Goal: Answer question/provide support: Share knowledge or assist other users

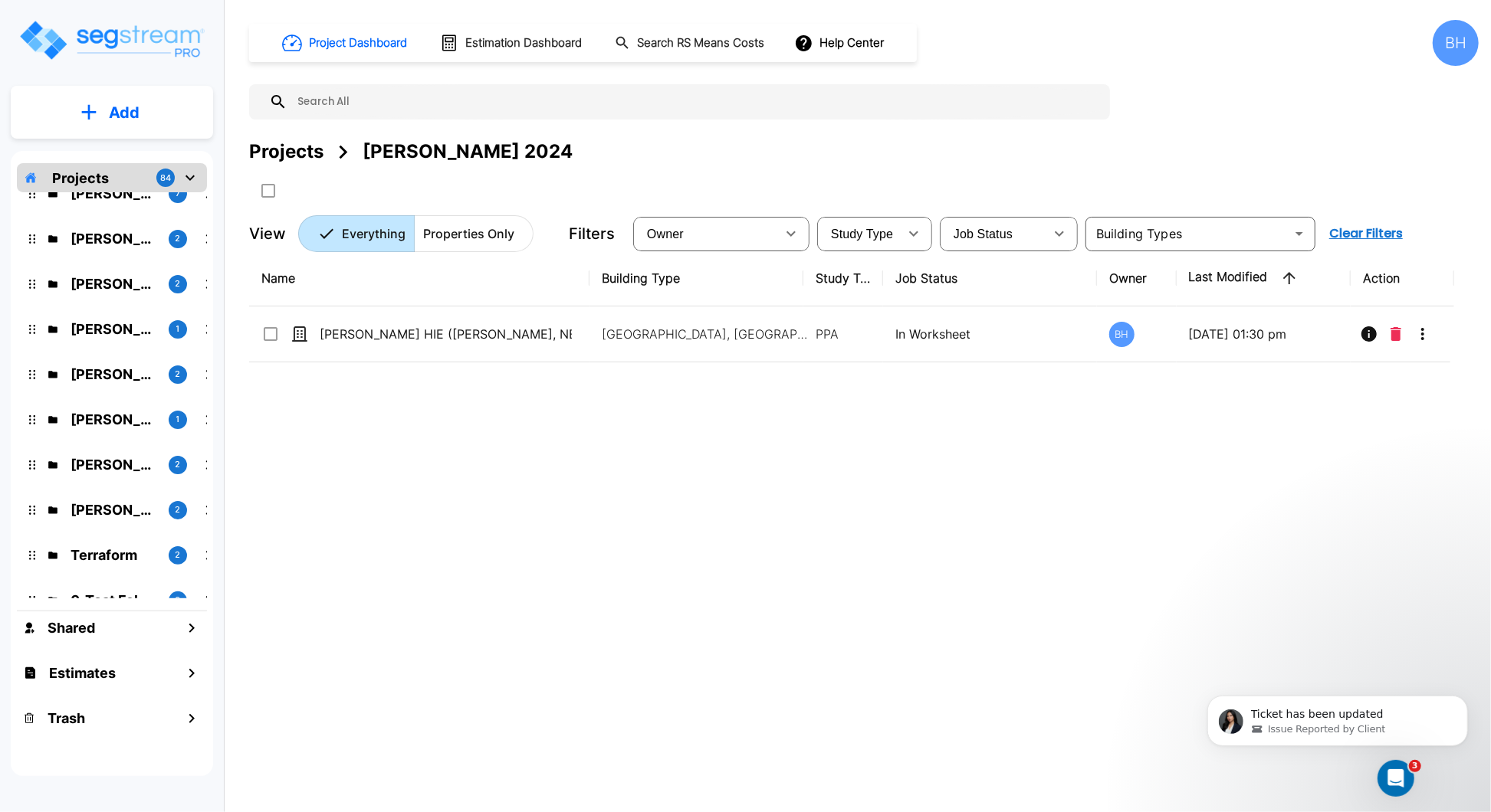
scroll to position [528, 0]
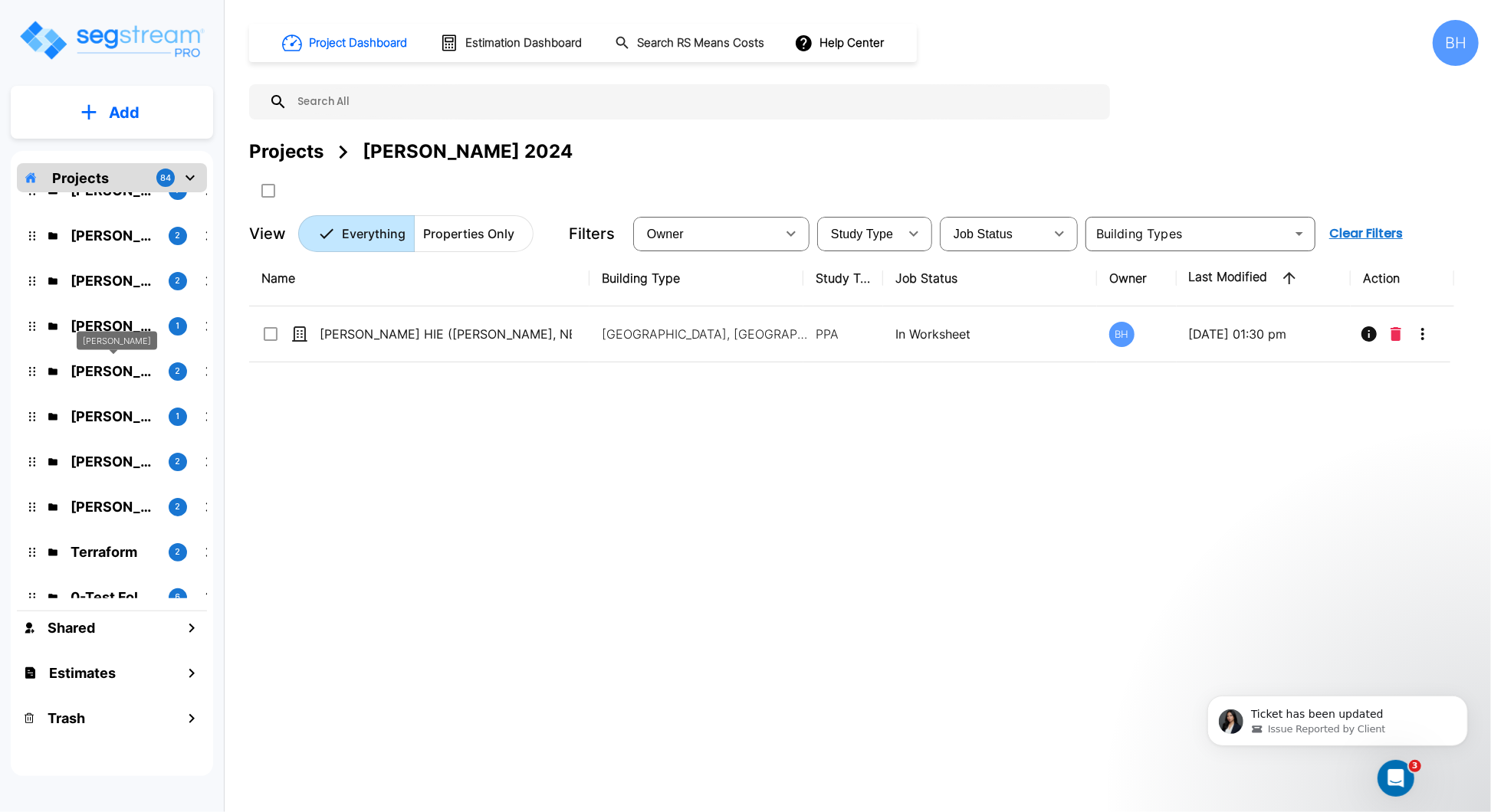
click at [102, 373] on p "[PERSON_NAME]" at bounding box center [113, 371] width 86 height 20
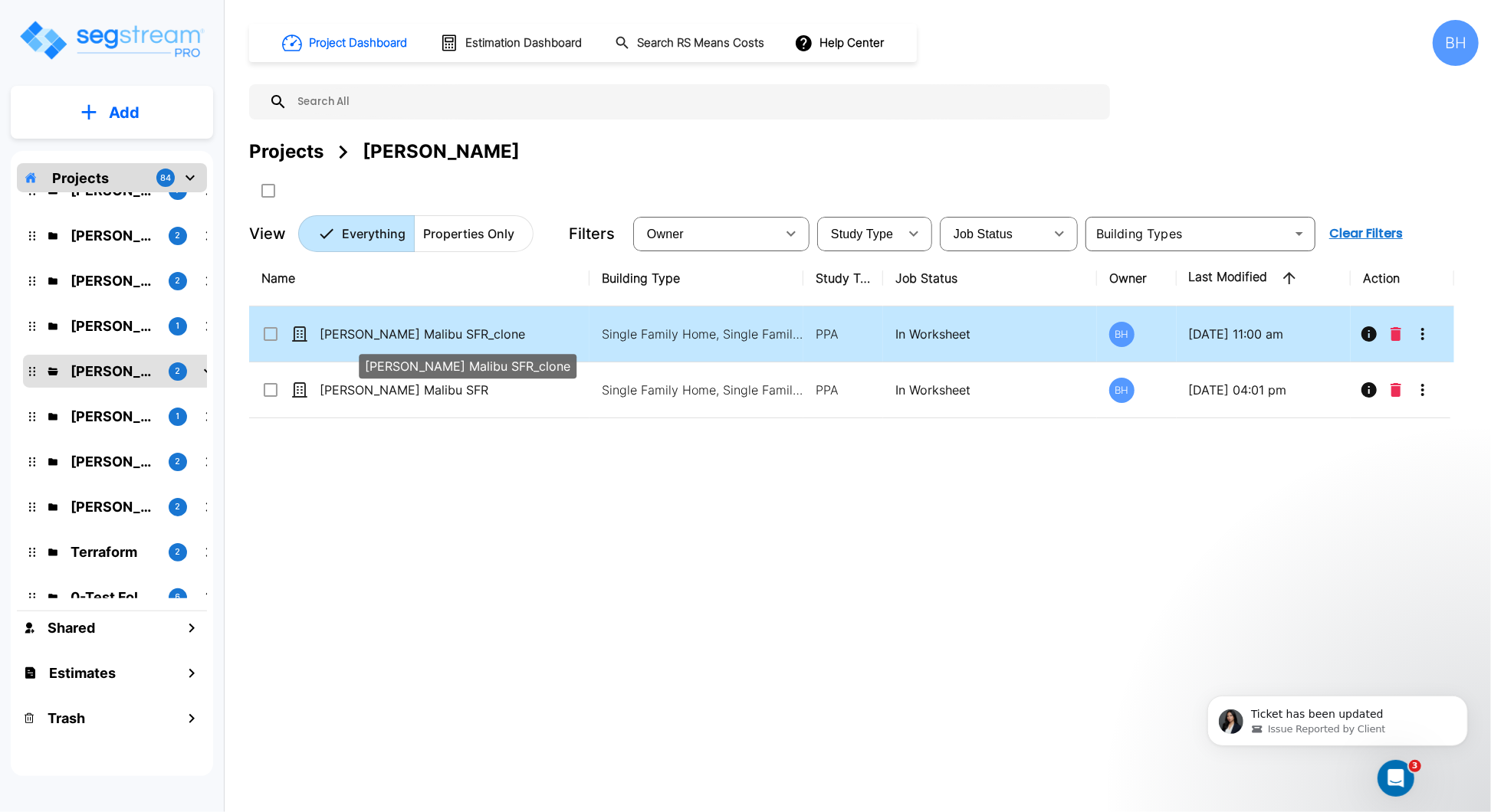
click at [567, 338] on p "[PERSON_NAME] Malibu SFR_clone" at bounding box center [446, 334] width 252 height 18
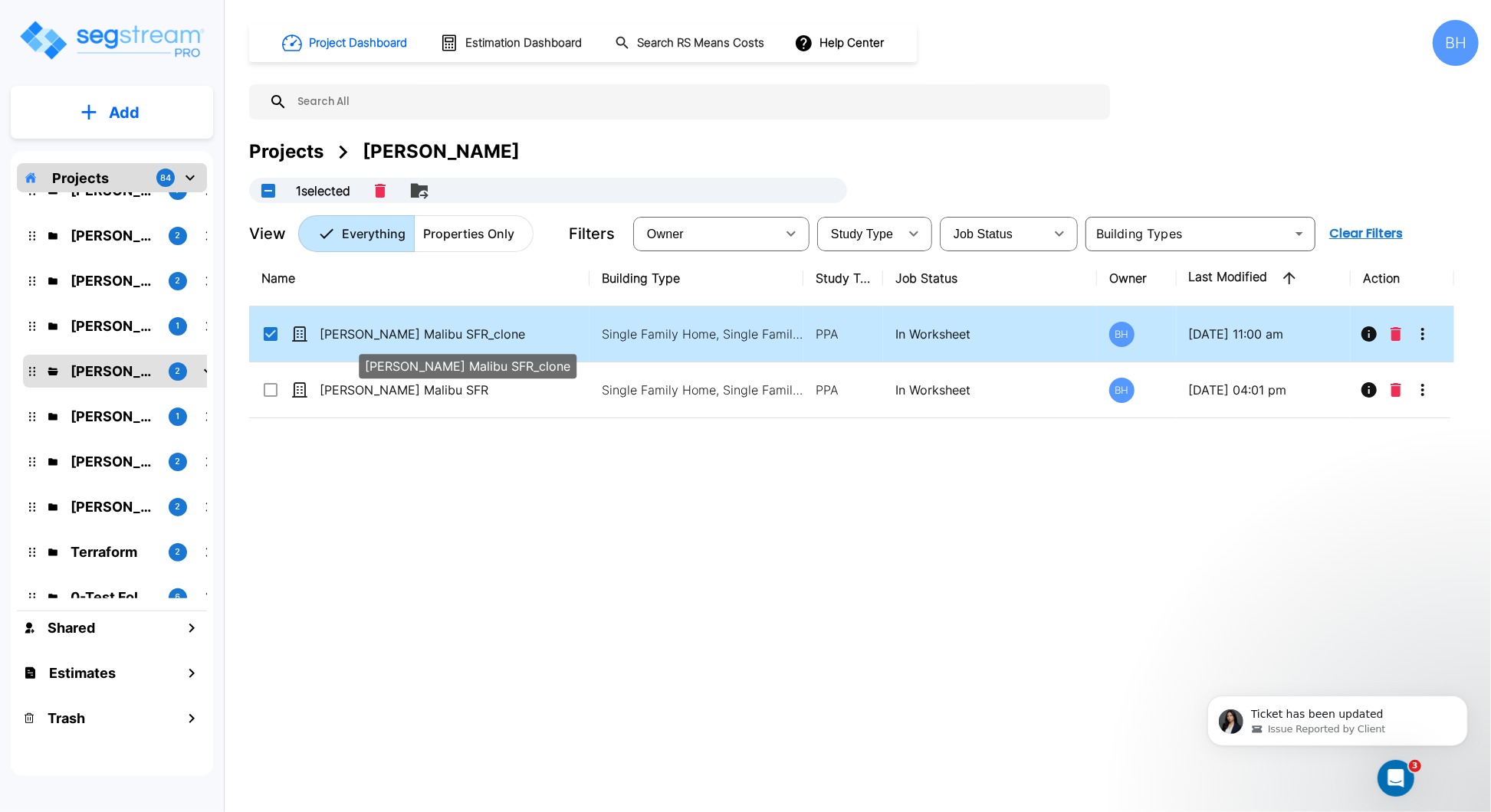
click at [569, 341] on p "[PERSON_NAME] Malibu SFR_clone" at bounding box center [446, 334] width 252 height 18
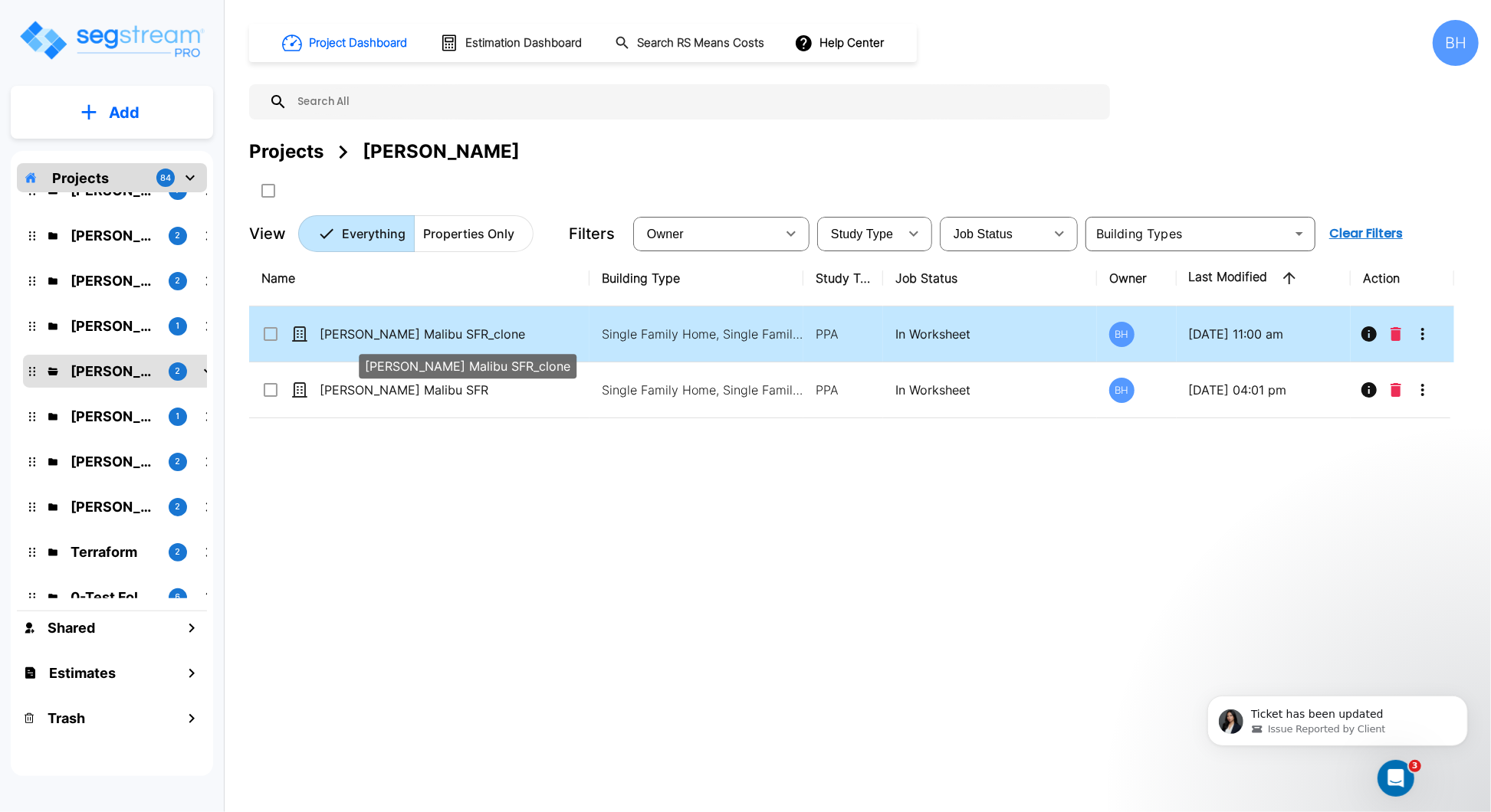
click at [553, 341] on p "[PERSON_NAME] Malibu SFR_clone" at bounding box center [446, 334] width 252 height 18
checkbox input "true"
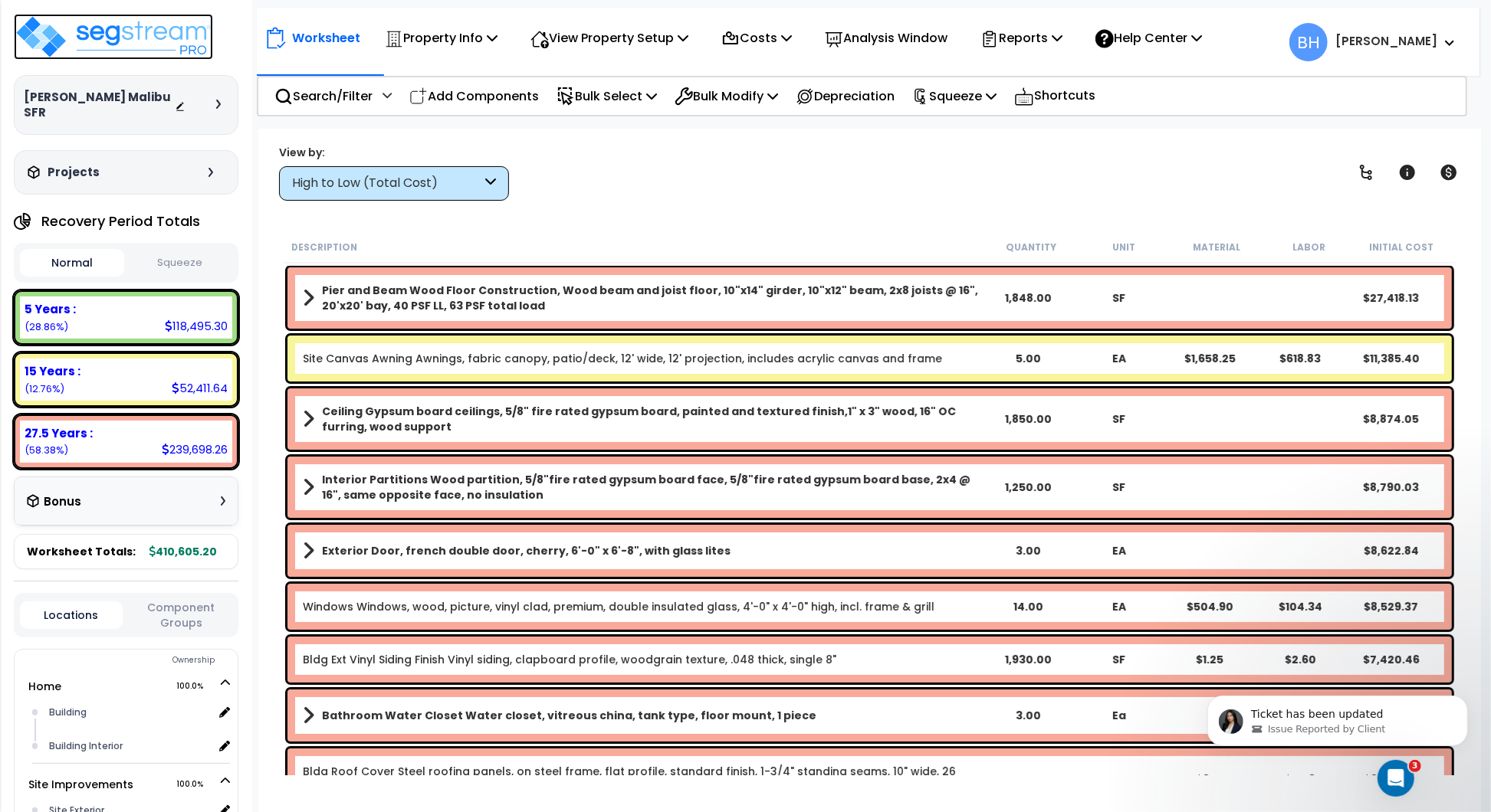
click at [139, 32] on img at bounding box center [113, 37] width 199 height 46
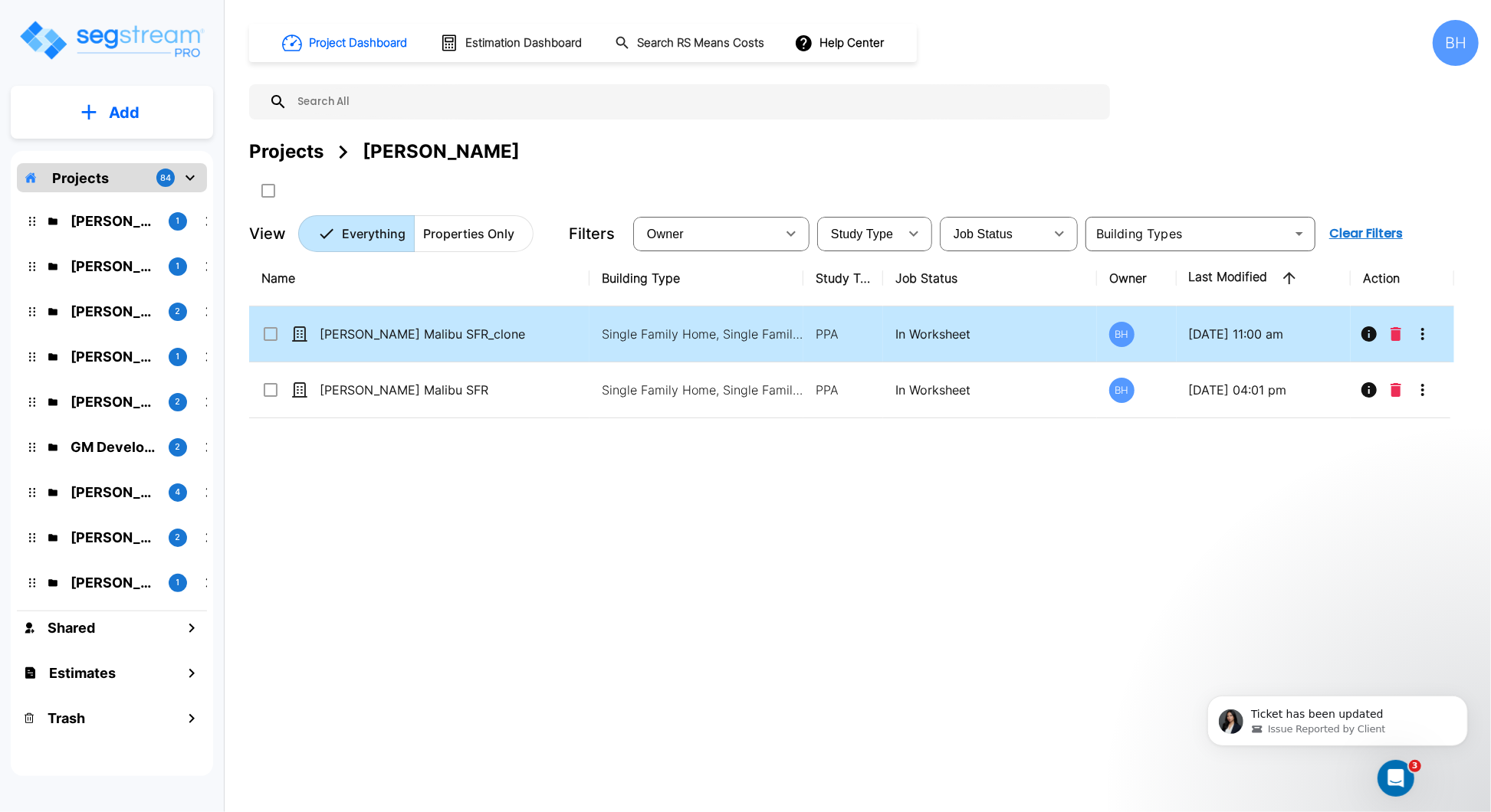
click at [543, 346] on td "[PERSON_NAME] Malibu SFR_clone" at bounding box center [419, 334] width 340 height 56
checkbox input "true"
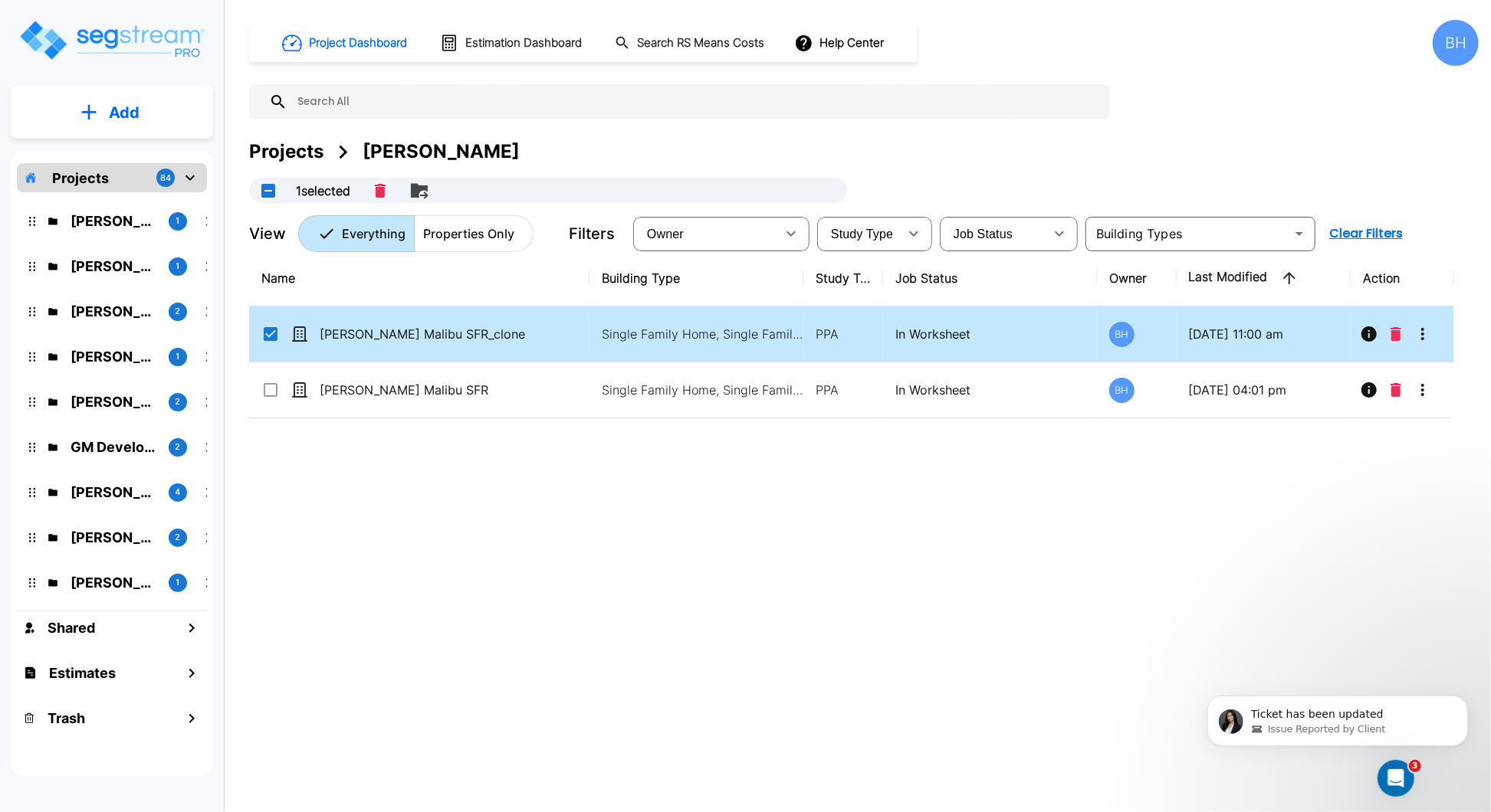
click at [543, 346] on td "[PERSON_NAME] Malibu SFR_clone" at bounding box center [419, 334] width 340 height 56
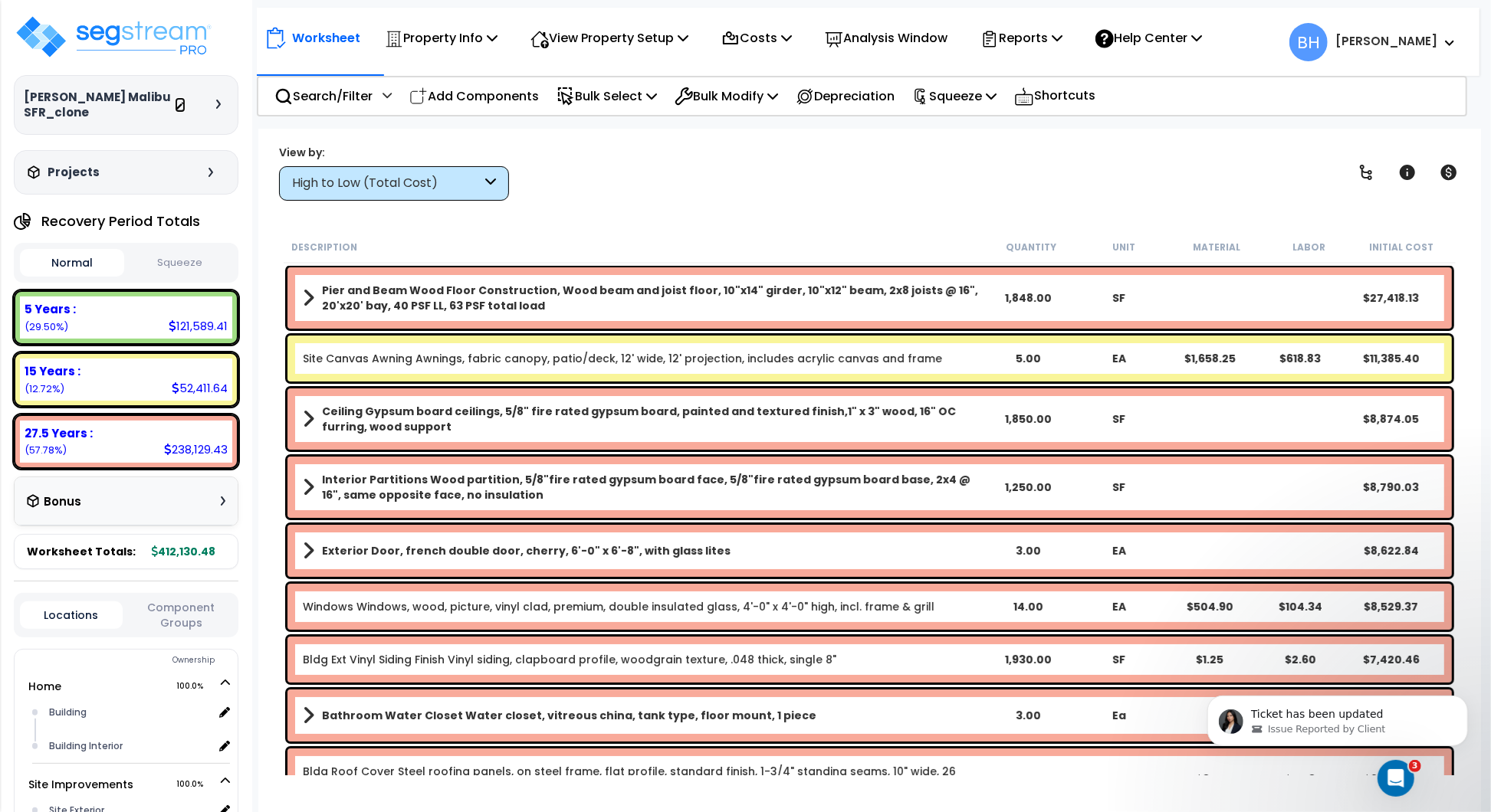
click at [179, 107] on icon at bounding box center [180, 106] width 7 height 9
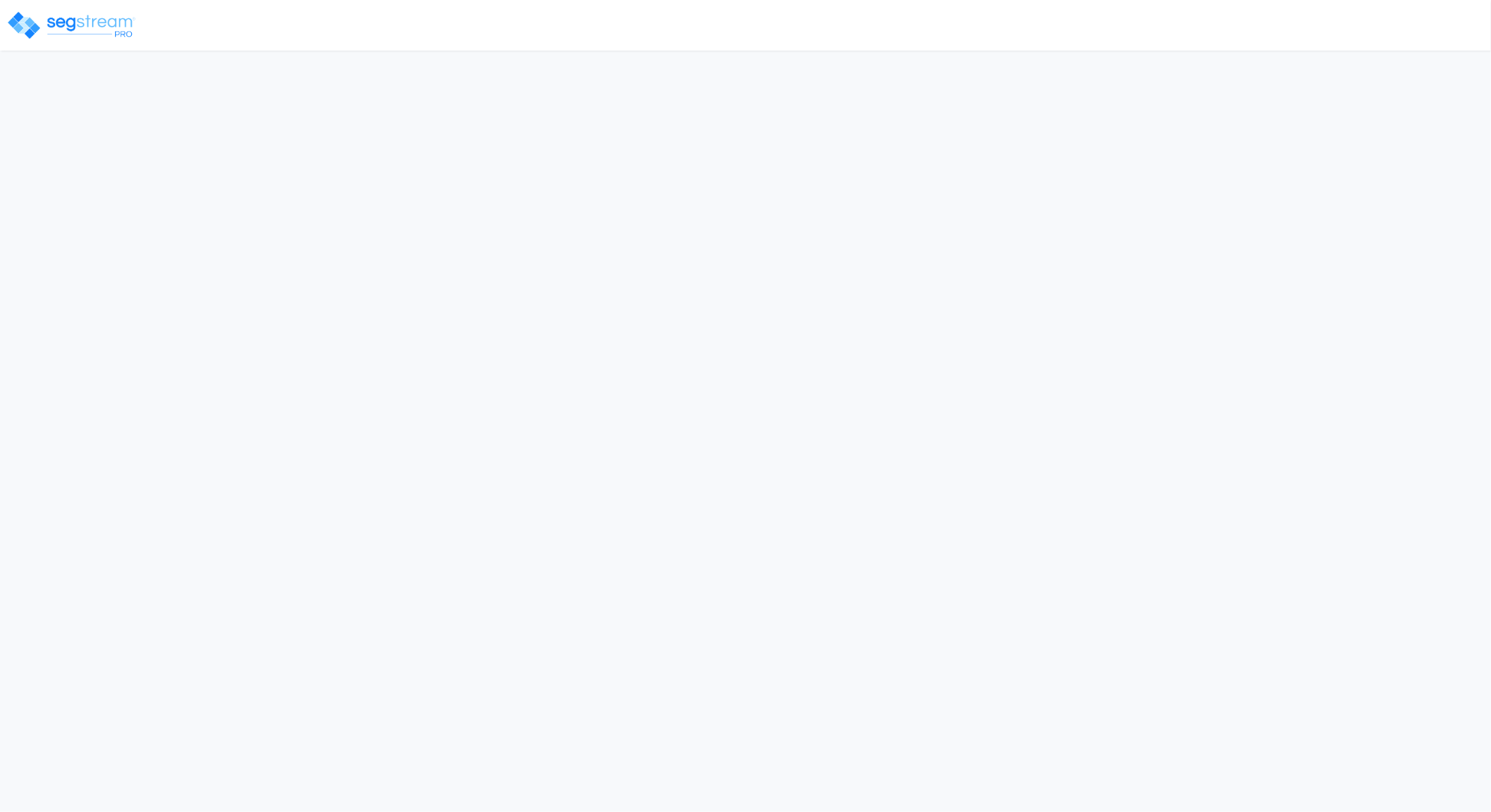
select select "2024"
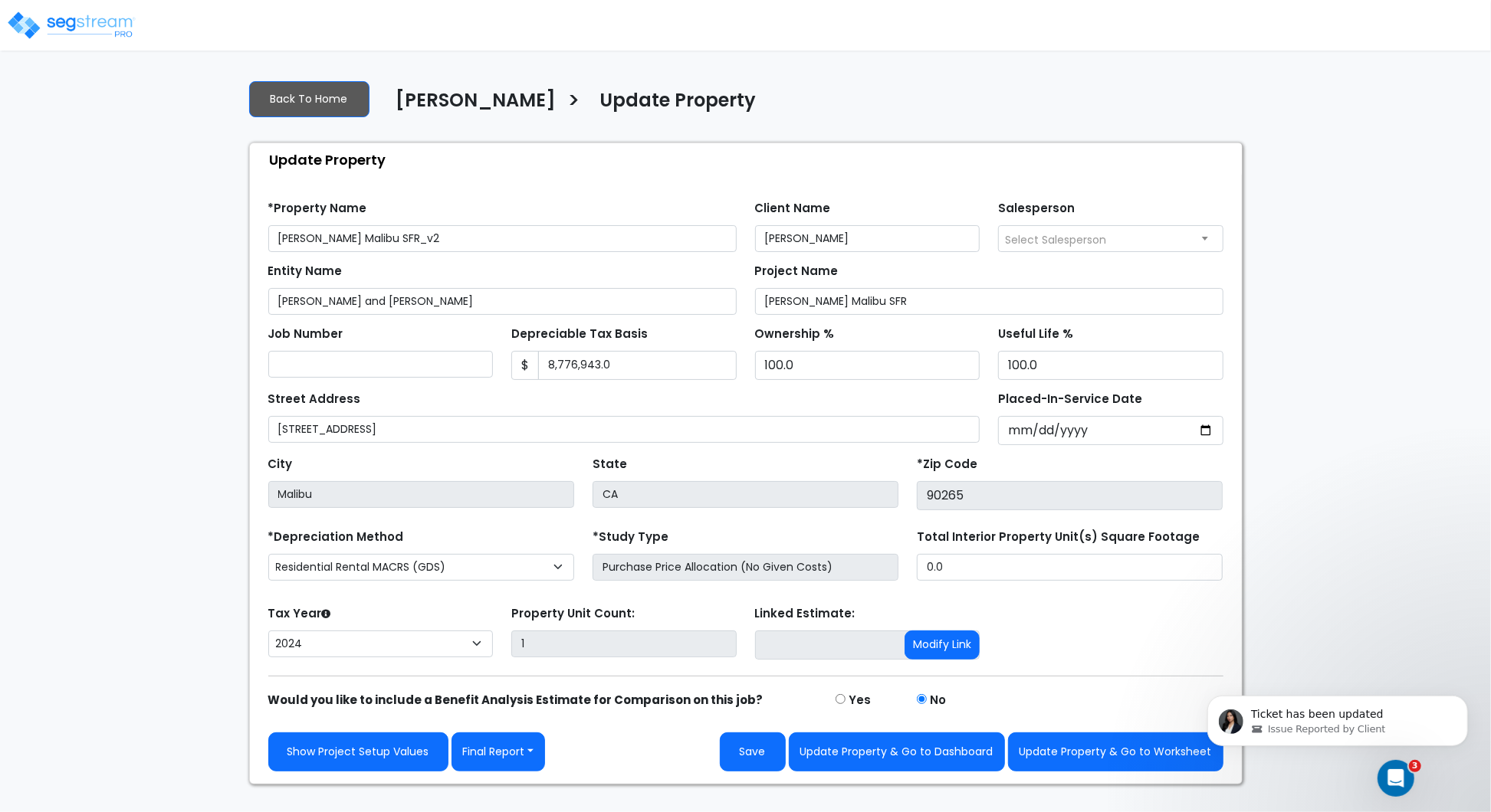
type input "[PERSON_NAME] Malibu SFR_v2"
click at [1072, 761] on button "Update Property & Go to Worksheet" at bounding box center [1116, 752] width 216 height 39
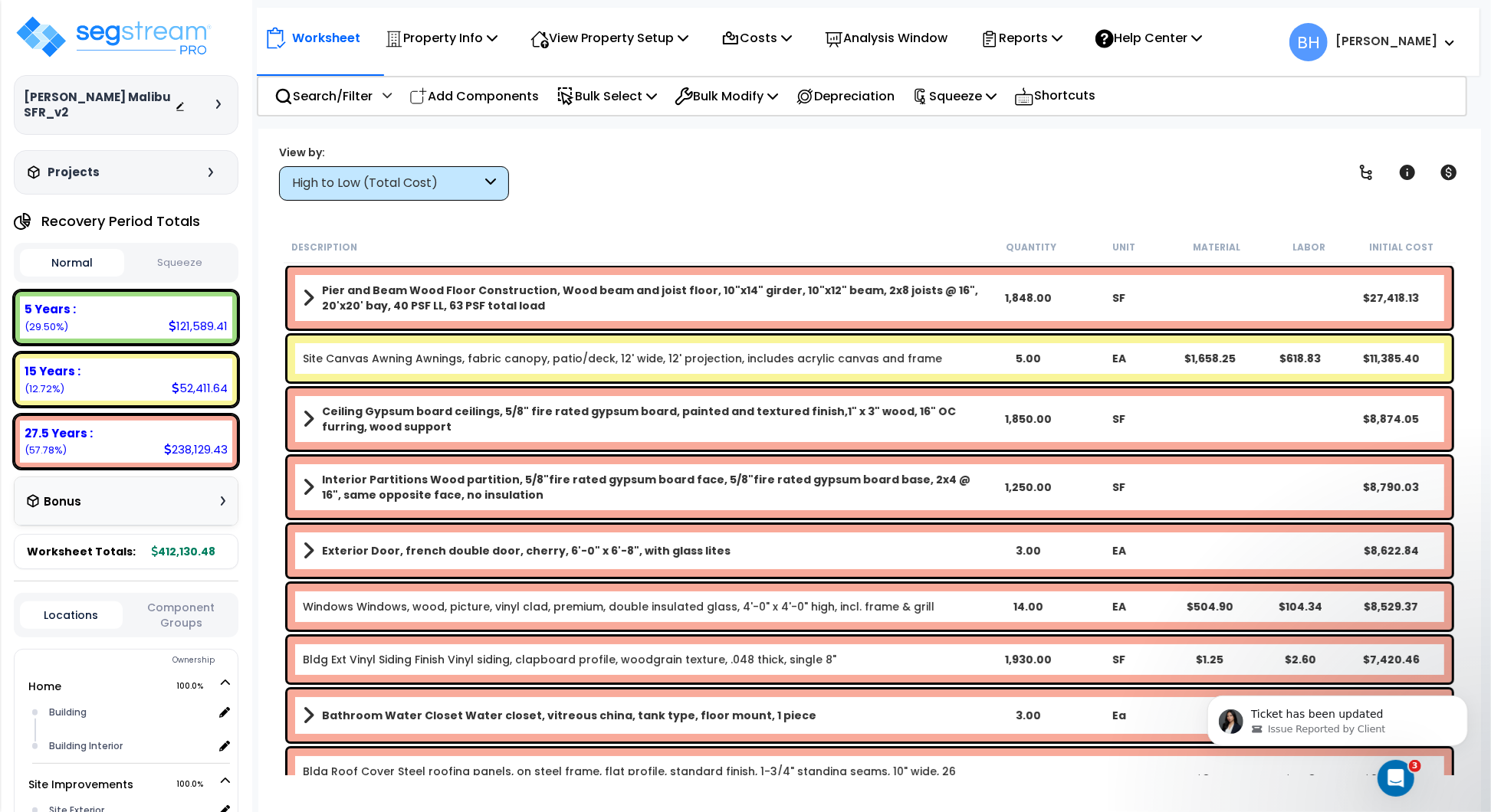
click at [177, 254] on button "Squeeze" at bounding box center [180, 263] width 104 height 27
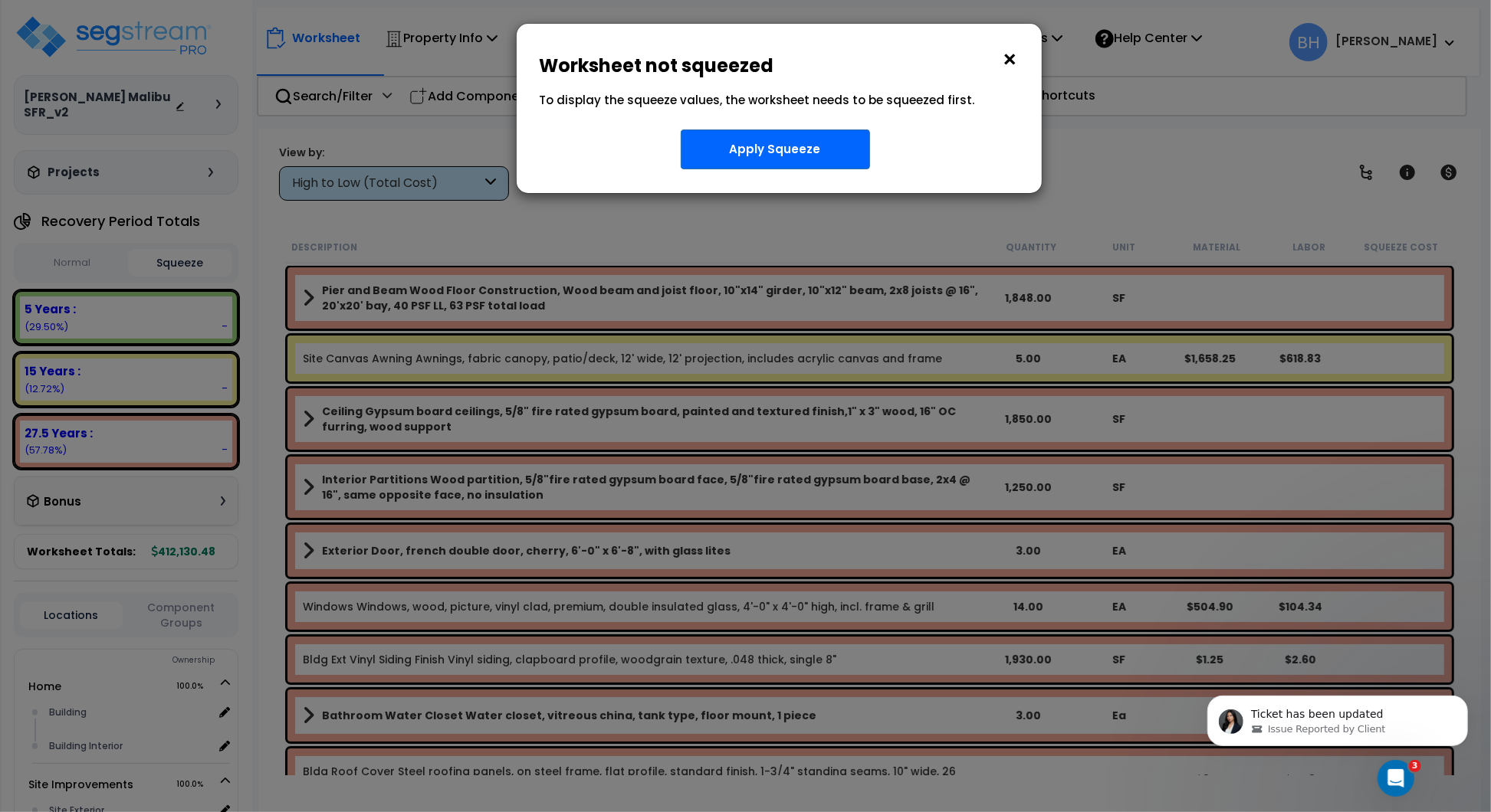
click at [1009, 58] on button "×" at bounding box center [1010, 60] width 17 height 25
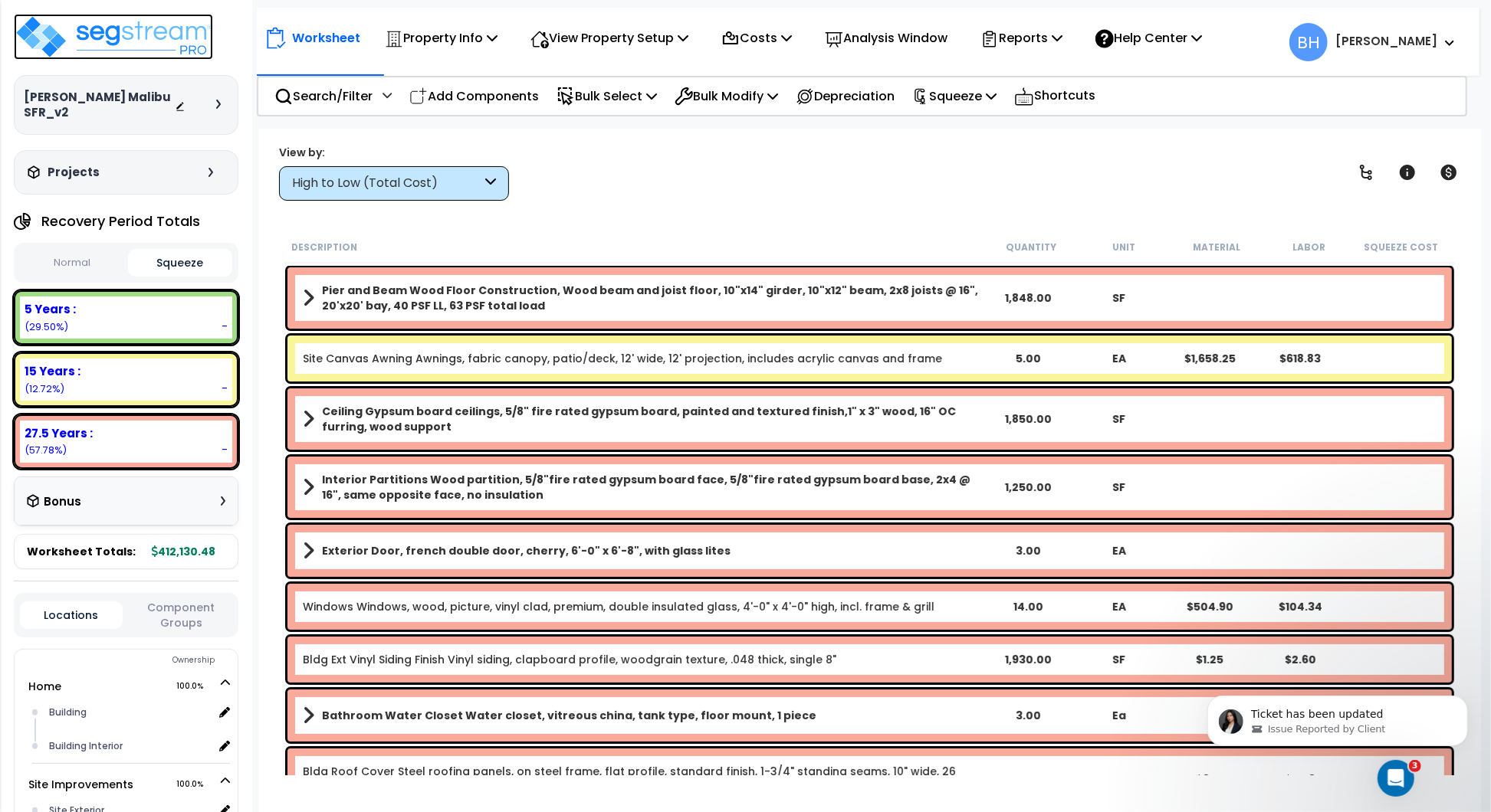
click at [100, 29] on img at bounding box center [113, 37] width 199 height 46
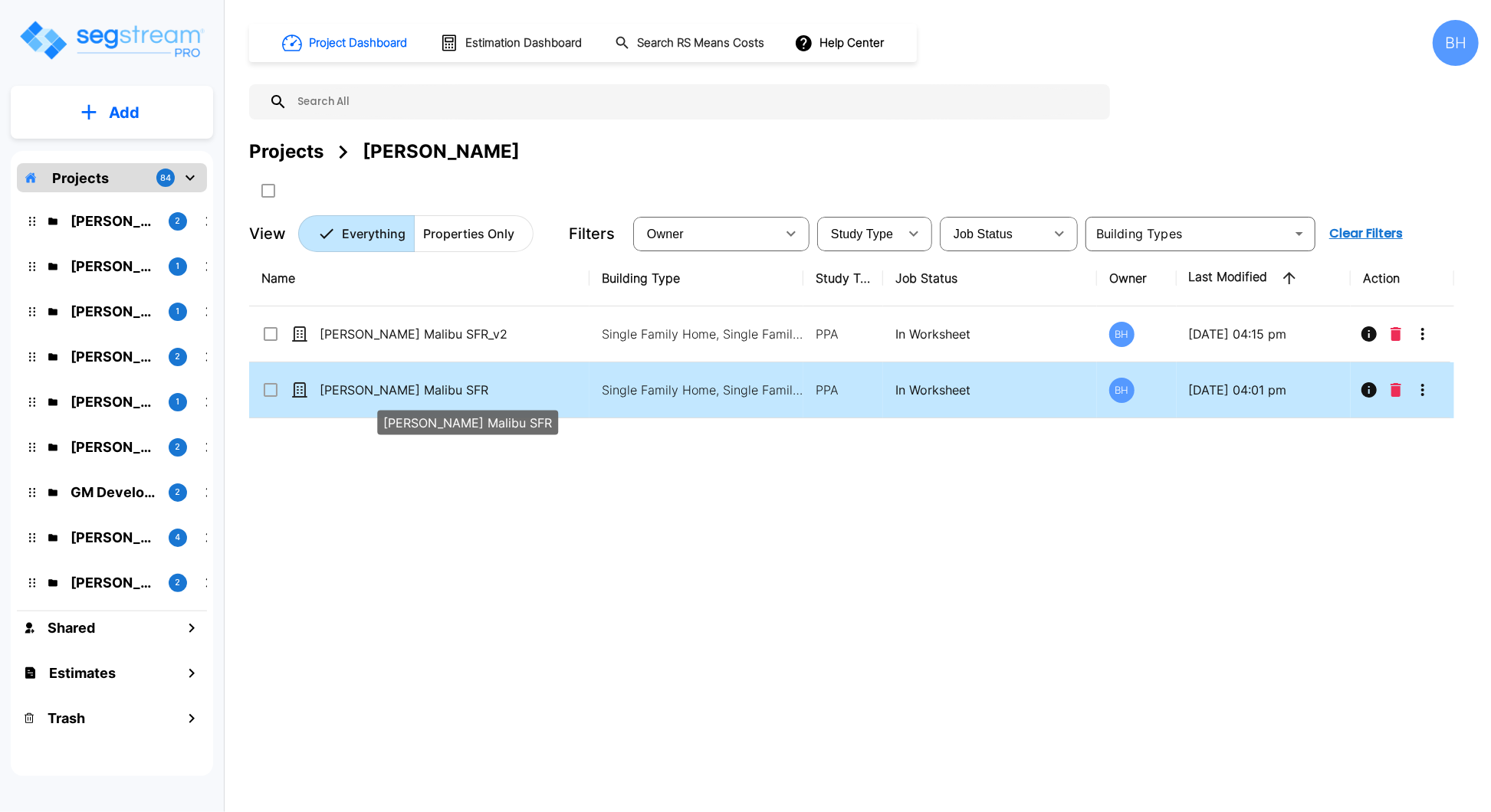
click at [565, 394] on p "[PERSON_NAME] Malibu SFR" at bounding box center [446, 390] width 252 height 18
checkbox input "true"
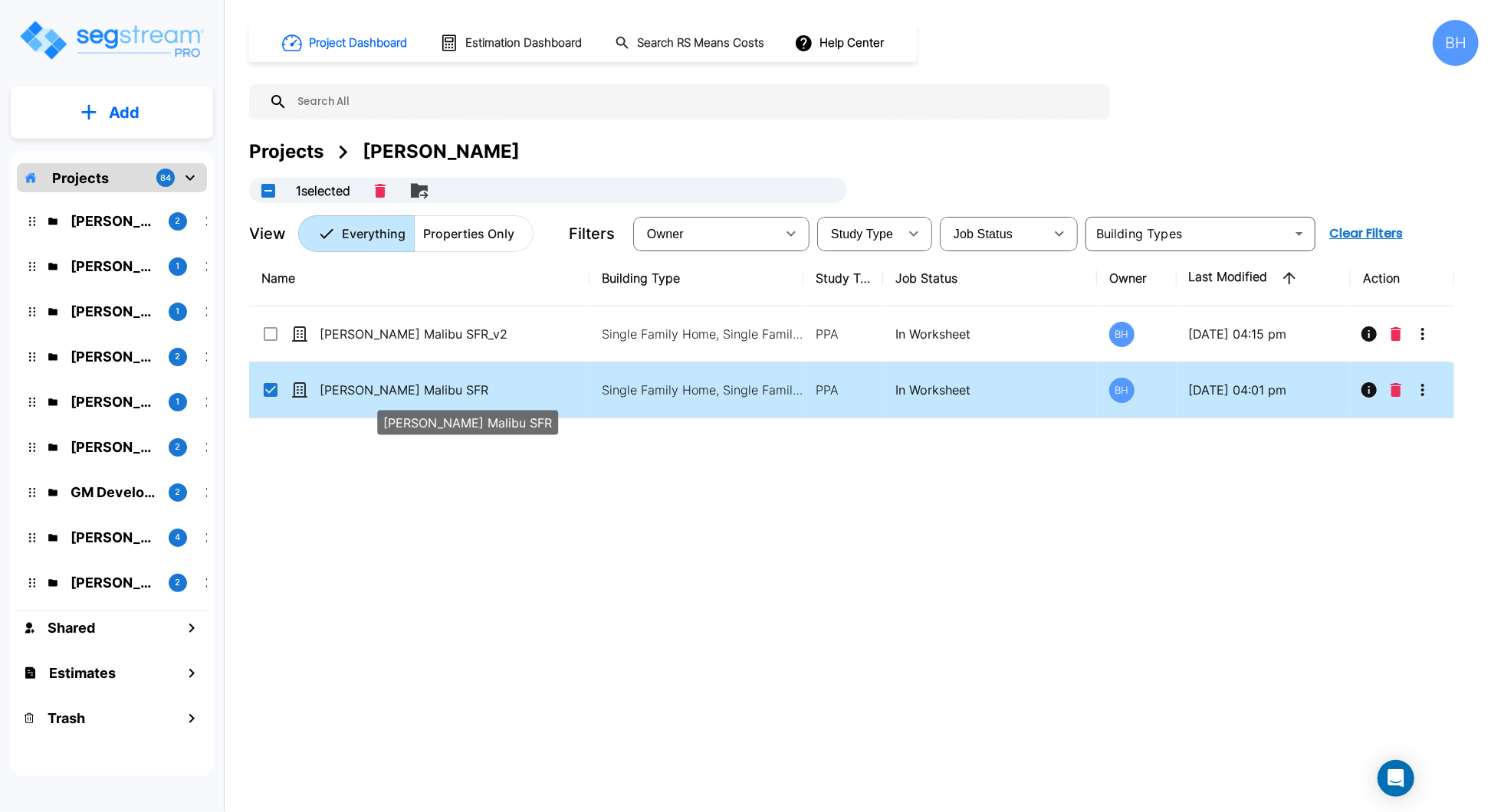
click at [565, 394] on p "[PERSON_NAME] Malibu SFR" at bounding box center [446, 390] width 252 height 18
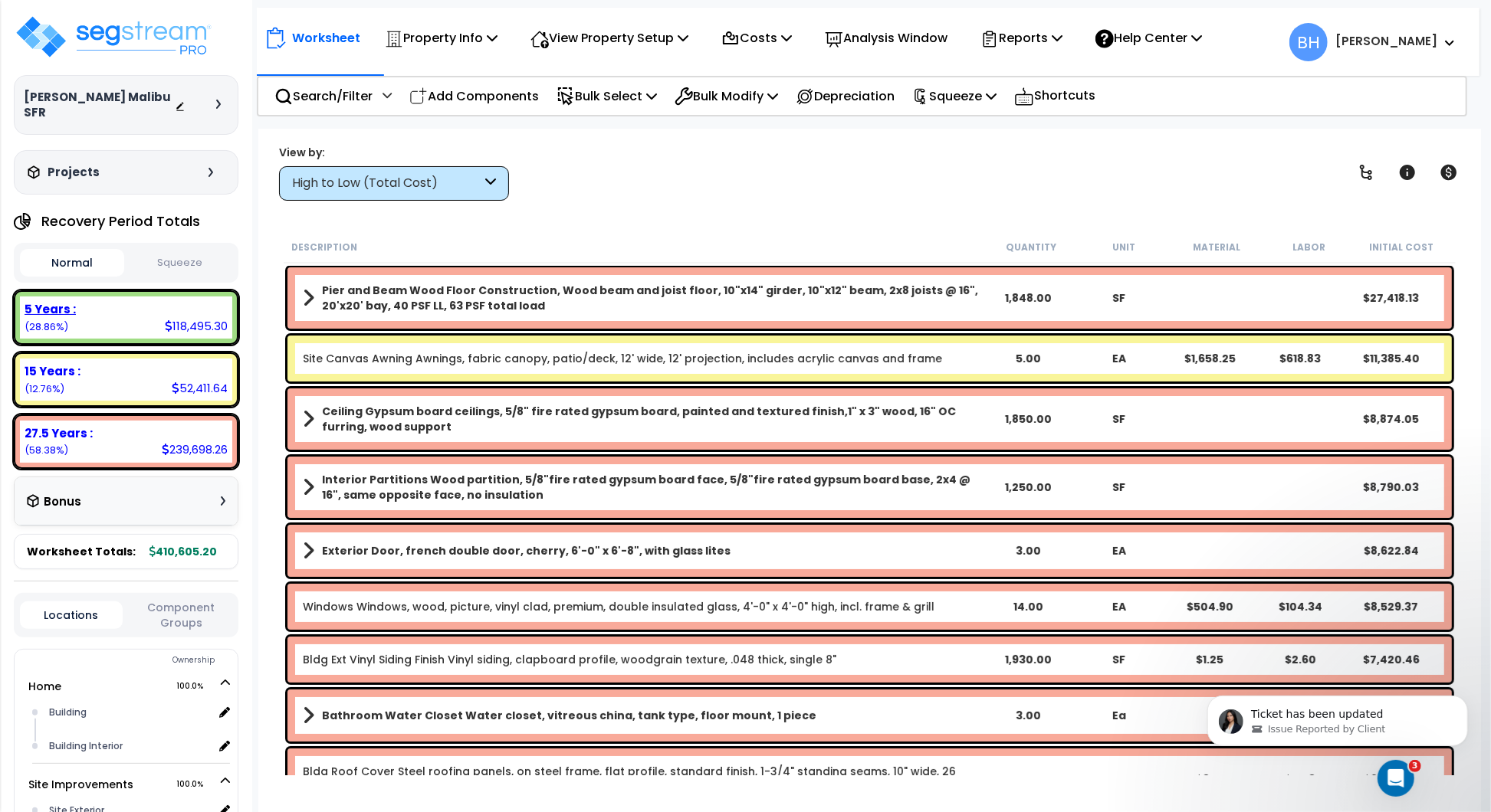
click at [114, 306] on div "5 Years : 118,495.30 (28.86%)" at bounding box center [125, 317] width 212 height 42
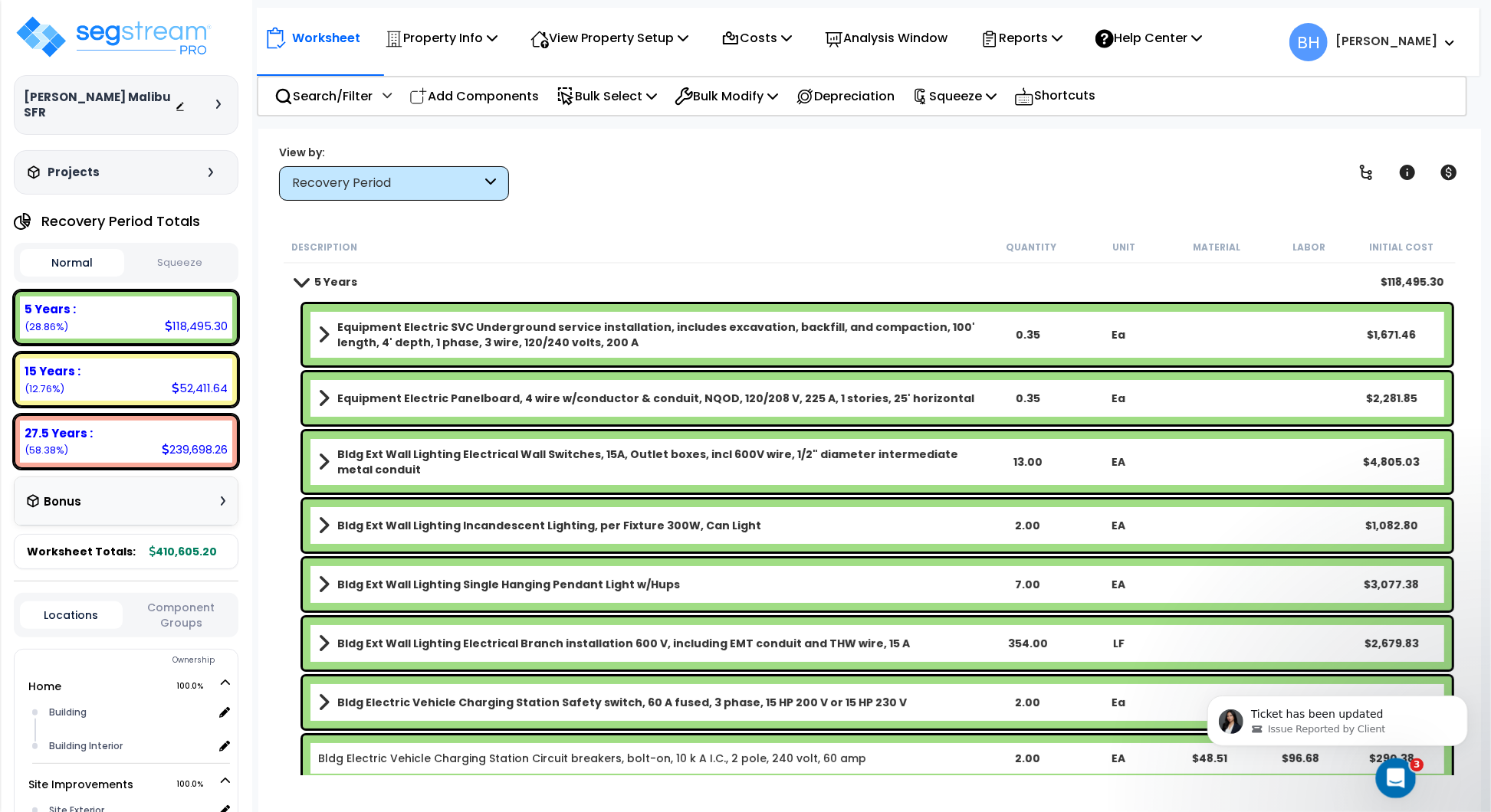
click at [1393, 770] on icon "Open Intercom Messenger" at bounding box center [1393, 776] width 25 height 25
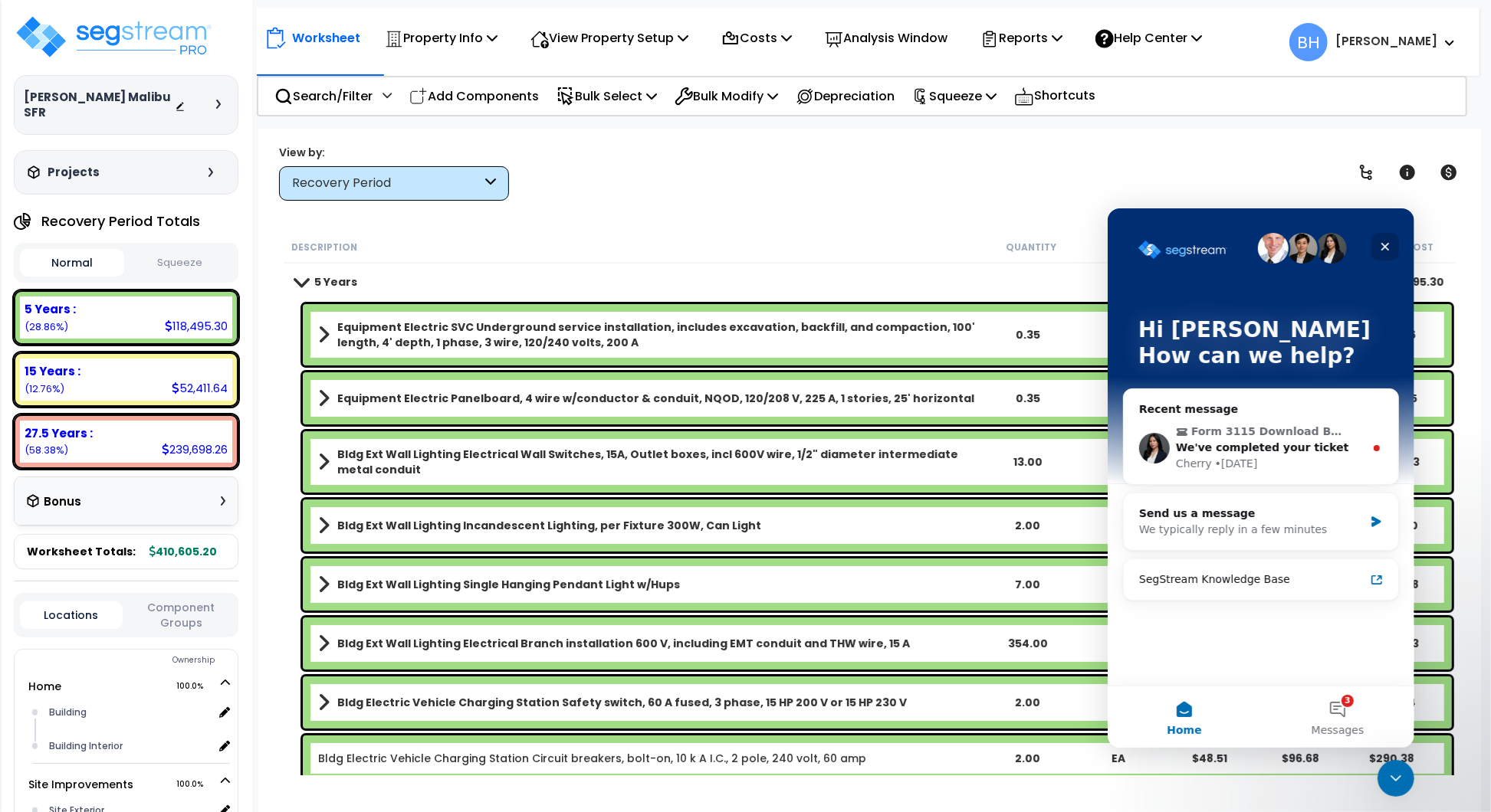
click at [1386, 243] on icon "Close" at bounding box center [1384, 246] width 12 height 12
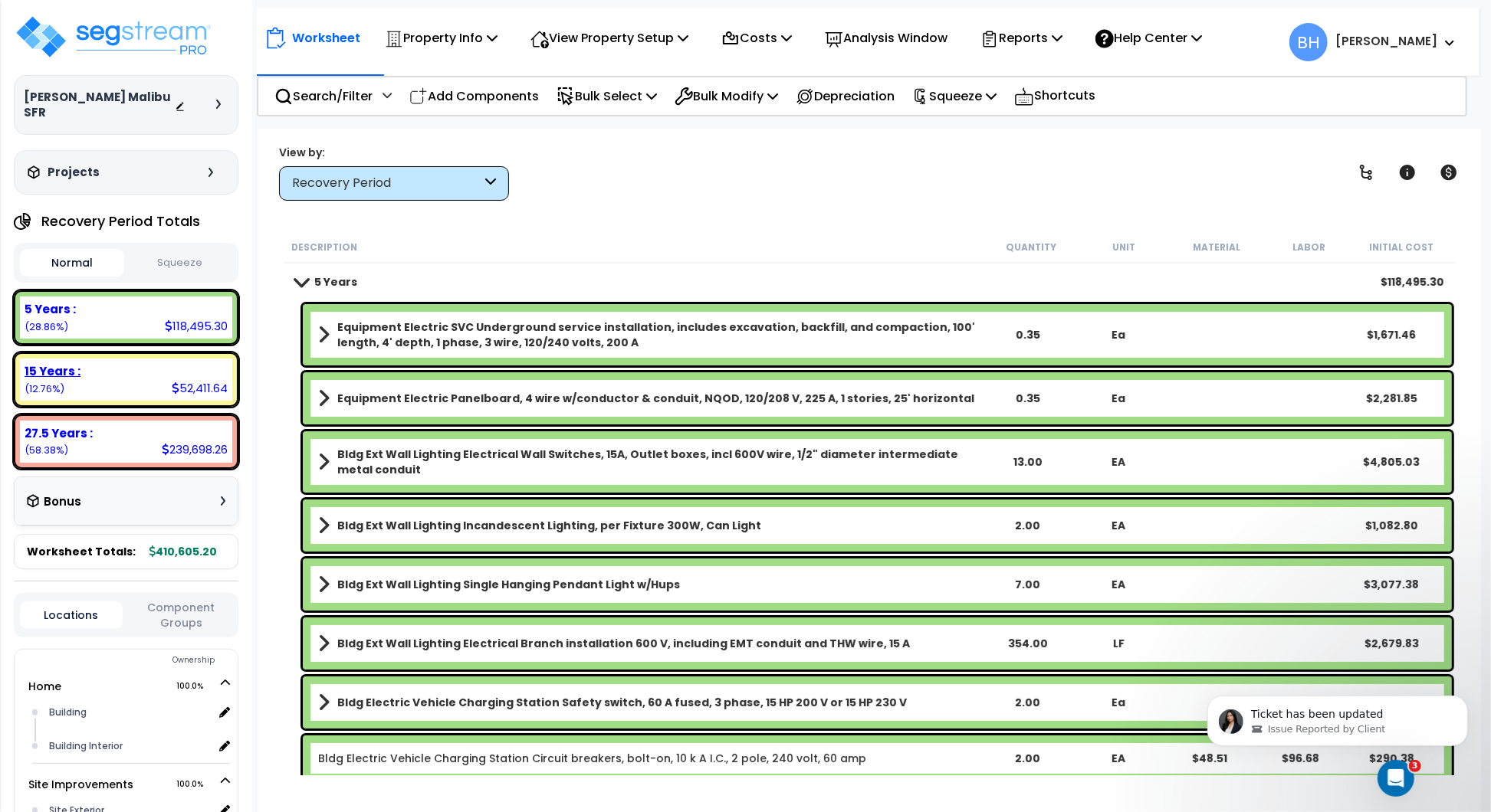
click at [136, 368] on div "15 Years : 52,411.64 (12.76%)" at bounding box center [125, 379] width 212 height 42
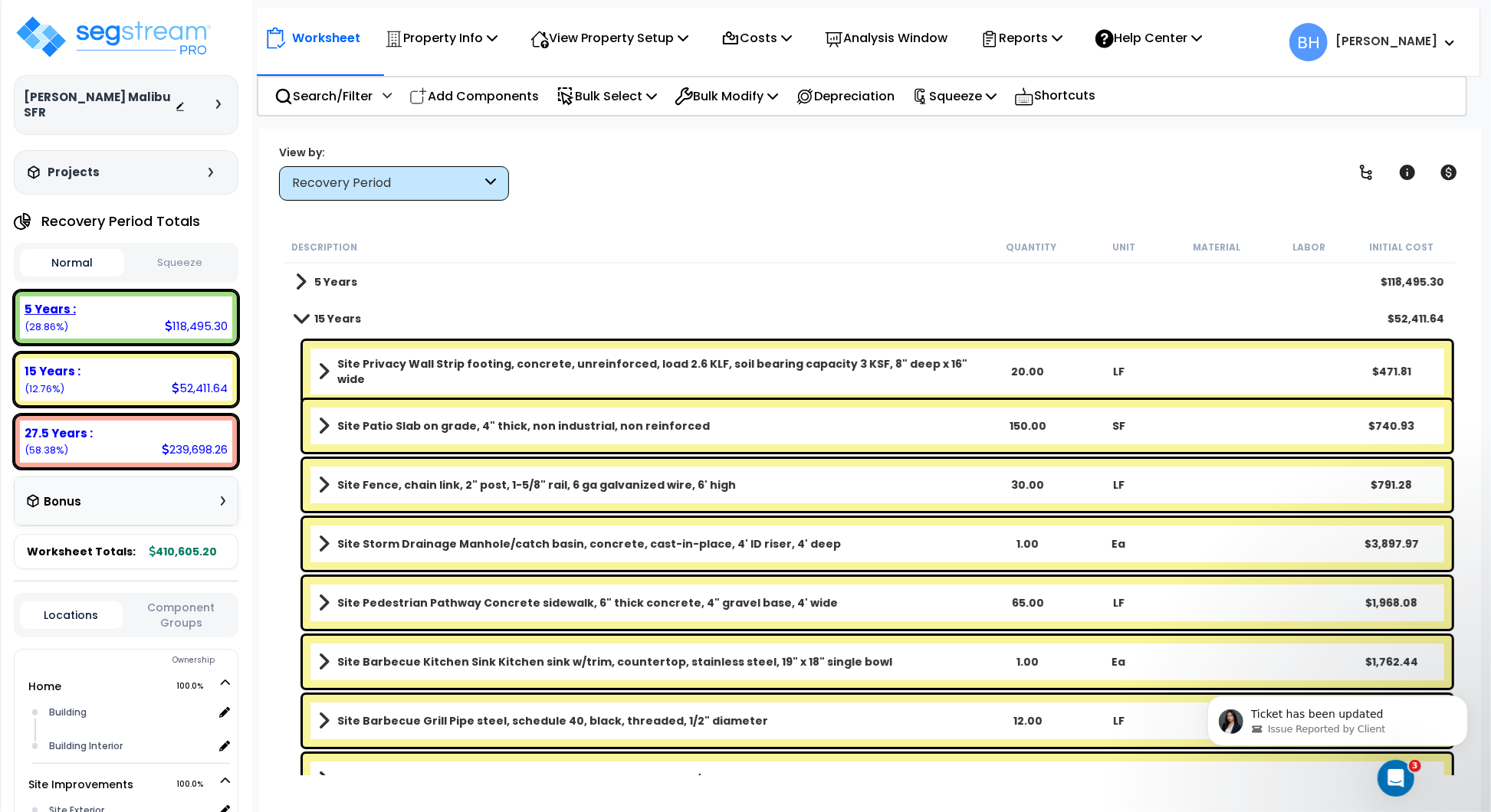
click at [119, 315] on div "5 Years : 118,495.30 (28.86%)" at bounding box center [125, 317] width 212 height 42
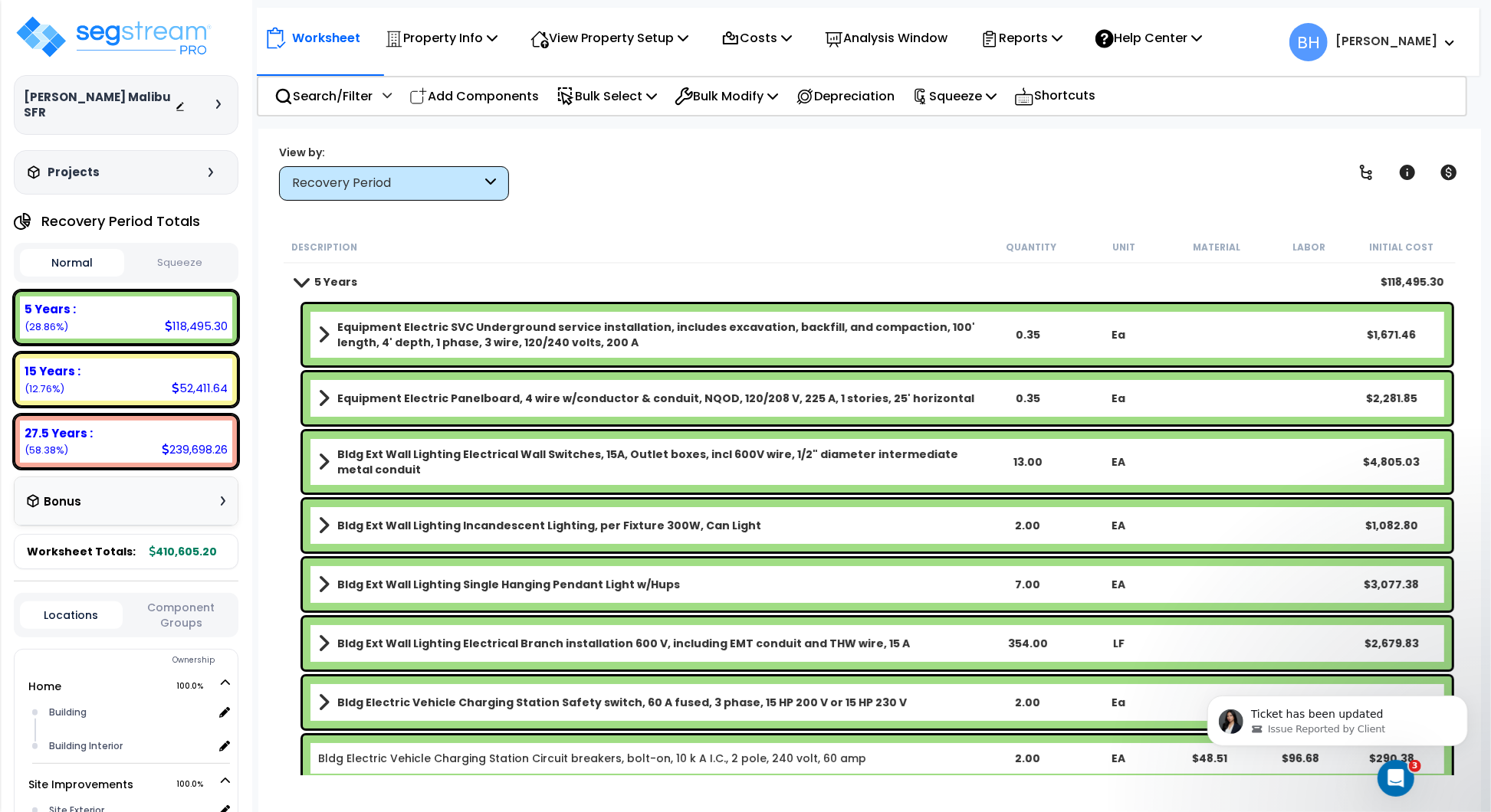
click at [295, 279] on span at bounding box center [301, 282] width 21 height 11
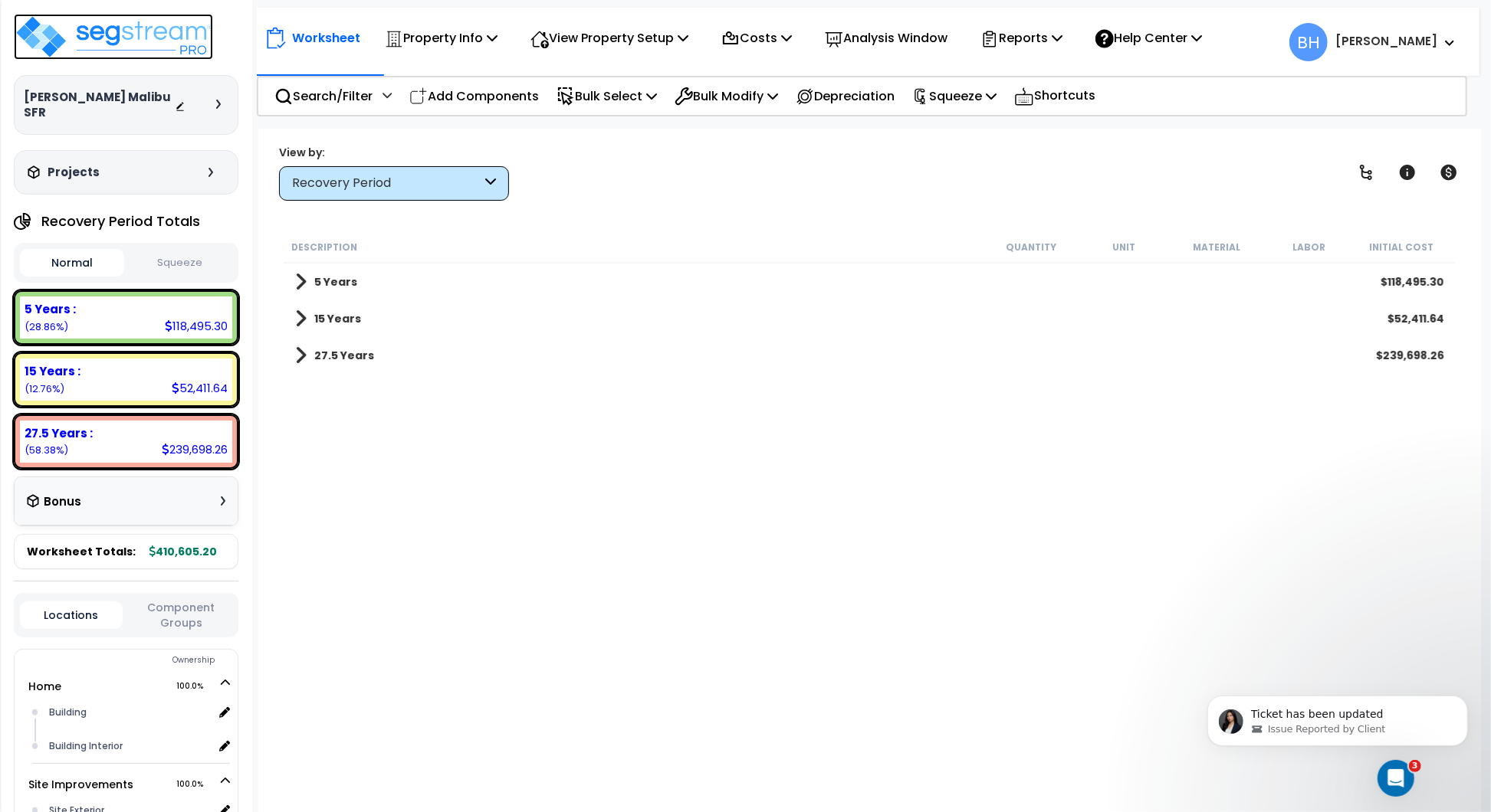
click at [67, 44] on img at bounding box center [113, 37] width 199 height 46
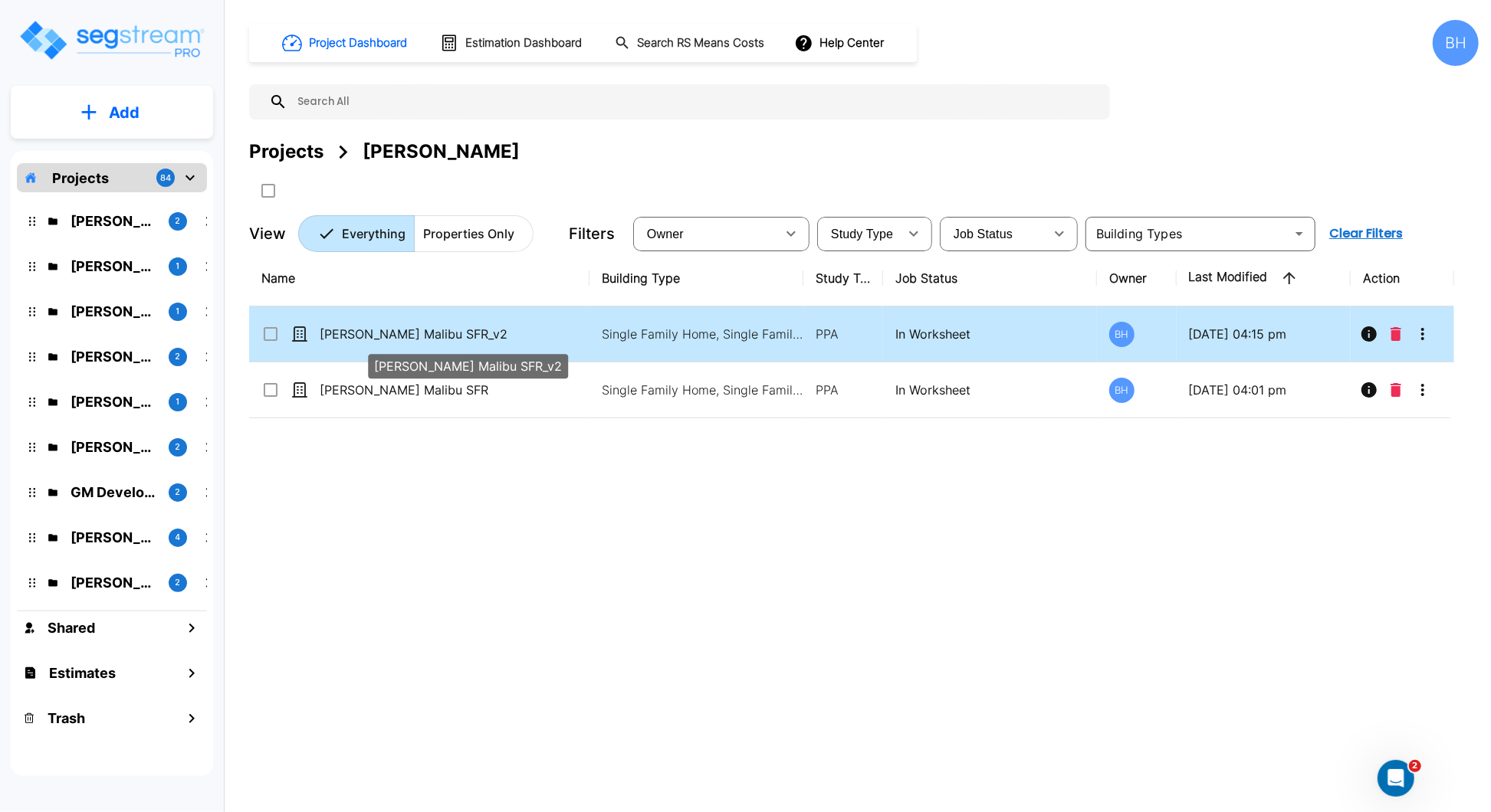
click at [516, 339] on p "[PERSON_NAME] Malibu SFR_v2" at bounding box center [446, 334] width 252 height 18
checkbox input "true"
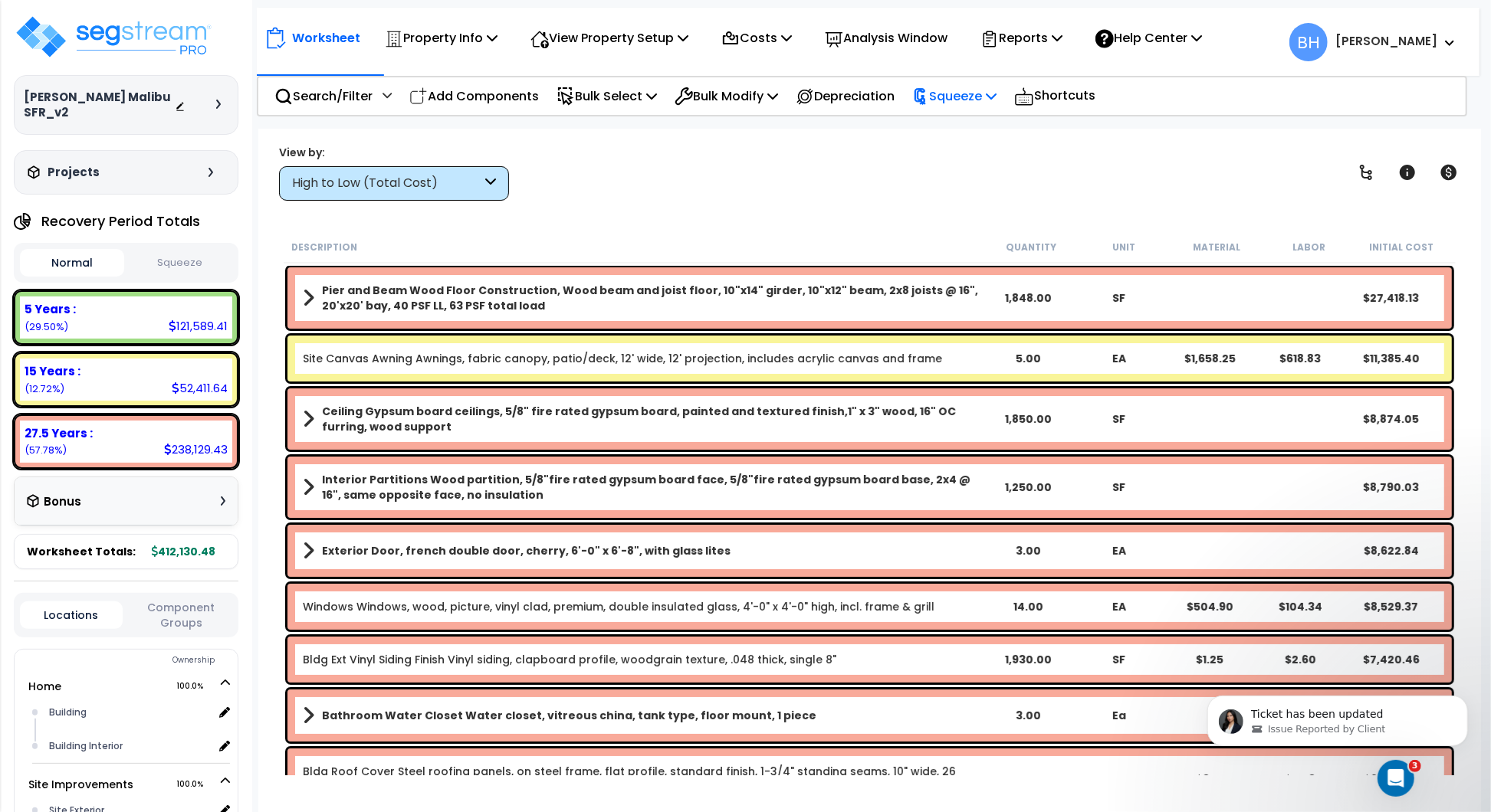
click at [981, 92] on p "Squeeze" at bounding box center [954, 96] width 84 height 20
click at [953, 123] on link "Squeeze" at bounding box center [980, 129] width 152 height 30
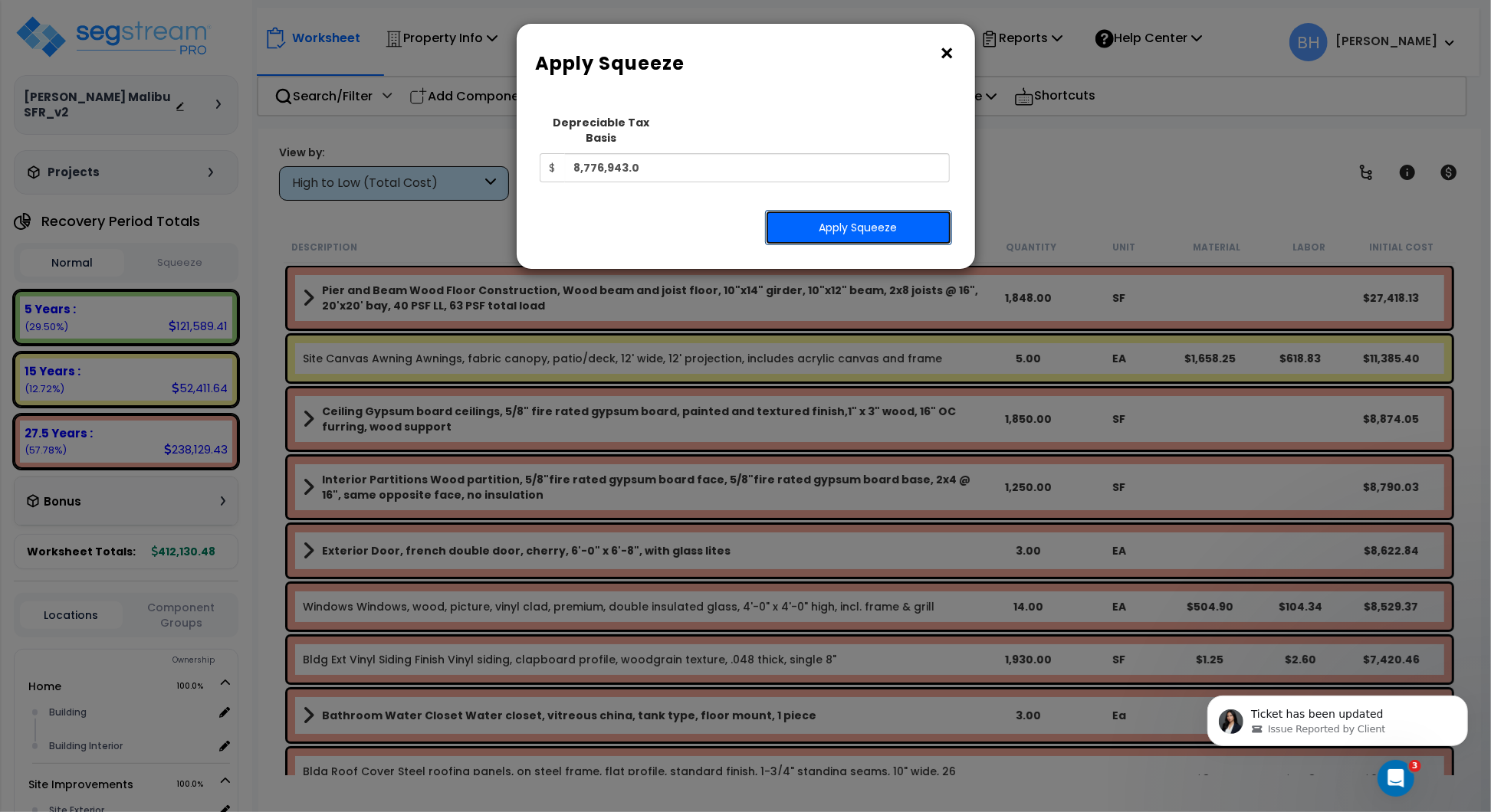
click at [880, 210] on button "Apply Squeeze" at bounding box center [858, 227] width 187 height 35
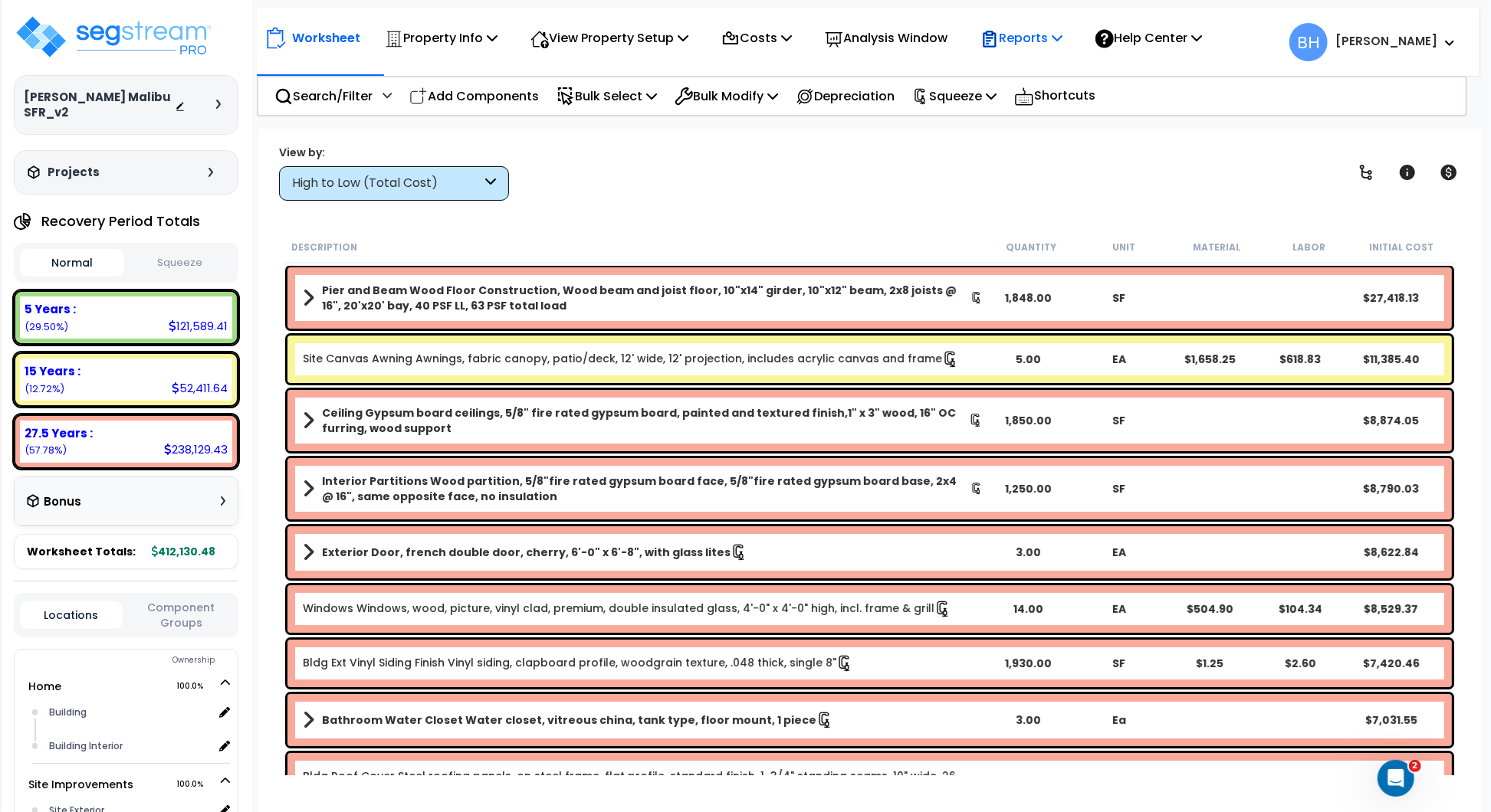
click at [1048, 38] on p "Reports" at bounding box center [1021, 38] width 82 height 20
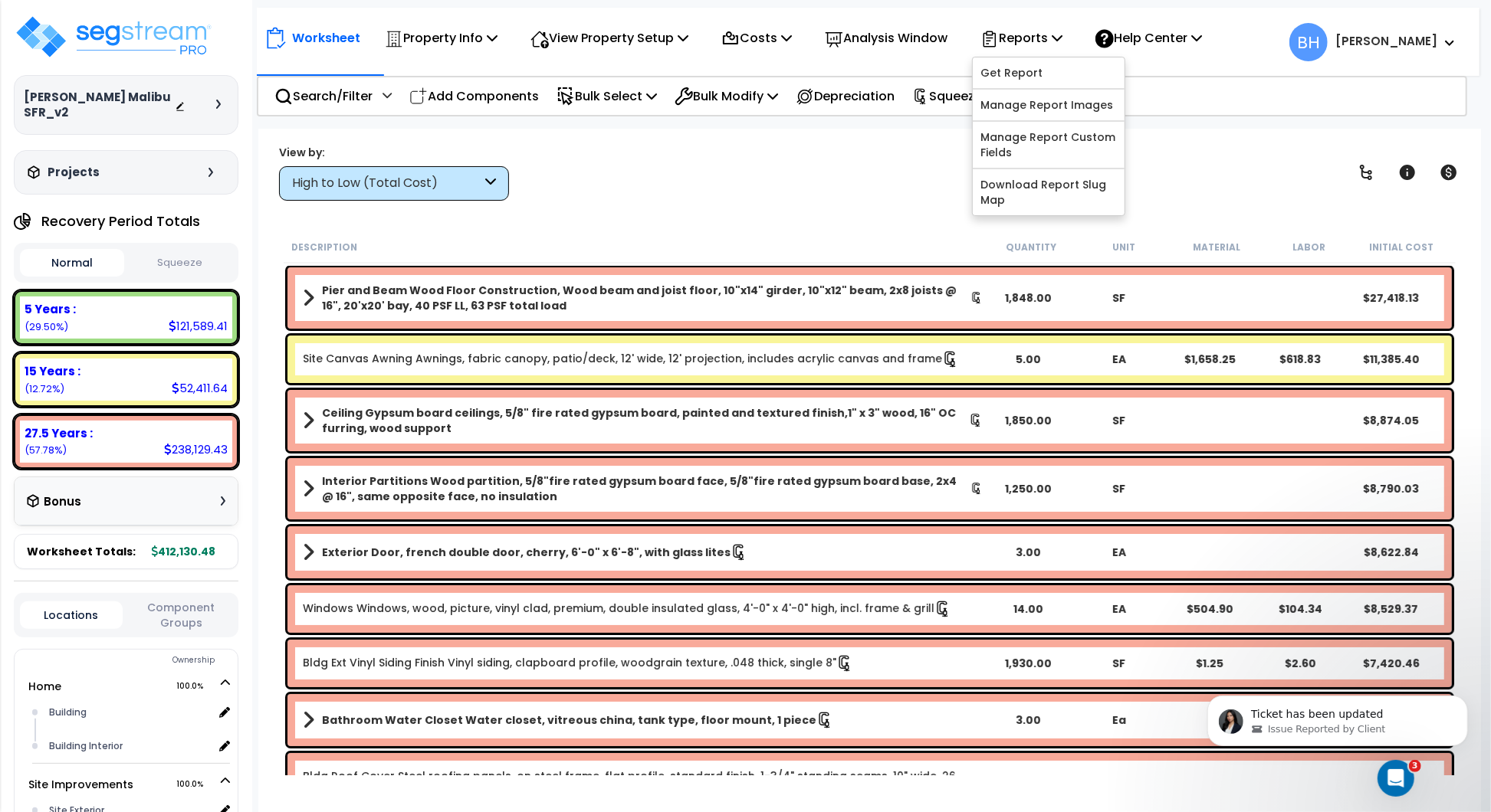
click at [173, 252] on button "Squeeze" at bounding box center [180, 263] width 104 height 27
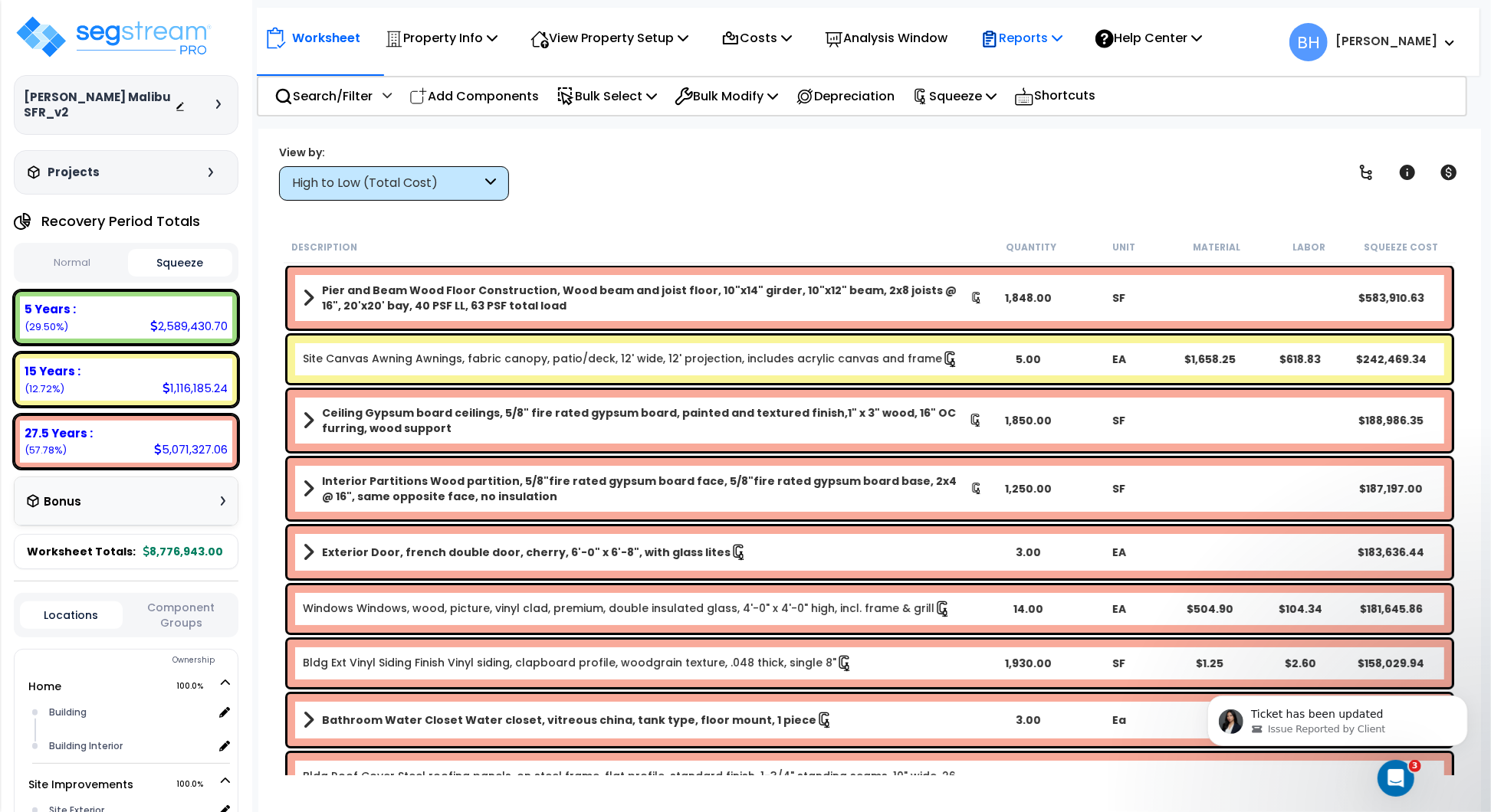
click at [1038, 34] on p "Reports" at bounding box center [1021, 38] width 82 height 20
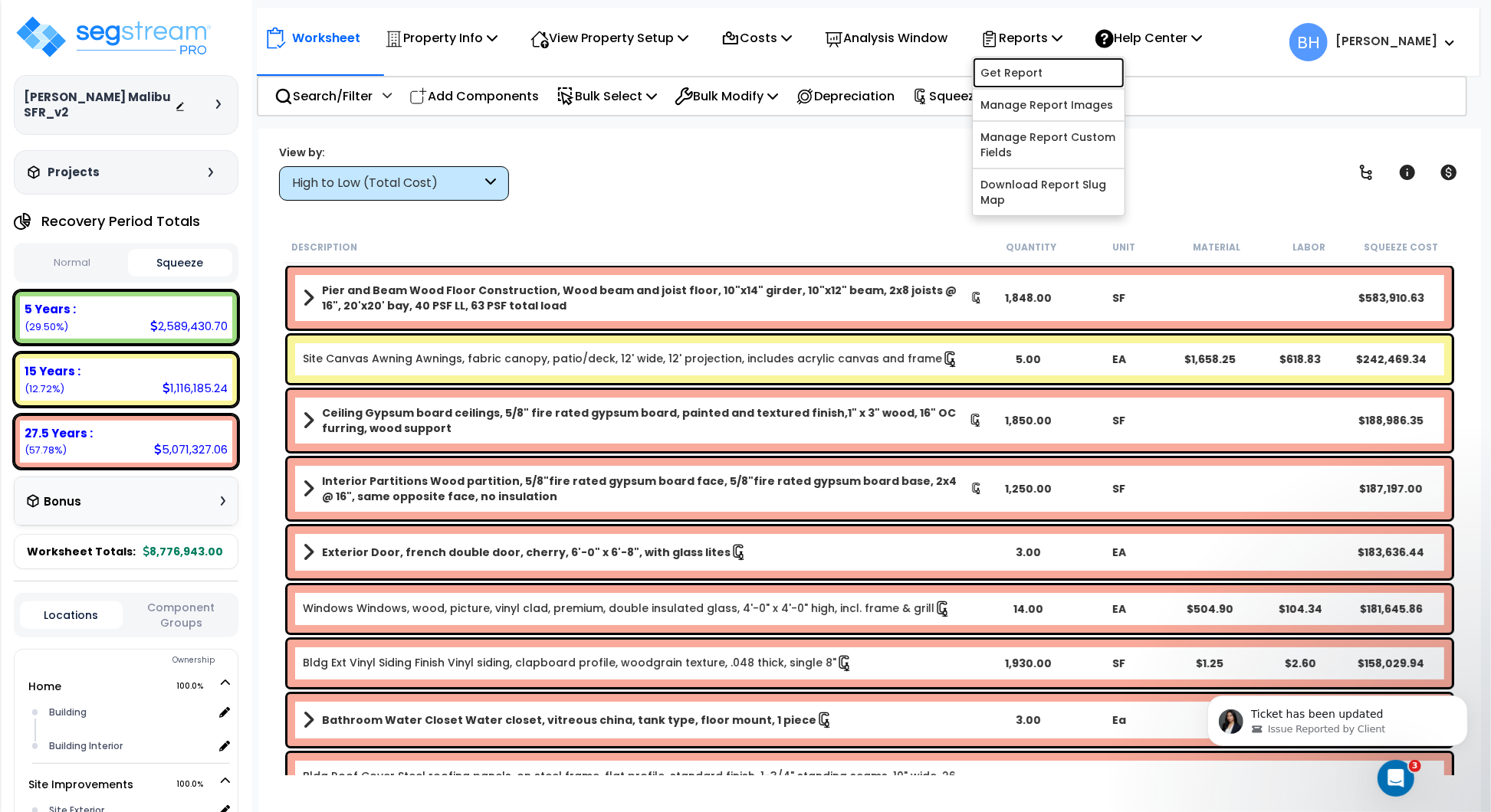
click at [1039, 79] on link "Get Report" at bounding box center [1048, 72] width 152 height 30
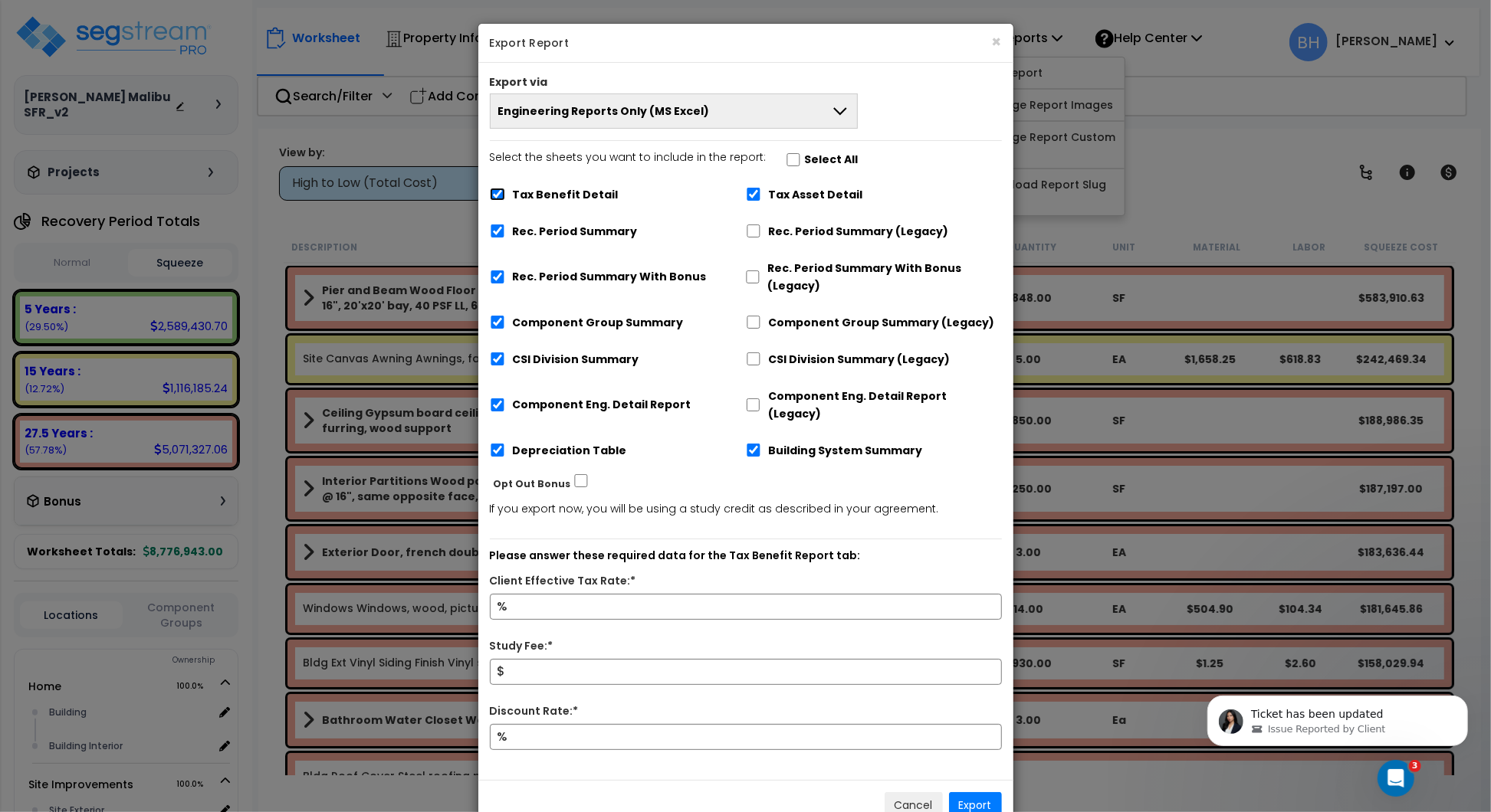
click at [496, 192] on input "Tax Benefit Detail" at bounding box center [498, 194] width 16 height 13
checkbox input "false"
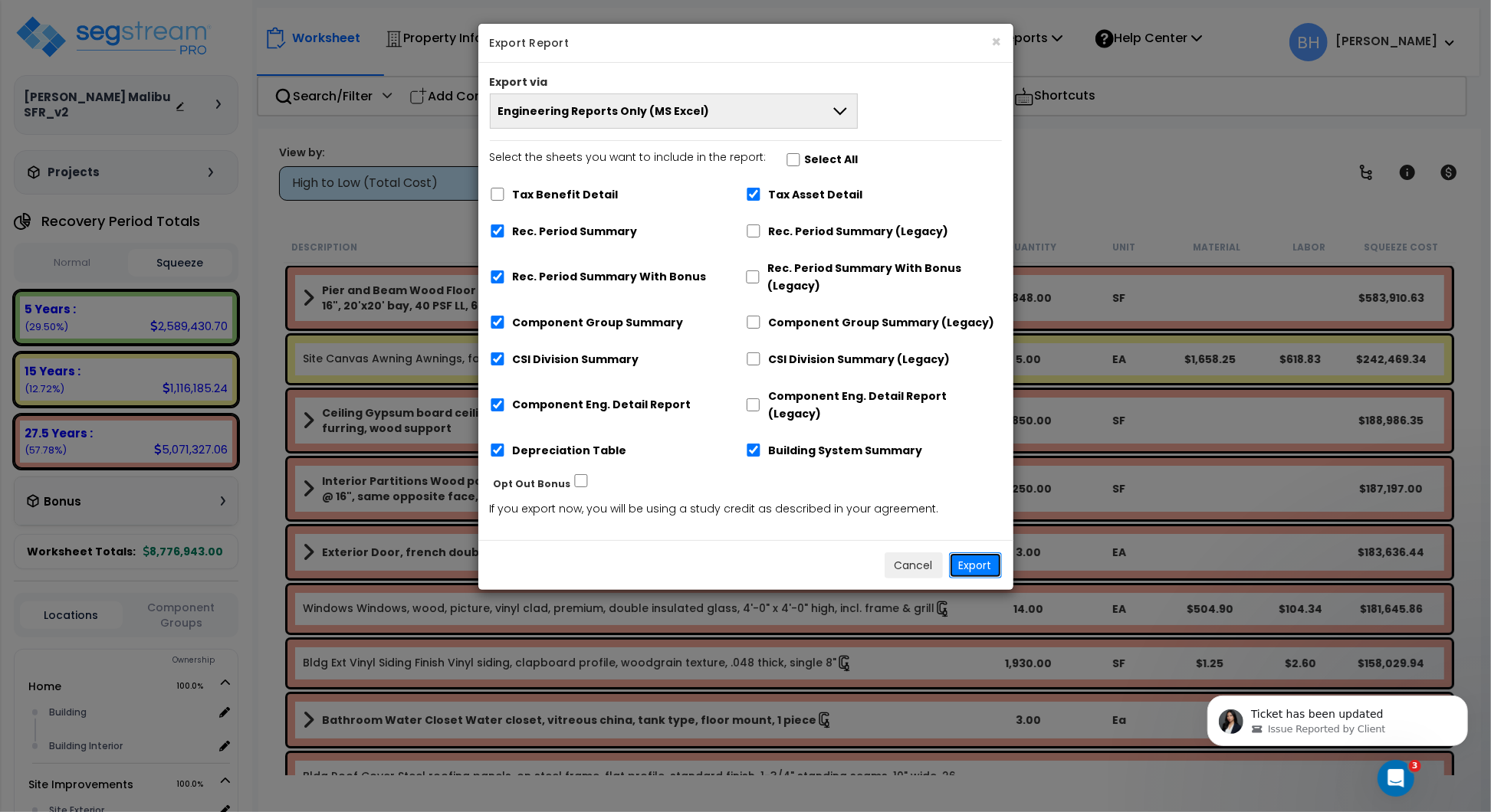
click at [978, 552] on button "Export" at bounding box center [975, 565] width 53 height 26
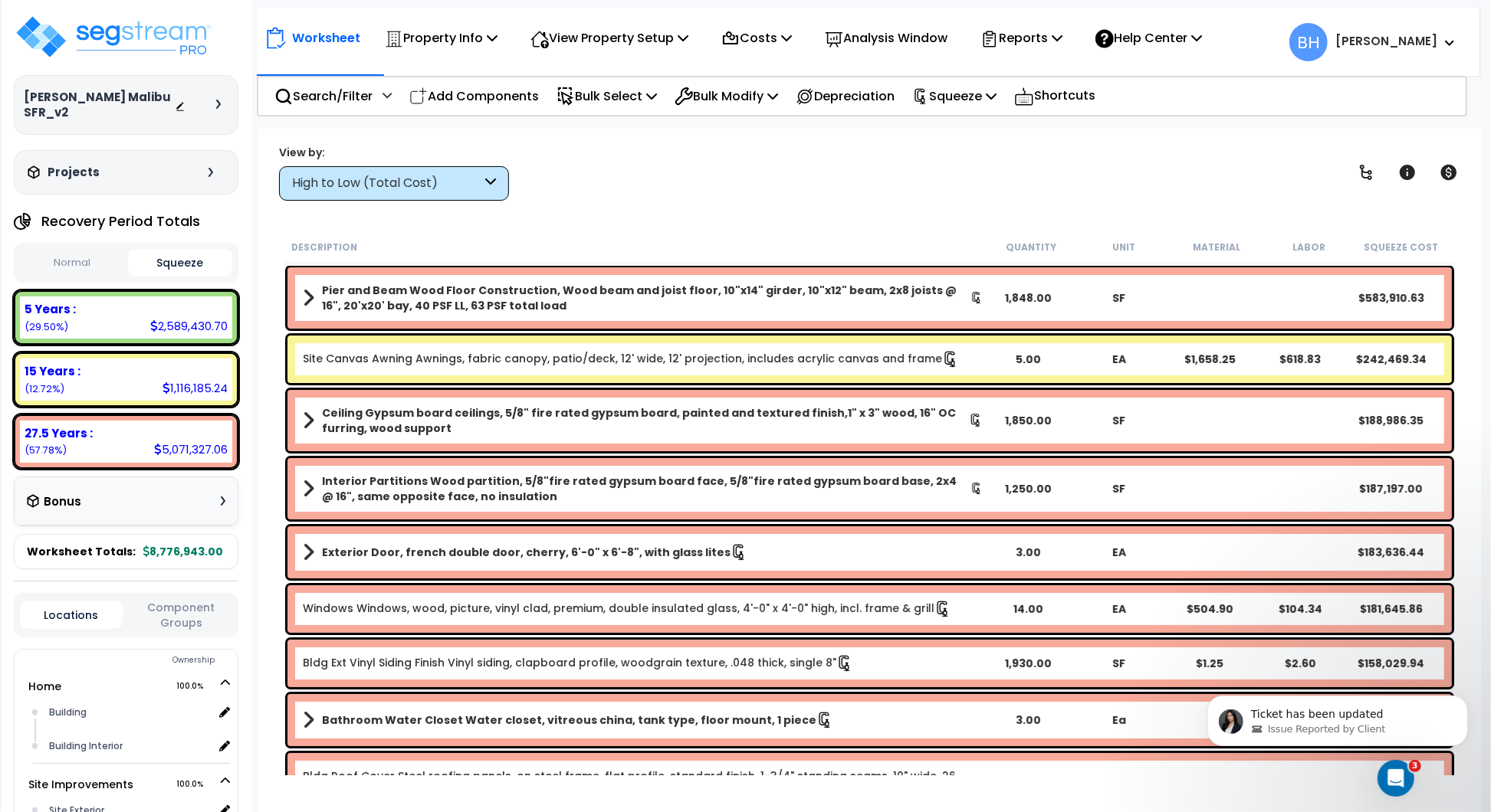
scroll to position [3, 0]
click at [885, 196] on div "View by: High to Low (Total Cost) High to Low (Total Cost)" at bounding box center [870, 172] width 1192 height 57
click at [1054, 36] on p "Reports" at bounding box center [1021, 38] width 82 height 20
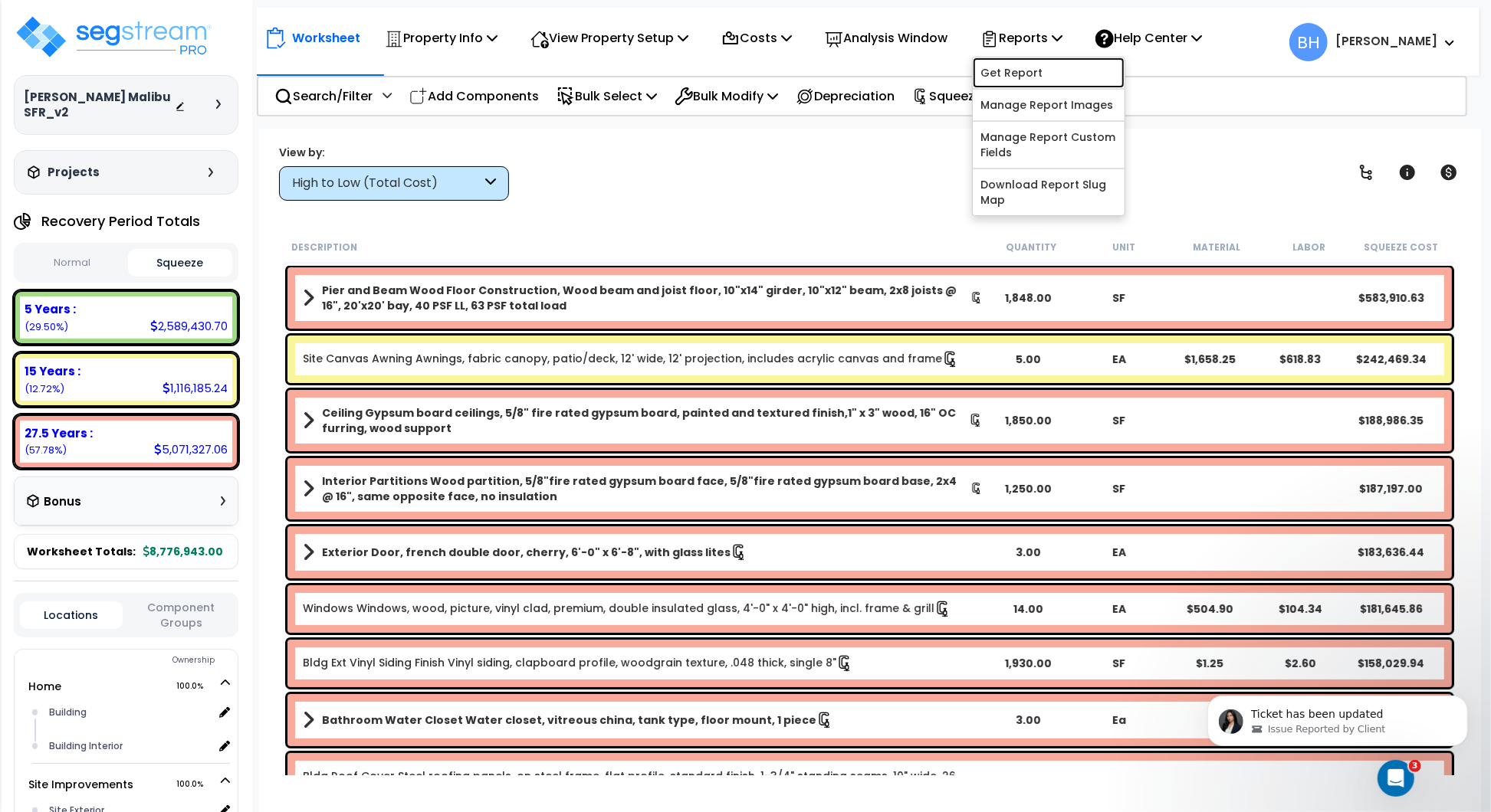
click at [1047, 77] on link "Get Report" at bounding box center [1048, 72] width 152 height 30
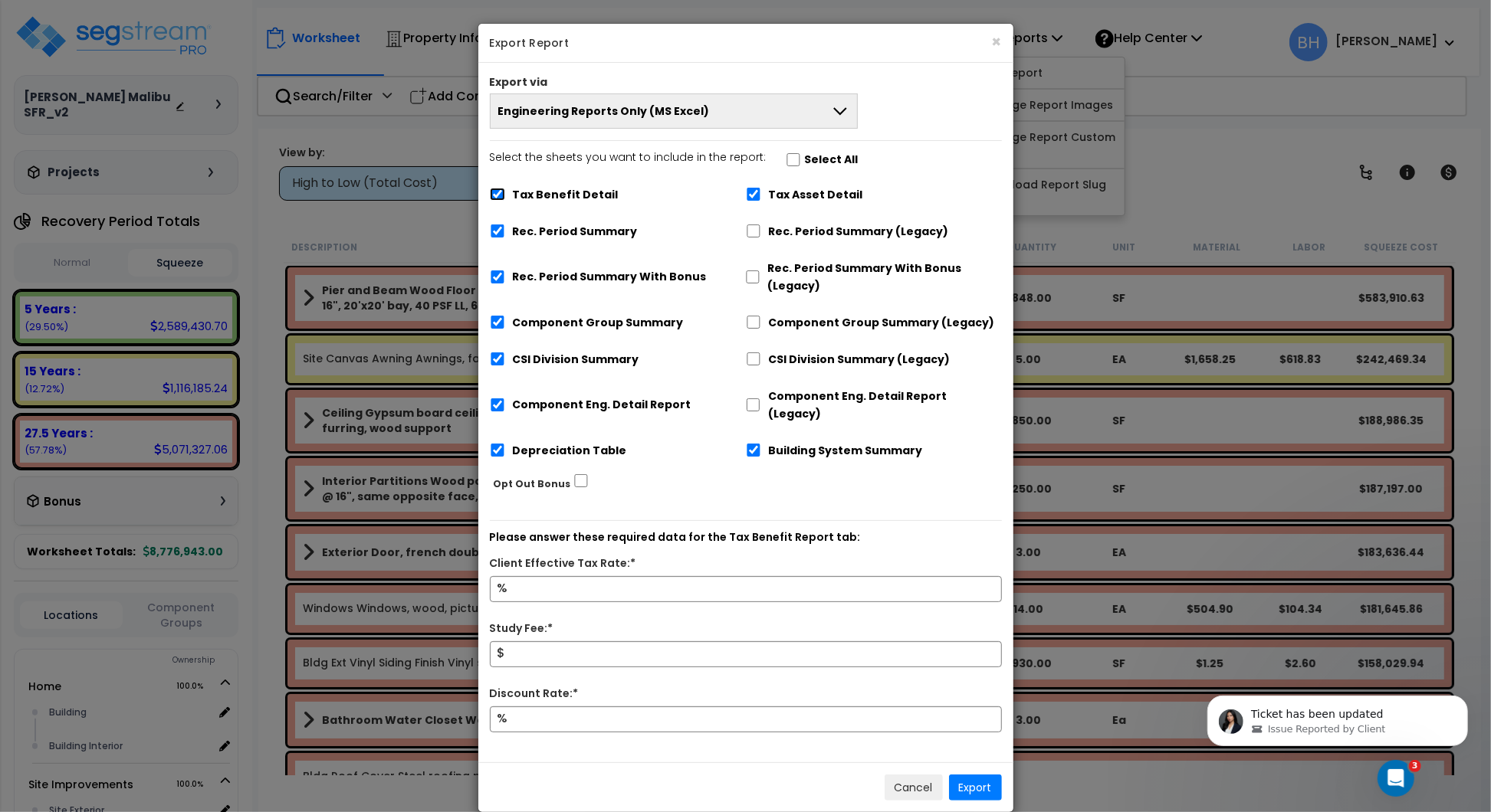
click at [492, 193] on input "Tax Benefit Detail" at bounding box center [498, 194] width 16 height 13
checkbox input "false"
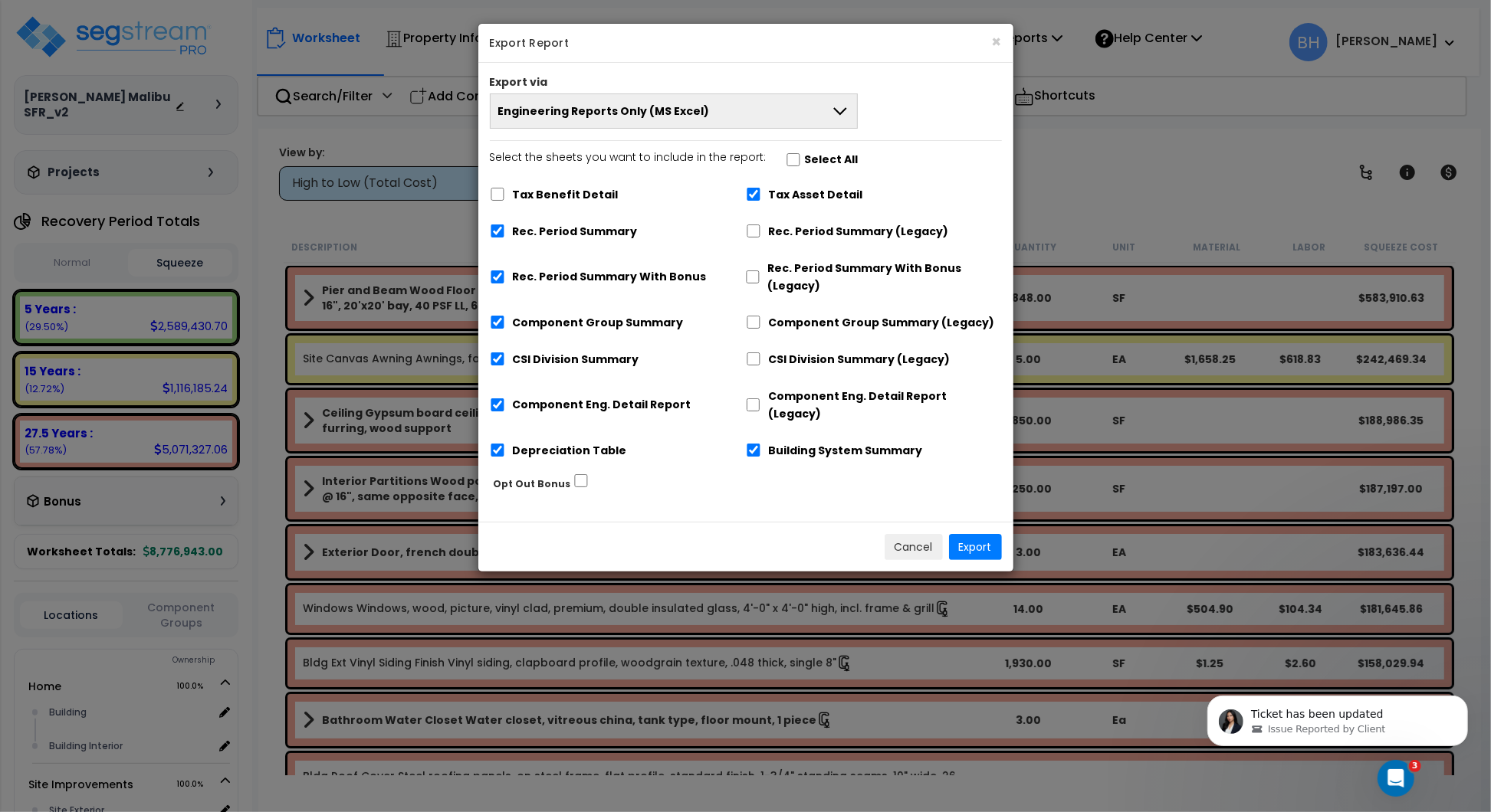
click at [728, 112] on button "Engineering Reports Only (MS Excel)" at bounding box center [675, 111] width 369 height 35
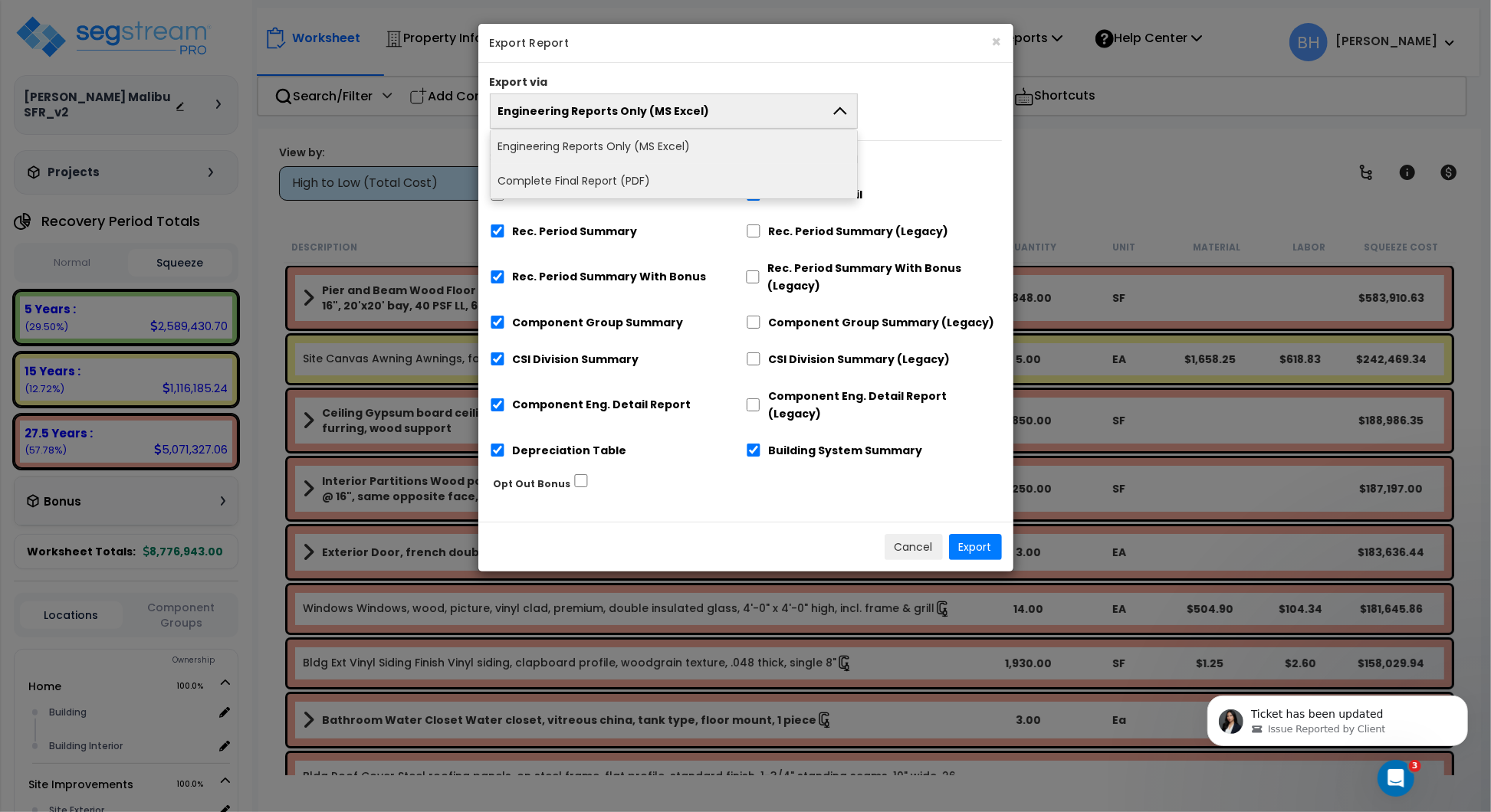
click at [631, 178] on li "Complete Final Report (PDF)" at bounding box center [675, 181] width 367 height 34
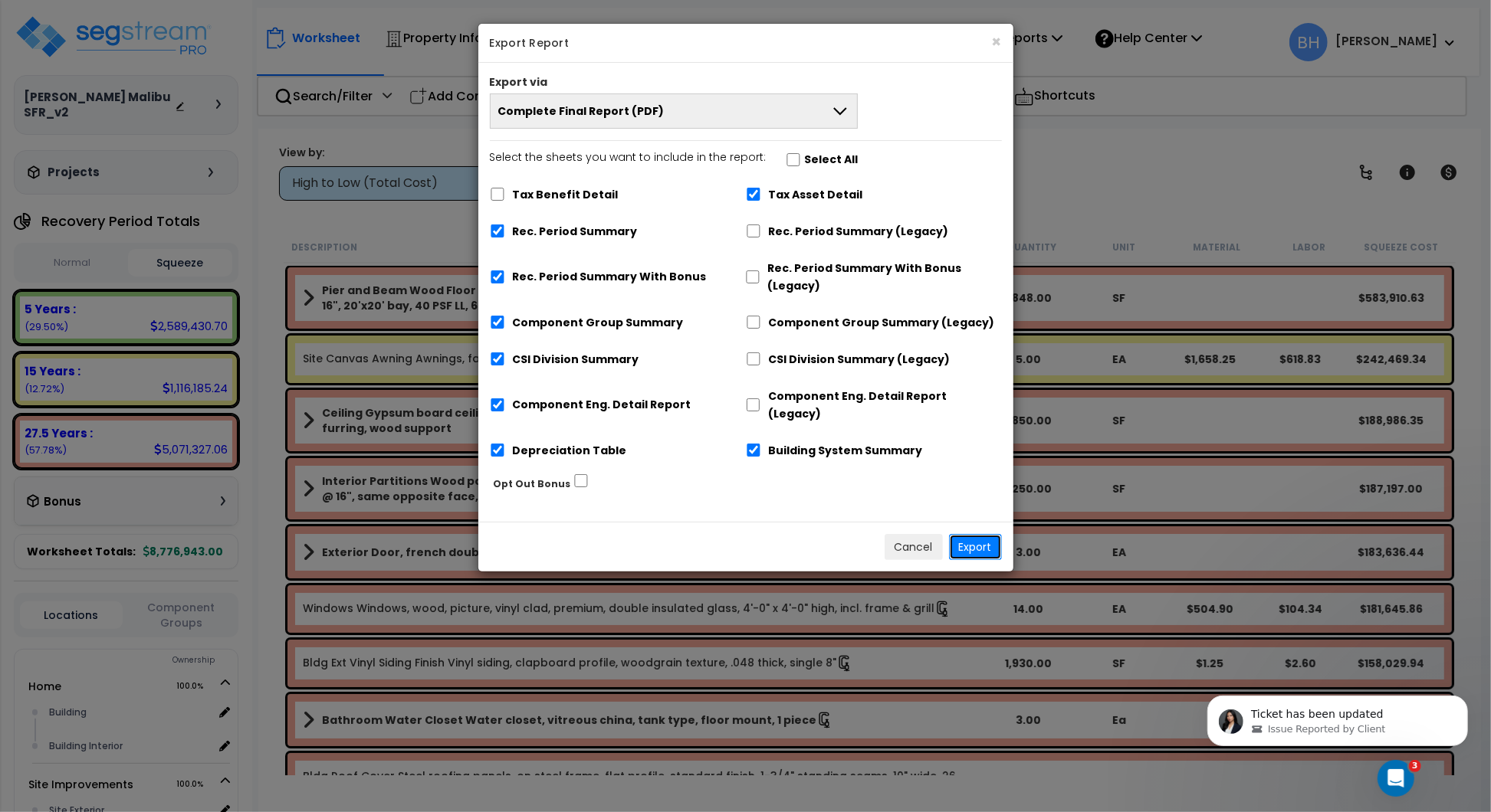
click at [971, 534] on button "Export" at bounding box center [975, 547] width 53 height 26
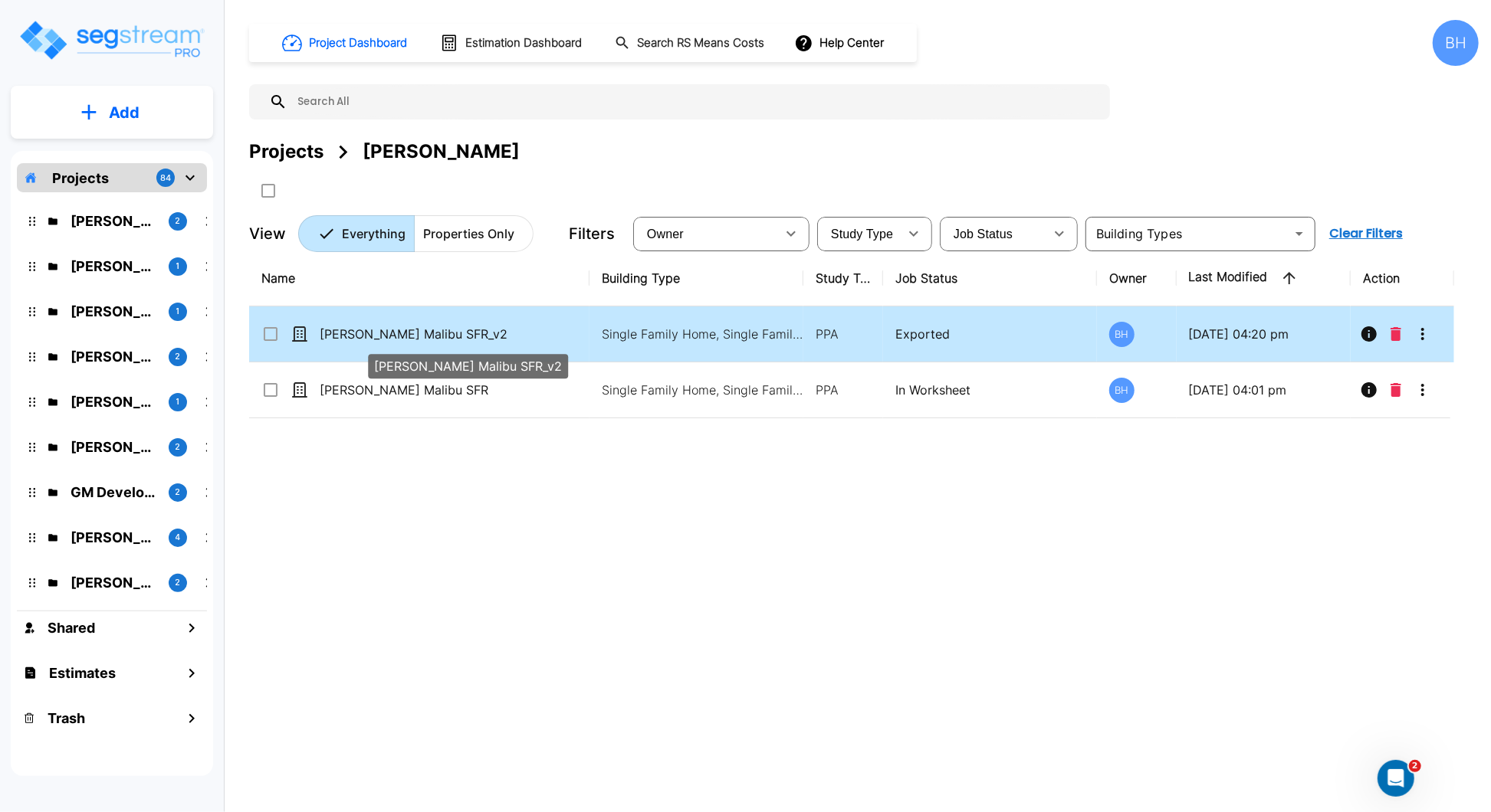
click at [554, 343] on p "[PERSON_NAME] Malibu SFR_v2" at bounding box center [446, 334] width 252 height 18
checkbox input "true"
click at [554, 343] on p "[PERSON_NAME] Malibu SFR_v2" at bounding box center [446, 334] width 252 height 18
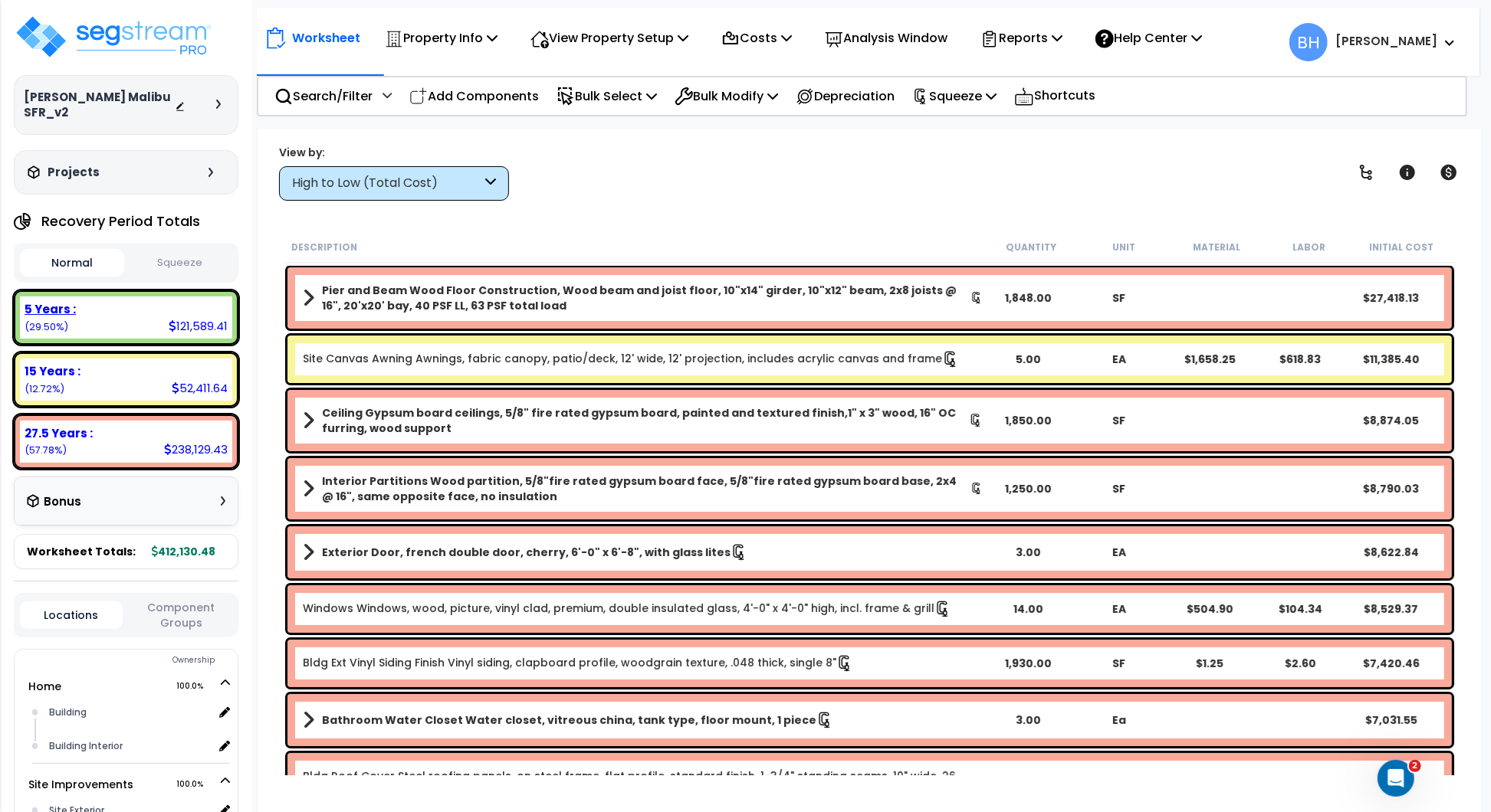
click at [155, 316] on div "5 Years : 121,589.41 (29.50%)" at bounding box center [125, 317] width 212 height 42
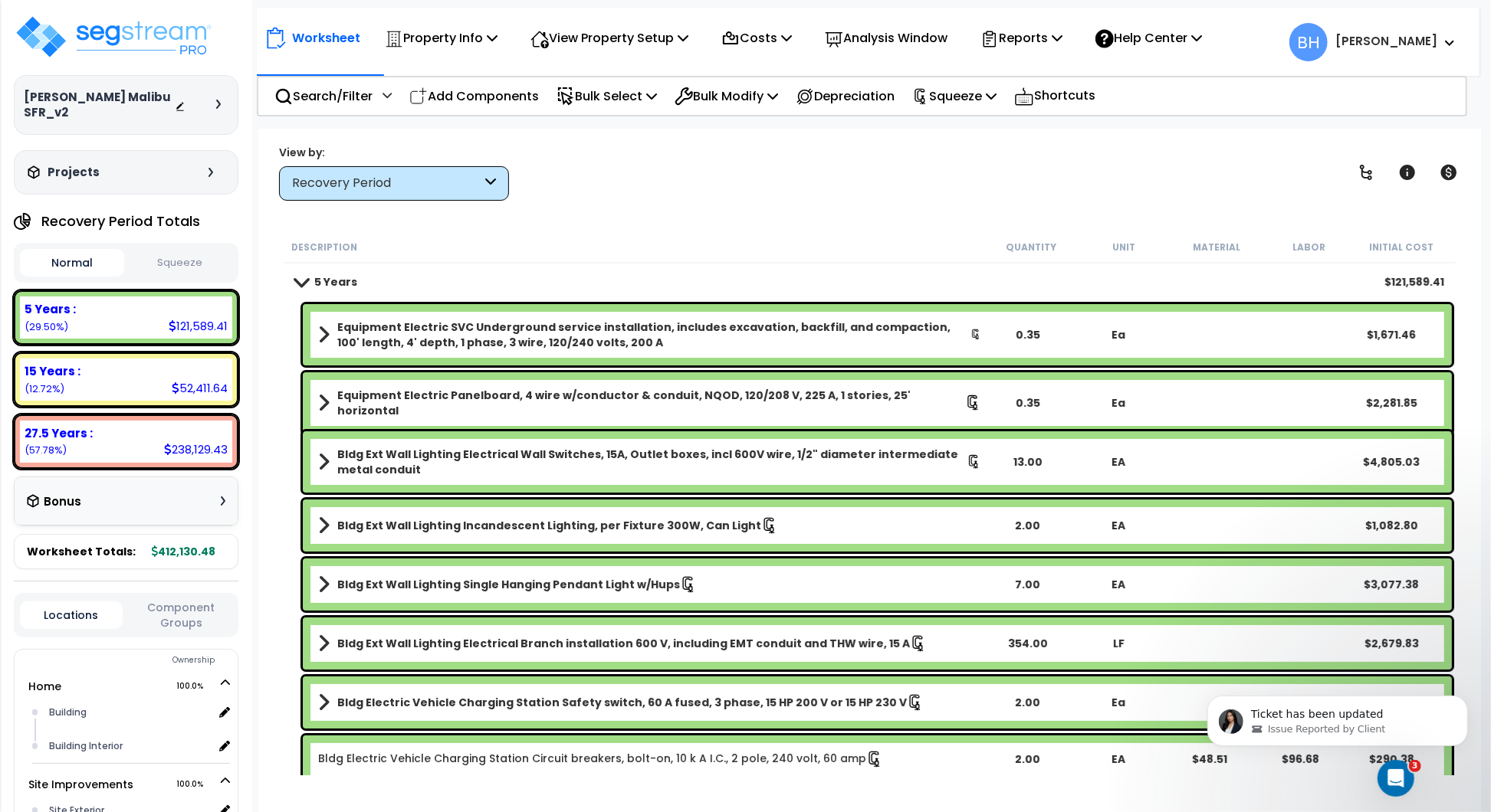
drag, startPoint x: 301, startPoint y: 283, endPoint x: 327, endPoint y: 294, distance: 28.2
click at [301, 283] on span at bounding box center [301, 282] width 21 height 11
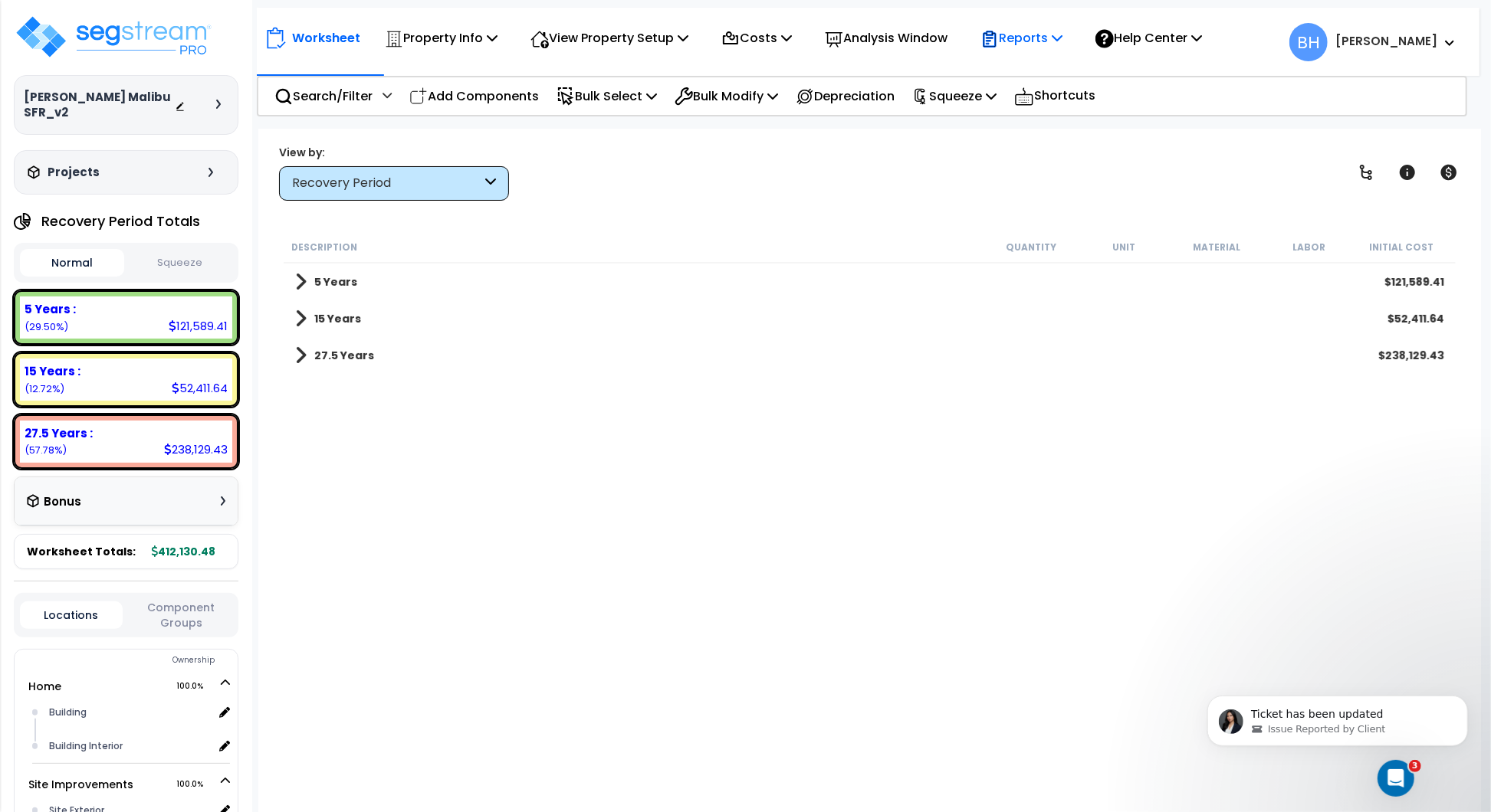
click at [1053, 39] on p "Reports" at bounding box center [1021, 38] width 82 height 20
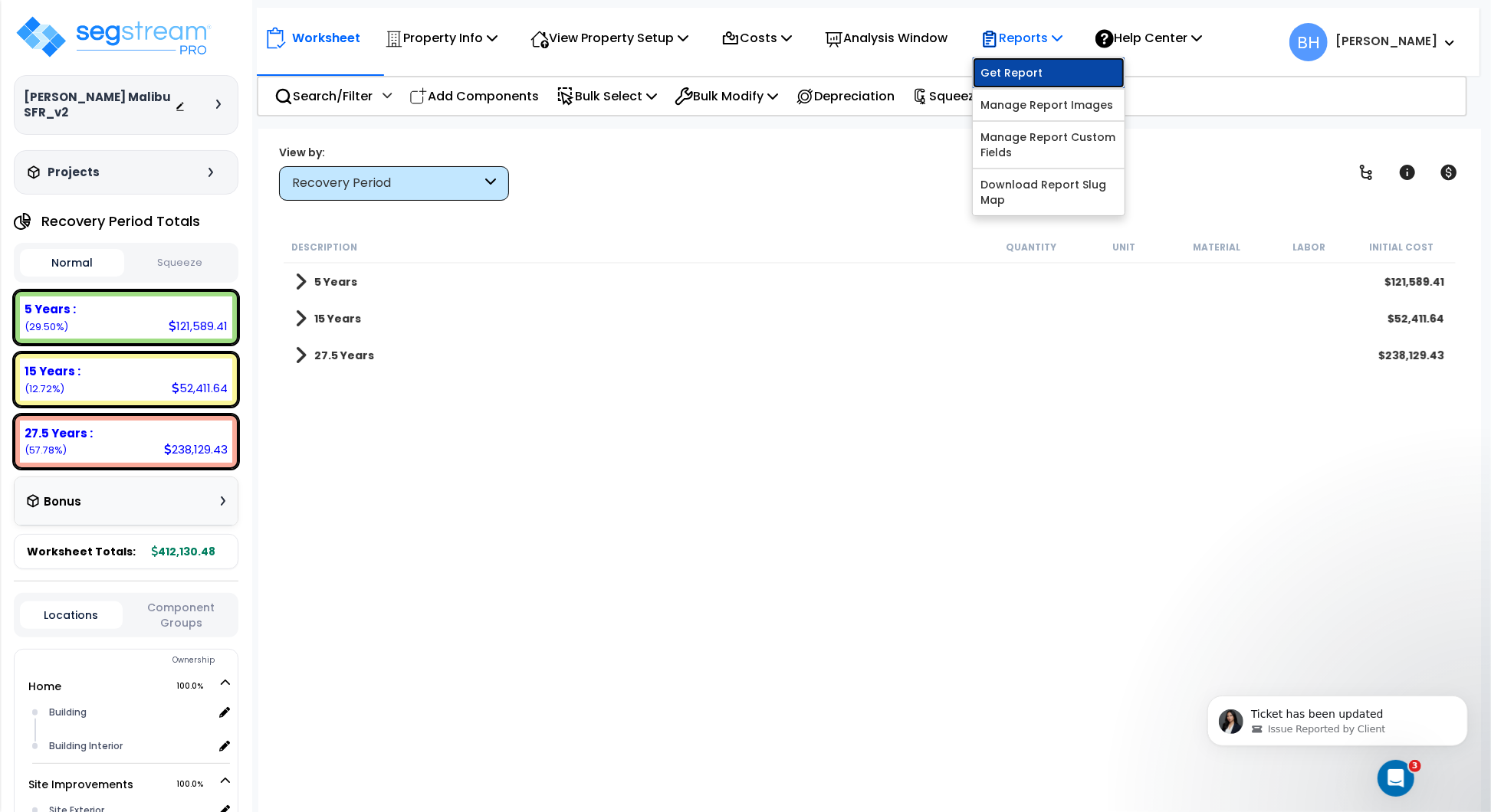
click at [1025, 75] on link "Get Report" at bounding box center [1048, 72] width 152 height 30
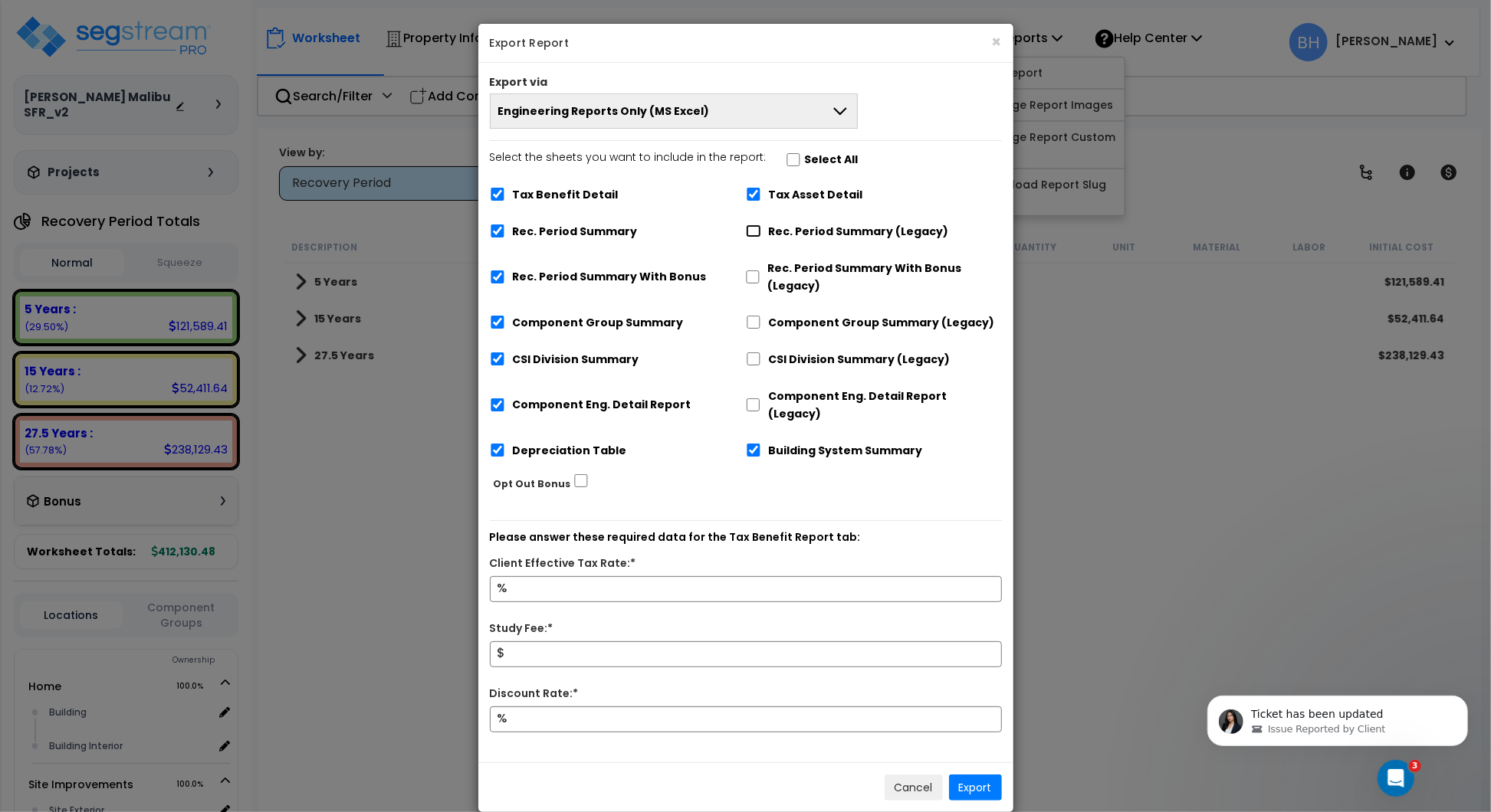
click at [754, 232] on input "Rec. Period Summary (Legacy)" at bounding box center [753, 231] width 16 height 13
checkbox input "true"
checkbox input "false"
click at [752, 323] on input "Component Group Summary (Legacy)" at bounding box center [753, 322] width 16 height 13
checkbox input "true"
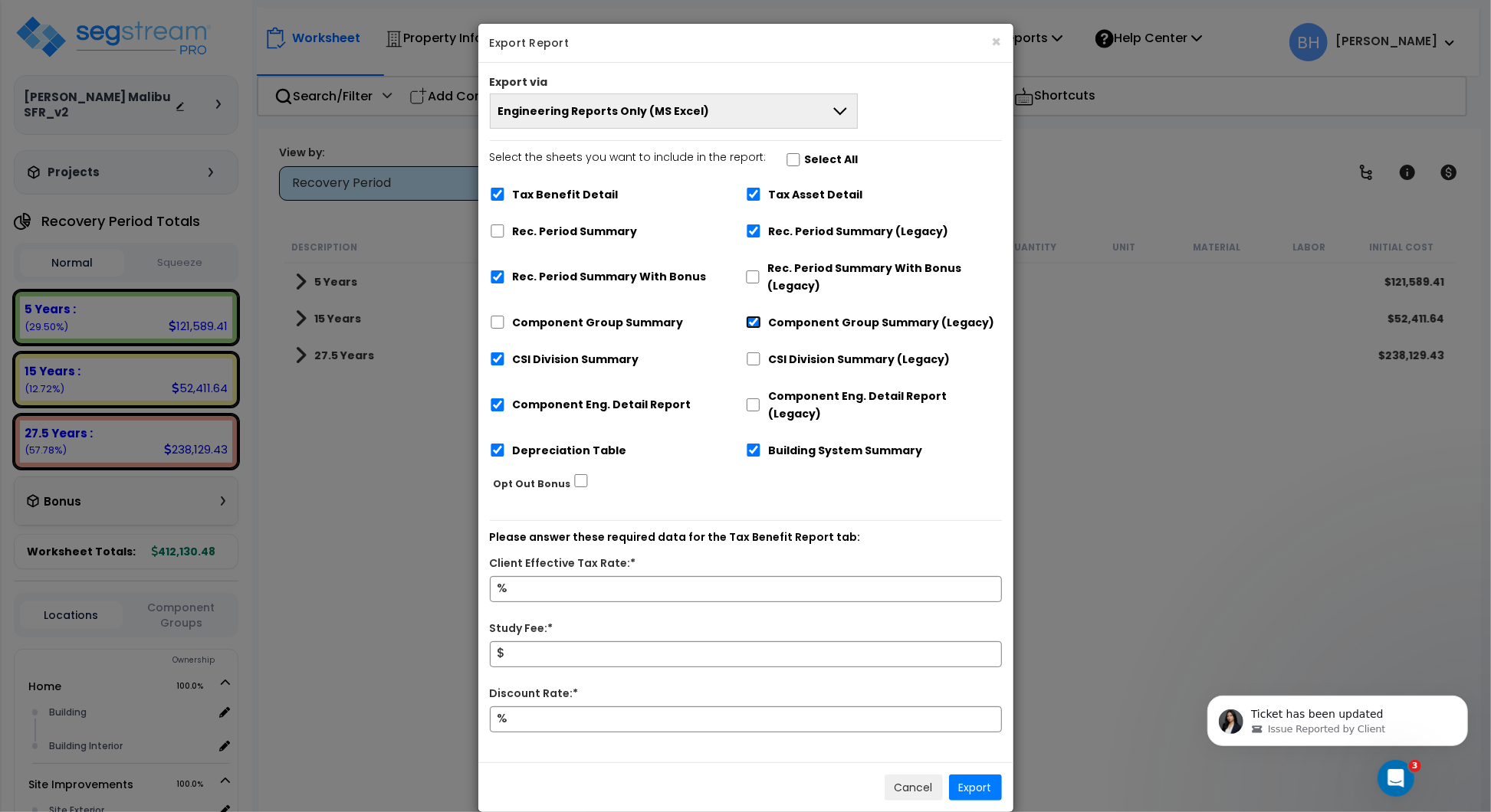
checkbox input "false"
click at [752, 357] on input "CSI Division Summary (Legacy)" at bounding box center [753, 359] width 16 height 13
checkbox input "true"
checkbox input "false"
drag, startPoint x: 752, startPoint y: 398, endPoint x: 793, endPoint y: 420, distance: 46.5
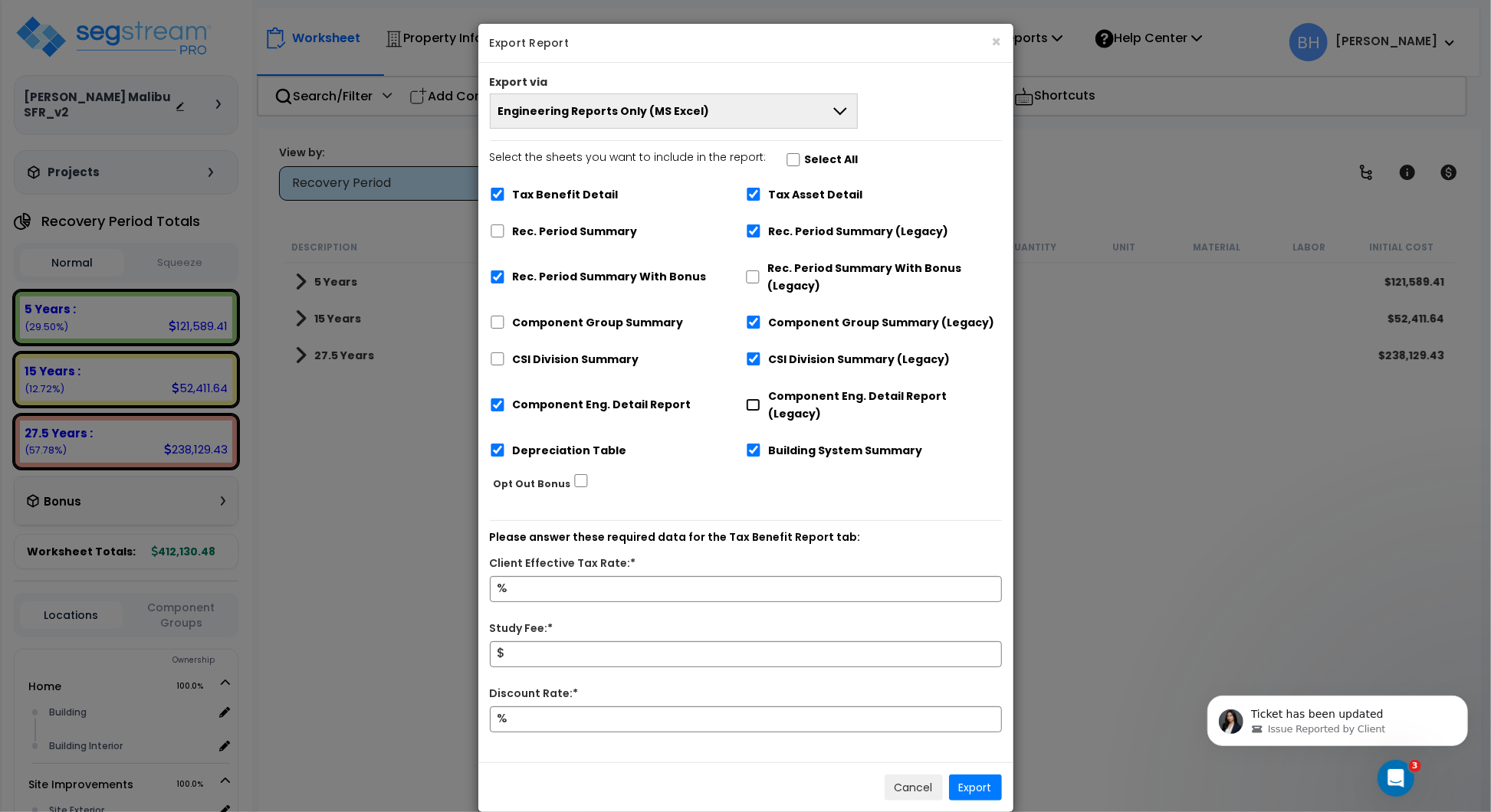
click at [754, 399] on input "Component Eng. Detail Report (Legacy)" at bounding box center [753, 405] width 16 height 13
checkbox input "true"
checkbox input "false"
drag, startPoint x: 501, startPoint y: 275, endPoint x: 575, endPoint y: 307, distance: 80.6
click at [501, 275] on input "Rec. Period Summary With Bonus" at bounding box center [498, 277] width 16 height 13
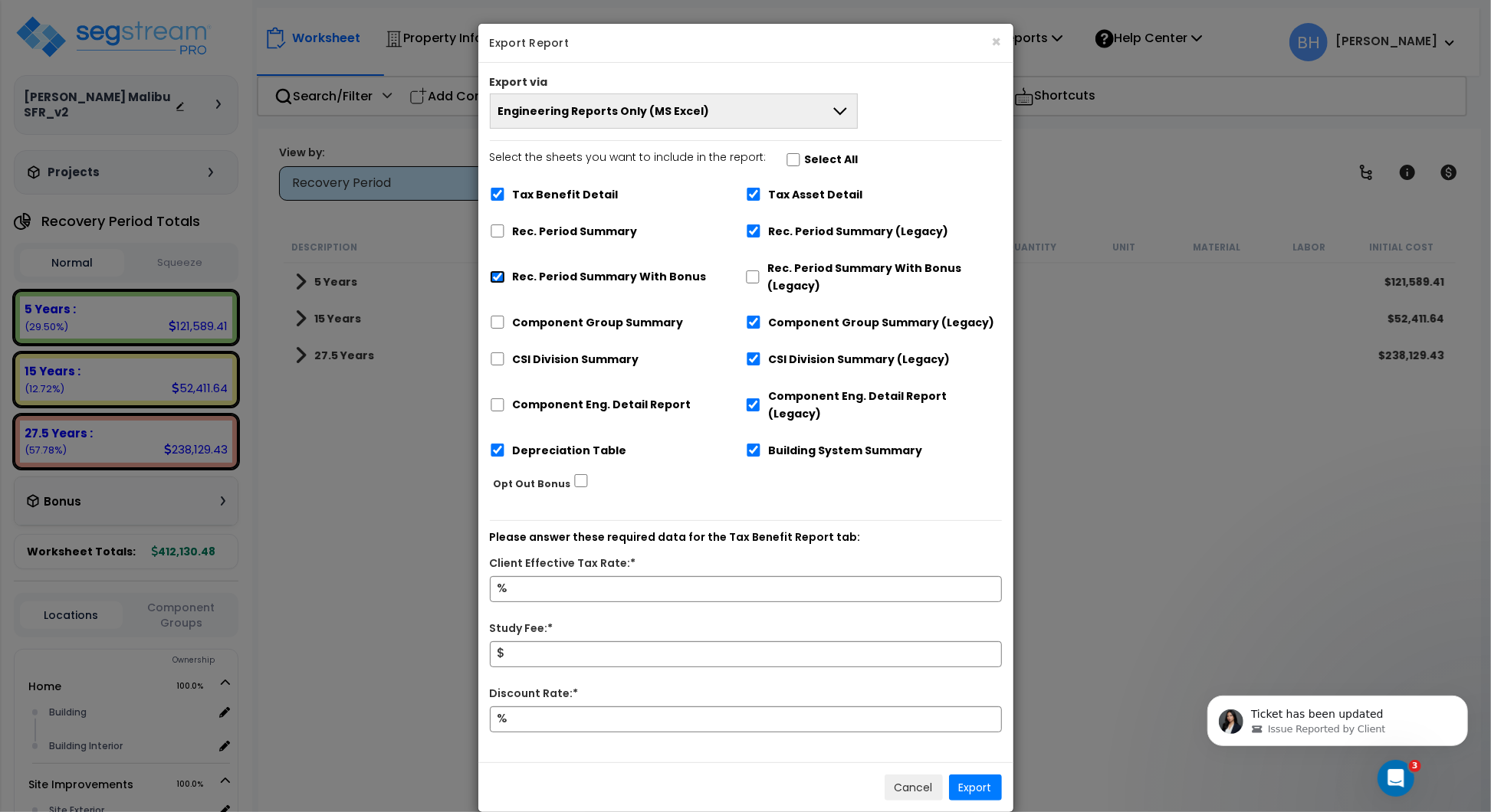
checkbox input "false"
click at [503, 196] on input "Tax Benefit Detail" at bounding box center [498, 194] width 16 height 13
checkbox input "false"
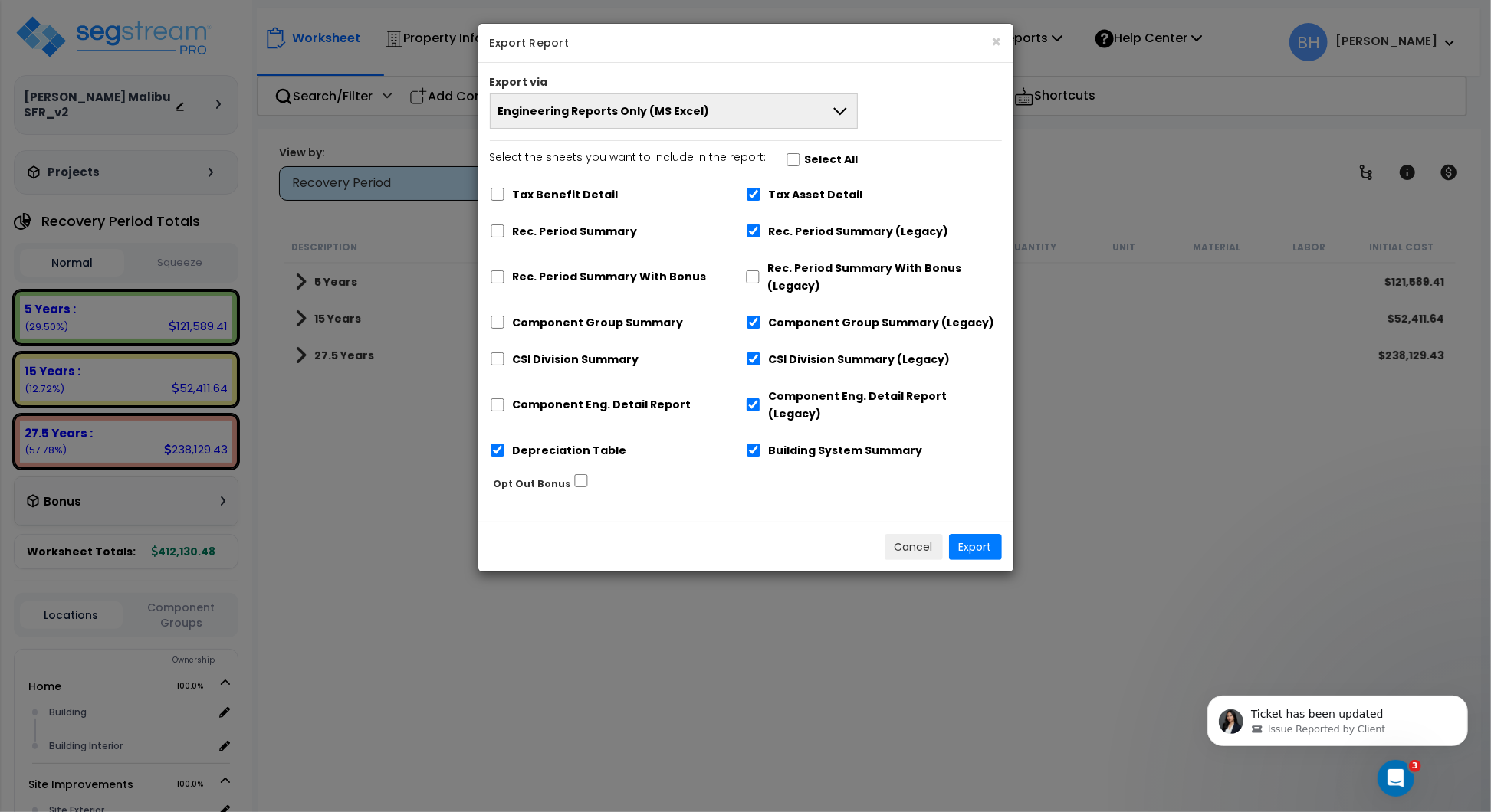
click at [777, 118] on button "Engineering Reports Only (MS Excel)" at bounding box center [675, 111] width 369 height 35
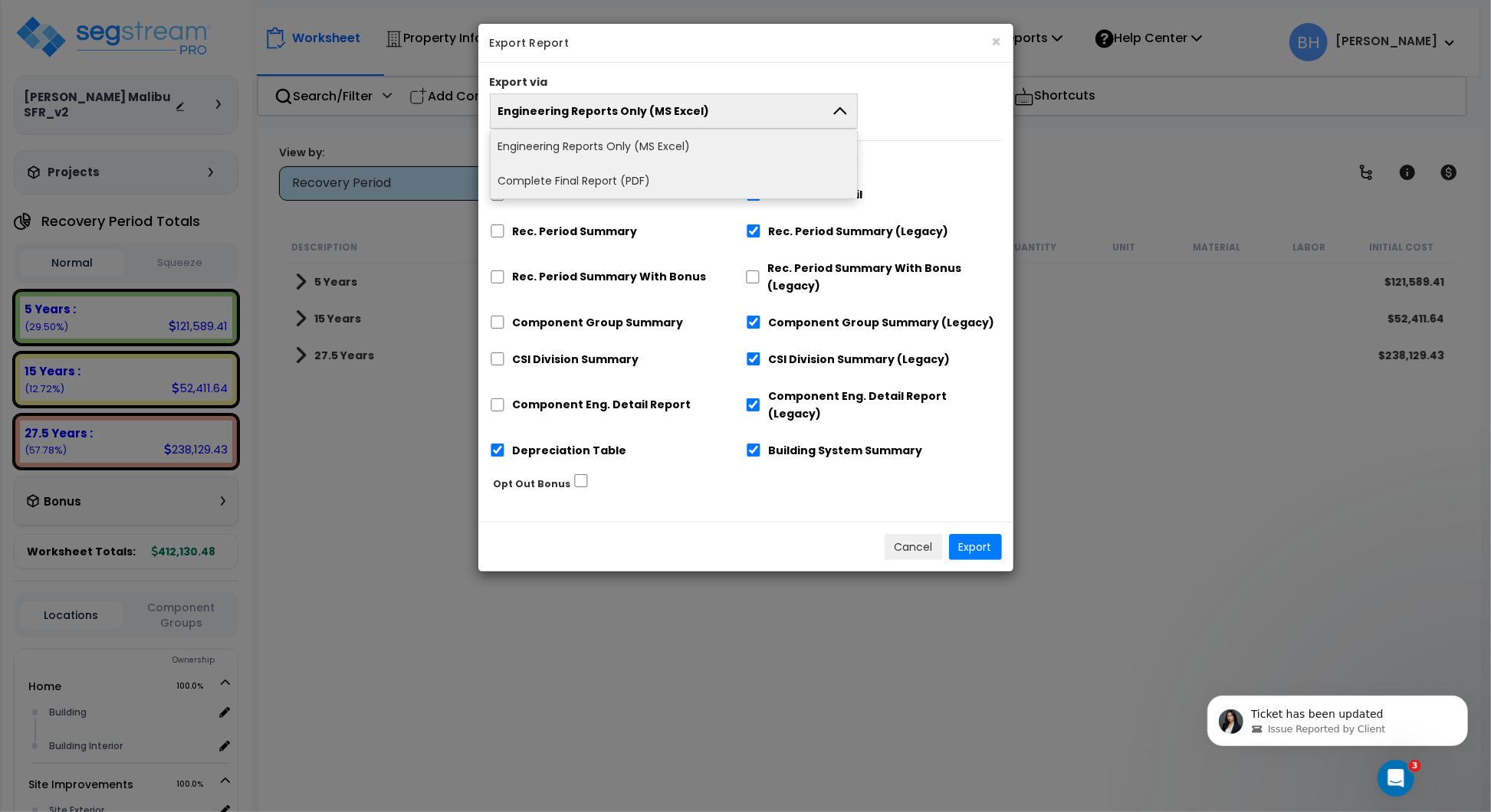
click at [617, 174] on li "Complete Final Report (PDF)" at bounding box center [675, 181] width 367 height 34
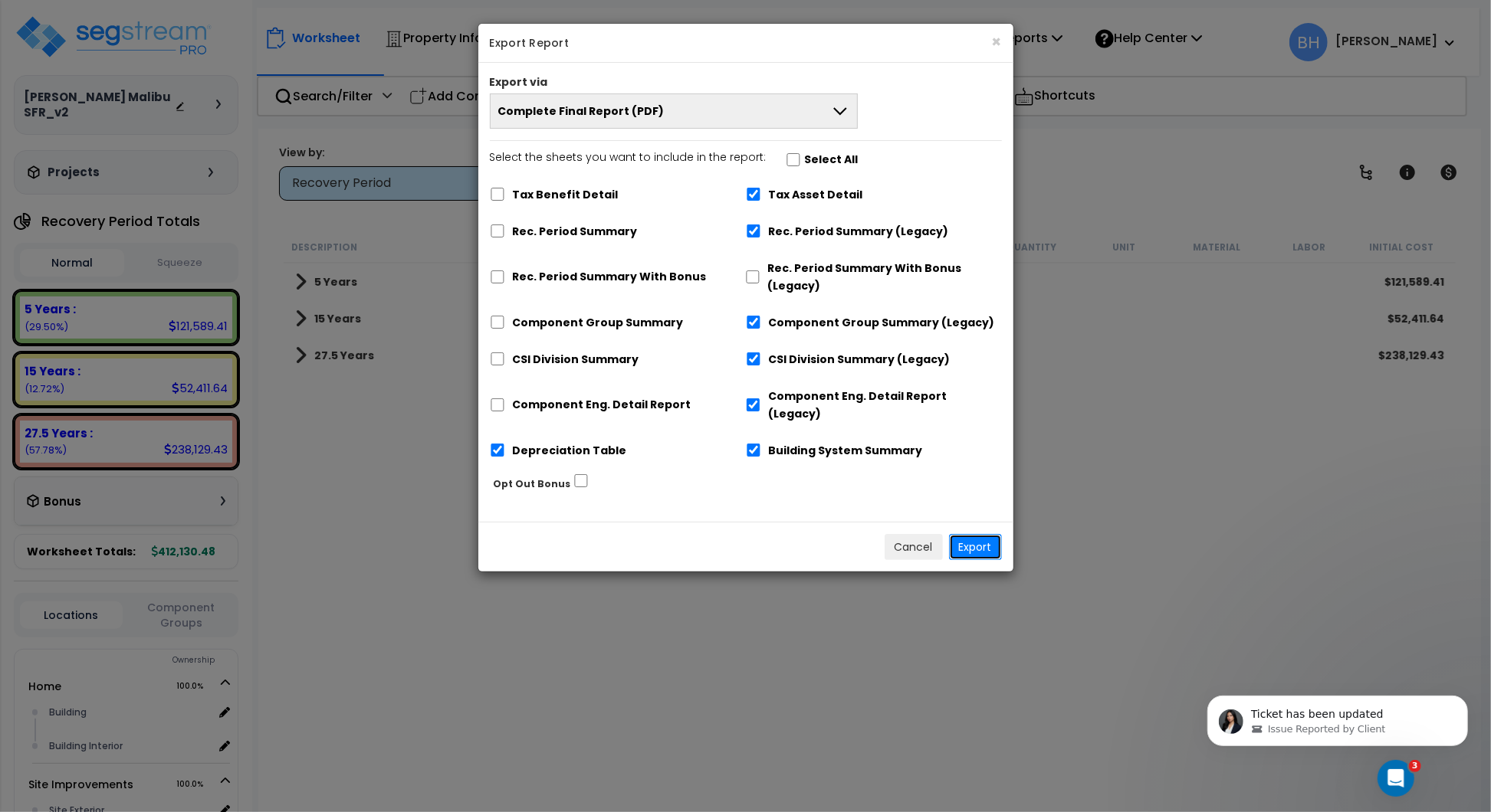
click at [976, 534] on button "Export" at bounding box center [975, 547] width 53 height 26
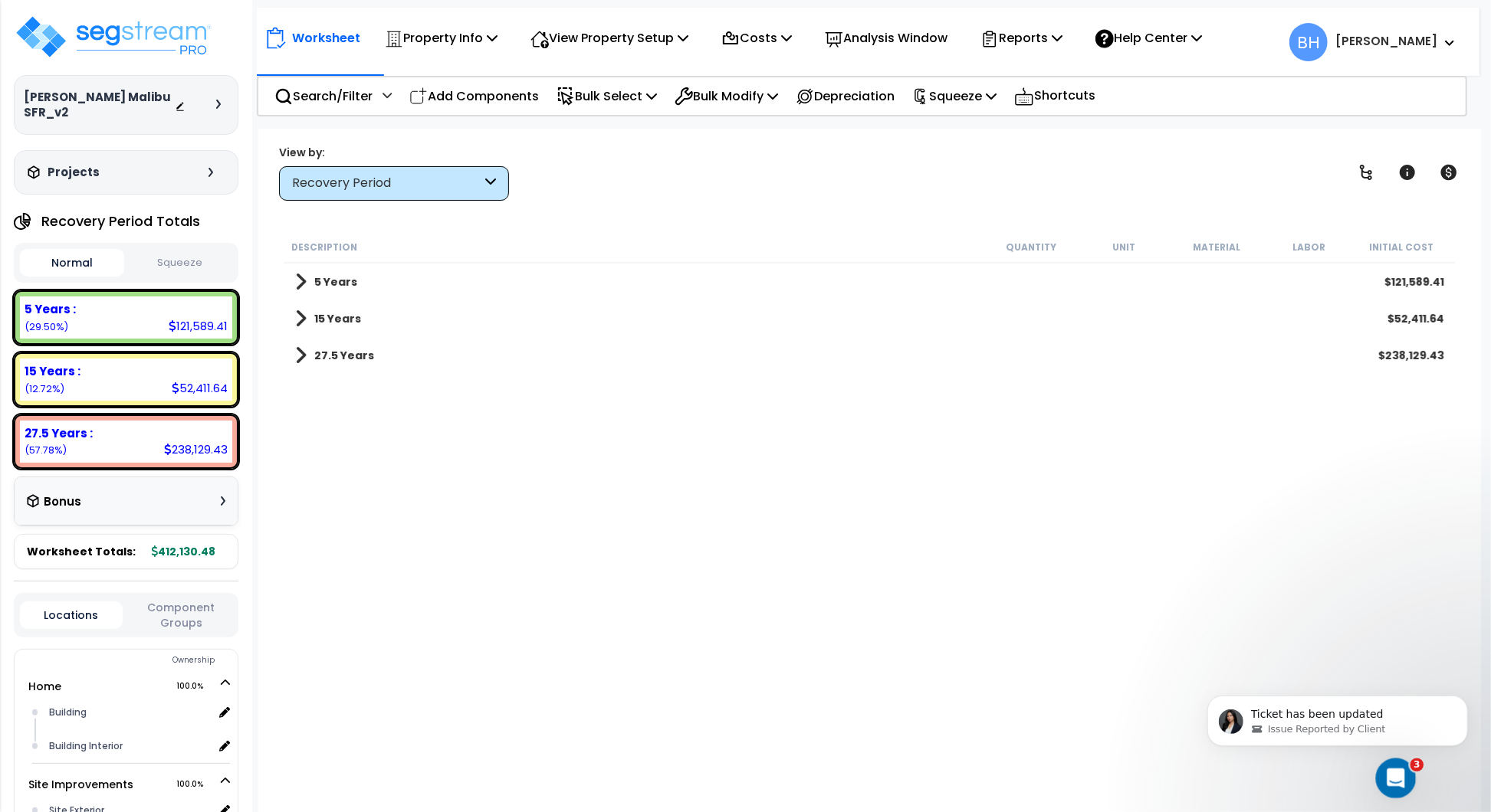
click at [1406, 783] on div "Open Intercom Messenger" at bounding box center [1394, 777] width 51 height 51
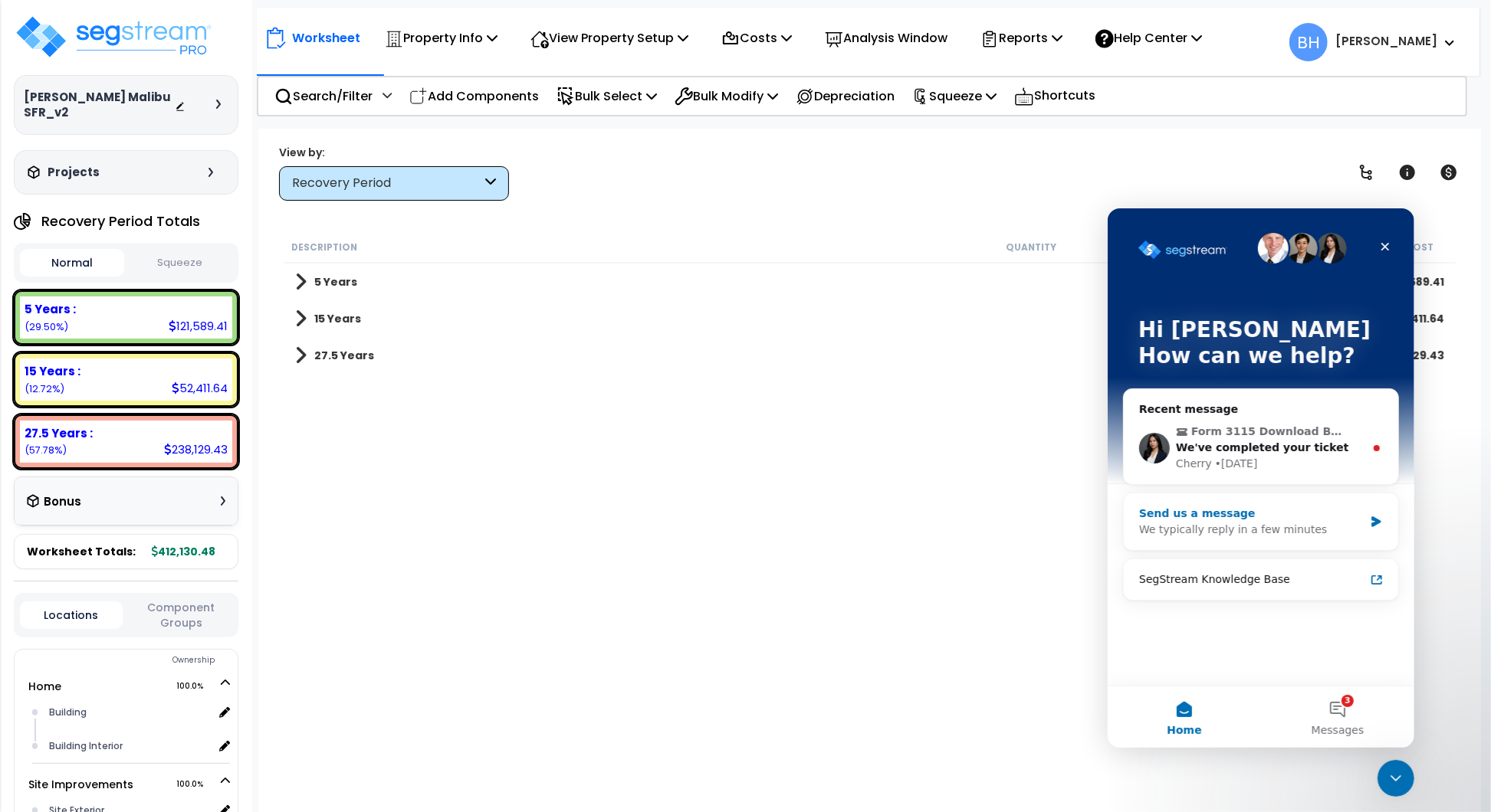
click at [1269, 532] on div "We typically reply in a few minutes" at bounding box center [1251, 529] width 225 height 16
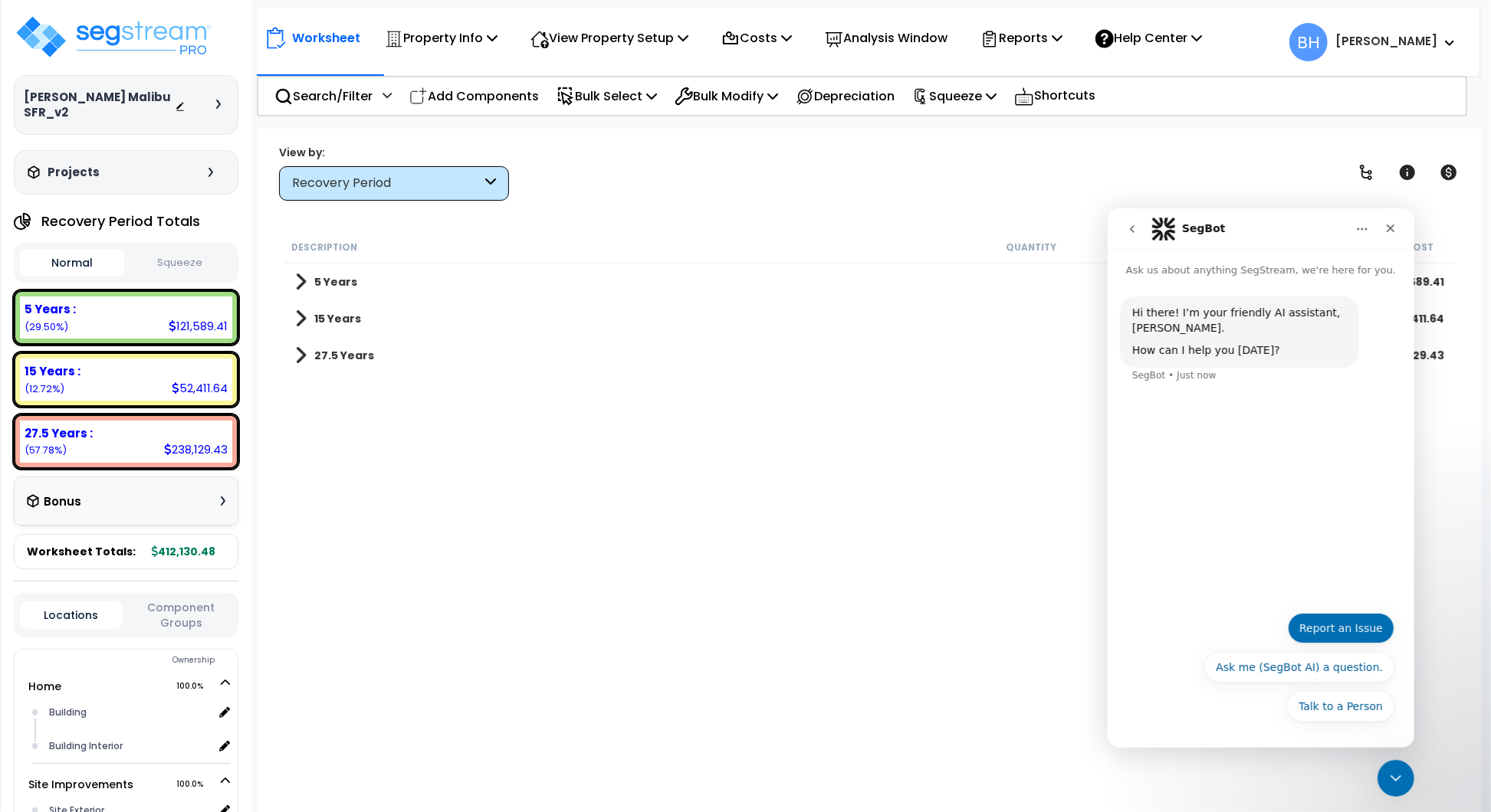
click at [1333, 634] on button "Report an Issue" at bounding box center [1340, 627] width 107 height 30
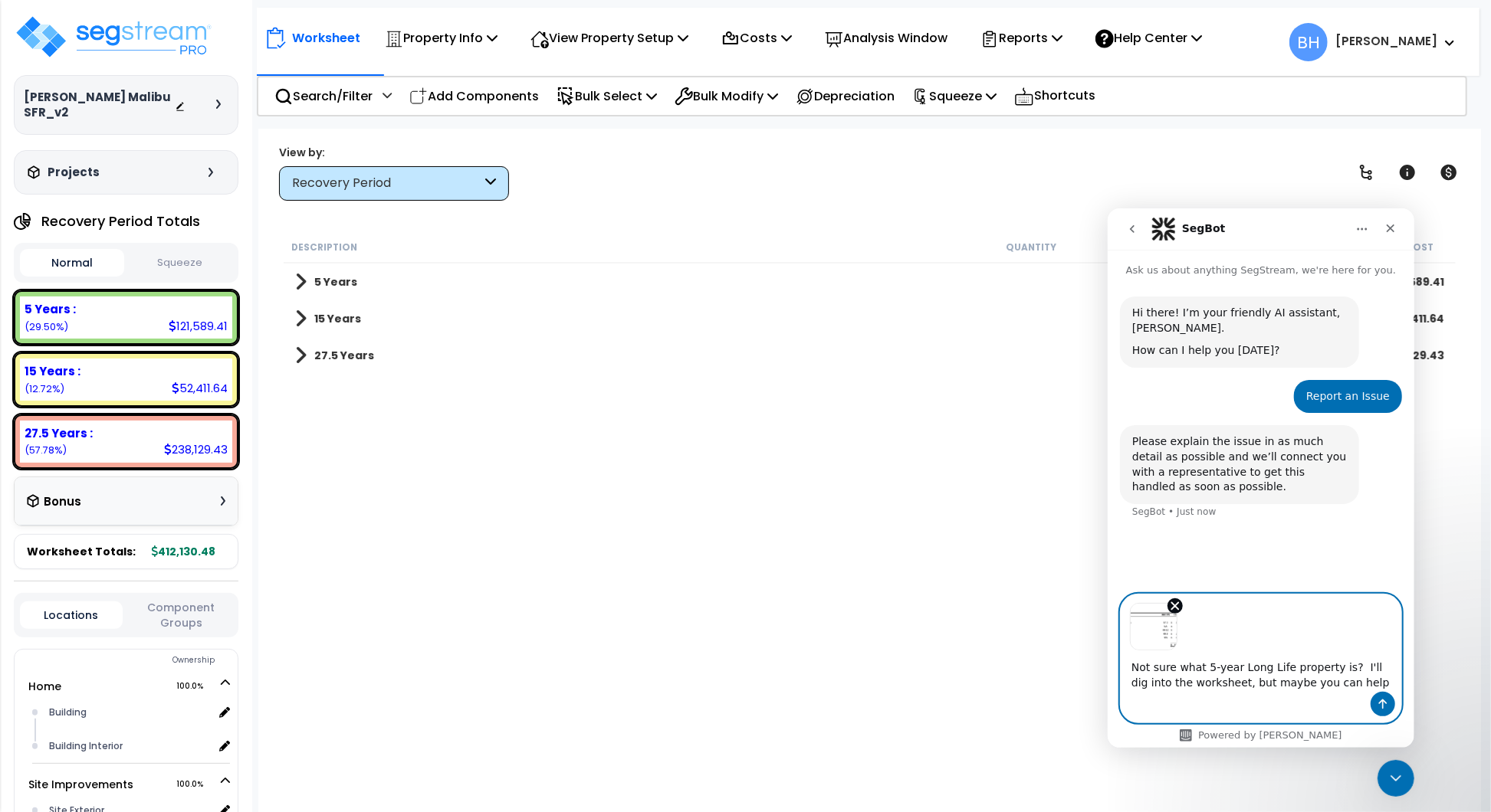
type textarea "Not sure what 5-year Long Life property is? I'll dig into the worksheet, but ma…"
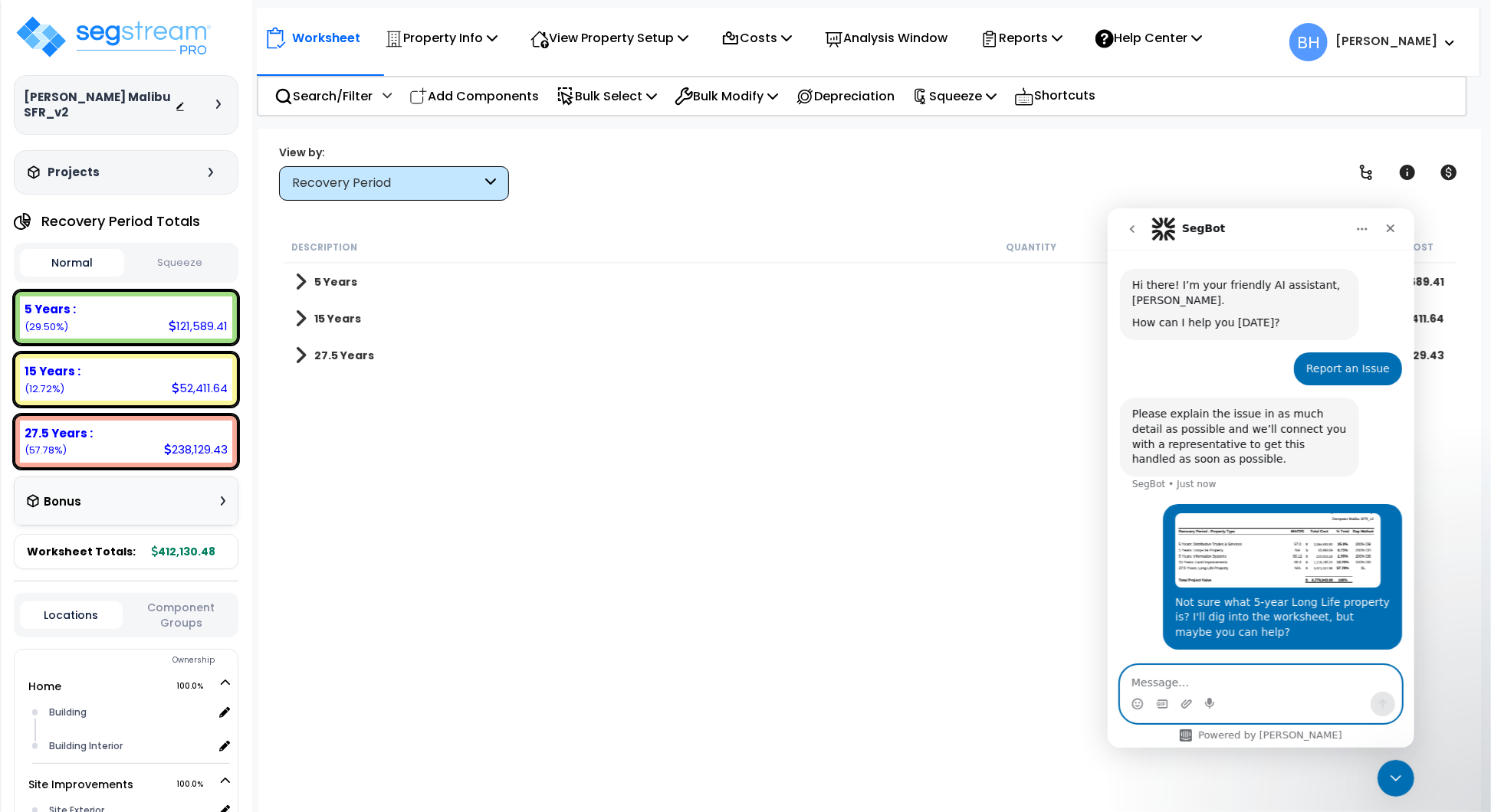
scroll to position [46, 0]
click at [530, 488] on div "Description Quantity Unit Material Labor Initial Cost 5 Years $121,589.41 15 Ye…" at bounding box center [870, 503] width 1177 height 544
click at [293, 277] on div "5 Years $121,589.41" at bounding box center [870, 282] width 1165 height 37
click at [300, 277] on span at bounding box center [301, 282] width 11 height 21
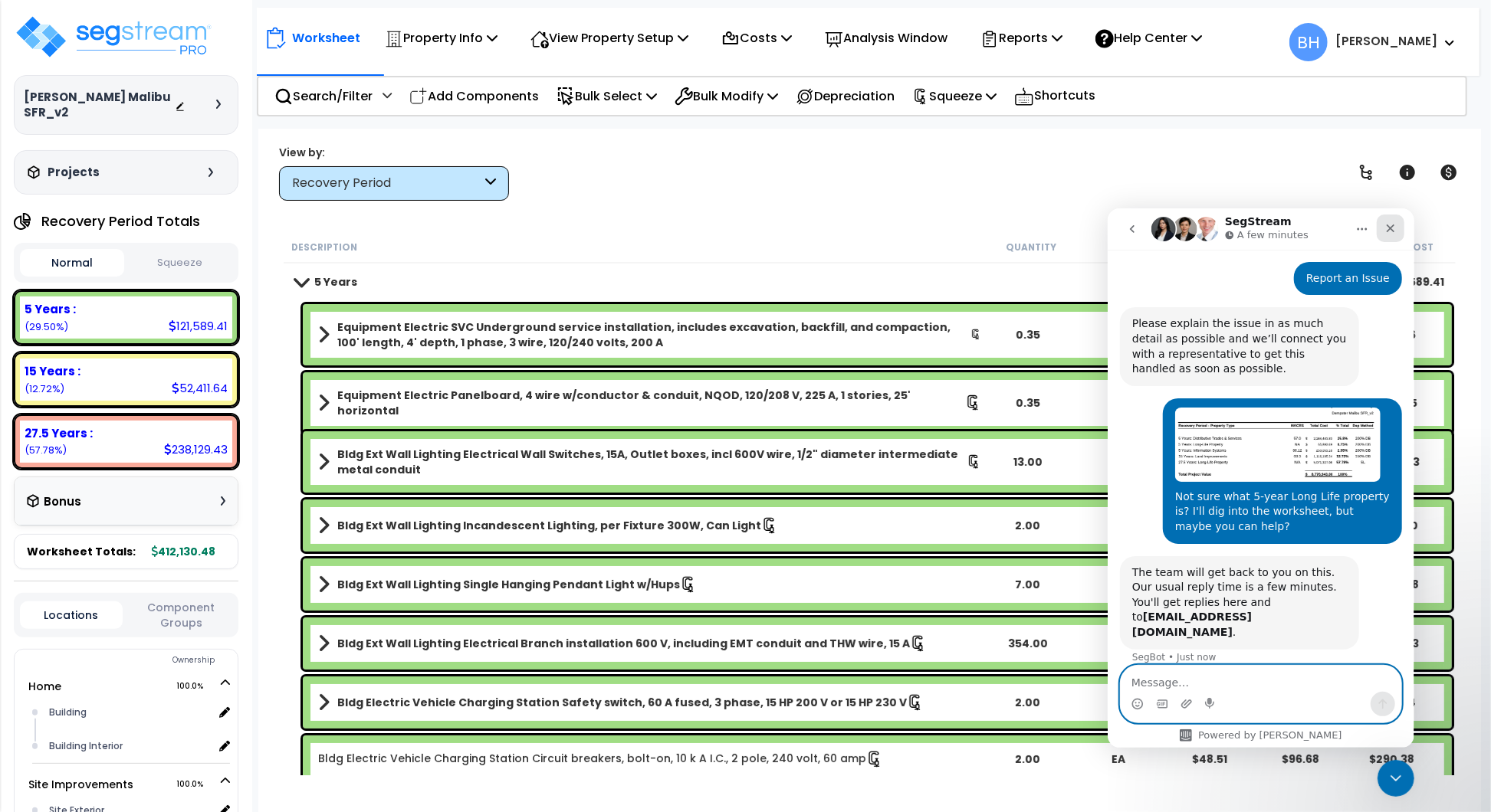
scroll to position [161, 0]
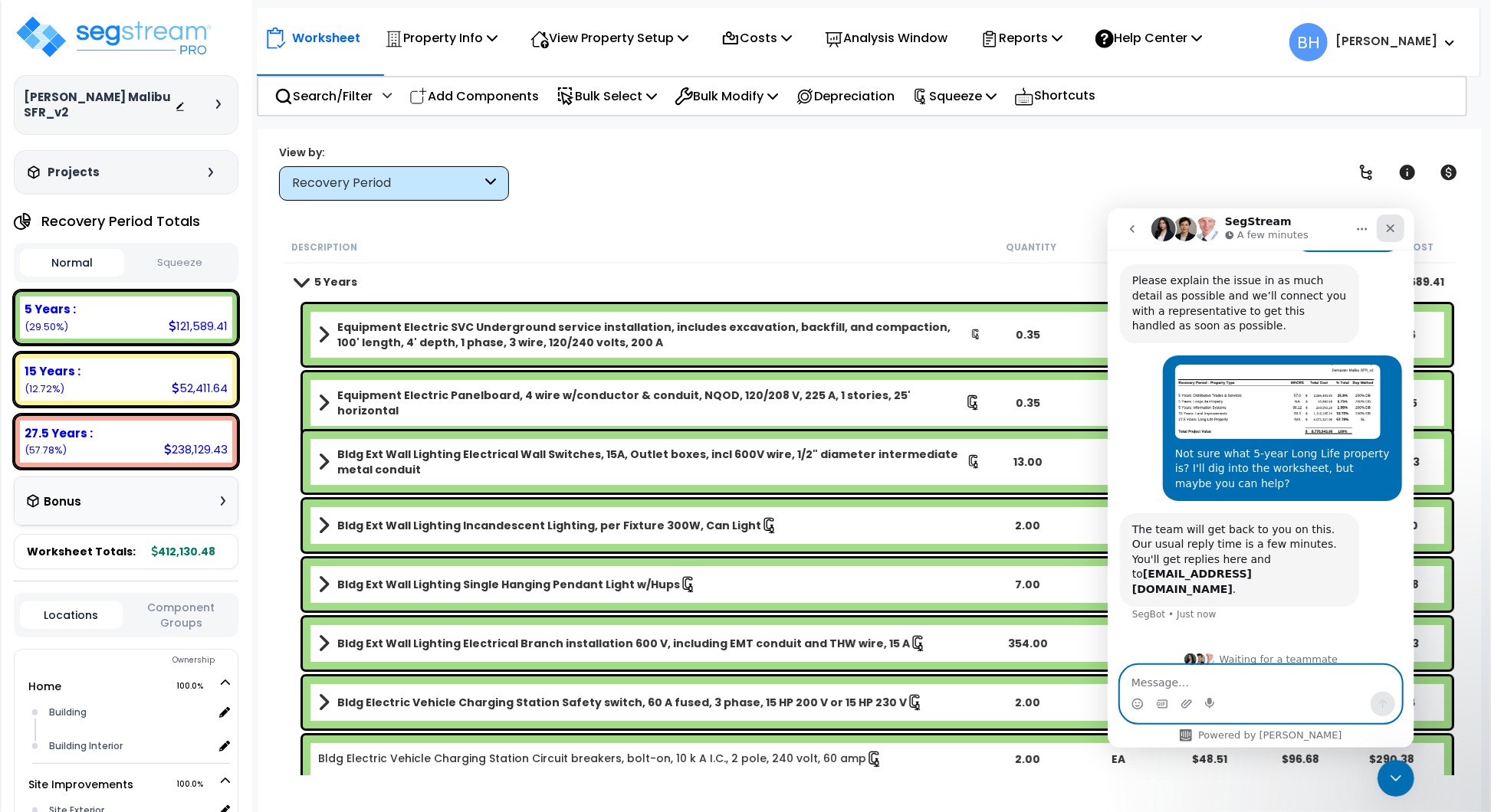
click at [1396, 226] on div "Close" at bounding box center [1390, 228] width 28 height 28
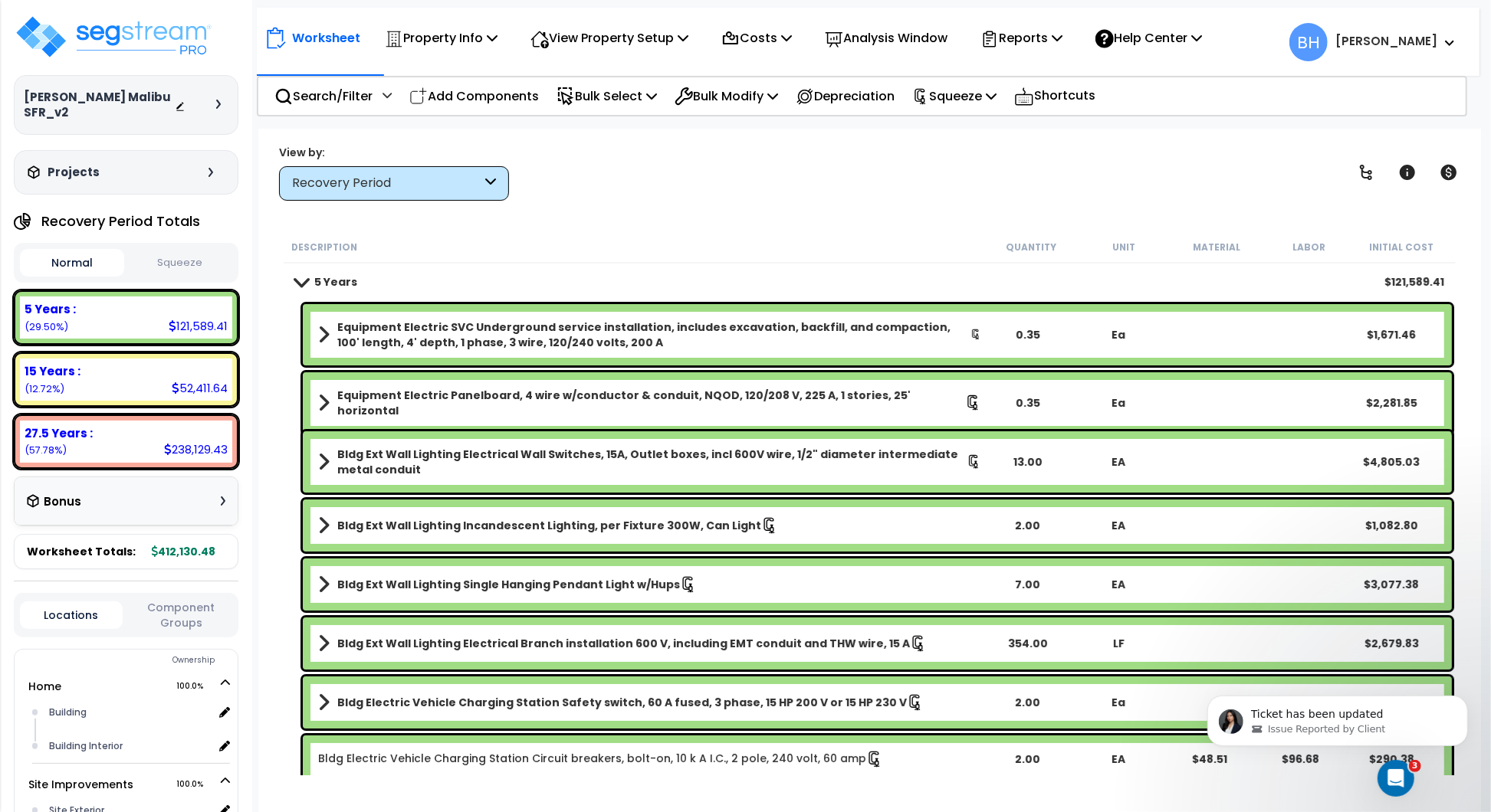
scroll to position [0, 0]
click at [189, 250] on button "Squeeze" at bounding box center [180, 263] width 104 height 27
click at [95, 250] on button "Normal" at bounding box center [71, 263] width 104 height 27
drag, startPoint x: 107, startPoint y: 286, endPoint x: 114, endPoint y: 302, distance: 17.5
click at [107, 302] on div "5 Years :" at bounding box center [126, 310] width 203 height 16
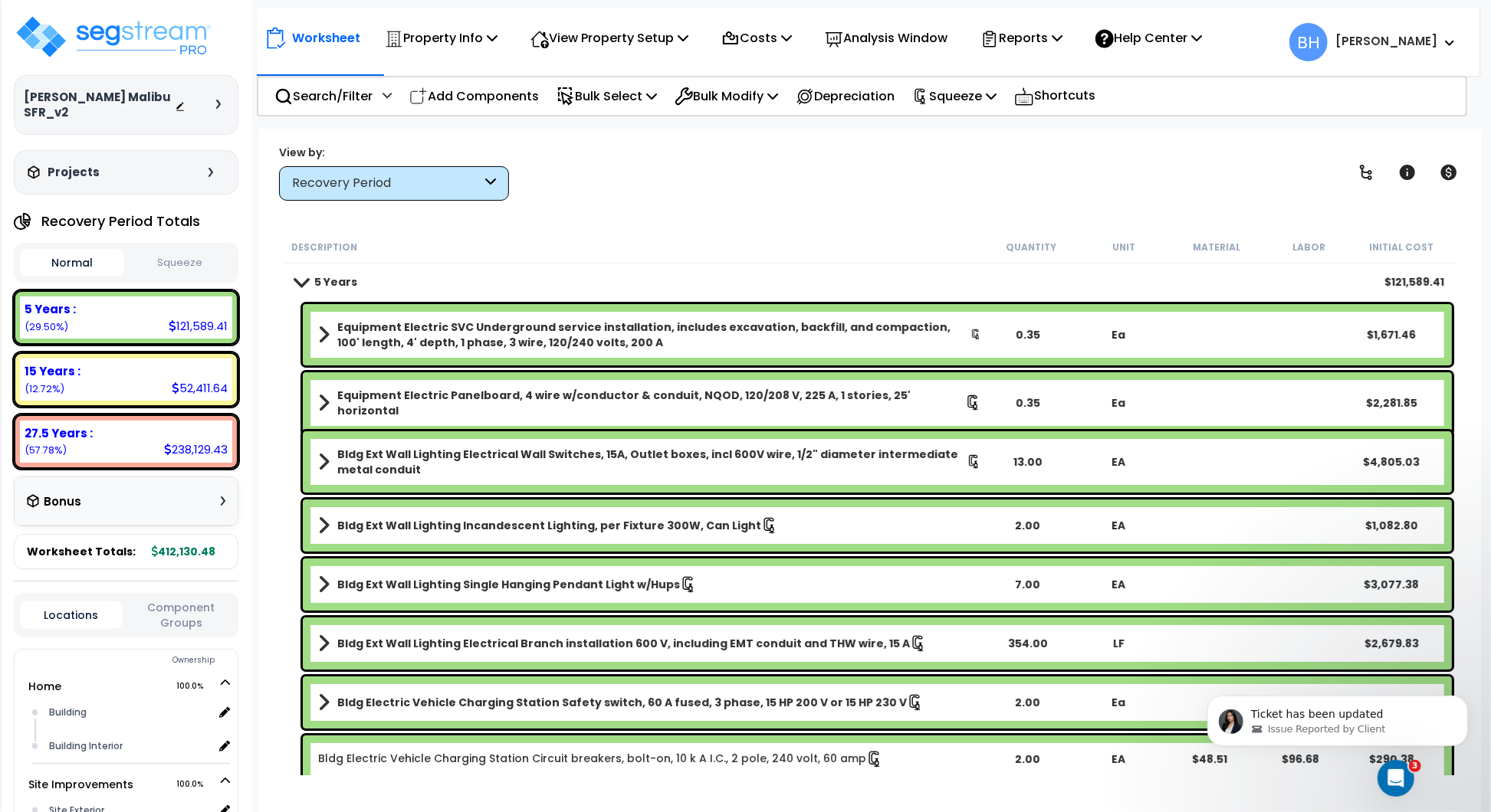
click at [117, 306] on div "5 Years : 121,589.41 (29.50%)" at bounding box center [125, 317] width 212 height 42
click at [1396, 773] on icon "Open Intercom Messenger" at bounding box center [1393, 776] width 25 height 25
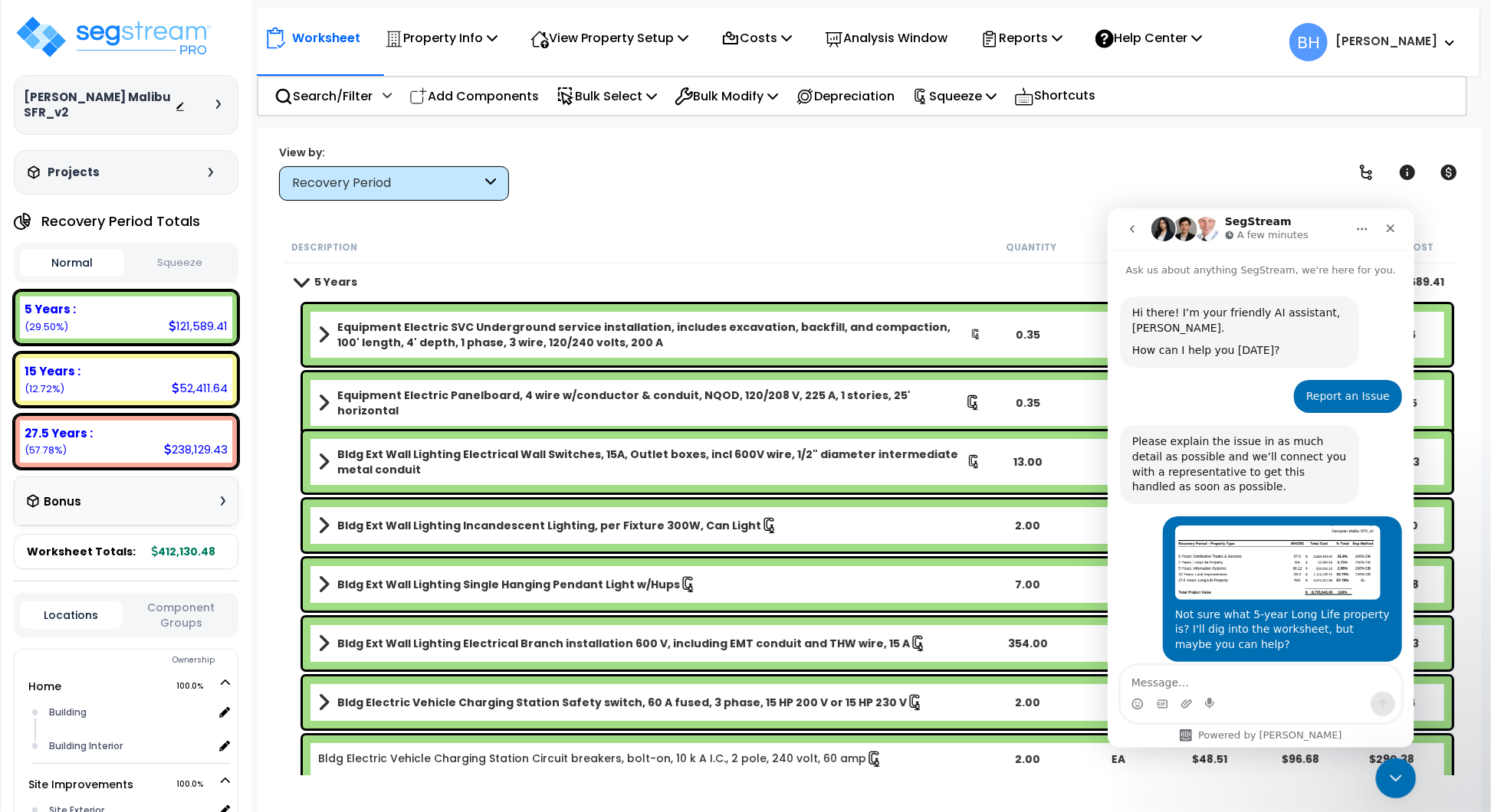
scroll to position [161, 0]
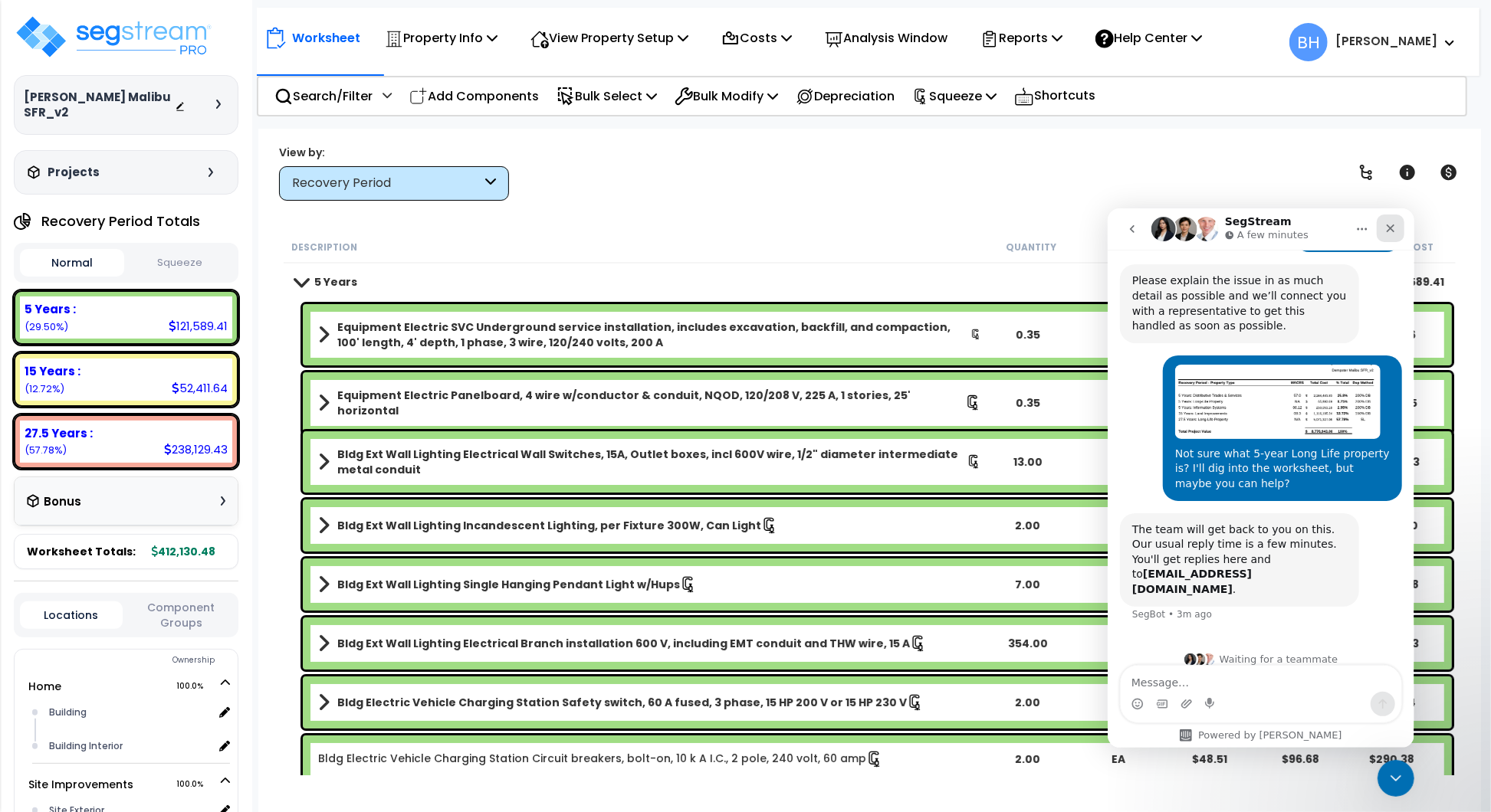
drag, startPoint x: 1389, startPoint y: 220, endPoint x: 2486, endPoint y: 460, distance: 1122.9
click at [1389, 221] on icon "Close" at bounding box center [1389, 227] width 12 height 12
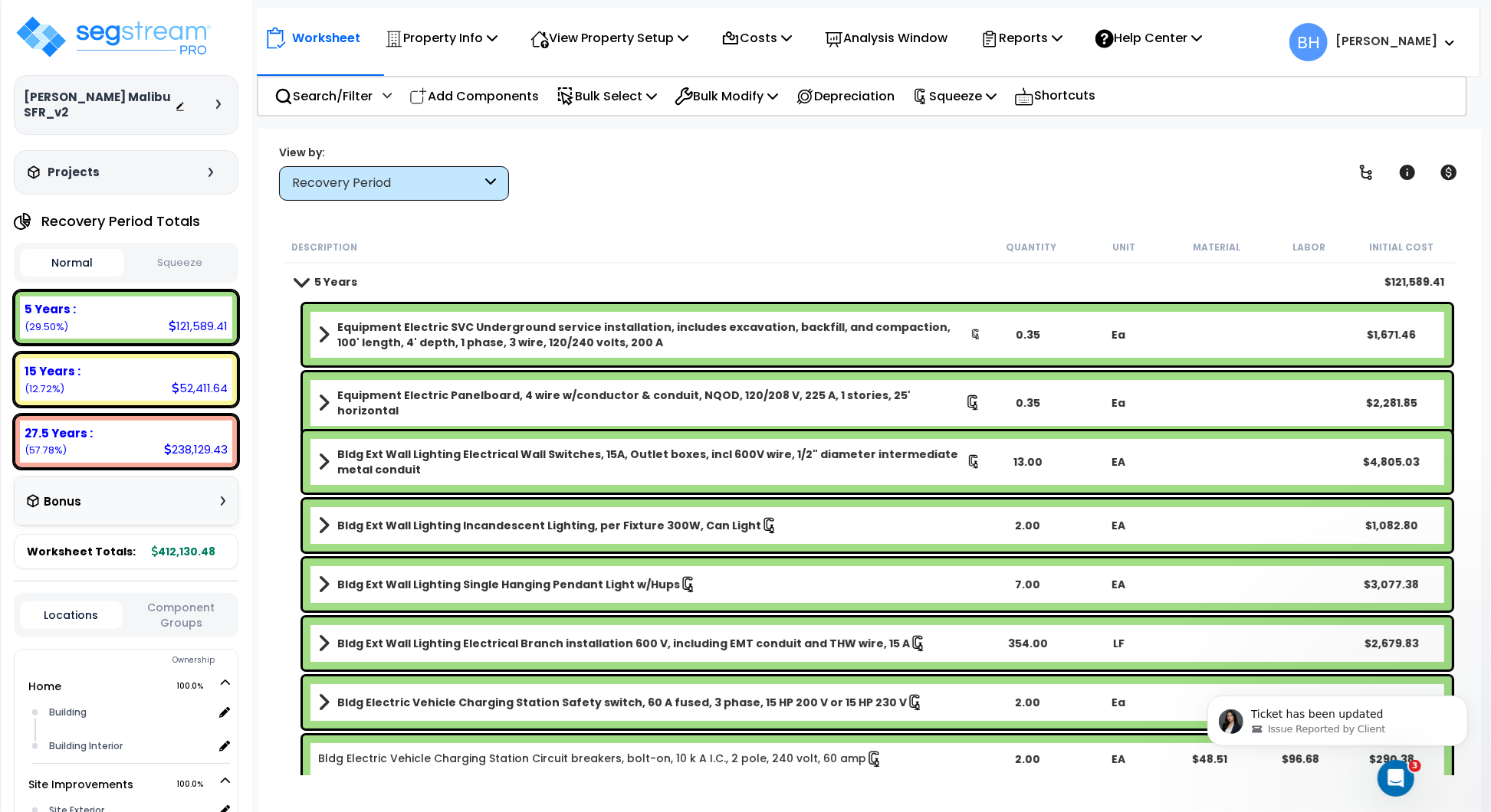
scroll to position [0, 0]
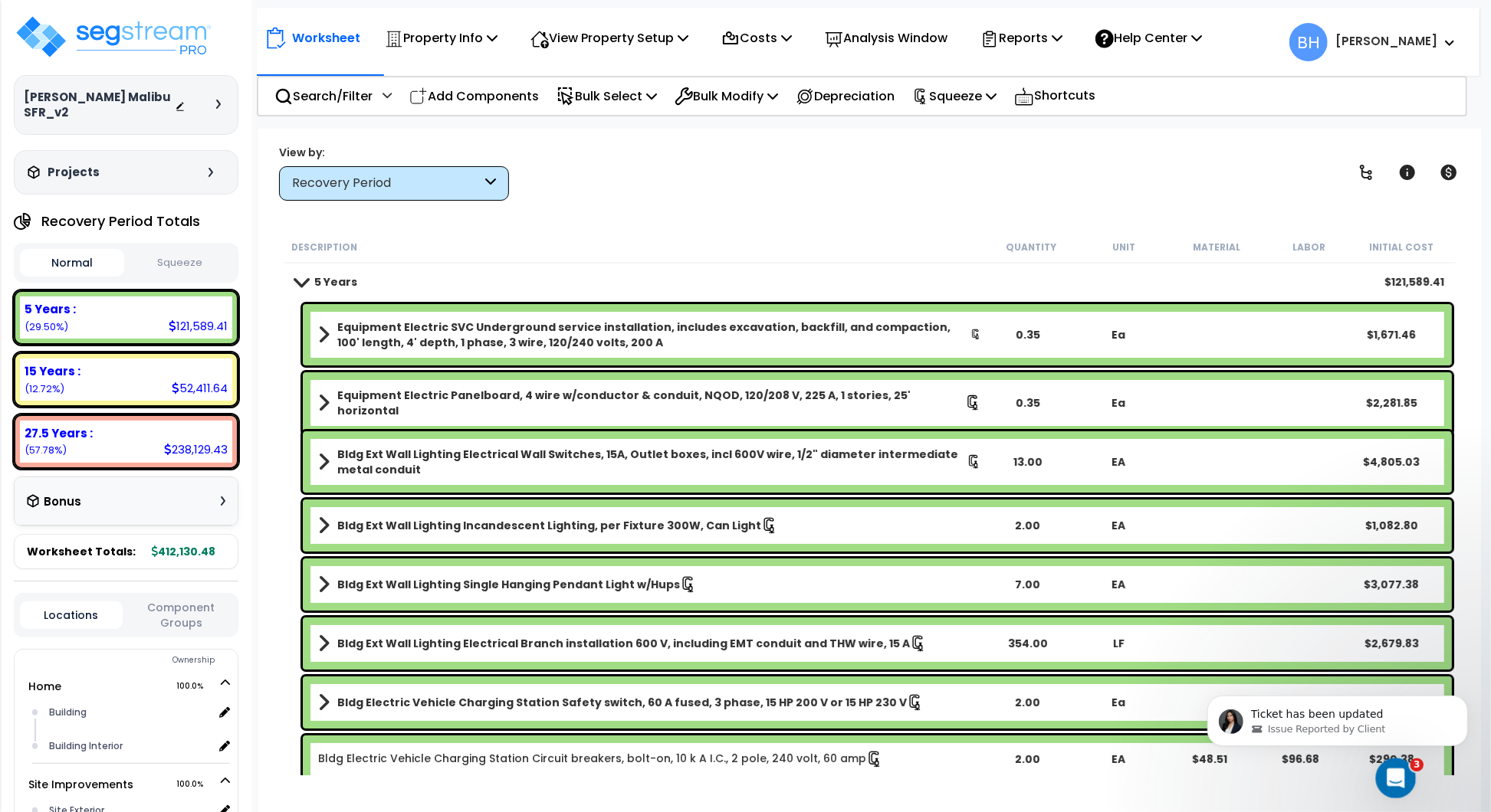
click at [1396, 776] on icon "Open Intercom Messenger" at bounding box center [1393, 776] width 25 height 25
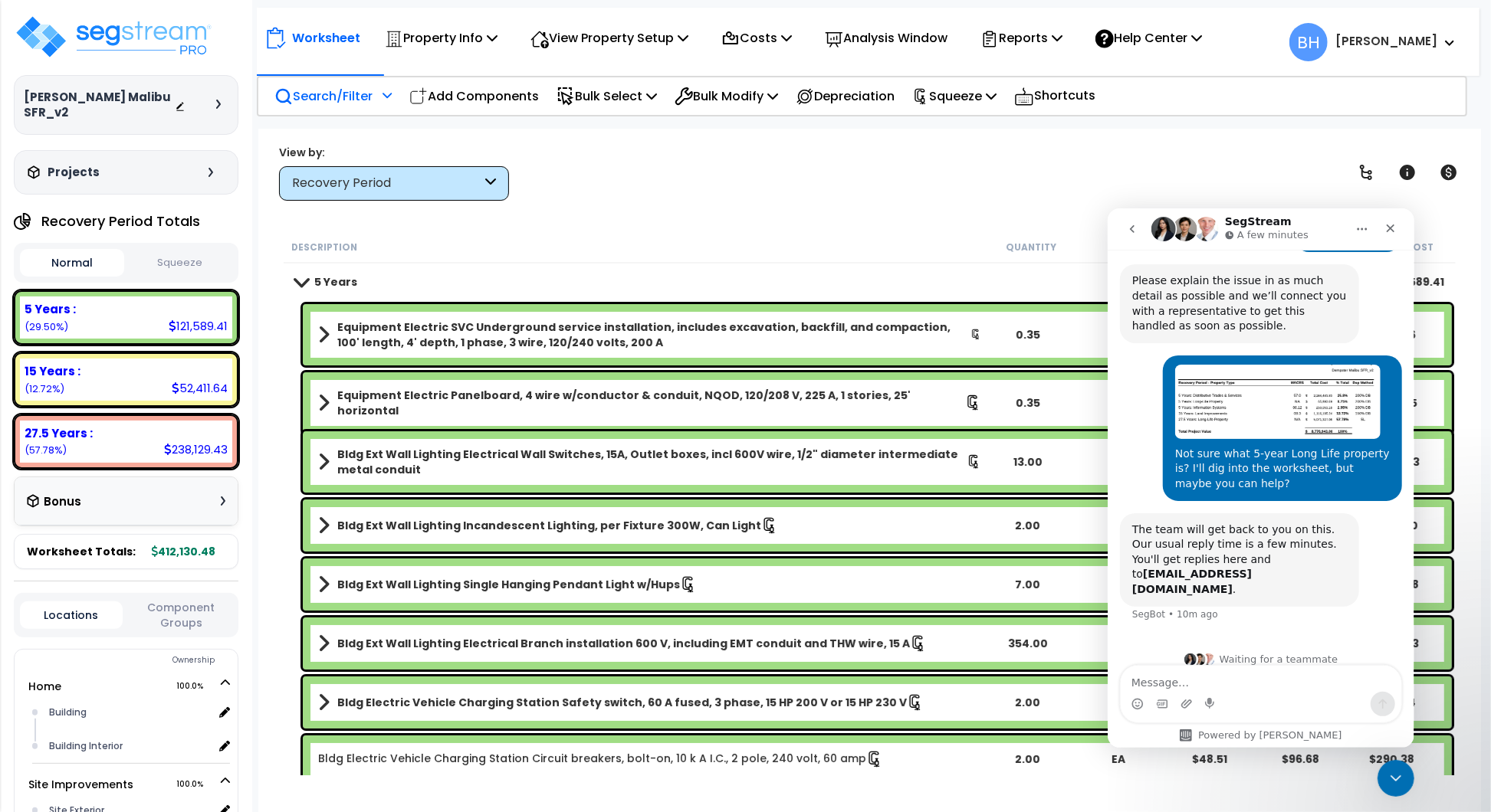
click at [345, 96] on p "Search/Filter" at bounding box center [324, 96] width 98 height 20
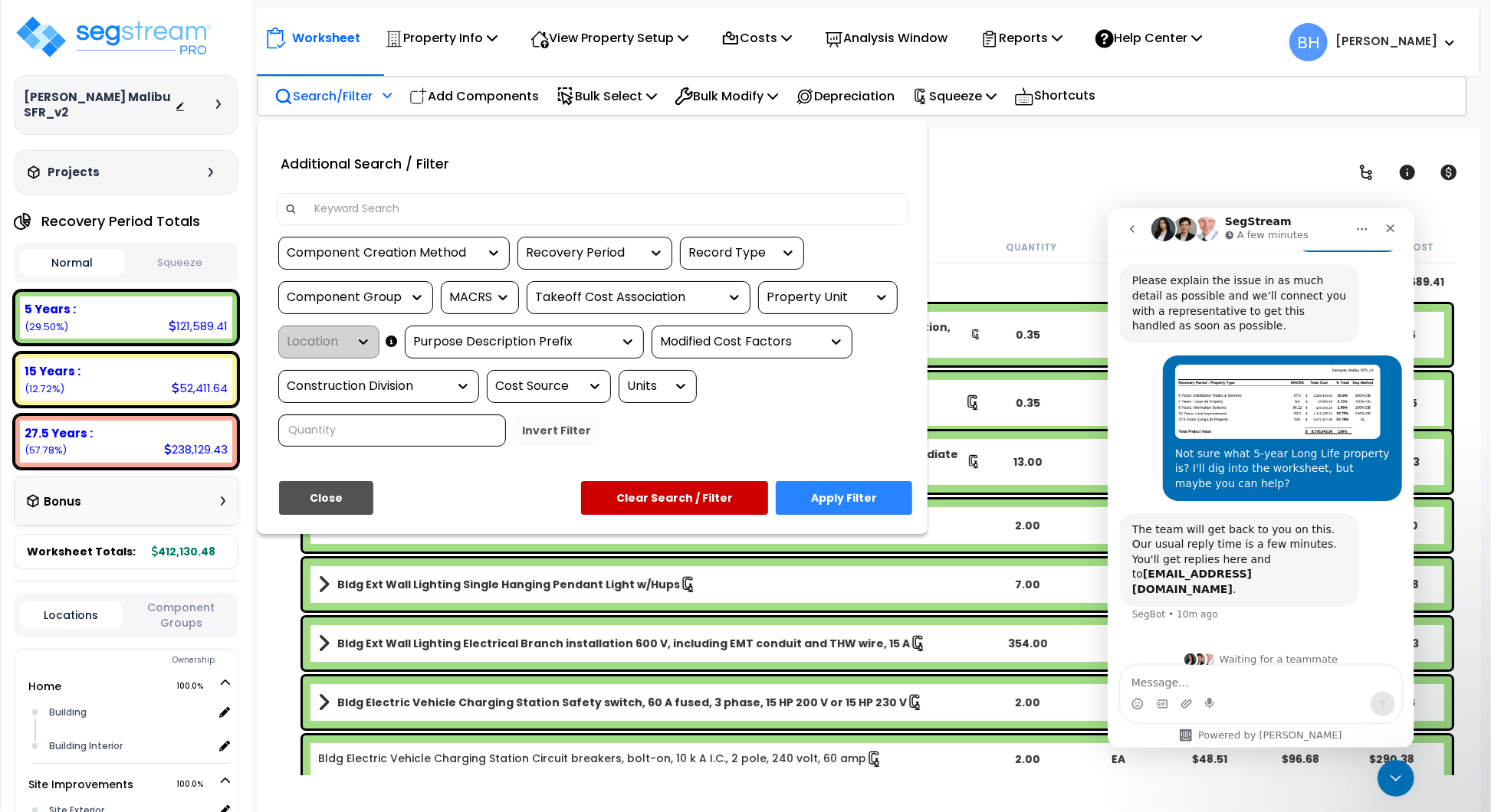
click at [361, 202] on input at bounding box center [602, 209] width 596 height 23
click at [562, 384] on div "Cost Source" at bounding box center [537, 387] width 84 height 18
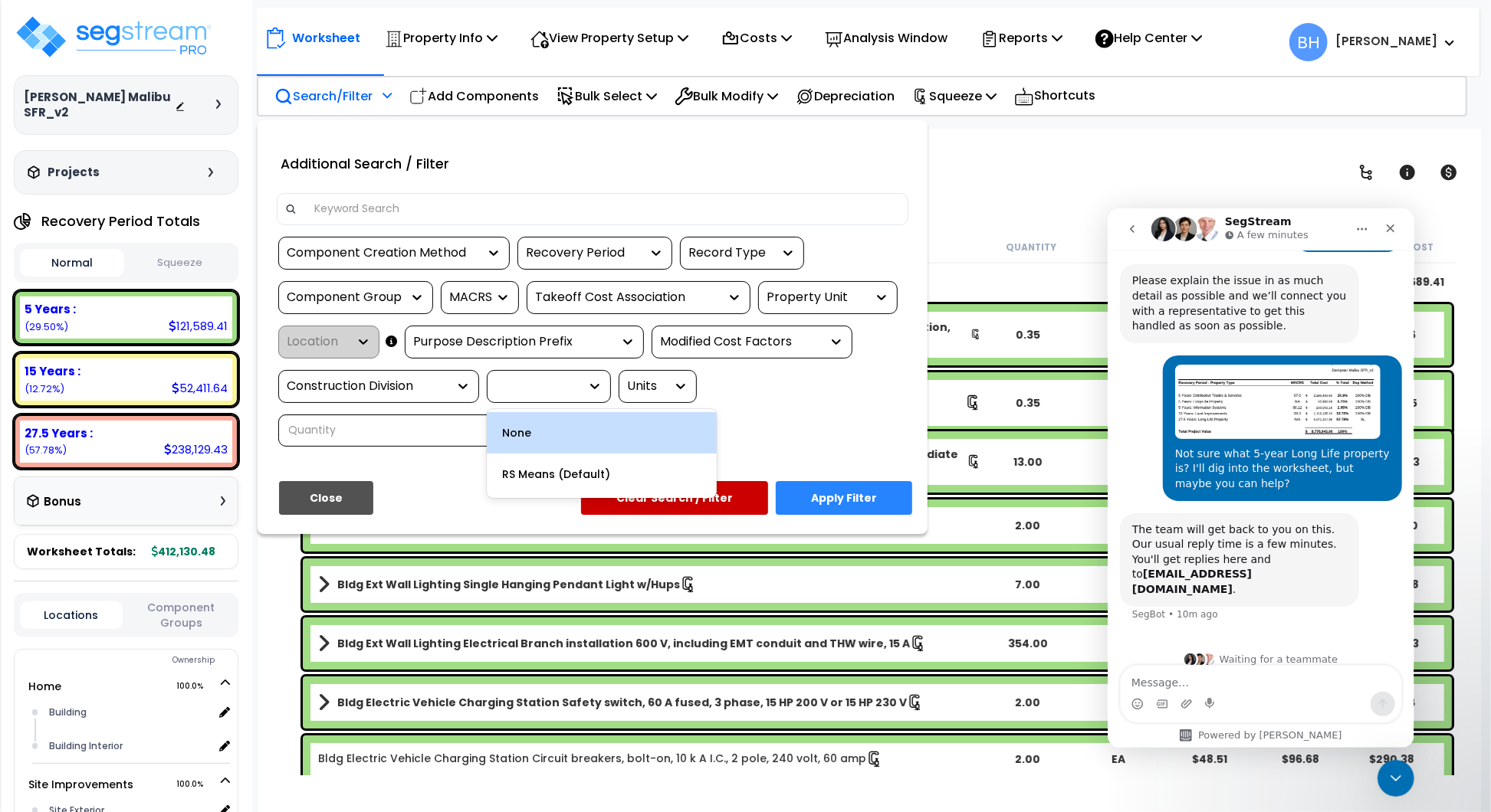
click at [485, 201] on input at bounding box center [602, 209] width 596 height 23
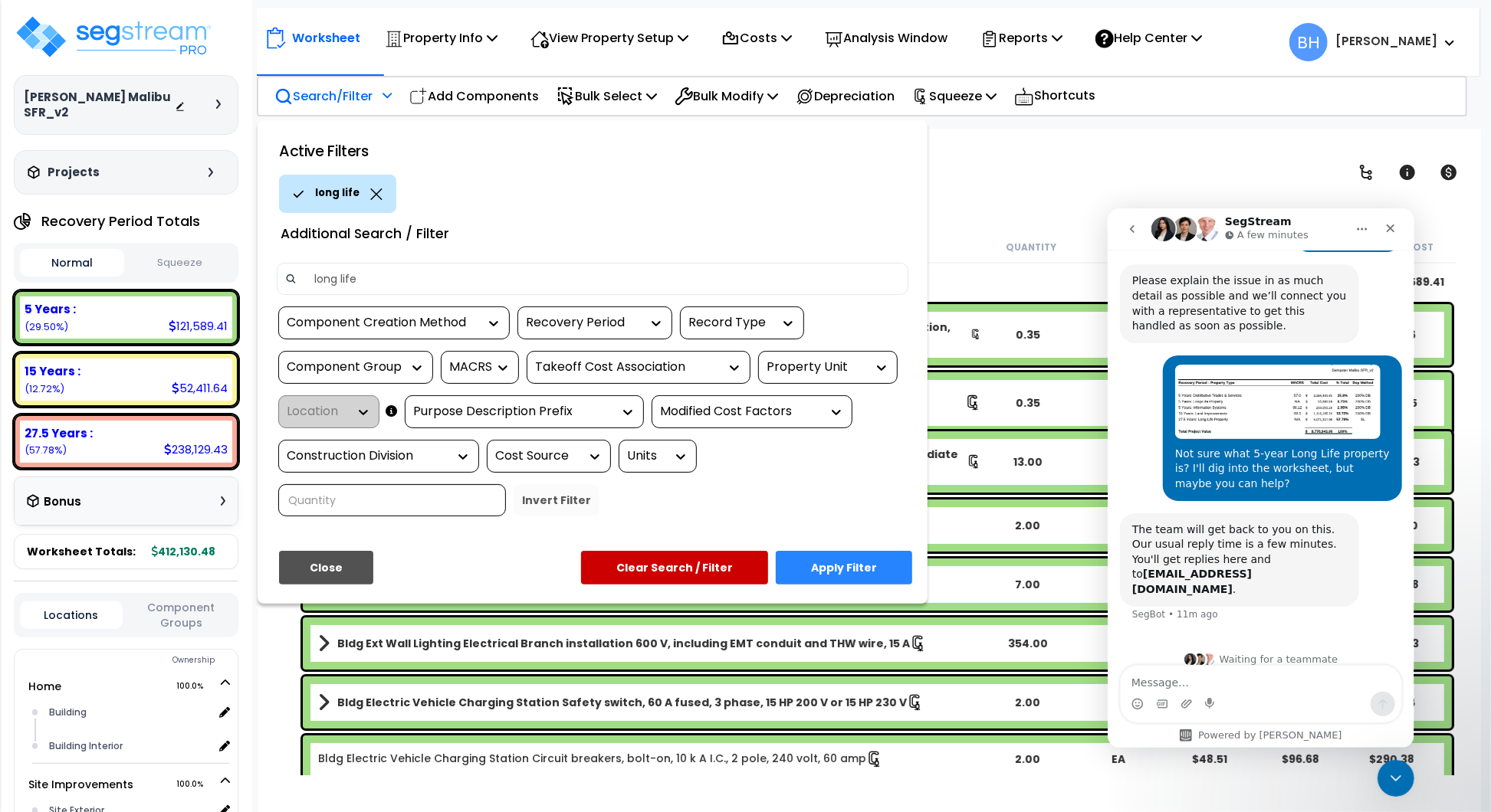
type input "long life"
click at [862, 574] on button "Apply Filter" at bounding box center [844, 567] width 136 height 34
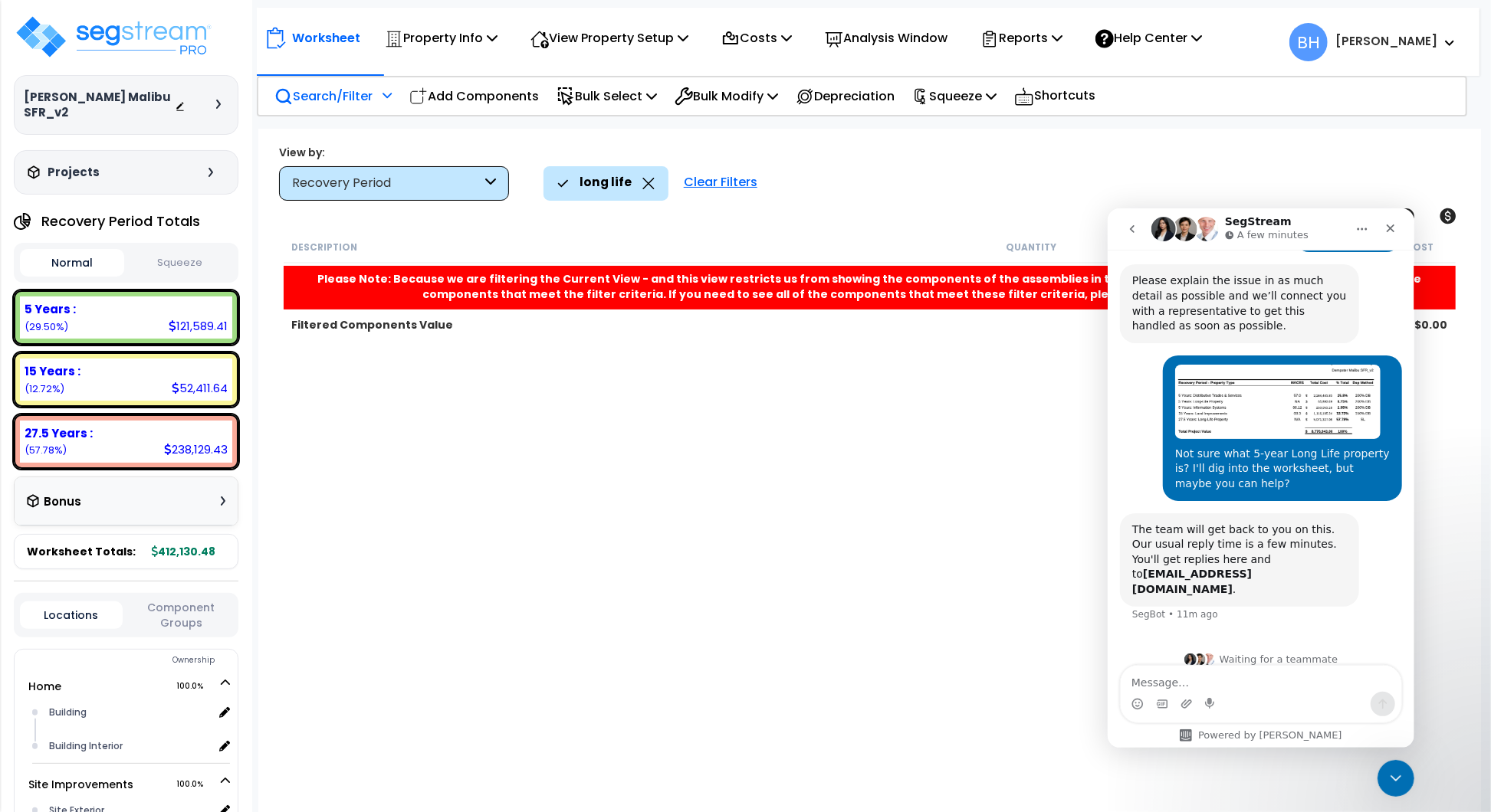
click at [1160, 440] on div "Not sure what 5-year Long Life property is? I'll dig into the worksheet, but ma…" at bounding box center [1261, 433] width 282 height 158
click at [1392, 225] on icon "Close" at bounding box center [1390, 228] width 8 height 8
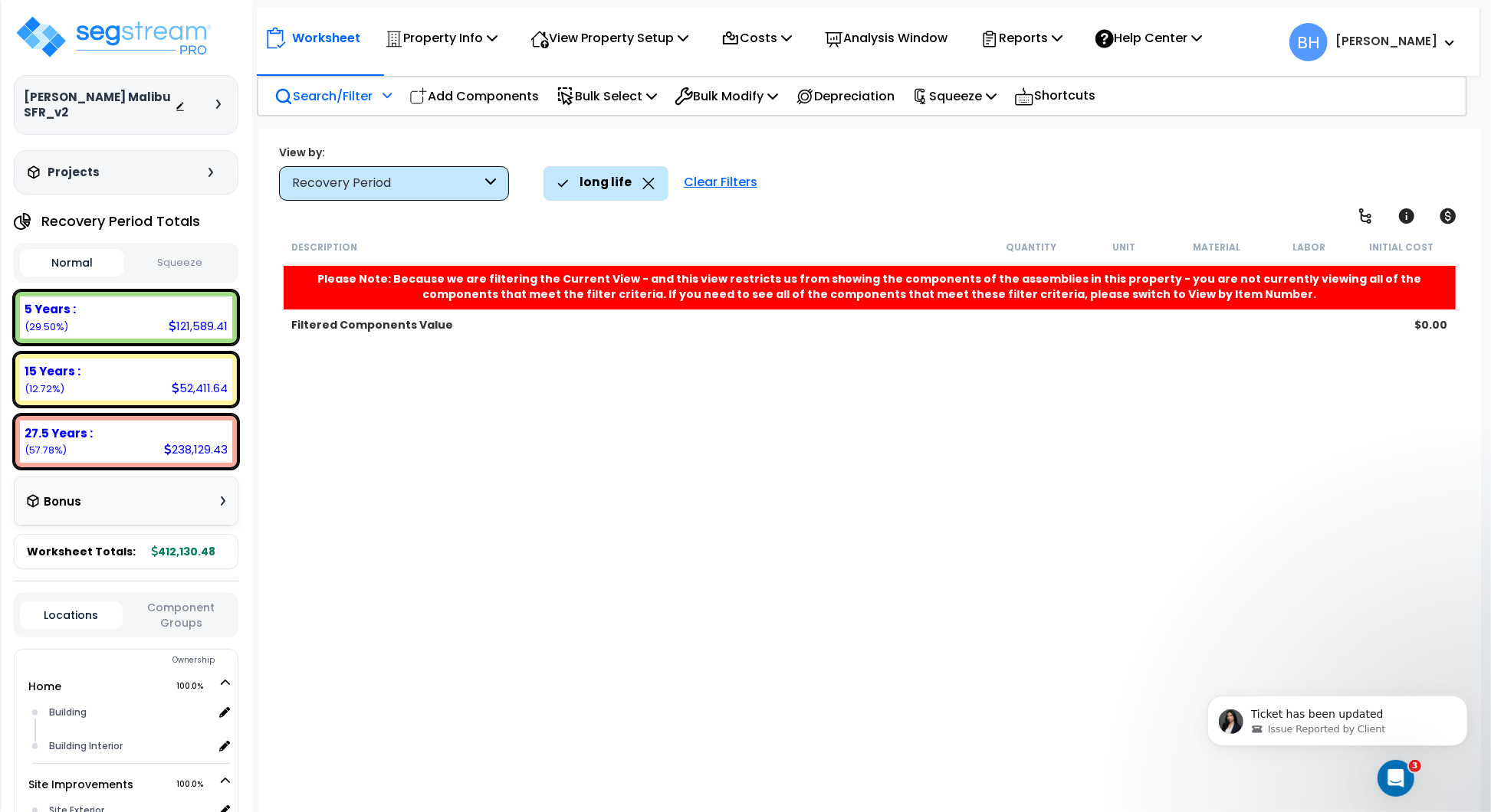
click at [647, 184] on icon at bounding box center [648, 184] width 12 height 11
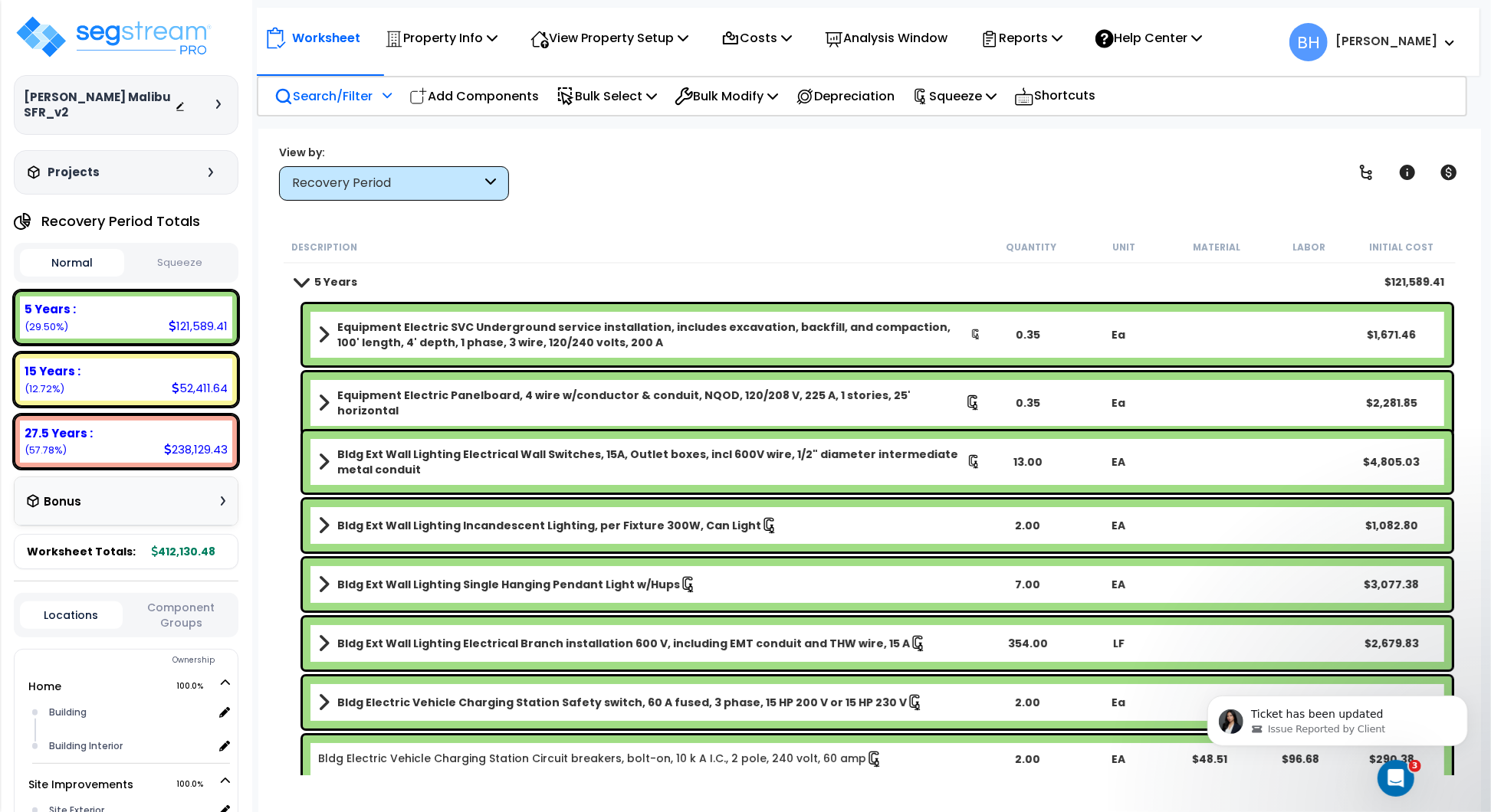
click at [363, 100] on p "Search/Filter" at bounding box center [324, 96] width 98 height 20
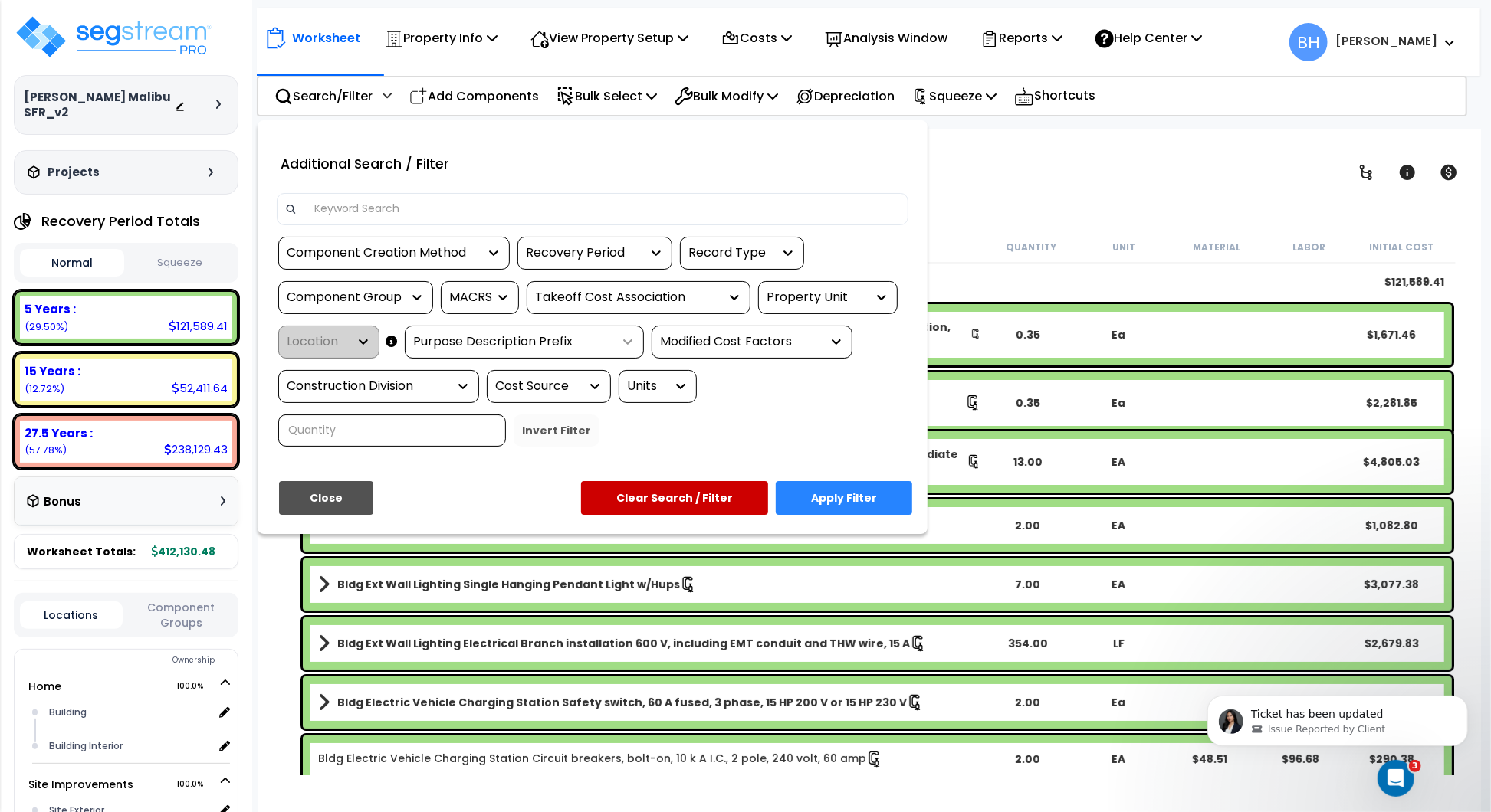
click at [612, 347] on div at bounding box center [624, 342] width 23 height 16
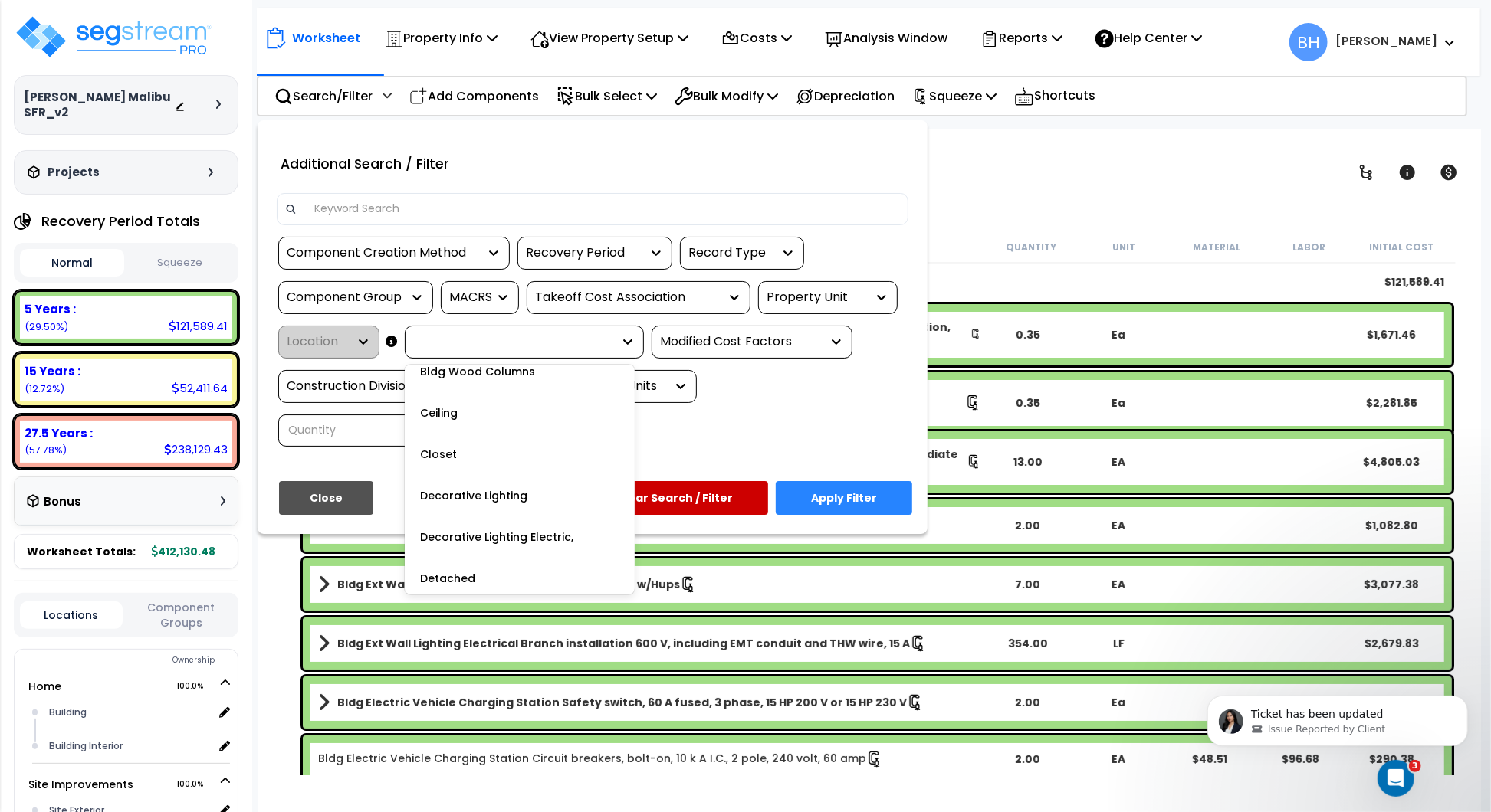
scroll to position [1157, 0]
click at [782, 340] on div "Modified Cost Factors" at bounding box center [740, 342] width 161 height 18
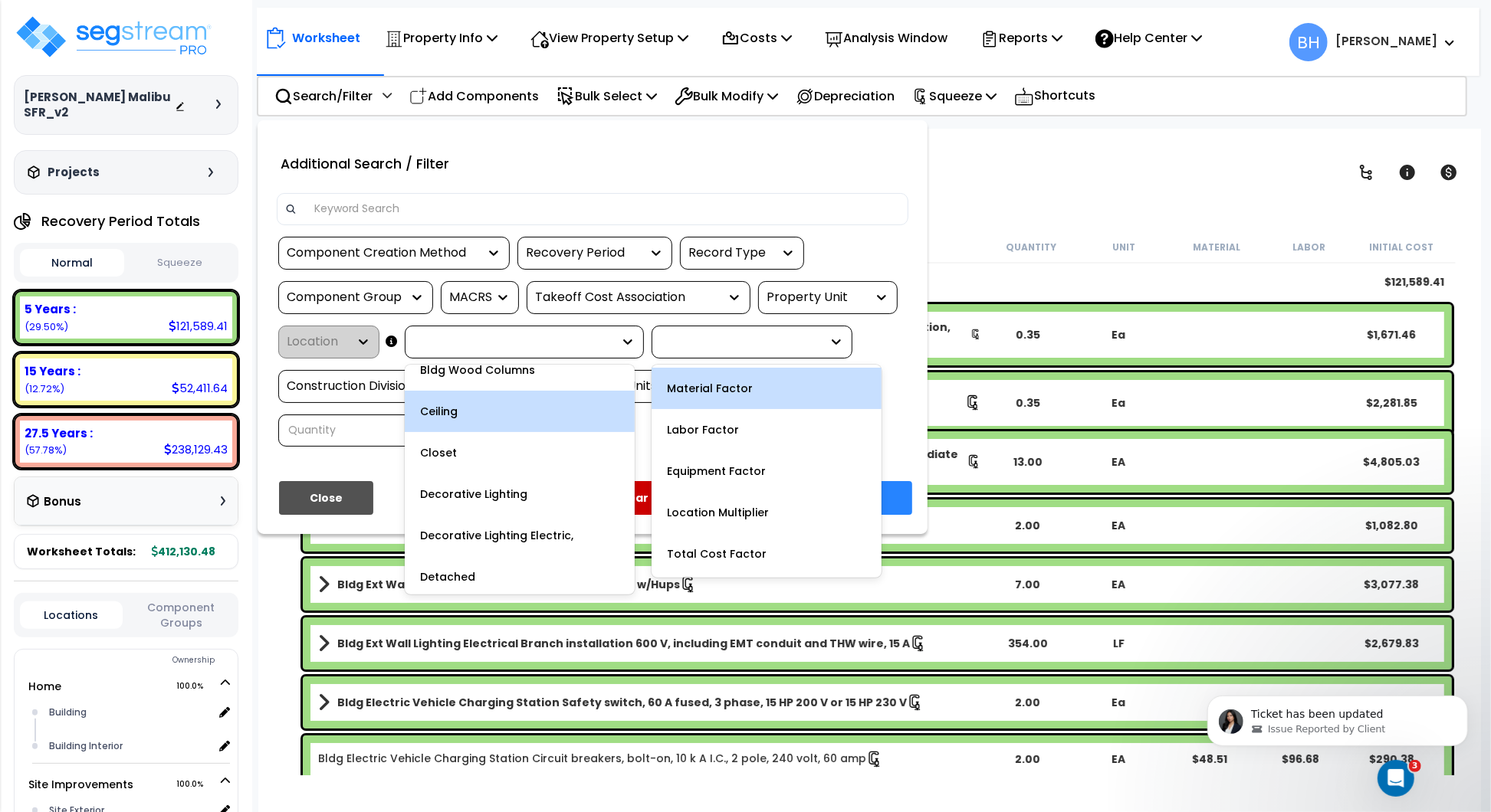
click at [670, 302] on div "Takeoff Cost Association" at bounding box center [627, 298] width 184 height 18
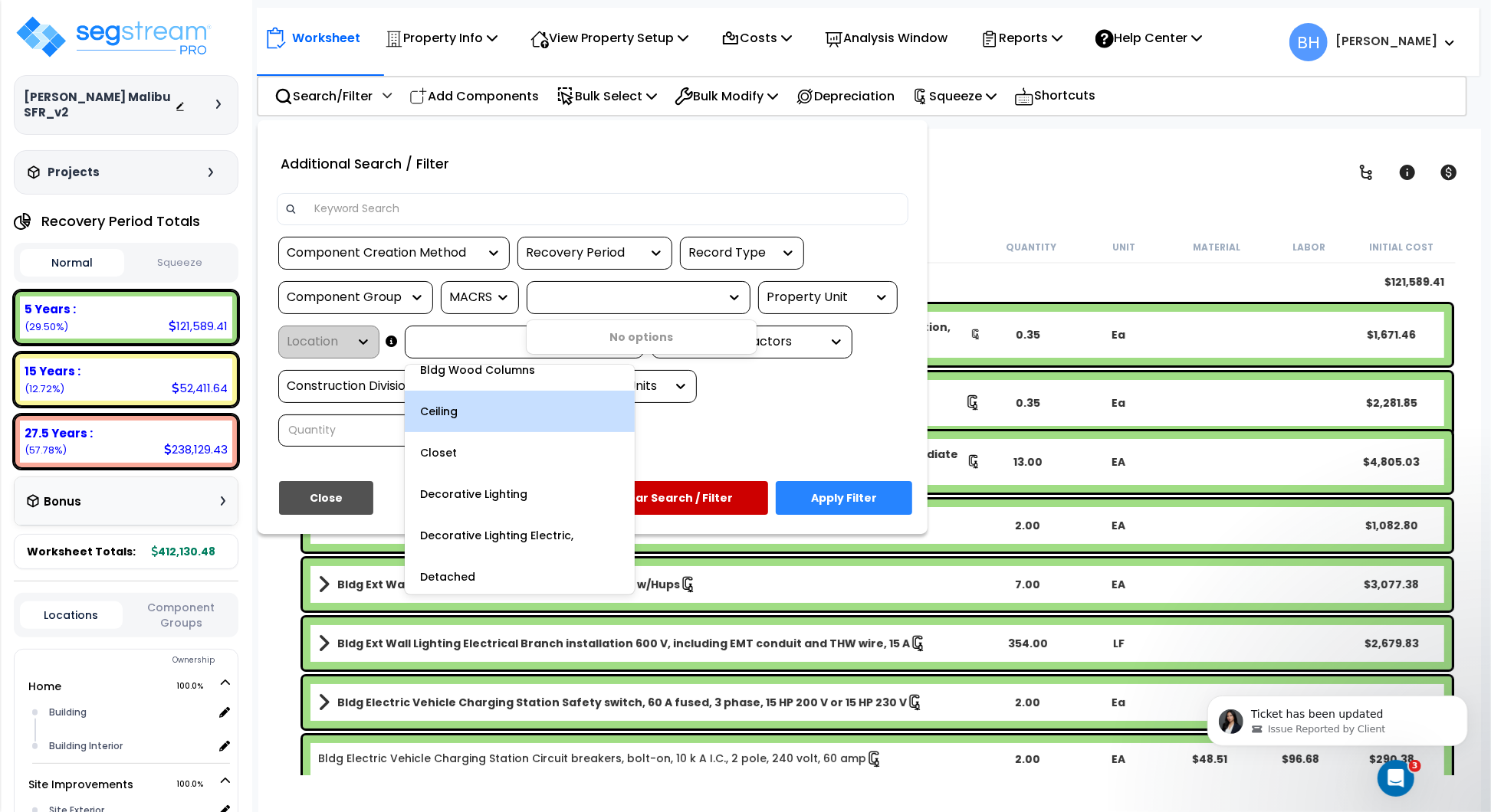
click at [484, 299] on div "MACRS" at bounding box center [468, 298] width 39 height 18
click at [891, 171] on div "Additional Search / Filter" at bounding box center [593, 162] width 655 height 39
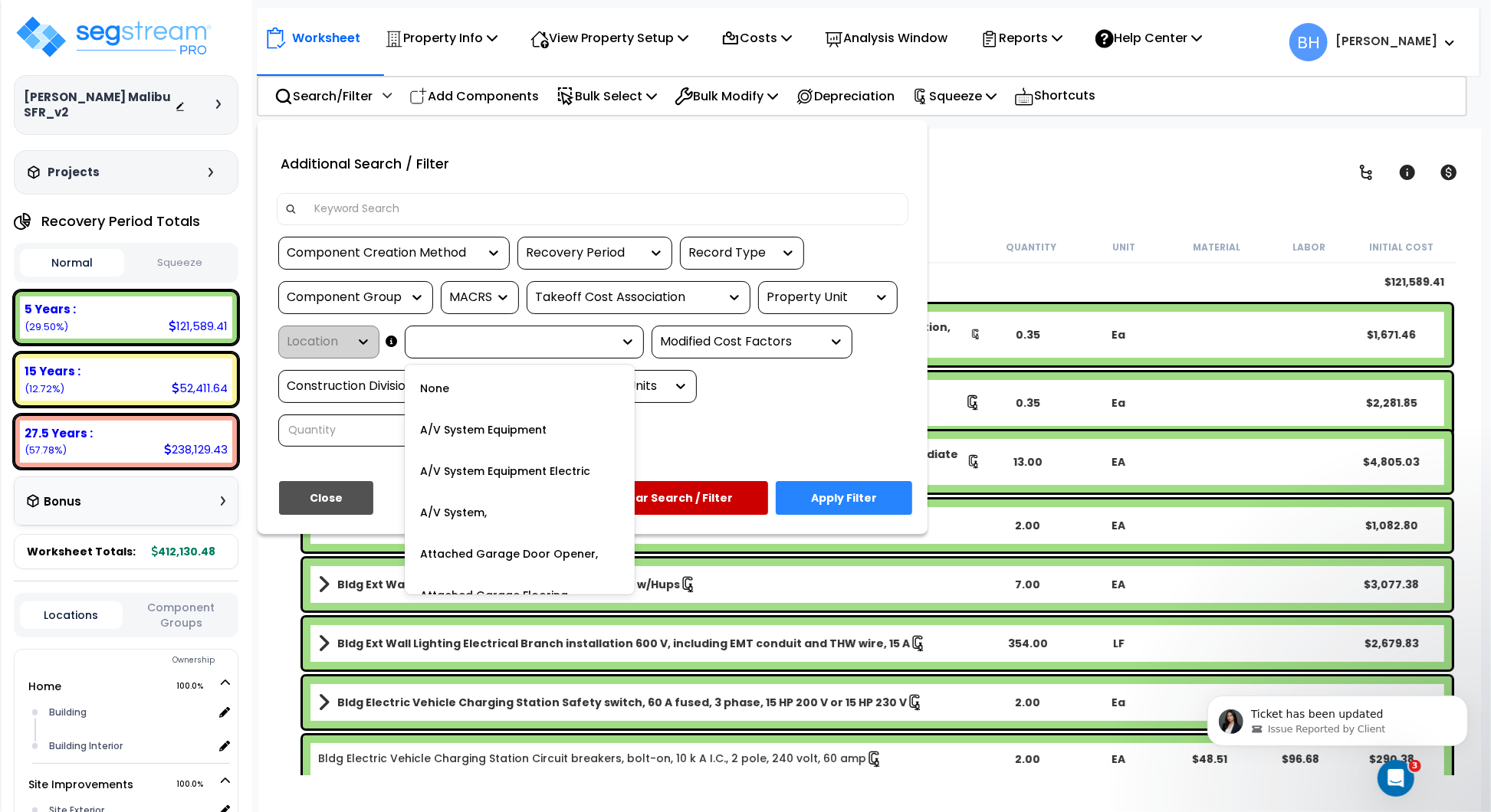
click at [594, 338] on div at bounding box center [512, 342] width 199 height 18
click at [630, 341] on icon at bounding box center [627, 342] width 9 height 6
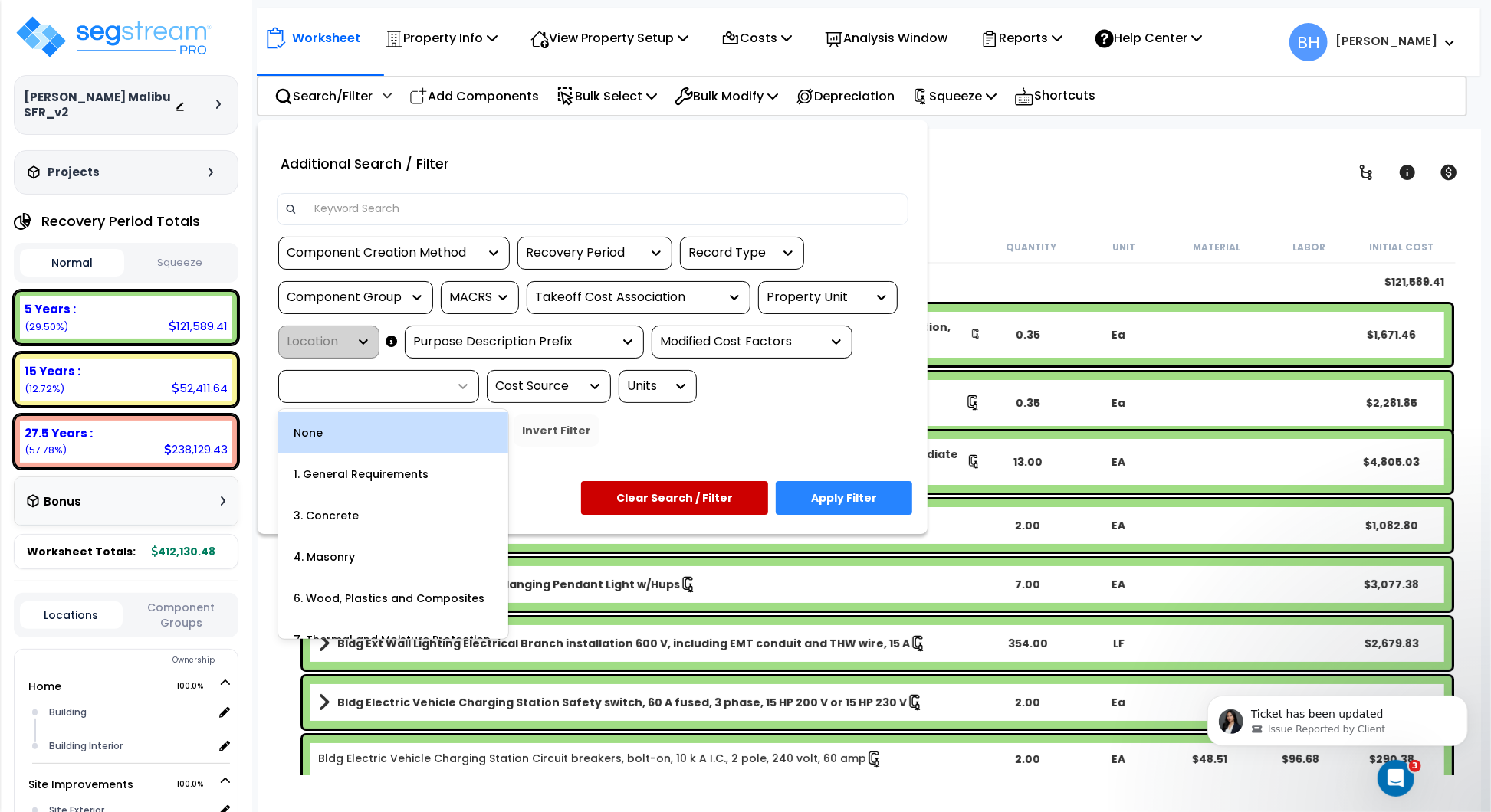
click at [463, 383] on icon at bounding box center [463, 386] width 16 height 16
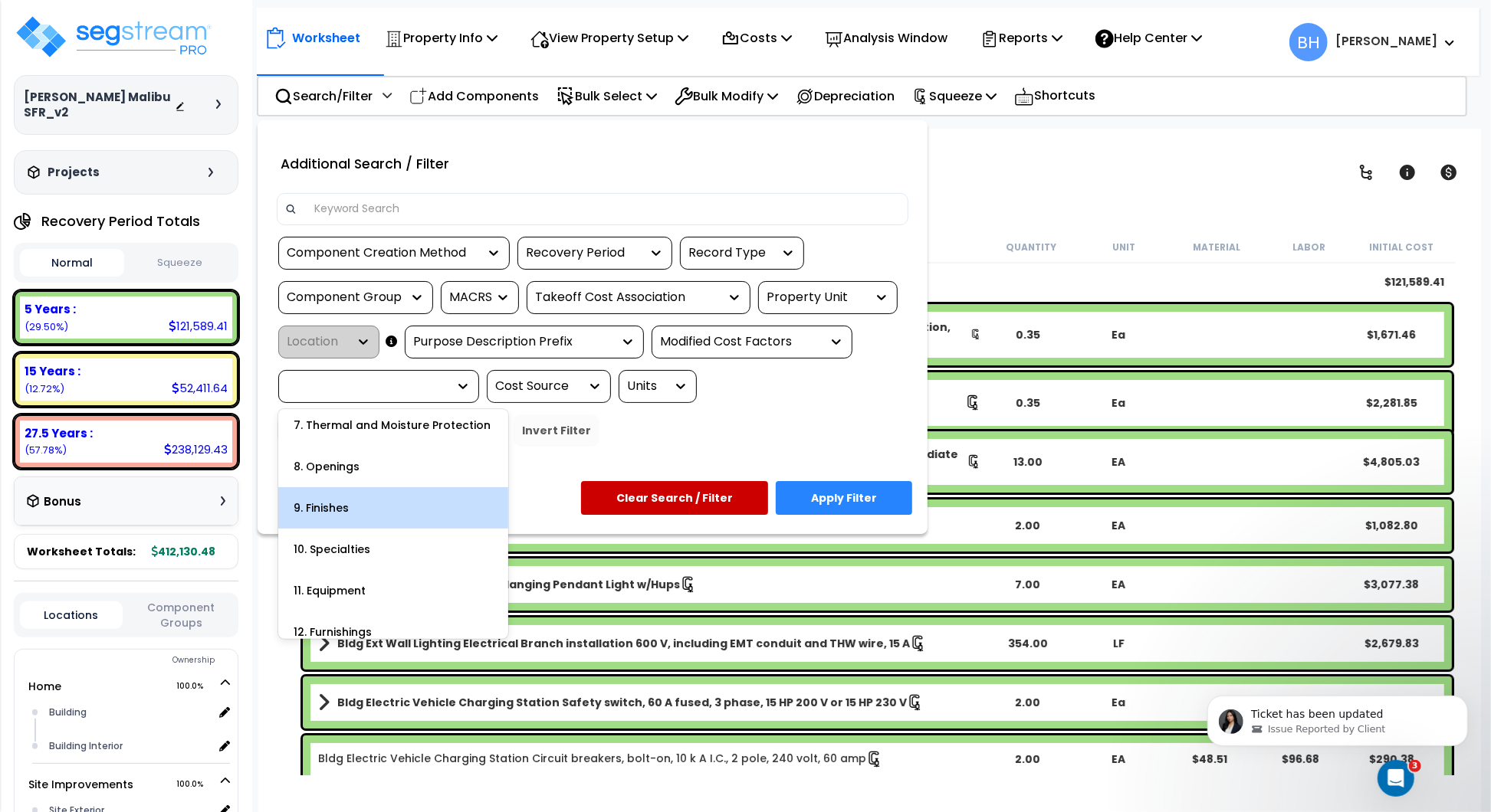
scroll to position [215, 0]
click at [410, 250] on div "Component Creation Method" at bounding box center [383, 253] width 192 height 18
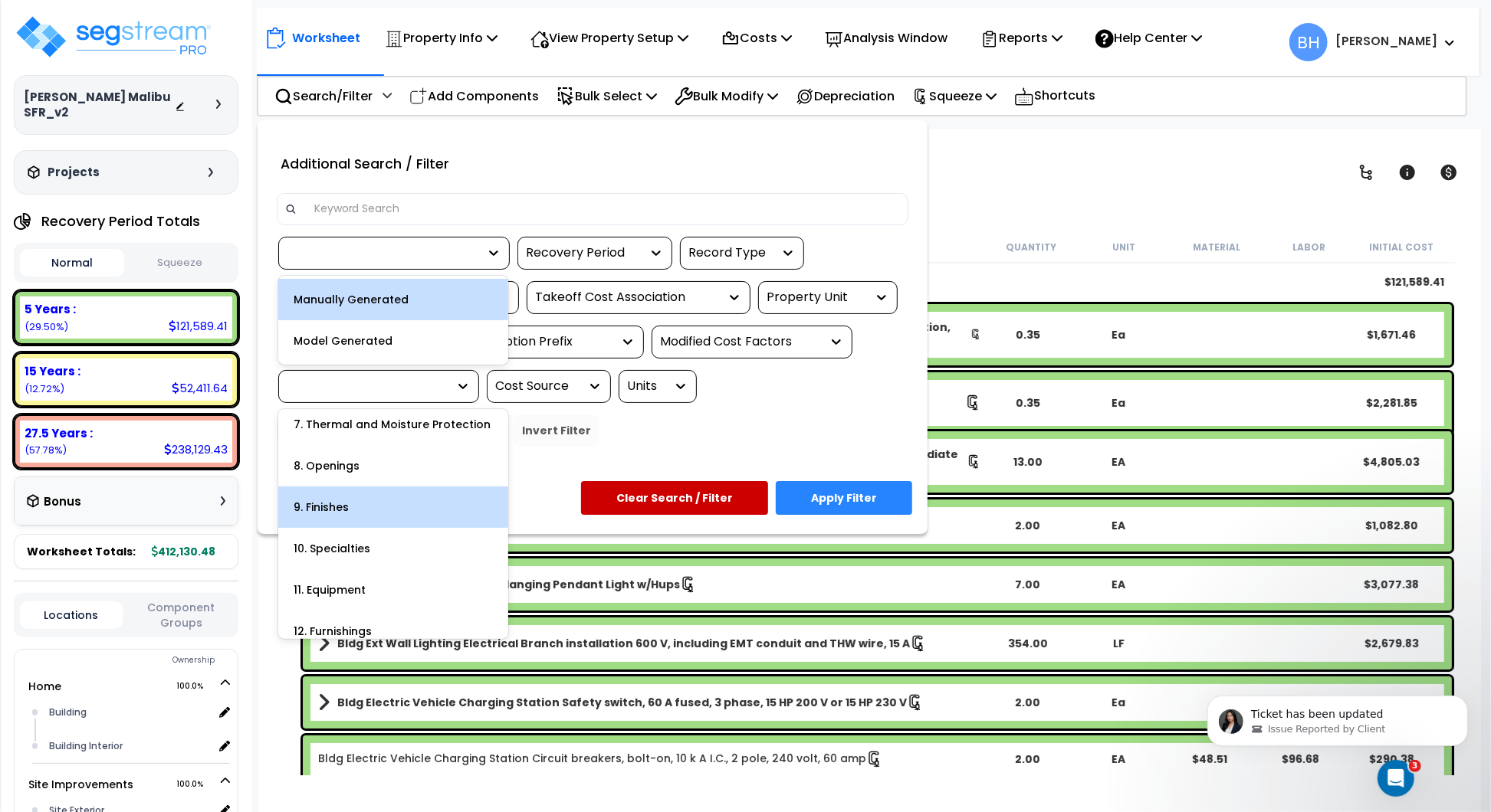
click at [410, 250] on div at bounding box center [383, 253] width 192 height 18
click at [584, 445] on div "option Manually Generated focused, 1 of 2. 2 results available. Select is focus…" at bounding box center [593, 347] width 655 height 221
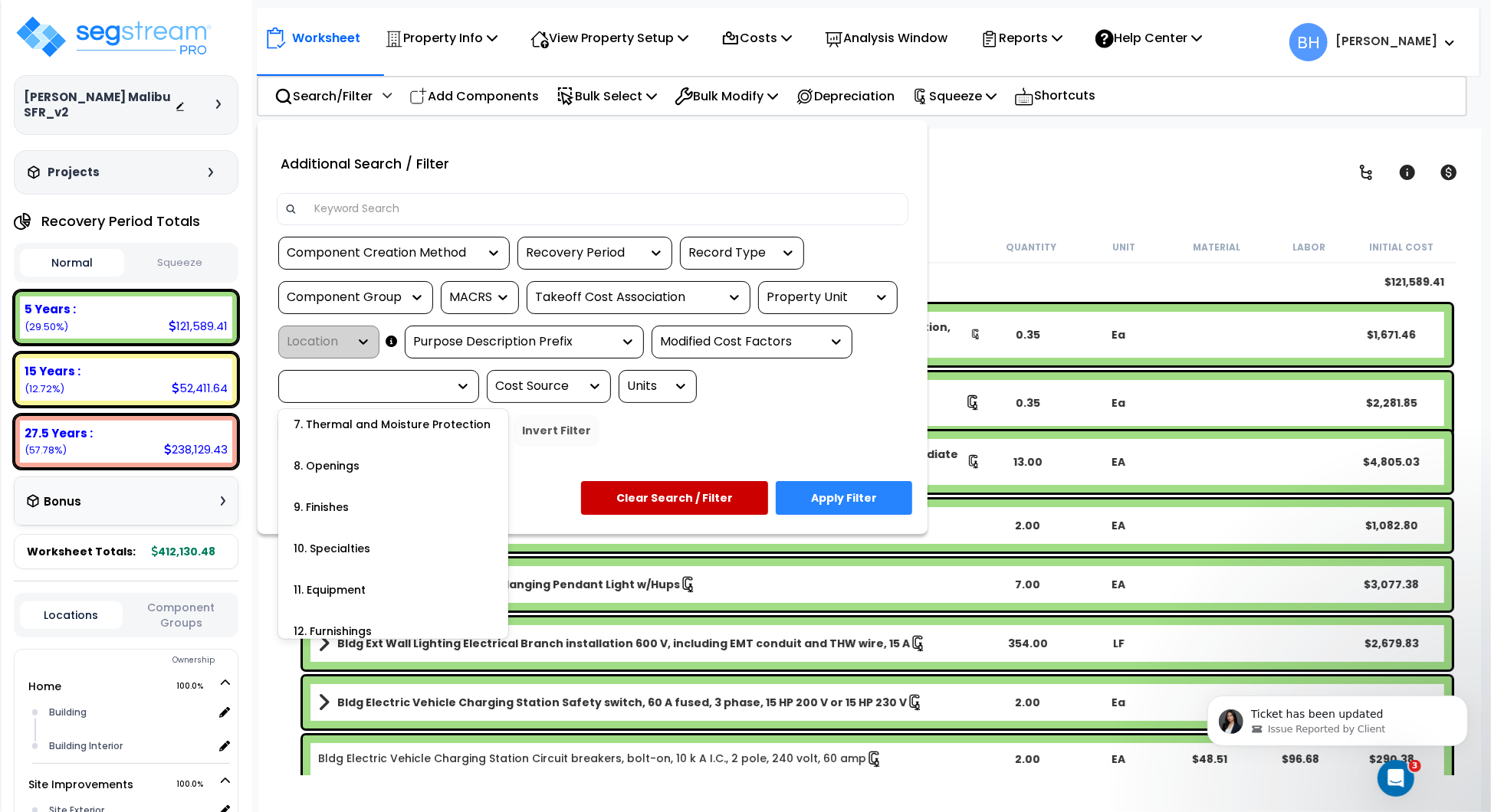
click at [429, 388] on div at bounding box center [367, 387] width 161 height 18
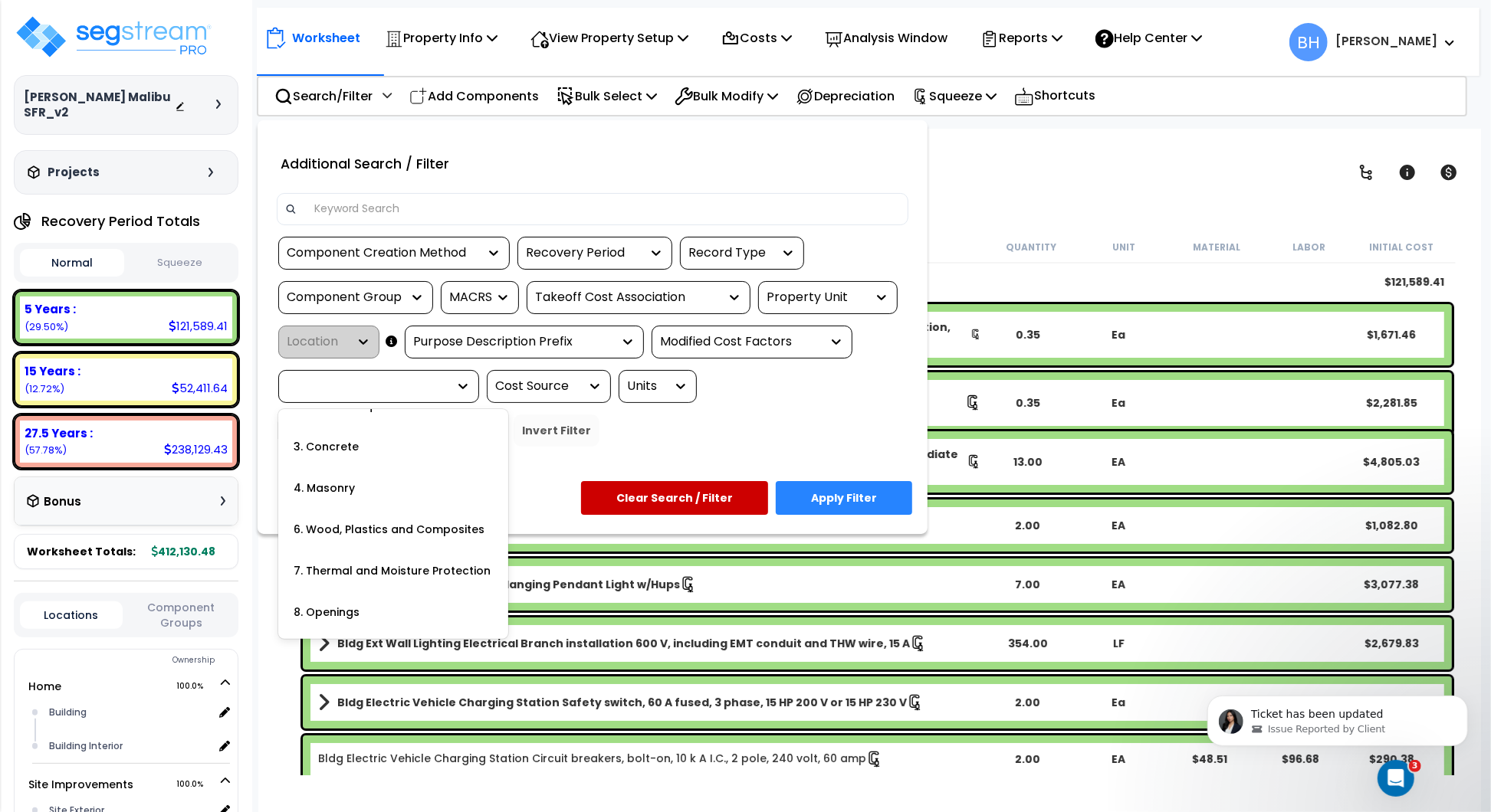
scroll to position [0, 0]
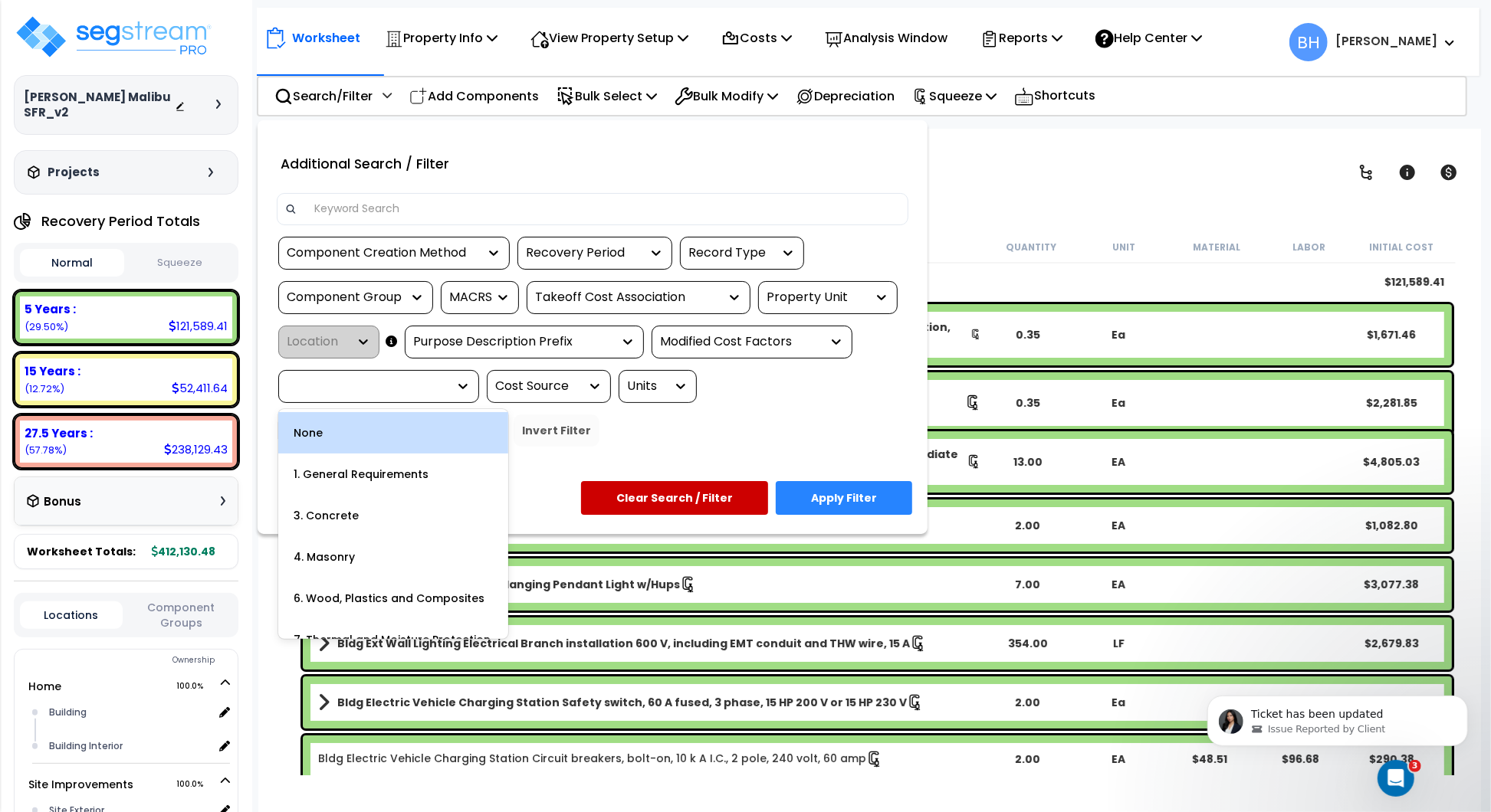
click at [348, 438] on div "None" at bounding box center [393, 433] width 230 height 42
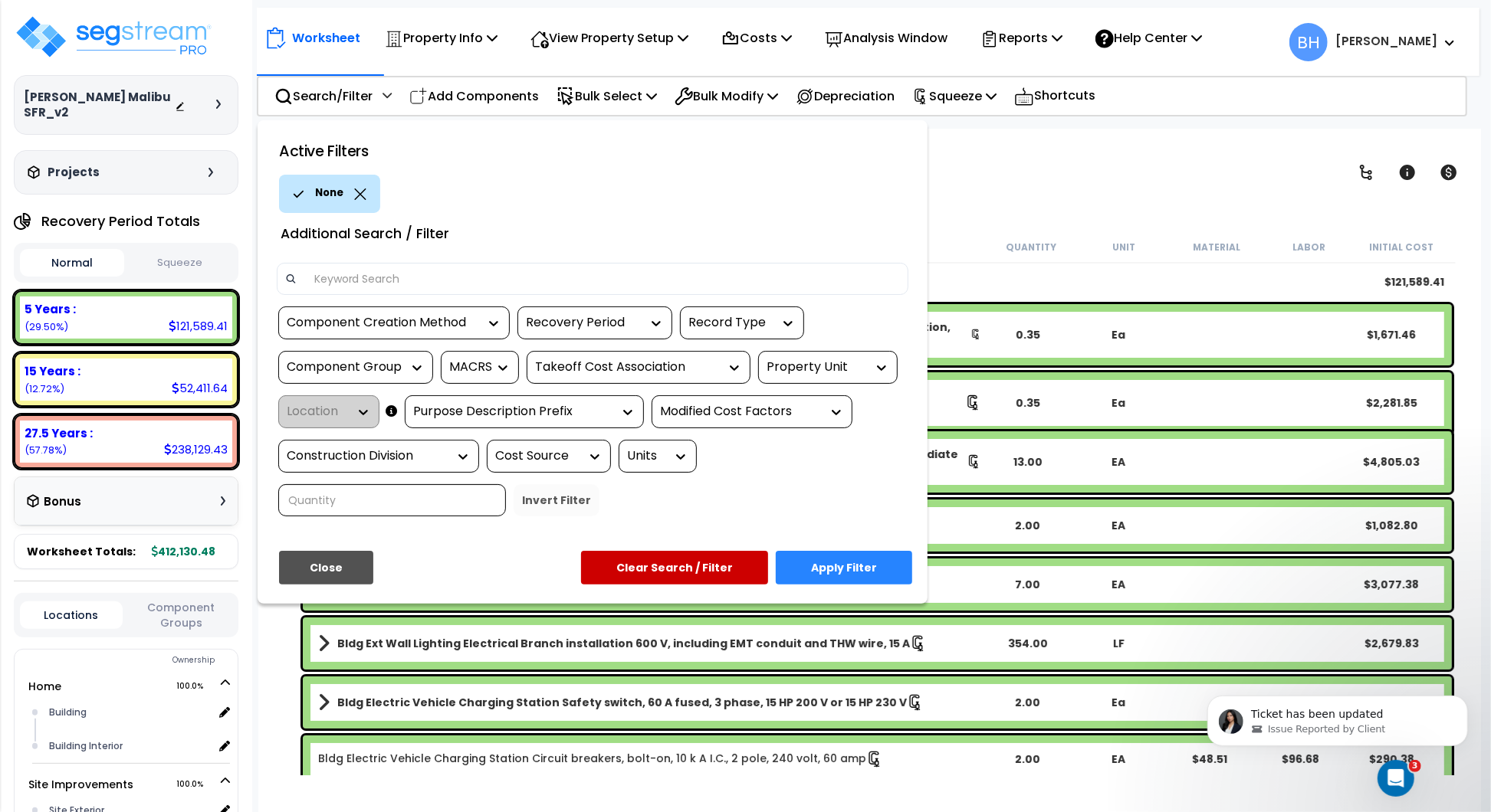
click at [738, 326] on div "Record Type" at bounding box center [730, 323] width 84 height 18
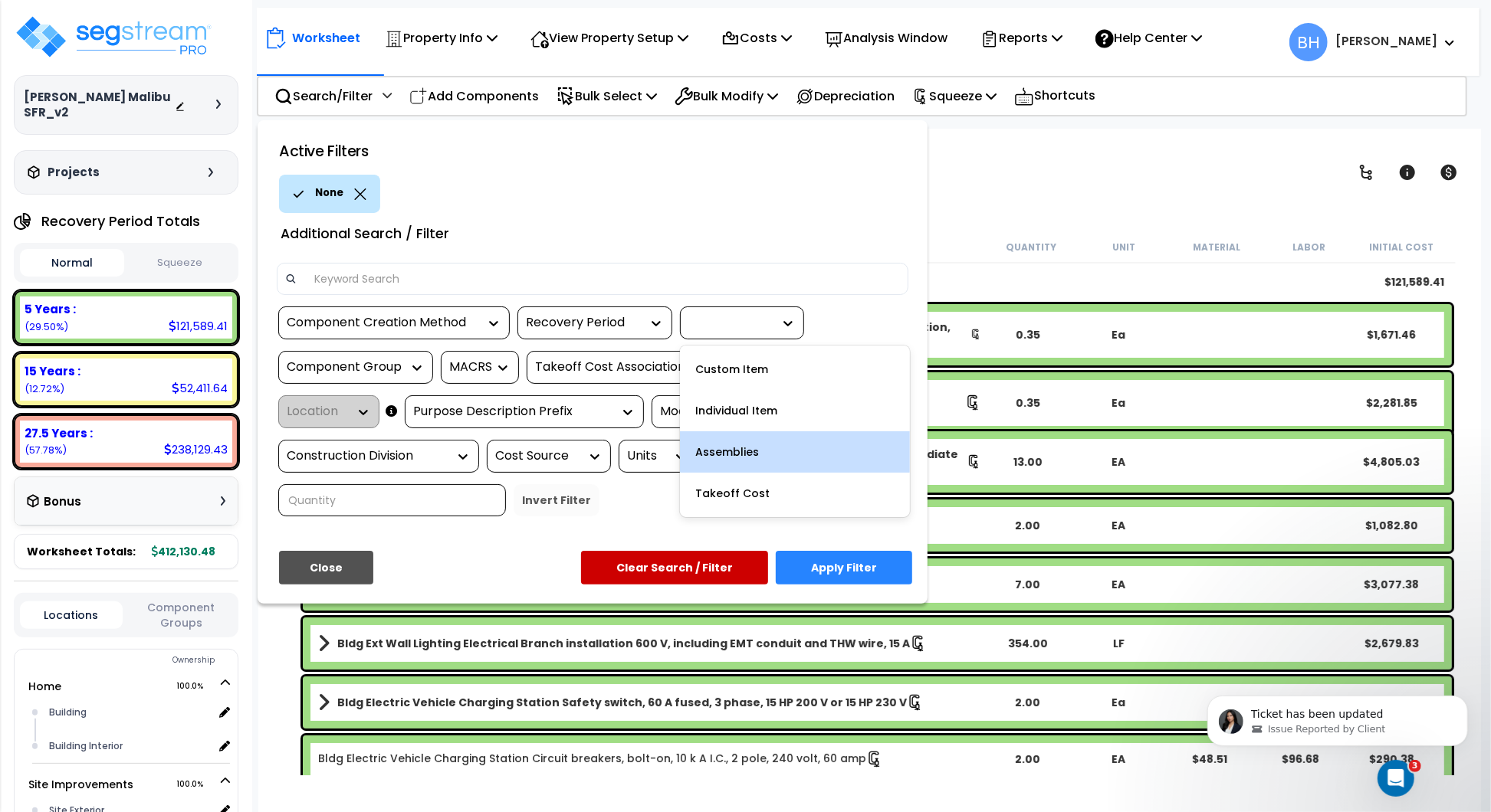
scroll to position [67, 0]
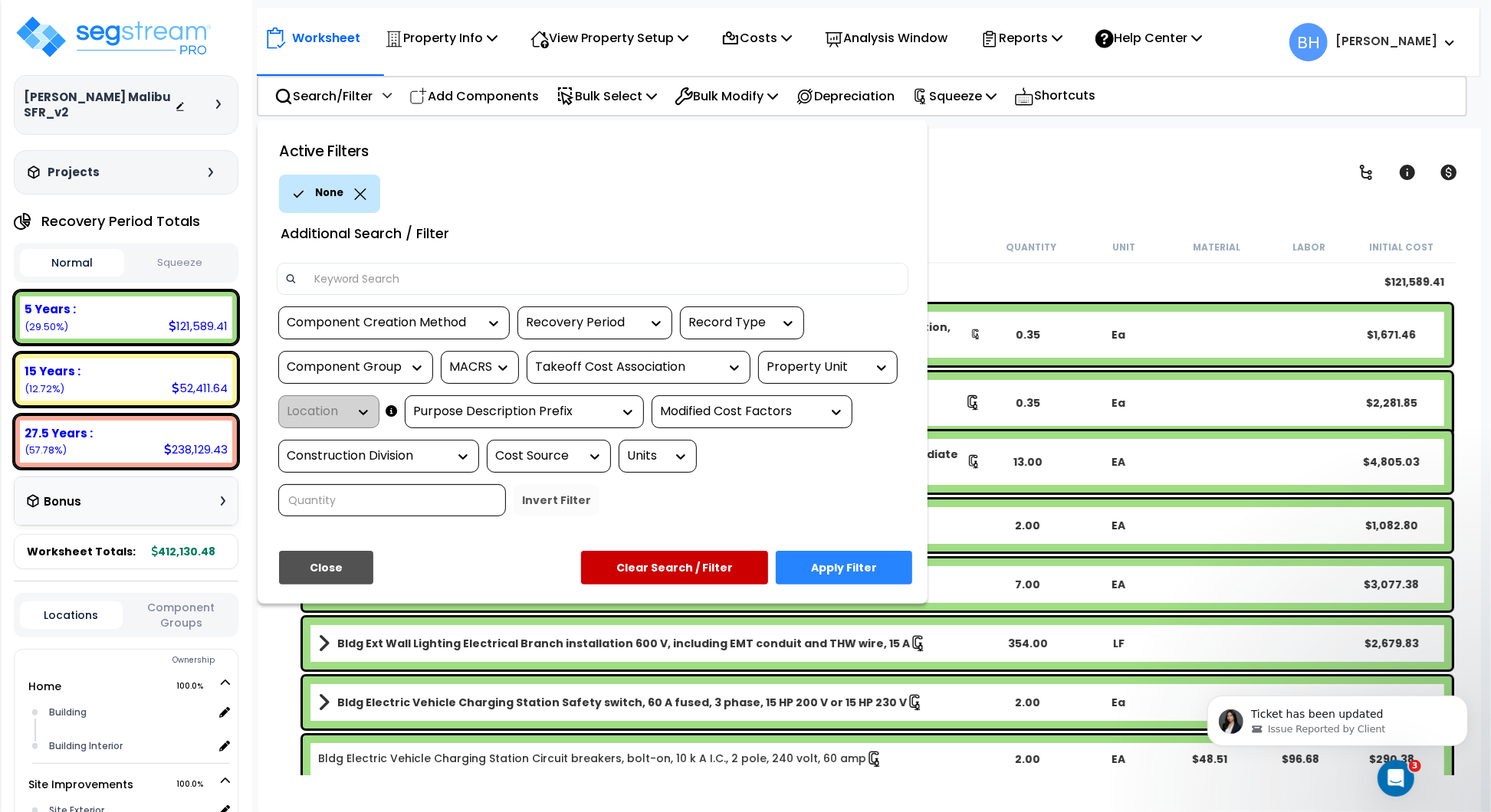
click at [593, 320] on div "Recovery Period" at bounding box center [584, 323] width 115 height 18
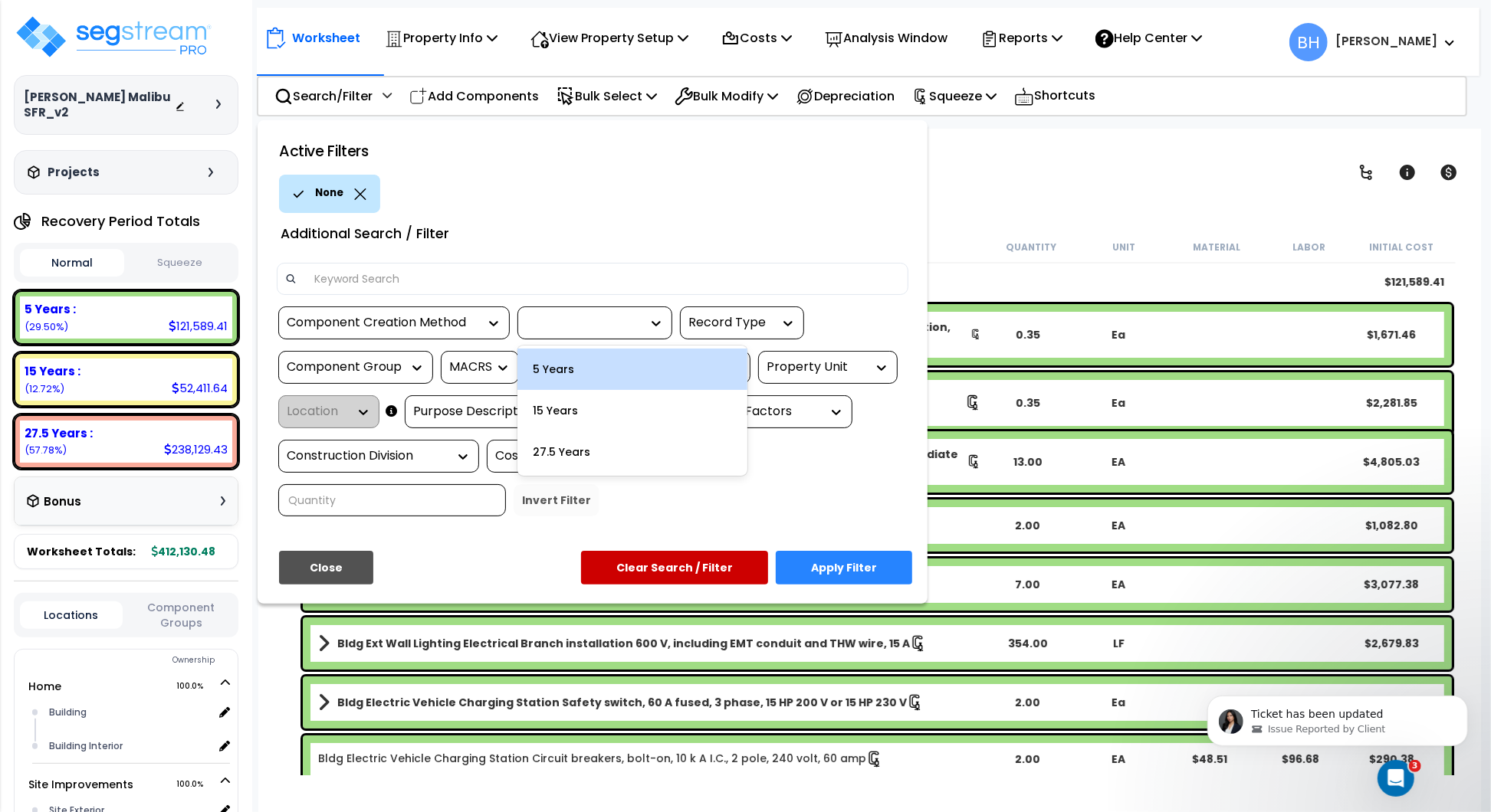
click at [556, 368] on div "5 Years" at bounding box center [632, 370] width 230 height 42
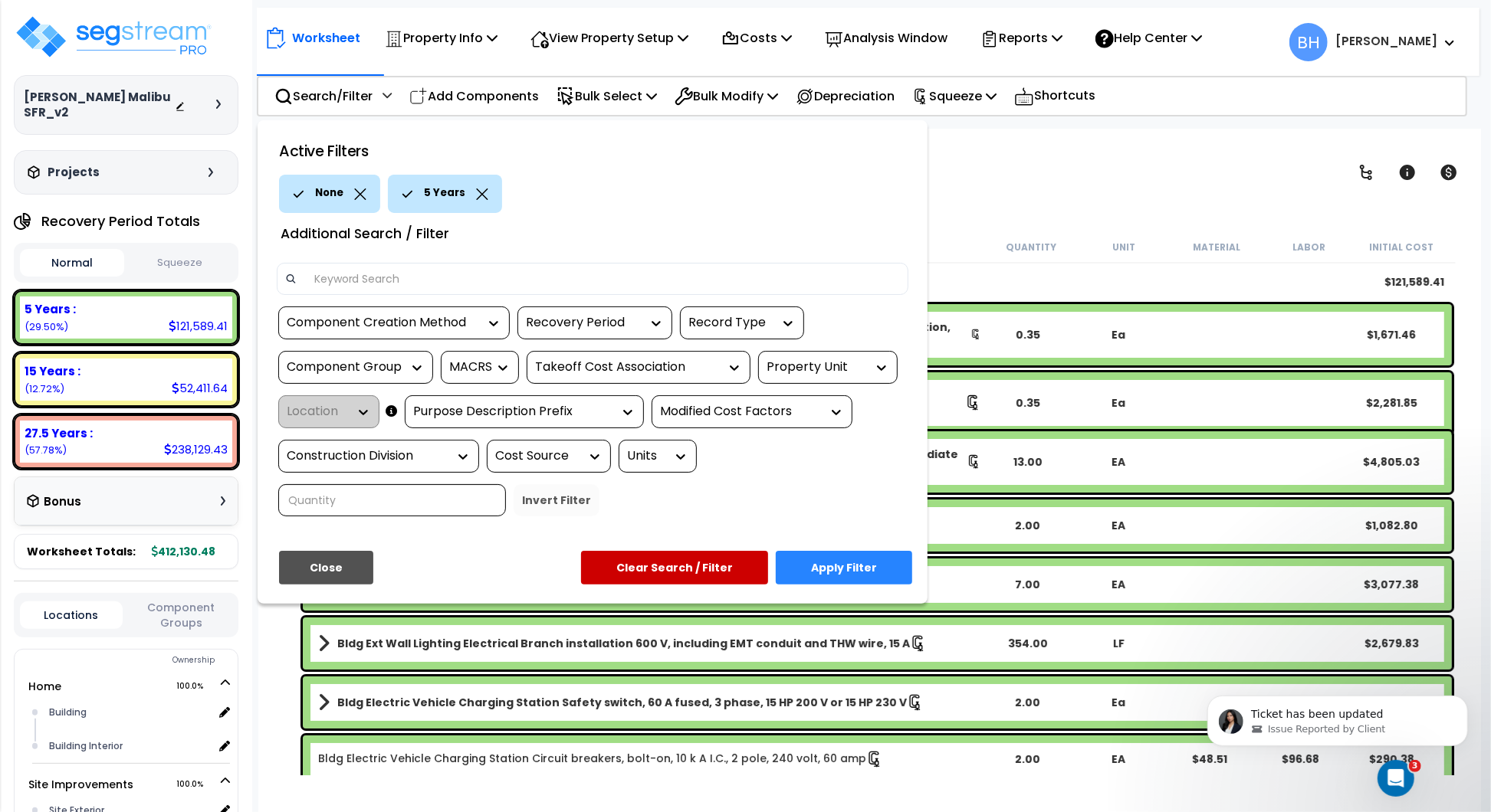
click at [360, 192] on icon at bounding box center [361, 194] width 11 height 11
click at [839, 561] on button "Apply Filter" at bounding box center [844, 567] width 136 height 34
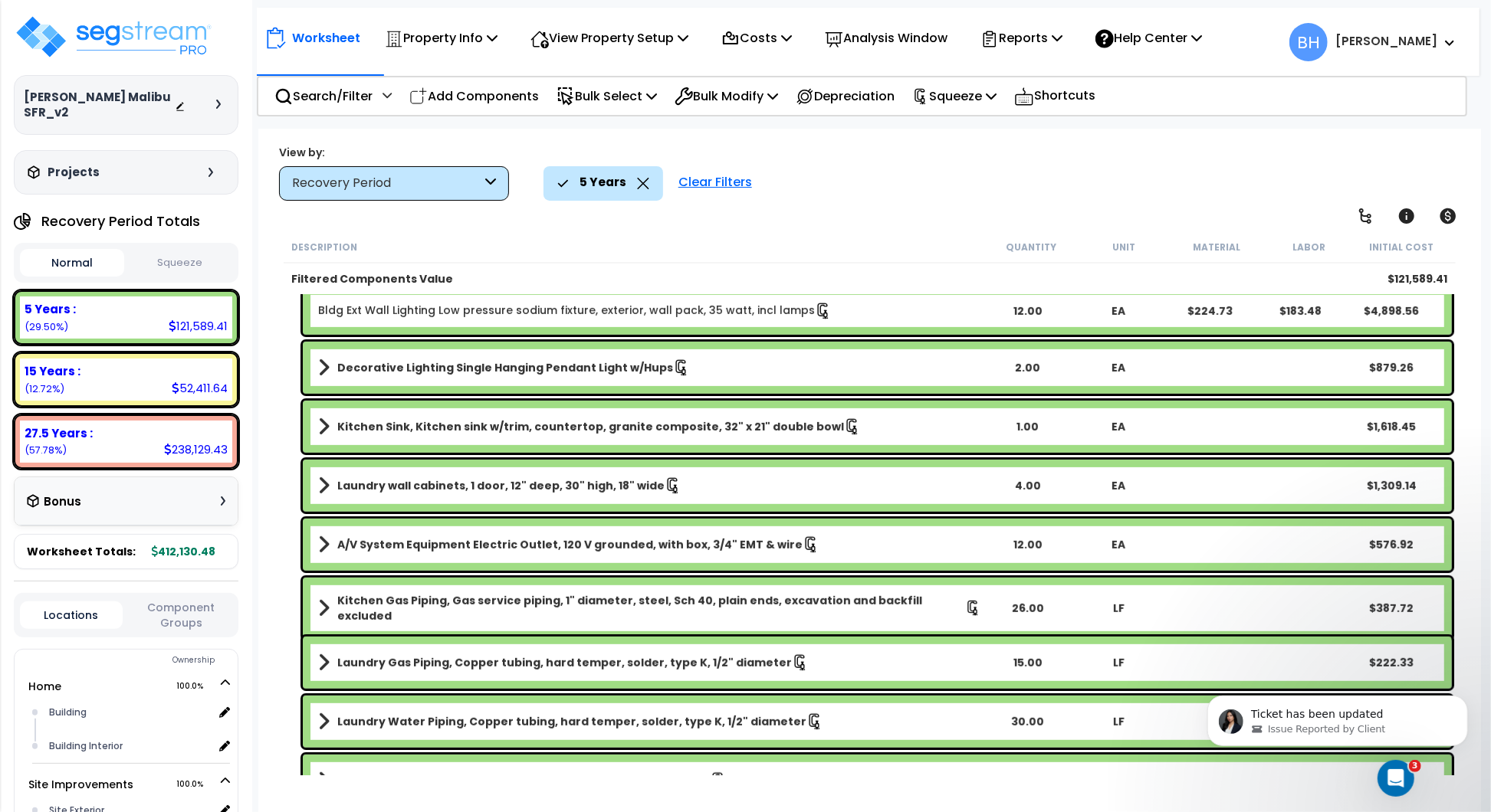
scroll to position [645, 0]
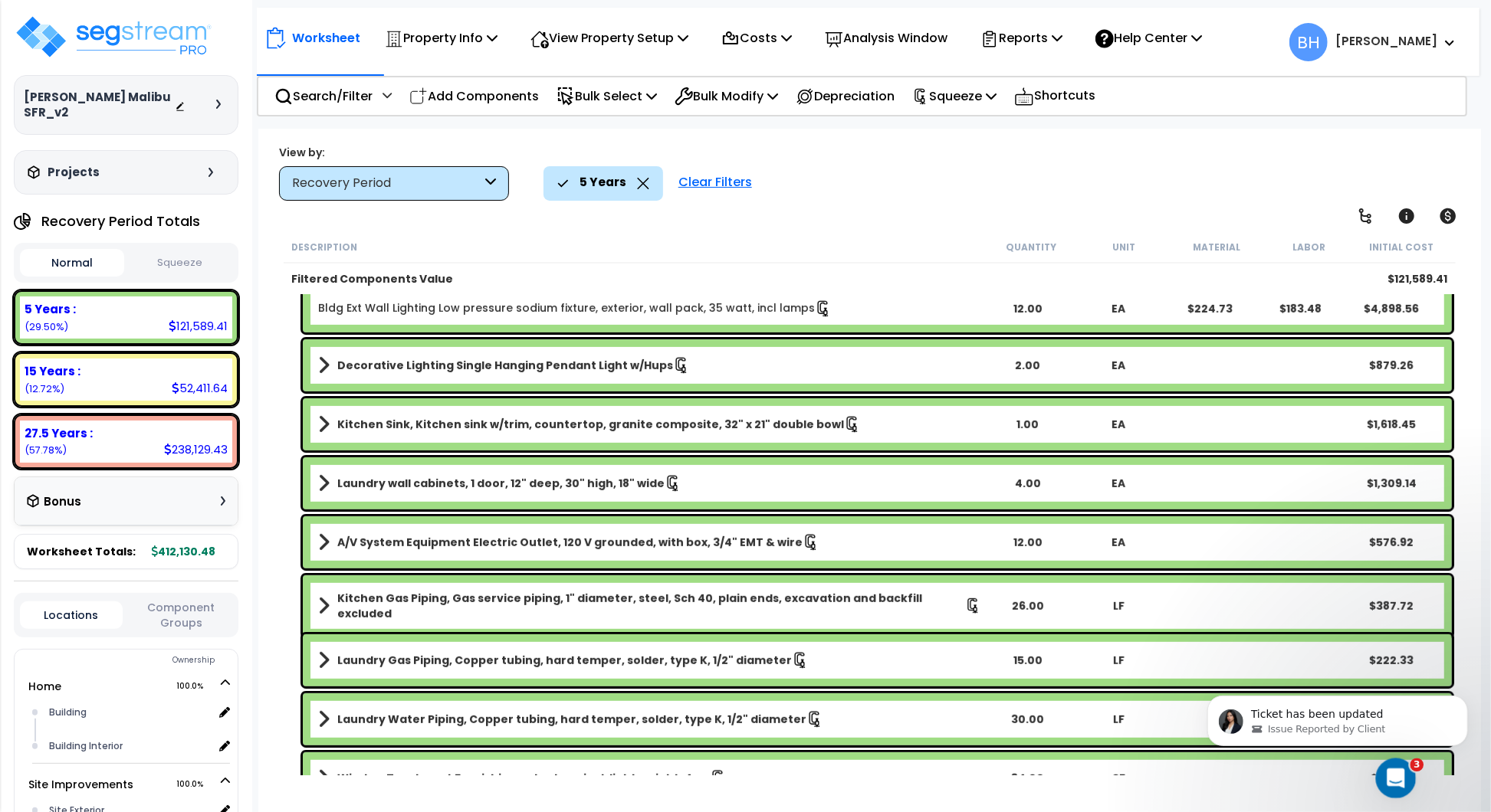
click at [1393, 777] on icon "Open Intercom Messenger" at bounding box center [1393, 776] width 11 height 12
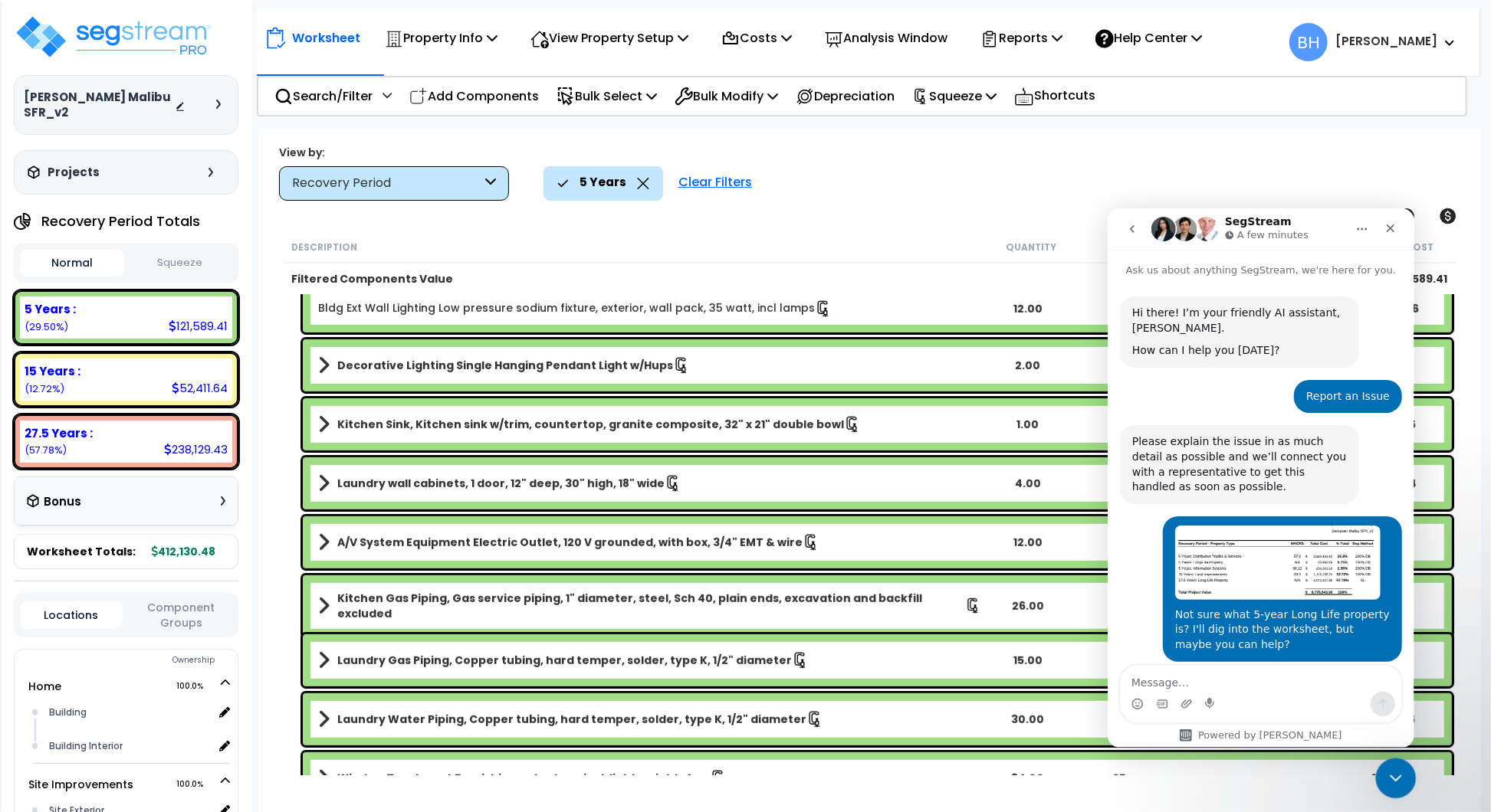
scroll to position [161, 0]
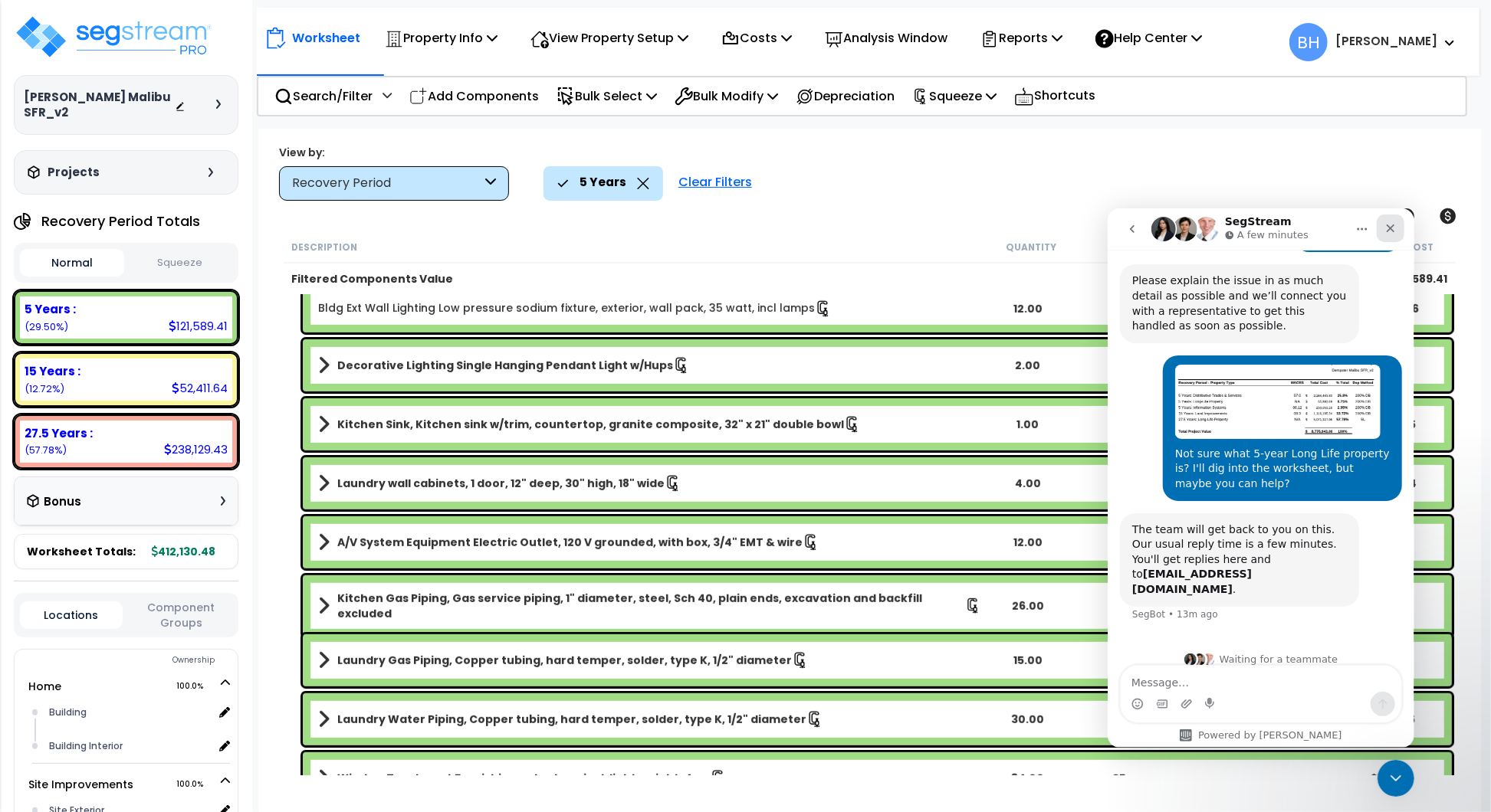
click at [1393, 229] on icon "Close" at bounding box center [1389, 227] width 12 height 12
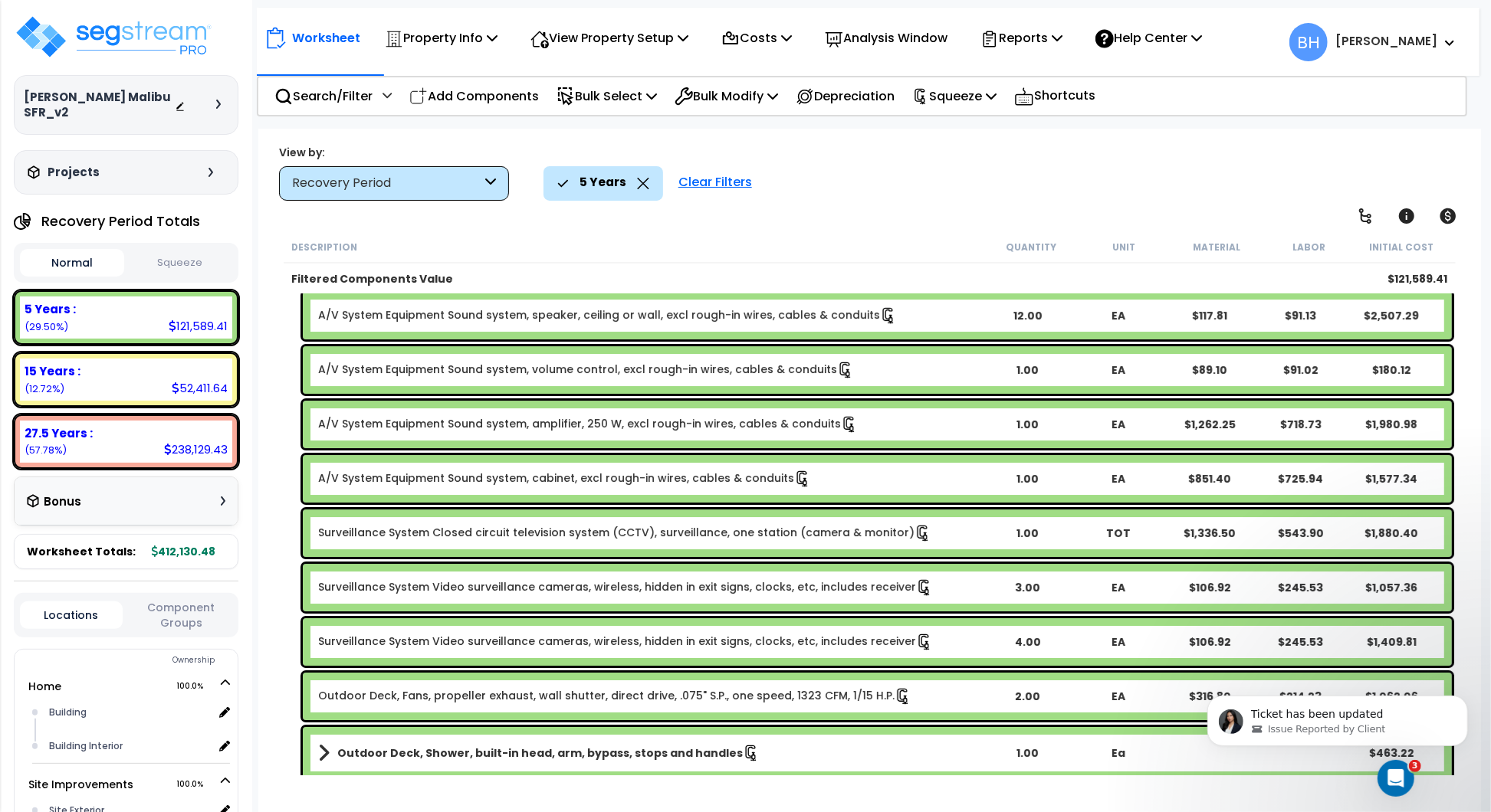
scroll to position [4161, 0]
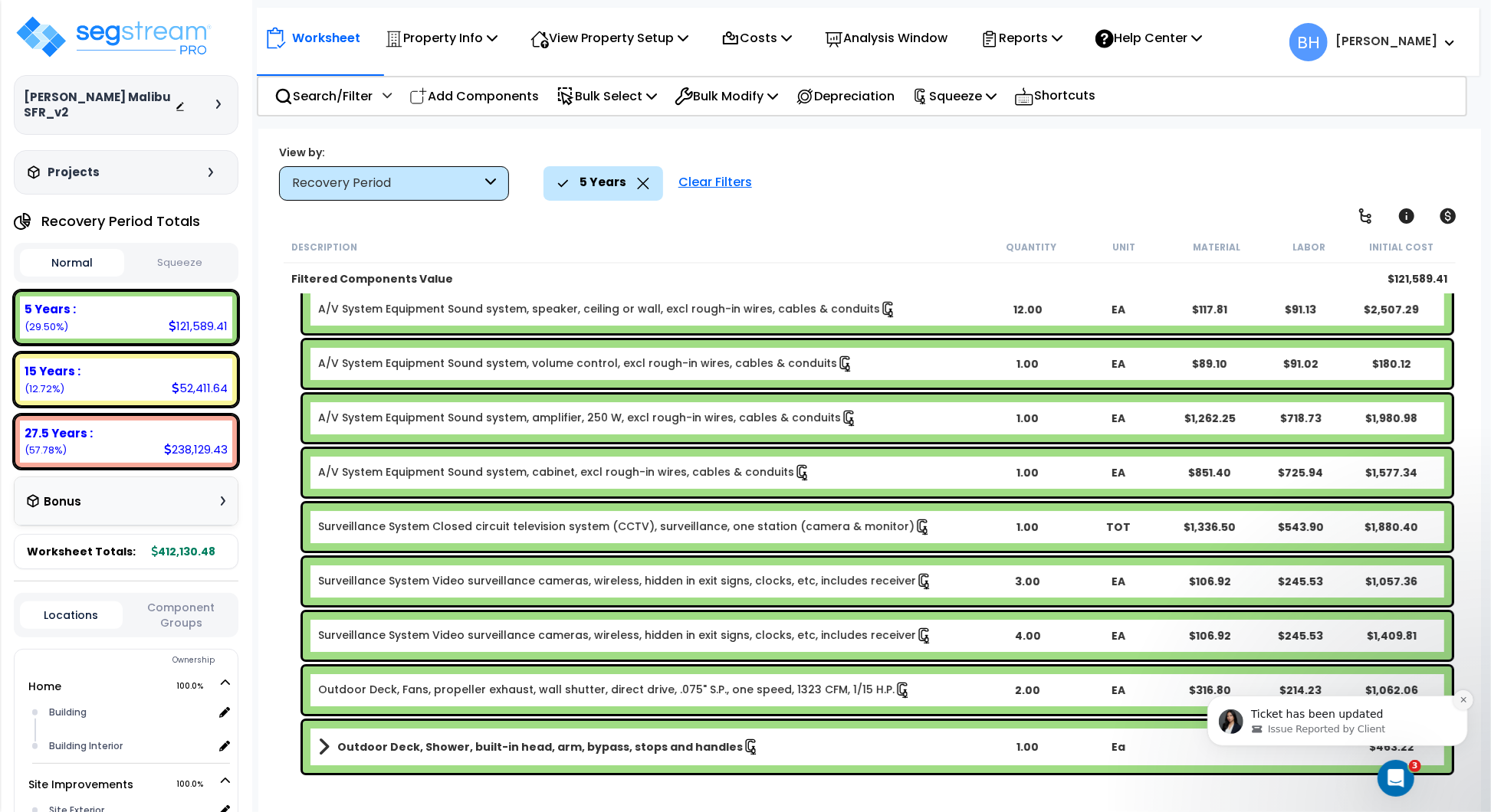
click at [1465, 700] on icon "Dismiss notification" at bounding box center [1463, 699] width 8 height 8
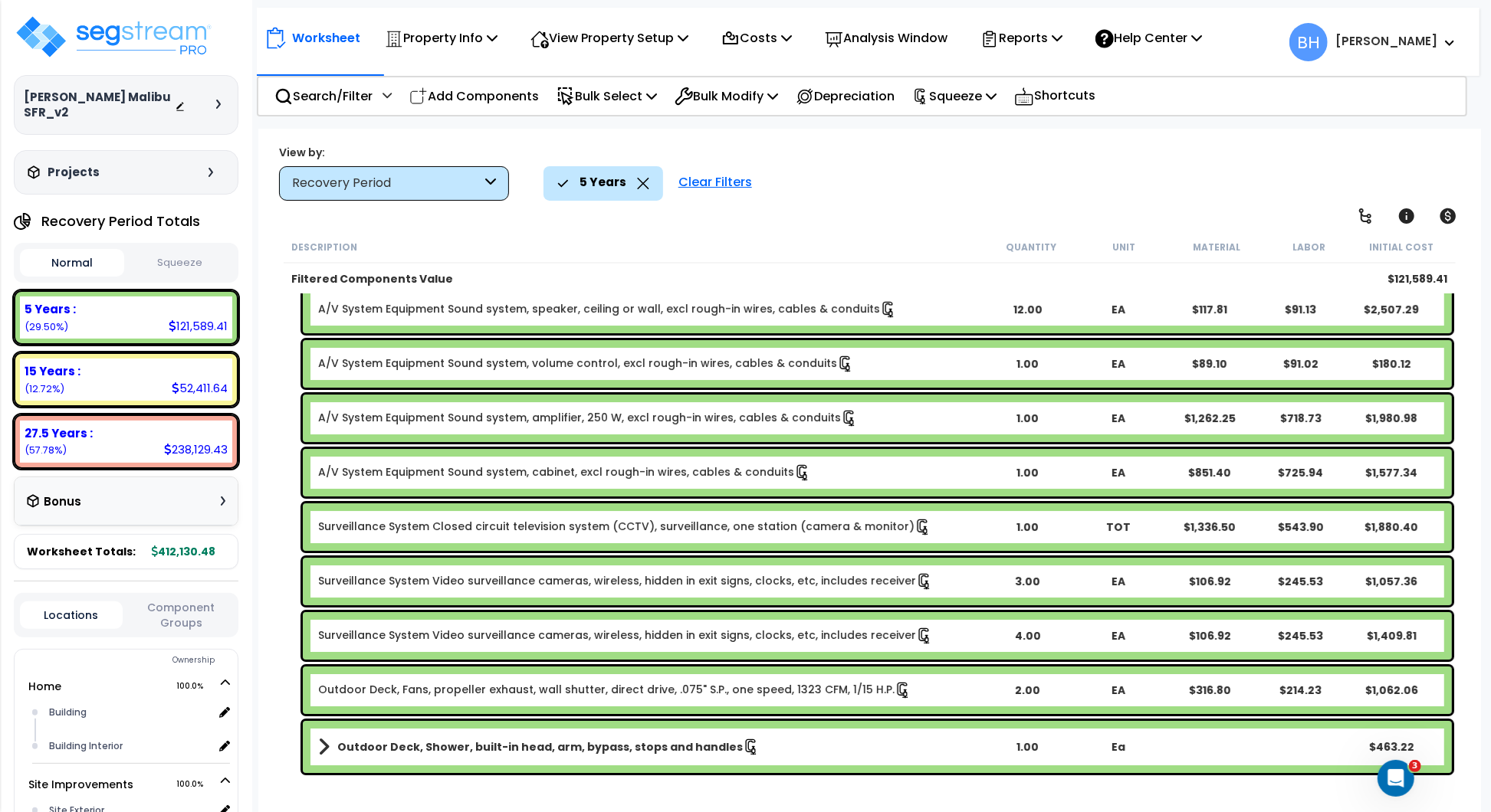
click at [320, 742] on span at bounding box center [324, 747] width 11 height 21
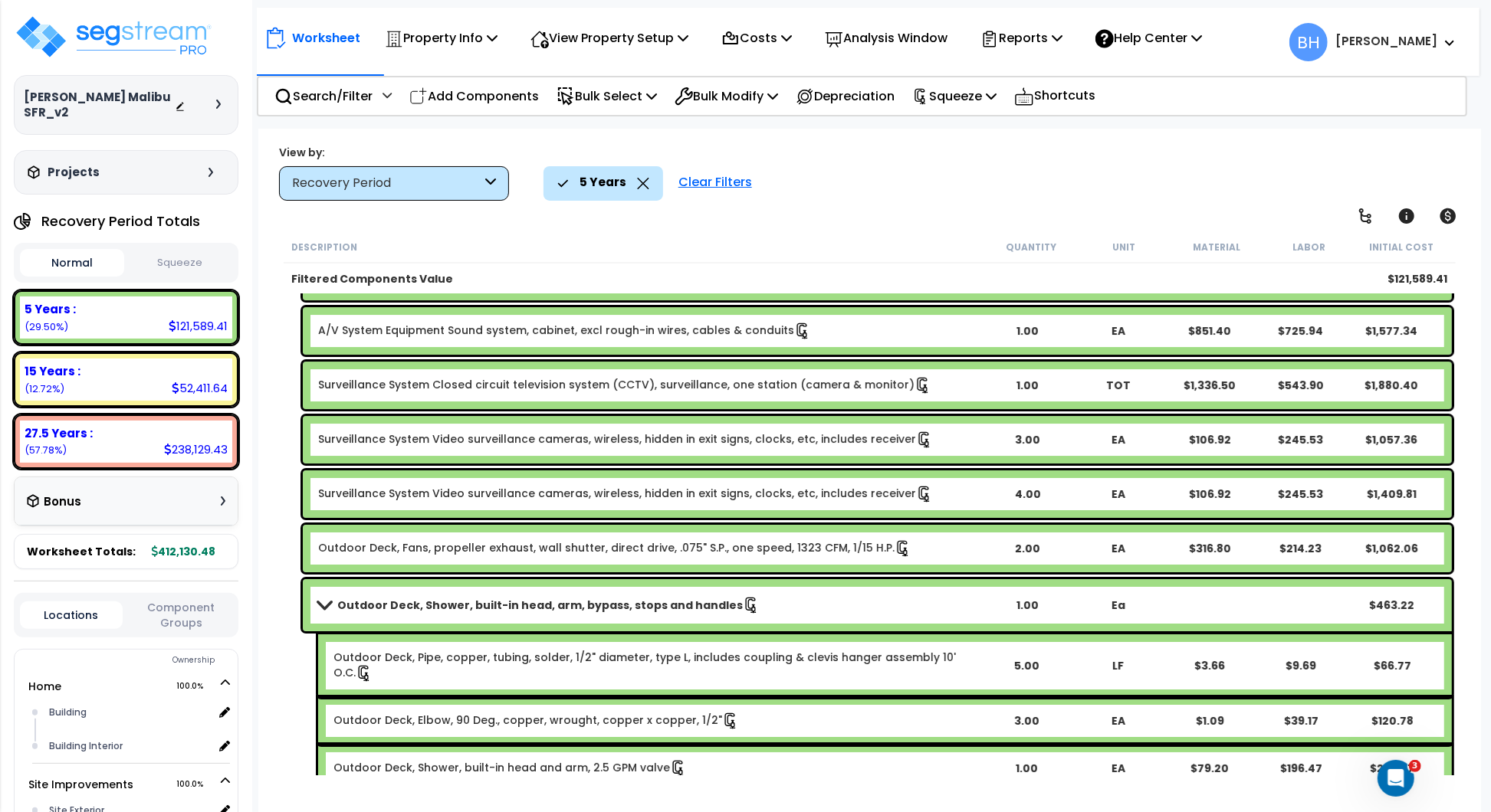
click at [551, 606] on b "Outdoor Deck, Shower, built-in head, arm, bypass, stops and handles" at bounding box center [540, 606] width 406 height 16
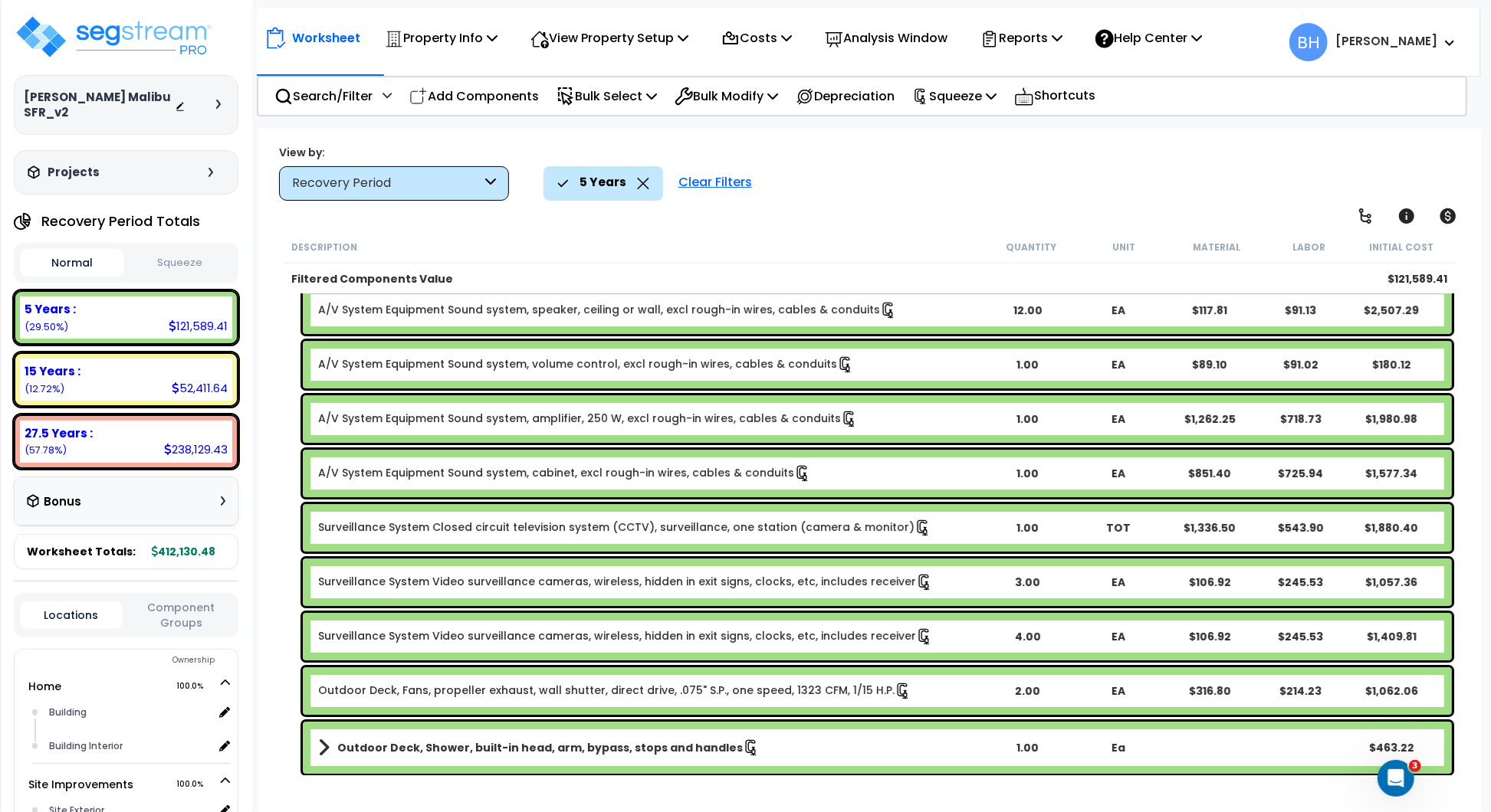
click at [551, 606] on div "Surveillance System Video surveillance cameras, wireless, hidden in exit signs,…" at bounding box center [870, 582] width 1172 height 55
click at [439, 697] on link "Outdoor Deck, Fans, propeller exhaust, wall shutter, direct drive, .075" S.P., …" at bounding box center [615, 691] width 593 height 17
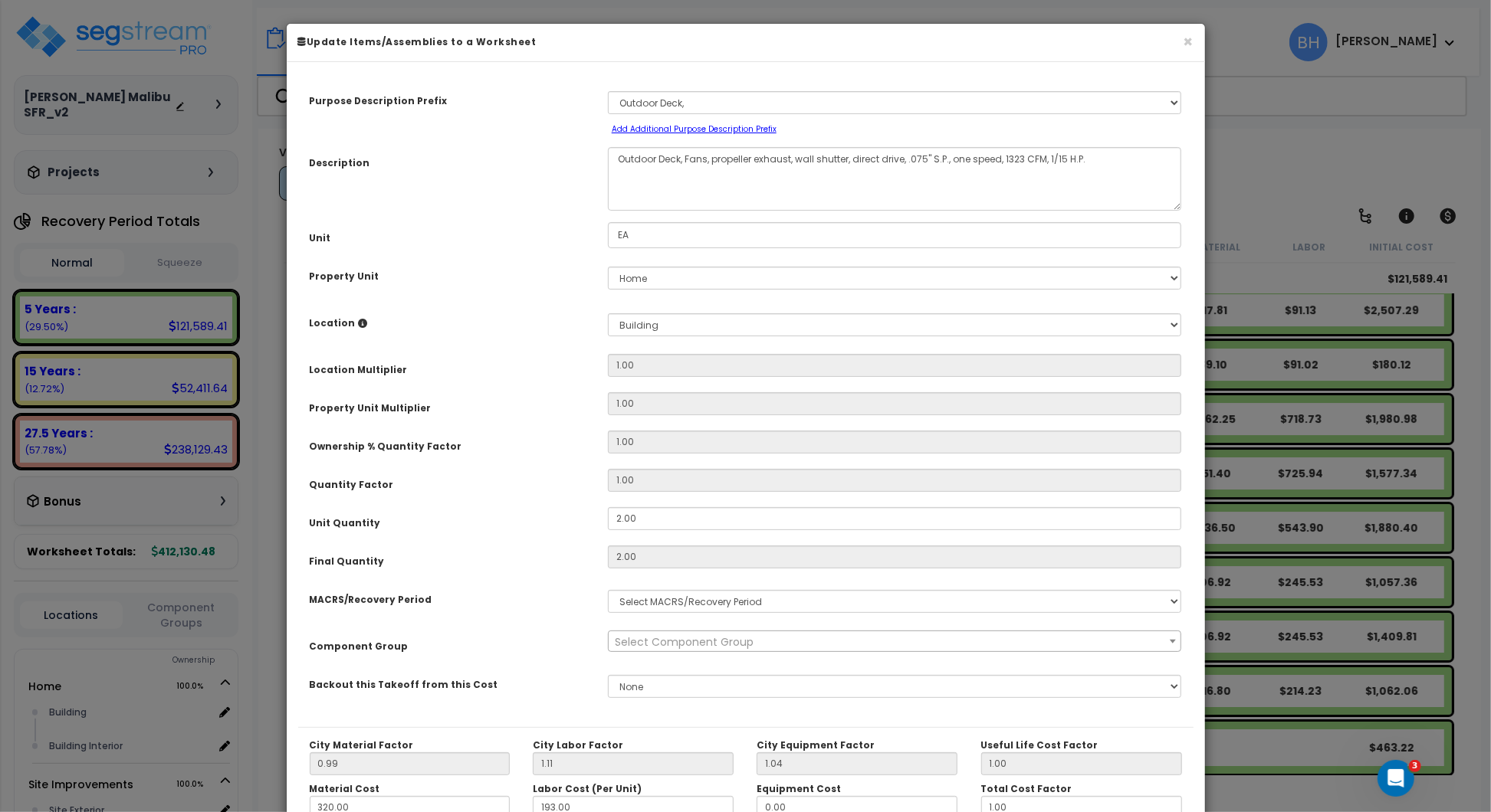
select select "3667"
click at [1191, 37] on button "×" at bounding box center [1189, 42] width 10 height 16
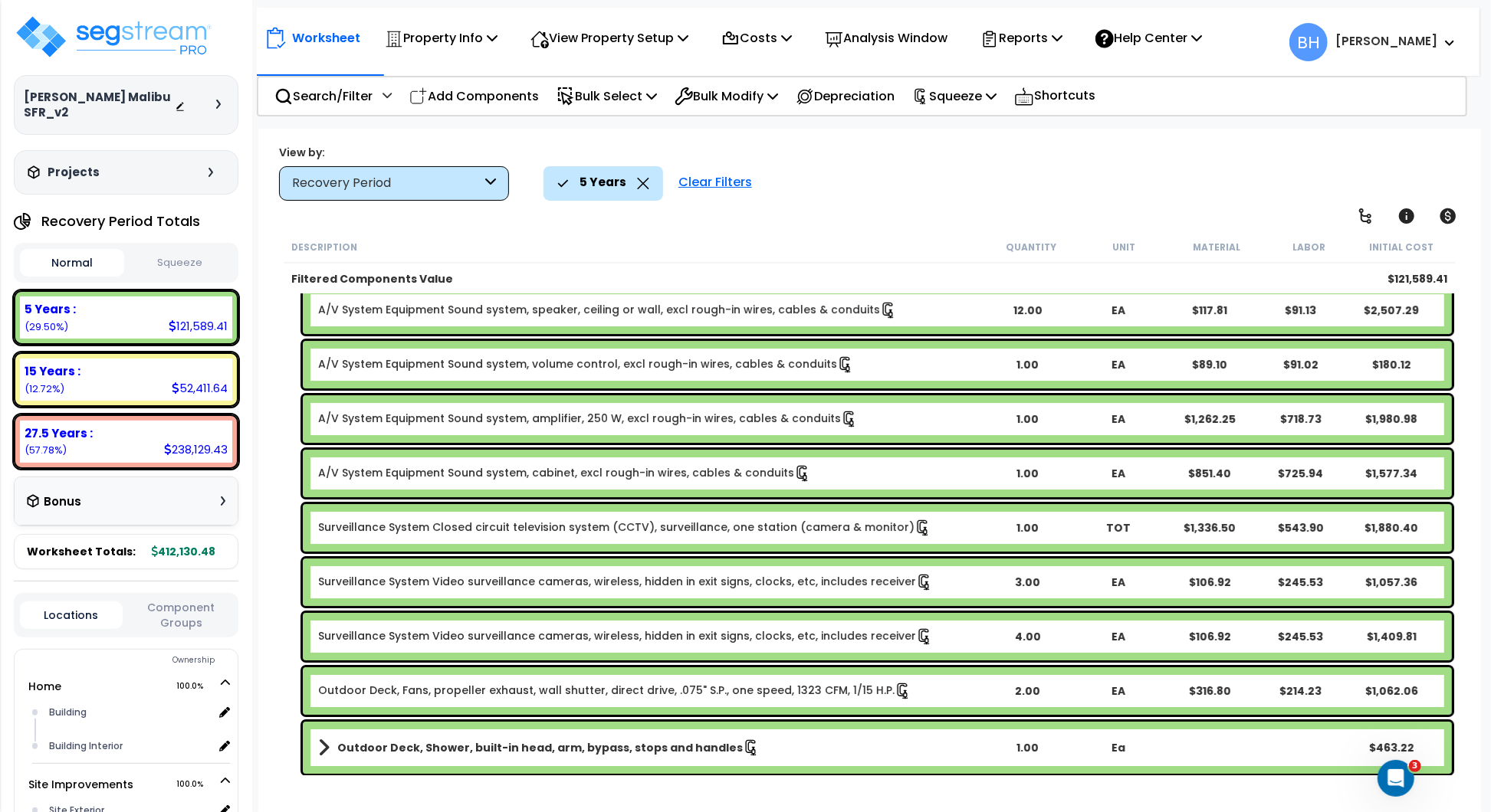
click at [495, 183] on div "Recovery Period" at bounding box center [393, 184] width 230 height 34
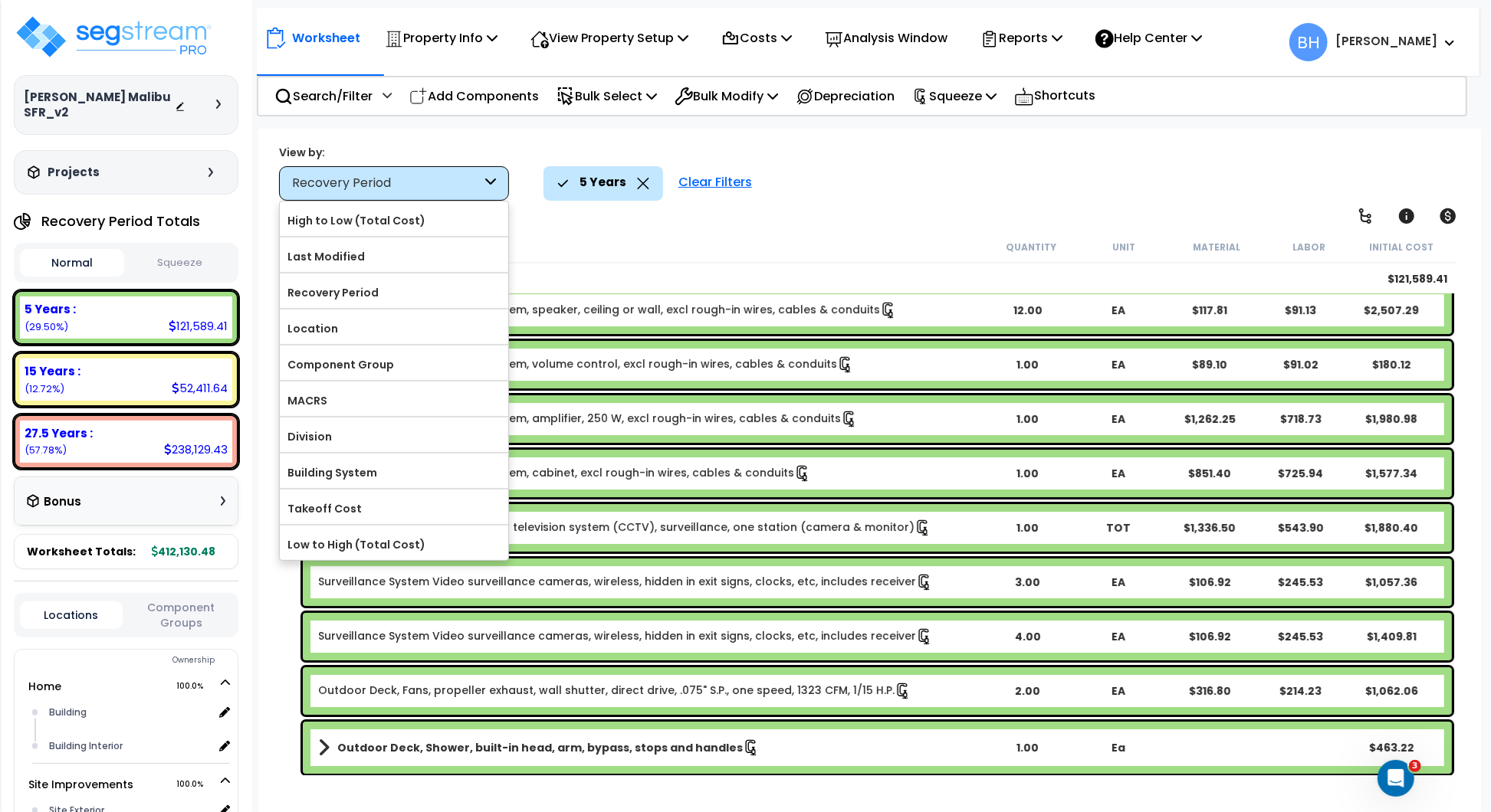
click at [495, 183] on icon at bounding box center [490, 184] width 11 height 18
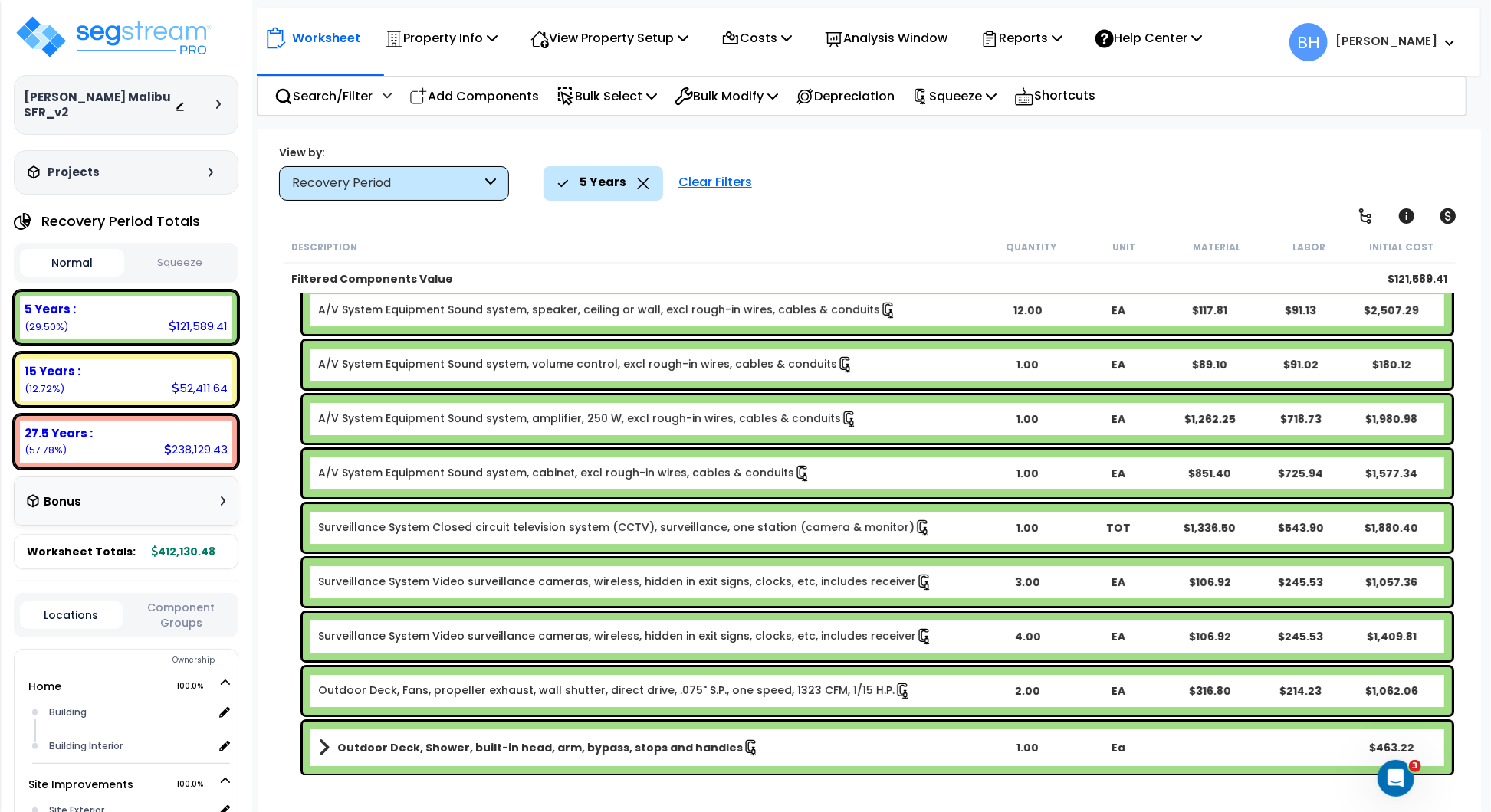
click at [640, 181] on icon at bounding box center [643, 184] width 12 height 11
click at [345, 101] on p "Search/Filter" at bounding box center [324, 96] width 98 height 20
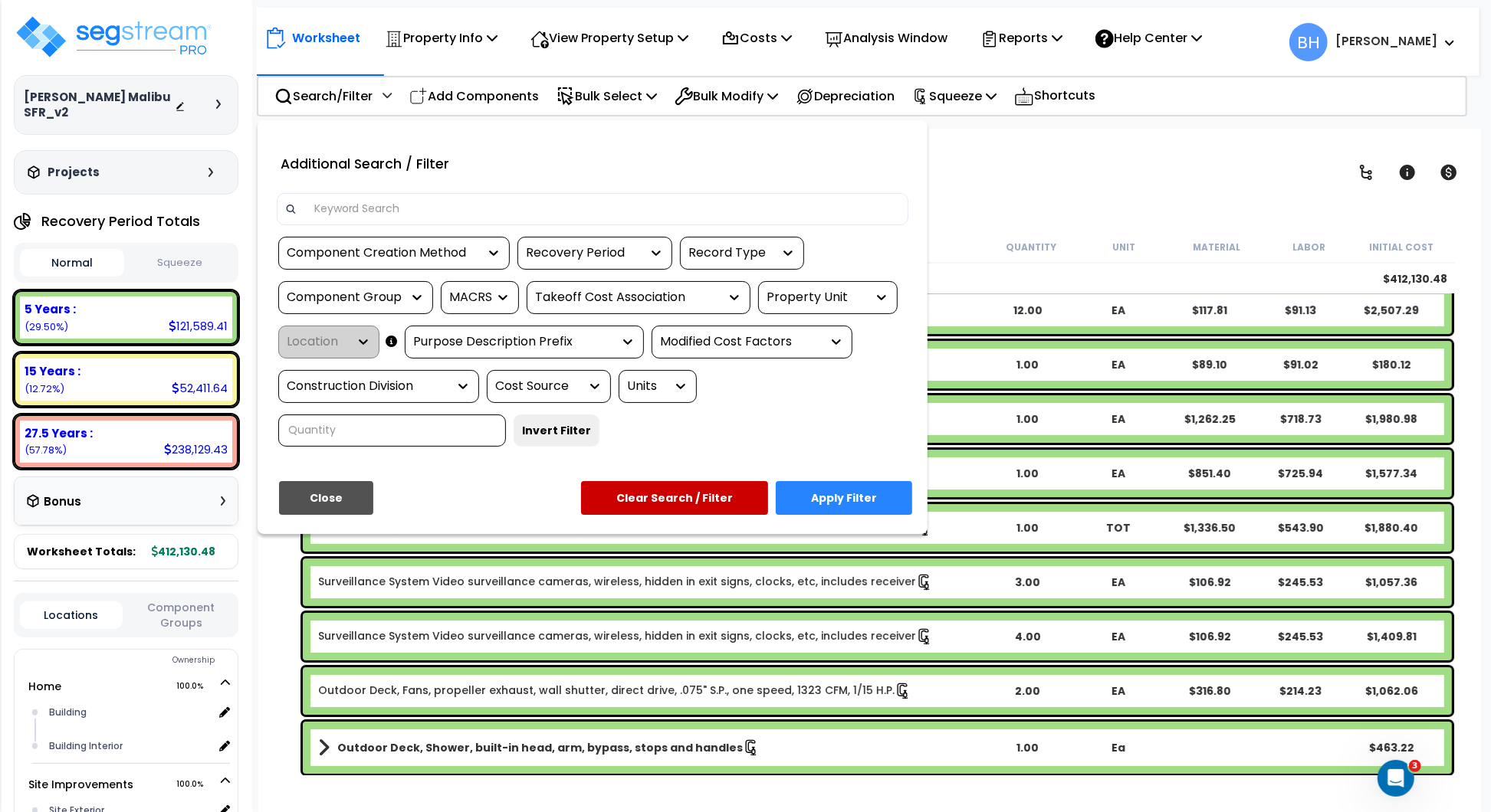
click at [623, 255] on div "Recovery Period" at bounding box center [584, 253] width 115 height 18
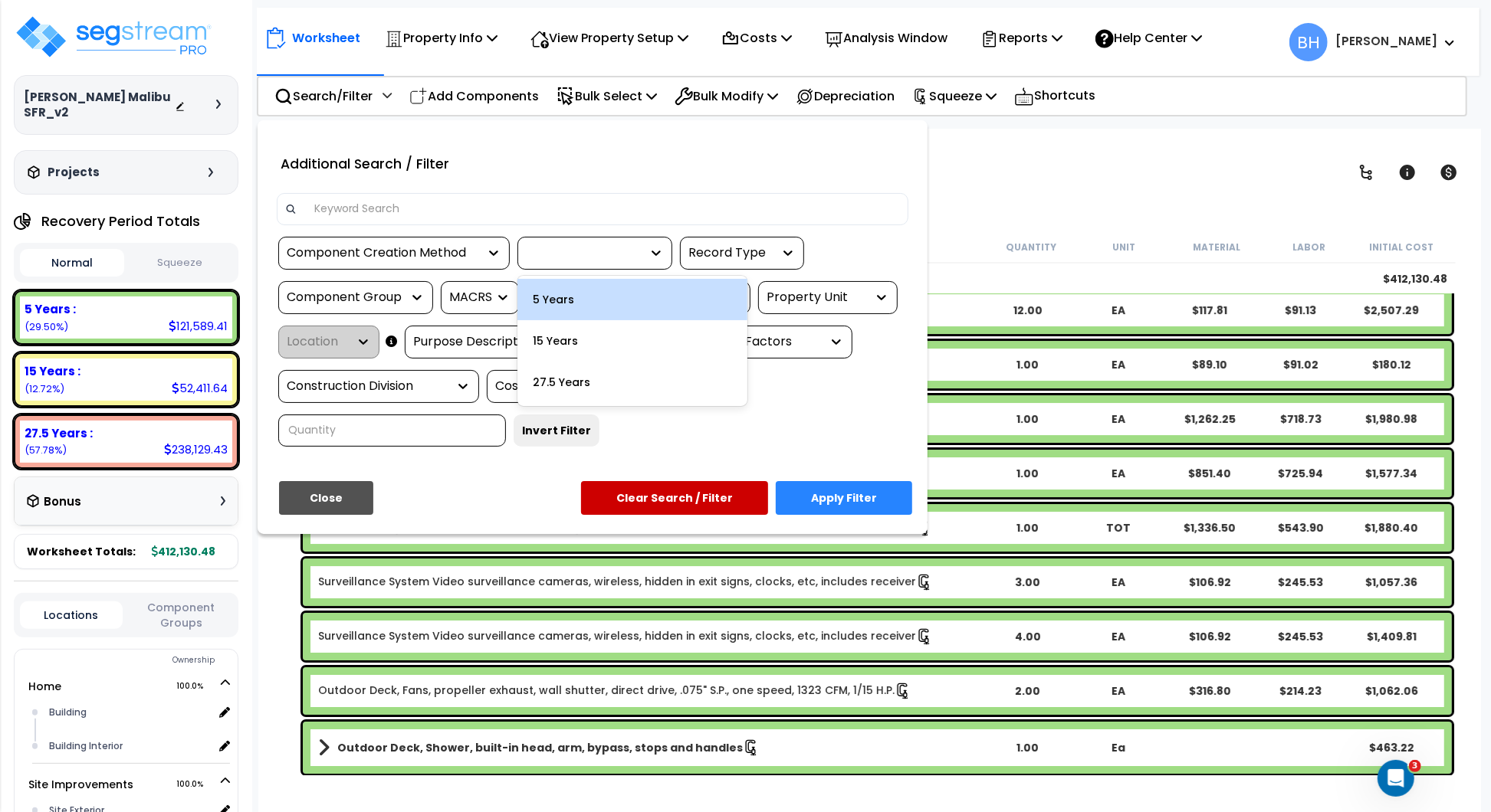
click at [746, 259] on div "Record Type" at bounding box center [730, 253] width 84 height 18
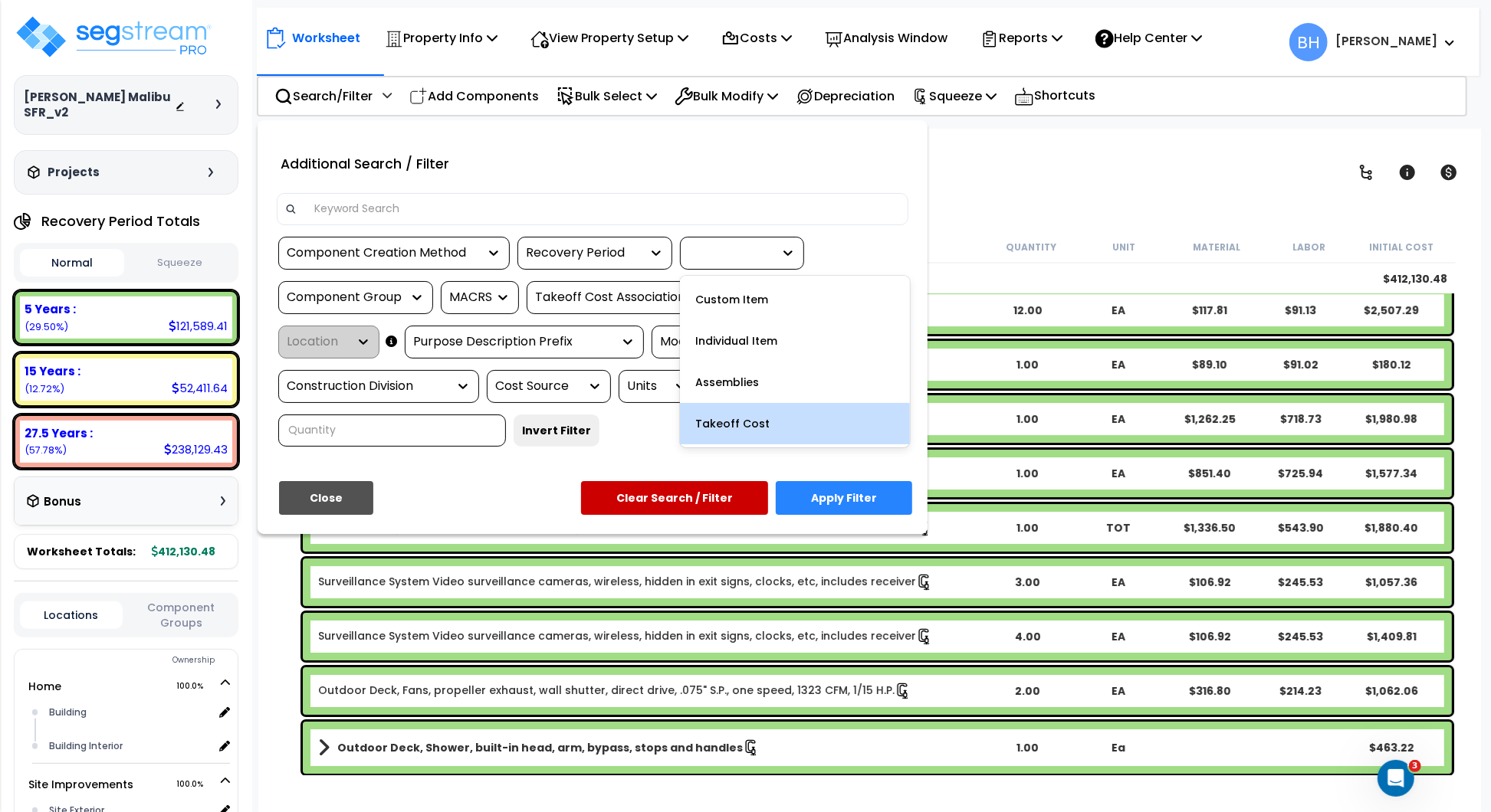
click at [502, 429] on div "Component Creation Method Recovery Period option Takeoff Cost focused, 4 of 4. …" at bounding box center [593, 347] width 655 height 221
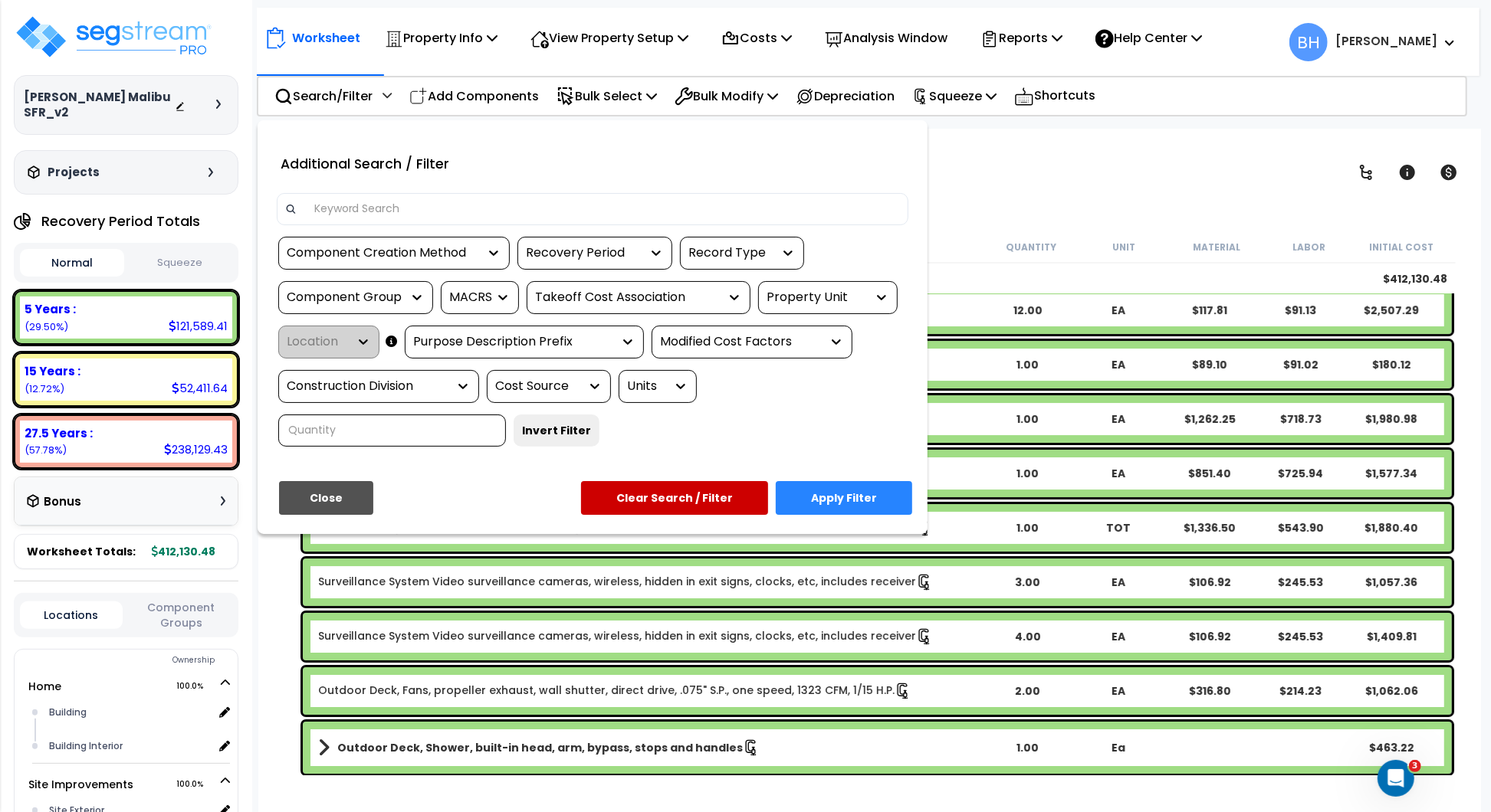
click at [1006, 220] on div at bounding box center [745, 406] width 1491 height 812
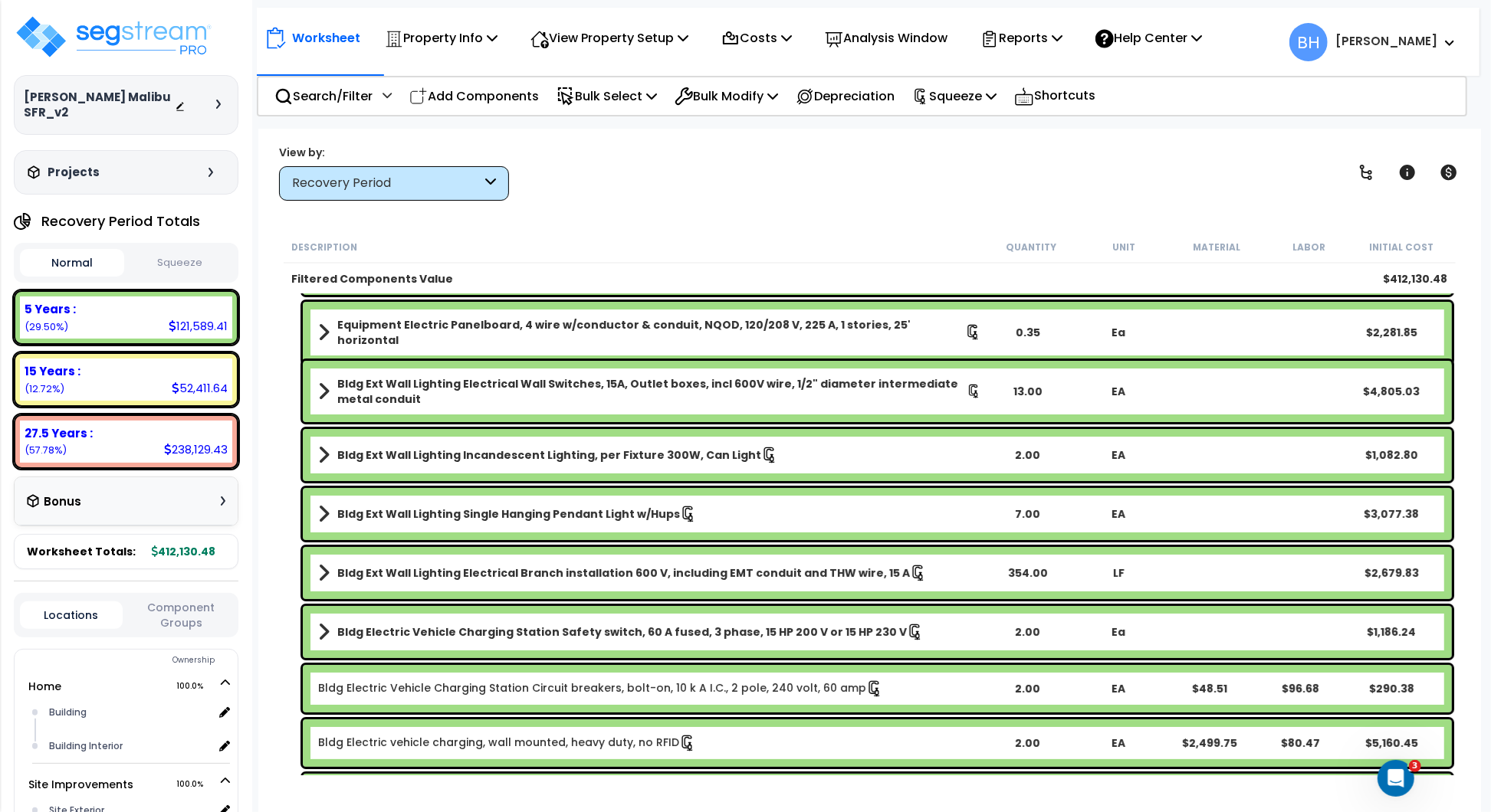
scroll to position [0, 0]
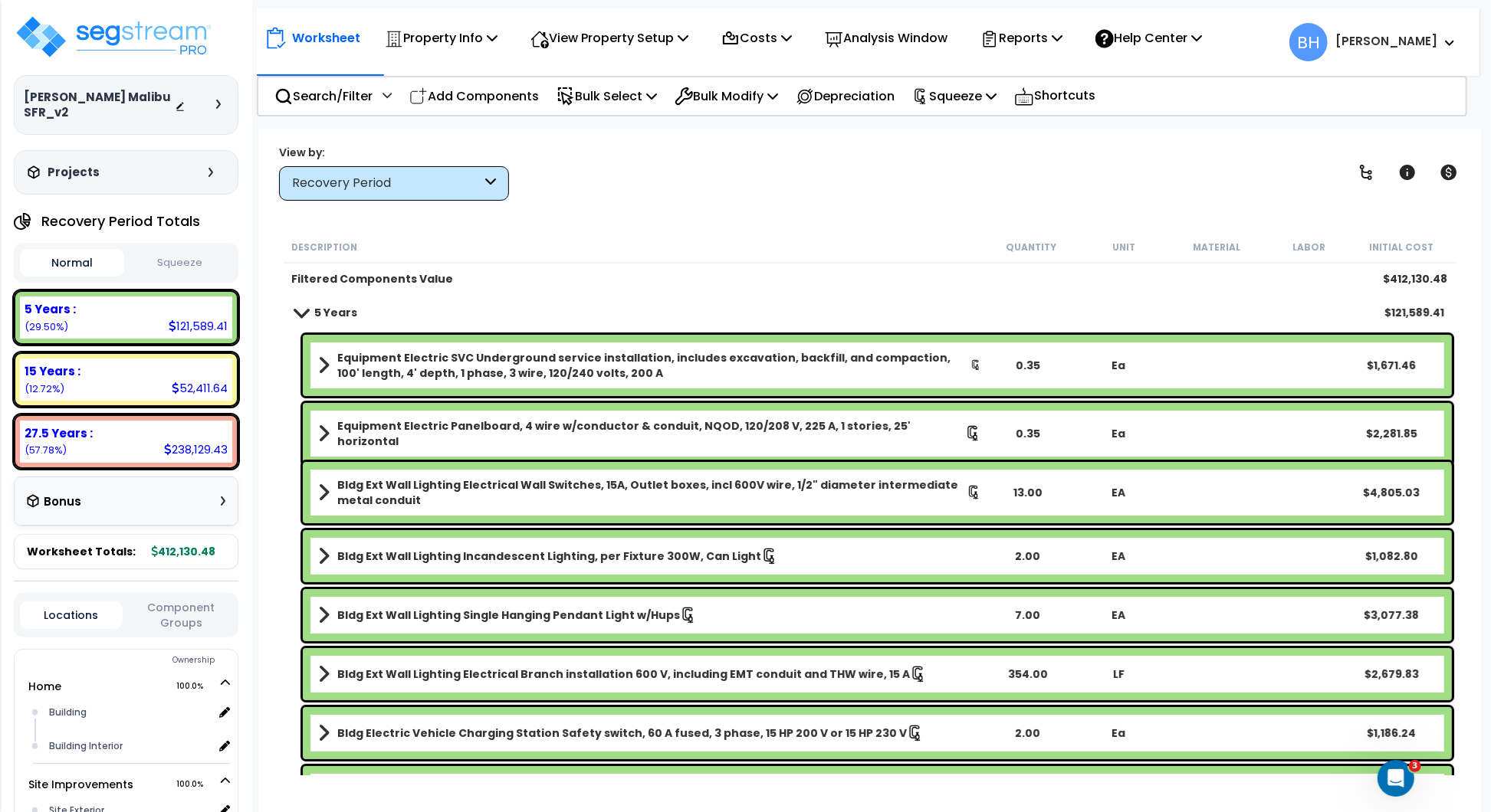
click at [689, 373] on b "Equipment Electric SVC Underground service installation, includes excavation, b…" at bounding box center [654, 365] width 634 height 30
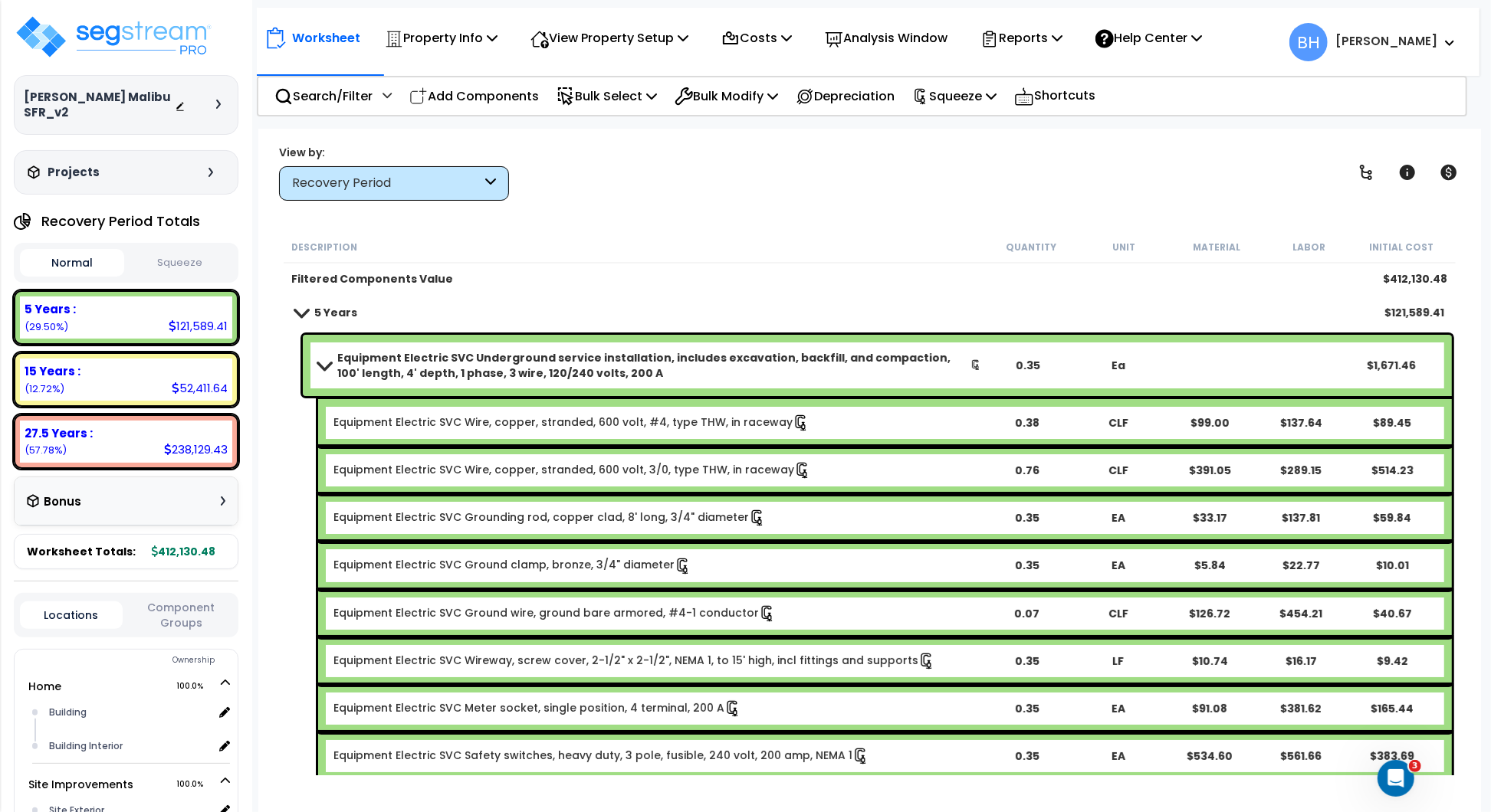
click at [689, 373] on b "Equipment Electric SVC Underground service installation, includes excavation, b…" at bounding box center [654, 365] width 634 height 30
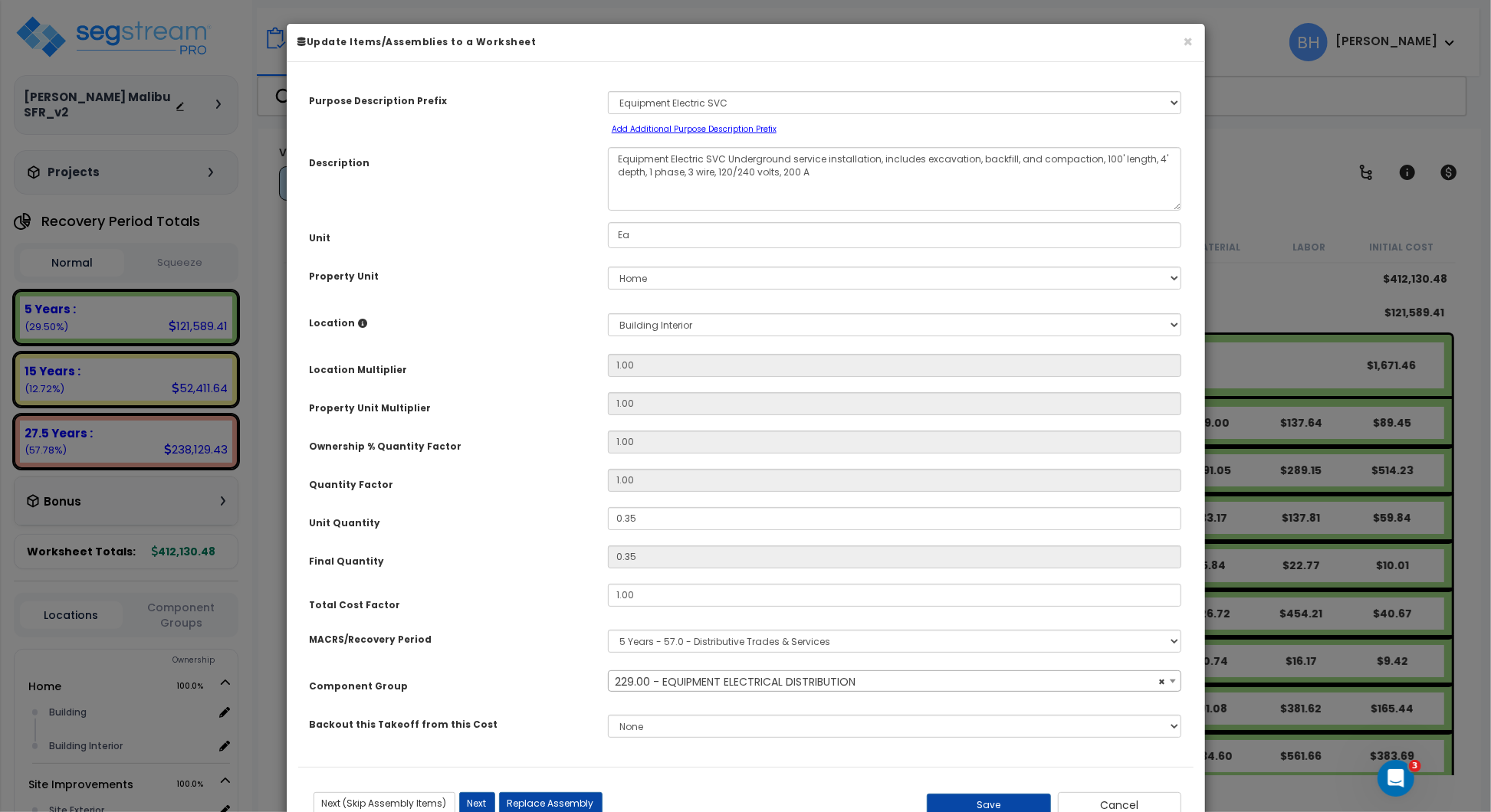
select select "20172"
click at [1186, 45] on button "×" at bounding box center [1189, 42] width 10 height 16
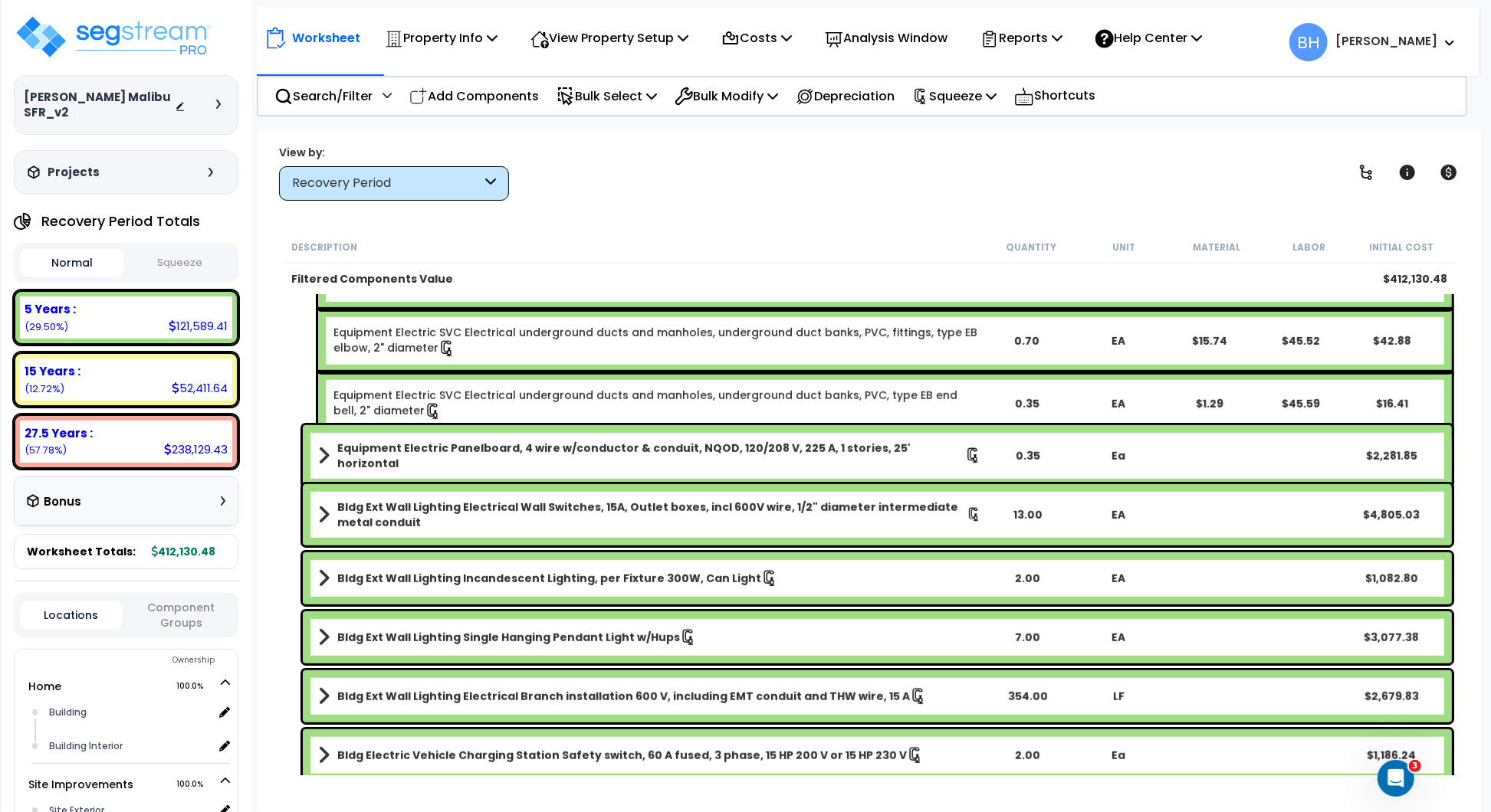
scroll to position [778, 0]
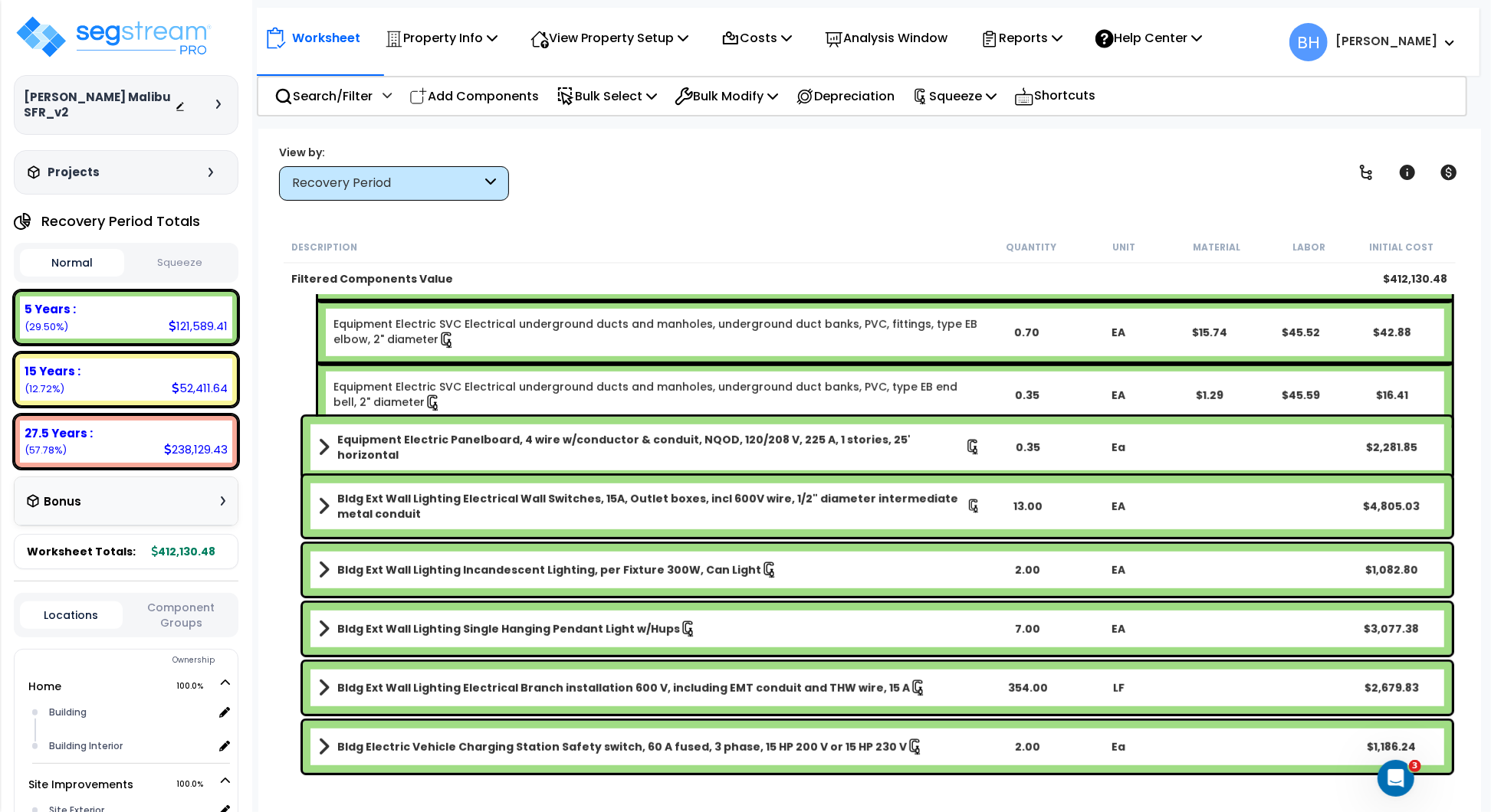
click at [425, 509] on b "Bldg Ext Wall Lighting Electrical Wall Switches, 15A, Outlet boxes, incl 600V w…" at bounding box center [652, 506] width 630 height 30
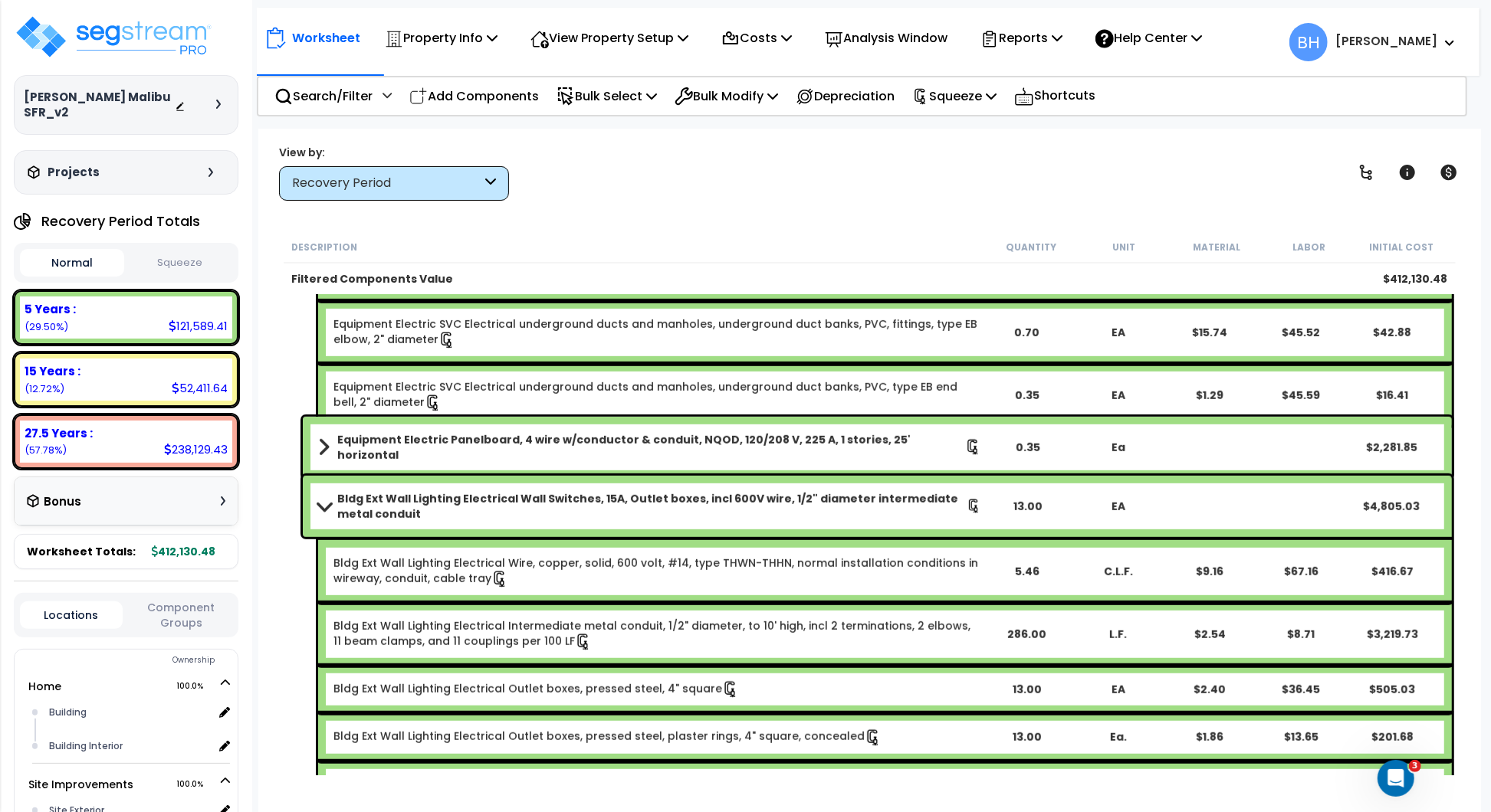
click at [425, 509] on b "Bldg Ext Wall Lighting Electrical Wall Switches, 15A, Outlet boxes, incl 600V w…" at bounding box center [652, 506] width 630 height 30
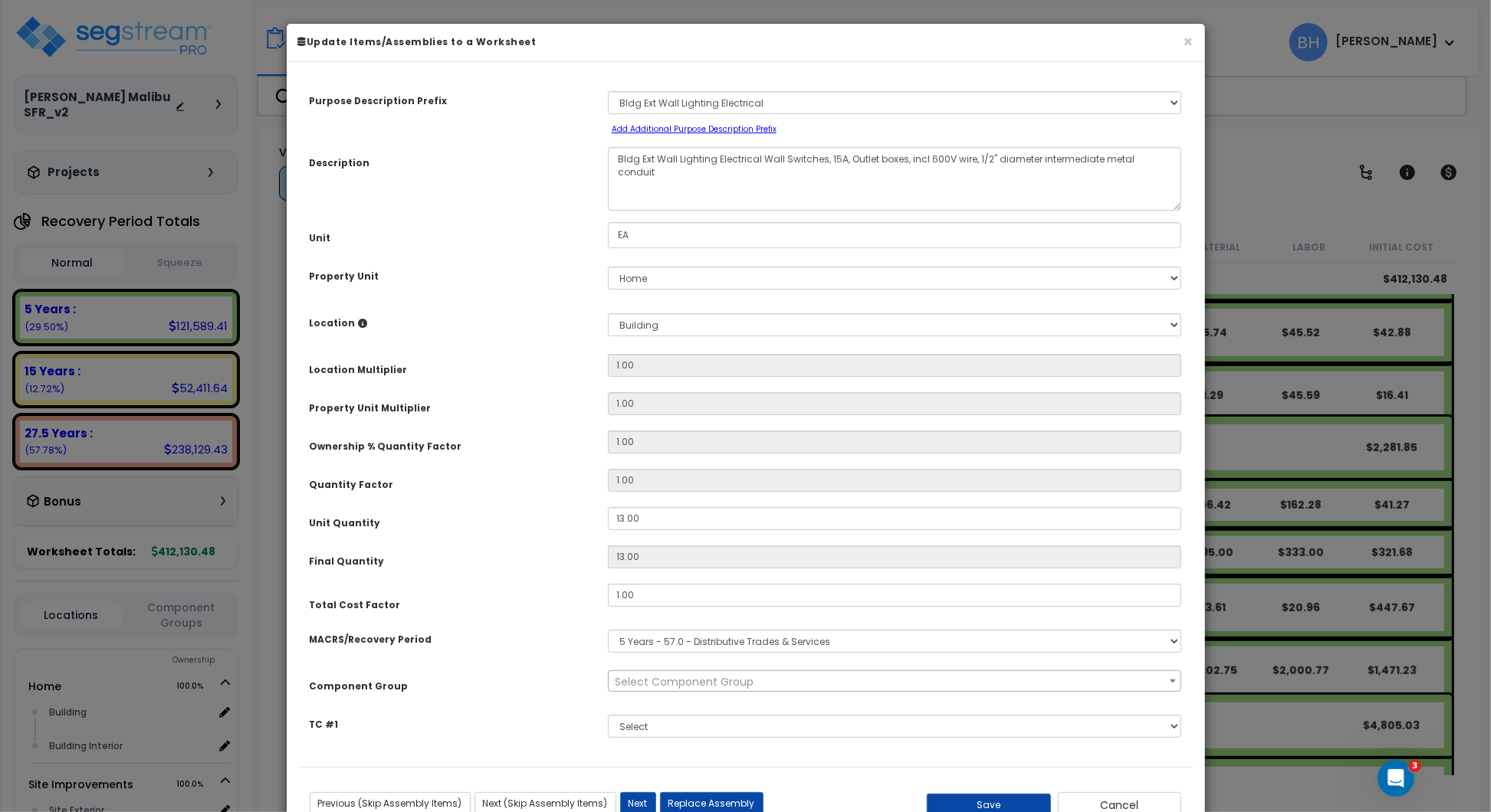
scroll to position [53, 0]
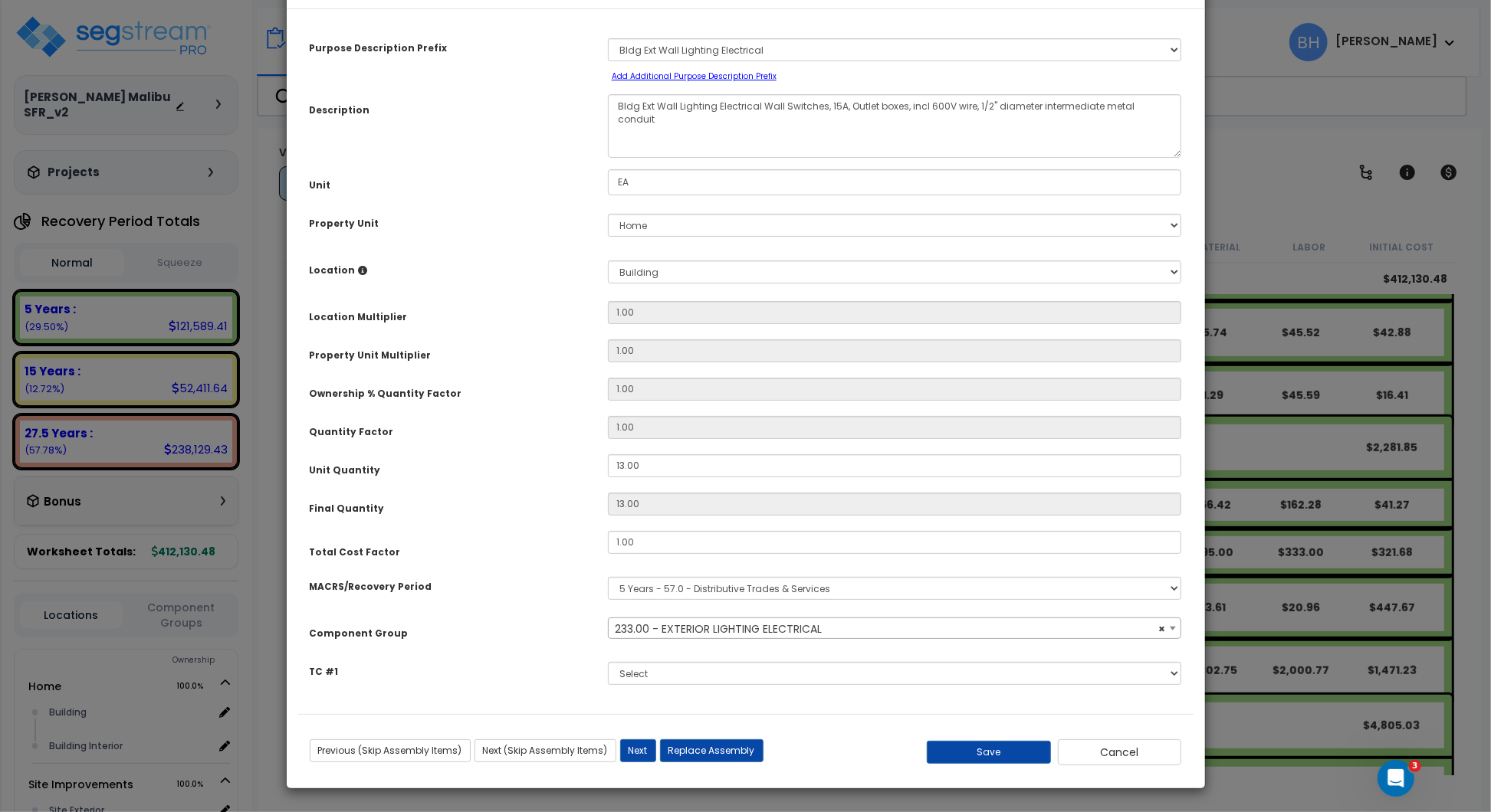
select select "20376"
drag, startPoint x: 1117, startPoint y: 751, endPoint x: 1075, endPoint y: 742, distance: 43.0
click at [1117, 751] on button "Cancel" at bounding box center [1121, 753] width 125 height 26
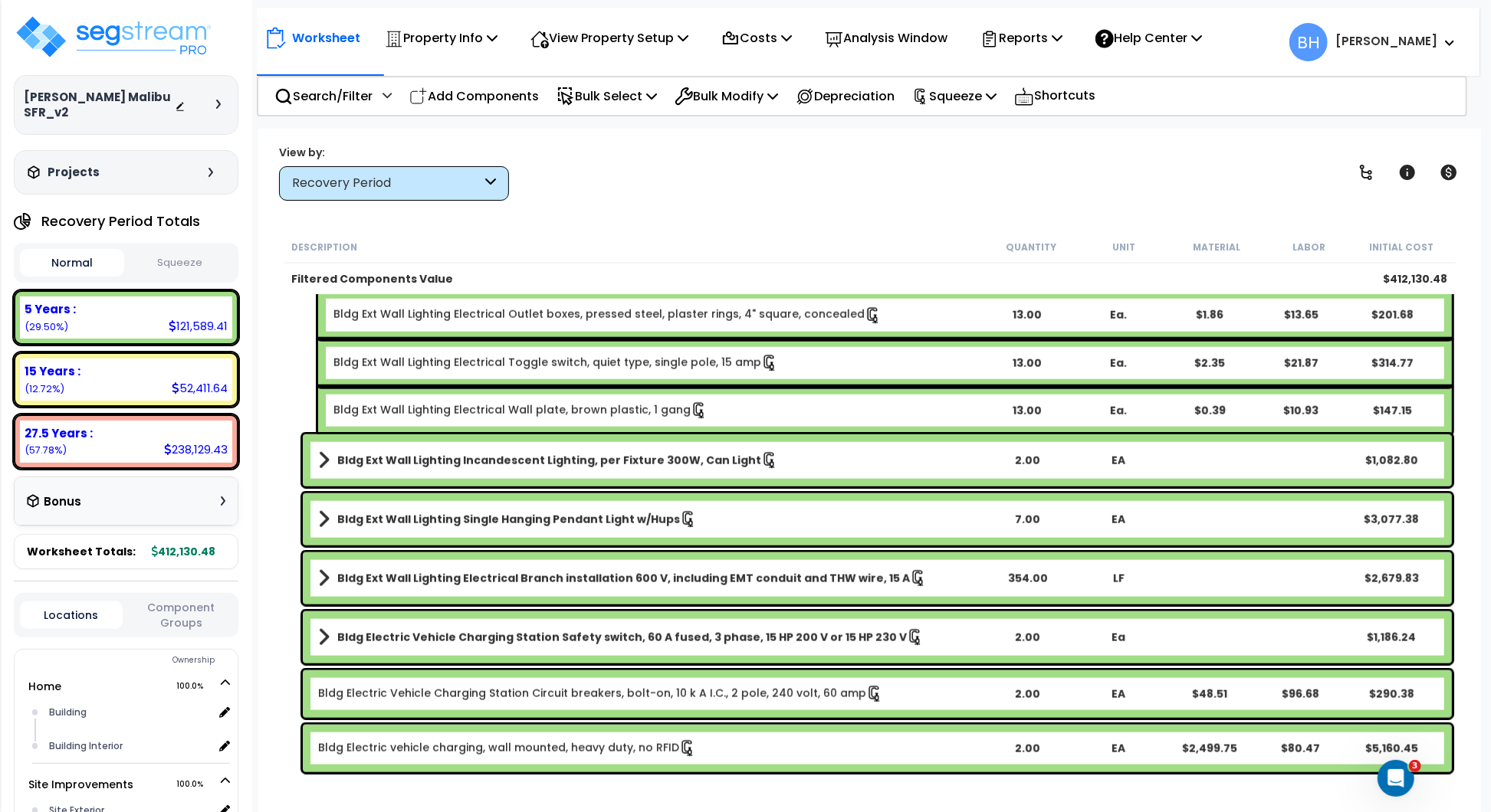
scroll to position [1424, 0]
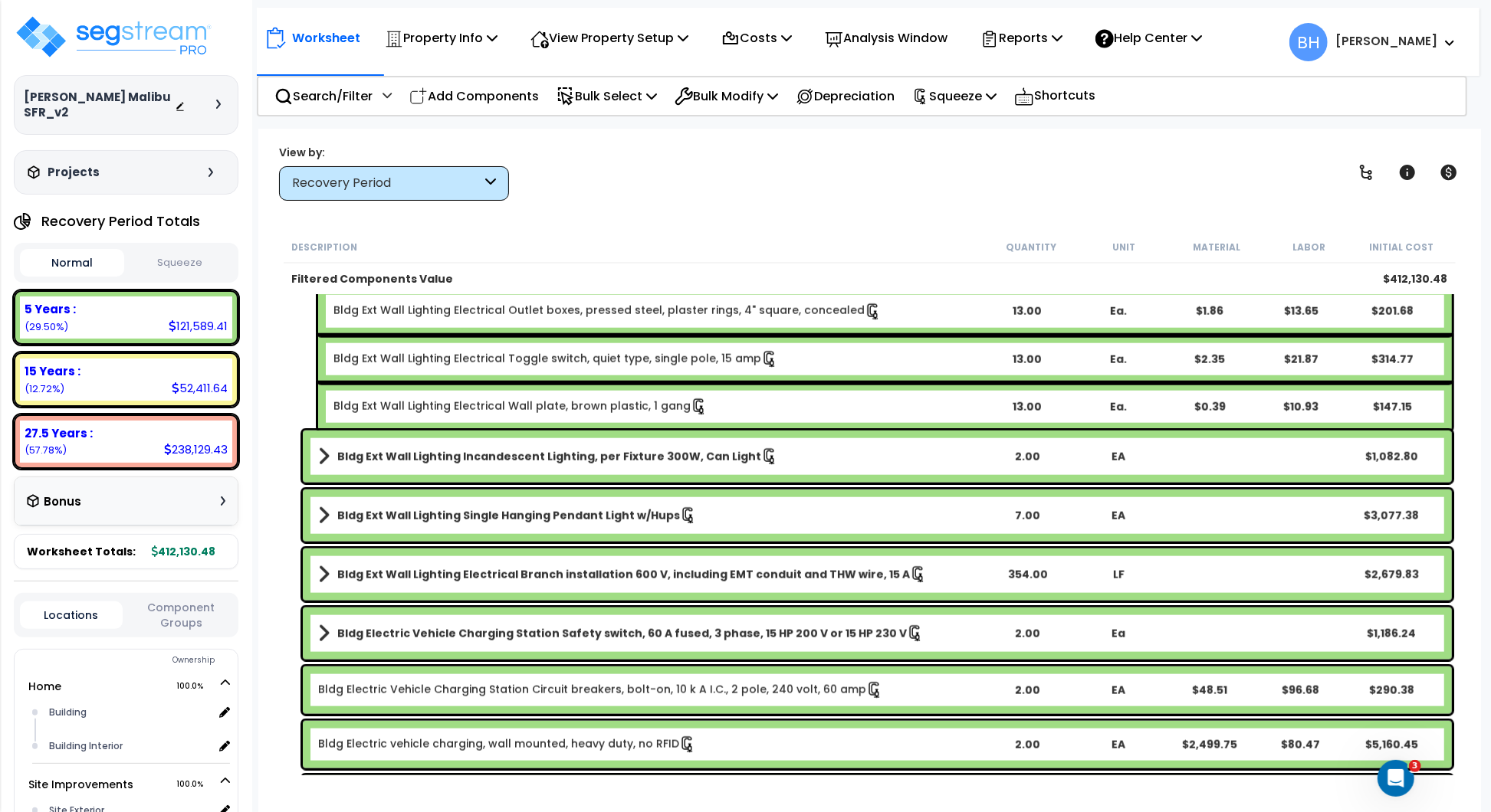
click at [566, 461] on b "Bldg Ext Wall Lighting Incandescent Lighting, per Fixture 300W, Can Light" at bounding box center [549, 456] width 424 height 16
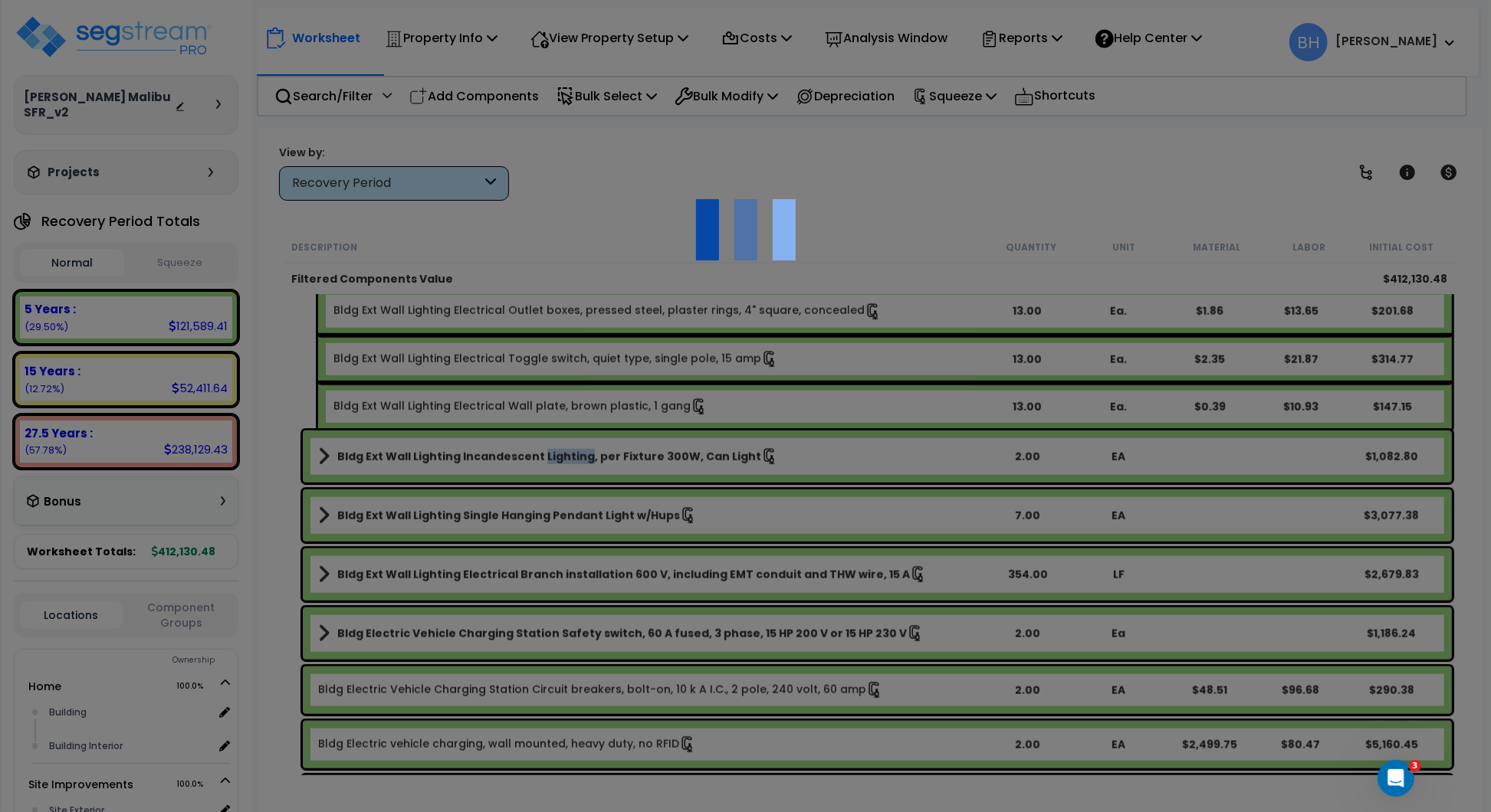
scroll to position [0, 0]
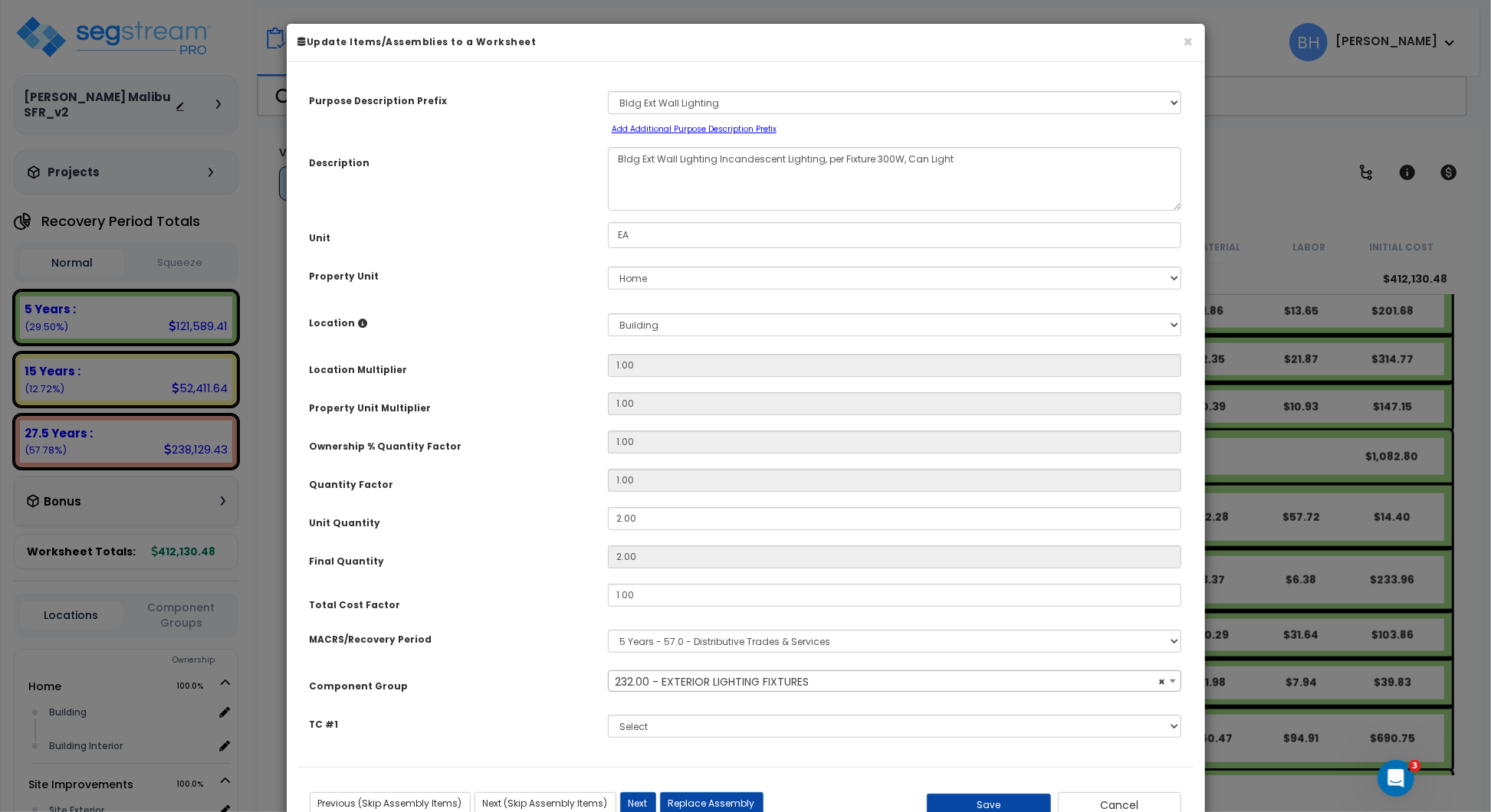
select select "20325"
click at [1118, 804] on button "Cancel" at bounding box center [1121, 805] width 125 height 26
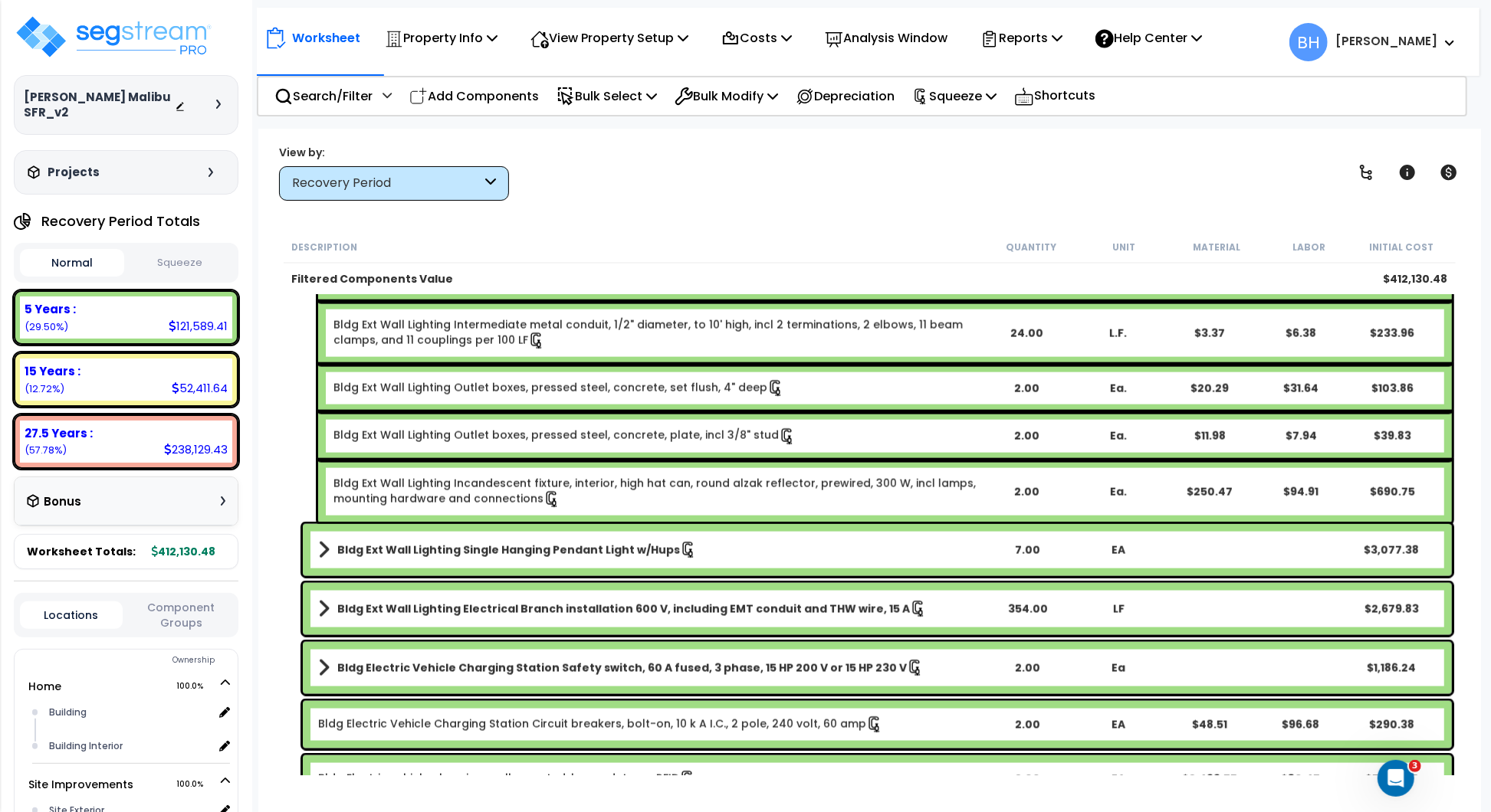
scroll to position [1681, 0]
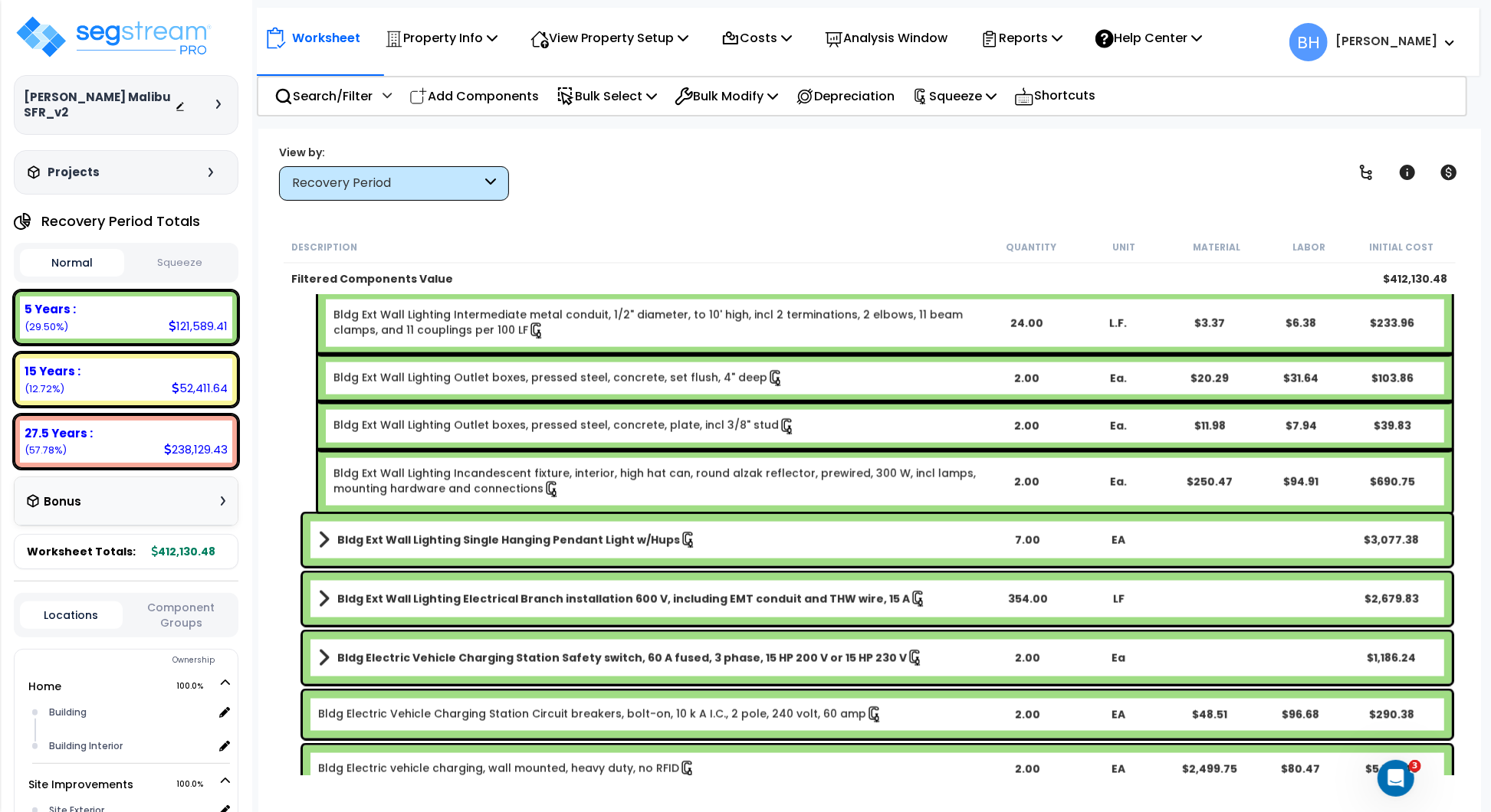
click at [575, 535] on b "Bldg Ext Wall Lighting Single Hanging Pendant Light w/Hups" at bounding box center [509, 540] width 343 height 16
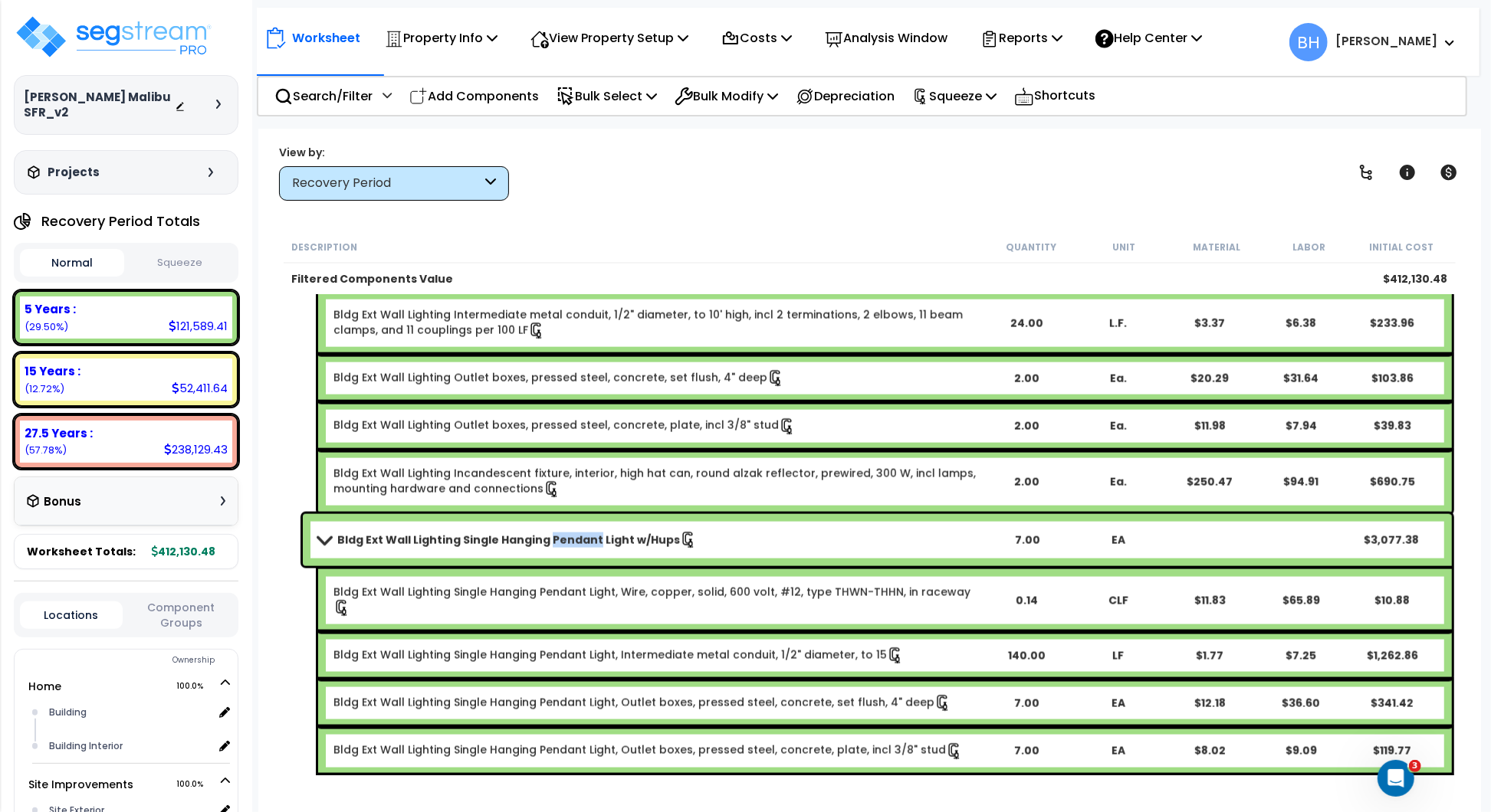
click at [575, 535] on b "Bldg Ext Wall Lighting Single Hanging Pendant Light w/Hups" at bounding box center [509, 540] width 343 height 16
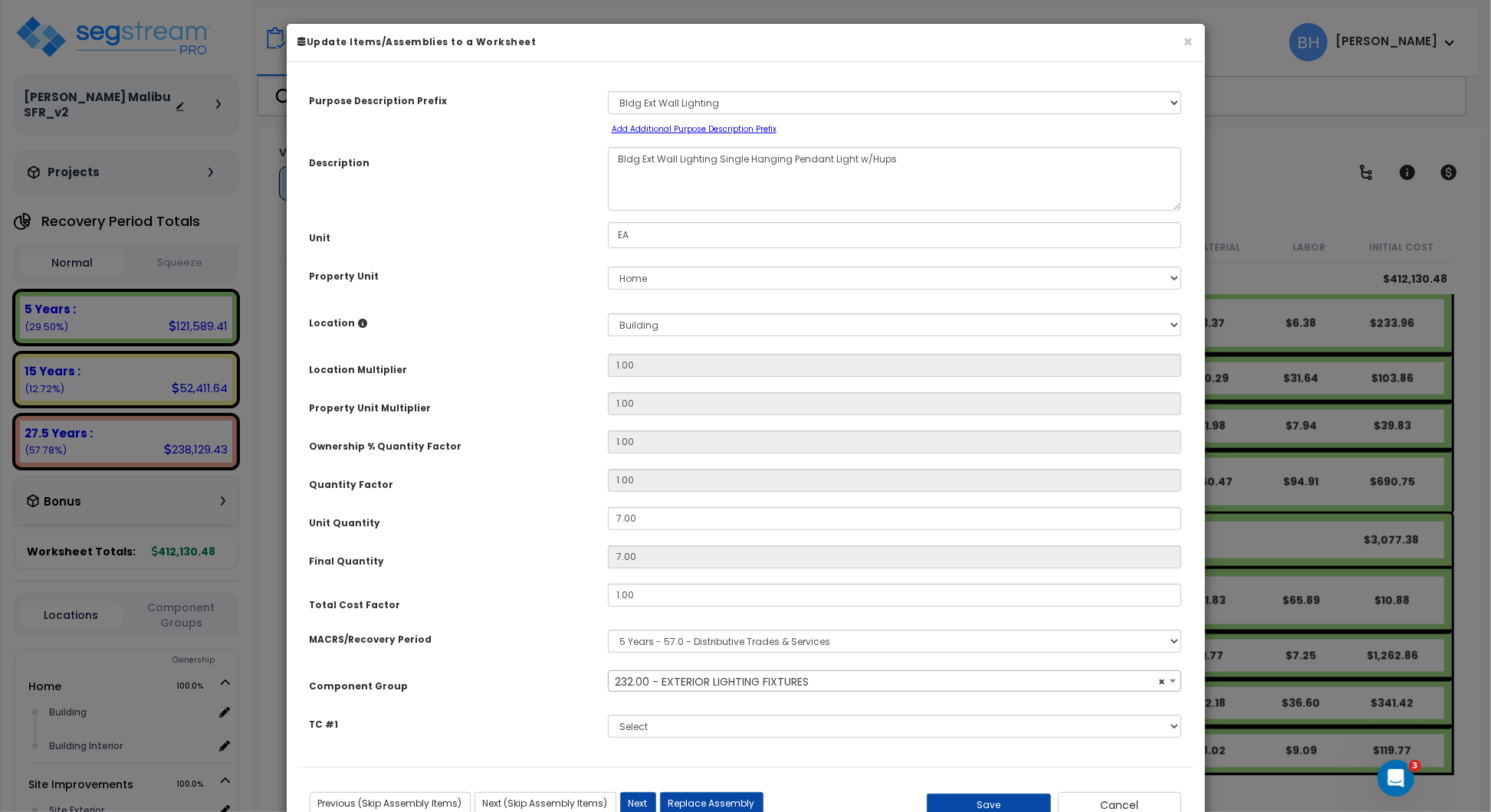
select select "20325"
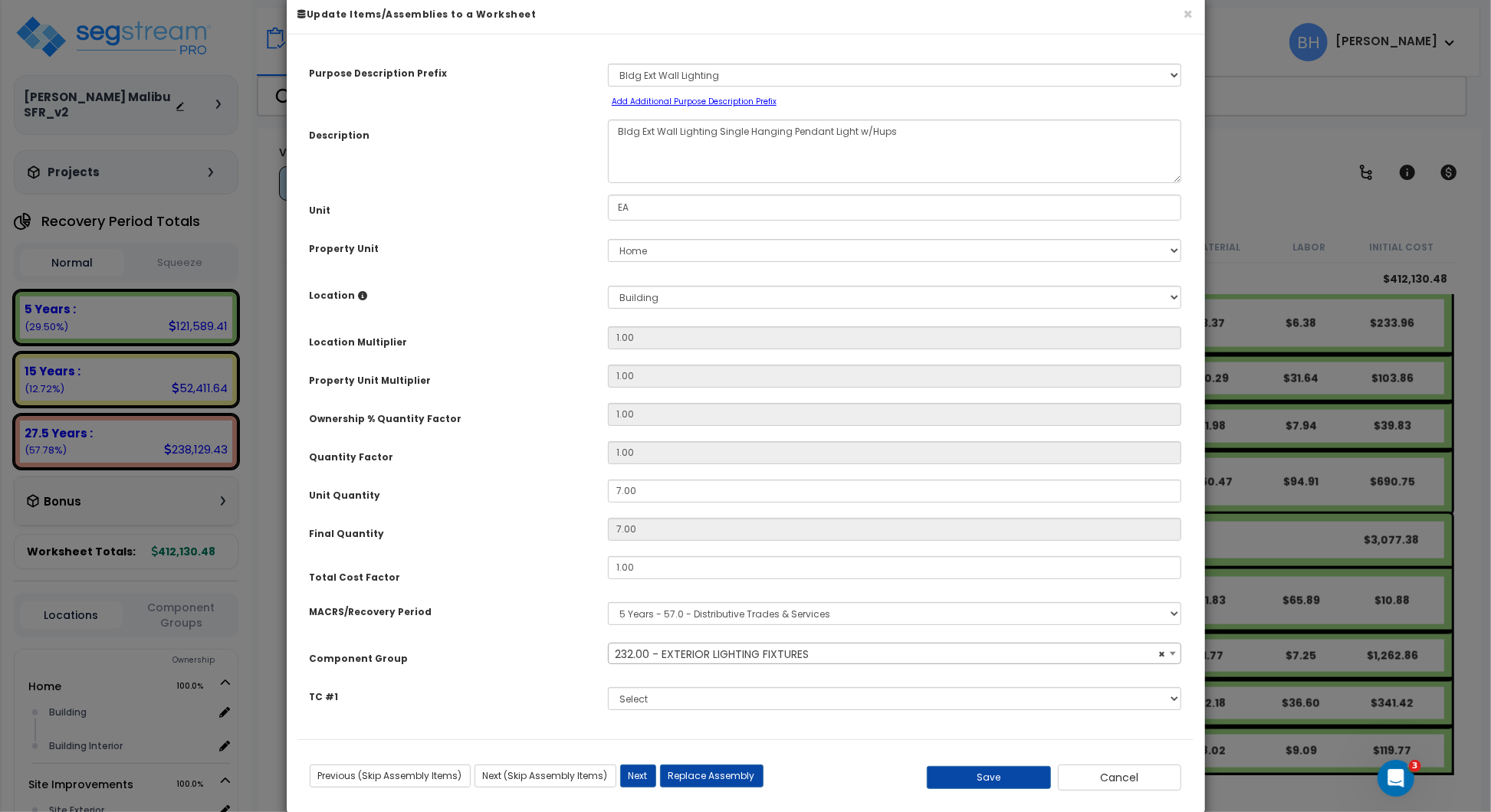
scroll to position [53, 0]
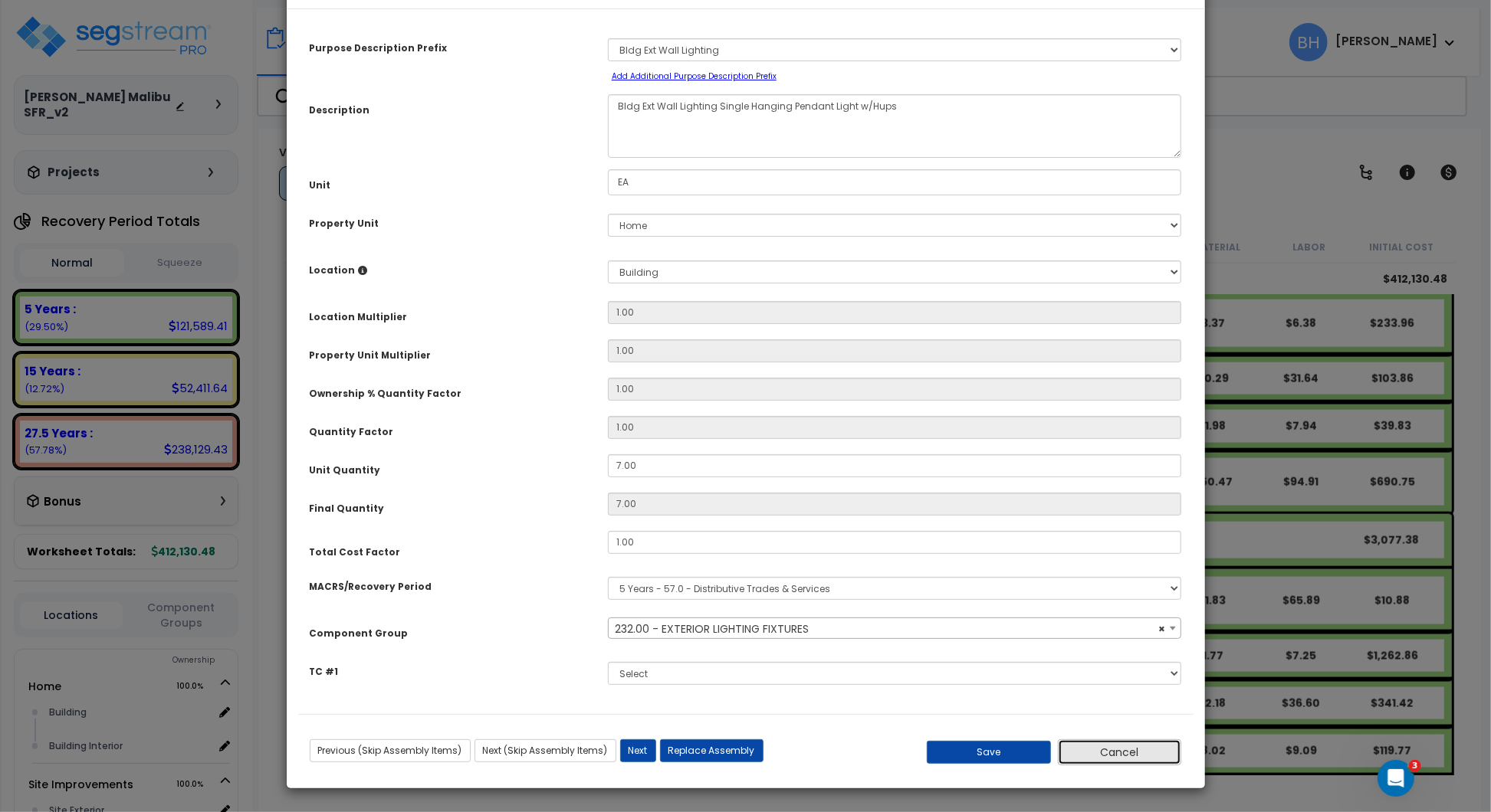
click at [1124, 761] on button "Cancel" at bounding box center [1121, 753] width 125 height 26
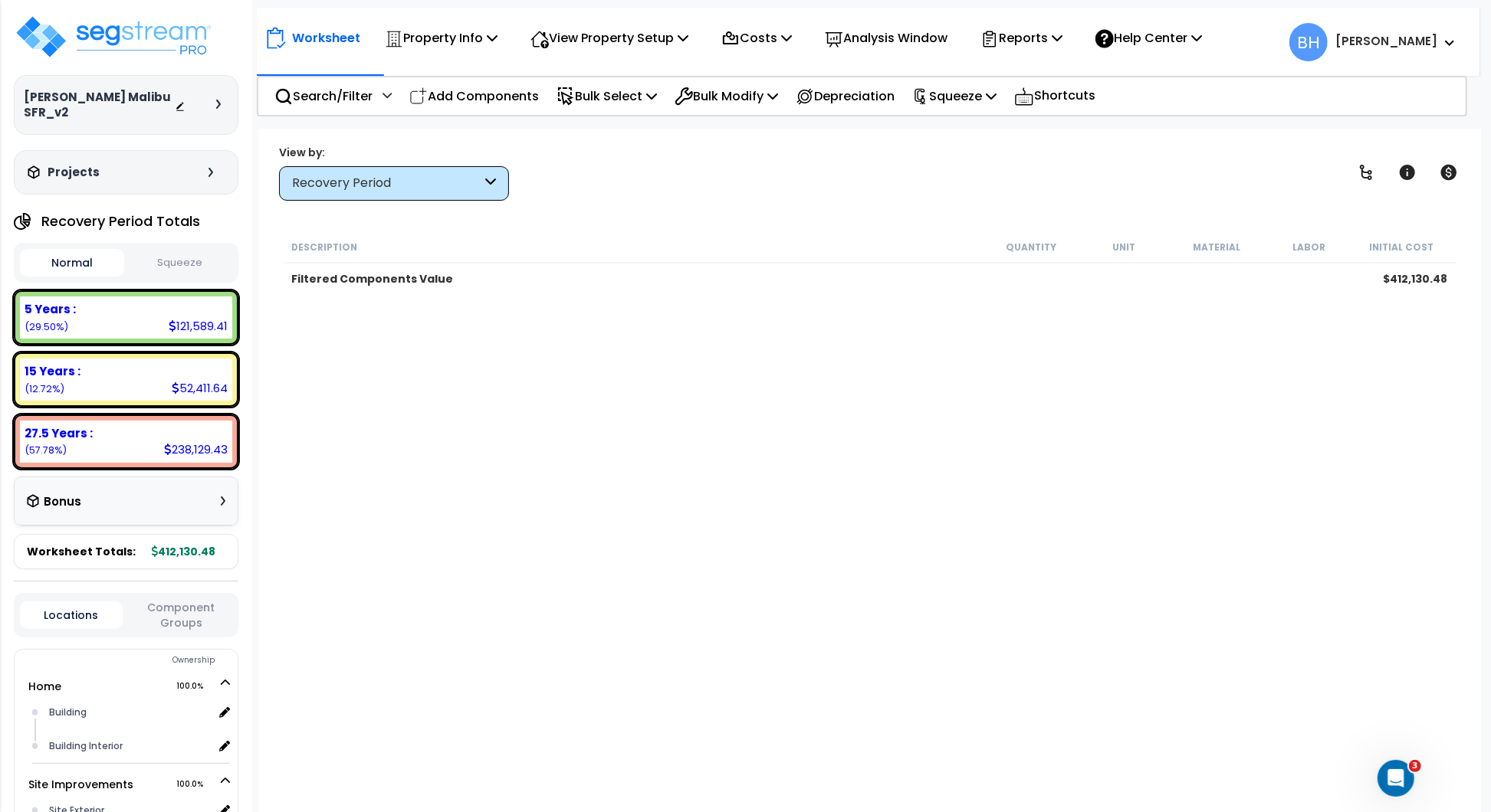
scroll to position [204, 0]
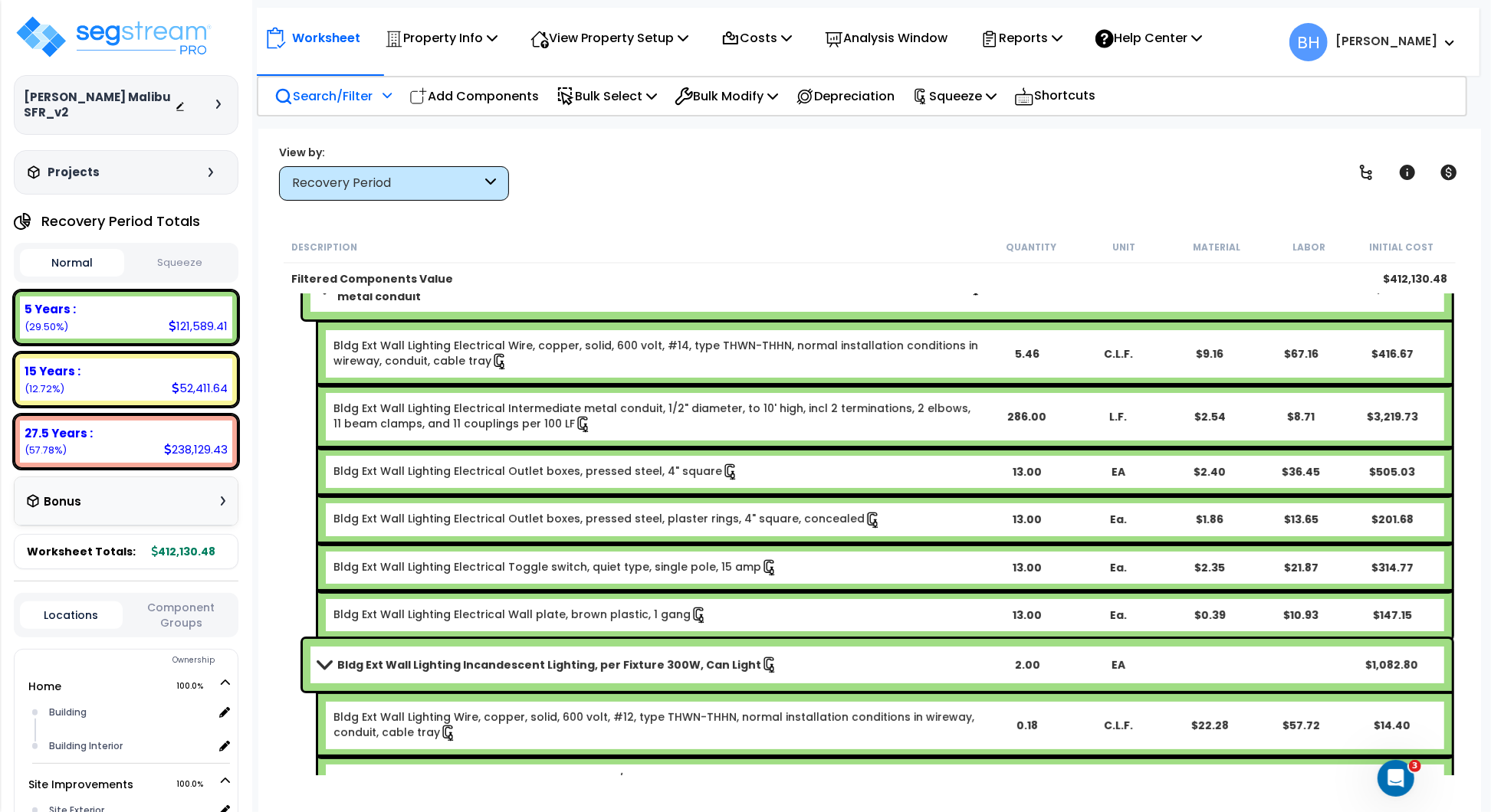
click at [325, 99] on p "Search/Filter" at bounding box center [324, 96] width 98 height 20
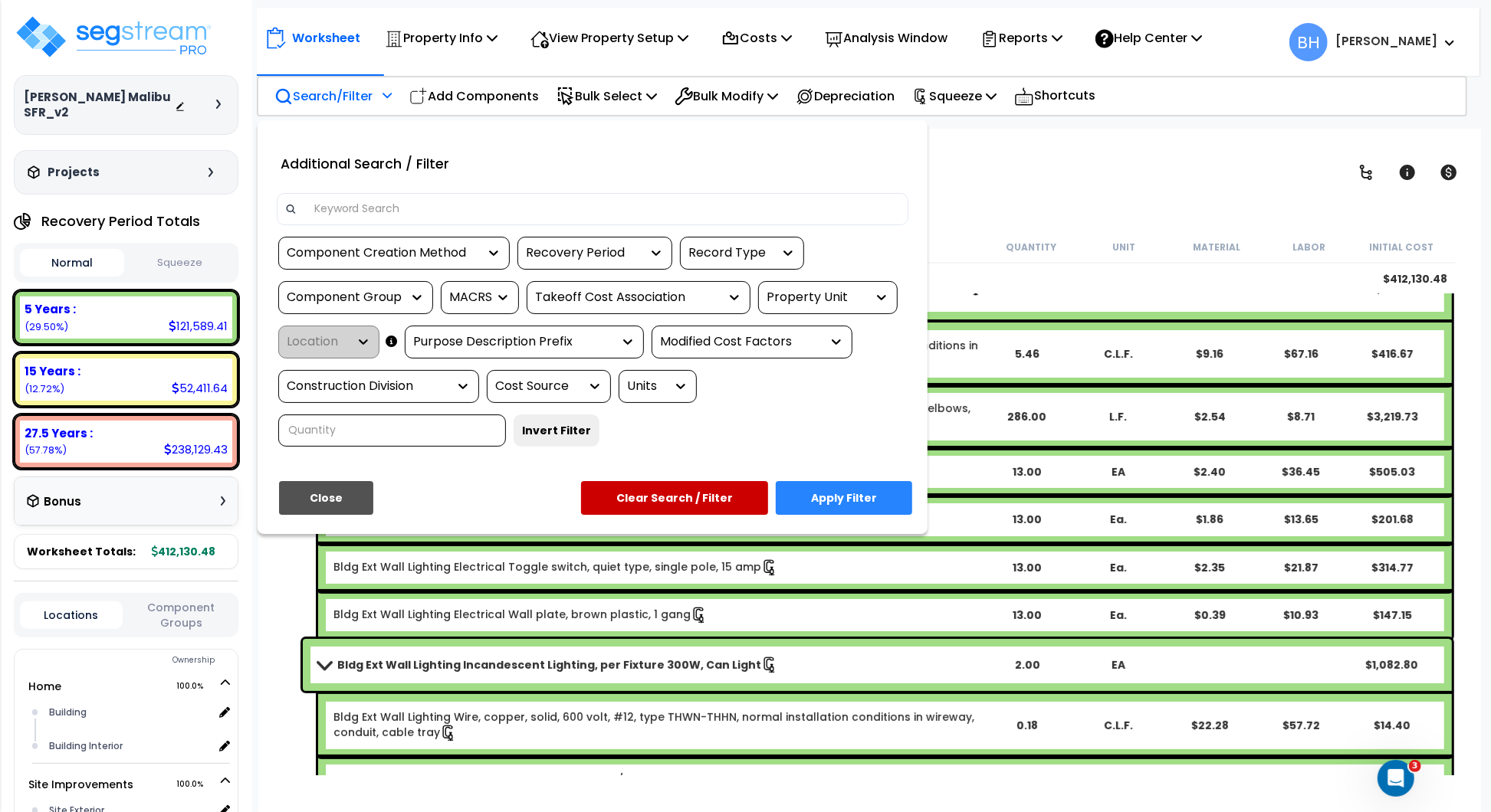
click at [573, 252] on div "Recovery Period" at bounding box center [584, 253] width 115 height 18
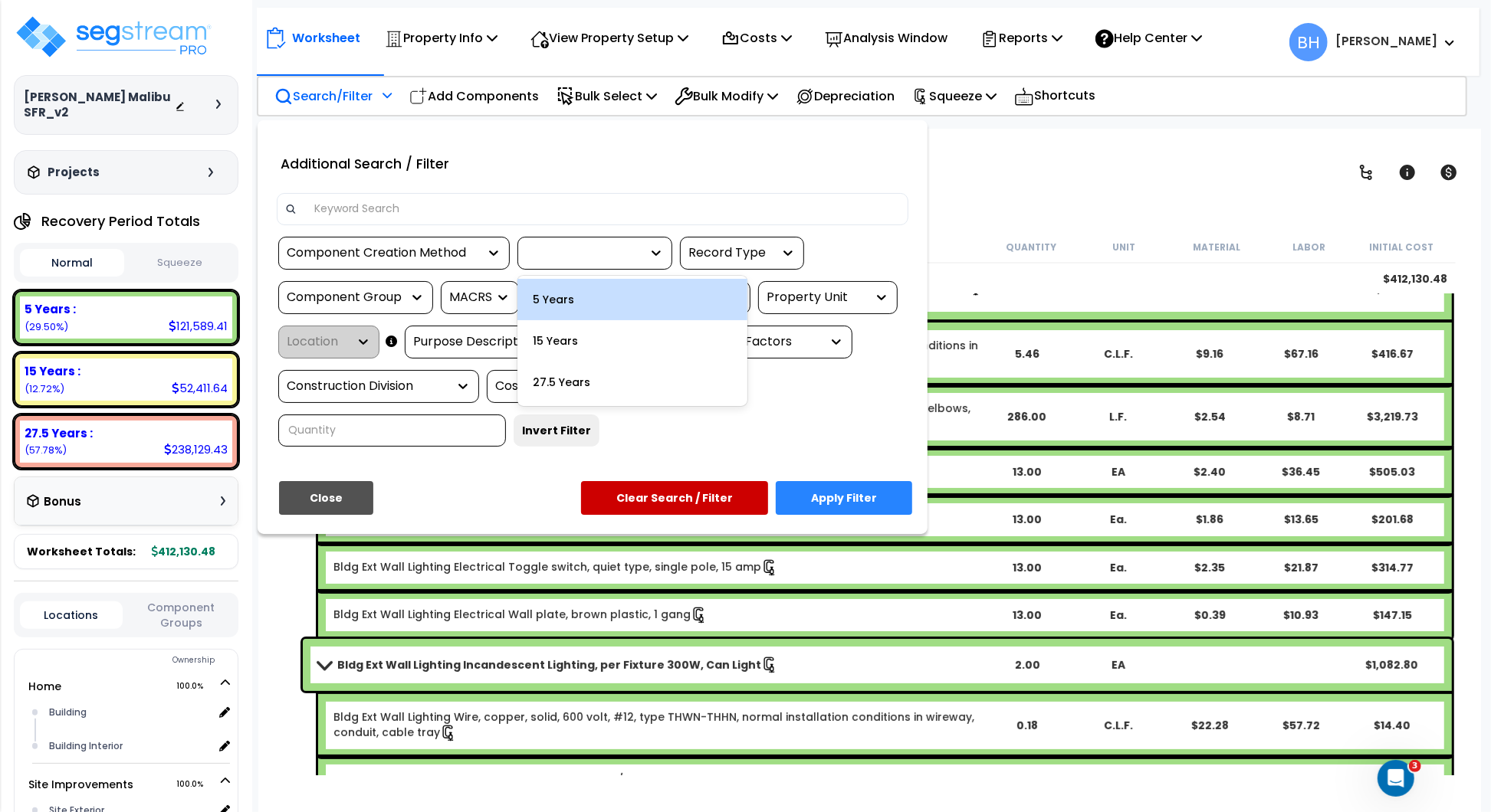
click at [555, 295] on div "5 Years" at bounding box center [632, 299] width 230 height 42
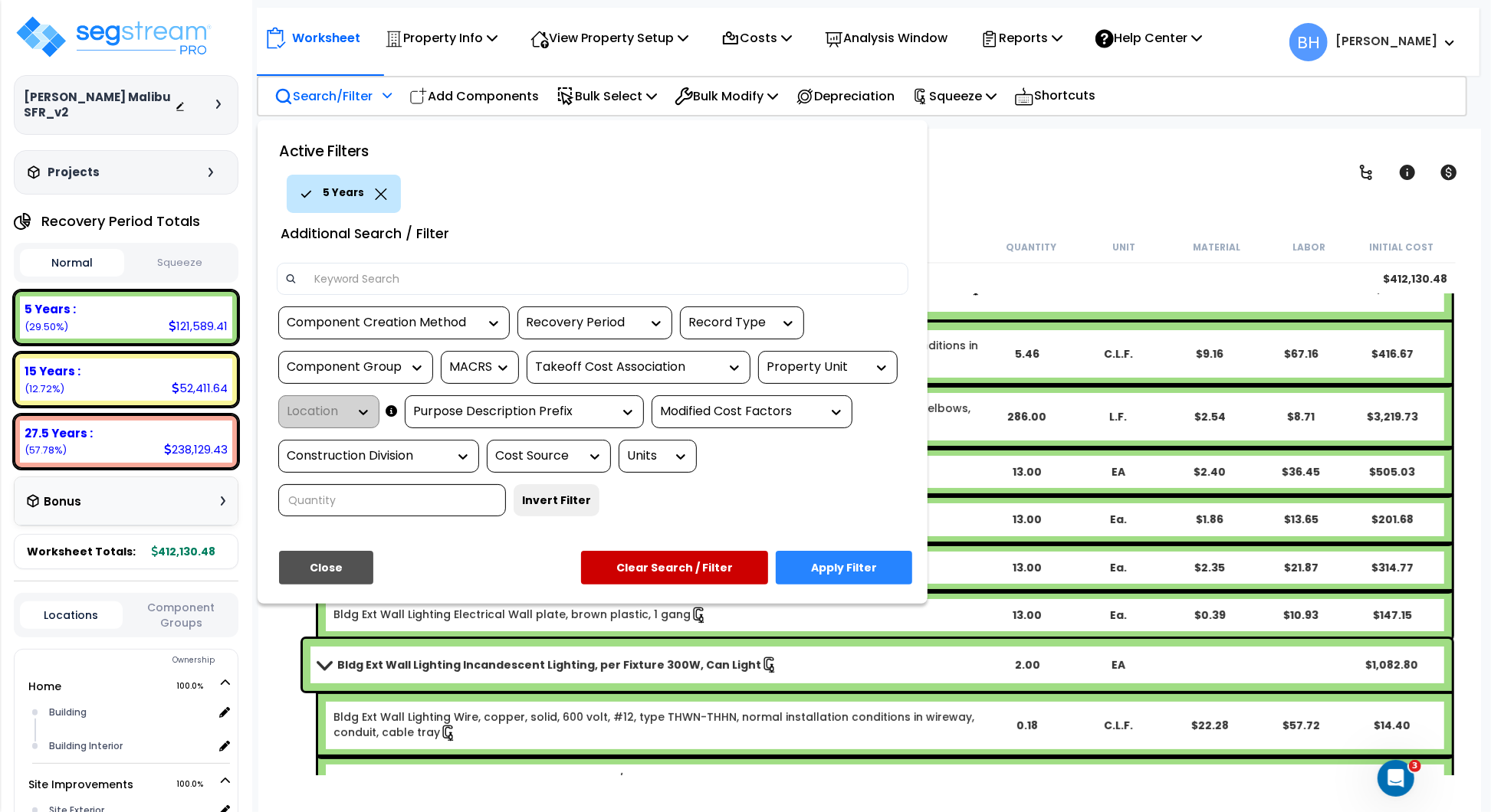
click at [563, 414] on div "Purpose Description Prefix" at bounding box center [512, 412] width 199 height 18
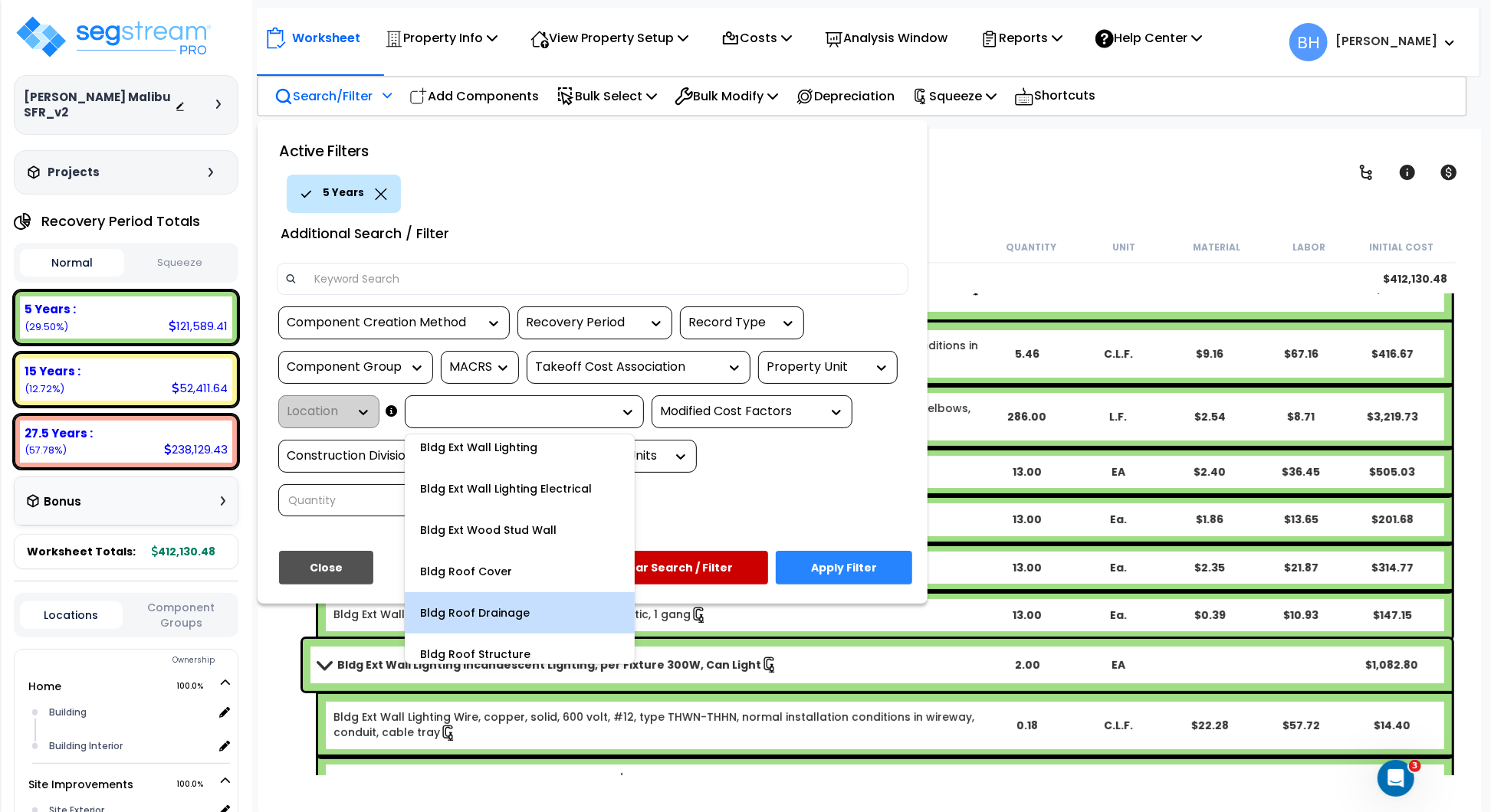
scroll to position [0, 0]
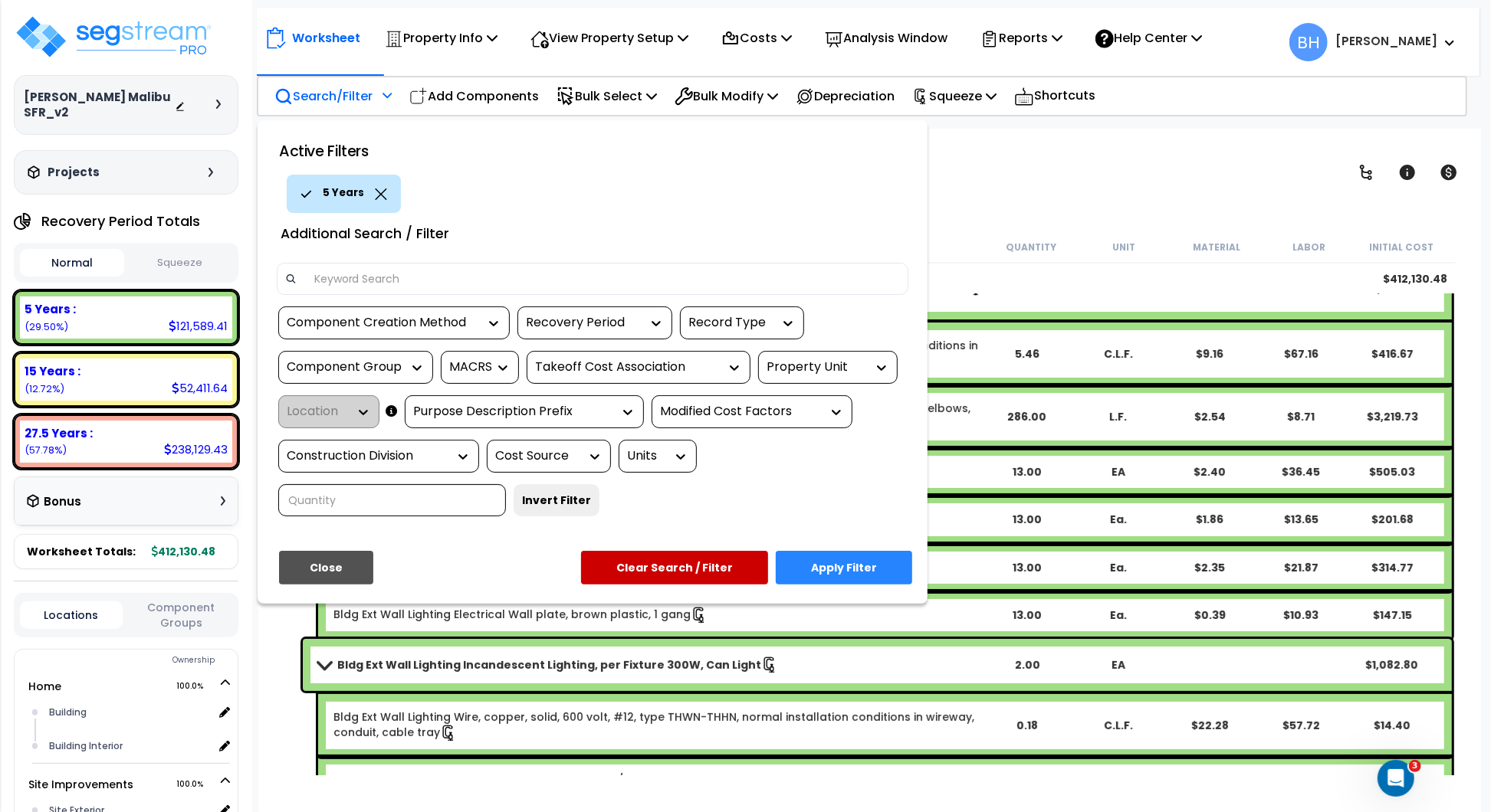
click at [615, 202] on div "5 Years" at bounding box center [599, 193] width 641 height 39
click at [747, 418] on div "Modified Cost Factors" at bounding box center [740, 412] width 161 height 18
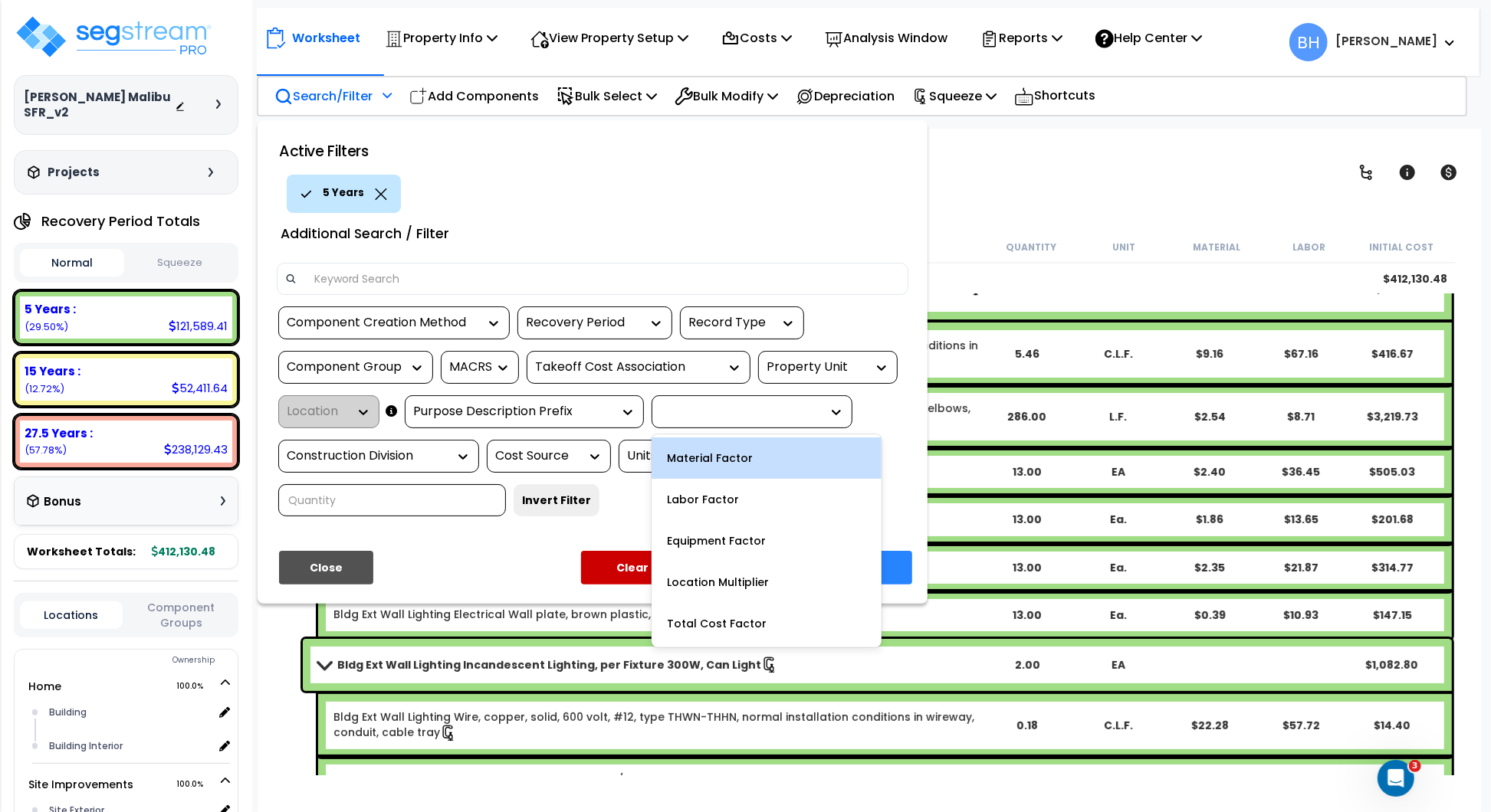
click at [766, 409] on div at bounding box center [740, 412] width 161 height 18
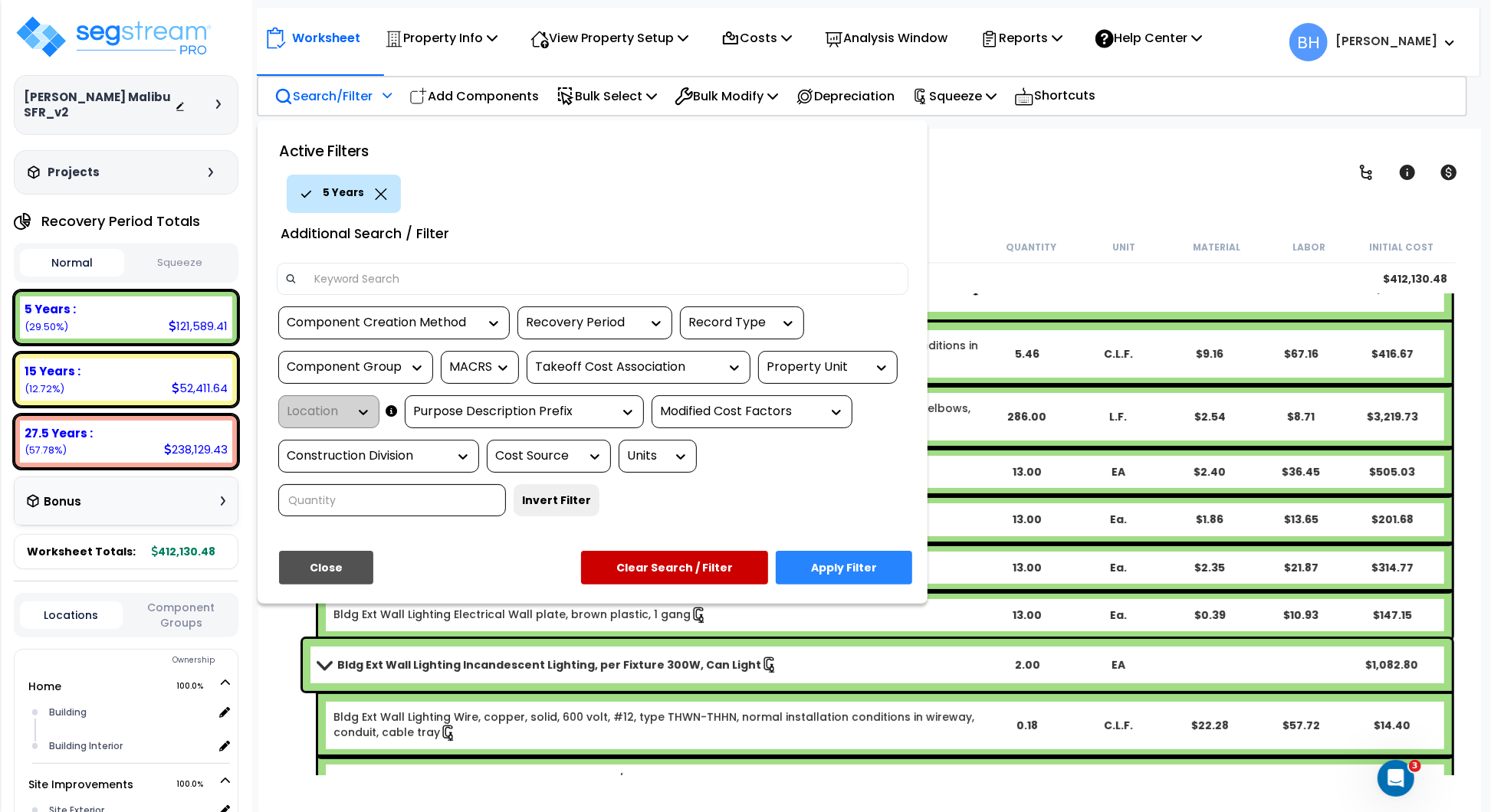
click at [767, 408] on div "Modified Cost Factors" at bounding box center [740, 412] width 161 height 18
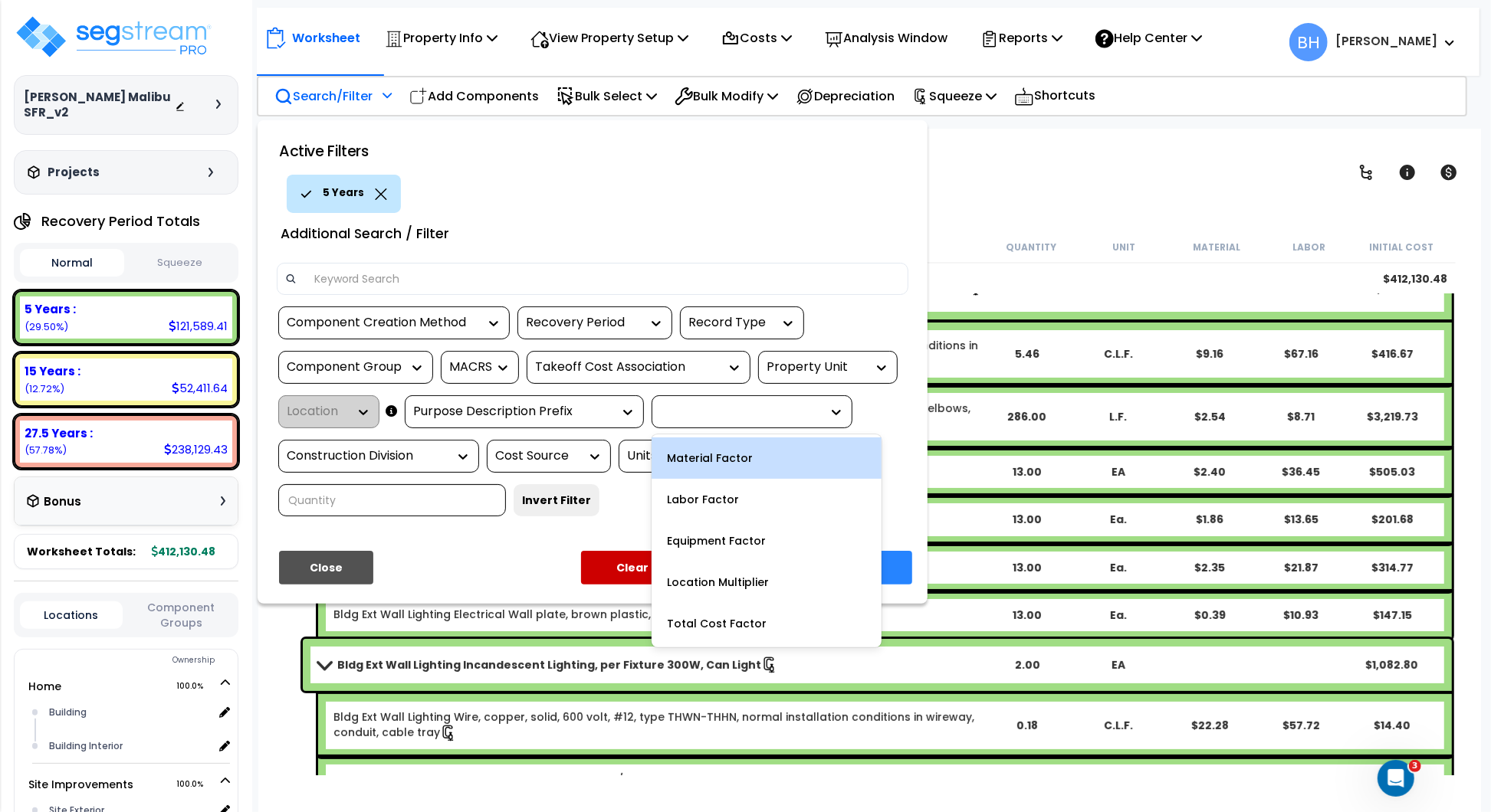
click at [557, 512] on div "Component Creation Method option 5 Years, selected. 2 results available. Use Up…" at bounding box center [593, 417] width 655 height 221
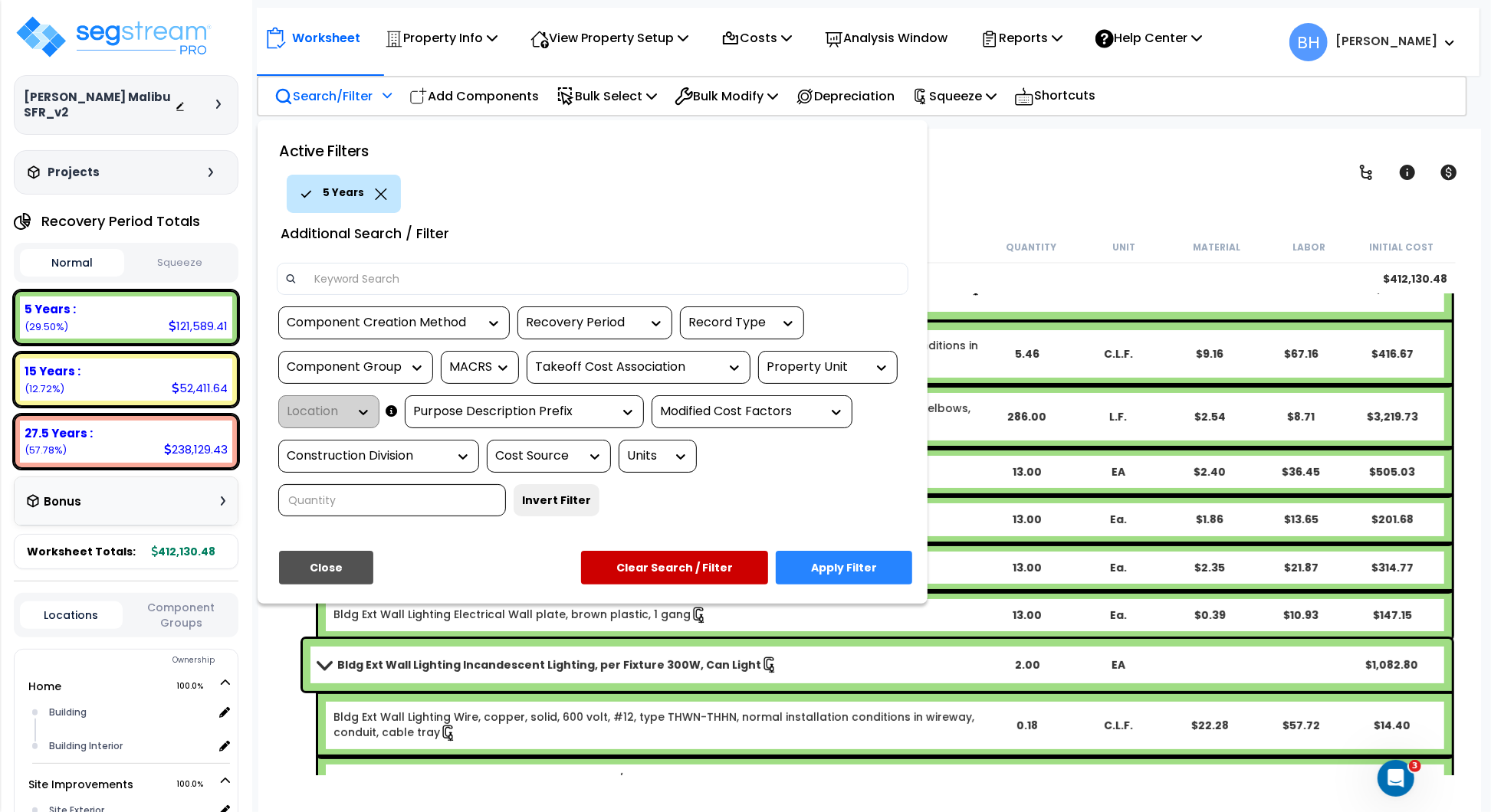
click at [656, 455] on div "Units" at bounding box center [646, 456] width 39 height 18
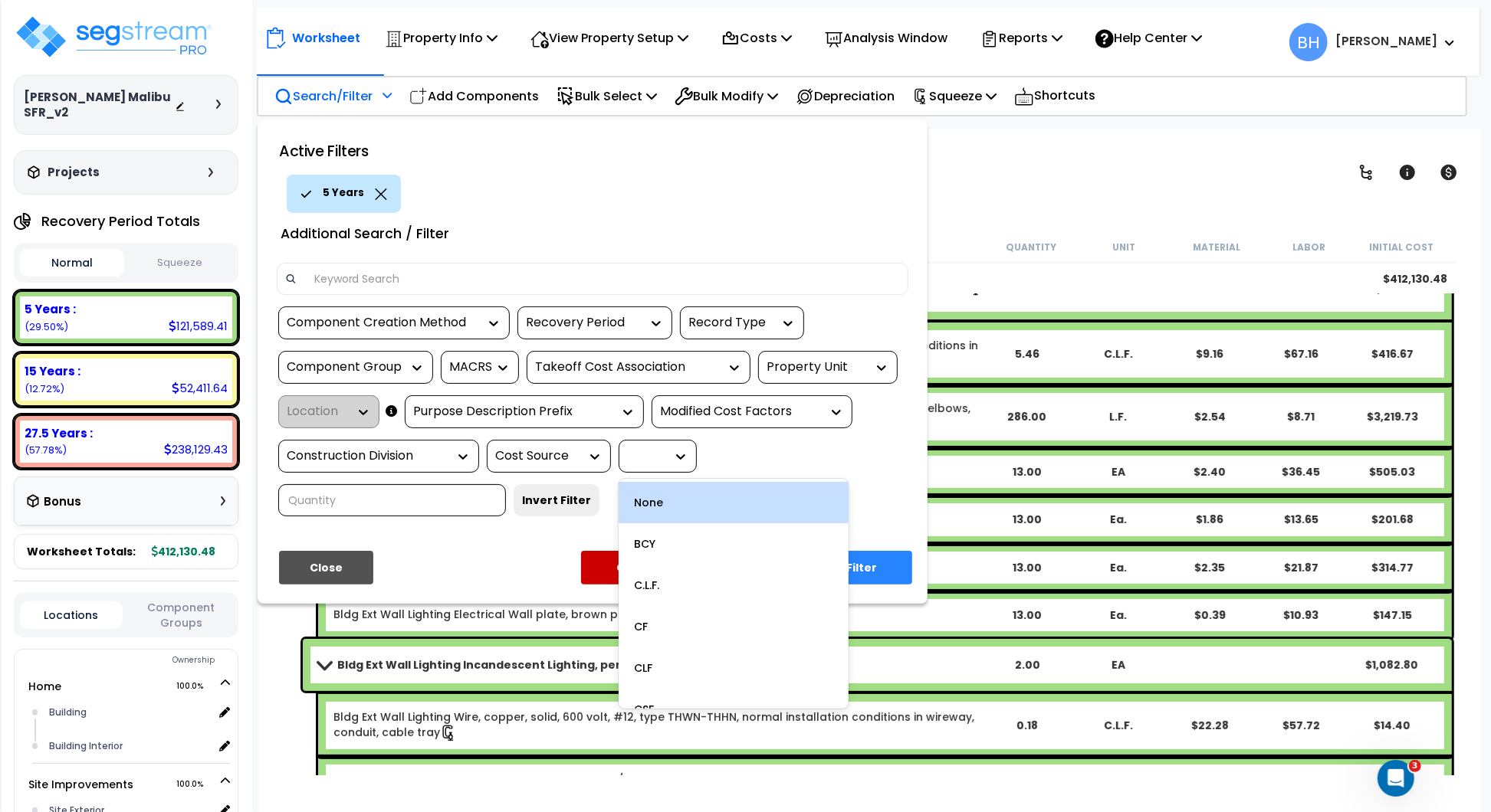
click at [544, 503] on div "Component Creation Method option 5 Years, selected. 2 results available. Use Up…" at bounding box center [593, 417] width 655 height 221
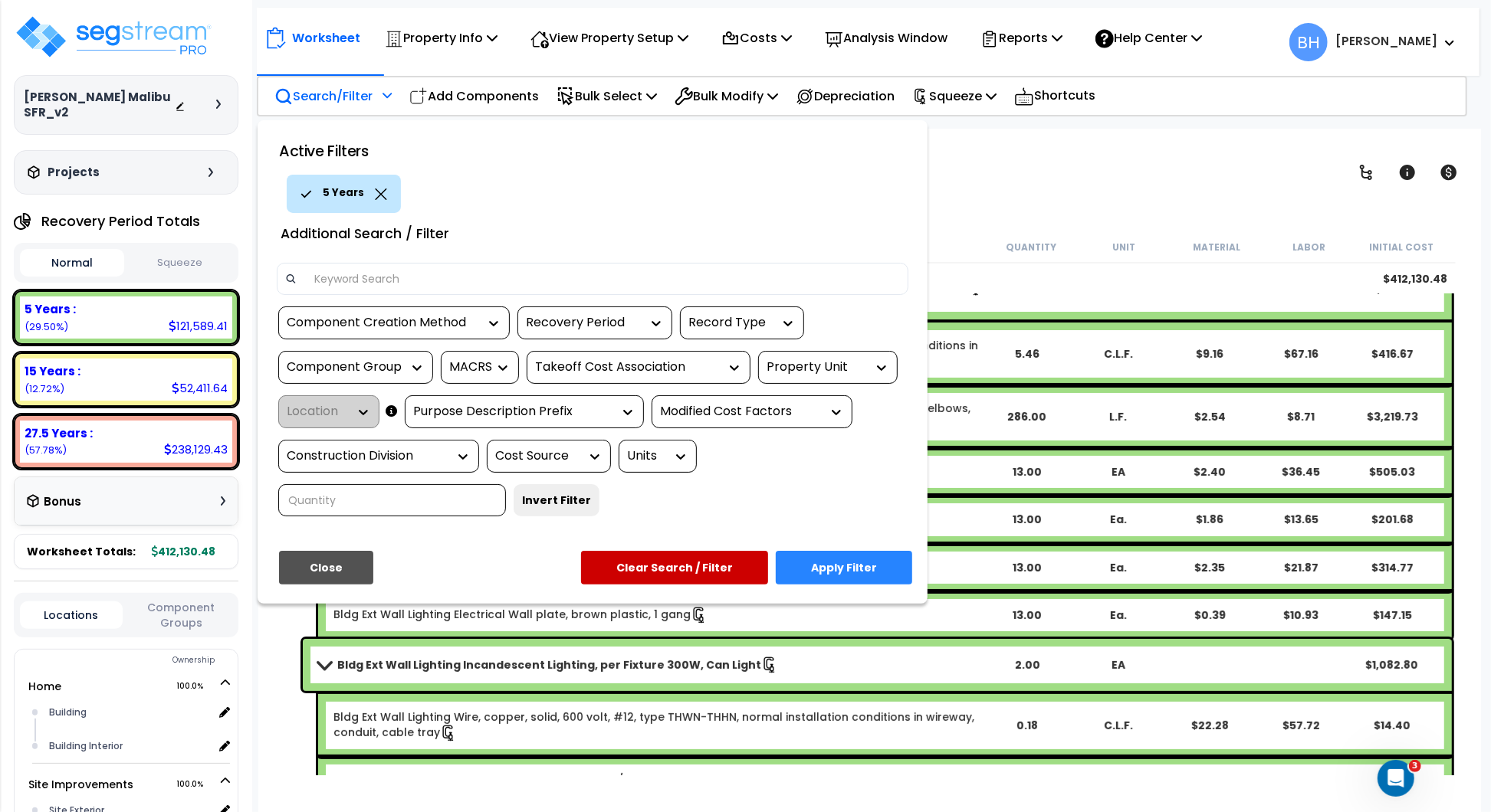
click at [534, 460] on div "Cost Source" at bounding box center [537, 456] width 84 height 18
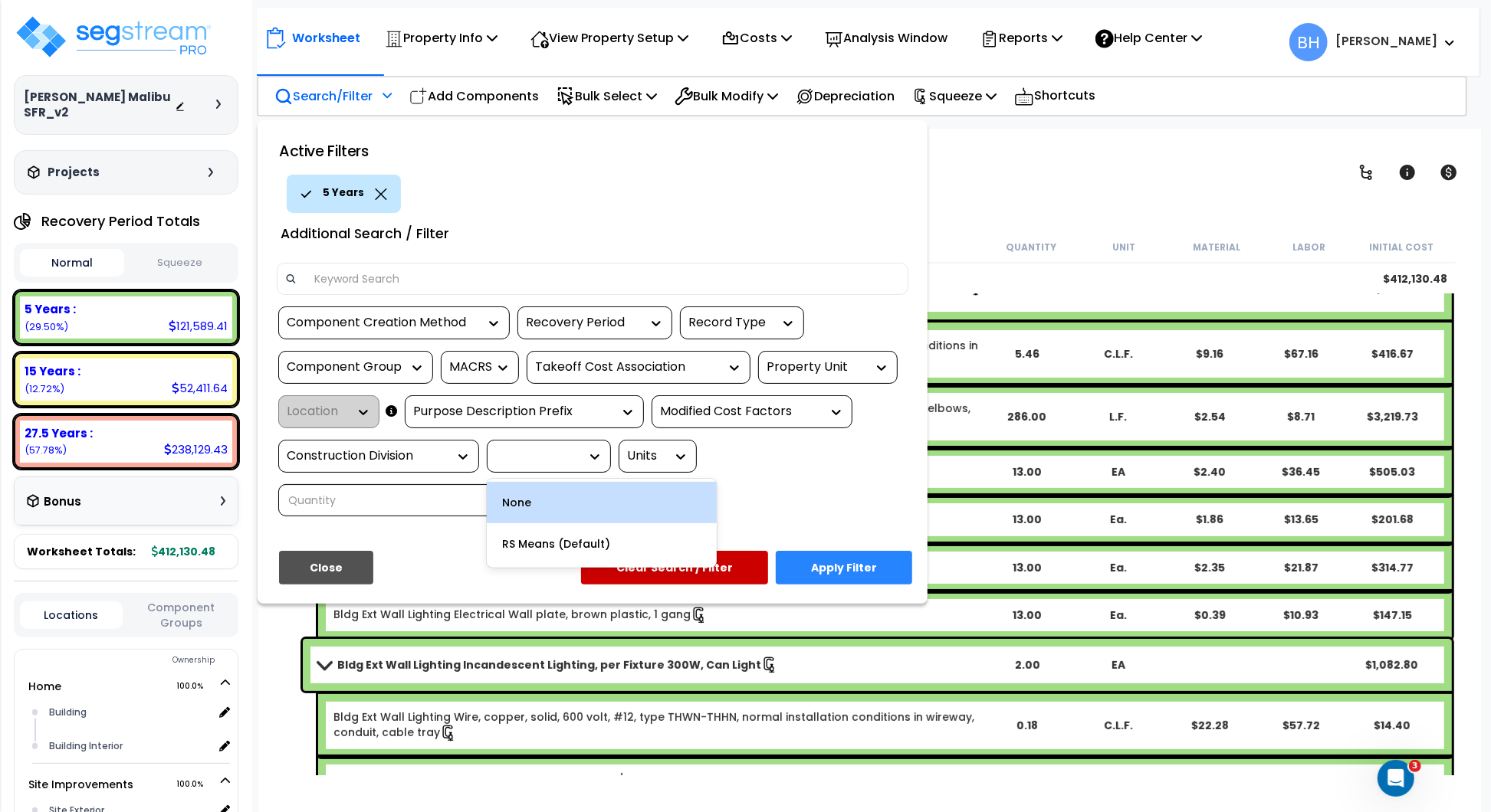
click at [428, 494] on div "Component Creation Method option 5 Years, selected. 2 results available. Use Up…" at bounding box center [593, 417] width 655 height 221
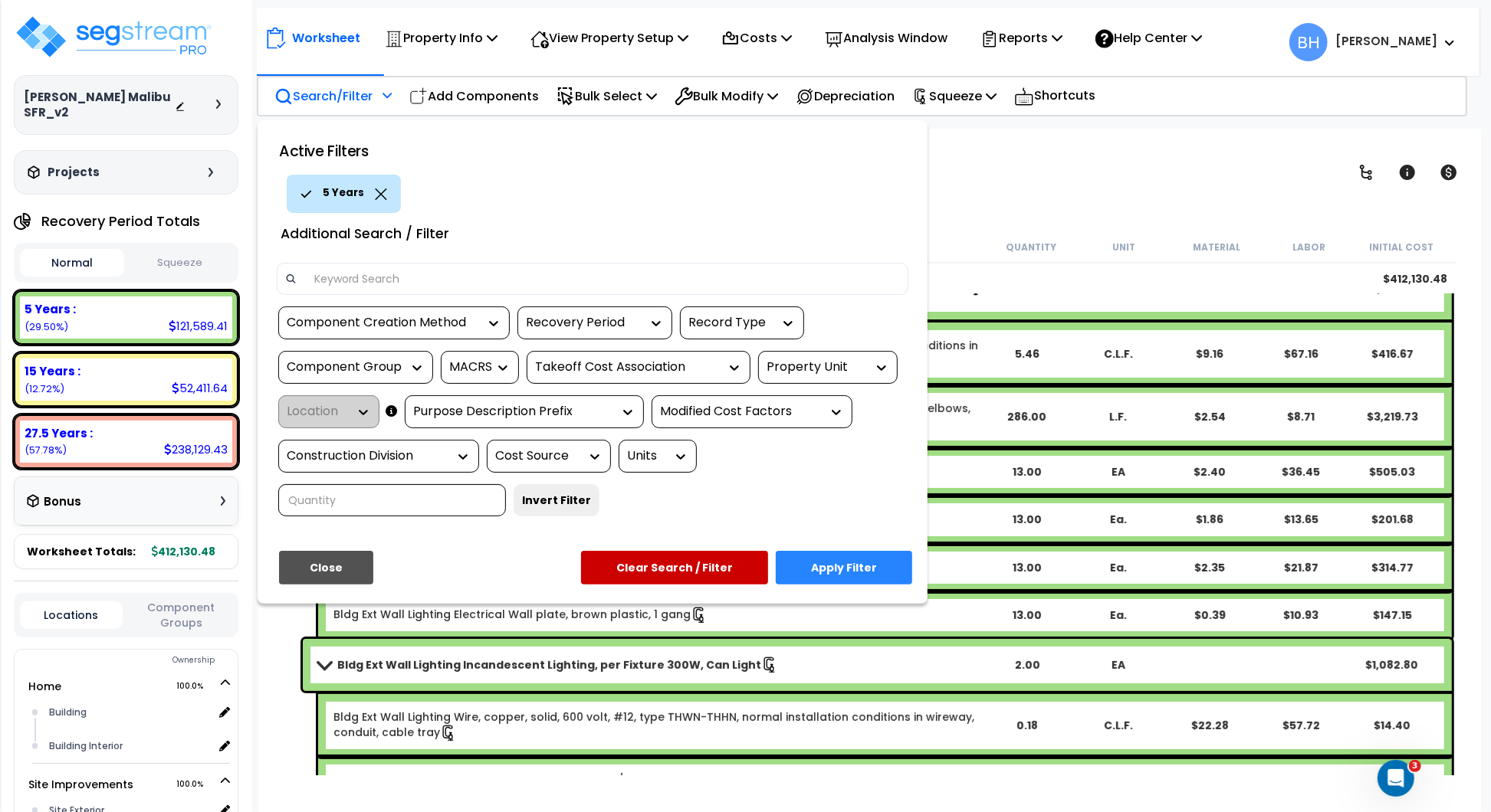
click at [373, 455] on div "Construction Division" at bounding box center [367, 456] width 161 height 18
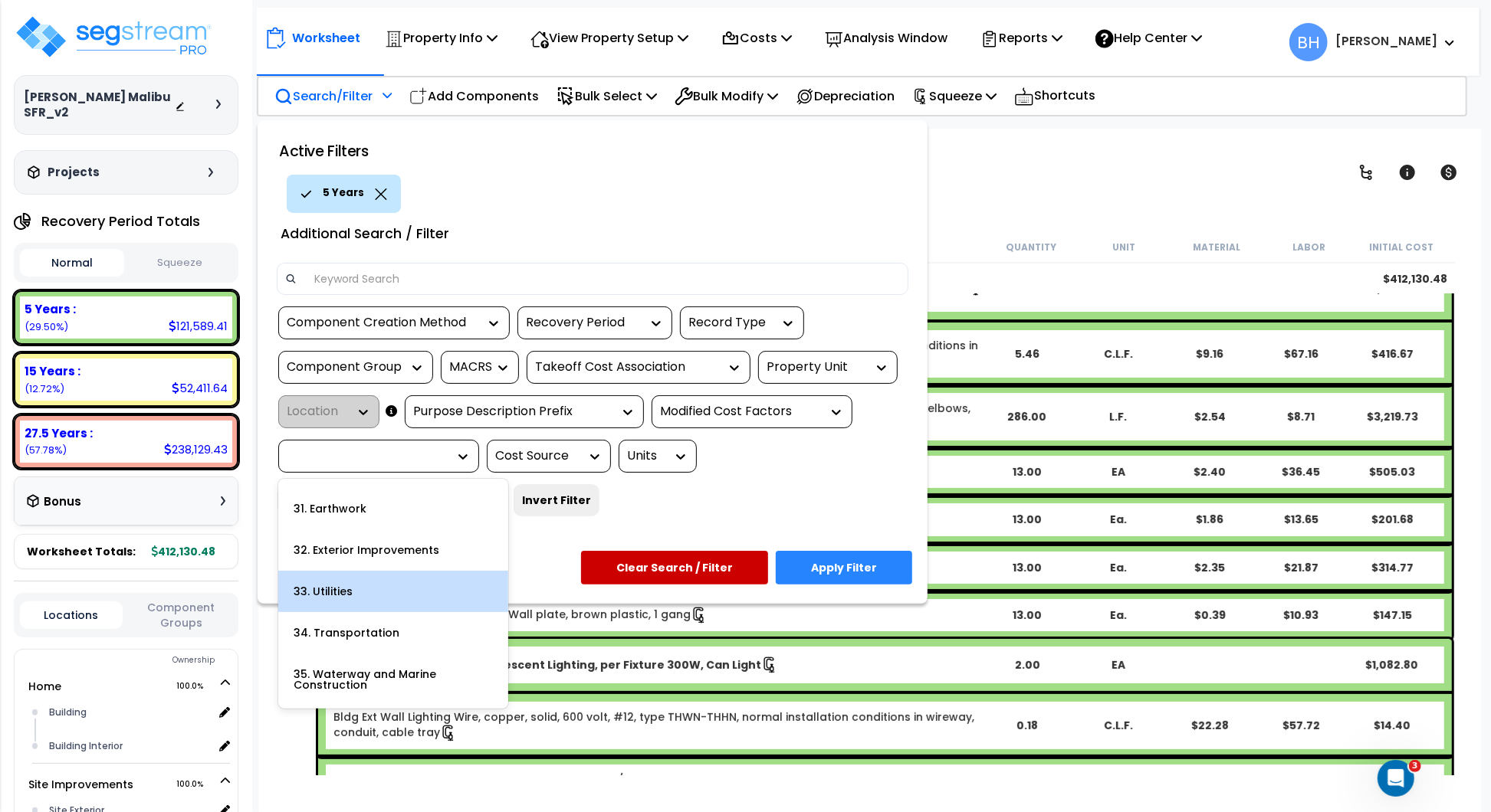
scroll to position [750, 0]
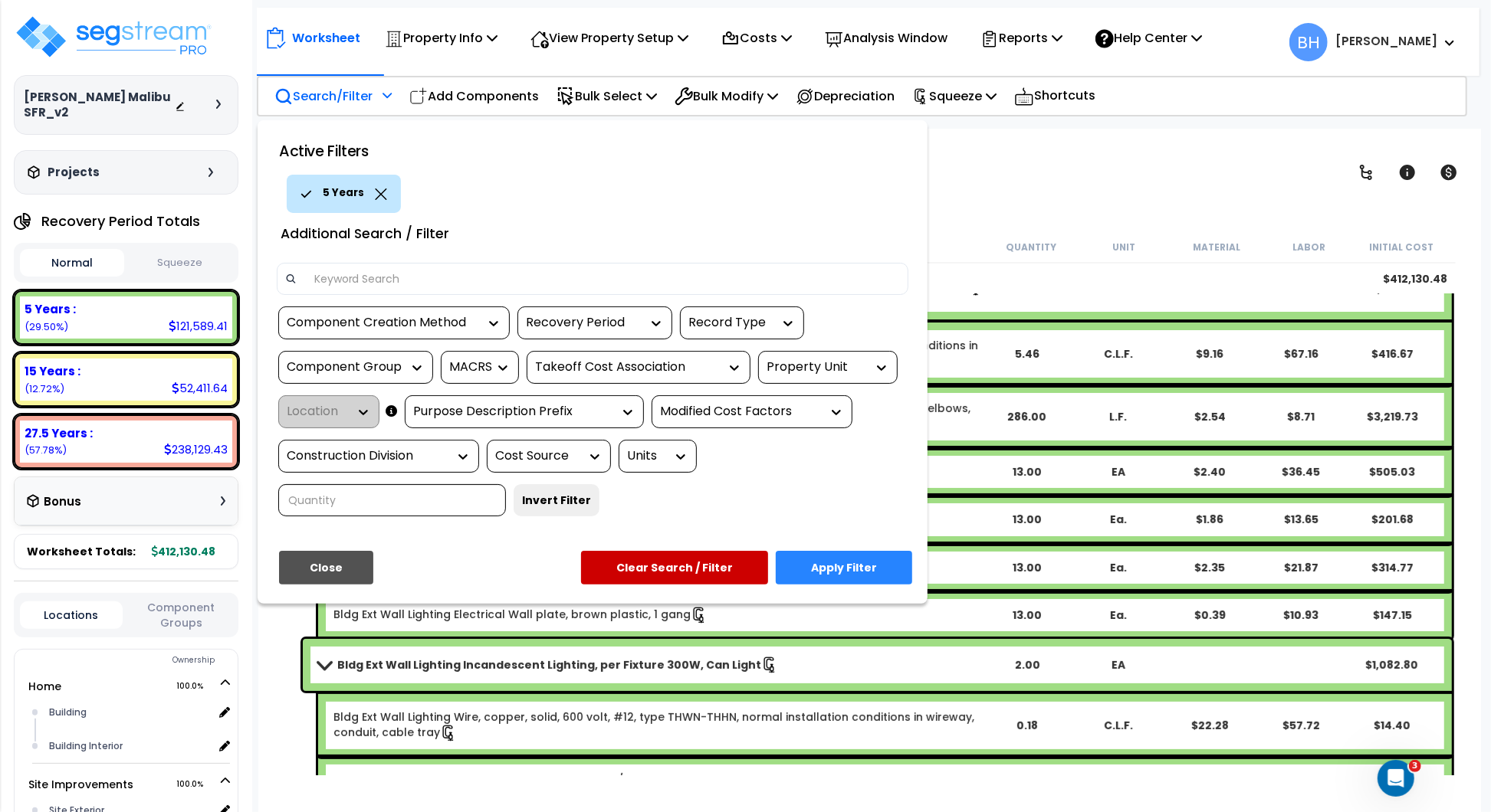
click at [548, 510] on div "Component Creation Method option 5 Years, selected. 2 results available. Use Up…" at bounding box center [593, 417] width 655 height 221
click at [361, 409] on div "Location" at bounding box center [329, 412] width 101 height 33
click at [389, 412] on icon at bounding box center [391, 411] width 11 height 1
click at [534, 405] on div "Purpose Description Prefix" at bounding box center [512, 412] width 199 height 18
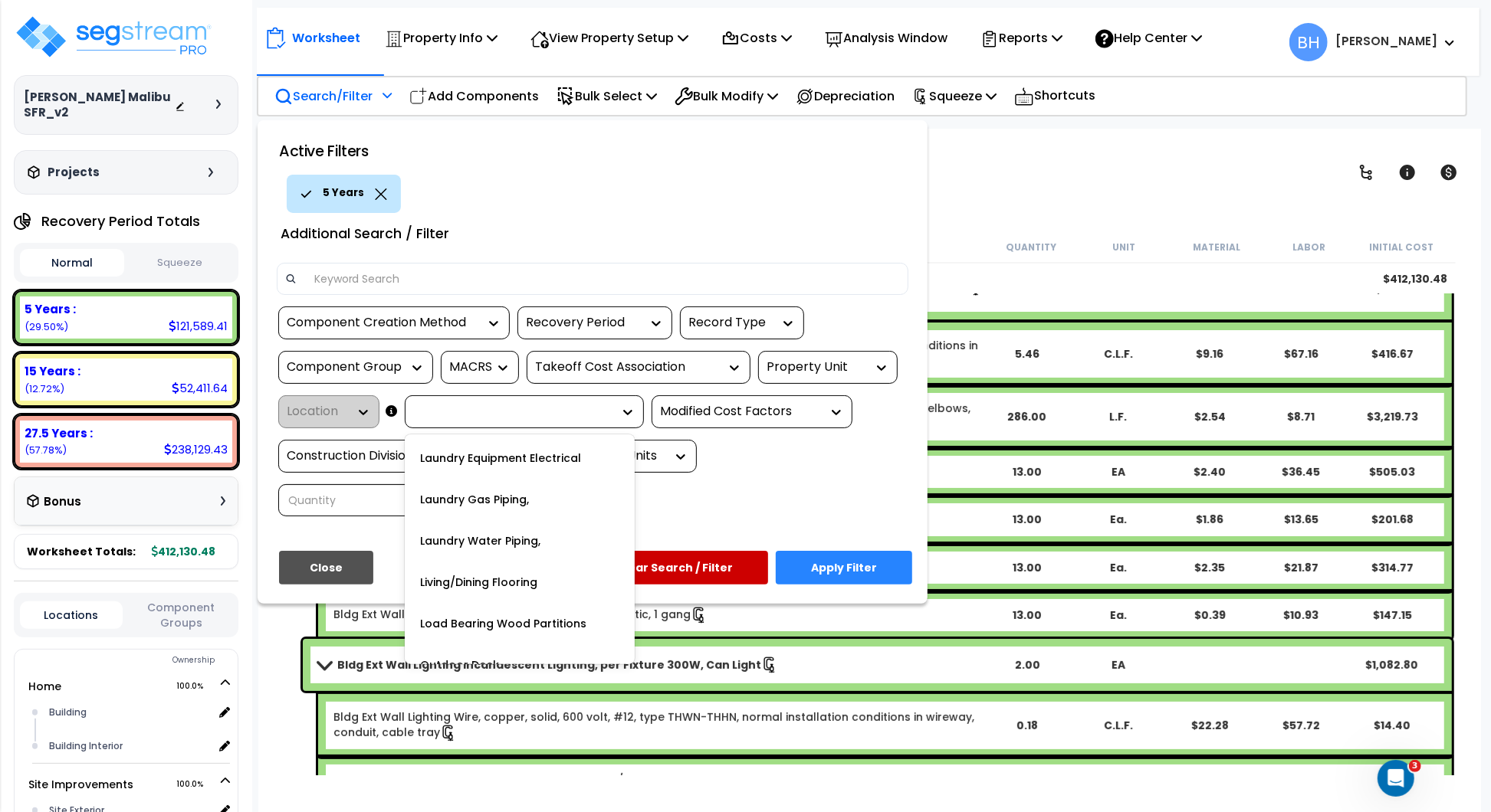
scroll to position [2634, 0]
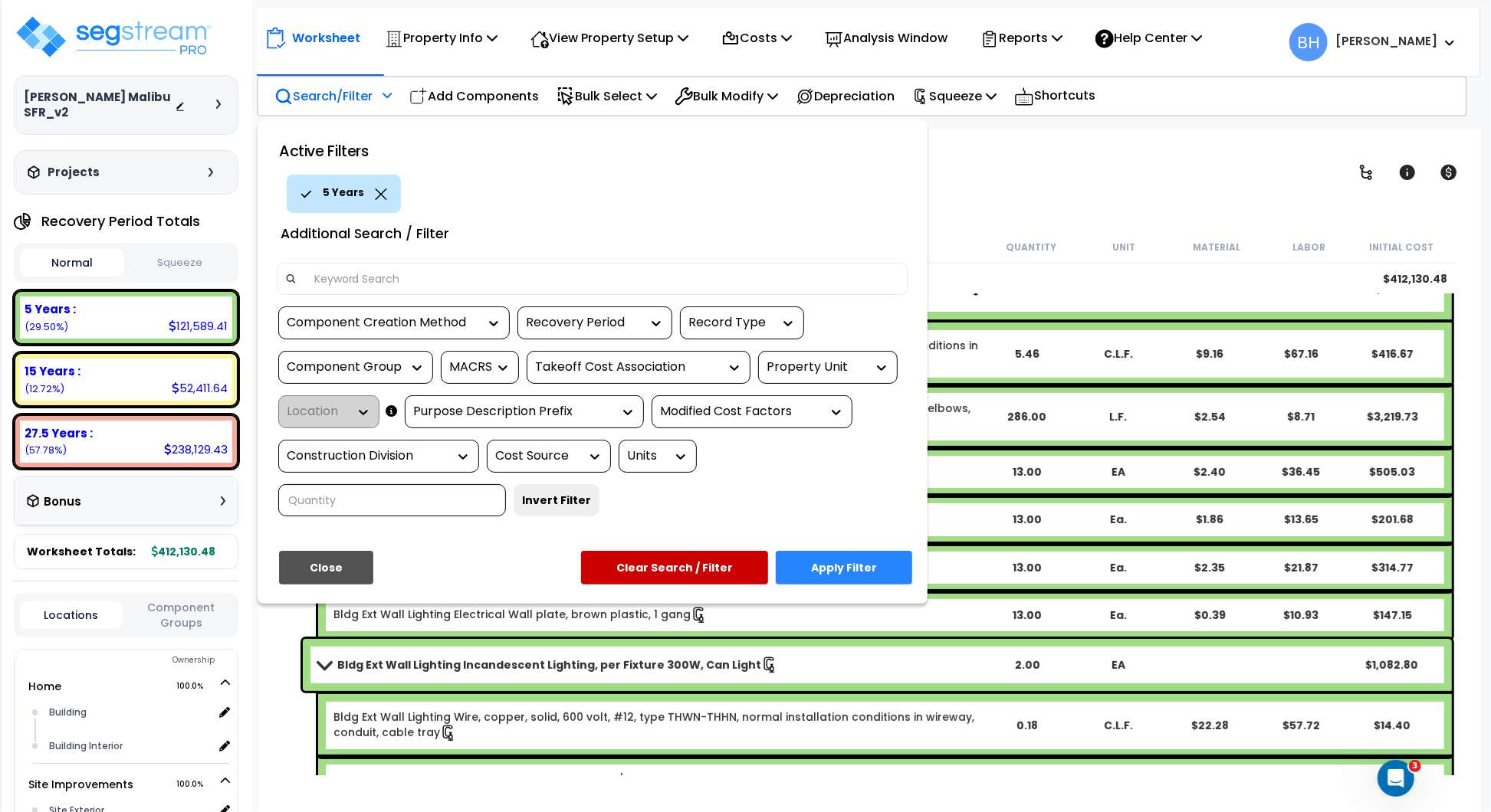
click at [752, 510] on div "Component Creation Method option 5 Years, selected. 2 results available. Use Up…" at bounding box center [593, 417] width 655 height 221
click at [730, 407] on div "Modified Cost Factors" at bounding box center [740, 412] width 161 height 18
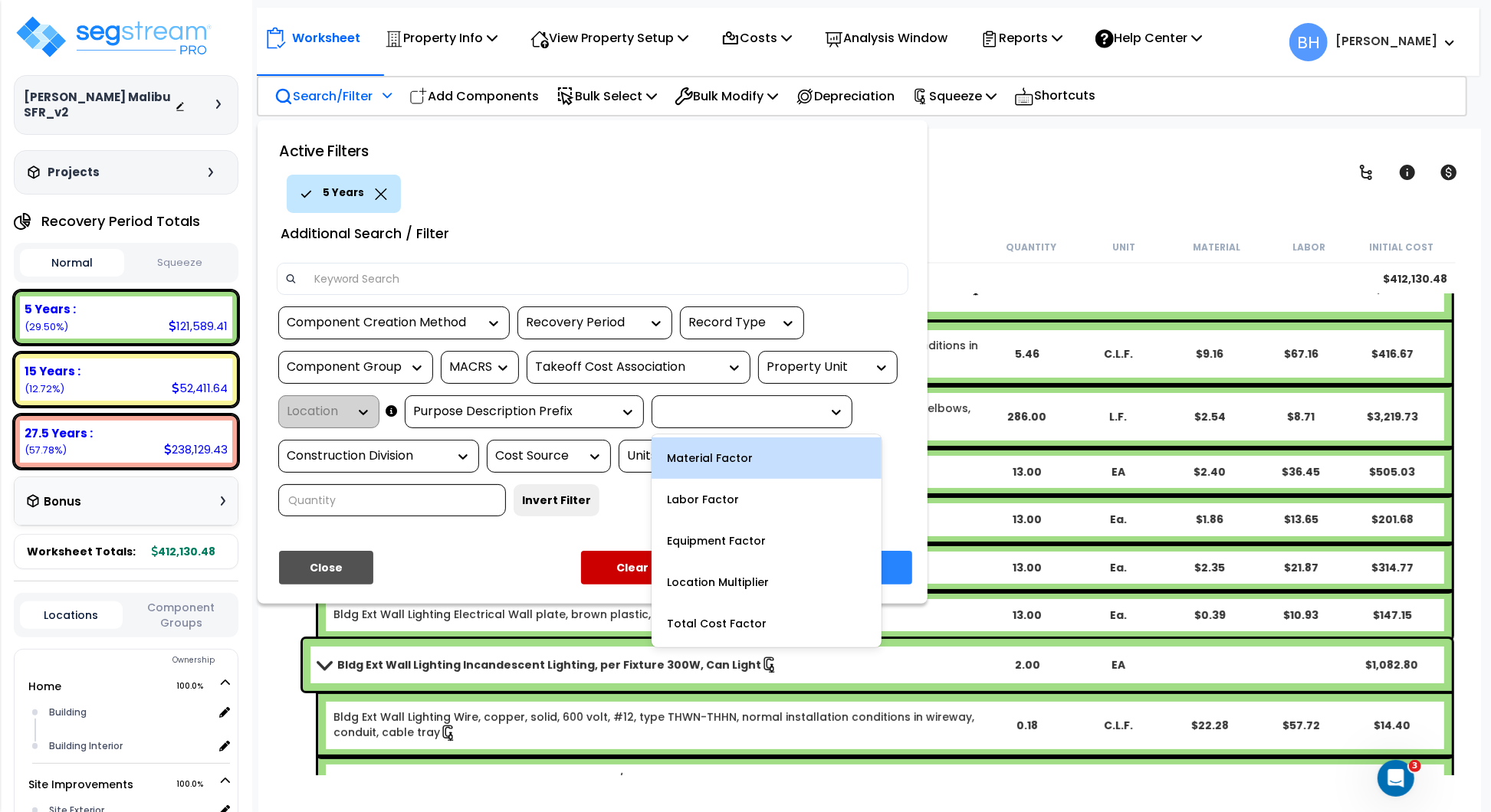
click at [484, 528] on div "Active Filters 5 Years Additional Search / Filter Component Creation Method opt…" at bounding box center [592, 362] width 670 height 483
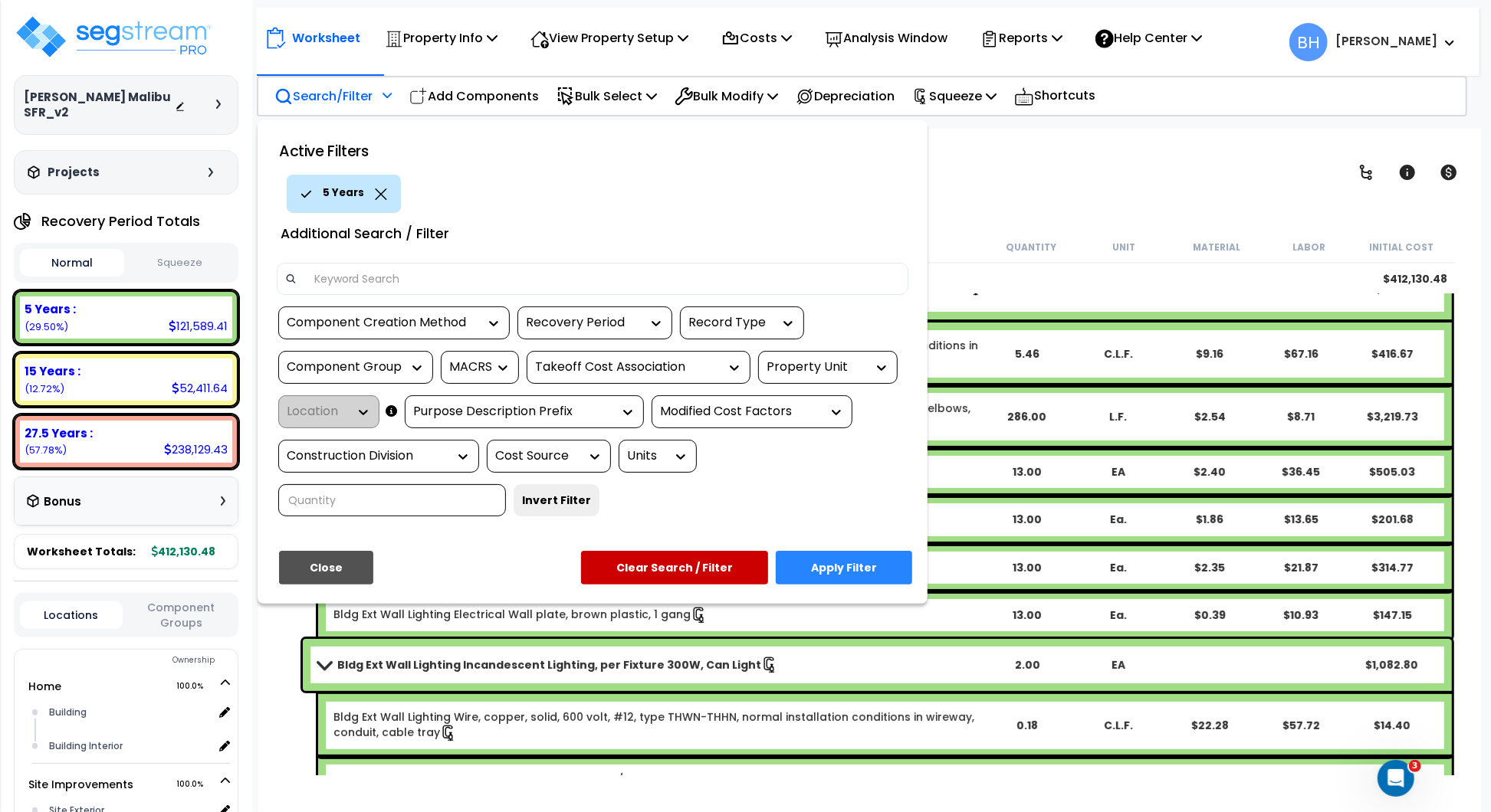
click at [316, 369] on div "Component Group" at bounding box center [344, 368] width 115 height 18
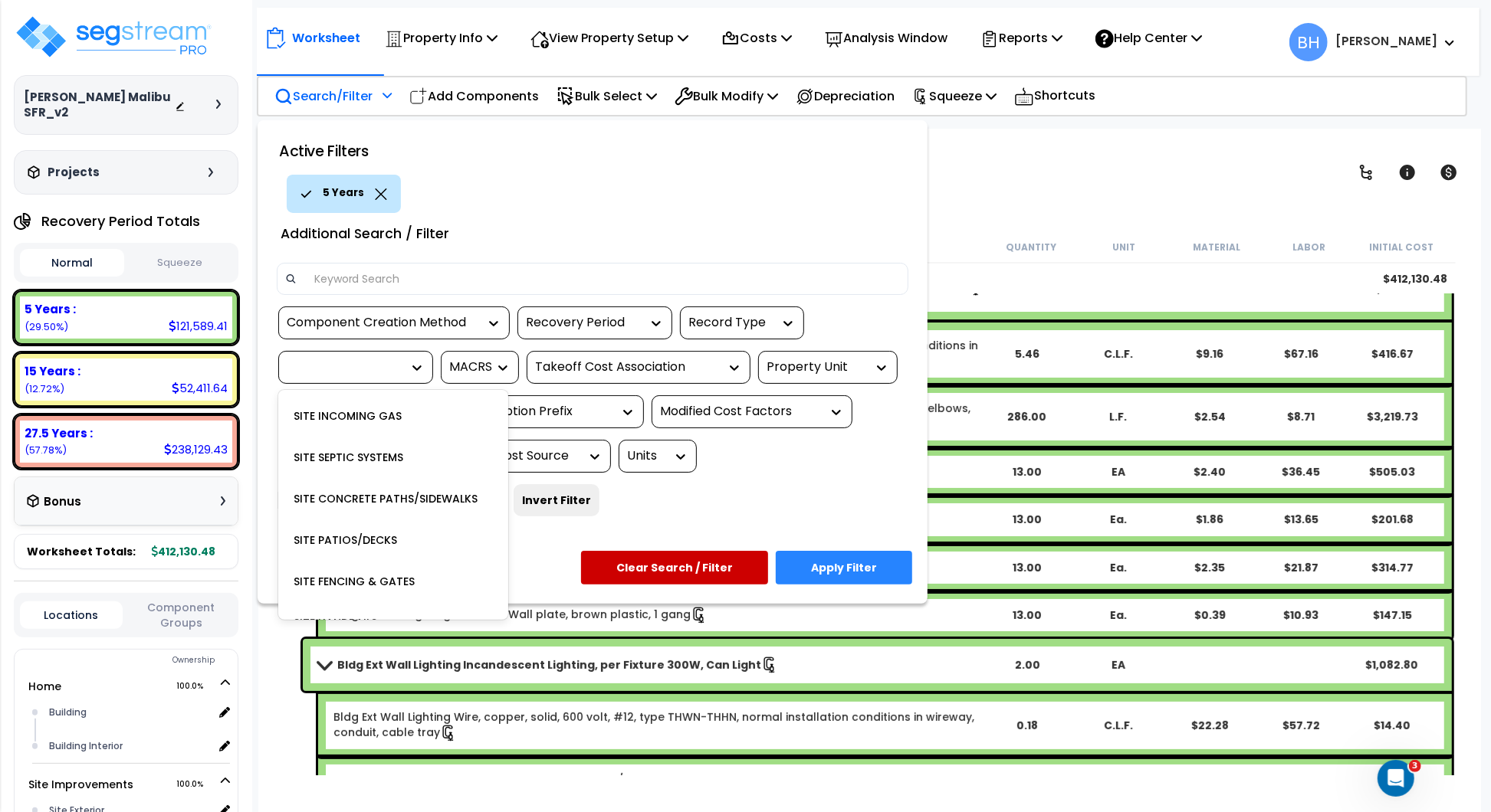
scroll to position [3264, 0]
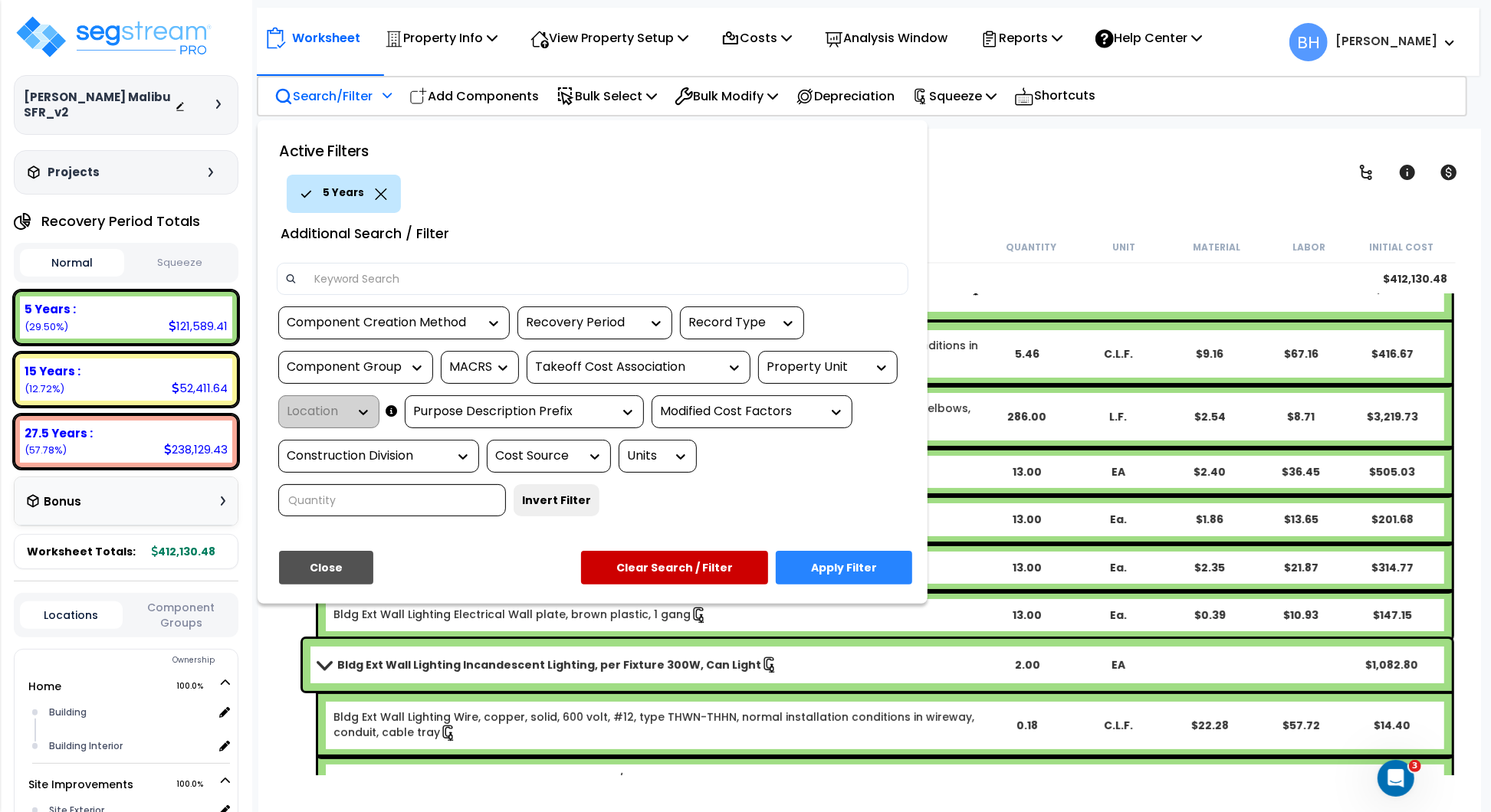
click at [581, 504] on div "Component Creation Method option 5 Years, selected. 2 results available. Use Up…" at bounding box center [593, 417] width 655 height 221
click at [372, 321] on div "Component Creation Method" at bounding box center [383, 323] width 192 height 18
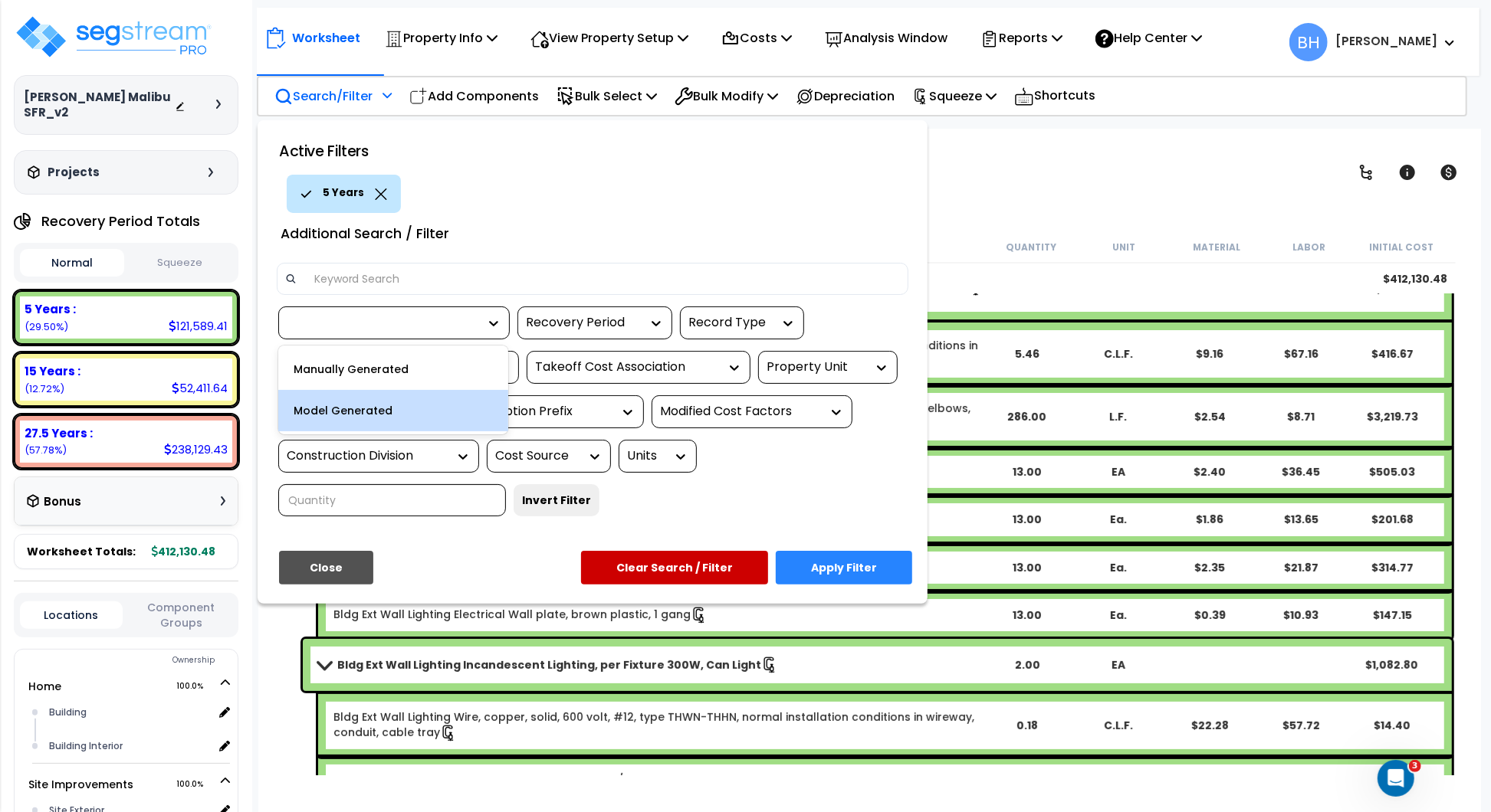
click at [379, 401] on div "Model Generated" at bounding box center [393, 411] width 230 height 42
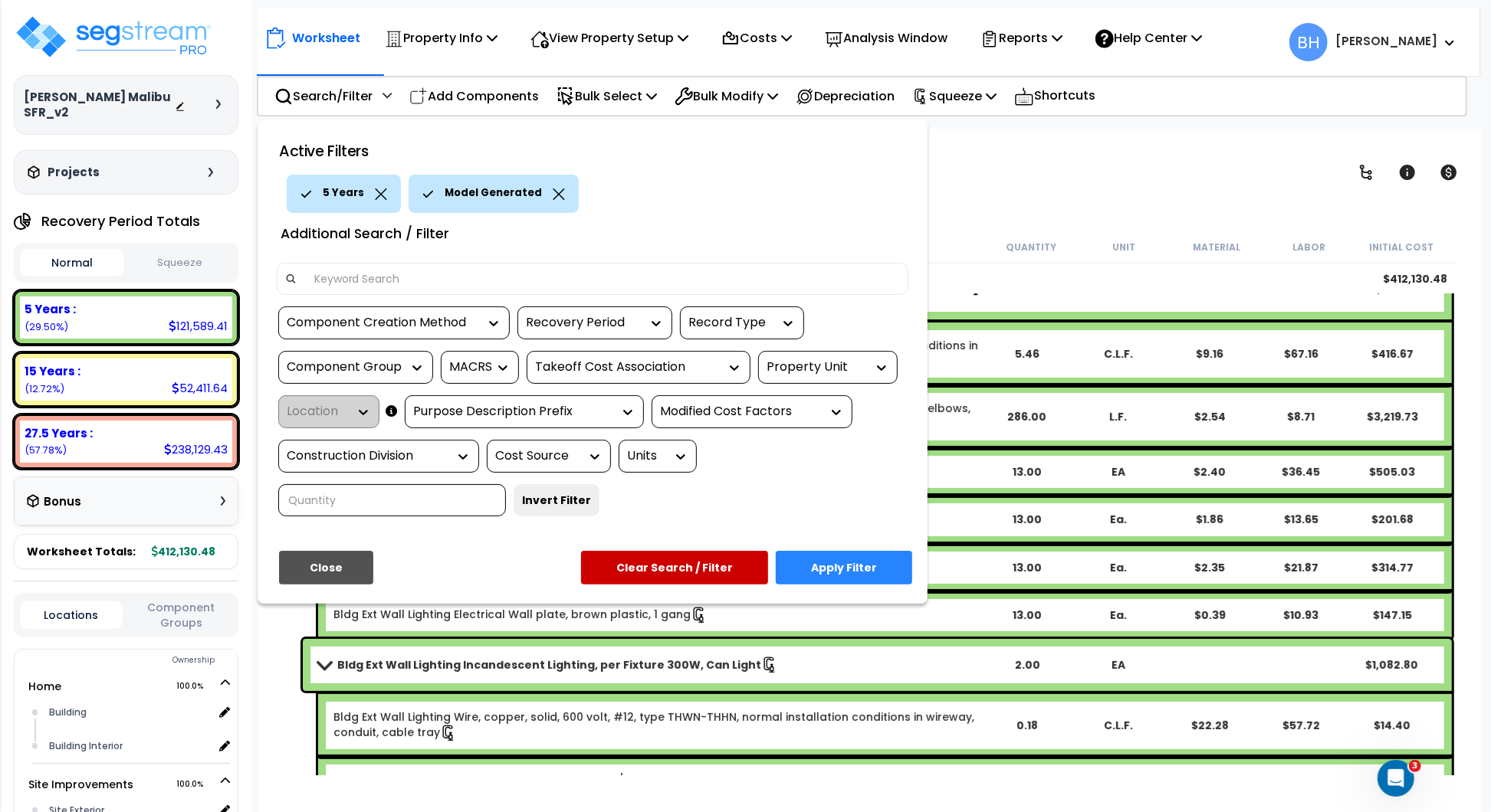
click at [836, 576] on button "Apply Filter" at bounding box center [844, 567] width 136 height 34
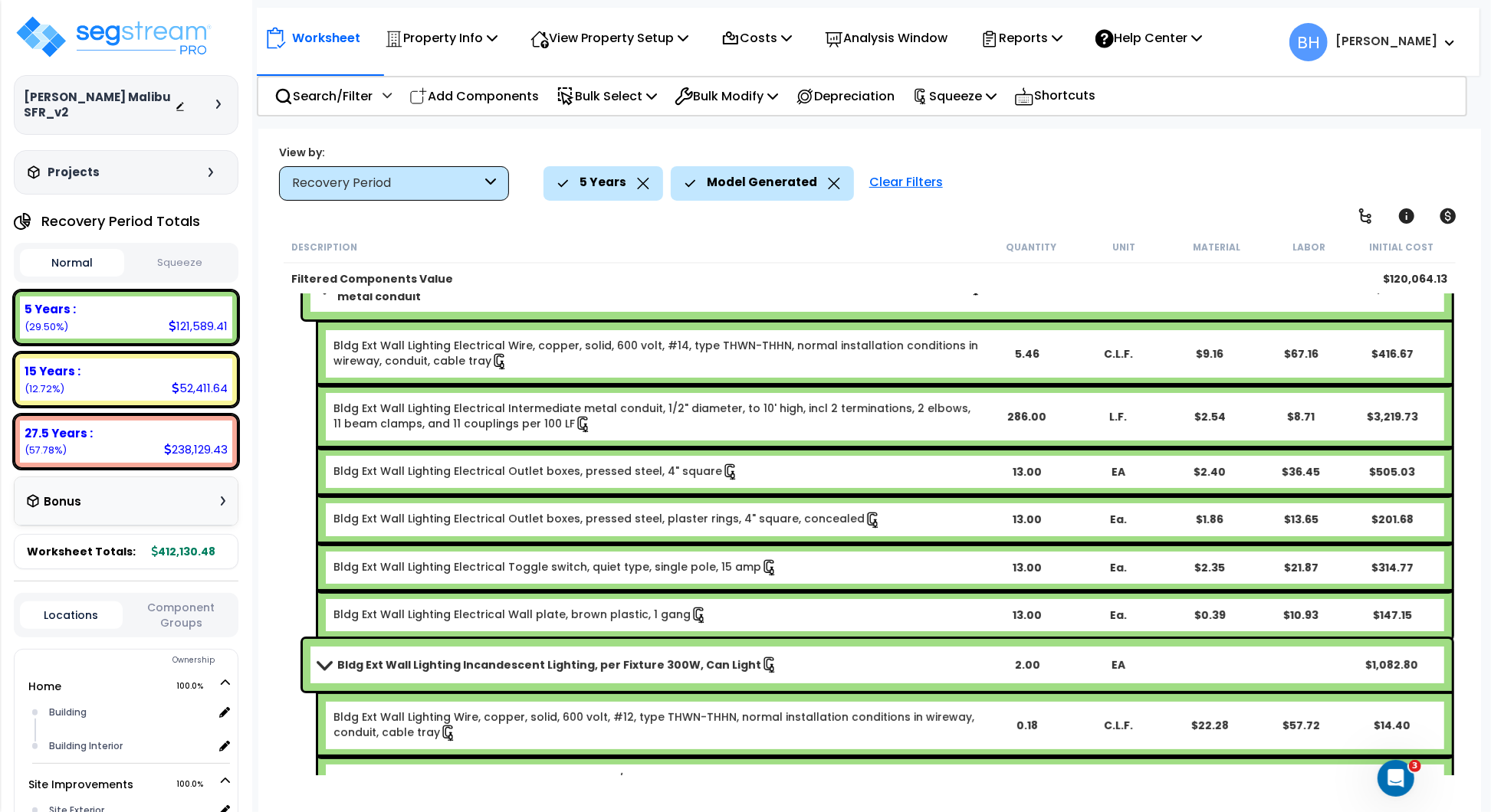
click at [835, 186] on div "Model Generated" at bounding box center [762, 183] width 184 height 34
click at [828, 185] on icon at bounding box center [834, 184] width 11 height 11
click at [349, 89] on p "Search/Filter" at bounding box center [324, 96] width 98 height 20
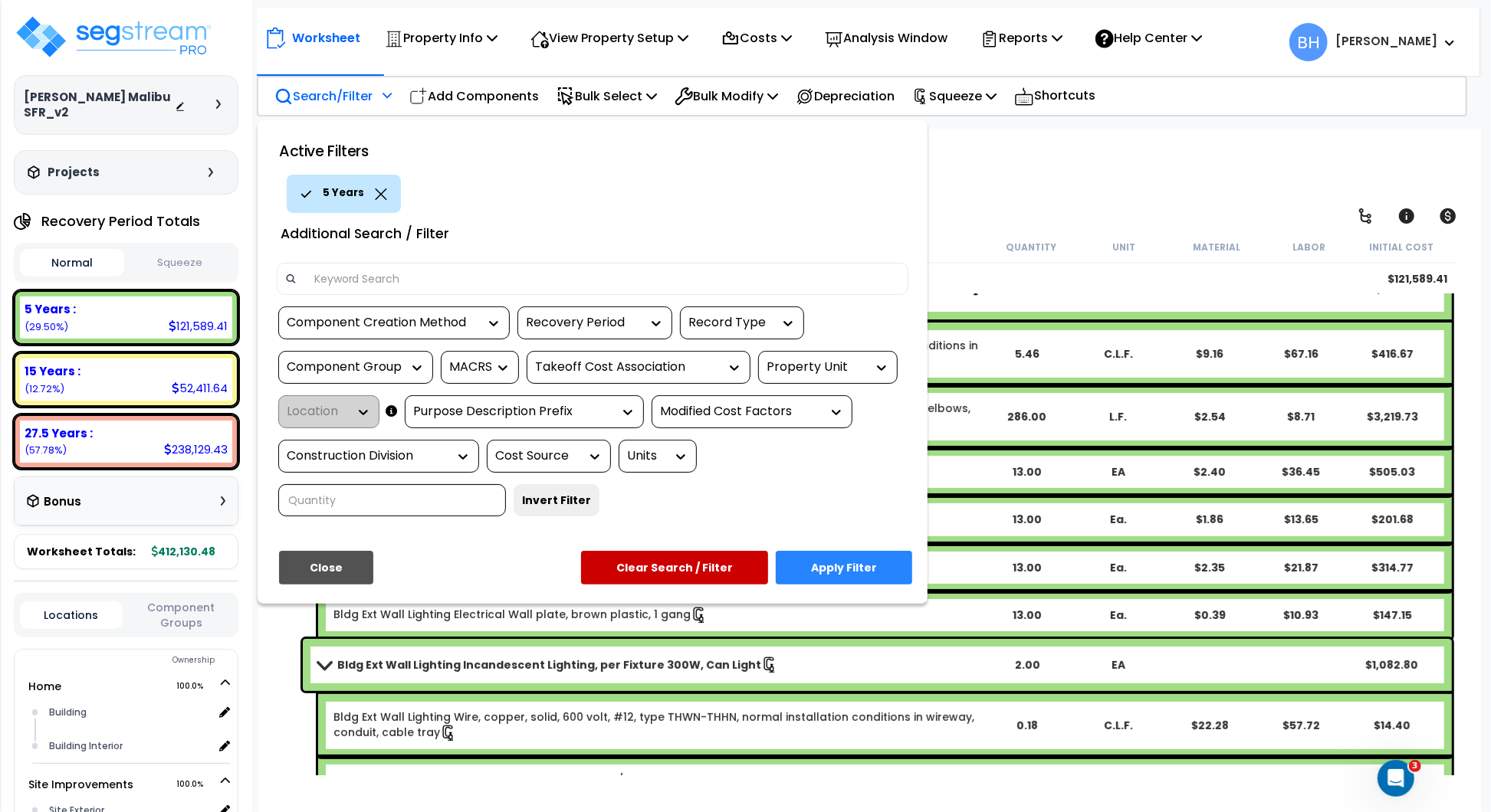
click at [431, 320] on div "Component Creation Method" at bounding box center [383, 323] width 192 height 18
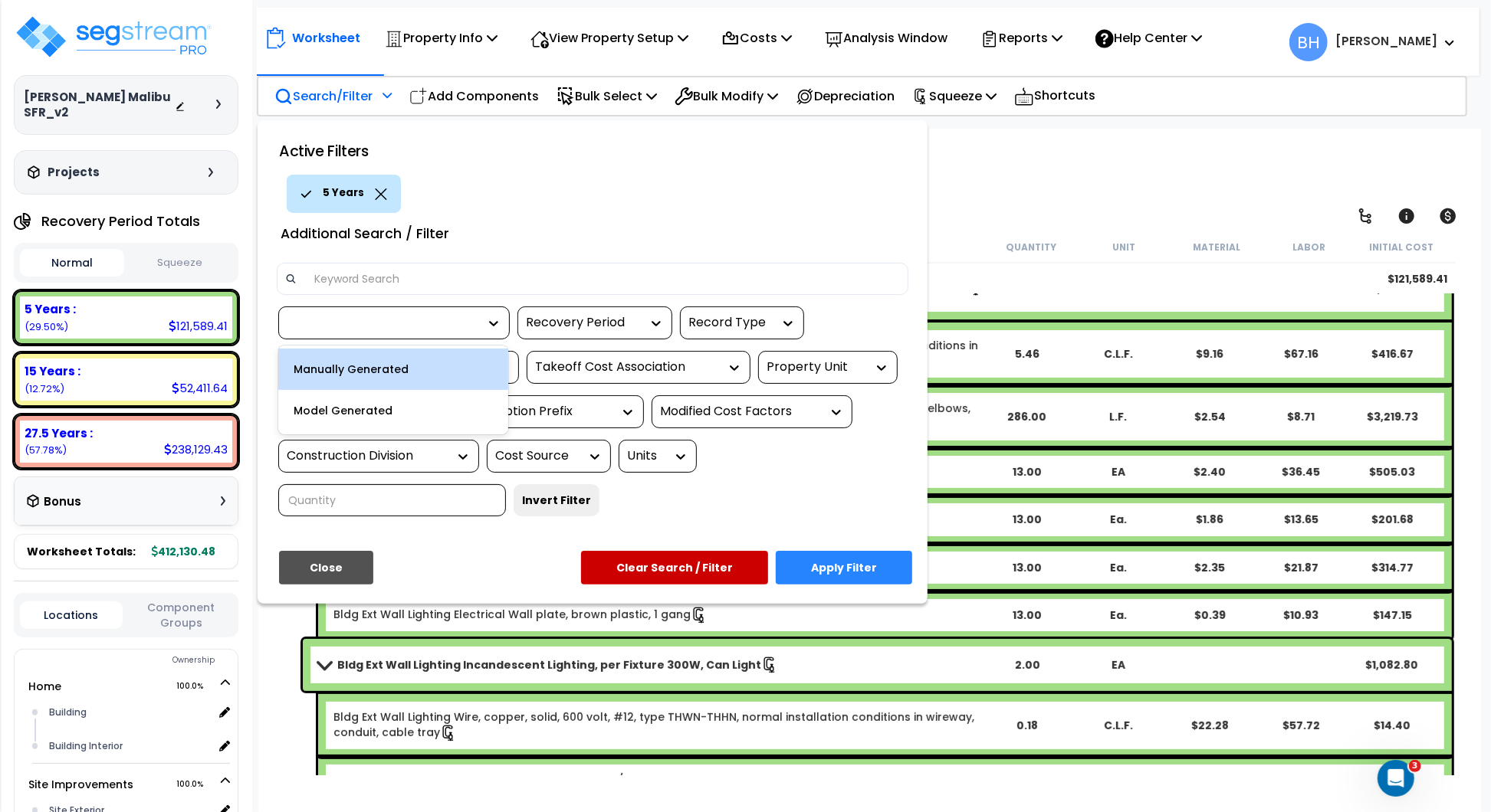
click at [710, 319] on div "Record Type" at bounding box center [730, 323] width 84 height 18
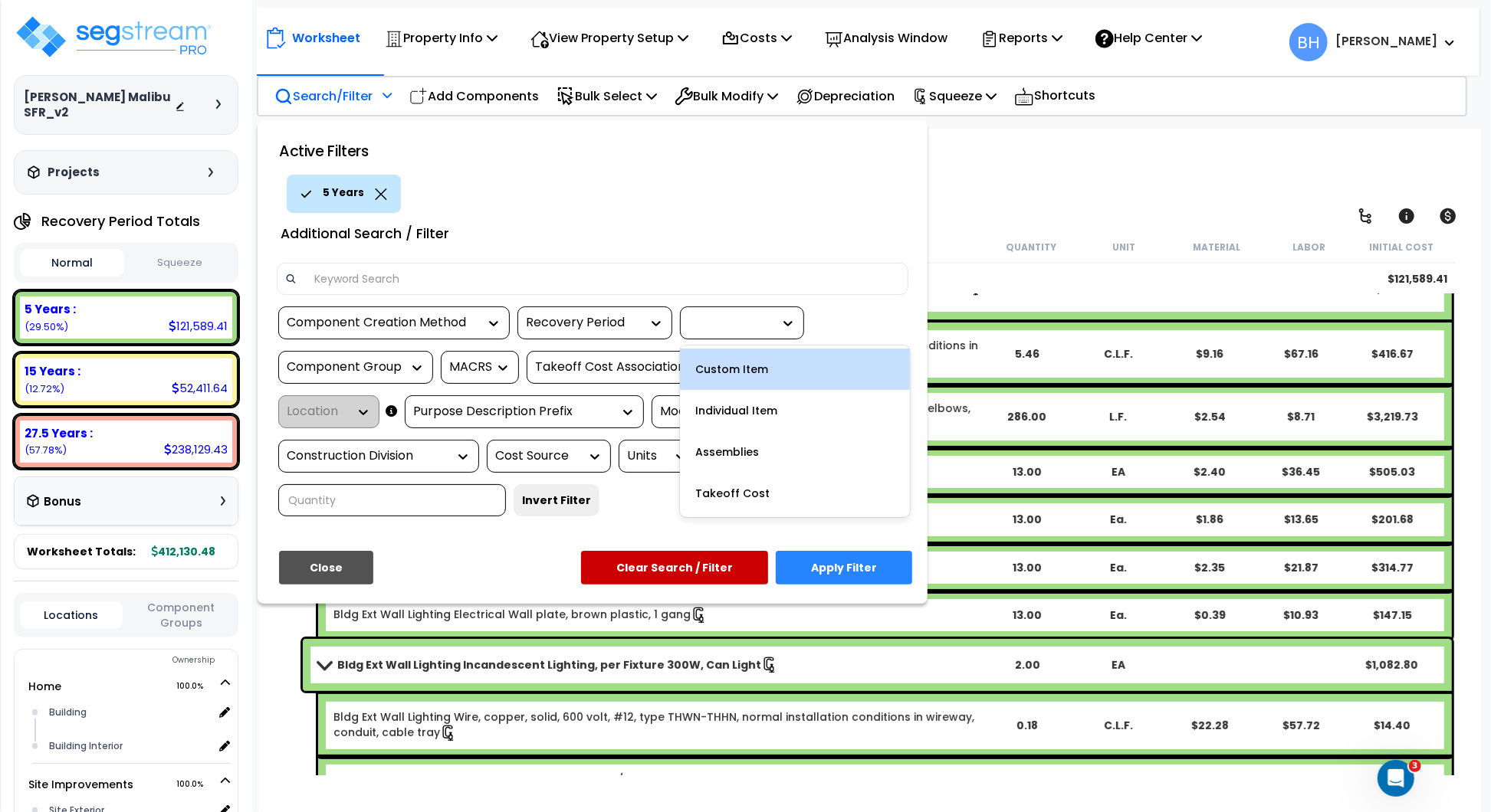
click at [735, 373] on div "Custom Item" at bounding box center [795, 370] width 230 height 42
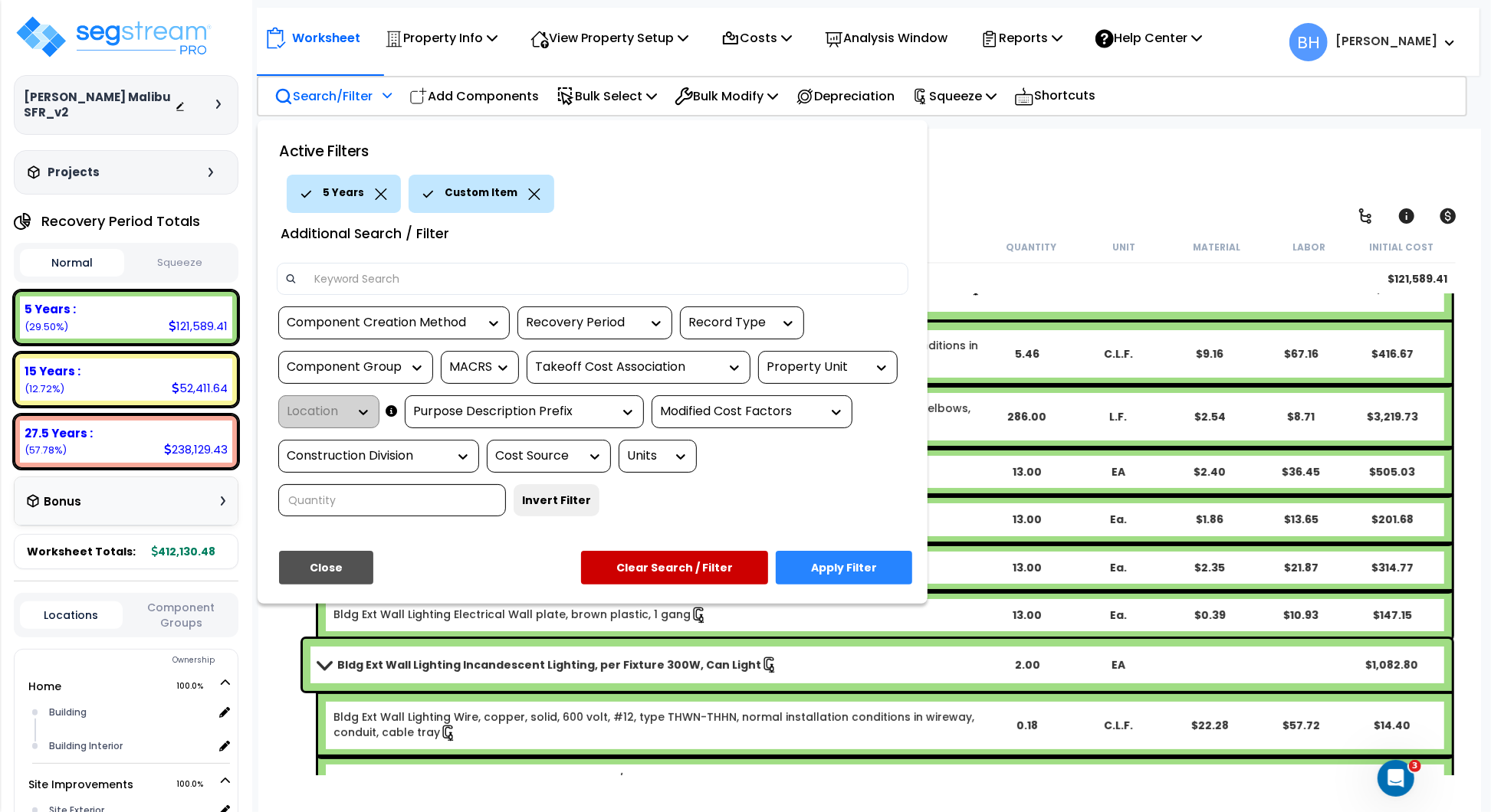
click at [840, 570] on button "Apply Filter" at bounding box center [844, 567] width 136 height 34
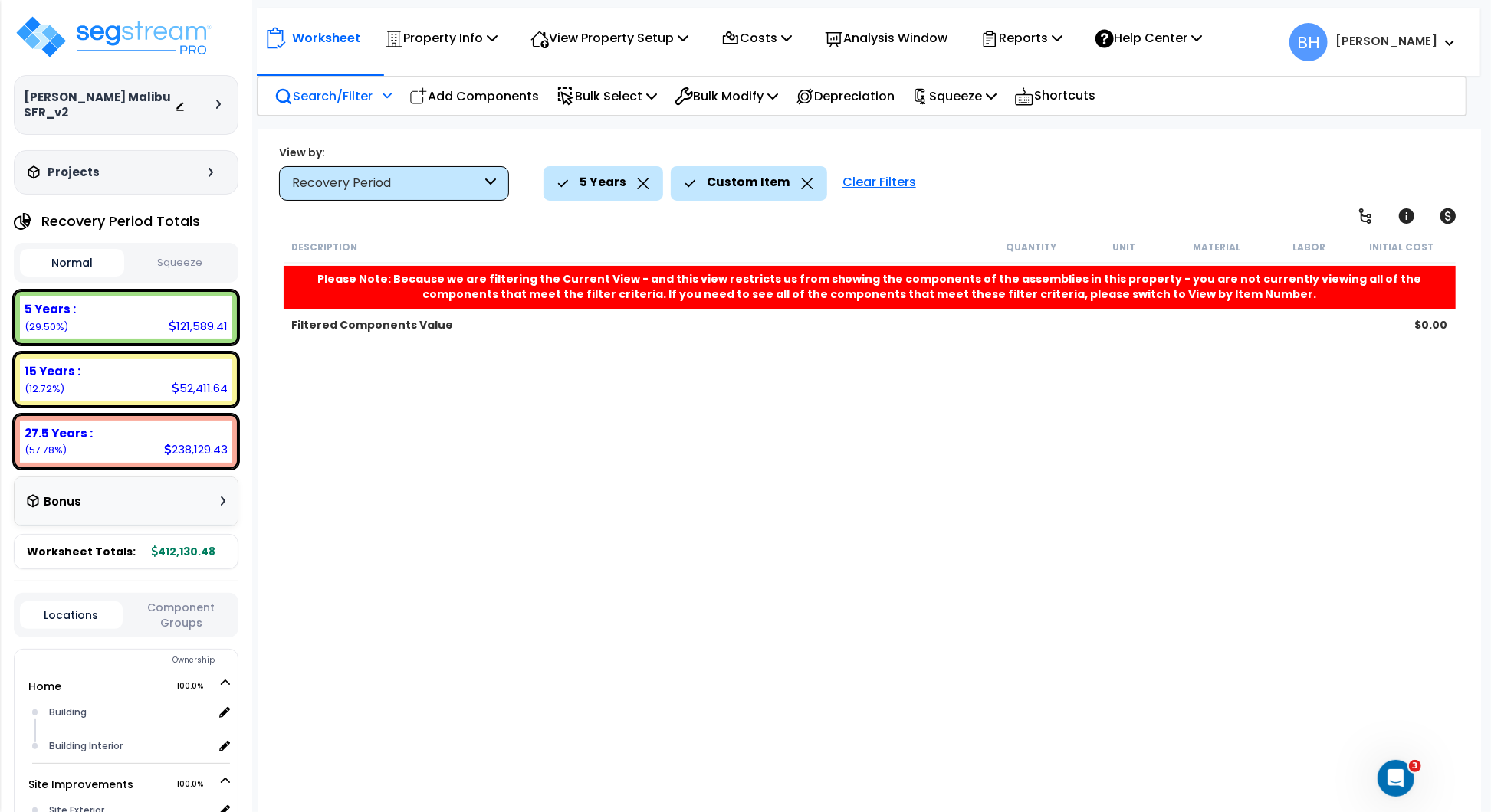
click at [801, 182] on icon at bounding box center [807, 184] width 12 height 11
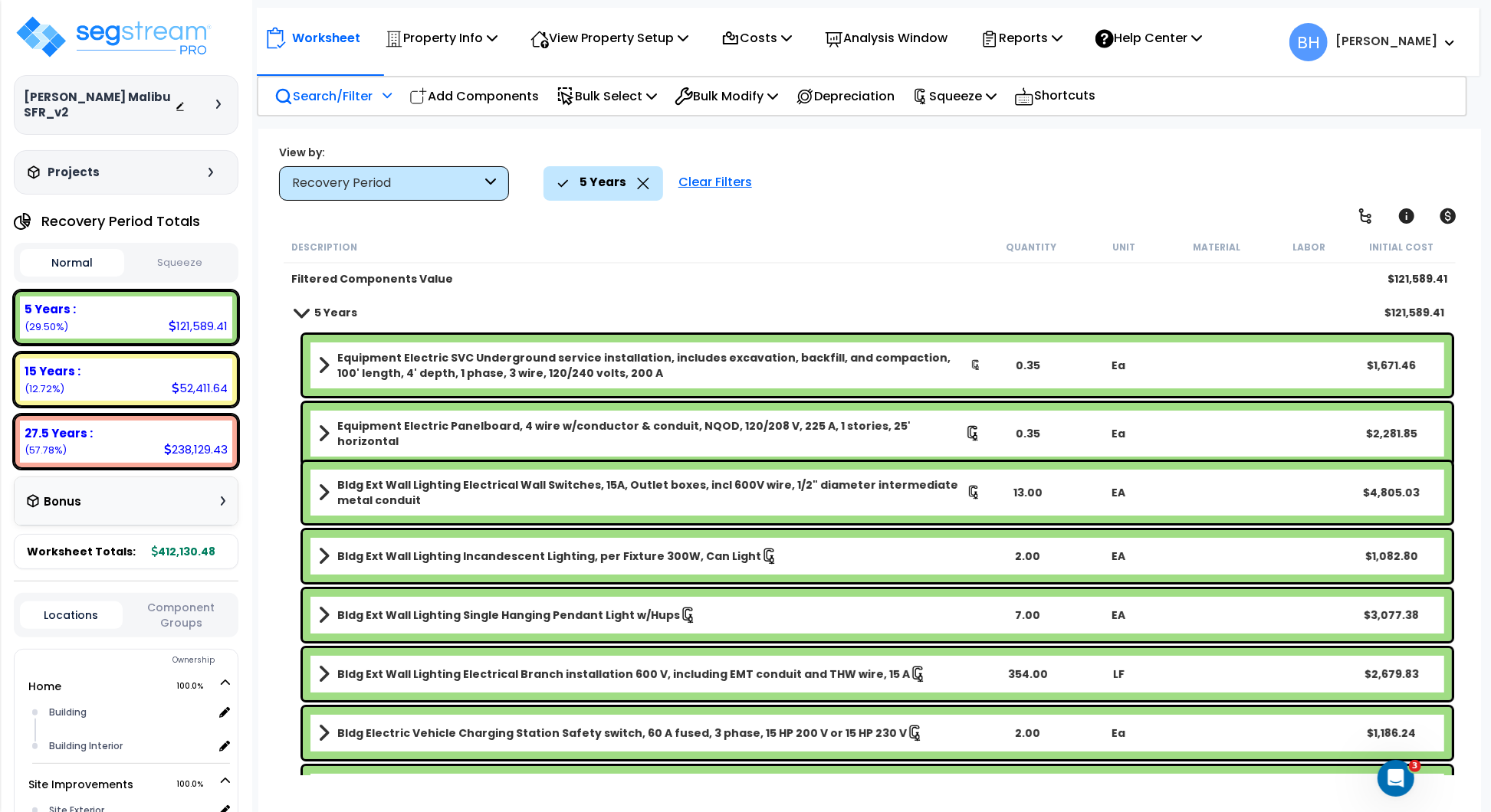
click at [327, 93] on p "Search/Filter" at bounding box center [324, 96] width 98 height 20
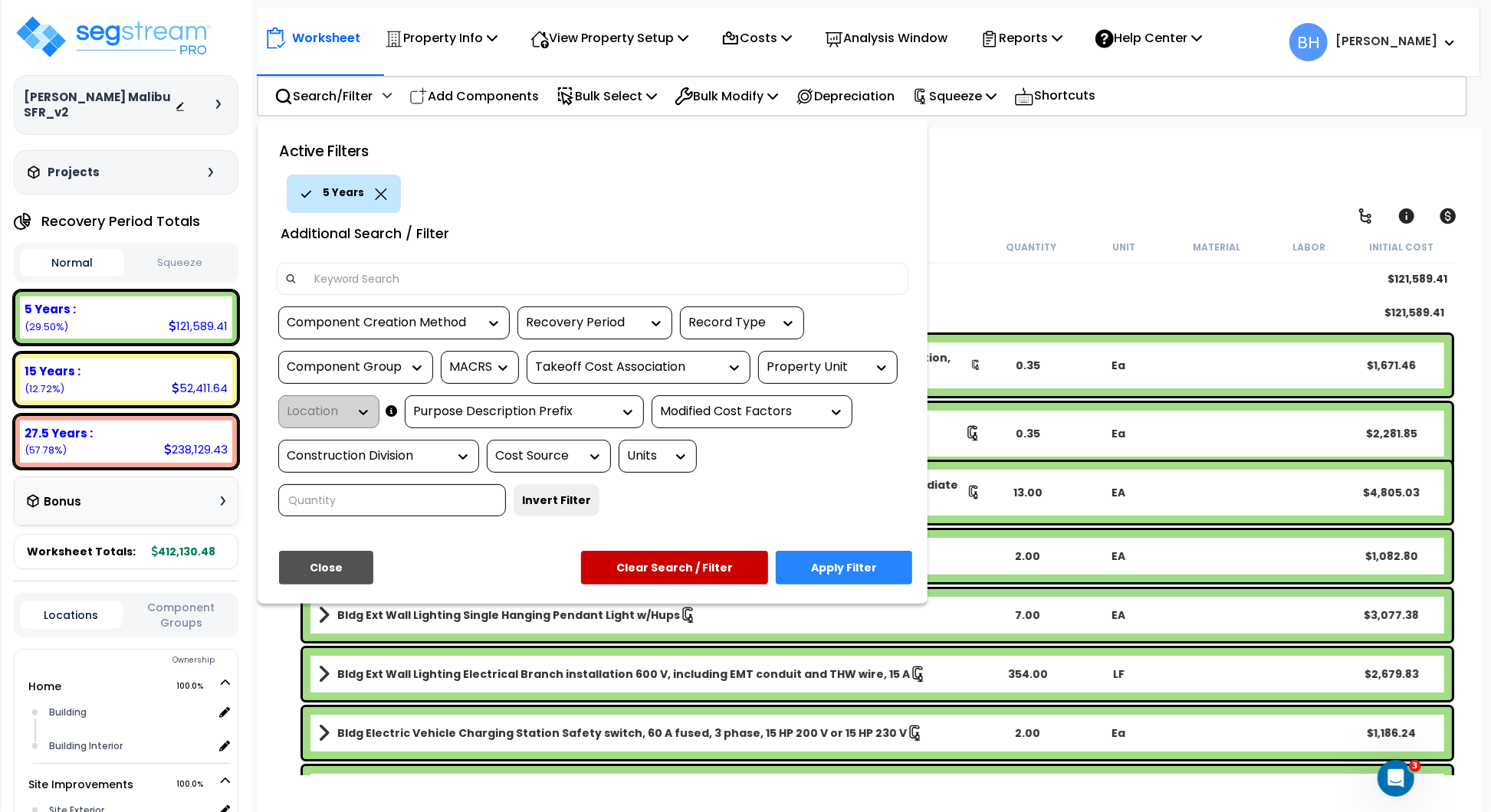
click at [656, 361] on div "Takeoff Cost Association" at bounding box center [627, 368] width 184 height 18
click at [592, 324] on div "Recovery Period" at bounding box center [584, 323] width 115 height 18
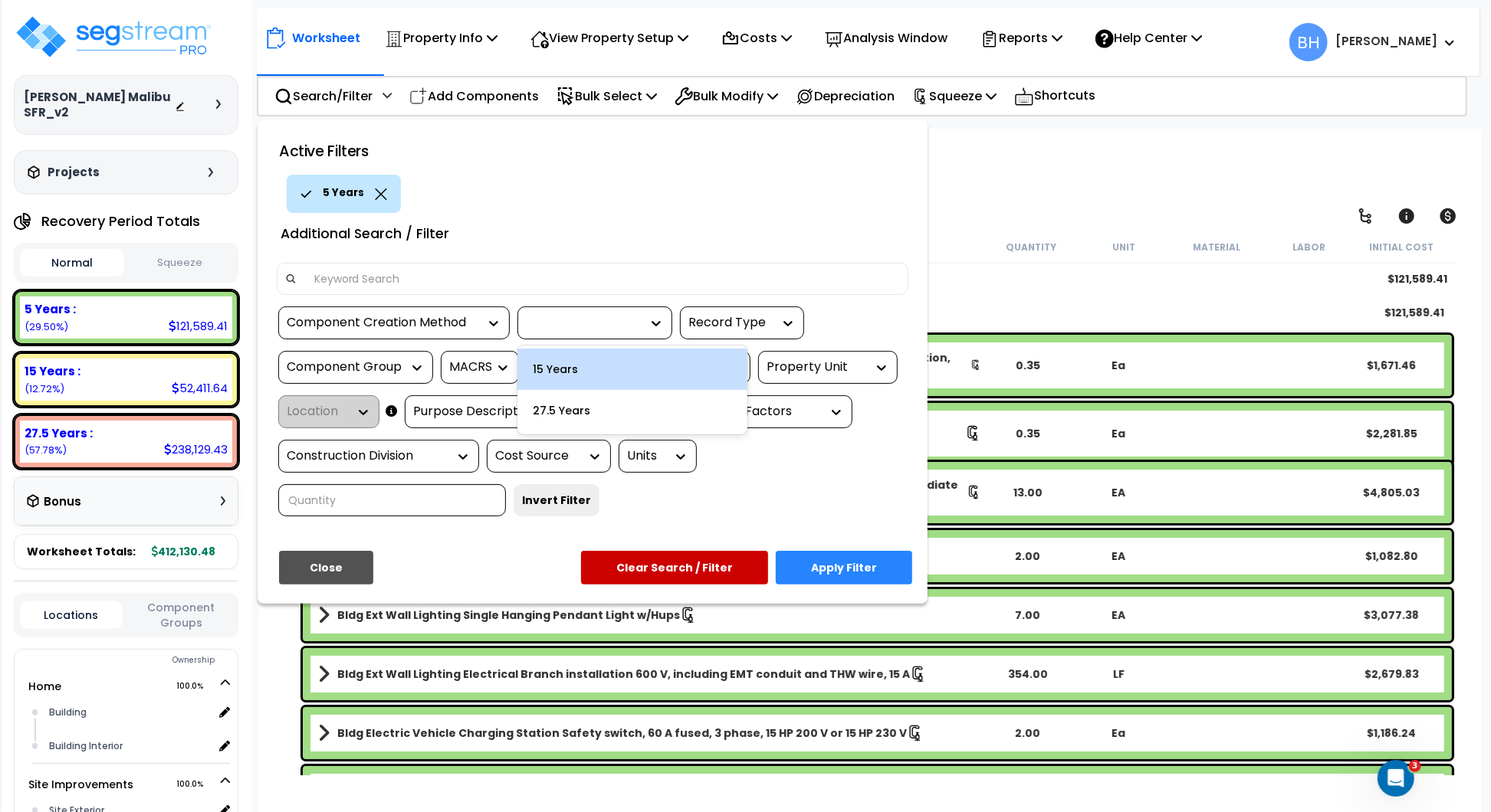
scroll to position [67, 0]
click at [616, 329] on div at bounding box center [584, 323] width 115 height 18
click at [866, 374] on div "Property Unit" at bounding box center [816, 368] width 100 height 18
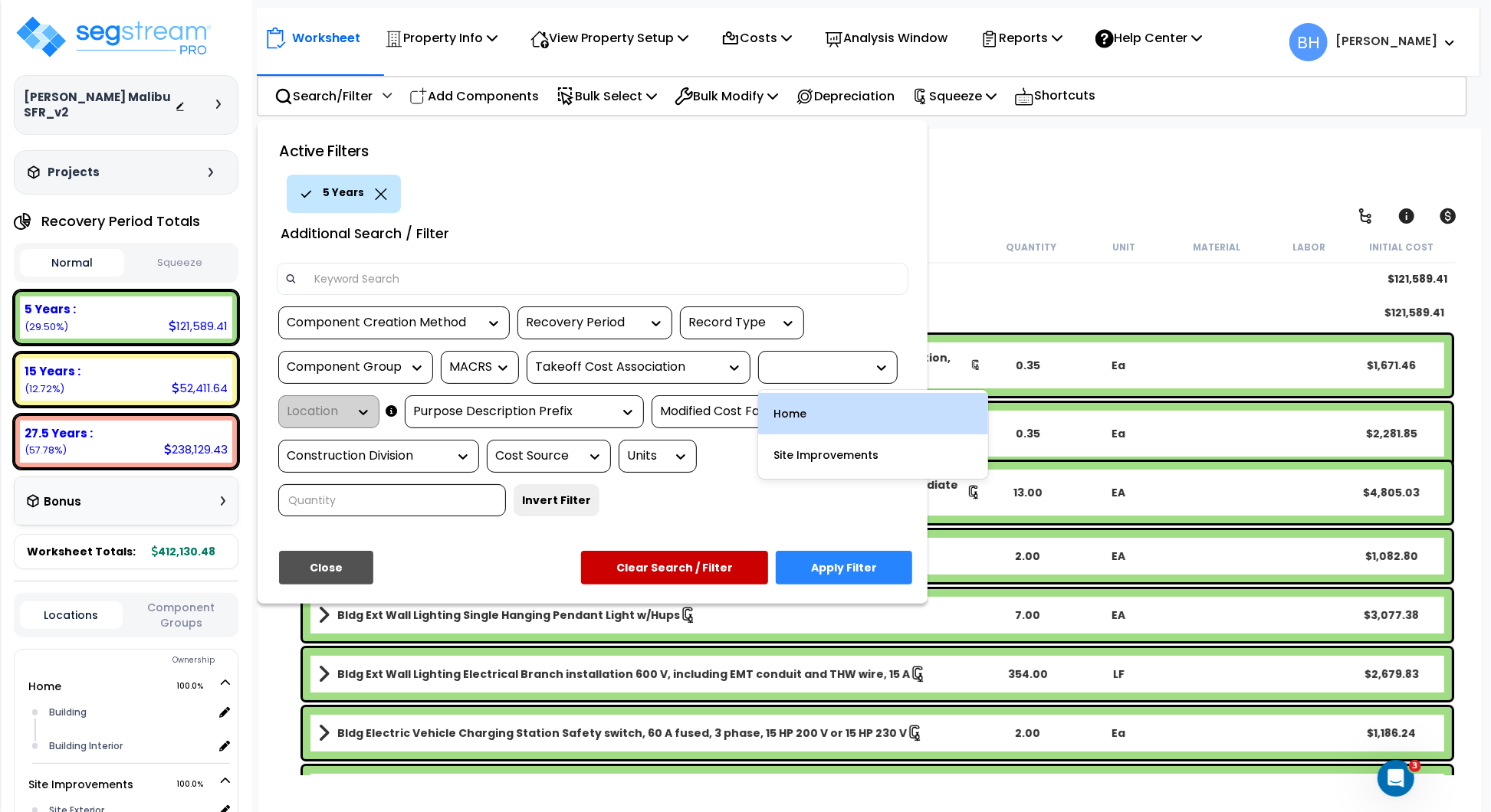
click at [838, 415] on div "Home" at bounding box center [873, 414] width 230 height 42
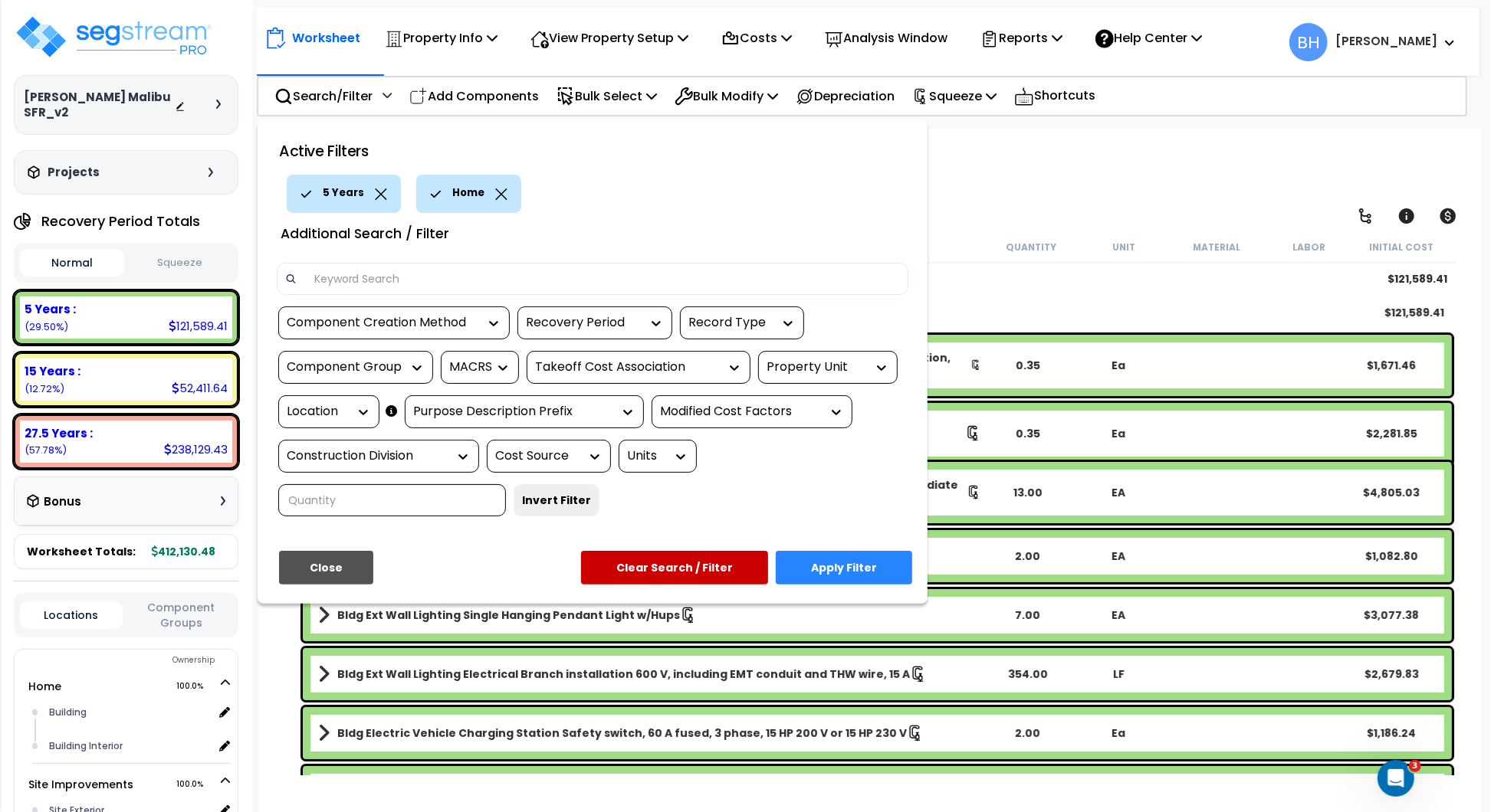
click at [828, 565] on button "Apply Filter" at bounding box center [844, 567] width 136 height 34
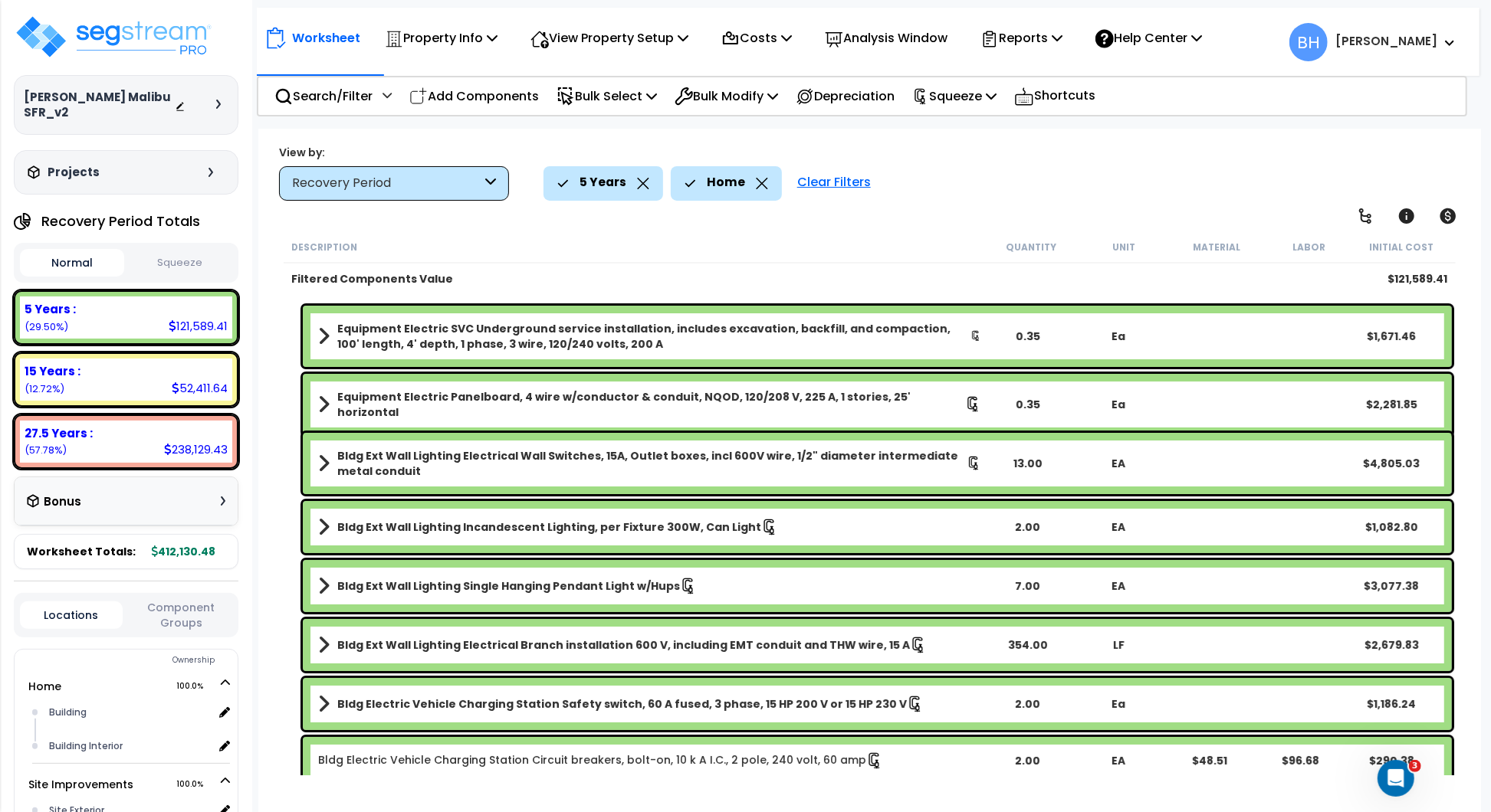
scroll to position [34, 0]
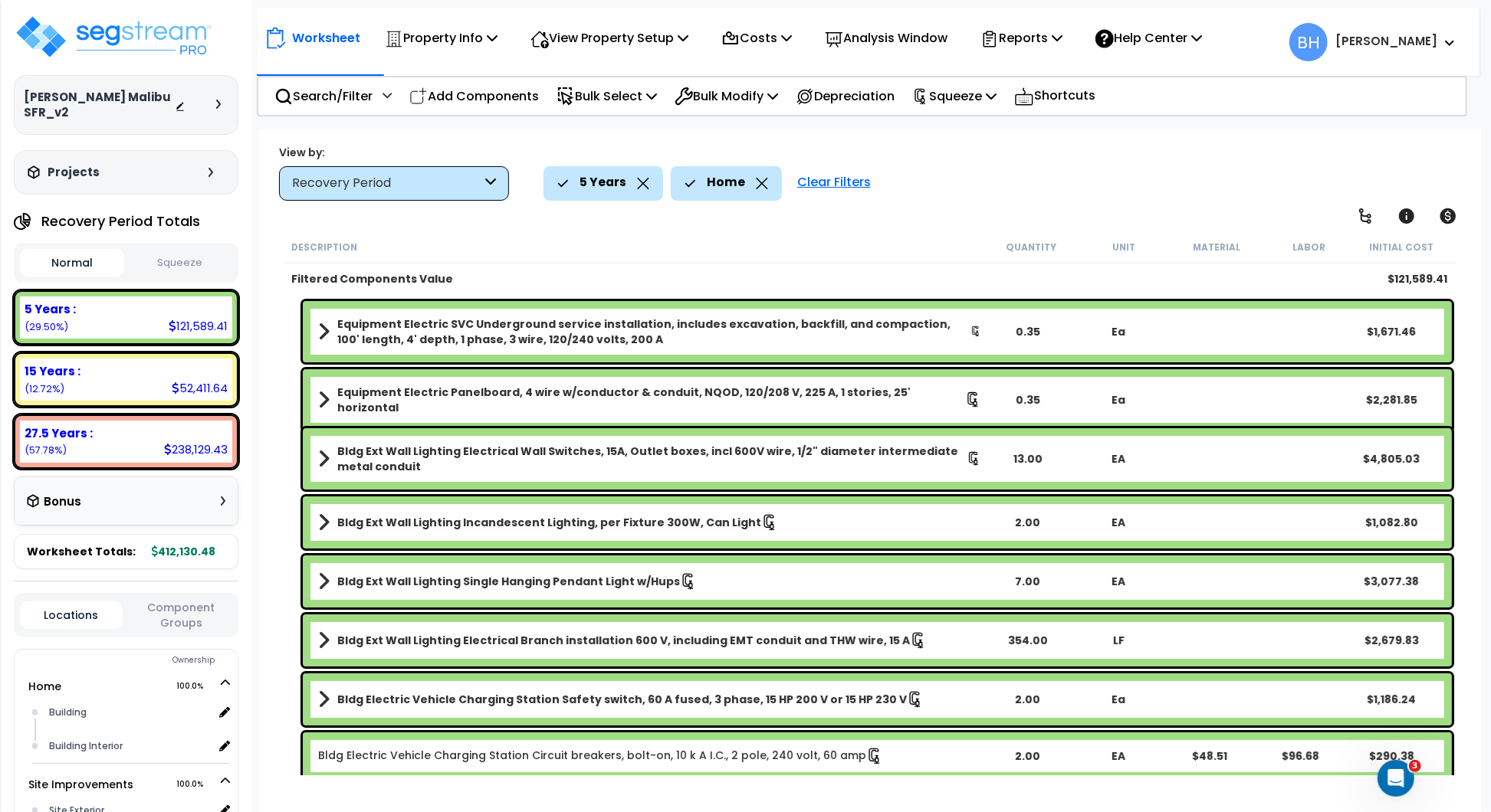
drag, startPoint x: 753, startPoint y: 180, endPoint x: 732, endPoint y: 181, distance: 21.0
click at [756, 180] on icon at bounding box center [761, 184] width 12 height 11
click at [645, 182] on icon at bounding box center [643, 184] width 12 height 11
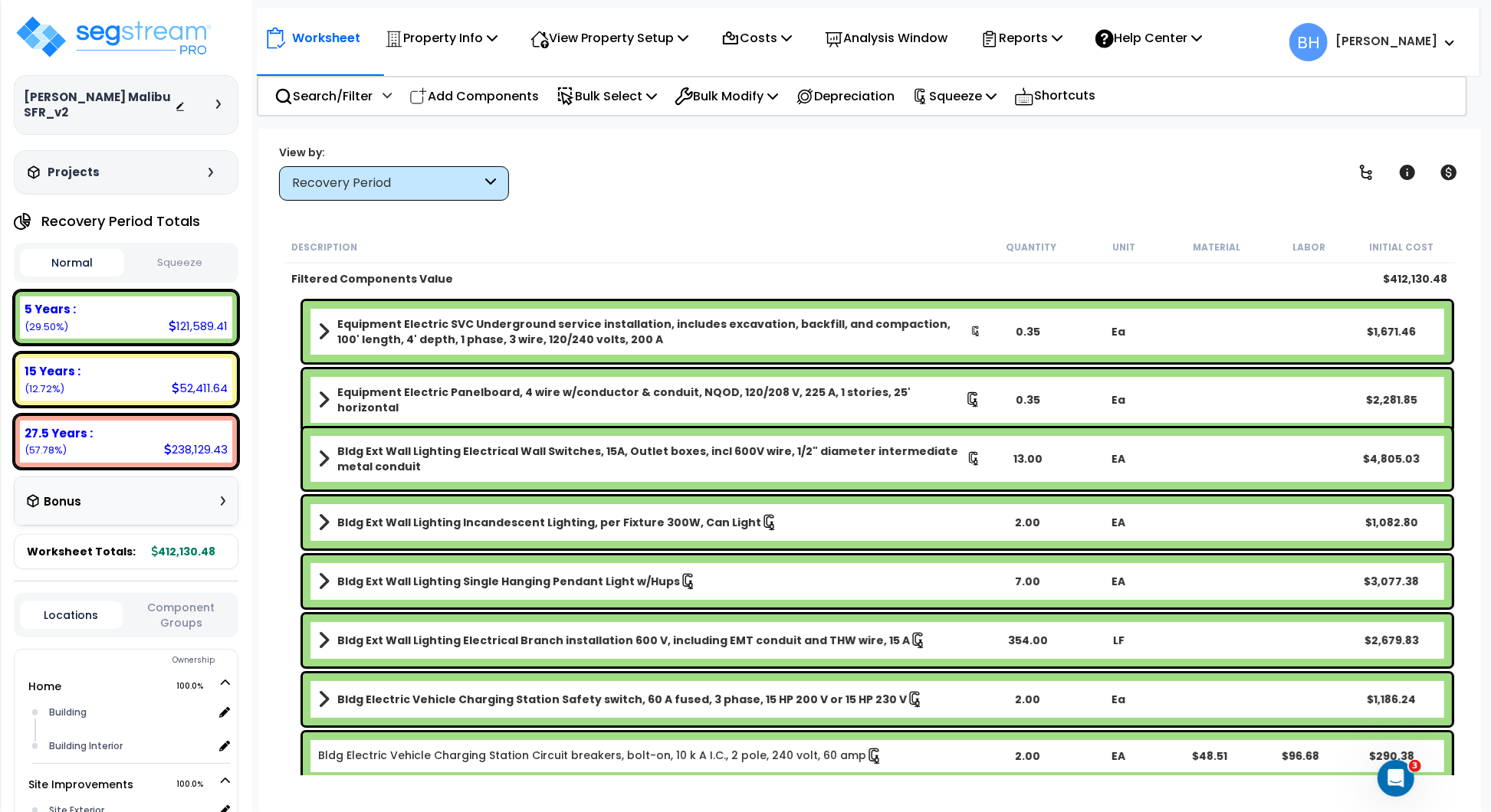
click at [76, 363] on b "15 Years :" at bounding box center [52, 371] width 56 height 16
click at [134, 302] on div "5 Years : 121,589.41 (29.50%)" at bounding box center [125, 317] width 212 height 42
click at [136, 363] on div "15 Years :" at bounding box center [126, 371] width 203 height 16
drag, startPoint x: 135, startPoint y: 362, endPoint x: 142, endPoint y: 420, distance: 58.4
click at [135, 362] on div "15 Years : 52,411.64 (12.72%)" at bounding box center [125, 379] width 212 height 42
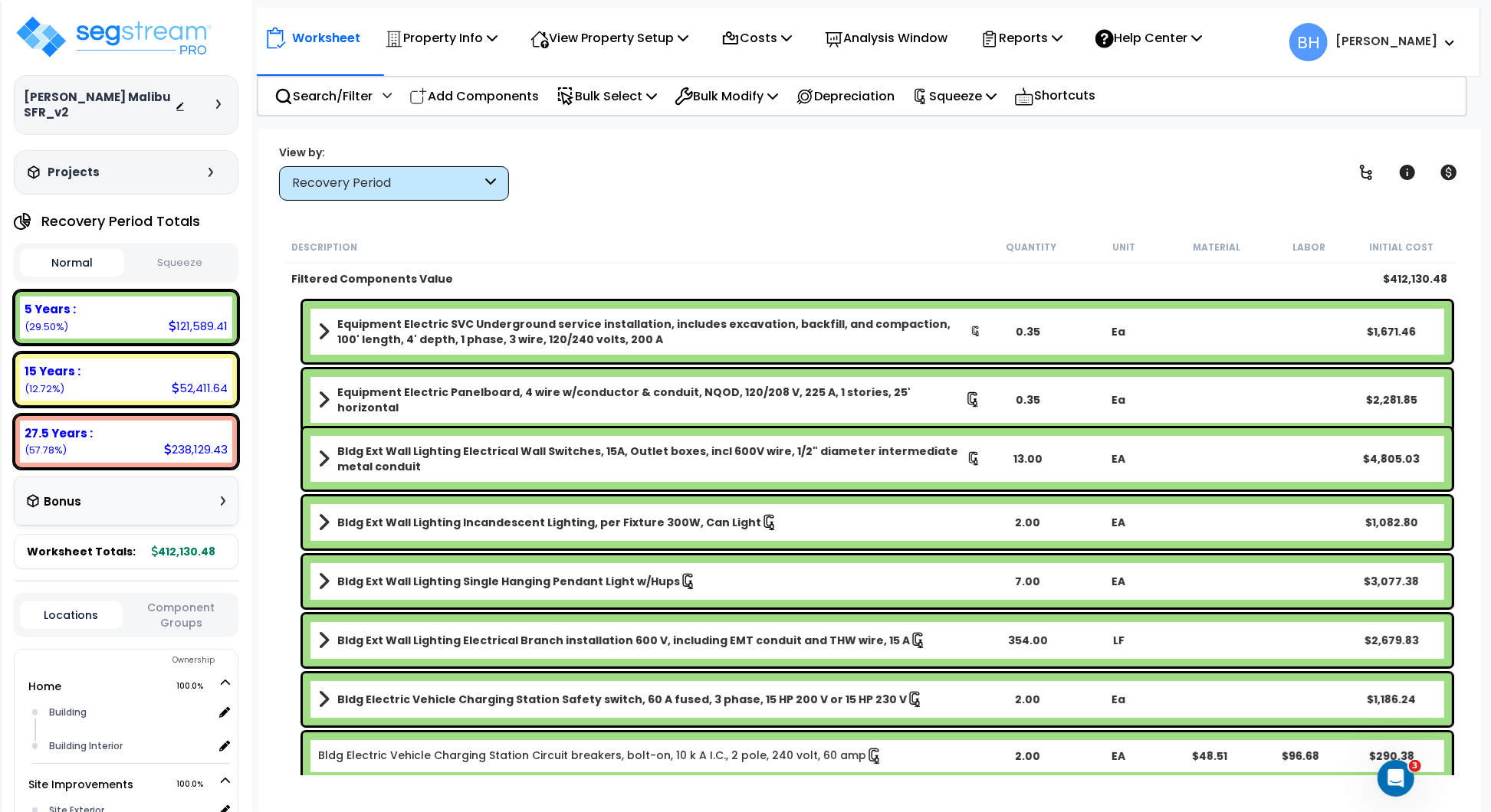
click at [143, 425] on div "27.5 Years :" at bounding box center [126, 433] width 203 height 16
click at [471, 193] on div "Recovery Period" at bounding box center [393, 184] width 230 height 34
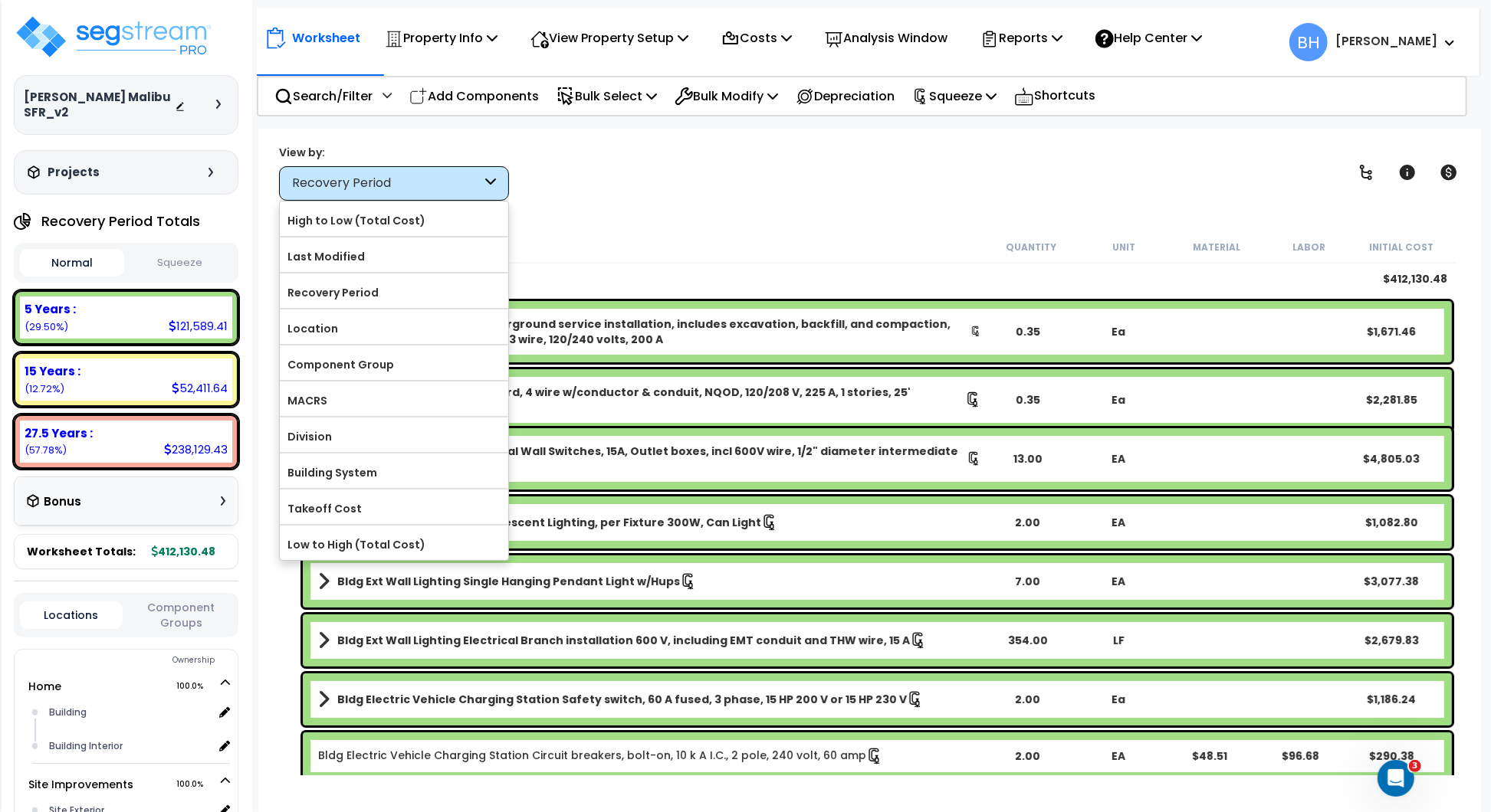
click at [470, 193] on div "Recovery Period" at bounding box center [393, 184] width 230 height 34
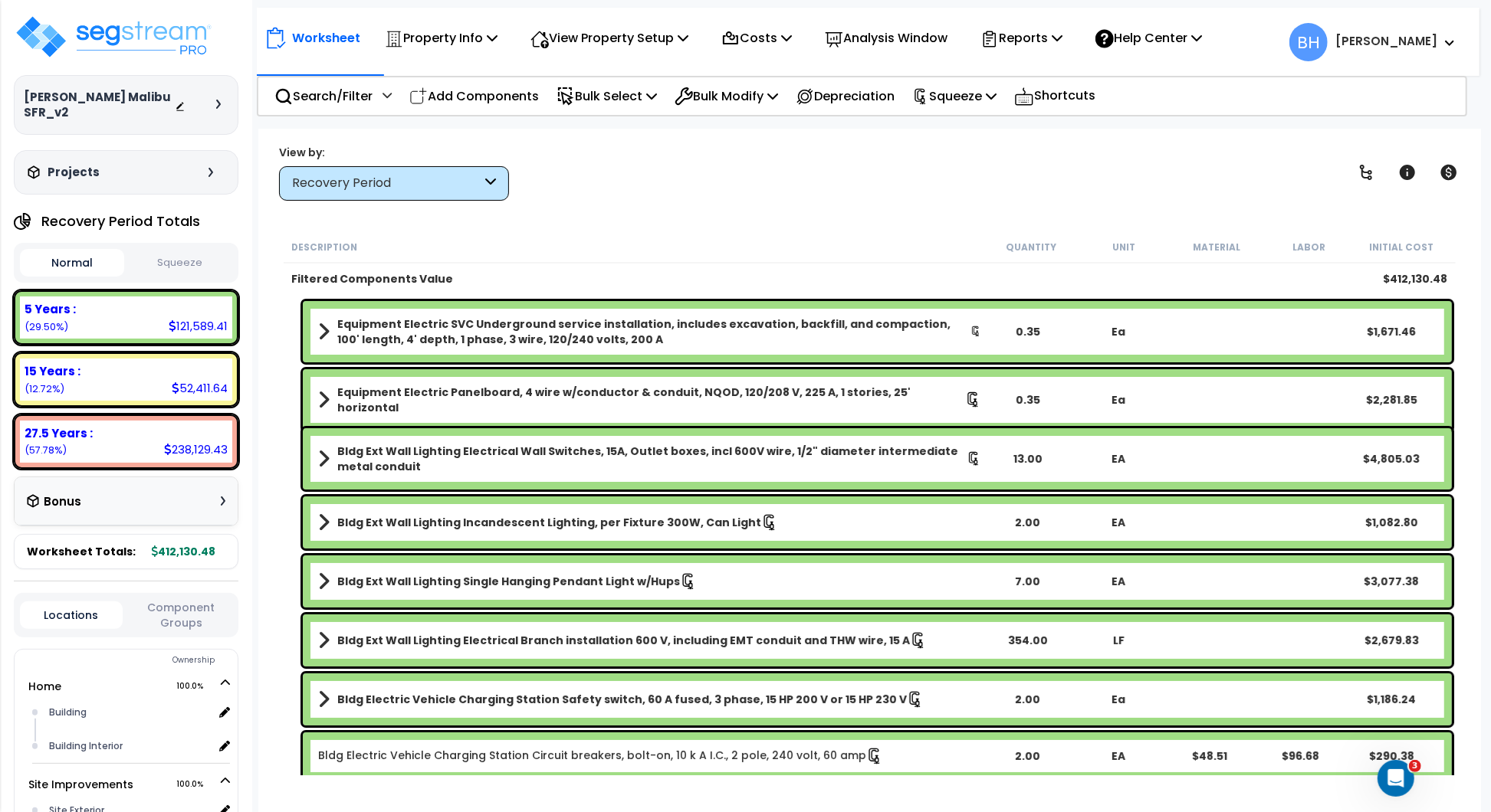
click at [470, 193] on div "Recovery Period" at bounding box center [393, 184] width 230 height 34
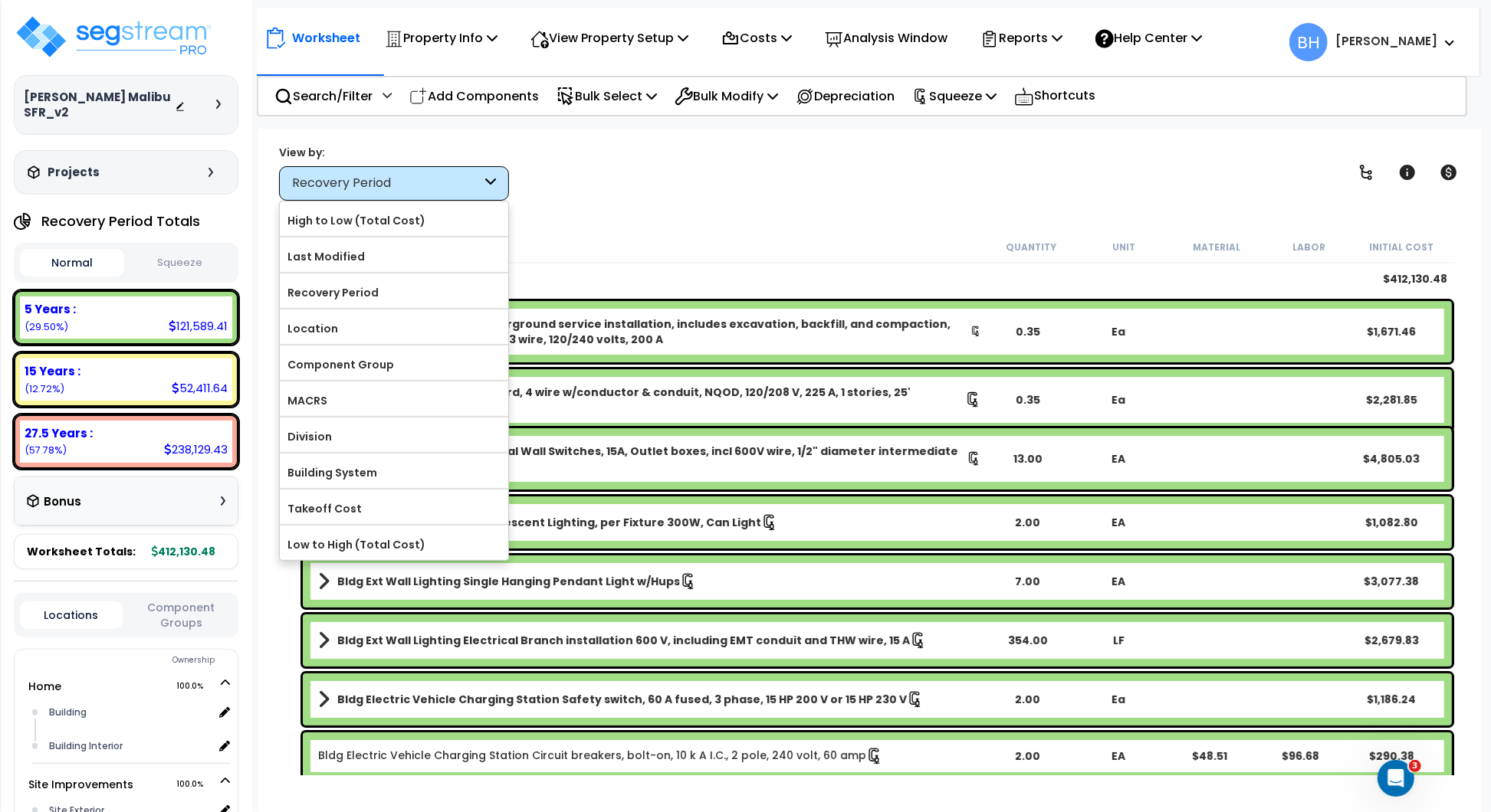
click at [470, 193] on div "Recovery Period" at bounding box center [393, 184] width 230 height 34
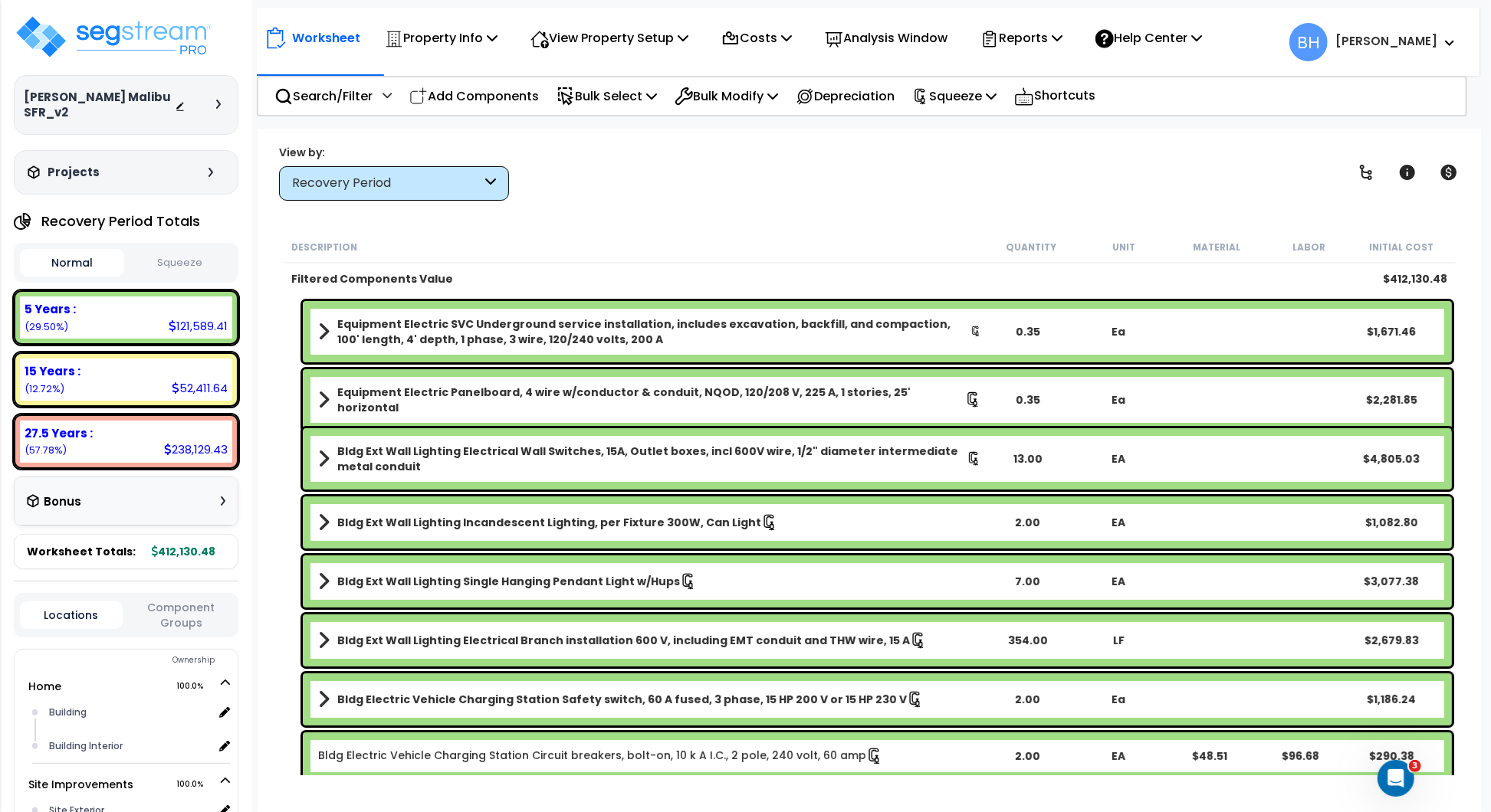
drag, startPoint x: 734, startPoint y: 217, endPoint x: 696, endPoint y: 221, distance: 38.2
click at [734, 217] on div "Worksheet Property Info Property Setup Add Property Unit Template property Clon…" at bounding box center [870, 534] width 1223 height 812
click at [127, 302] on div "5 Years :" at bounding box center [126, 310] width 203 height 16
click at [181, 250] on button "Squeeze" at bounding box center [180, 263] width 104 height 27
click at [74, 250] on button "Normal" at bounding box center [71, 263] width 104 height 27
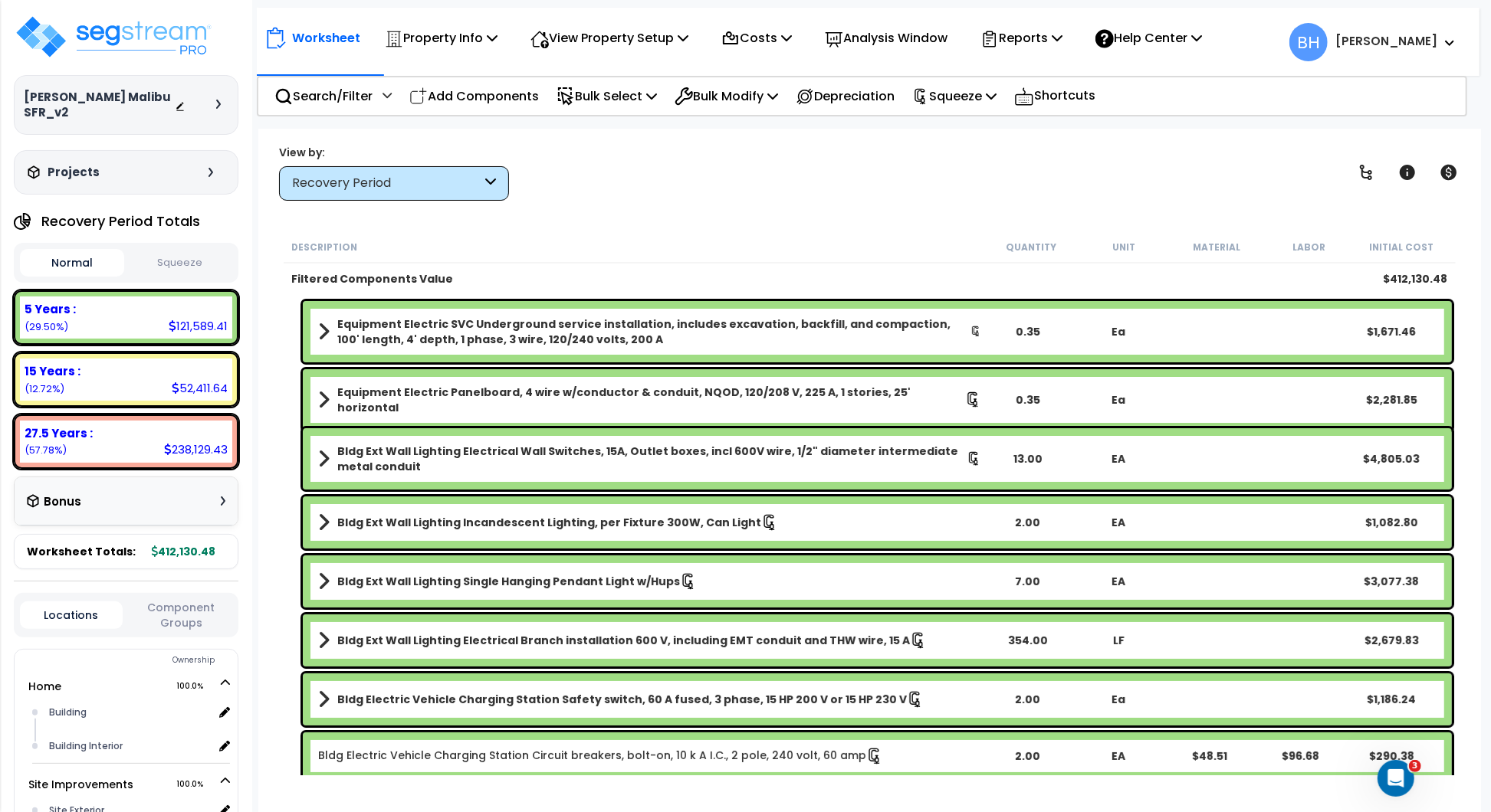
click at [125, 314] on div "5 Years : 121,589.41 (29.50%)" at bounding box center [125, 317] width 212 height 42
click at [108, 368] on div "15 Years : 52,411.64 (12.72%)" at bounding box center [125, 379] width 212 height 42
drag, startPoint x: 105, startPoint y: 370, endPoint x: 101, endPoint y: 397, distance: 27.3
click at [105, 370] on div "15 Years : 52,411.64 (12.72%)" at bounding box center [125, 379] width 212 height 42
drag, startPoint x: 115, startPoint y: 442, endPoint x: 261, endPoint y: 394, distance: 153.7
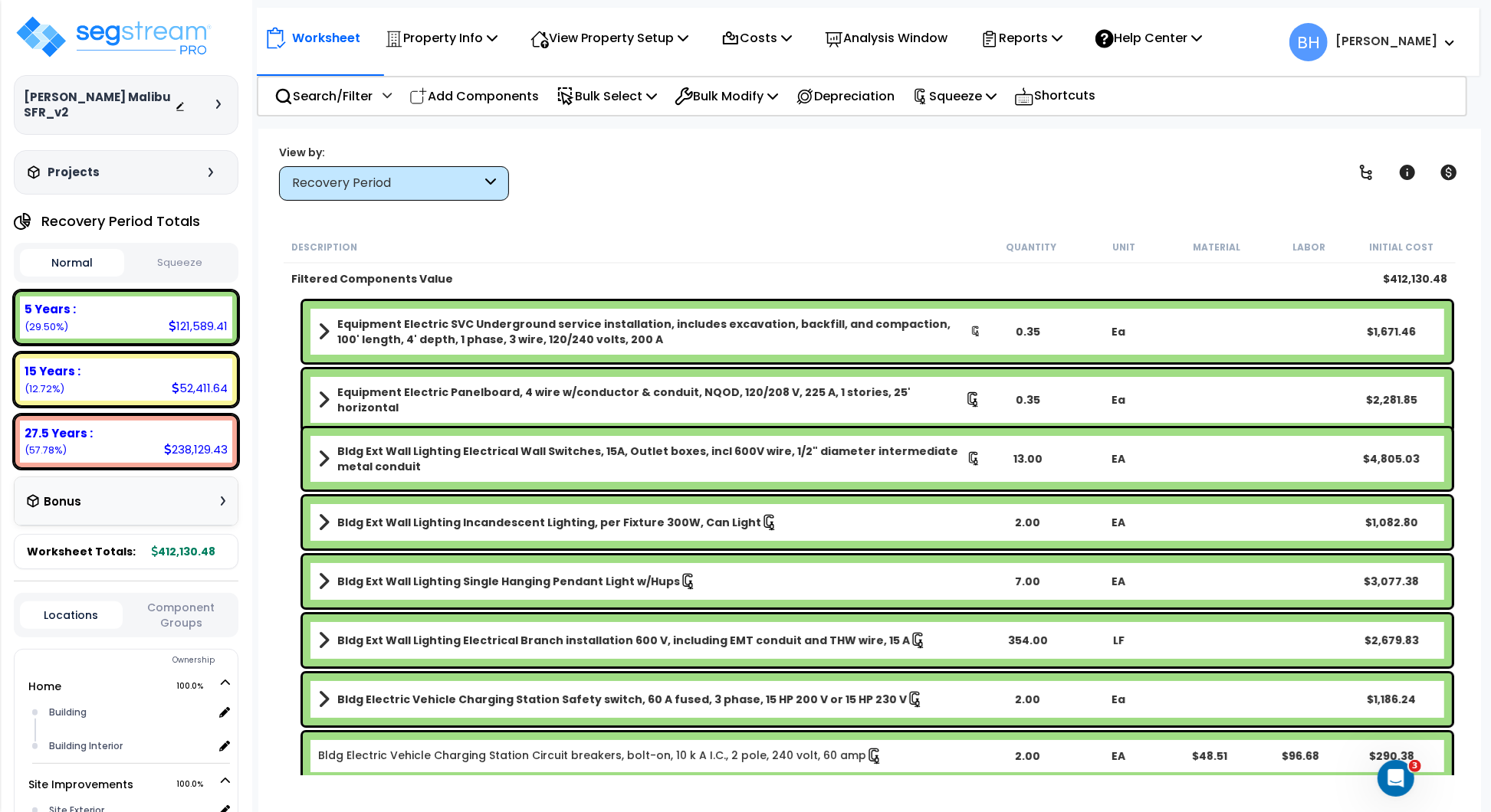
click at [116, 442] on div "27.5 Years : 238,129.43 (57.78%)" at bounding box center [125, 441] width 212 height 42
drag, startPoint x: 666, startPoint y: 176, endPoint x: 655, endPoint y: 179, distance: 11.4
click at [665, 177] on div "View by: Recovery Period High to Low (Total Cost)" at bounding box center [870, 172] width 1192 height 57
click at [437, 173] on div "Recovery Period" at bounding box center [393, 184] width 230 height 34
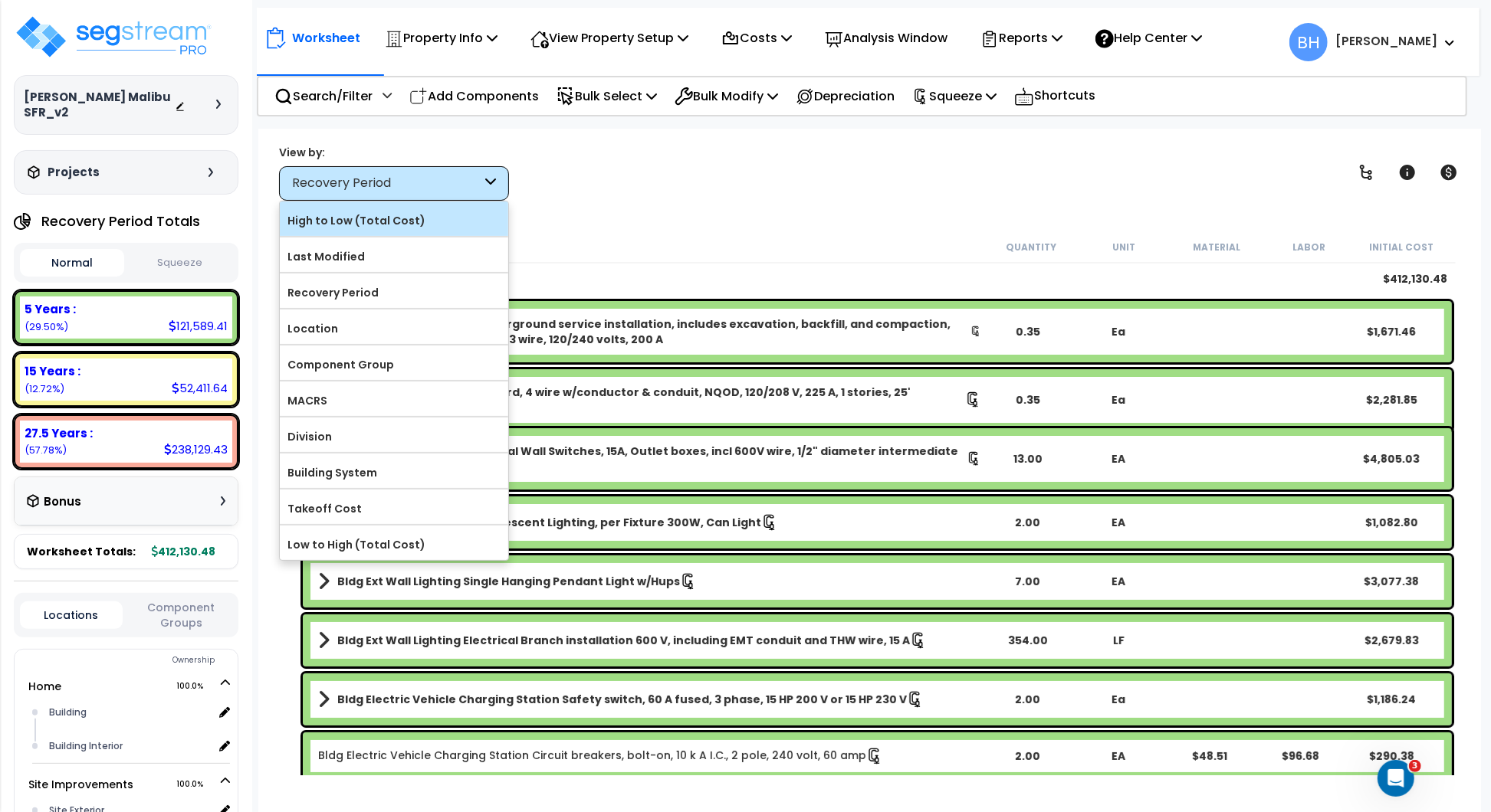
click at [378, 224] on label "High to Low (Total Cost)" at bounding box center [393, 220] width 229 height 23
click at [0, 0] on input "High to Low (Total Cost)" at bounding box center [0, 0] width 0 height 0
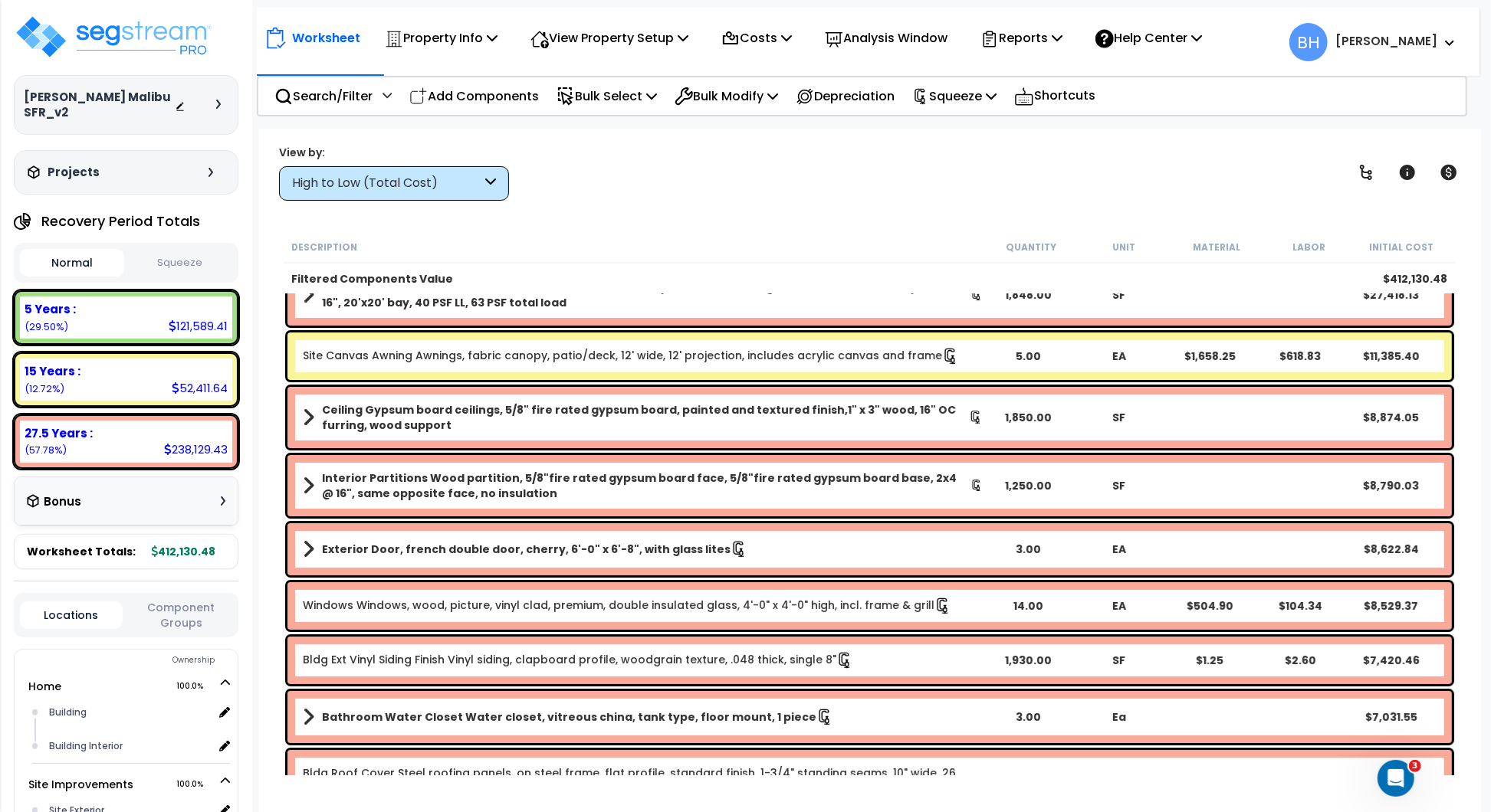
scroll to position [0, 0]
click at [445, 189] on div "High to Low (Total Cost)" at bounding box center [386, 184] width 189 height 18
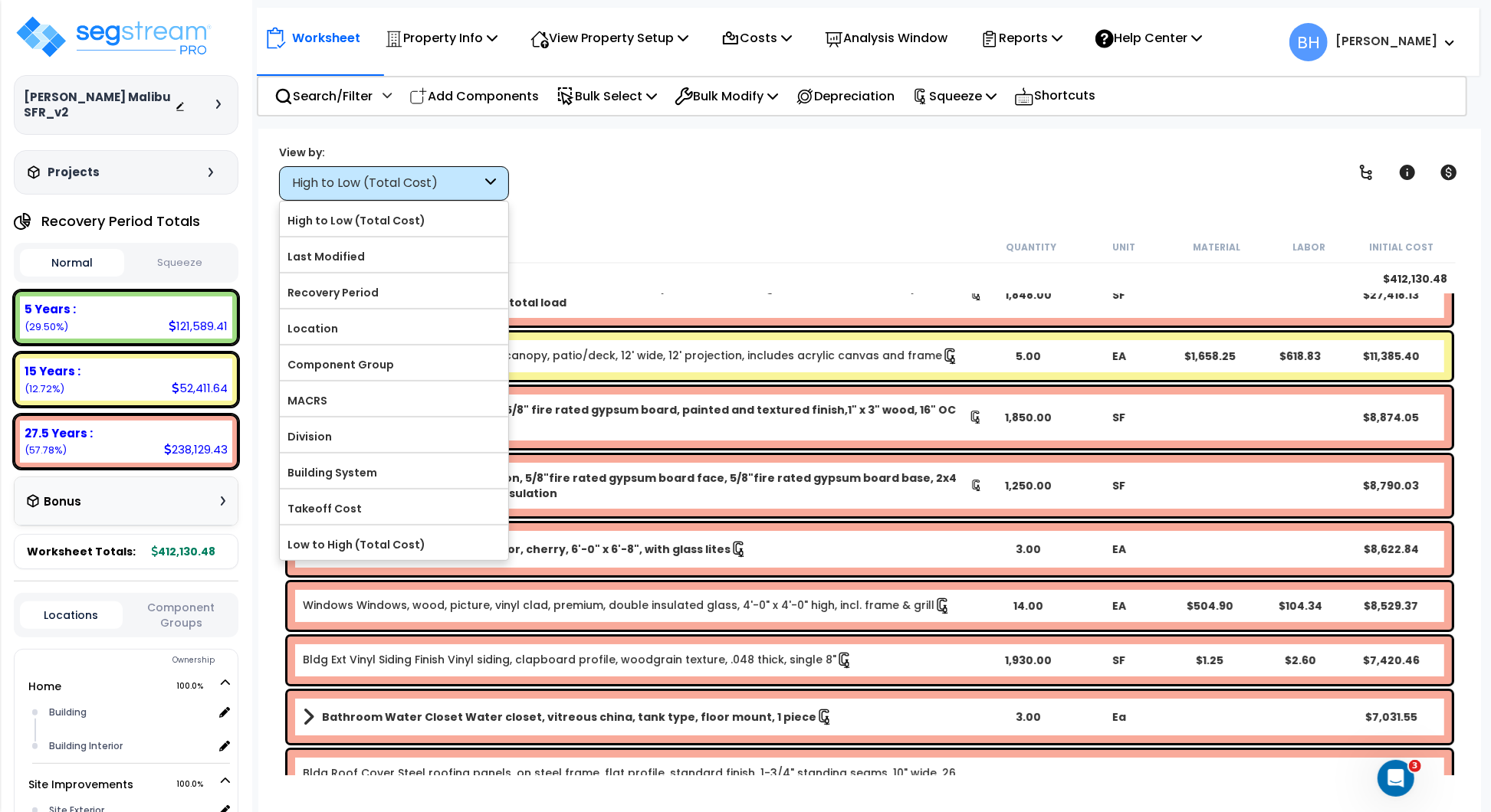
click at [445, 189] on div "High to Low (Total Cost)" at bounding box center [386, 184] width 189 height 18
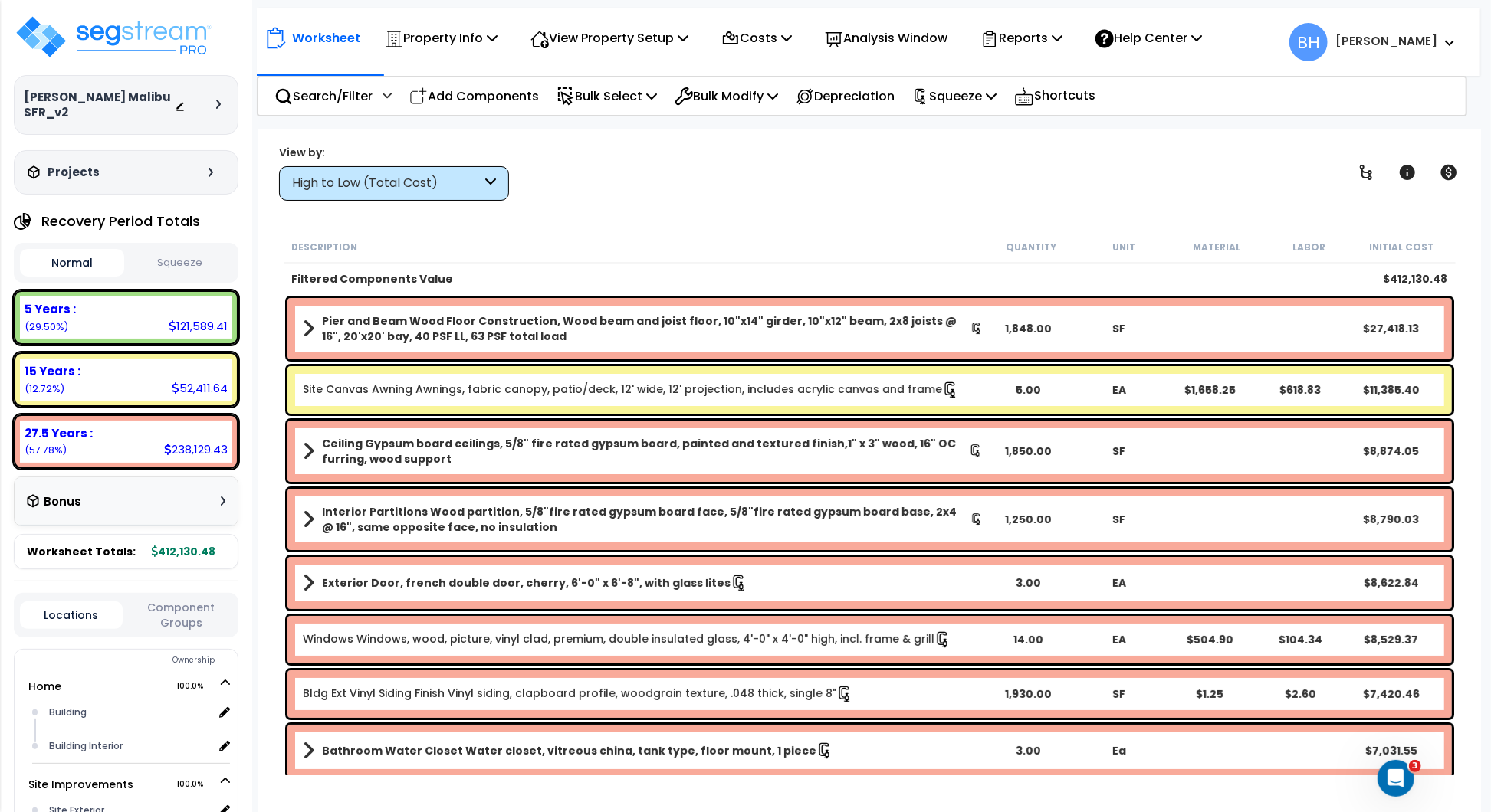
click at [161, 374] on div "15 Years : 52,411.64 (12.72%)" at bounding box center [125, 379] width 212 height 42
click at [150, 312] on div "5 Years : 121,589.41 (29.50%)" at bounding box center [125, 317] width 212 height 42
click at [436, 182] on div "High to Low (Total Cost)" at bounding box center [386, 184] width 189 height 18
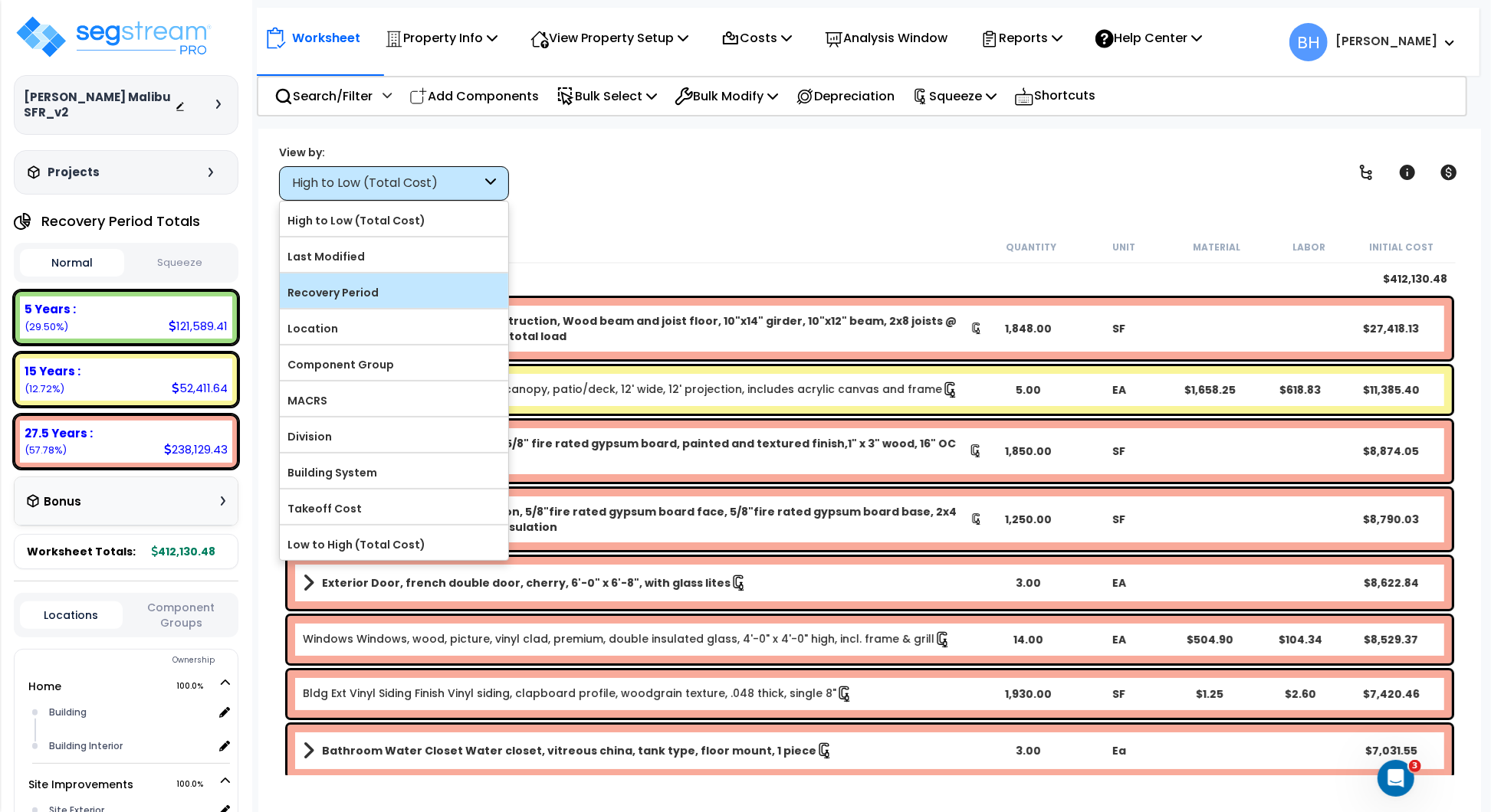
click at [326, 288] on label "Recovery Period" at bounding box center [393, 293] width 229 height 23
click at [0, 0] on input "Recovery Period" at bounding box center [0, 0] width 0 height 0
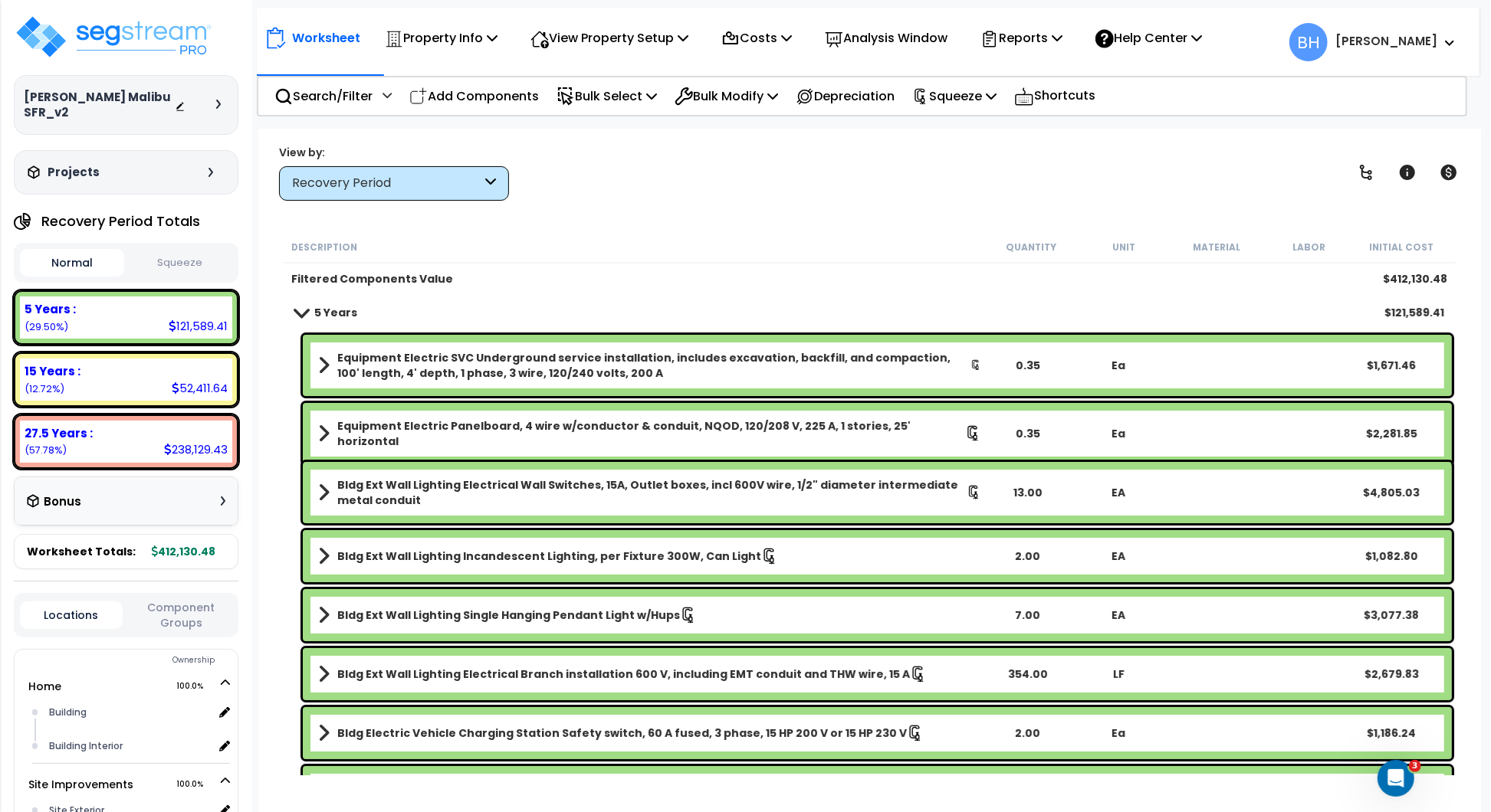
click at [433, 194] on div "Recovery Period" at bounding box center [393, 184] width 230 height 34
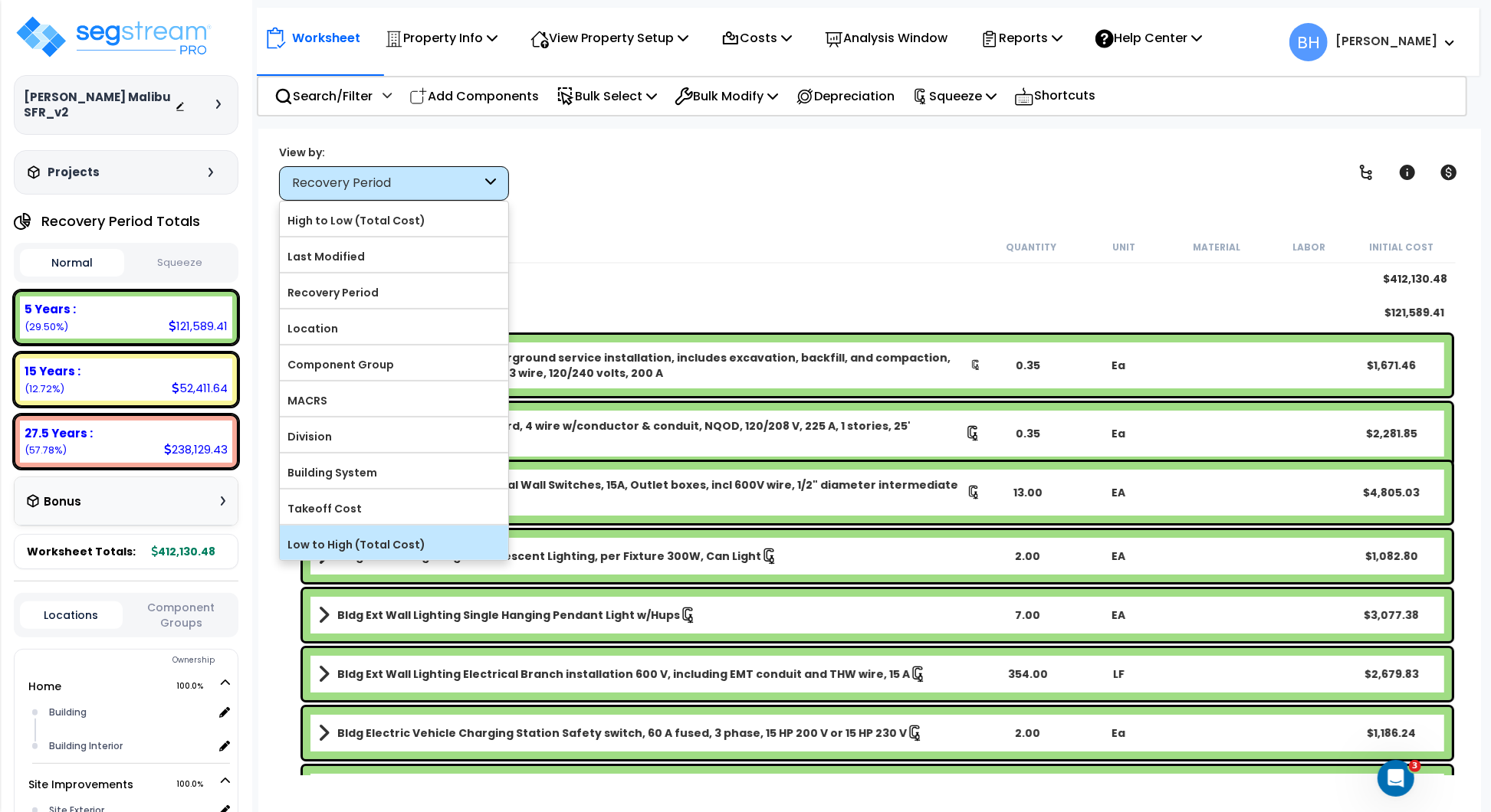
click at [346, 546] on label "Low to High (Total Cost)" at bounding box center [393, 545] width 229 height 23
click at [0, 0] on input "Low to High (Total Cost)" at bounding box center [0, 0] width 0 height 0
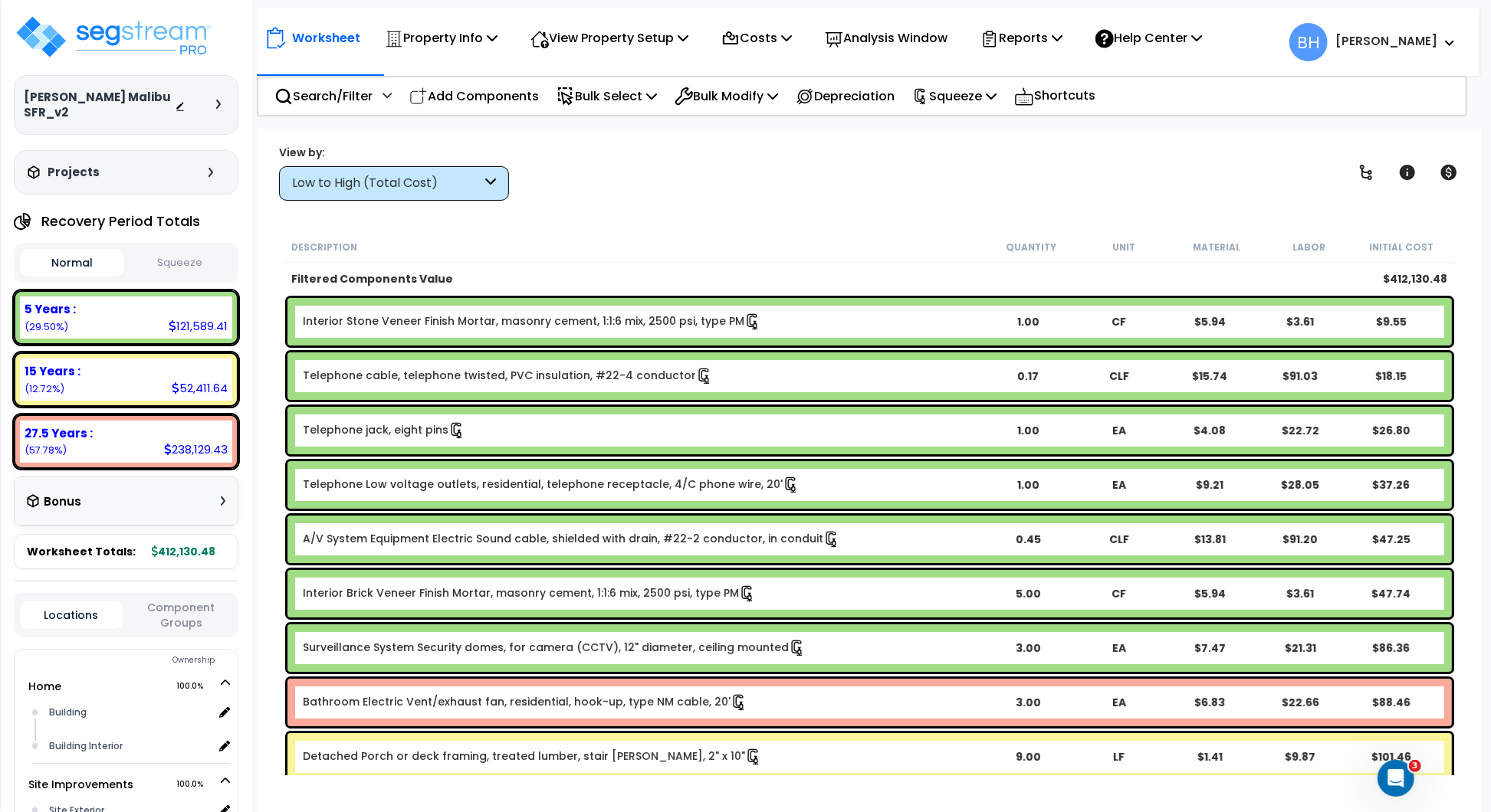
click at [398, 189] on div "Low to High (Total Cost)" at bounding box center [386, 184] width 189 height 18
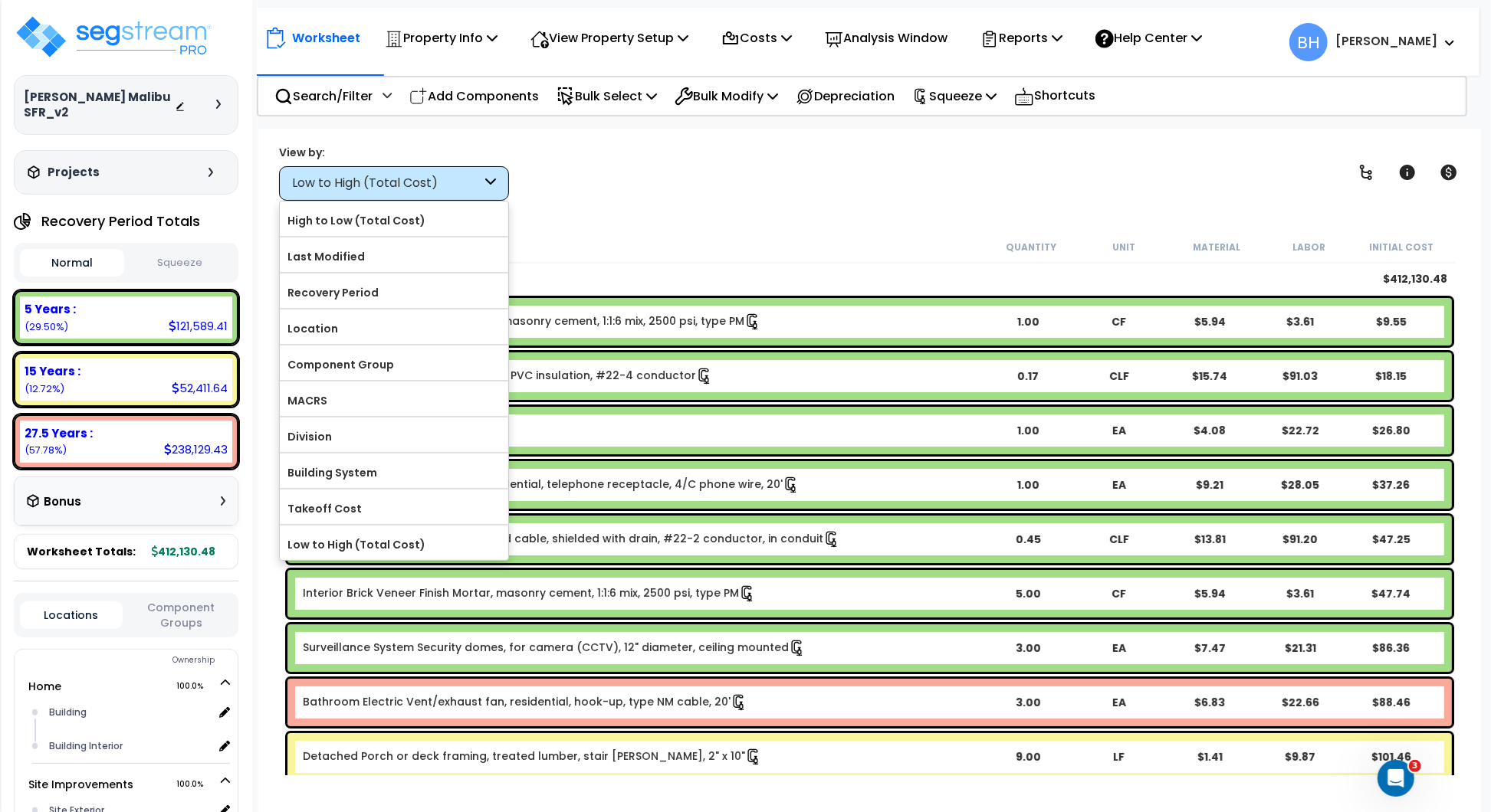
click at [325, 217] on label "High to Low (Total Cost)" at bounding box center [393, 220] width 229 height 23
click at [0, 0] on input "High to Low (Total Cost)" at bounding box center [0, 0] width 0 height 0
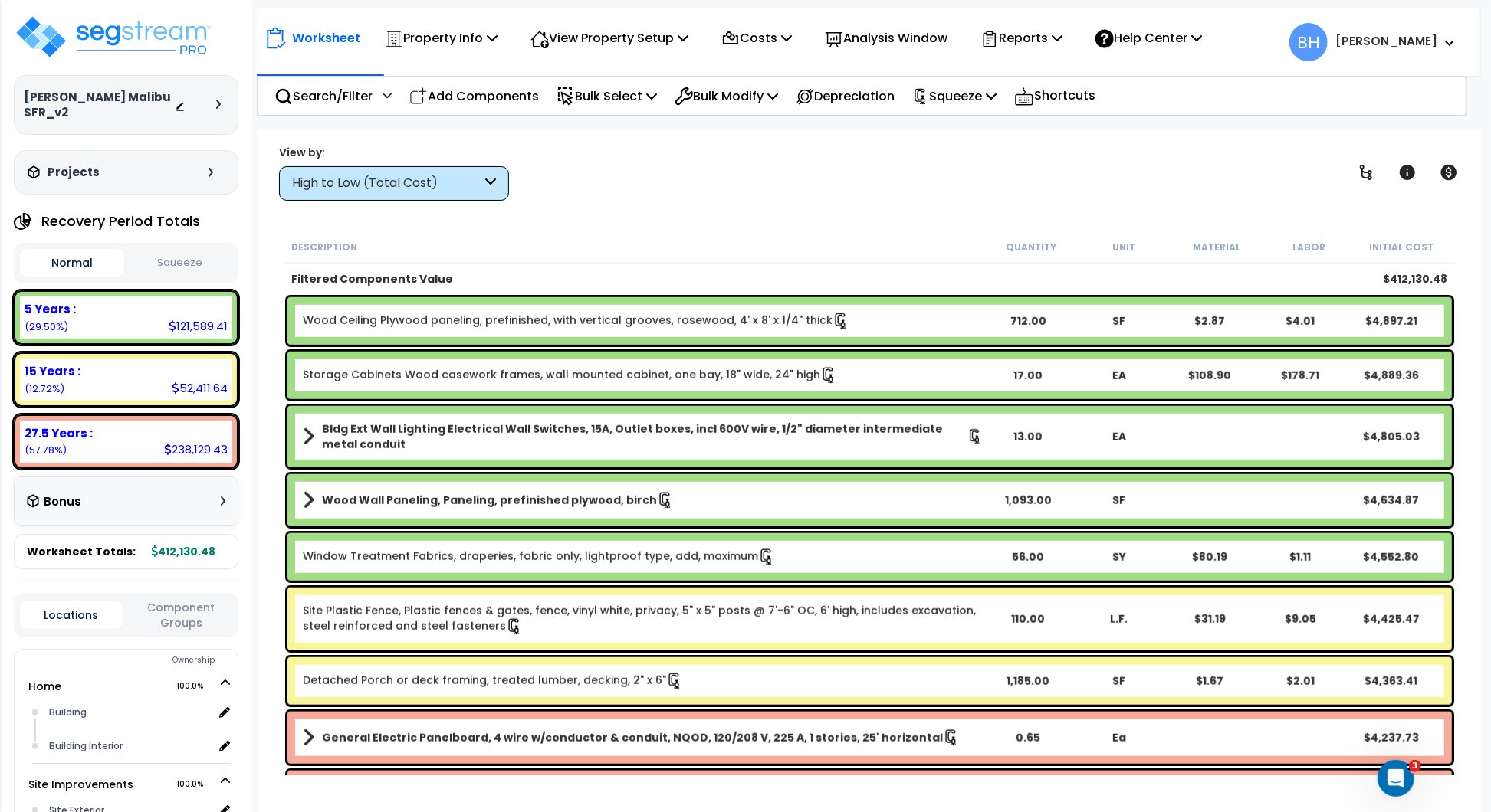
scroll to position [1022, 0]
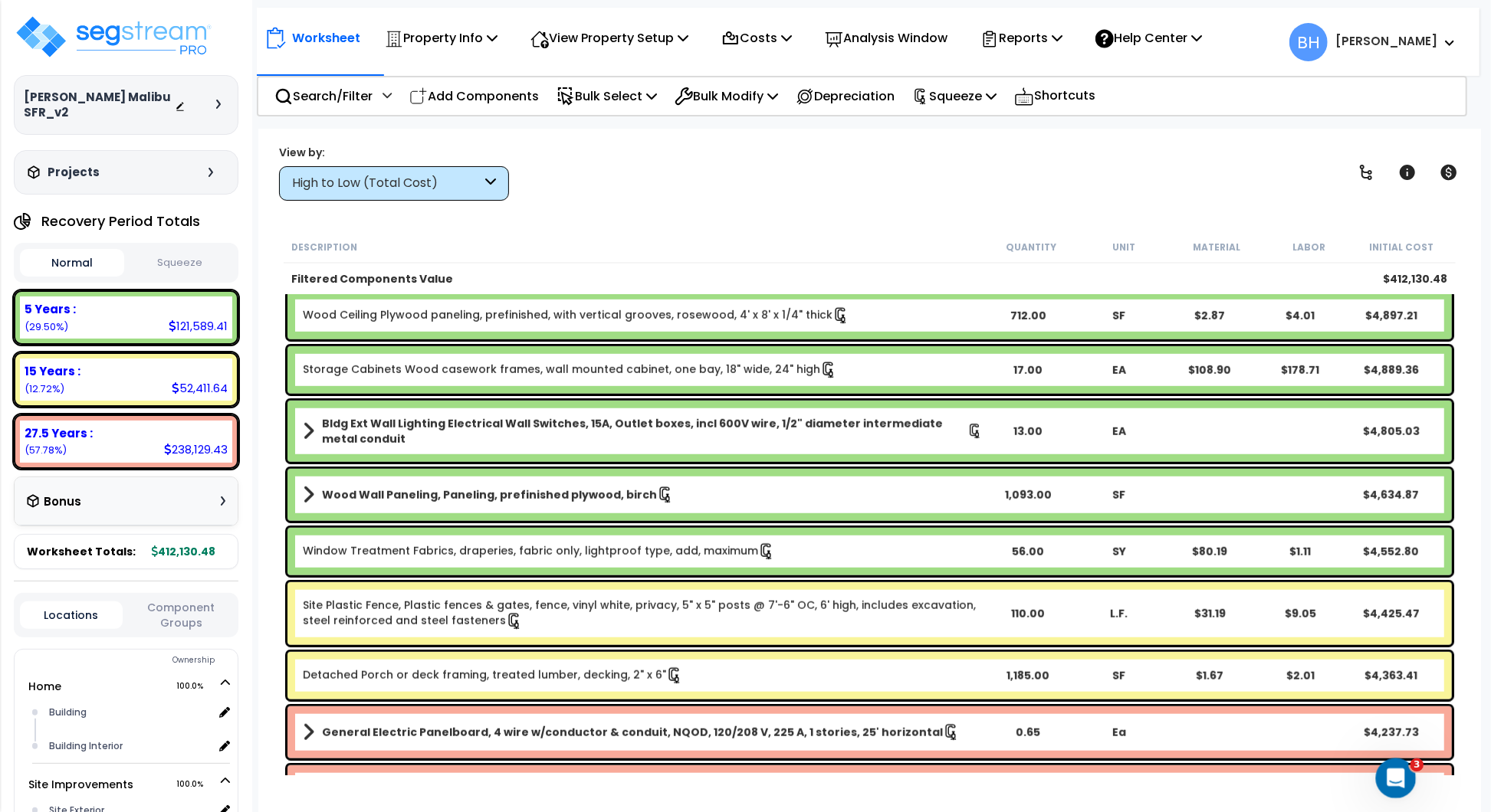
click at [1401, 776] on icon "Open Intercom Messenger" at bounding box center [1393, 776] width 25 height 25
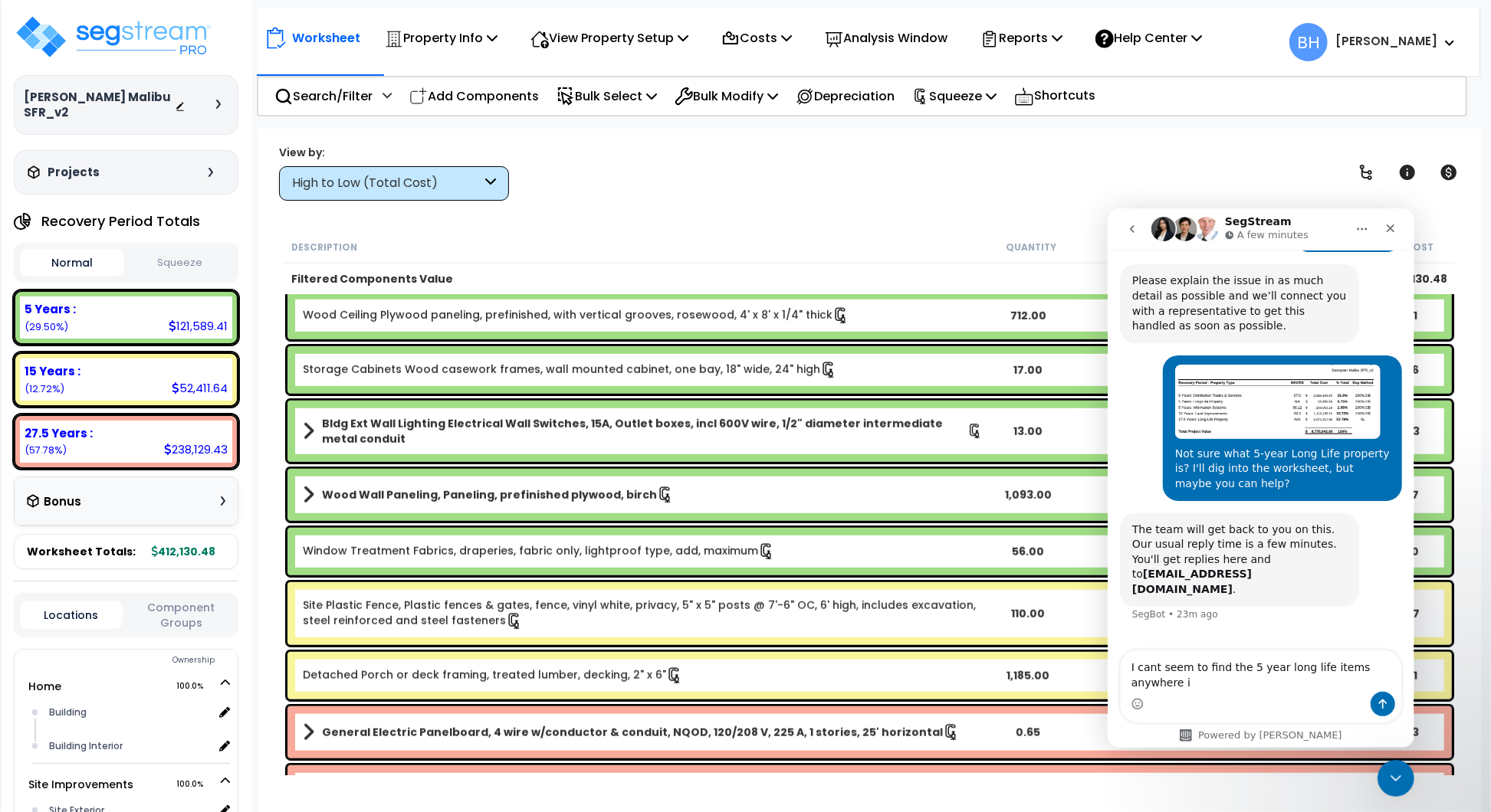
scroll to position [176, 0]
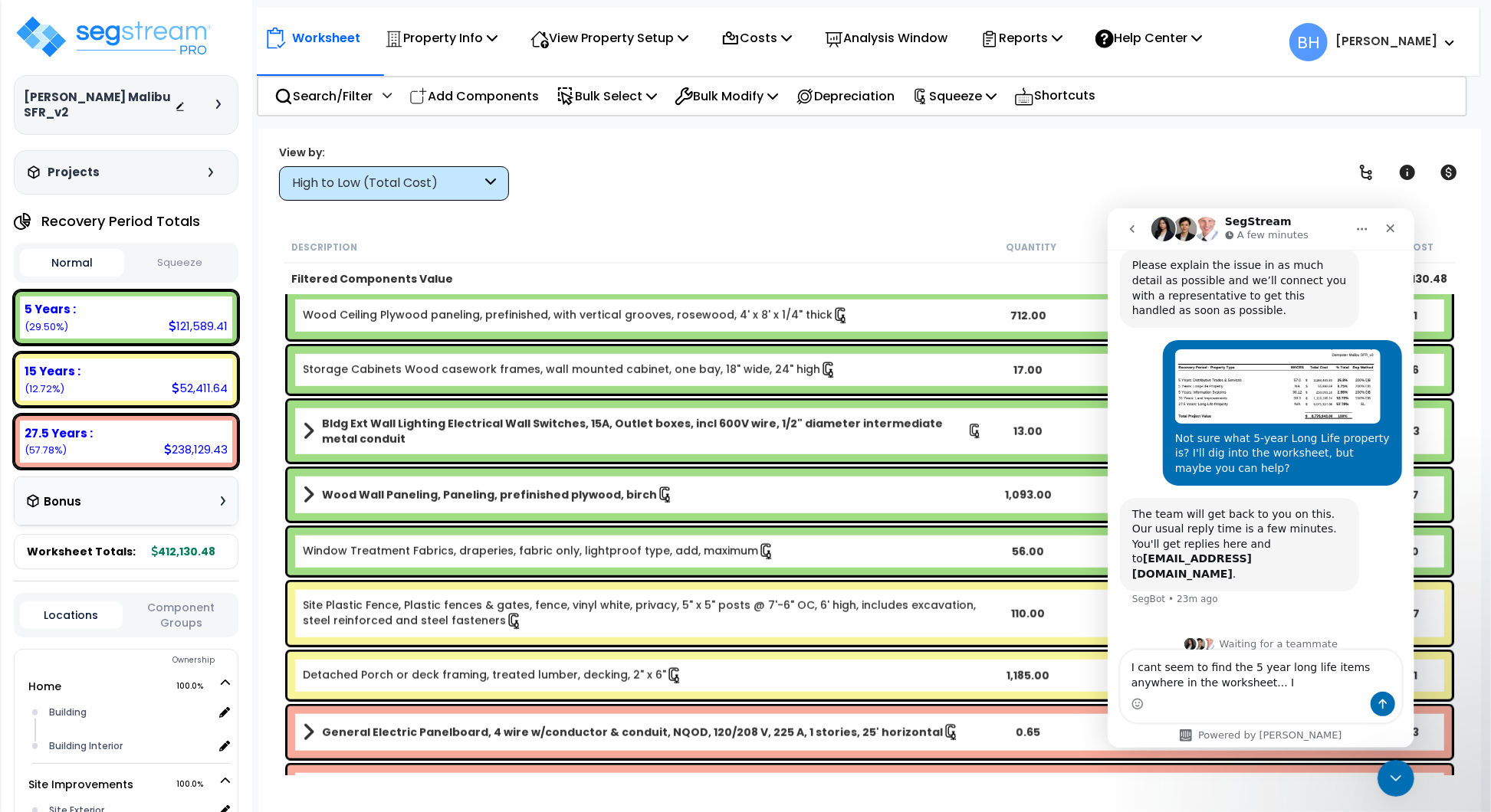
type textarea "I cant seem to find the 5 year long life items anywhere in the worksheet..."
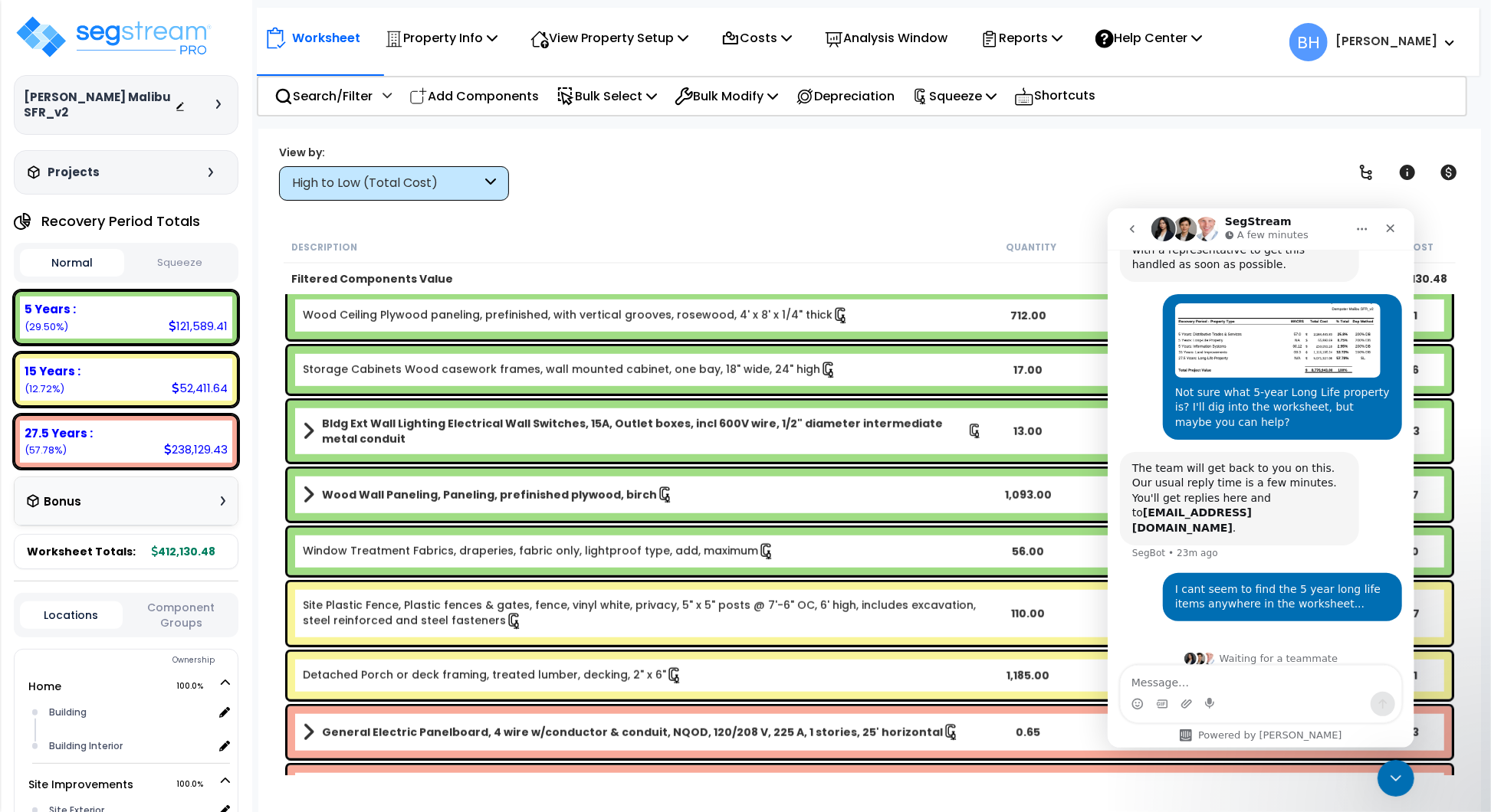
click at [952, 197] on div "View by: High to Low (Total Cost) High to Low (Total Cost)" at bounding box center [870, 172] width 1192 height 57
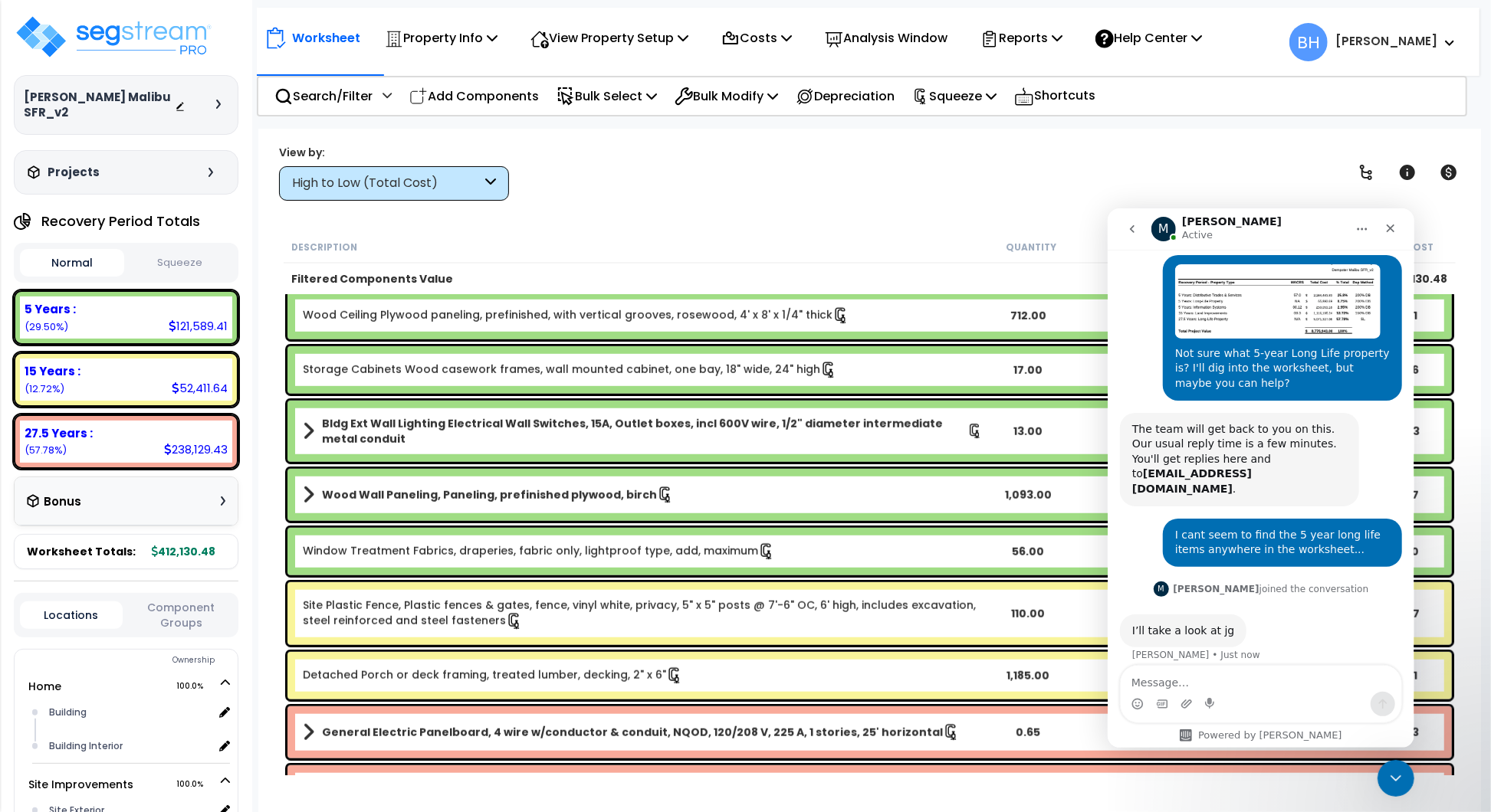
scroll to position [261, 0]
click at [1165, 686] on textarea "Message…" at bounding box center [1260, 678] width 280 height 26
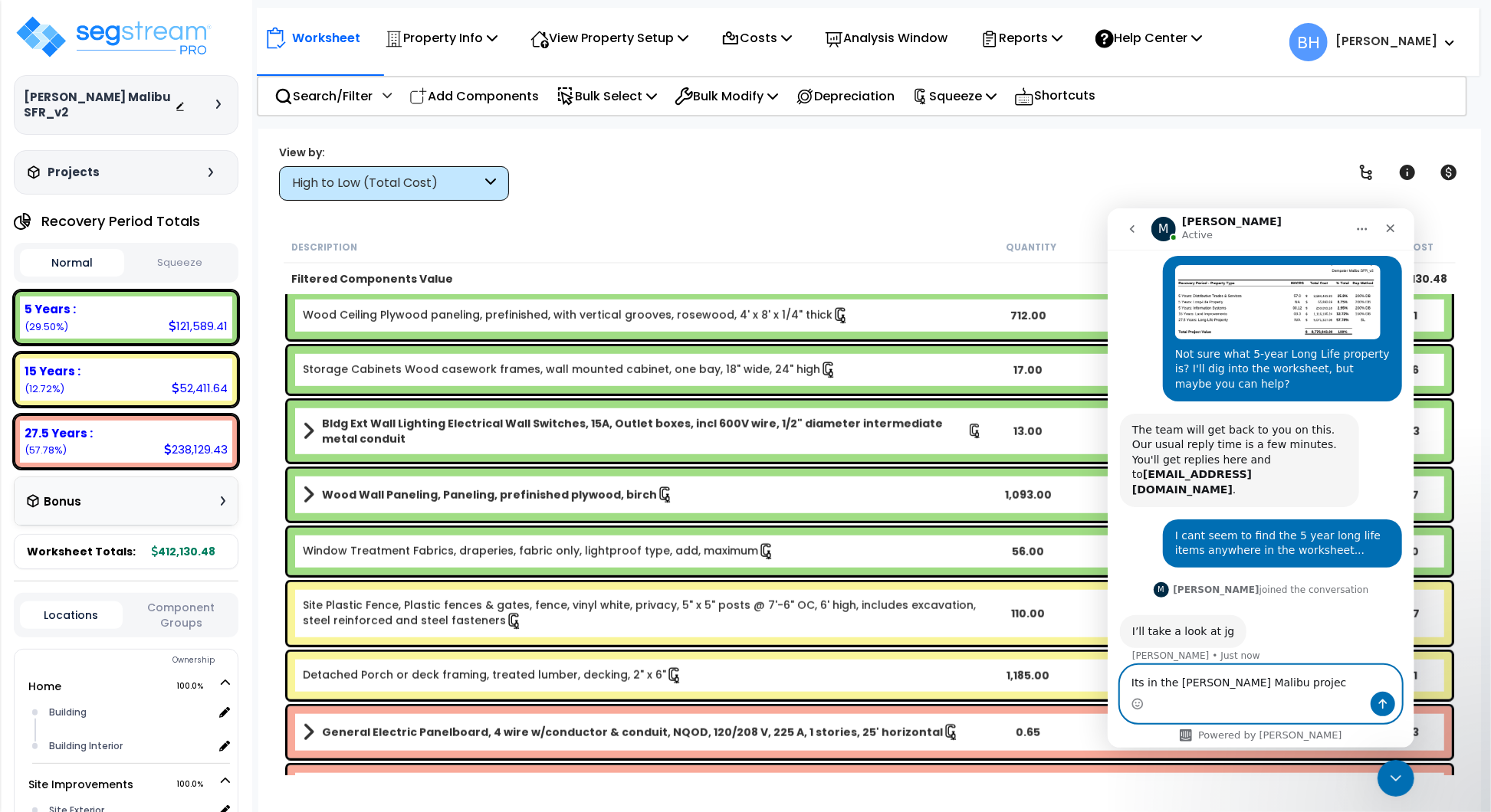
type textarea "Its in the Dempster Malibu project"
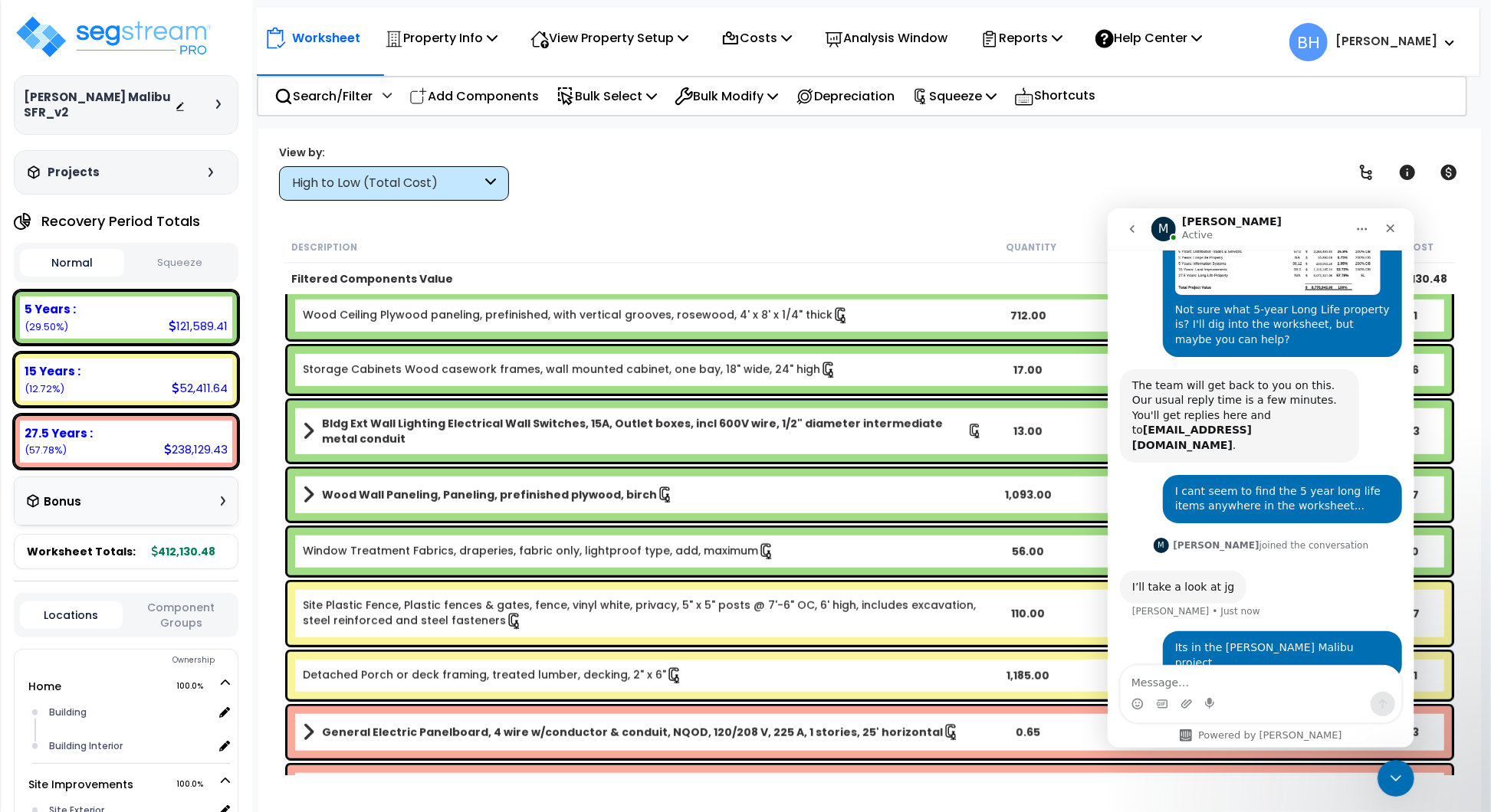
click at [157, 306] on div "5 Years : 121,589.41 (29.50%)" at bounding box center [125, 317] width 212 height 42
click at [720, 218] on div "Worksheet Property Info Property Setup Add Property Unit Template property Clon…" at bounding box center [870, 534] width 1223 height 812
click at [1383, 771] on div "Close Intercom Messenger" at bounding box center [1393, 776] width 37 height 37
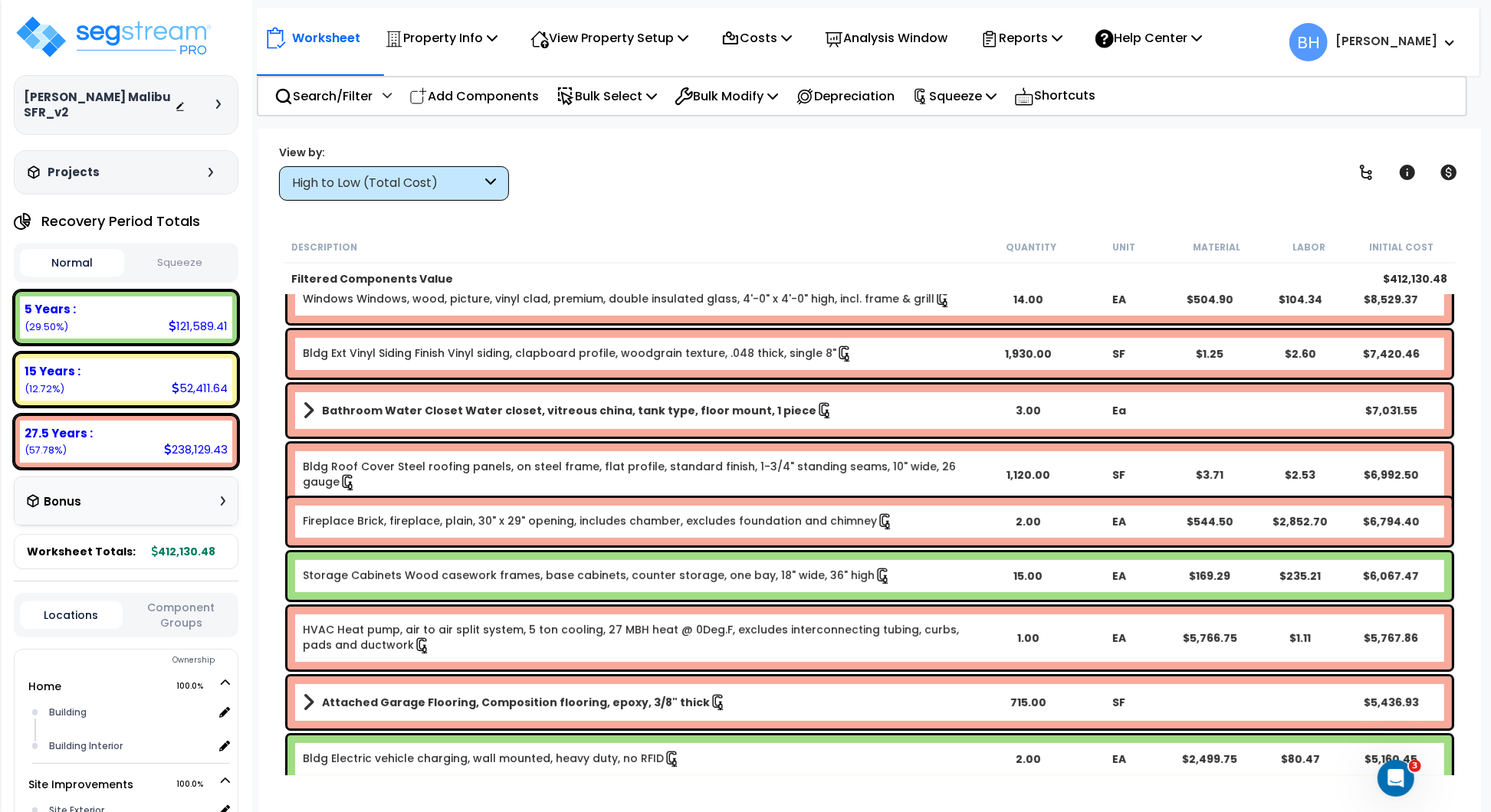
scroll to position [0, 0]
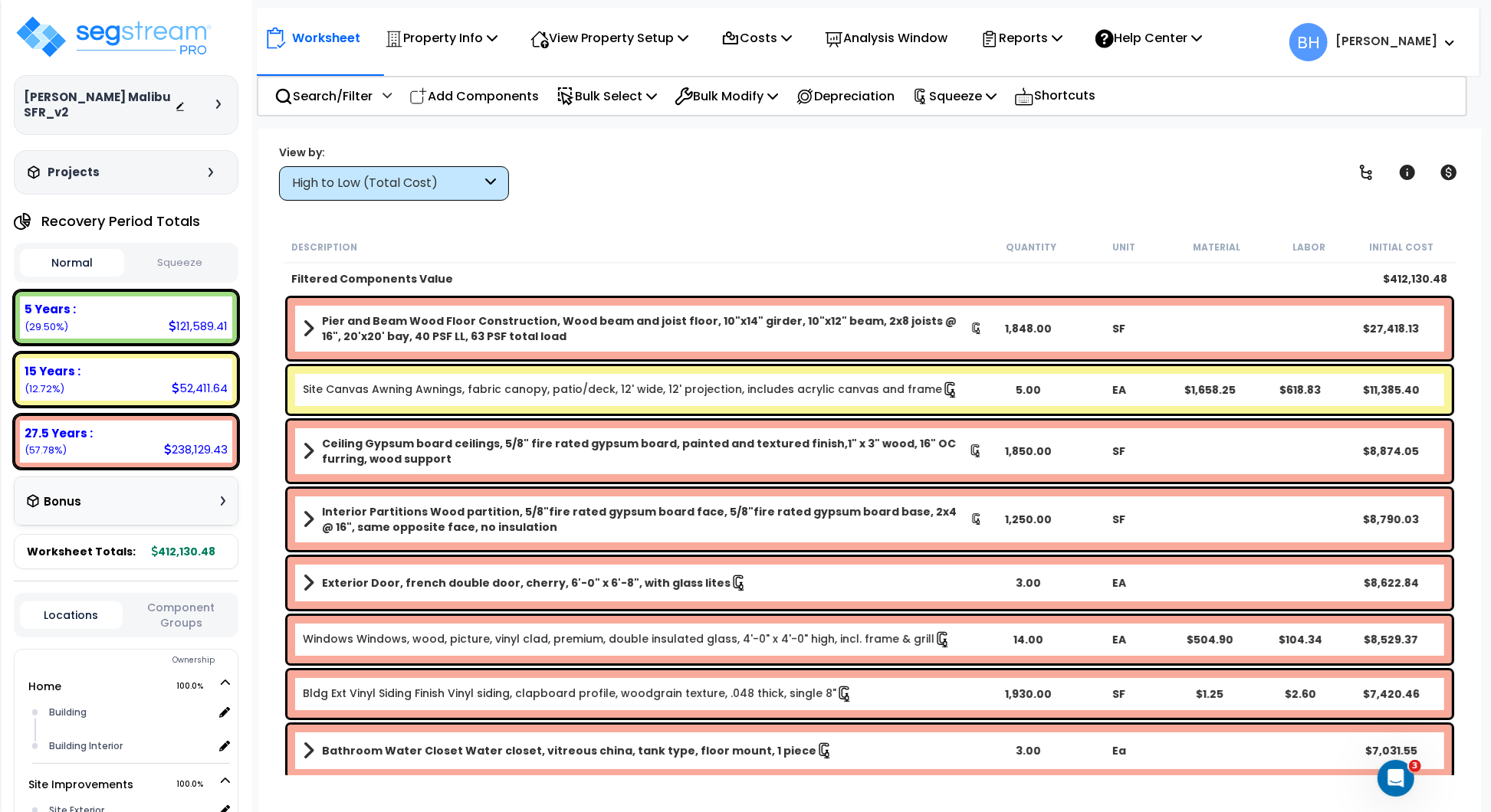
click at [409, 188] on div "High to Low (Total Cost)" at bounding box center [386, 184] width 189 height 18
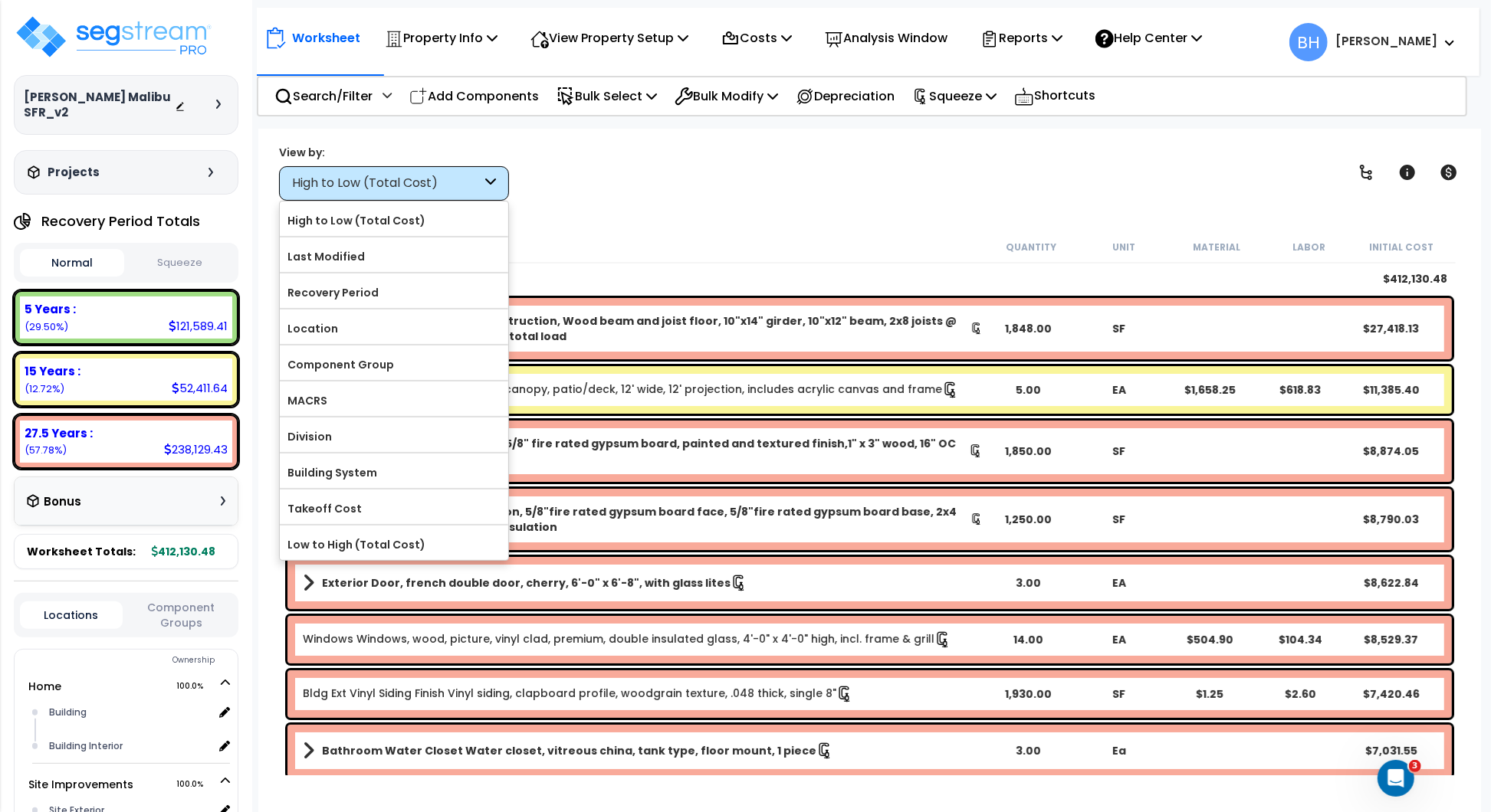
drag, startPoint x: 362, startPoint y: 291, endPoint x: 372, endPoint y: 290, distance: 10.0
click at [362, 290] on label "Recovery Period" at bounding box center [393, 293] width 229 height 23
click at [0, 0] on input "Recovery Period" at bounding box center [0, 0] width 0 height 0
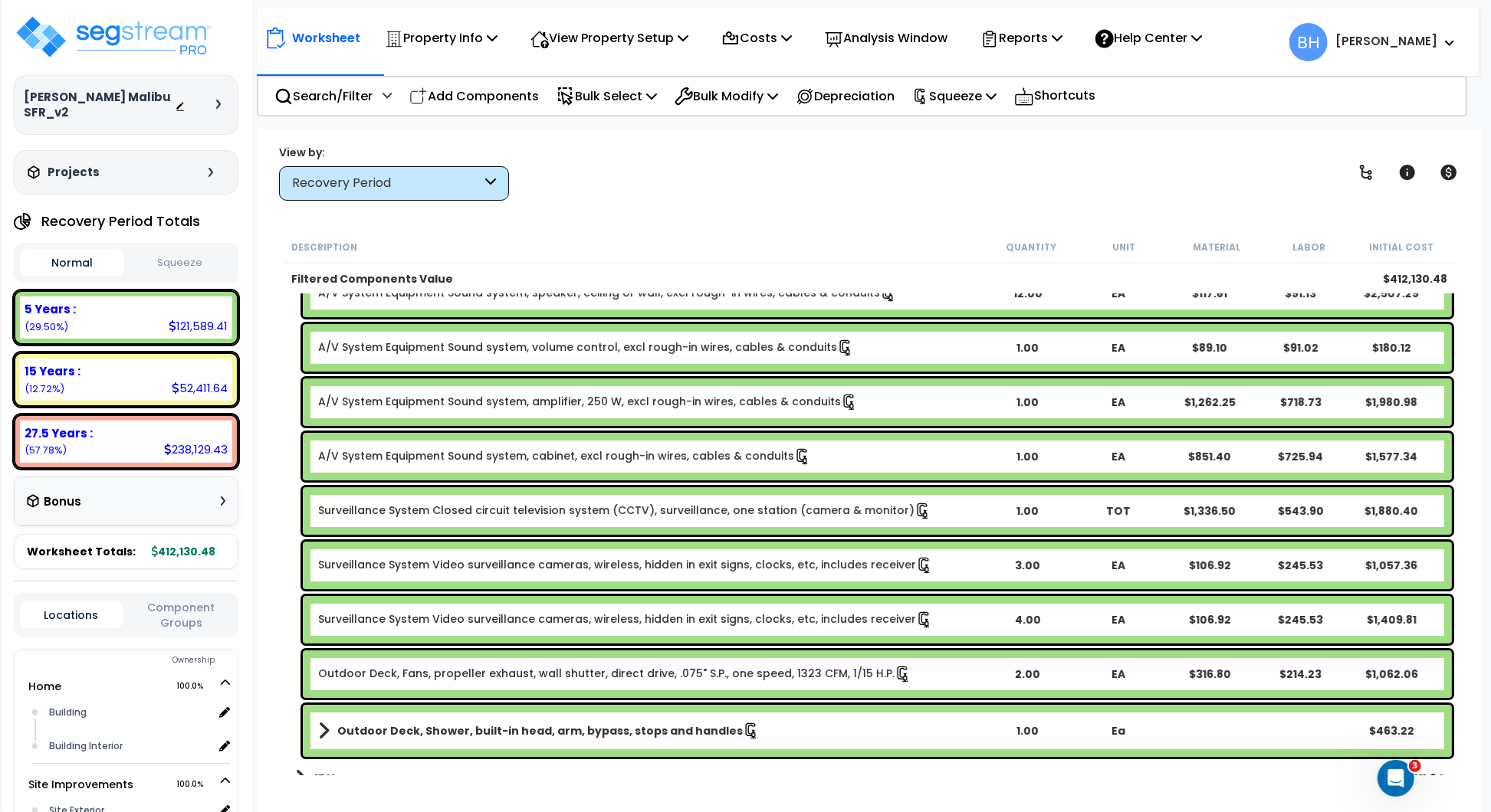
scroll to position [4229, 0]
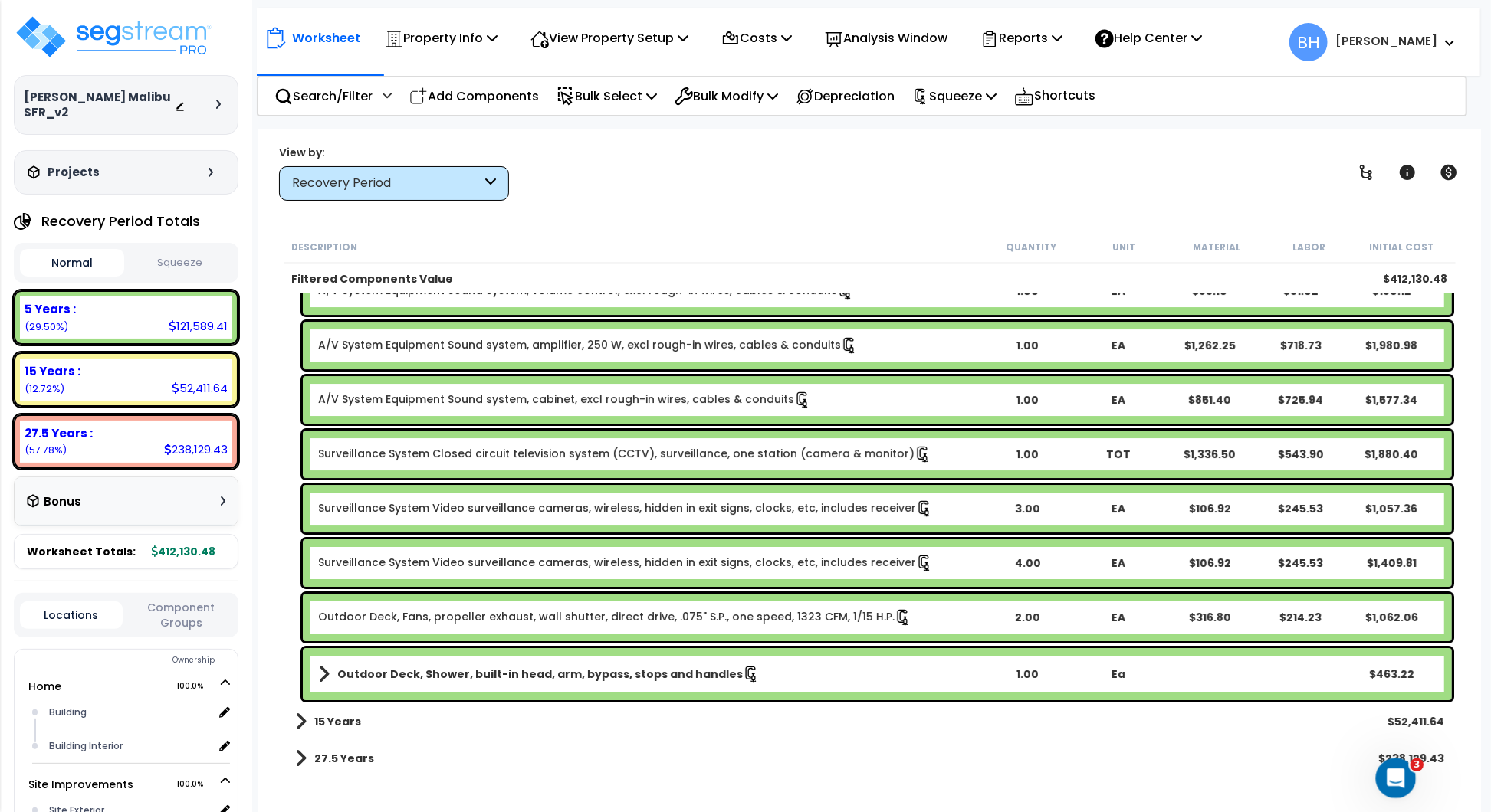
click at [1391, 780] on icon "Open Intercom Messenger" at bounding box center [1393, 776] width 25 height 25
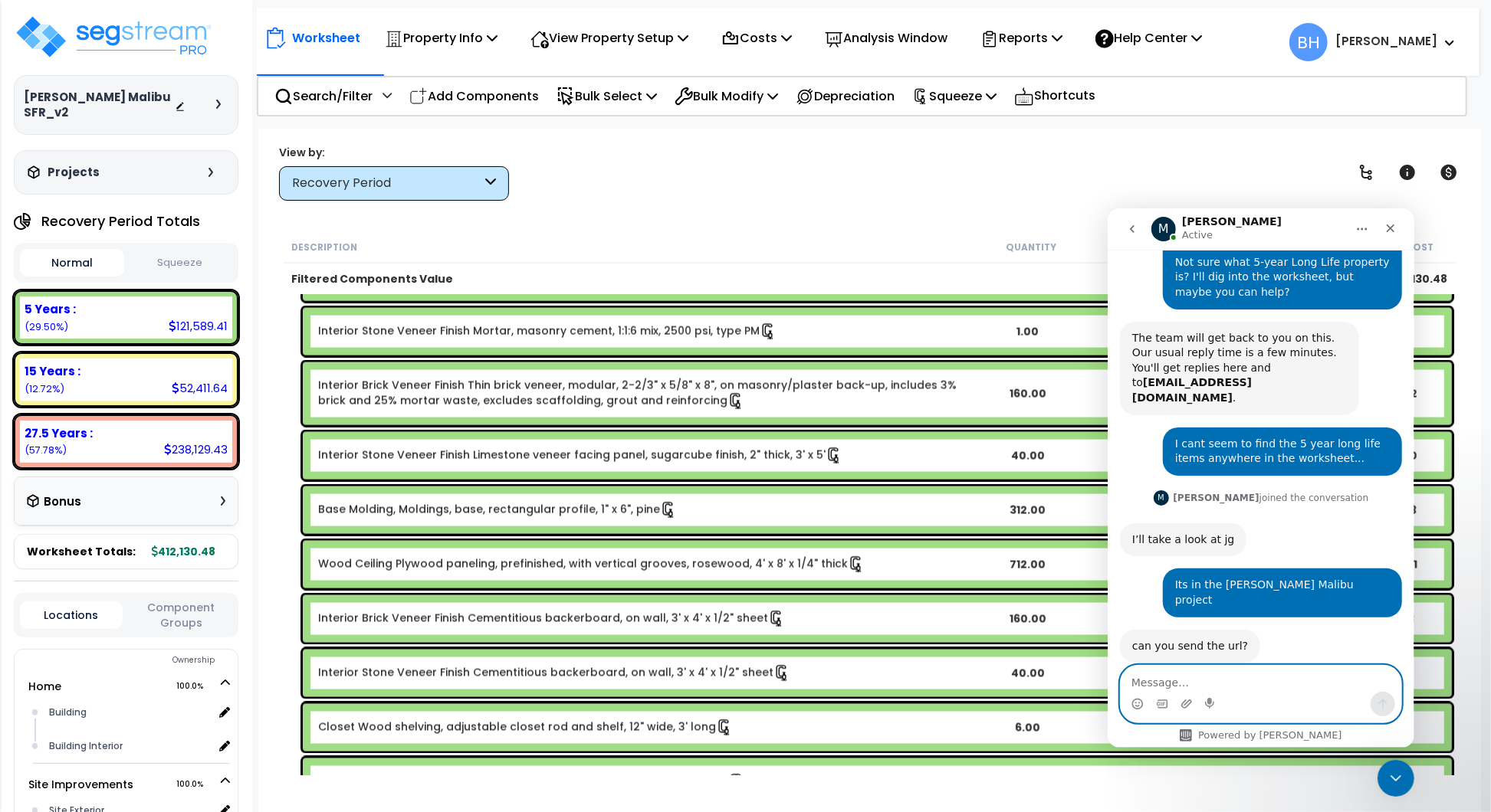
scroll to position [1835, 0]
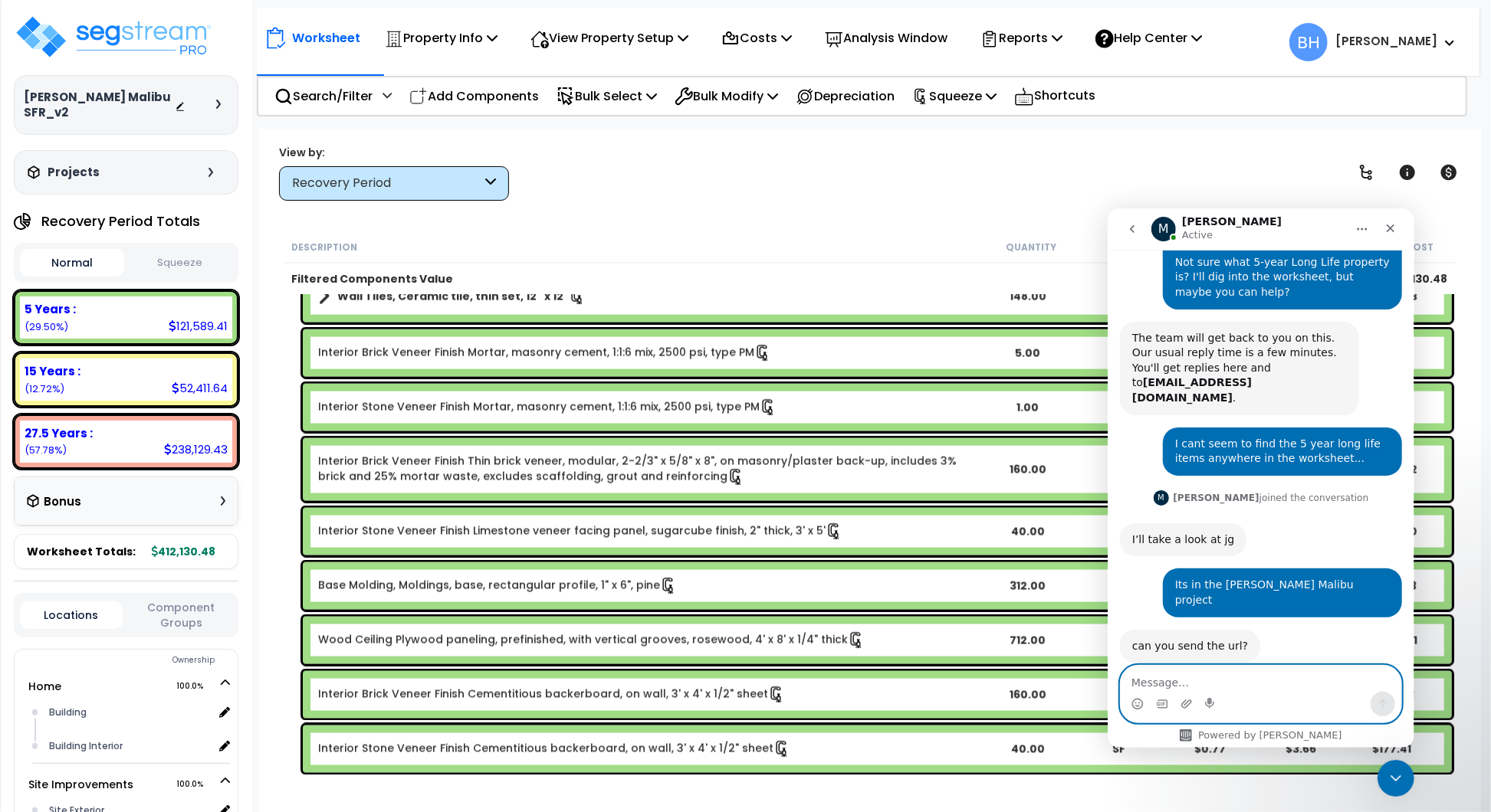
click at [1186, 684] on textarea "Message…" at bounding box center [1260, 678] width 280 height 26
paste textarea "https://enterprise.segstream.com/project/v2/take-offsheet/36588/"
type textarea "https://enterprise.segstream.com/project/v2/take-offsheet/36588/"
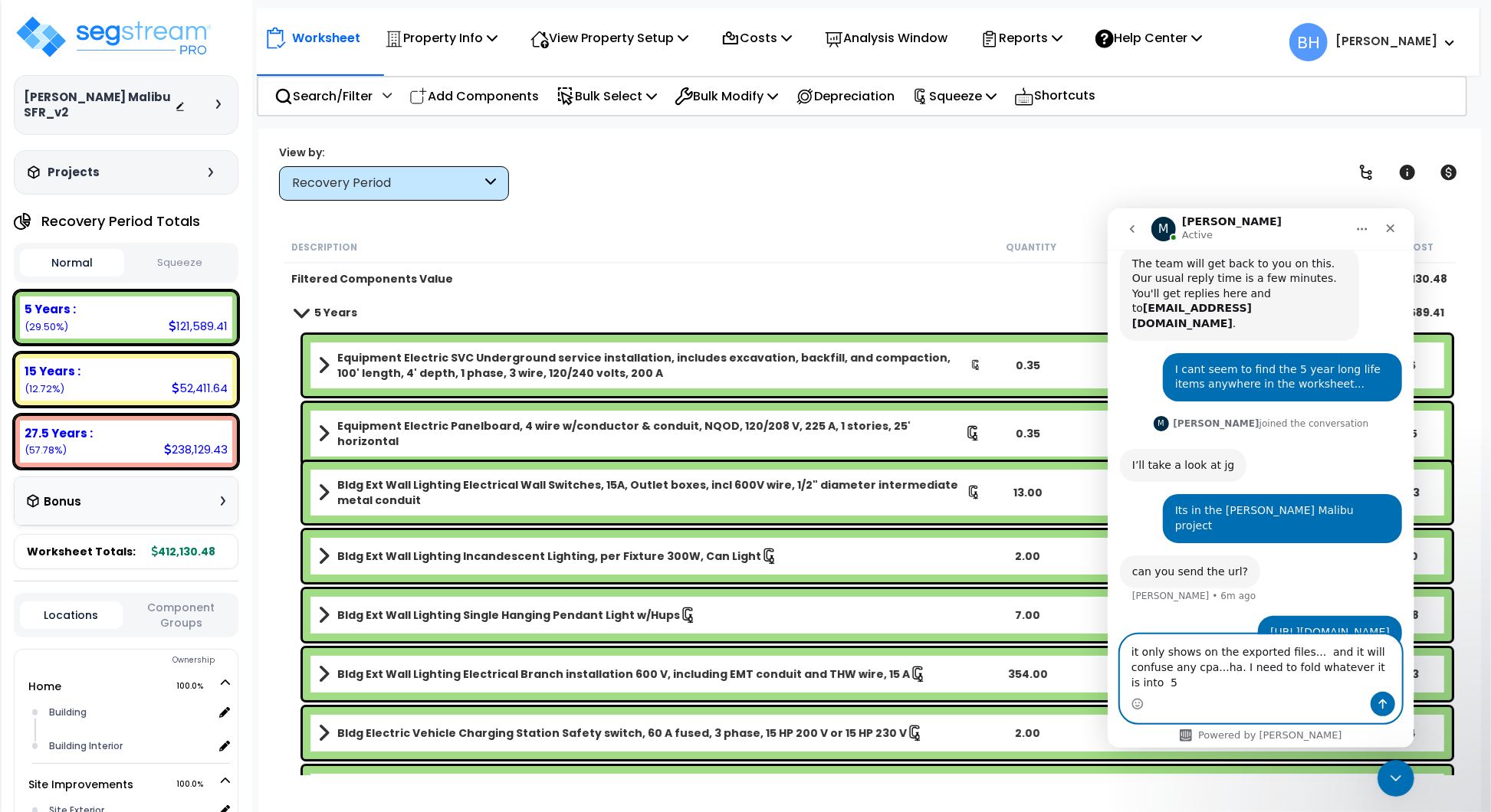
scroll to position [442, 0]
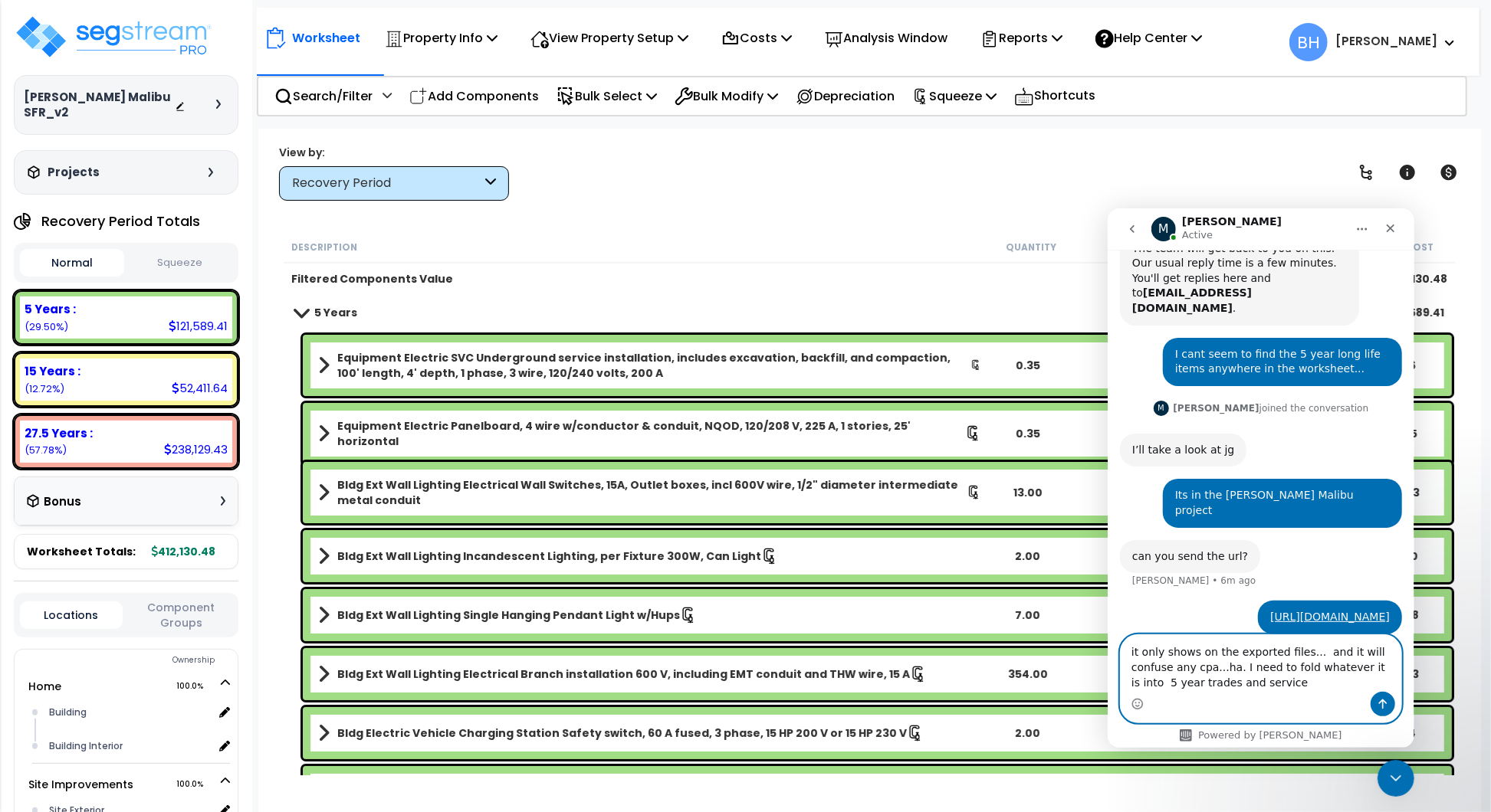
type textarea "it only shows on the exported files... and it will confuse any cpa...ha. I need…"
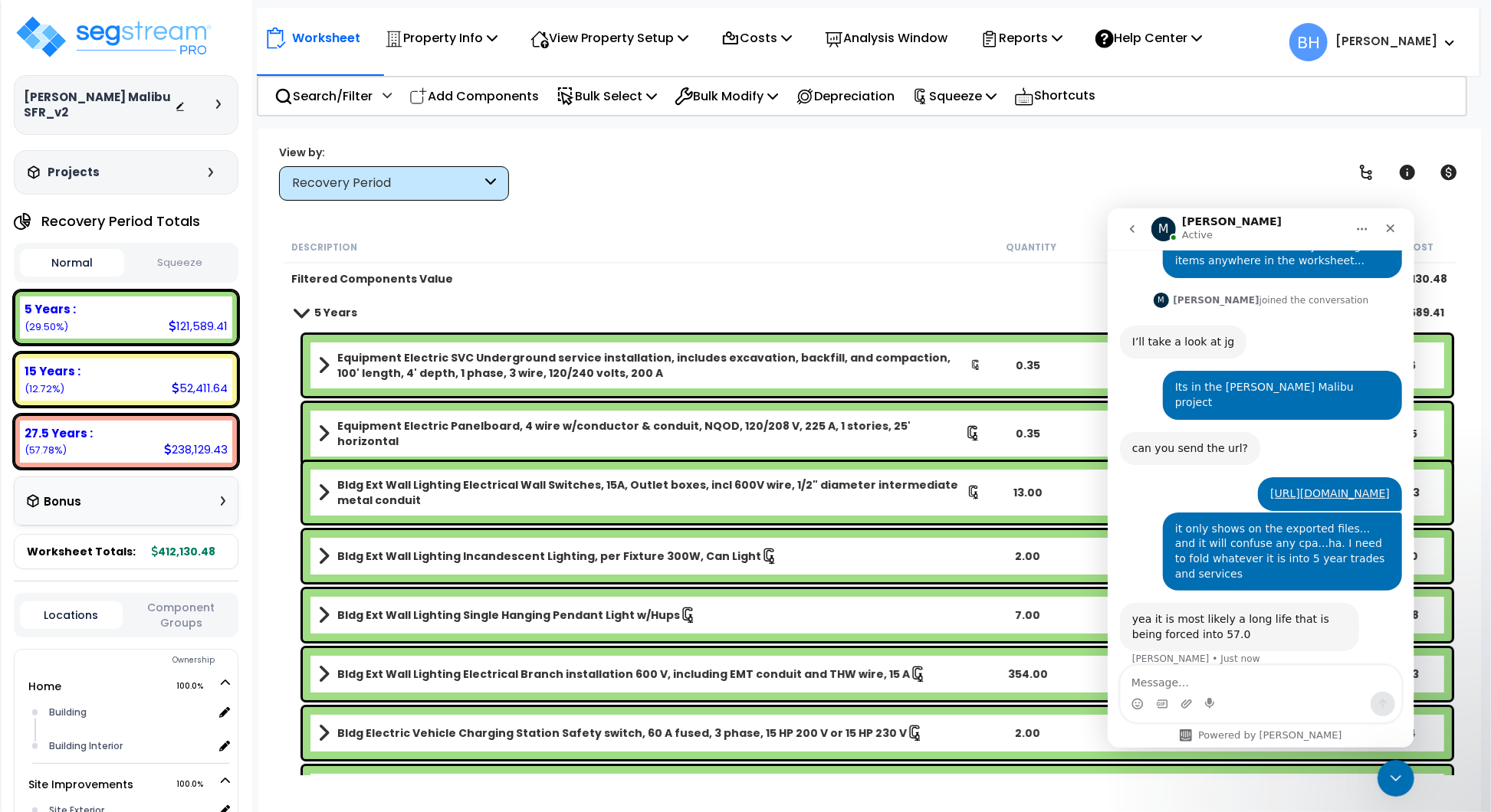
scroll to position [552, 0]
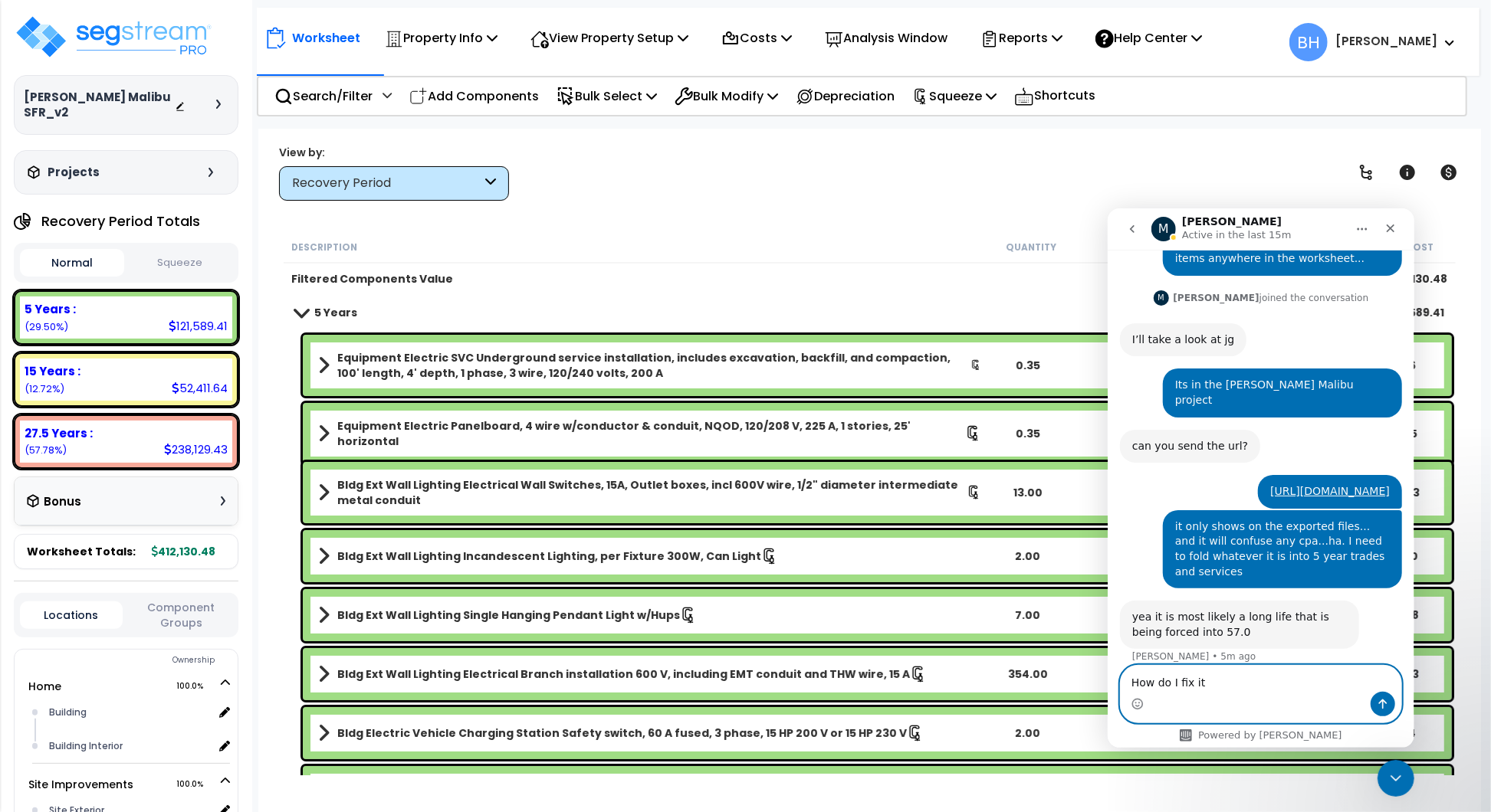
type textarea "How do I fix it?"
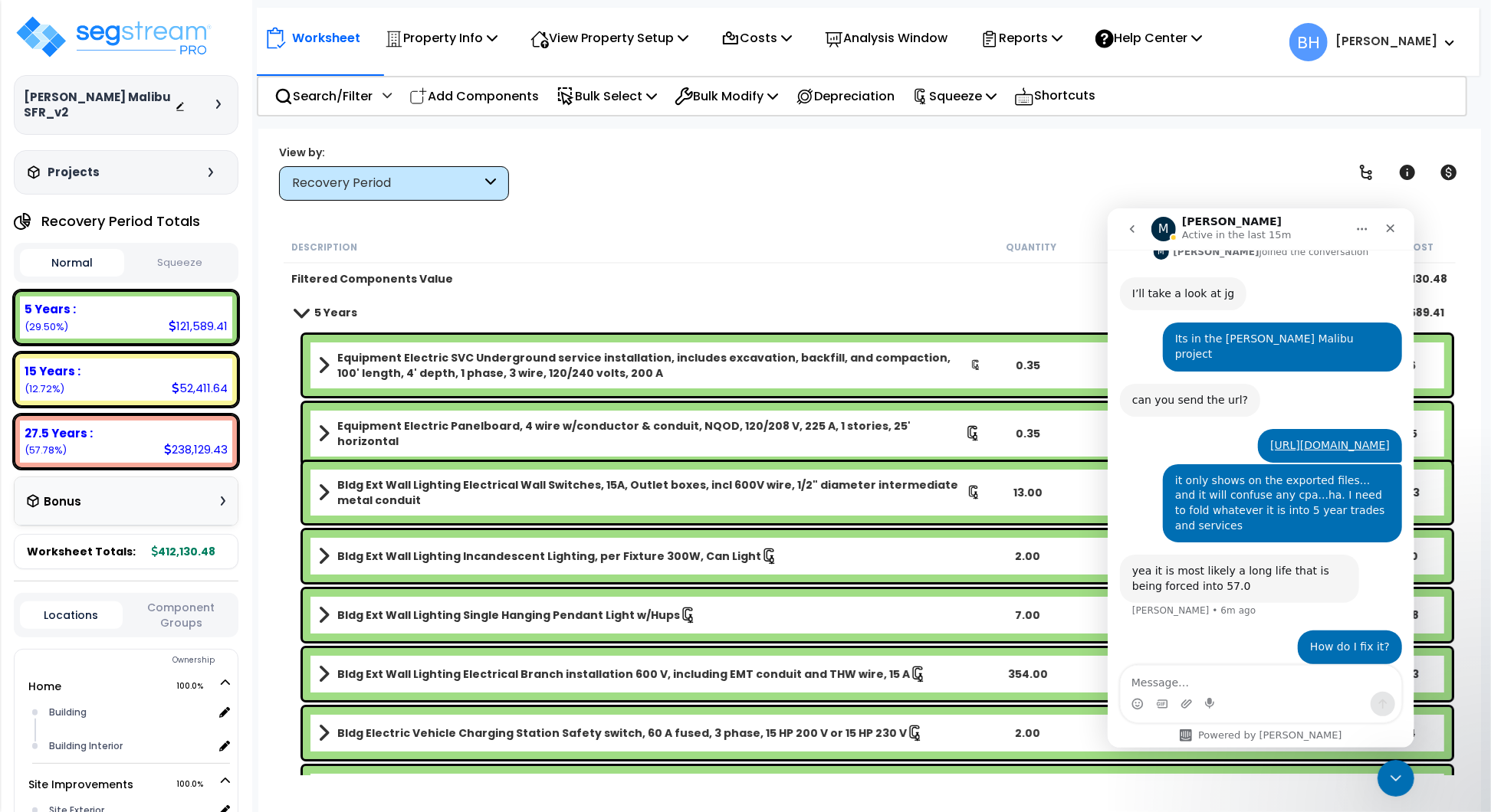
scroll to position [657, 0]
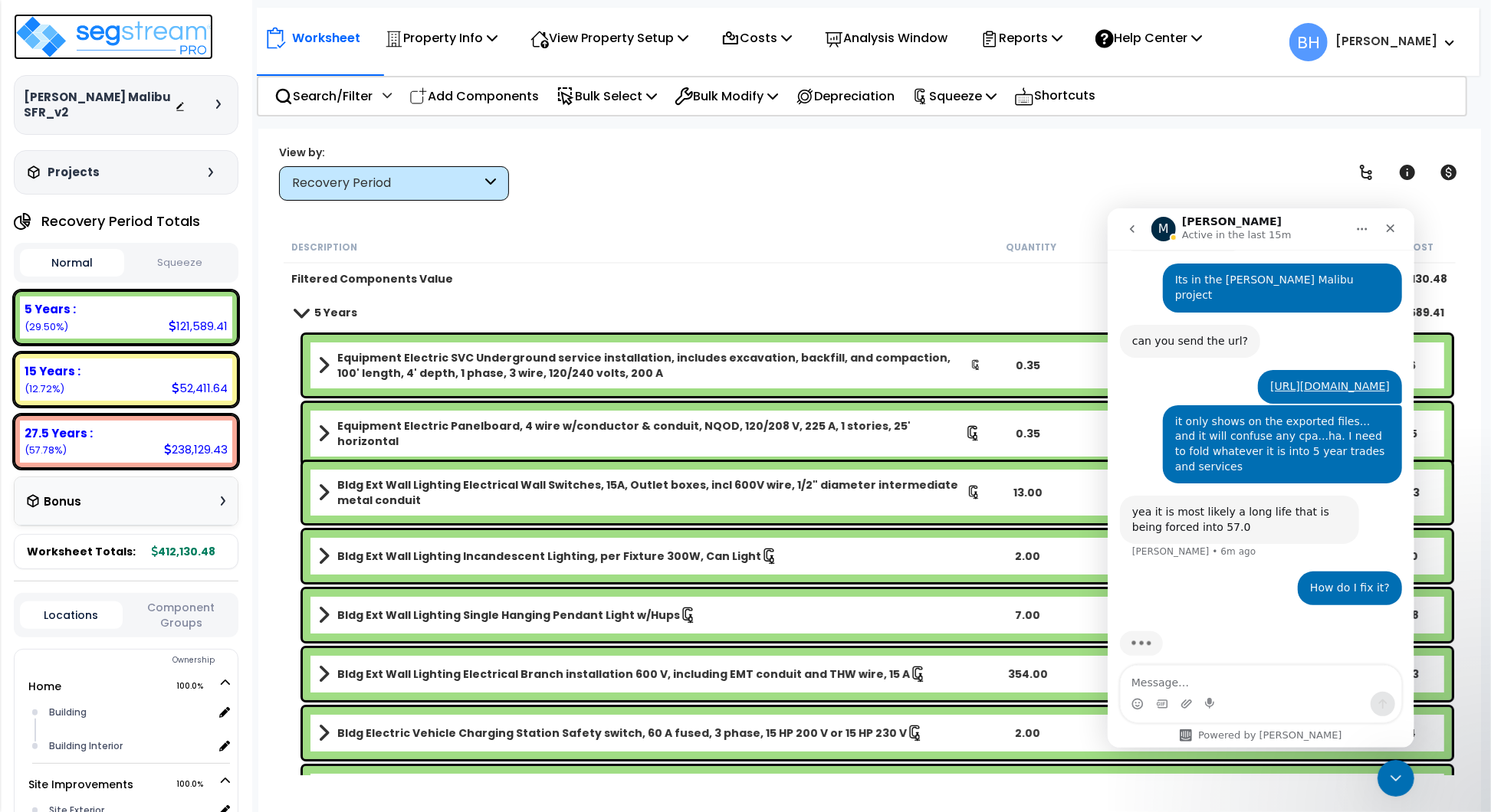
click at [93, 39] on img at bounding box center [113, 37] width 199 height 46
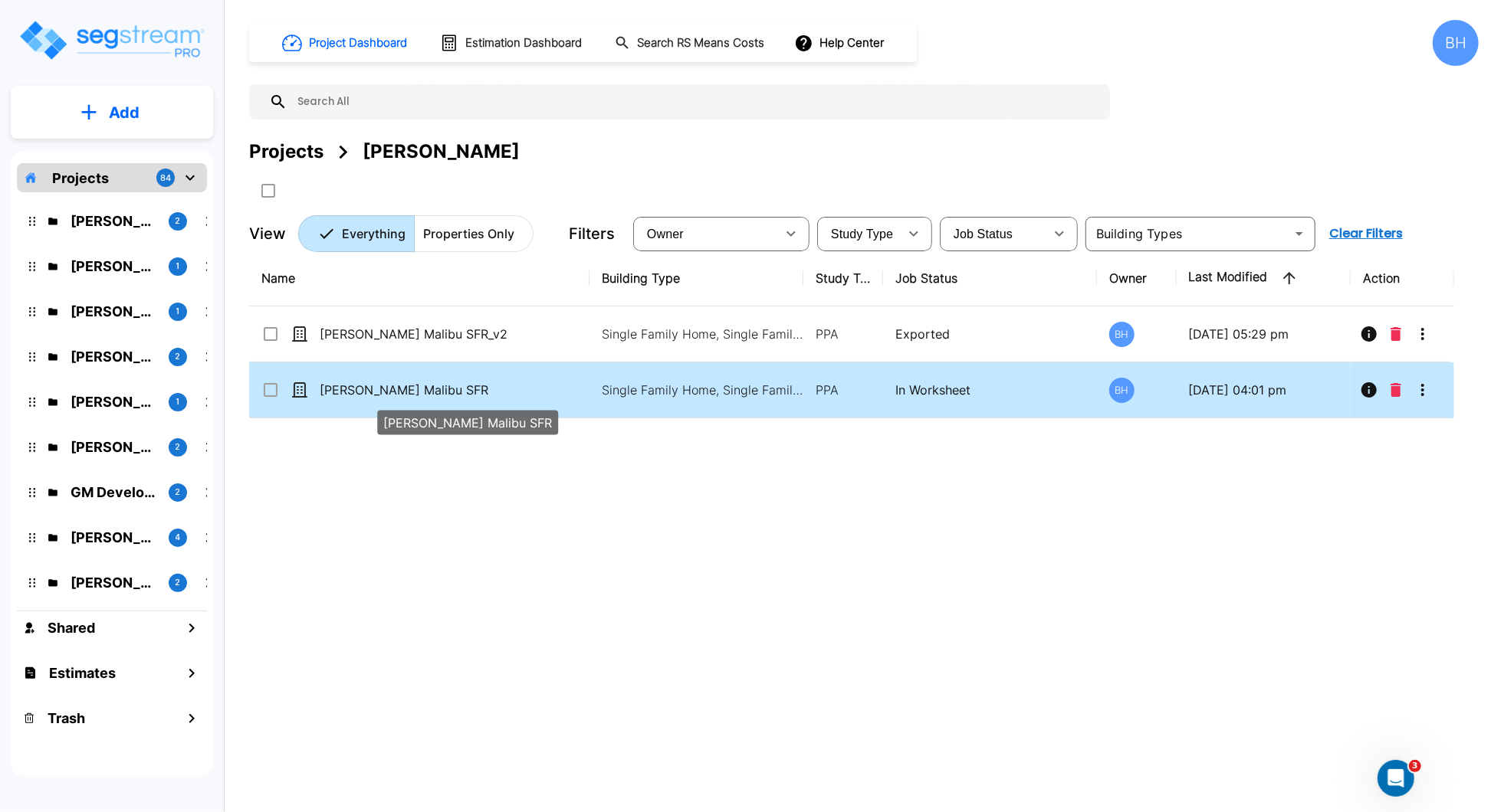
click at [553, 397] on p "[PERSON_NAME] Malibu SFR" at bounding box center [446, 390] width 252 height 18
checkbox input "true"
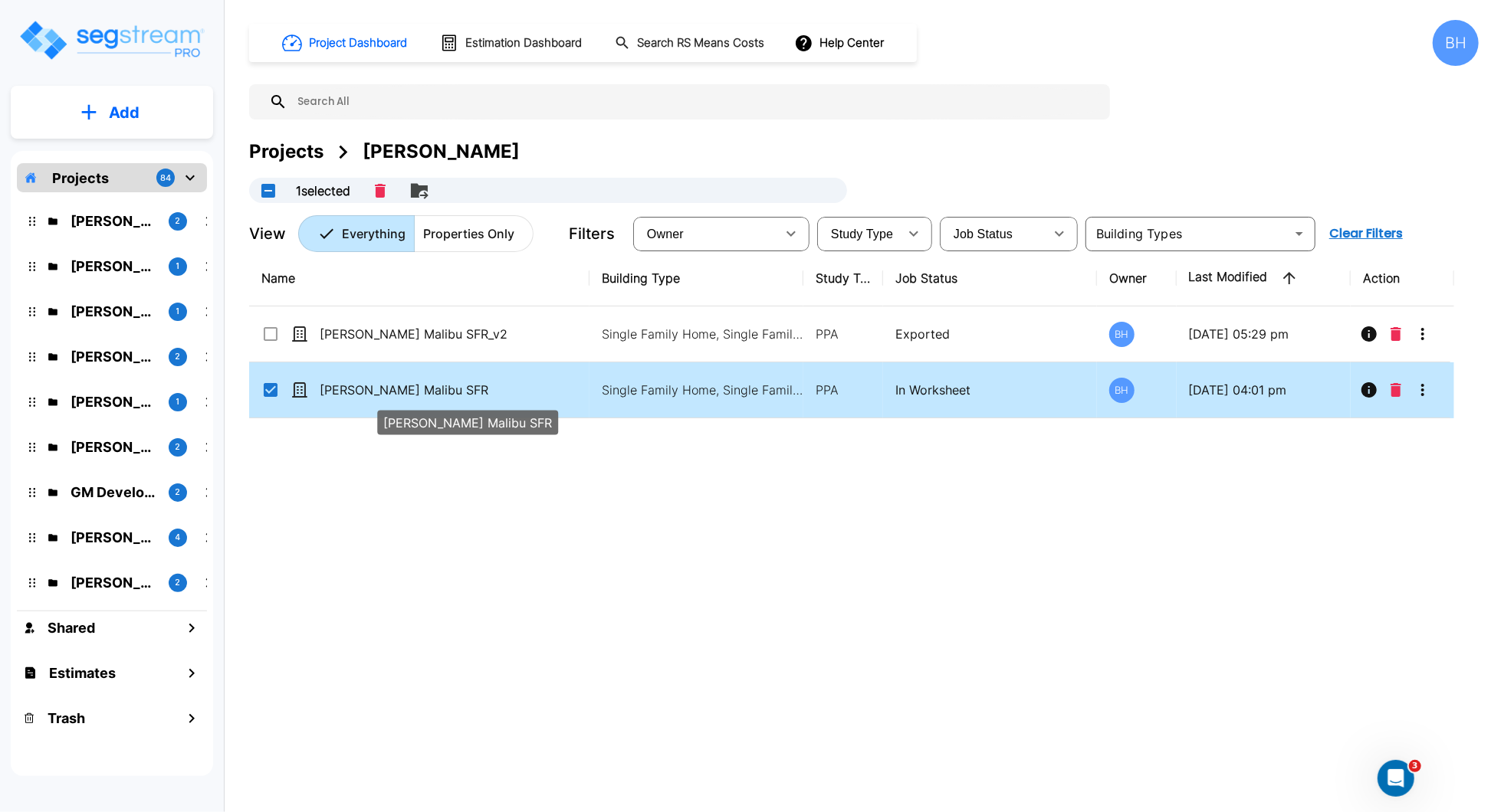
click at [553, 397] on p "[PERSON_NAME] Malibu SFR" at bounding box center [446, 390] width 252 height 18
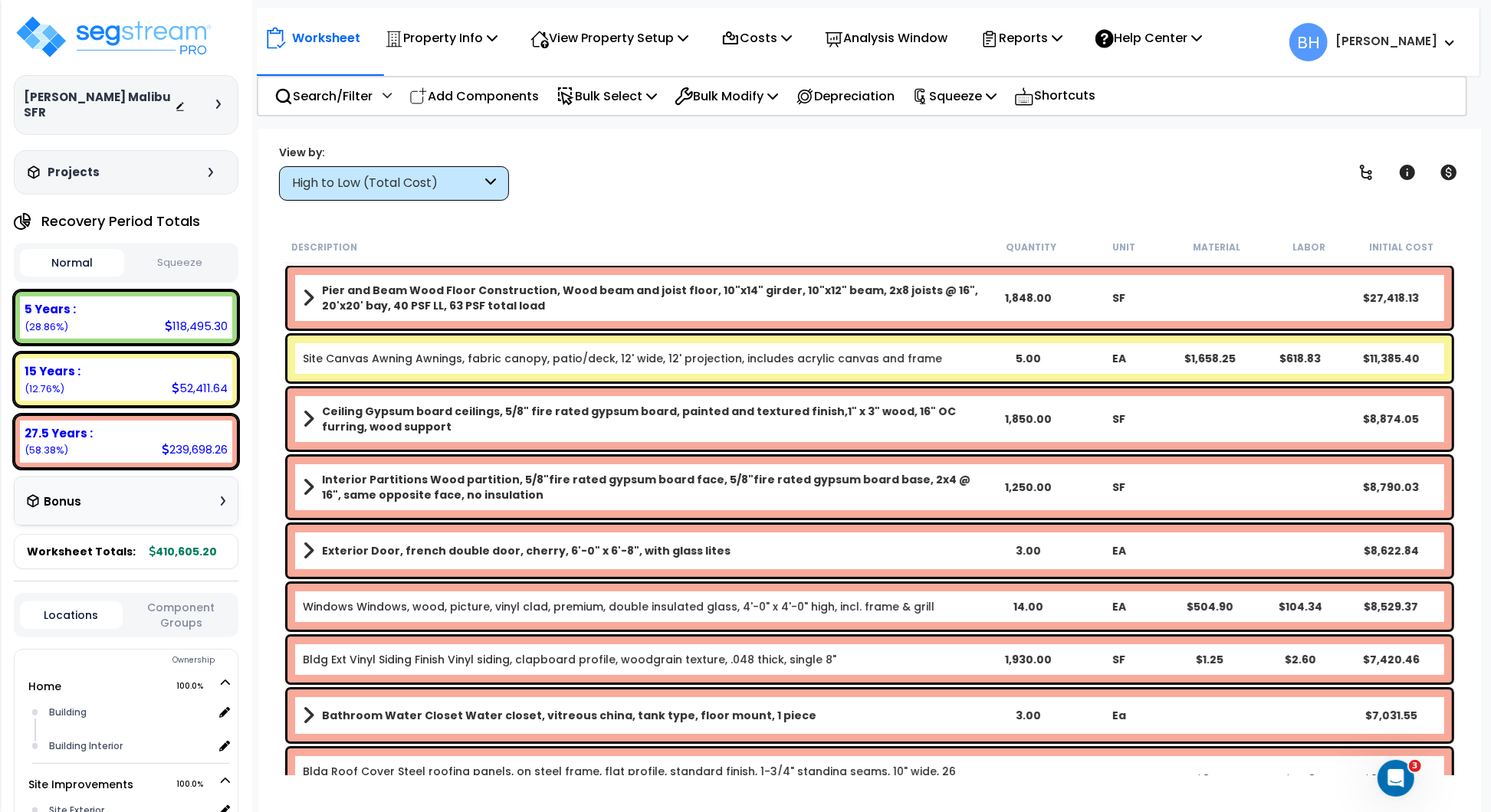
click at [907, 184] on div "View by: High to Low (Total Cost) High to Low (Total Cost)" at bounding box center [870, 172] width 1192 height 57
click at [1048, 38] on p "Reports" at bounding box center [1021, 38] width 82 height 20
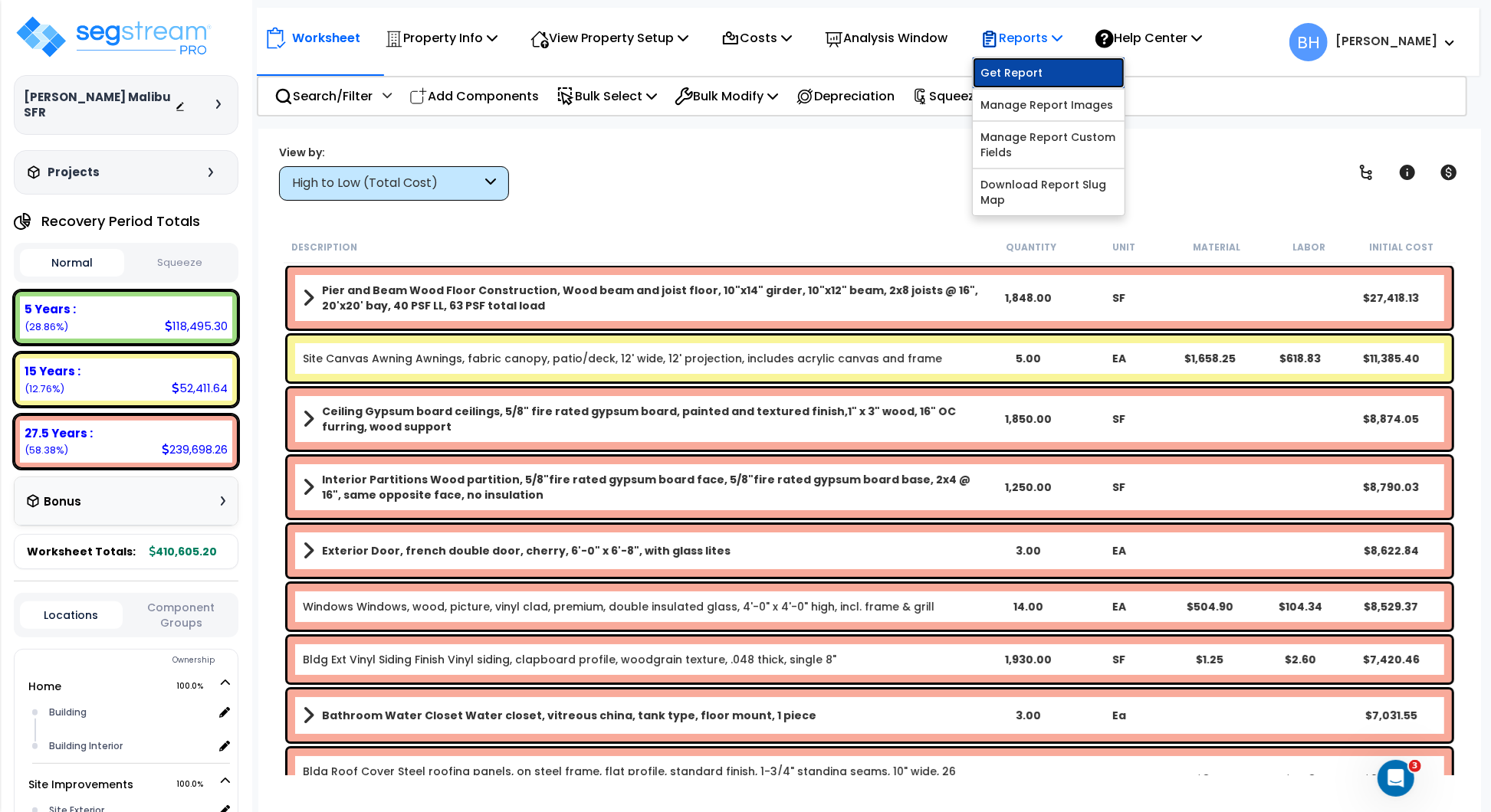
click at [1030, 76] on link "Get Report" at bounding box center [1048, 72] width 152 height 30
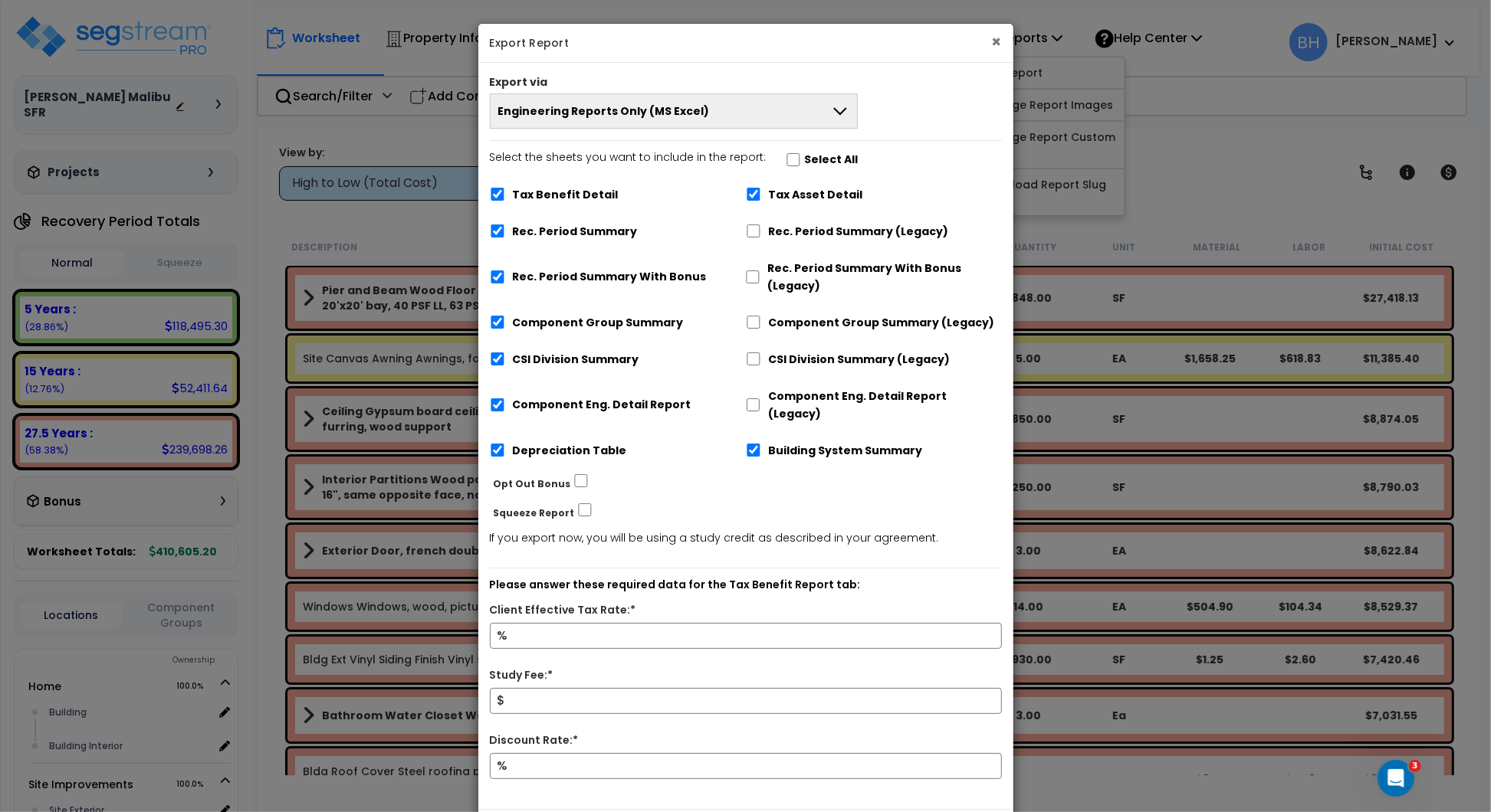
click at [995, 39] on button "×" at bounding box center [997, 42] width 10 height 16
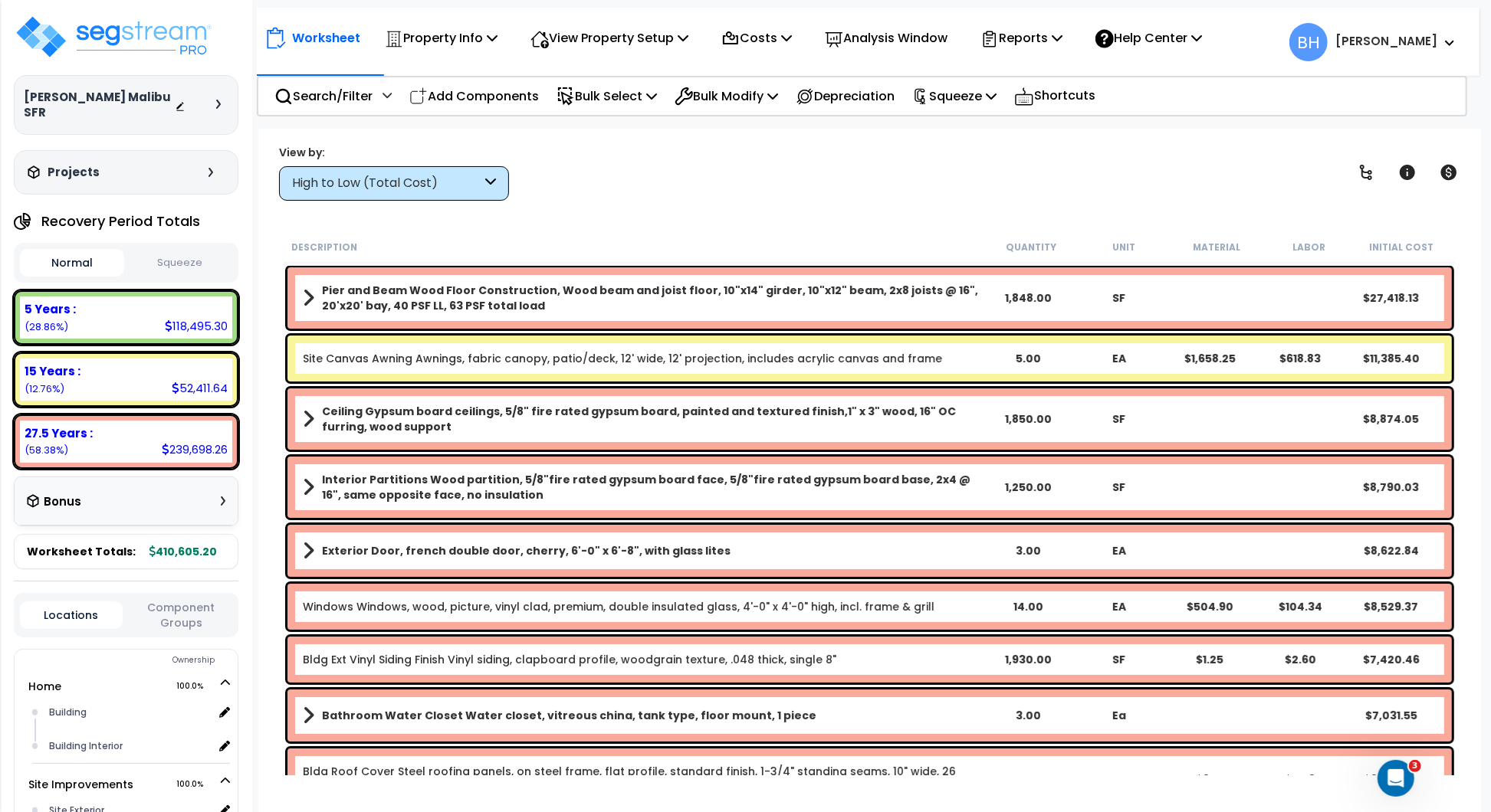
click at [698, 206] on div "Worksheet Property Info Property Setup Add Property Unit Template property Clon…" at bounding box center [870, 534] width 1223 height 812
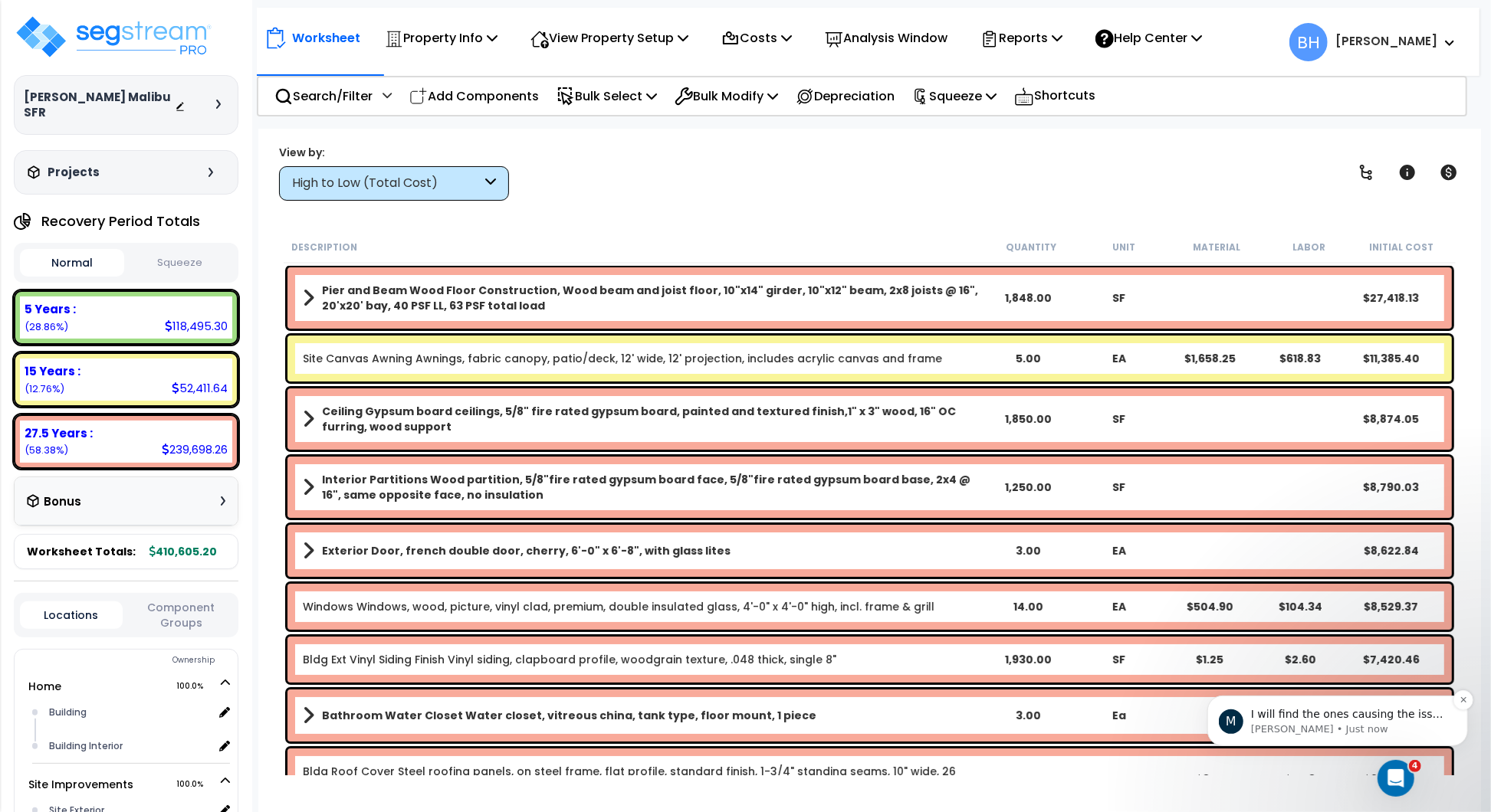
click at [1349, 728] on p "[PERSON_NAME] • Just now" at bounding box center [1348, 728] width 198 height 14
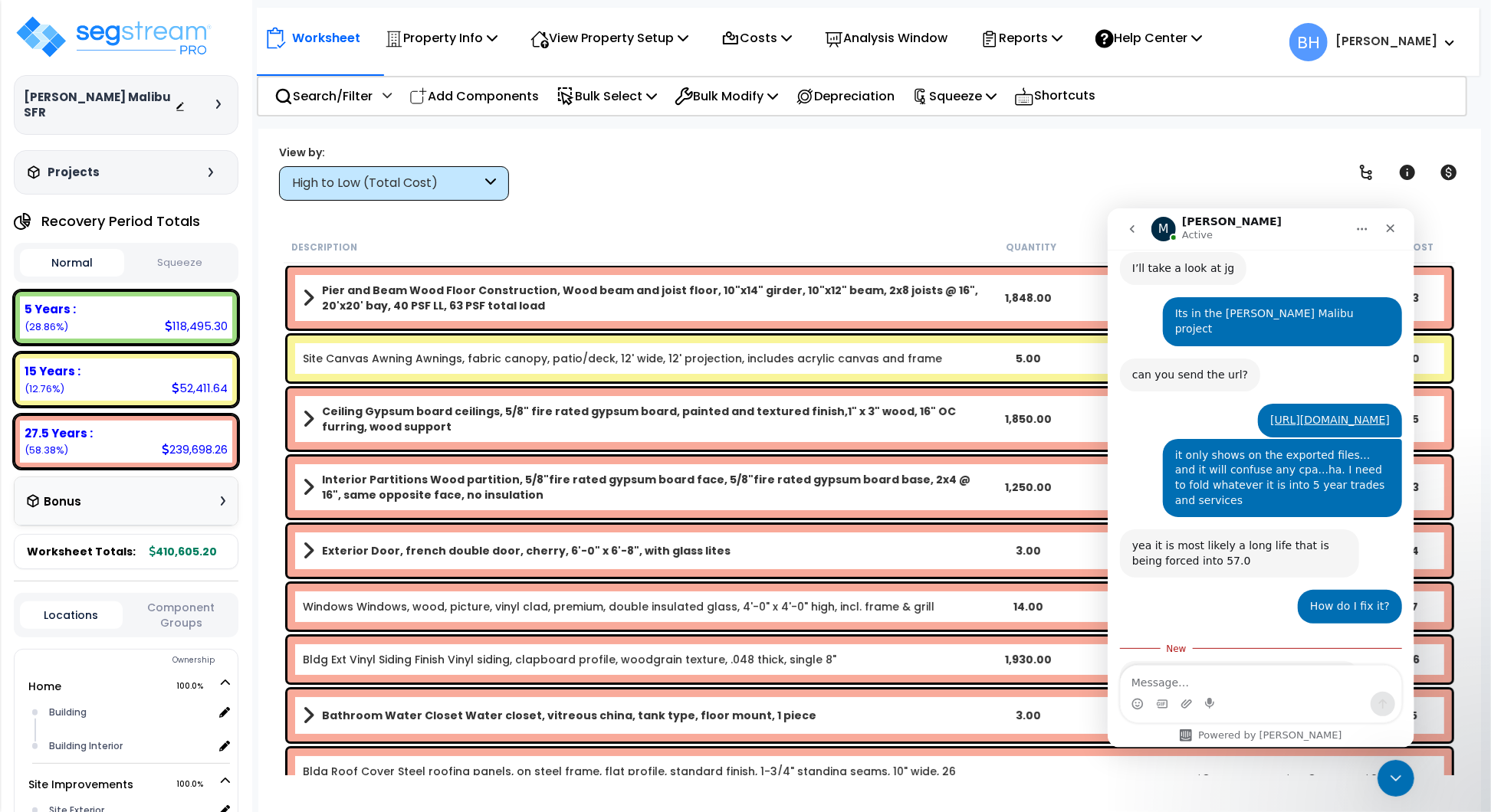
scroll to position [684, 0]
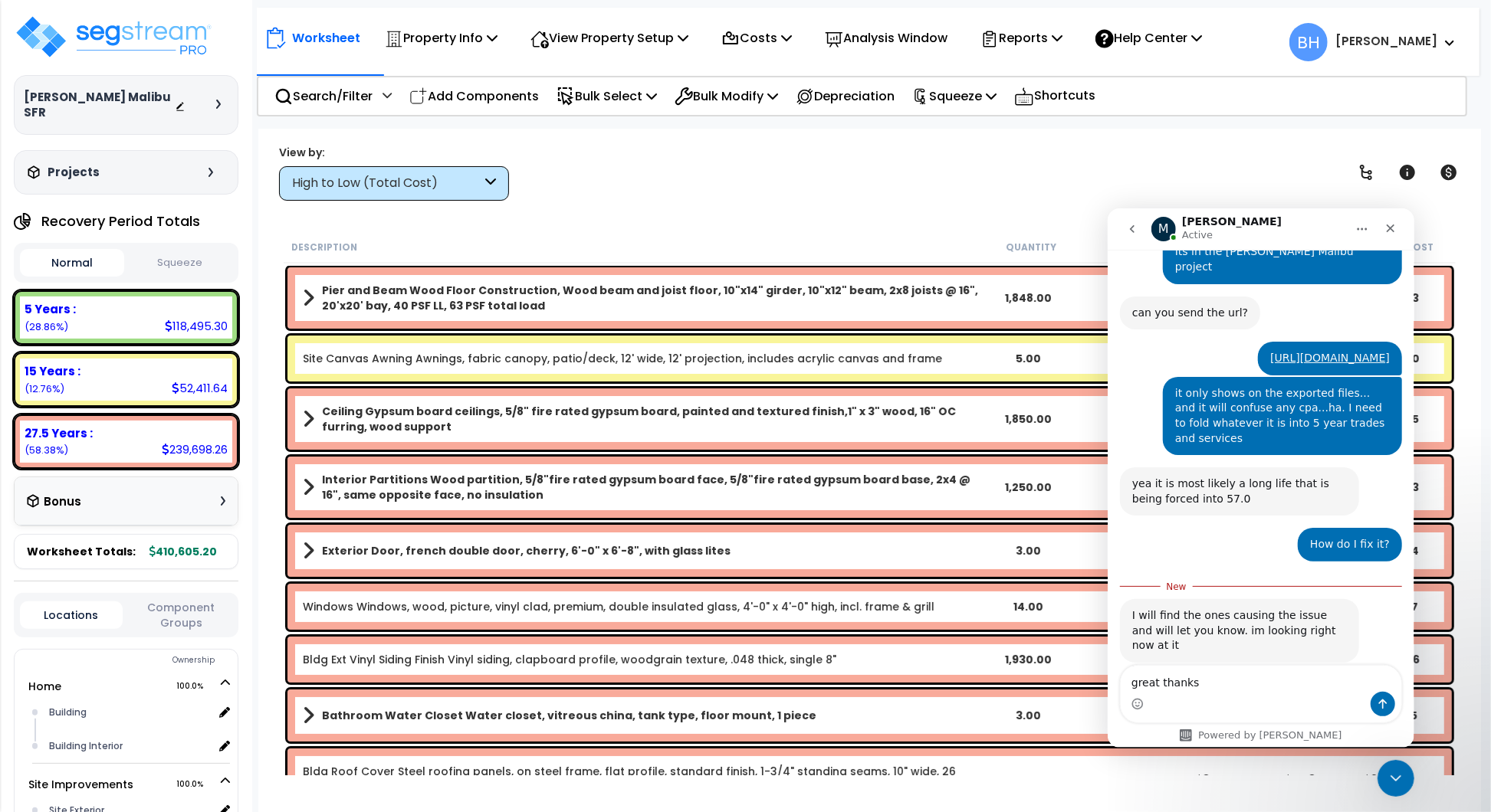
type textarea "great thanks!"
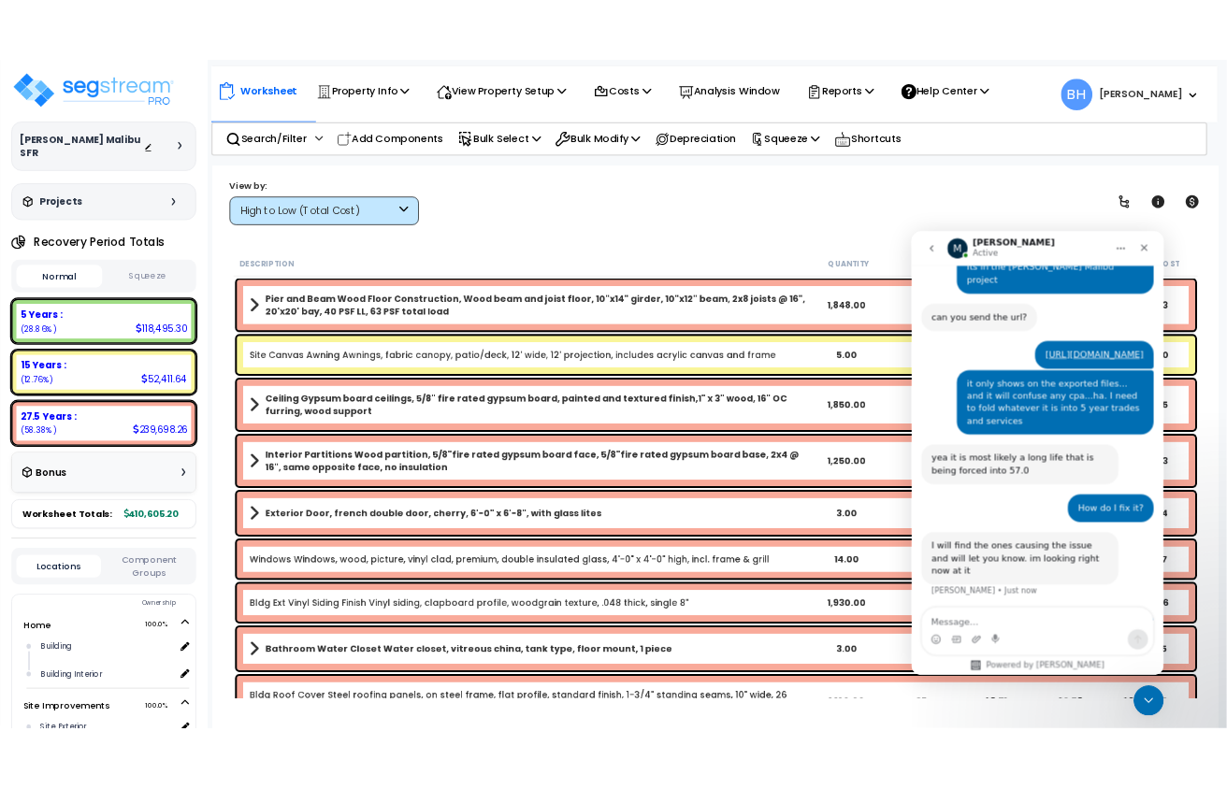
scroll to position [860, 0]
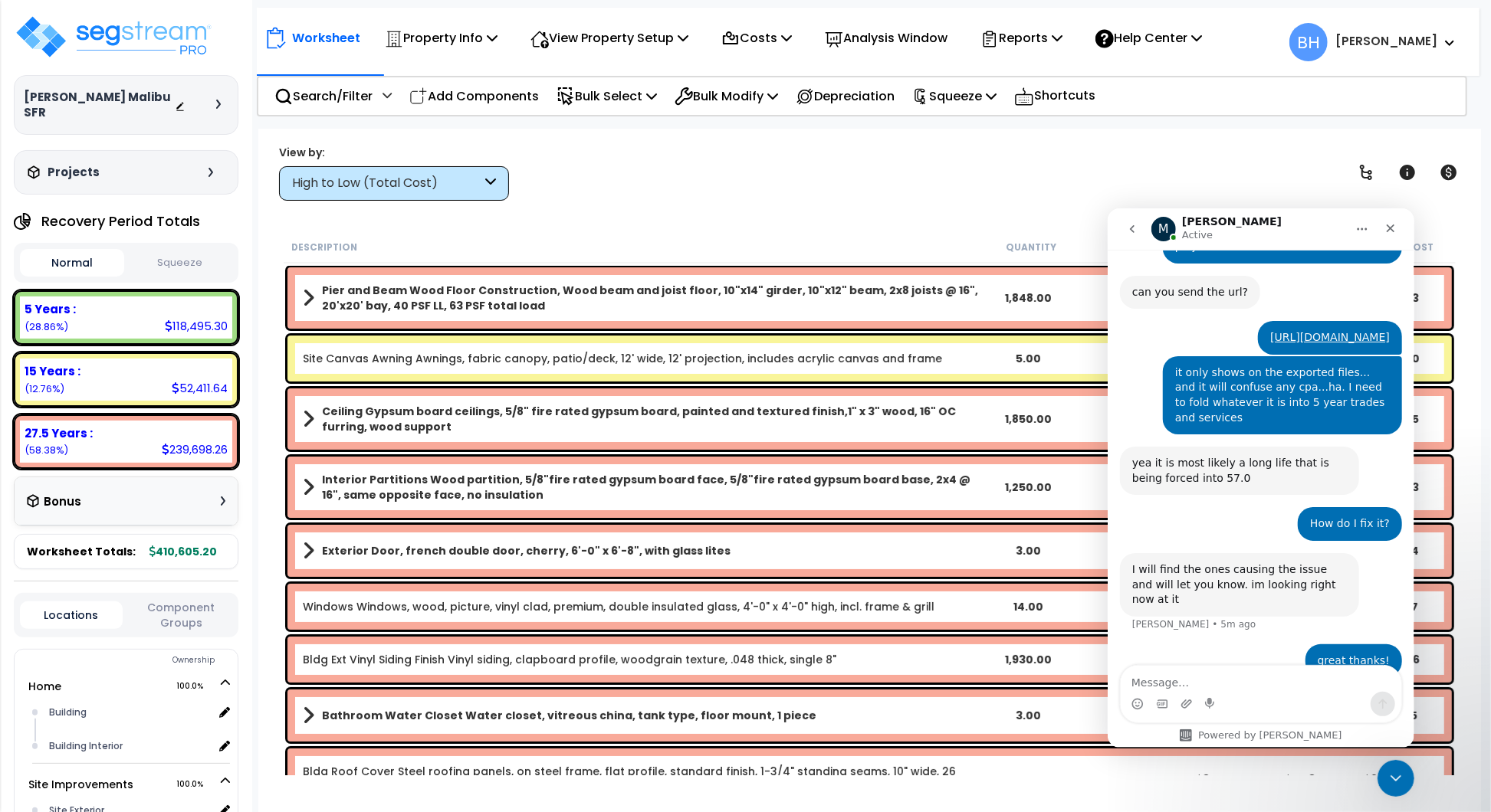
click at [756, 234] on div "Description Quantity Unit Material Labor Initial Cost" at bounding box center [870, 247] width 1172 height 32
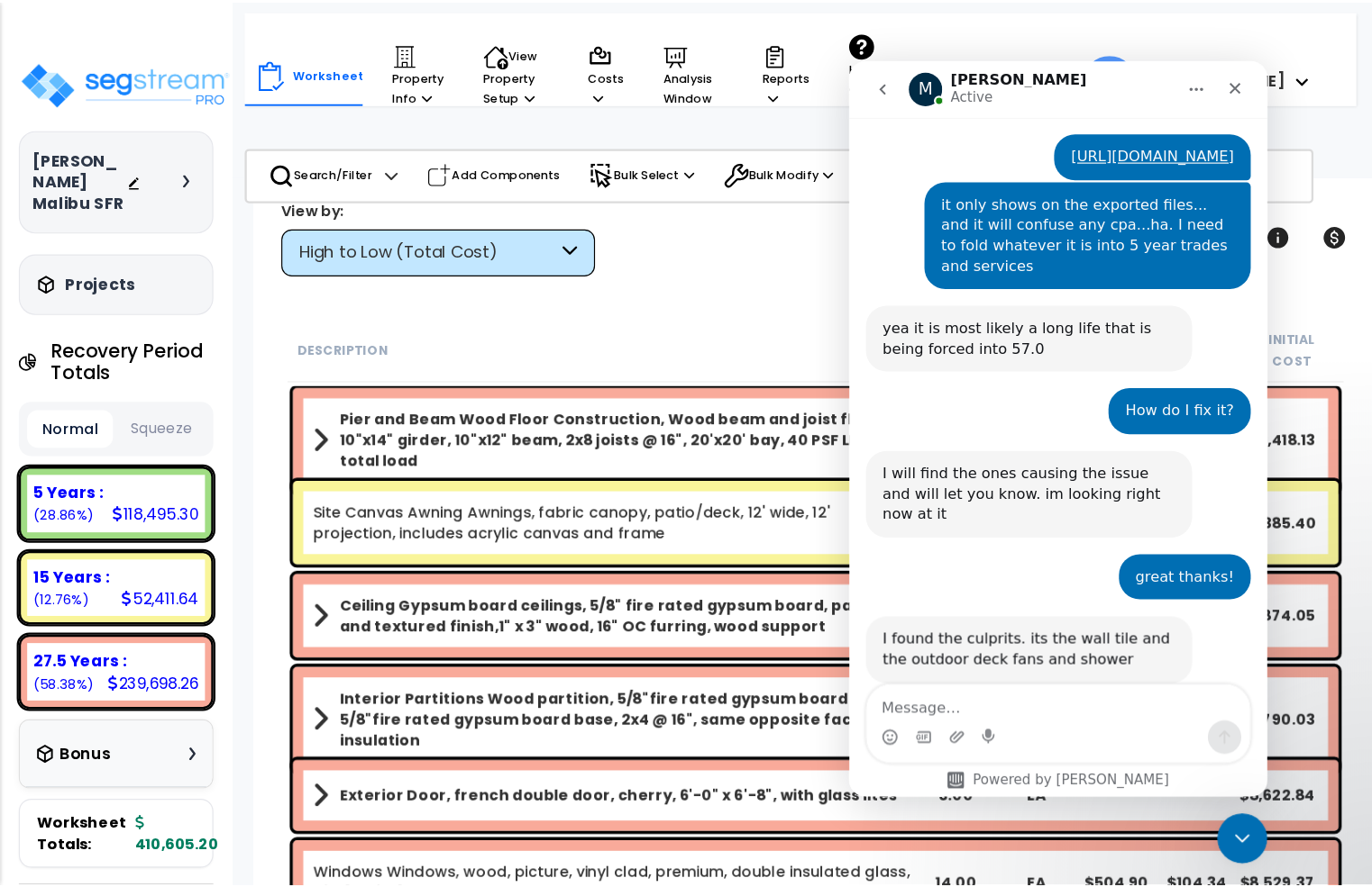
scroll to position [899, 0]
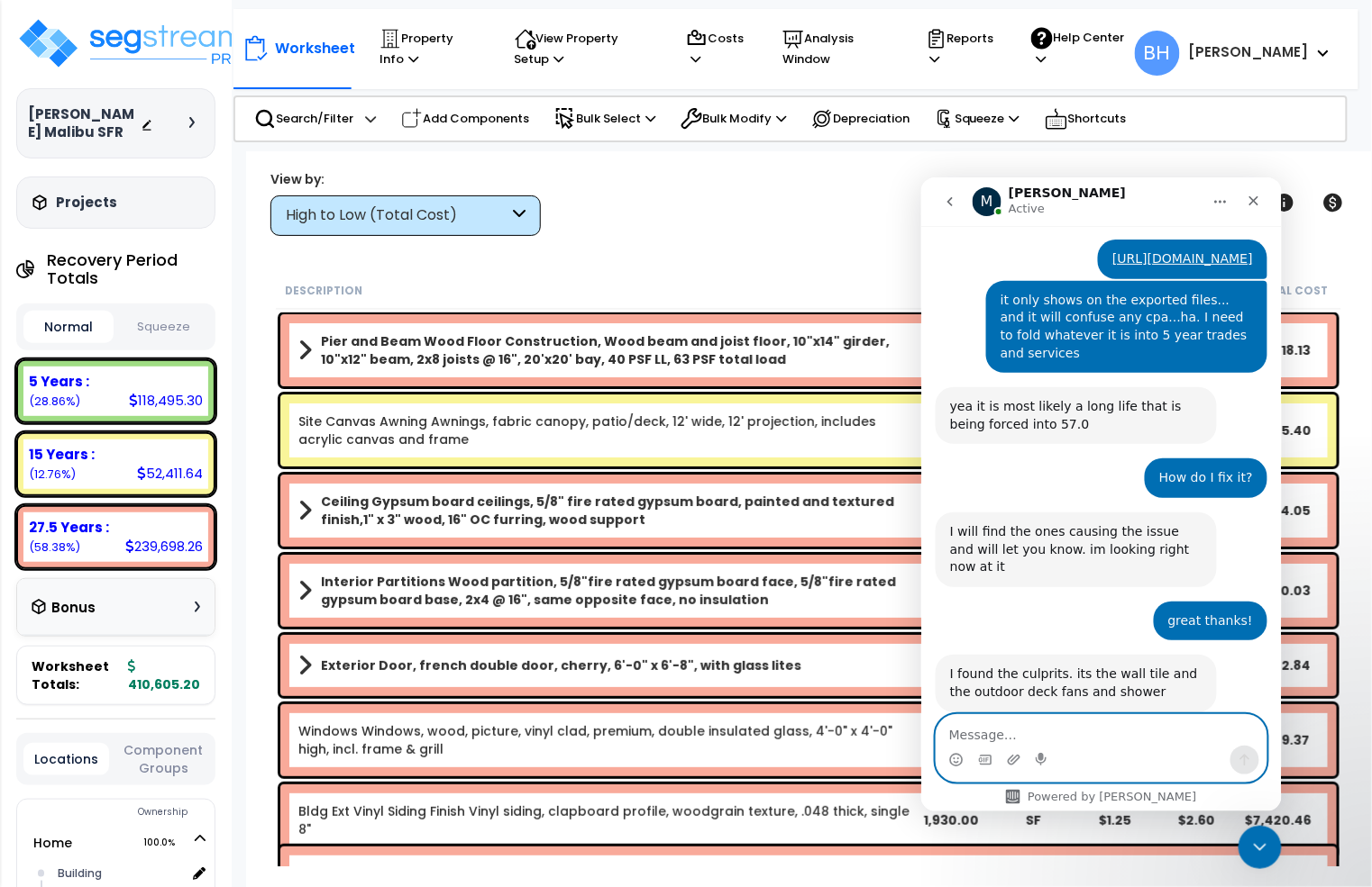
click at [1045, 733] on textarea "Message…" at bounding box center [1100, 730] width 330 height 31
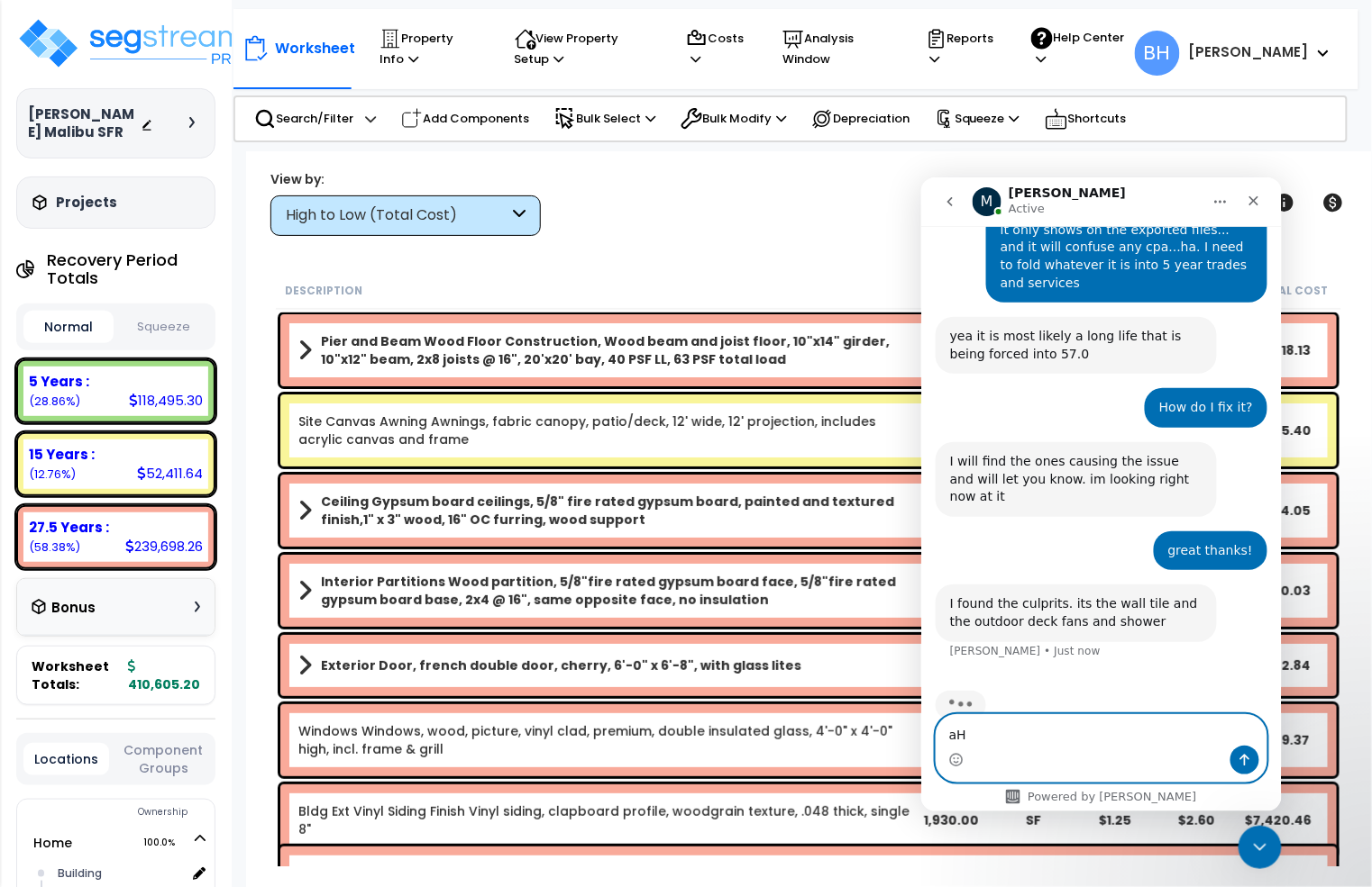
type textarea "a"
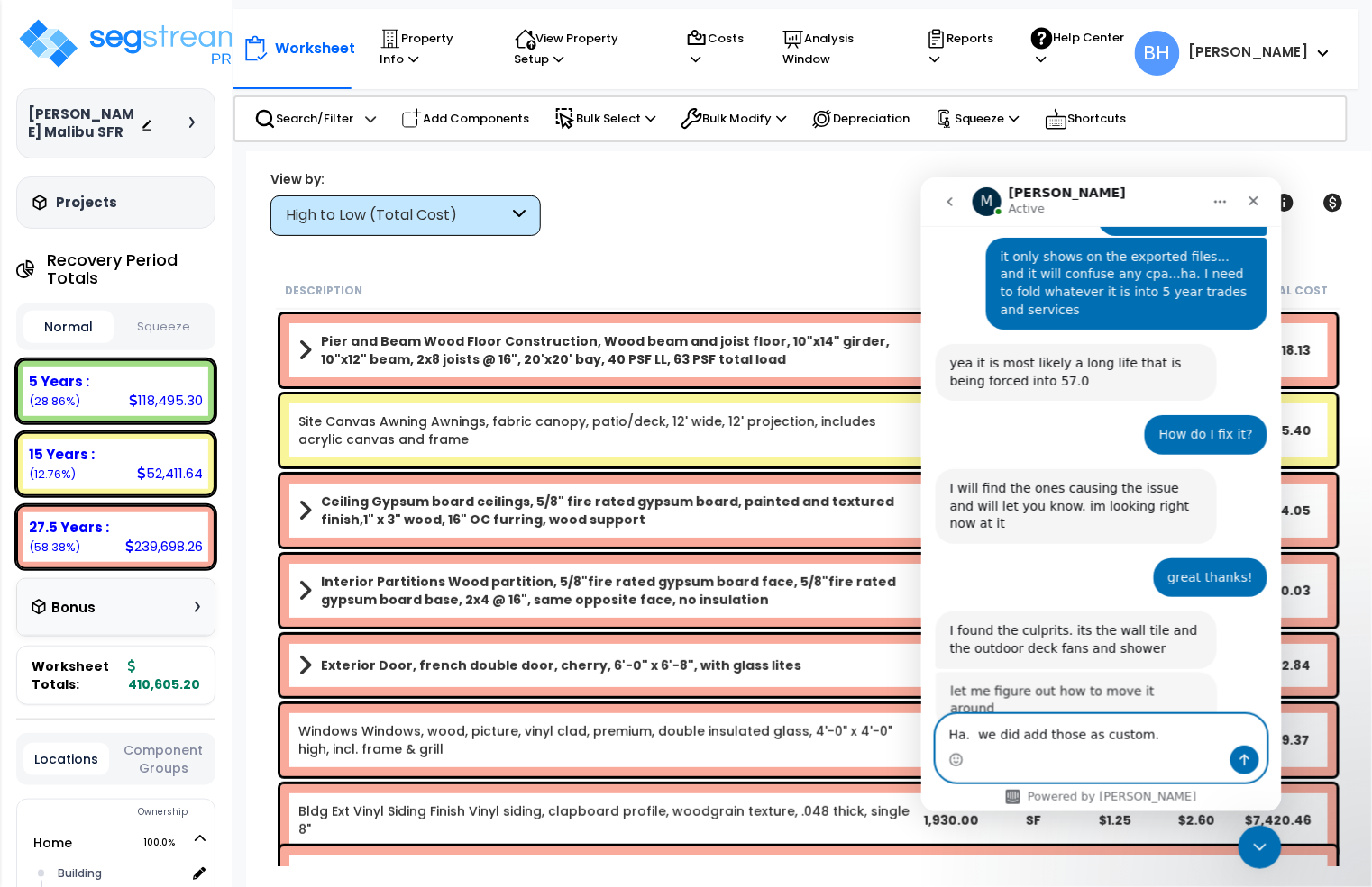
scroll to position [941, 0]
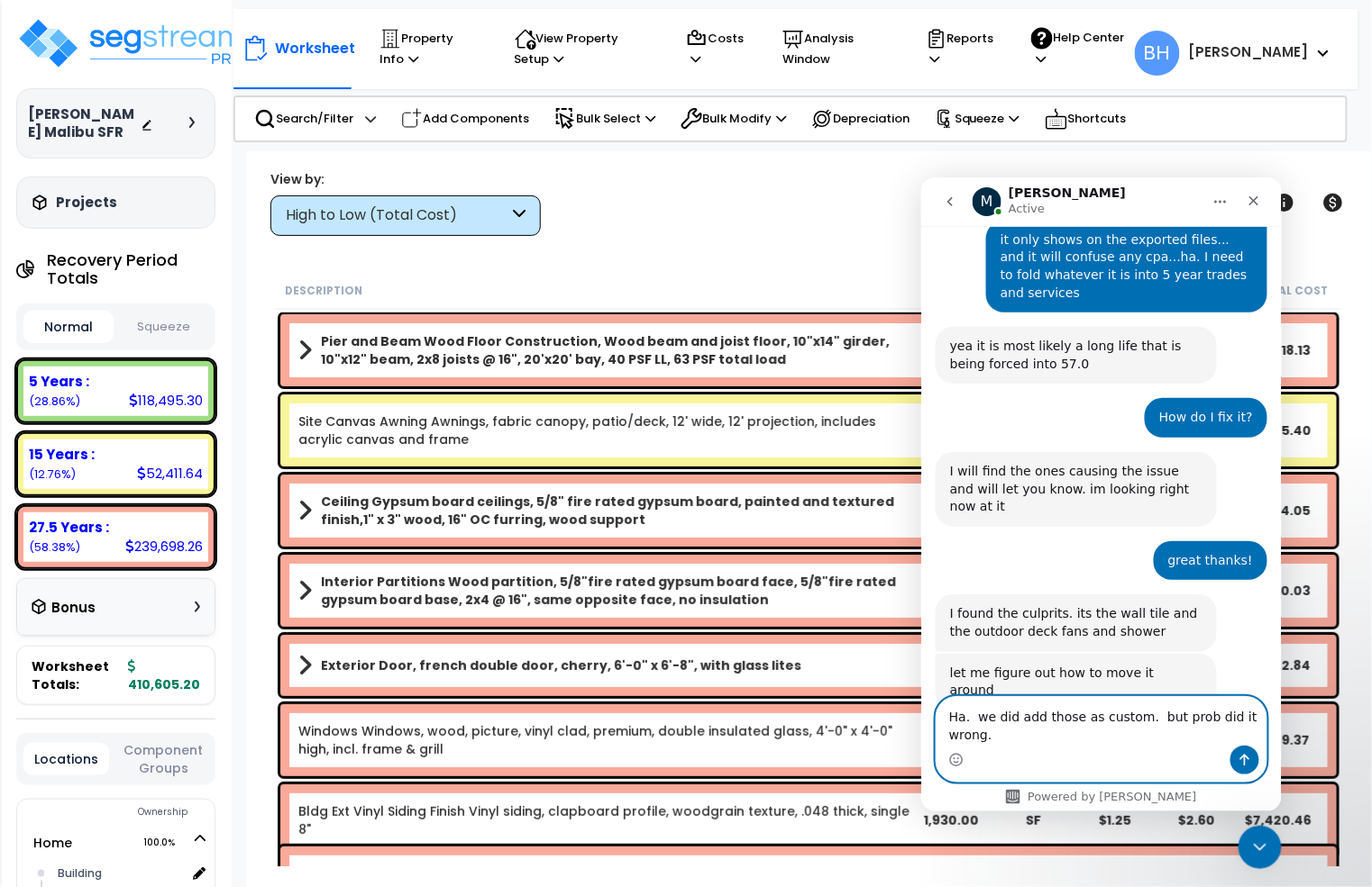
type textarea "Ha. we did add those as custom. but prob did it wrong.."
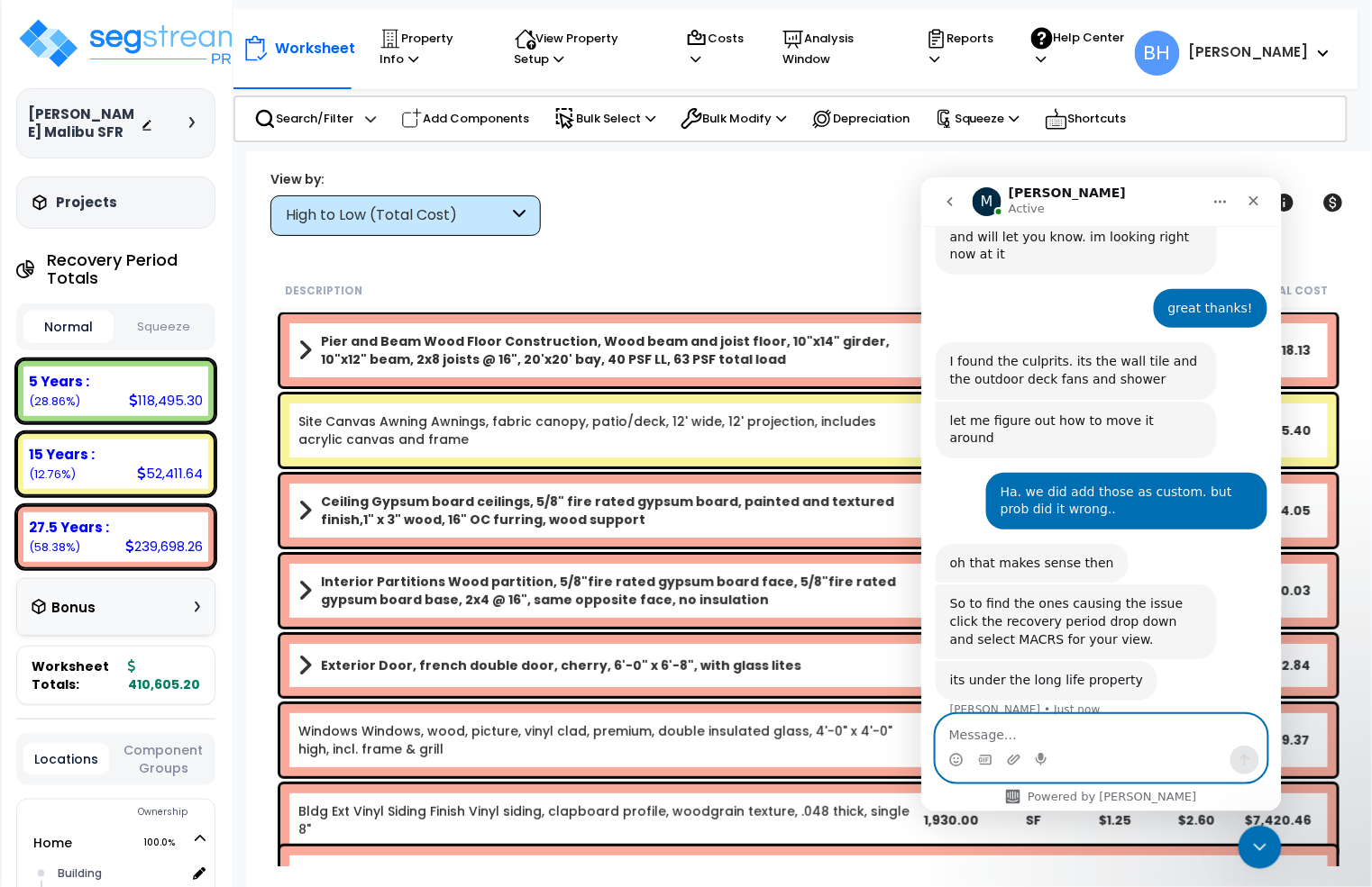
scroll to position [1252, 0]
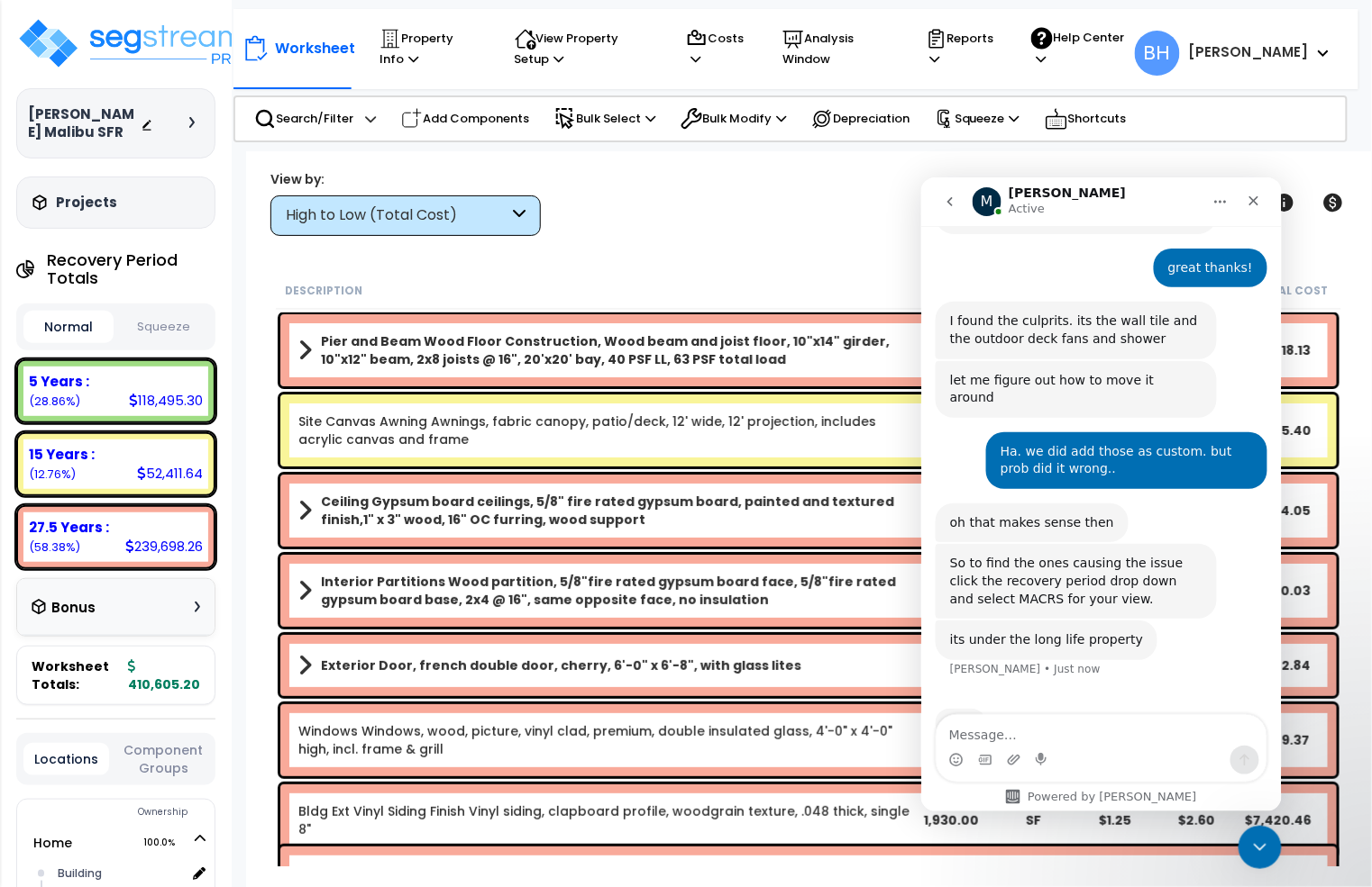
click at [490, 276] on div "Description Quantity Unit Material Labor Initial Cost" at bounding box center [808, 290] width 1066 height 38
click at [361, 213] on div "High to Low (Total Cost)" at bounding box center [396, 216] width 223 height 21
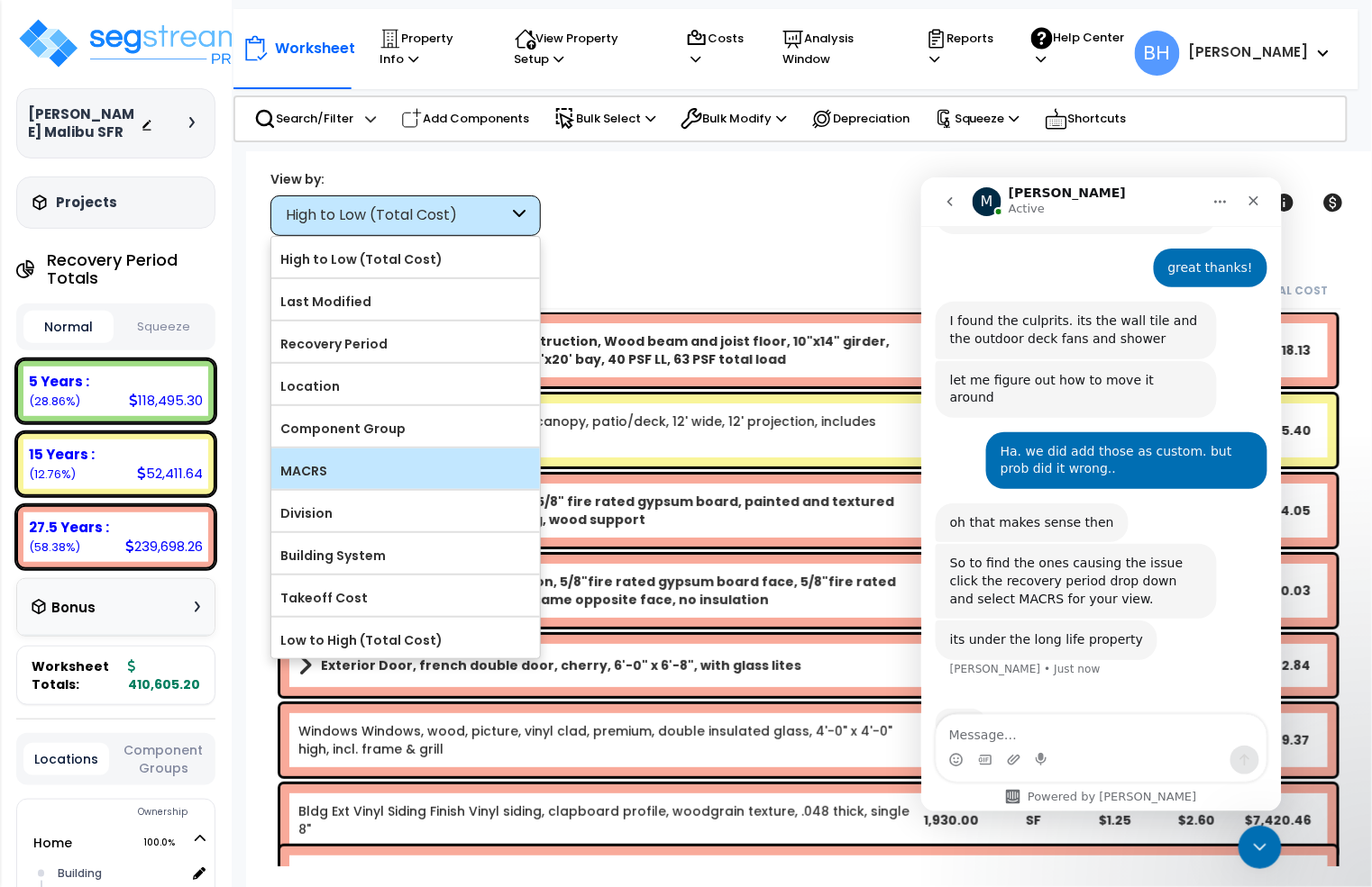
click at [324, 473] on label "MACRS" at bounding box center [406, 471] width 269 height 27
click at [0, 0] on input "MACRS" at bounding box center [0, 0] width 0 height 0
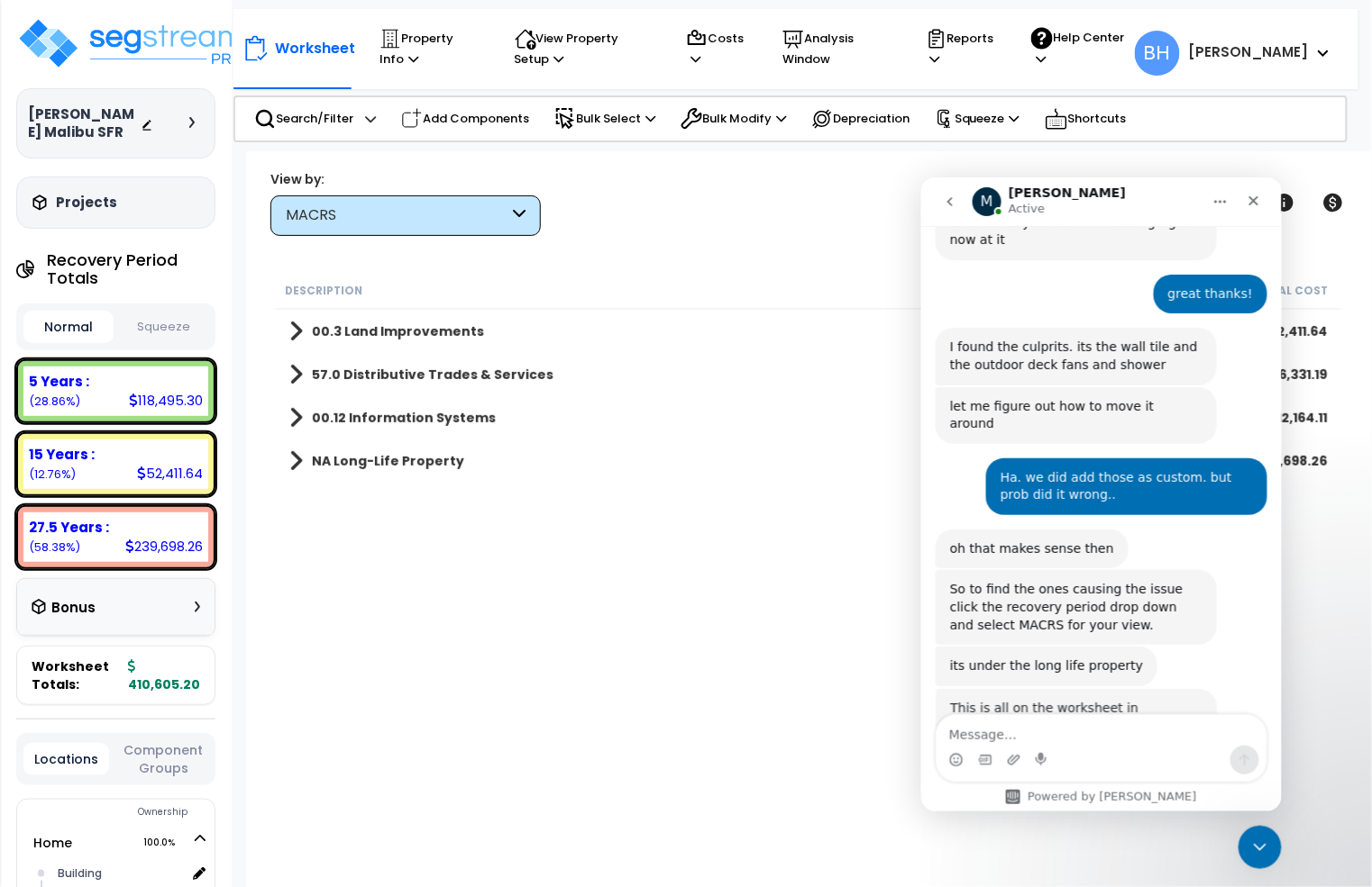
scroll to position [1225, 0]
click at [75, 41] on img at bounding box center [133, 43] width 234 height 54
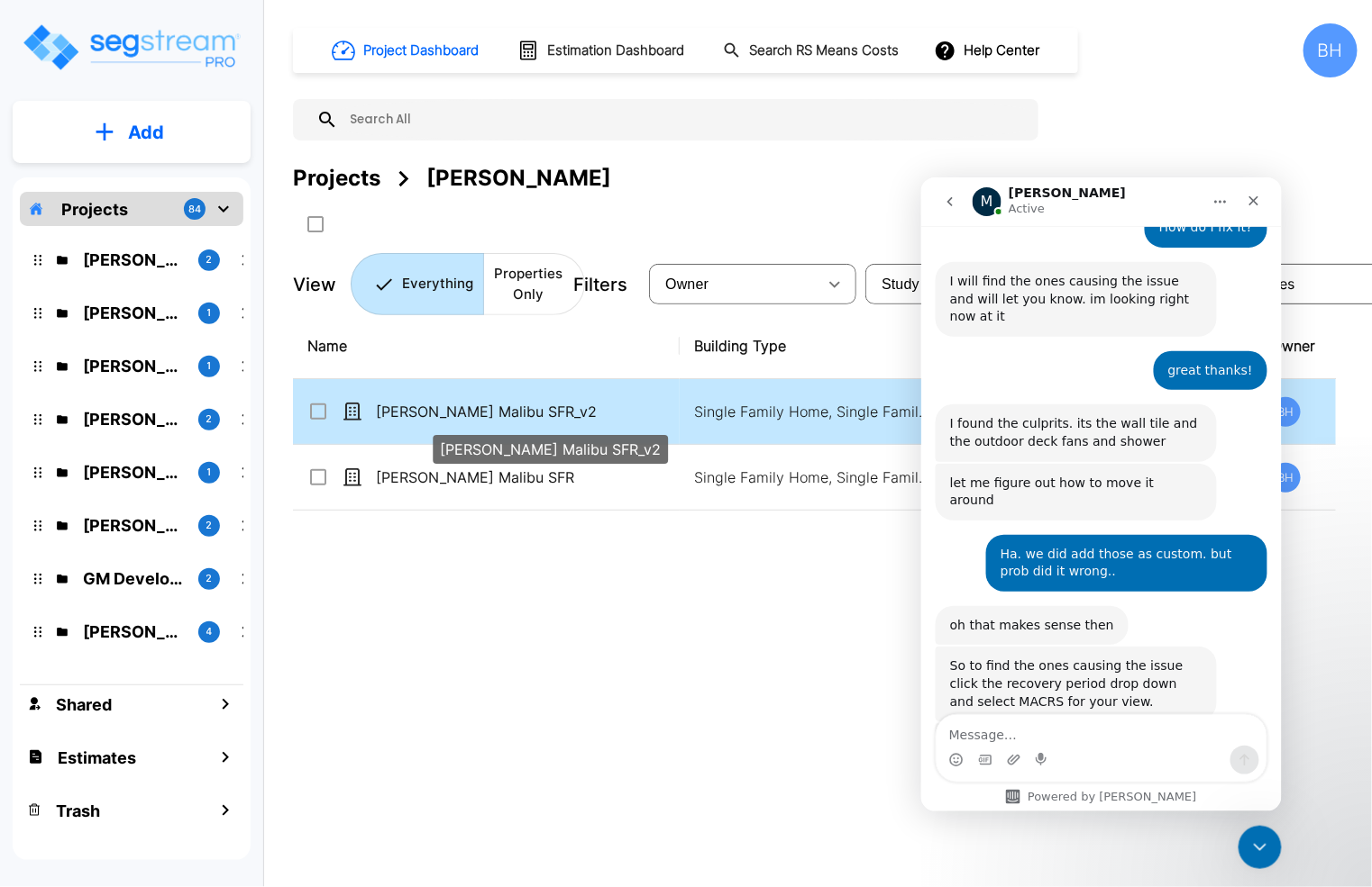
scroll to position [1223, 0]
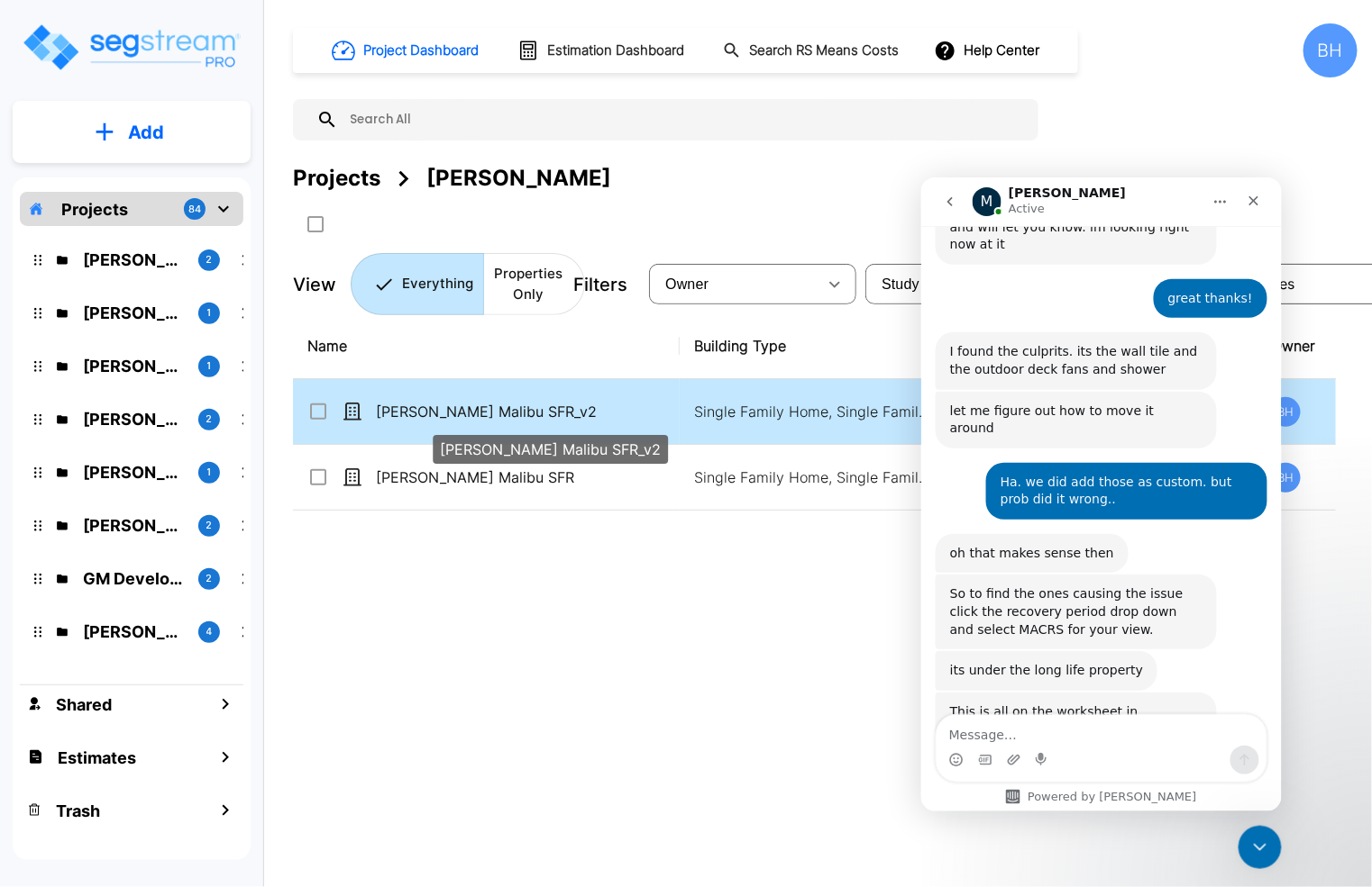
click at [617, 422] on p "[PERSON_NAME] Malibu SFR_v2" at bounding box center [524, 411] width 297 height 21
checkbox input "true"
click at [617, 422] on p "[PERSON_NAME] Malibu SFR_v2" at bounding box center [524, 411] width 297 height 21
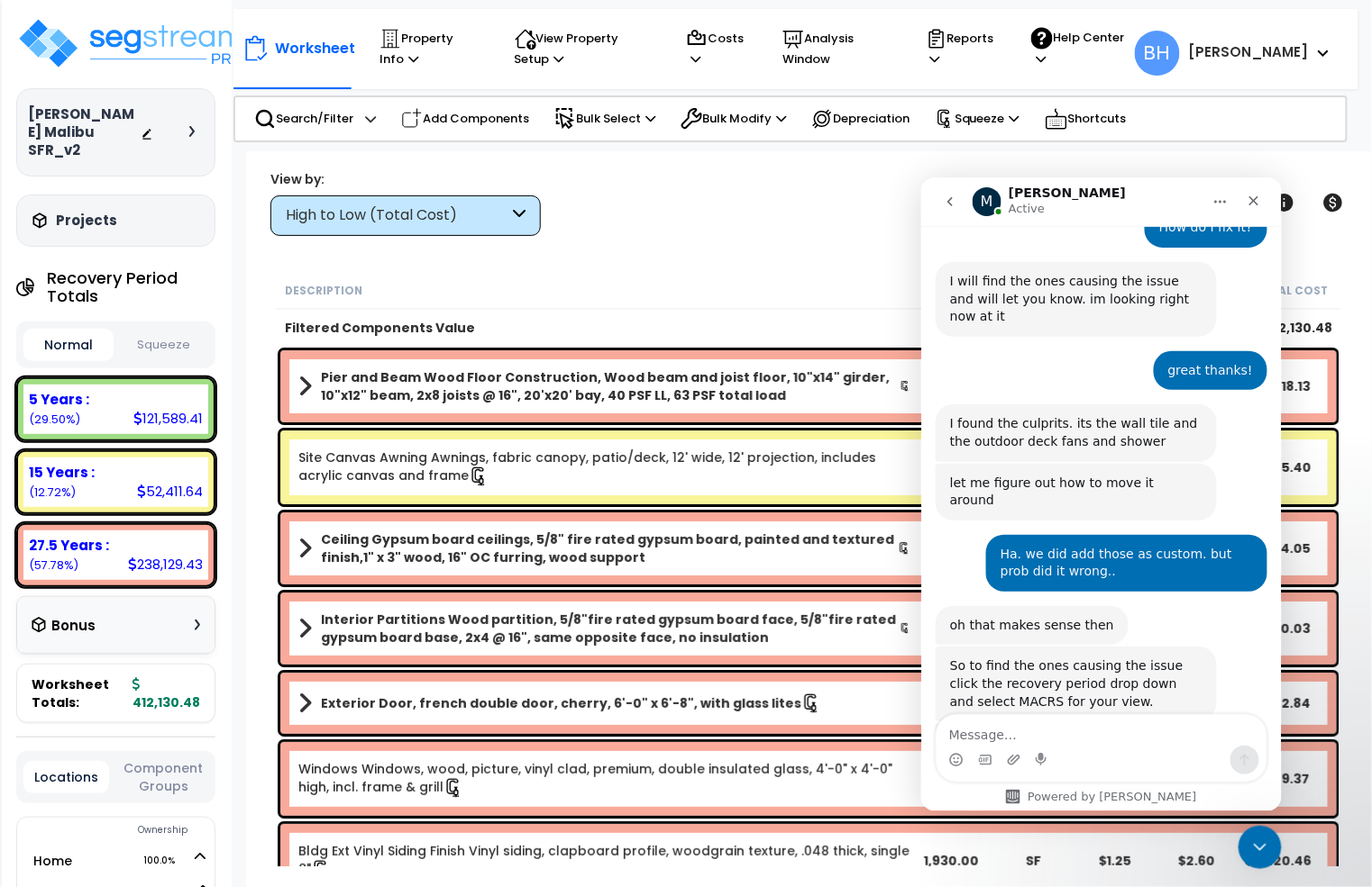
scroll to position [1223, 0]
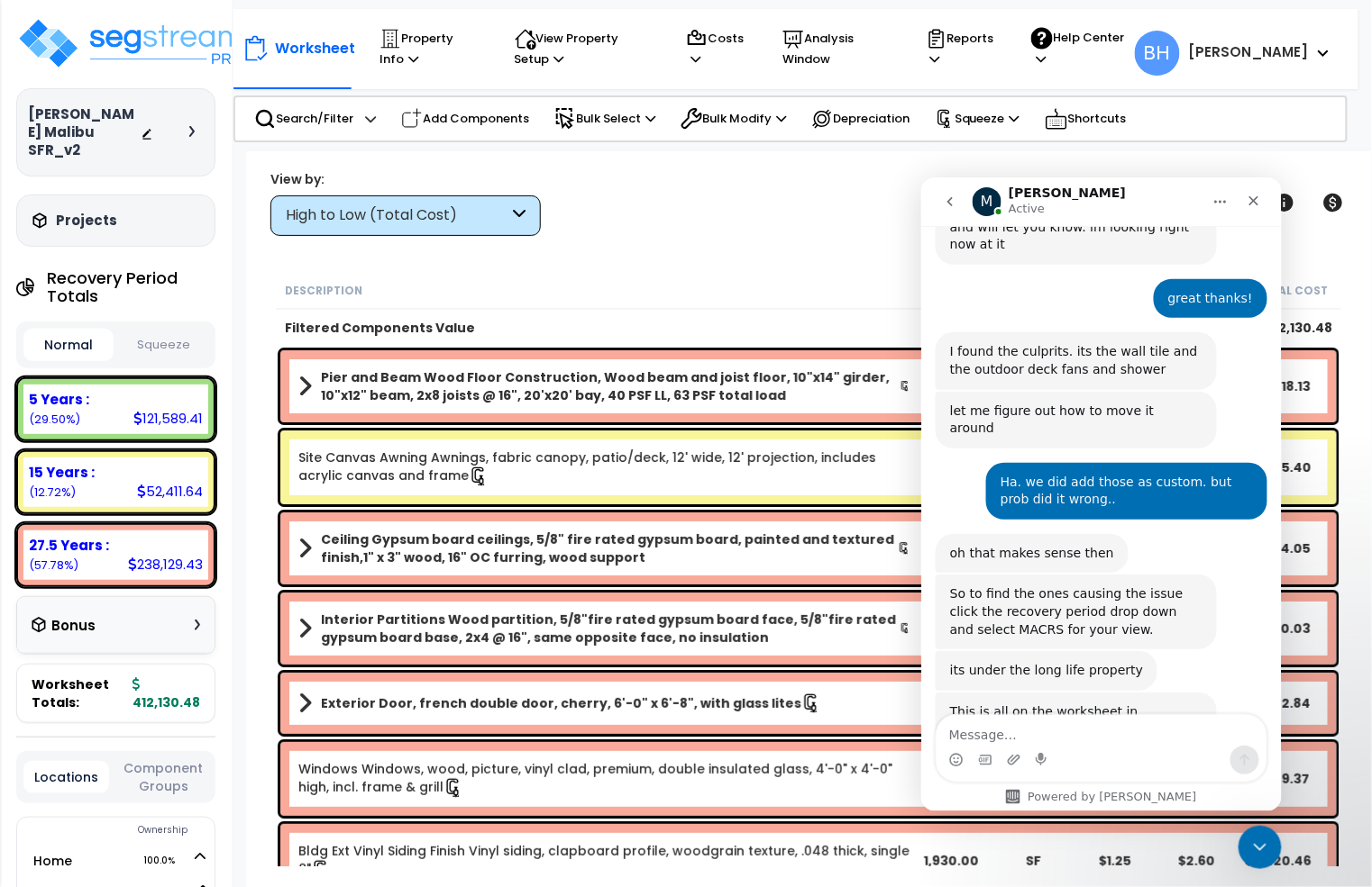
click at [365, 210] on div "High to Low (Total Cost)" at bounding box center [396, 216] width 223 height 21
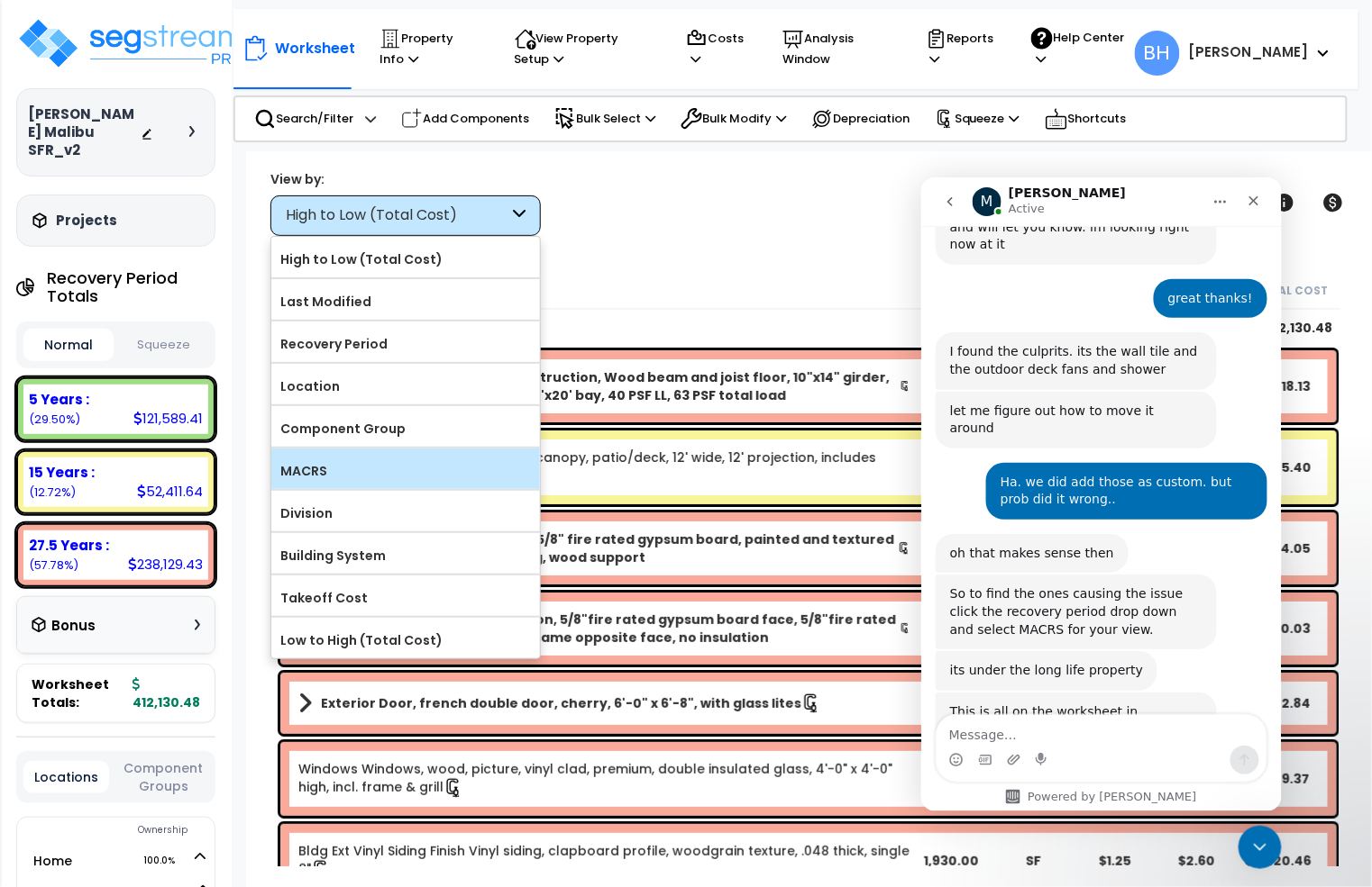
click at [343, 453] on div "MACRS" at bounding box center [406, 469] width 269 height 40
click at [317, 477] on label "MACRS" at bounding box center [406, 471] width 269 height 27
click at [0, 0] on input "MACRS" at bounding box center [0, 0] width 0 height 0
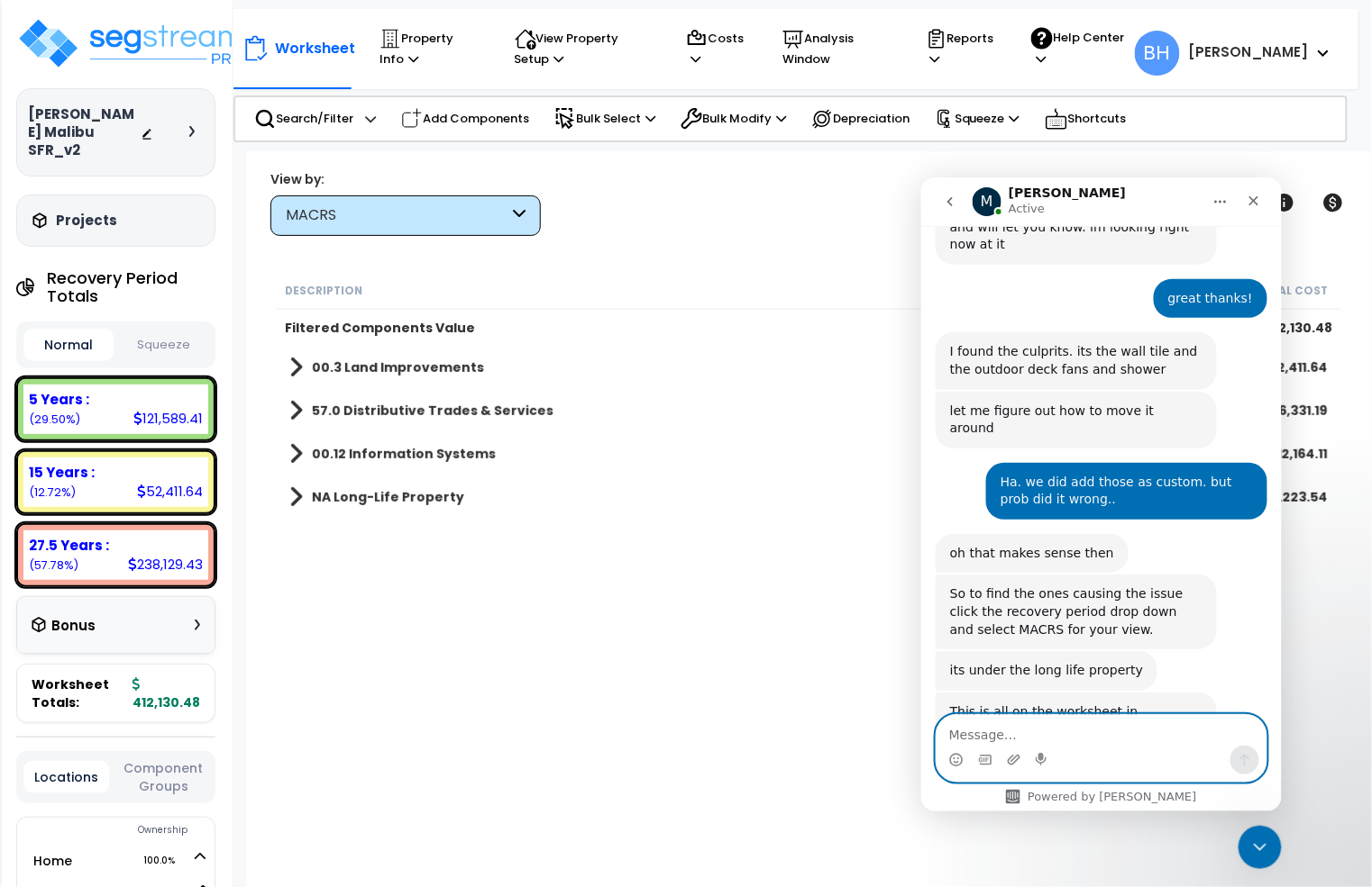
click at [989, 732] on textarea "Message…" at bounding box center [1100, 730] width 330 height 31
type textarea "ok i see it"
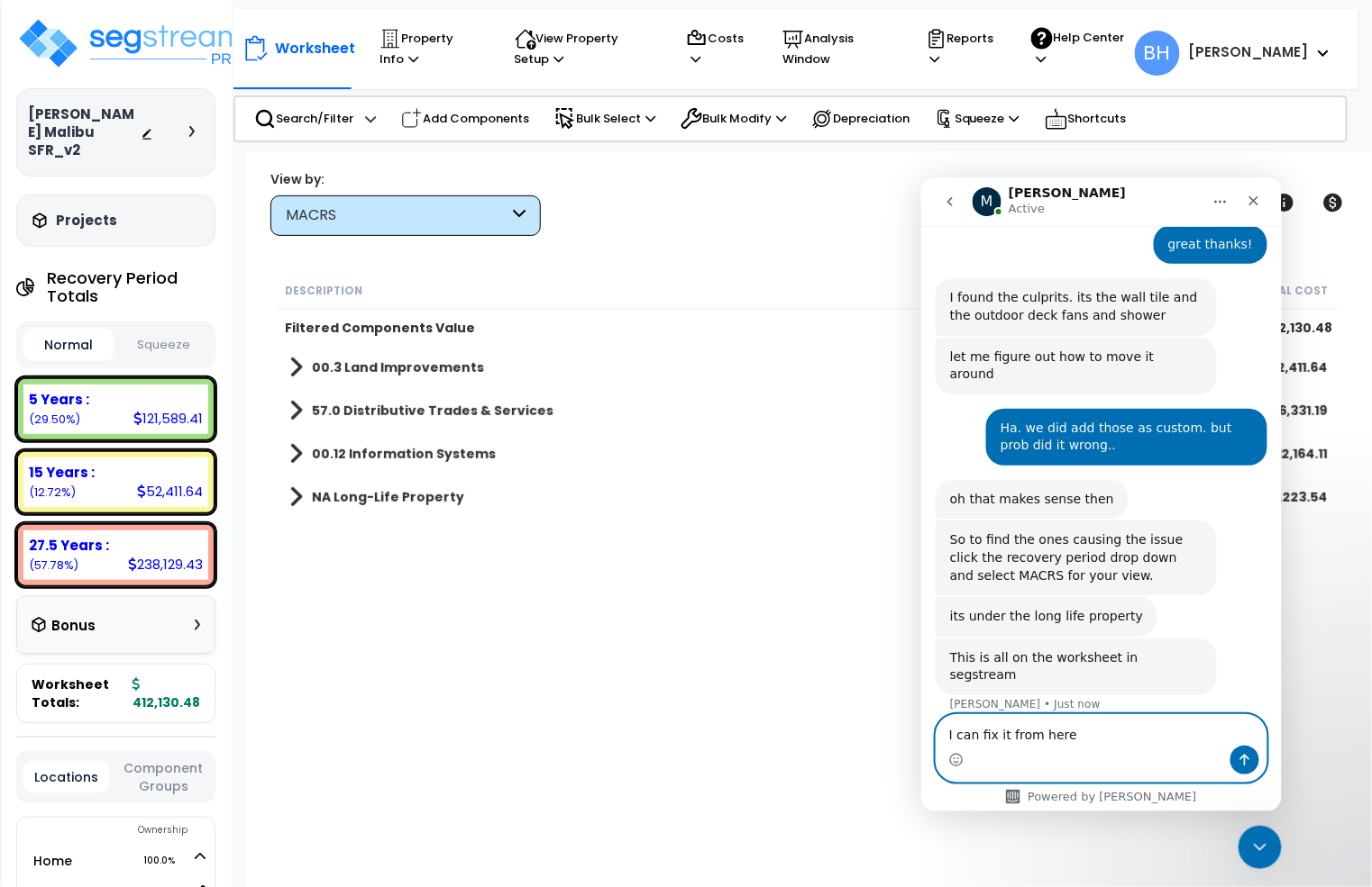
type textarea "I can fix it from here."
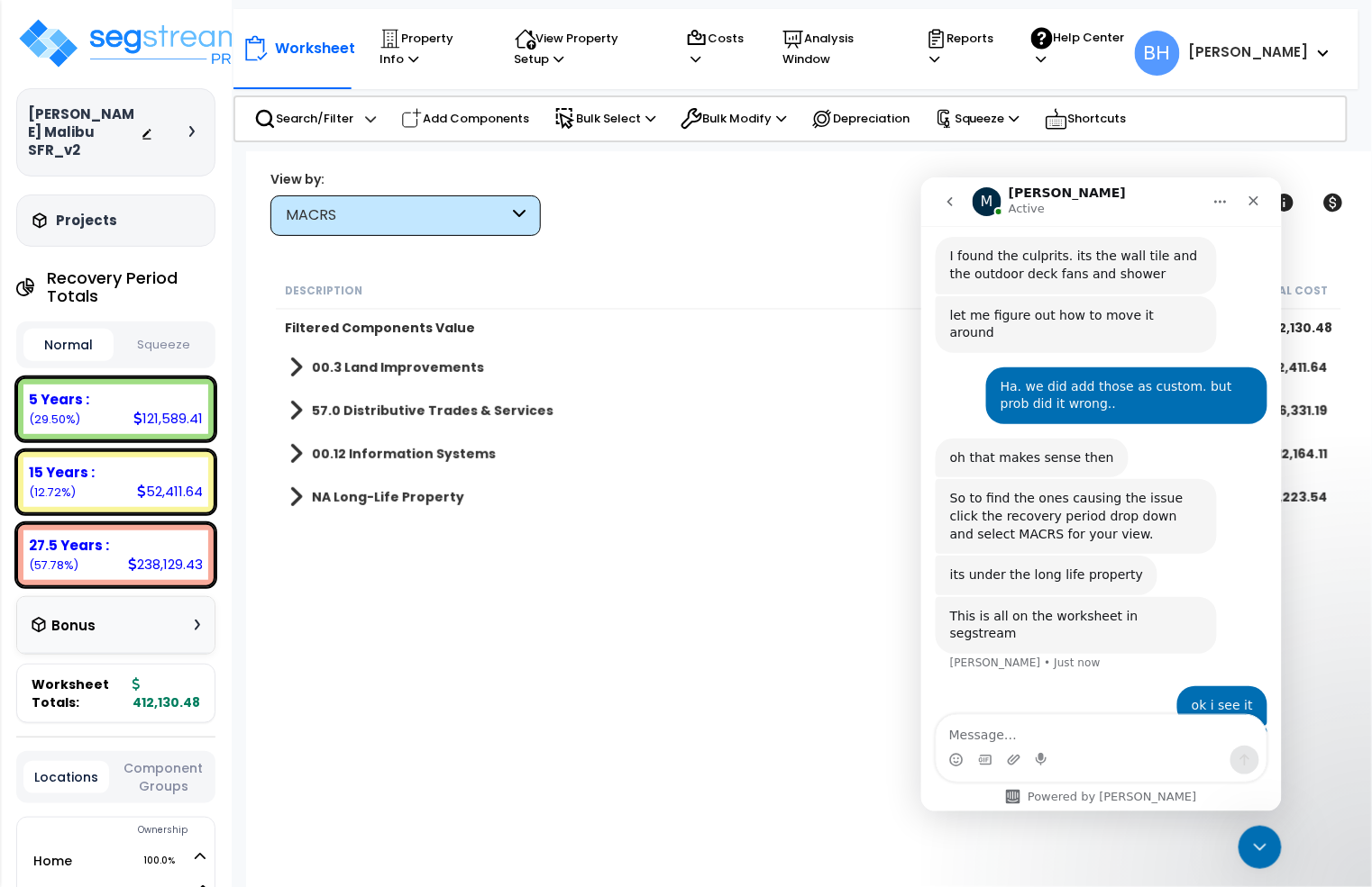
click at [591, 522] on div "Description Quantity Unit Material Labor Initial Cost Filtered Components Value…" at bounding box center [807, 568] width 1070 height 594
click at [350, 503] on b "NA Long-Life Property" at bounding box center [388, 497] width 152 height 18
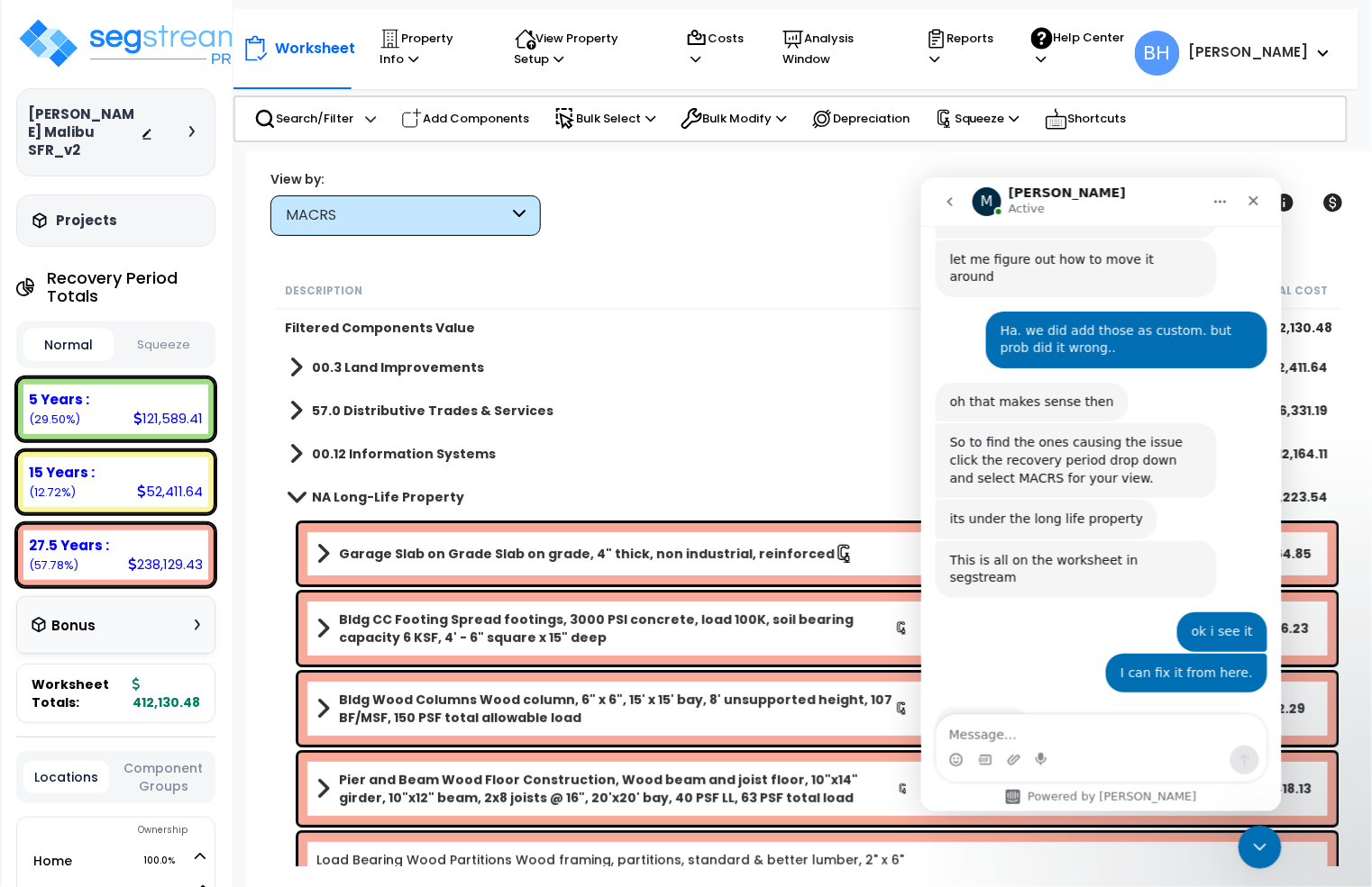
scroll to position [1372, 0]
click at [1261, 199] on div "Close" at bounding box center [1253, 200] width 33 height 33
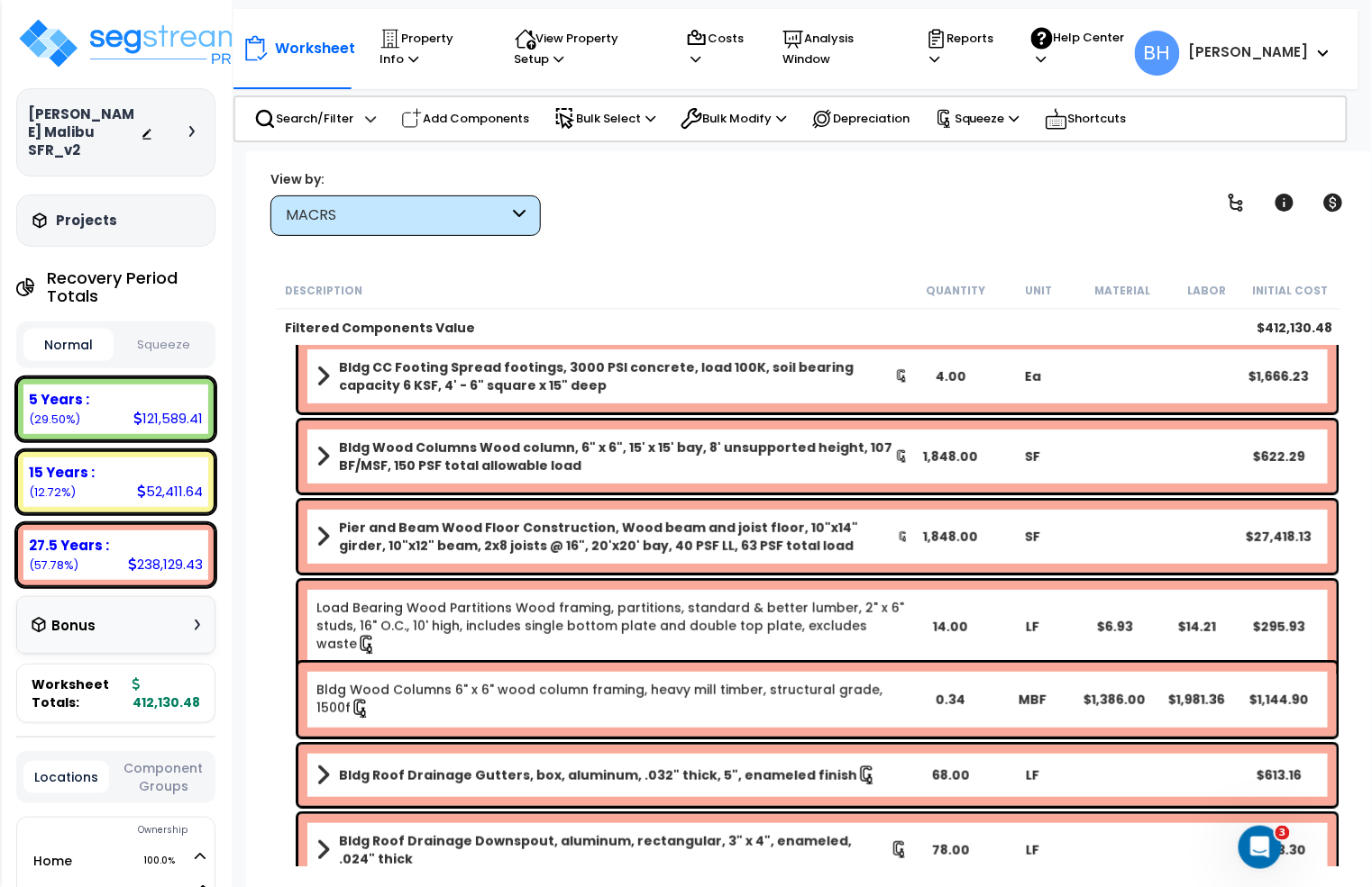
scroll to position [0, 0]
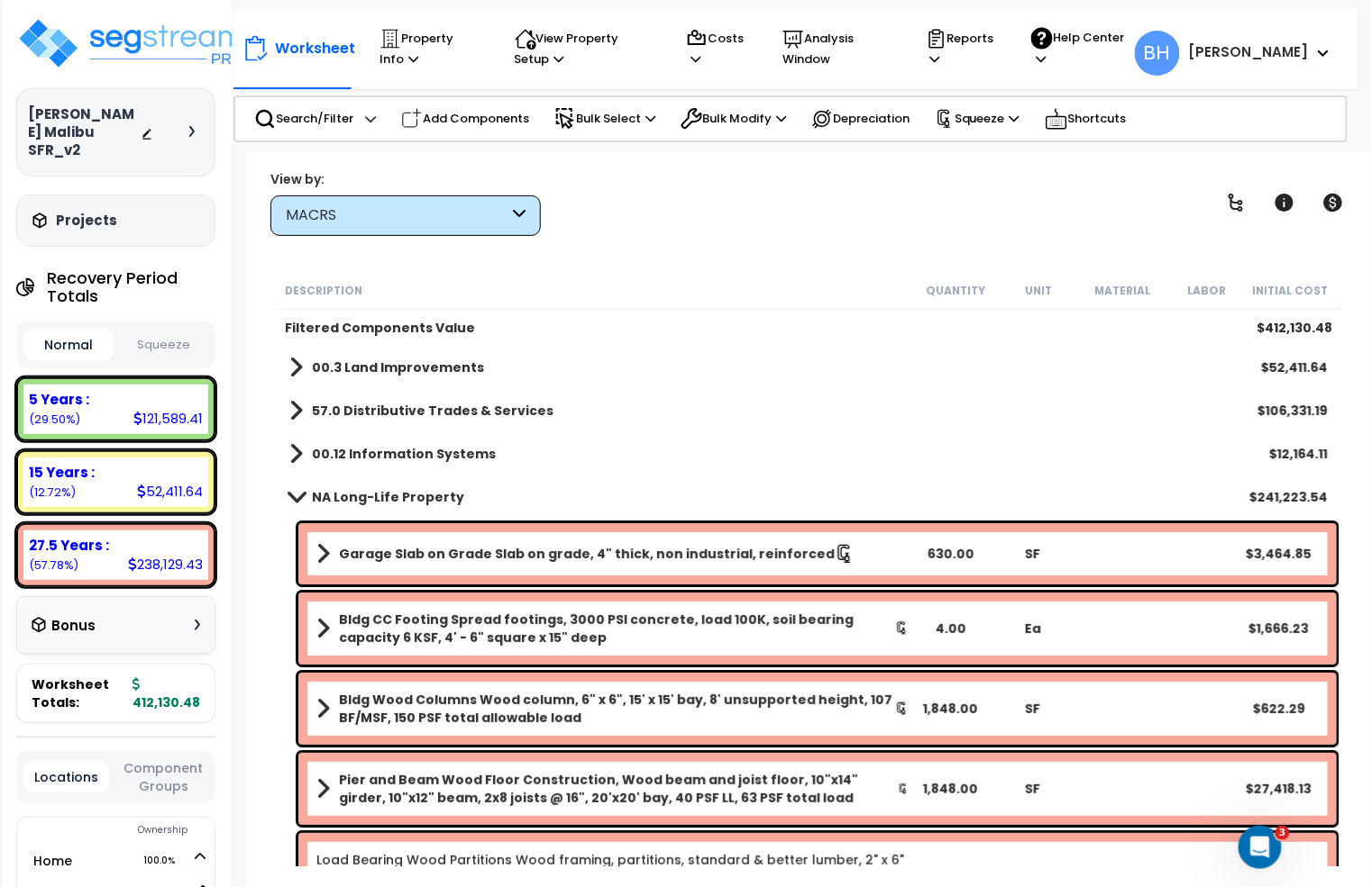
click at [473, 554] on b "Garage Slab on Grade Slab on grade, 4" thick, non industrial, reinforced" at bounding box center [587, 554] width 495 height 18
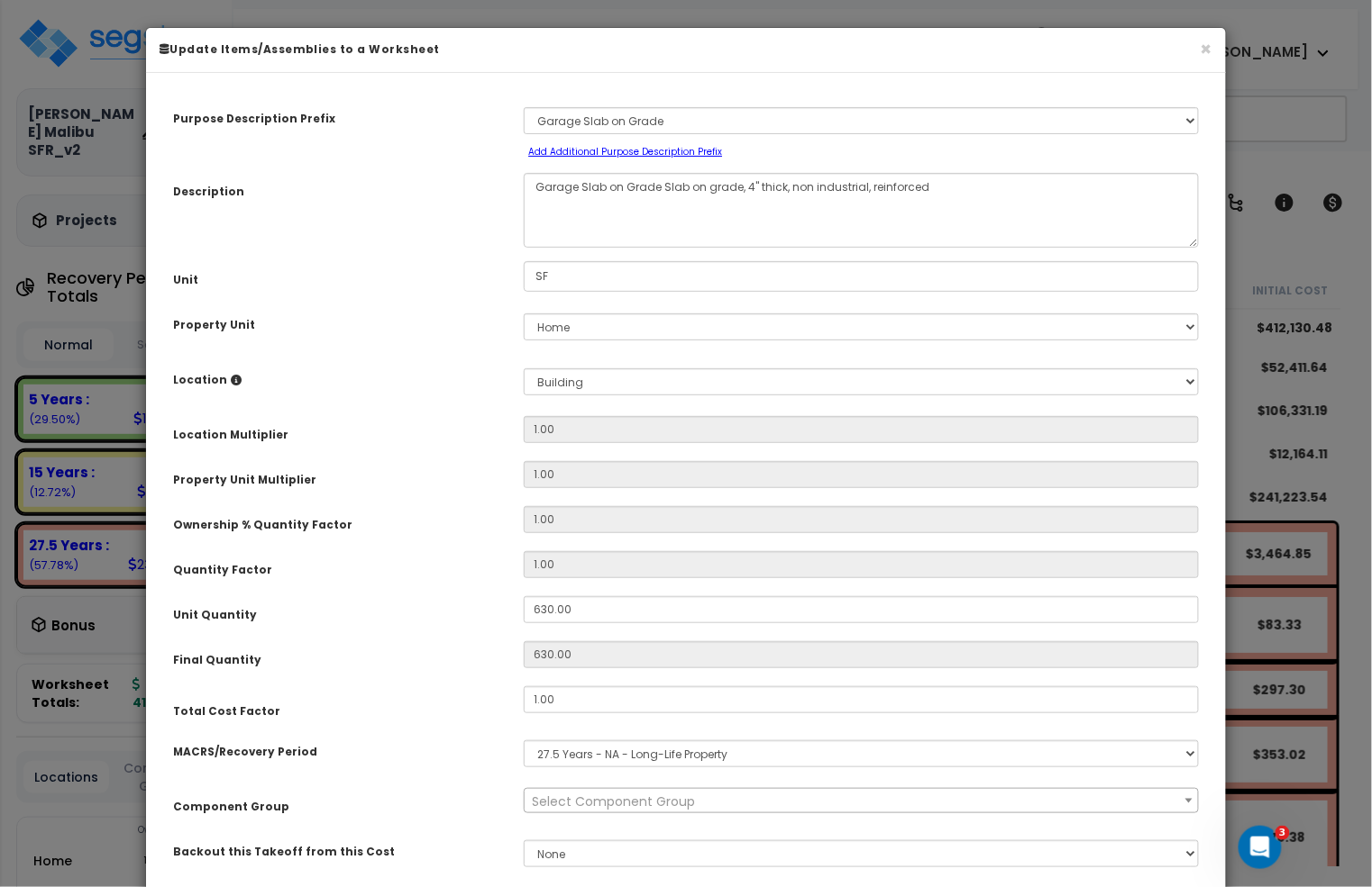
select select "10249"
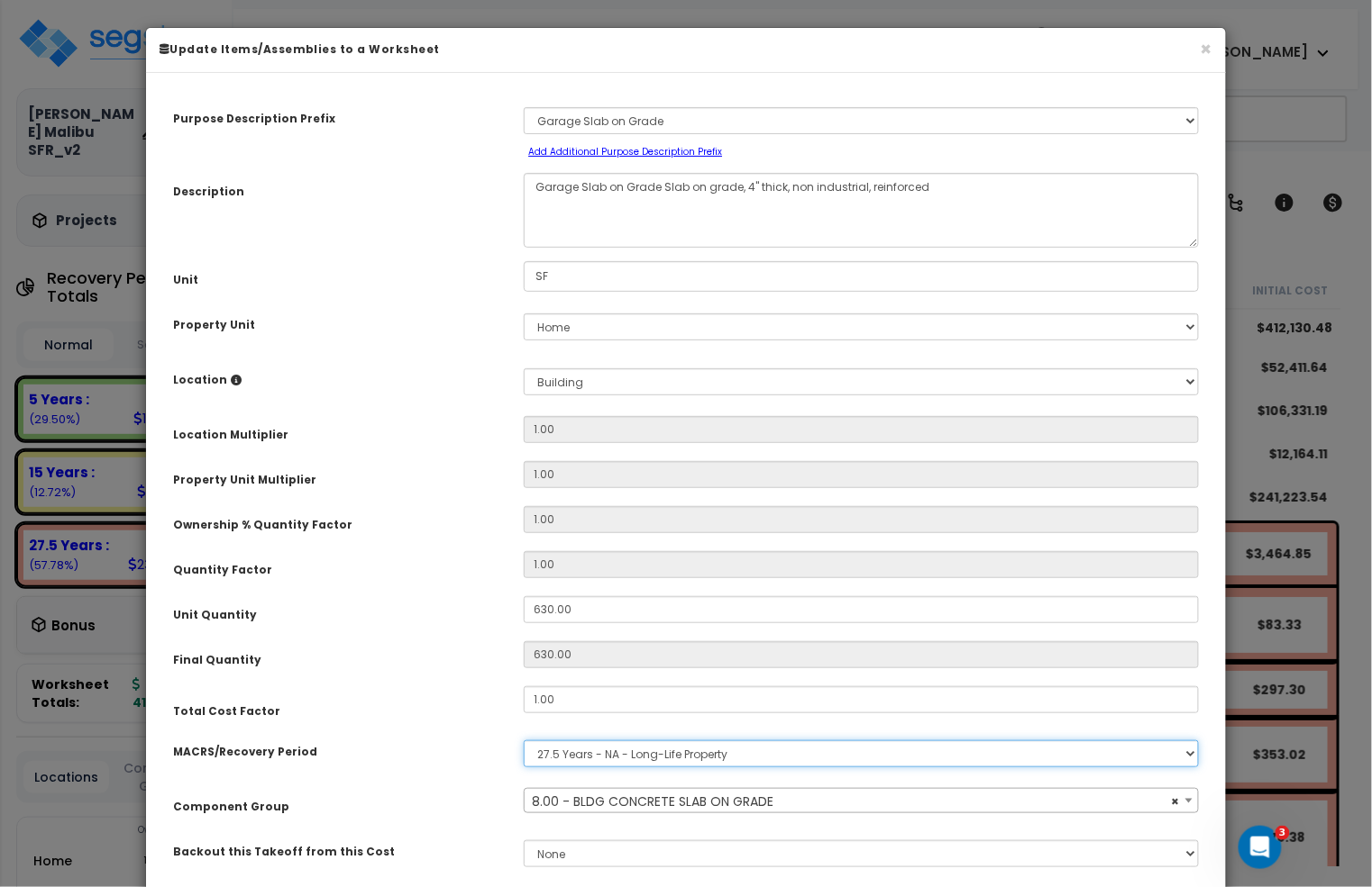
click at [1127, 760] on select "Select MACRS/Recovery Period 5 Years - 57.0 - Distributive Trades & Services 5 …" at bounding box center [860, 754] width 675 height 27
click at [523, 741] on select "Select MACRS/Recovery Period 5 Years - 57.0 - Distributive Trades & Services 5 …" at bounding box center [860, 754] width 675 height 27
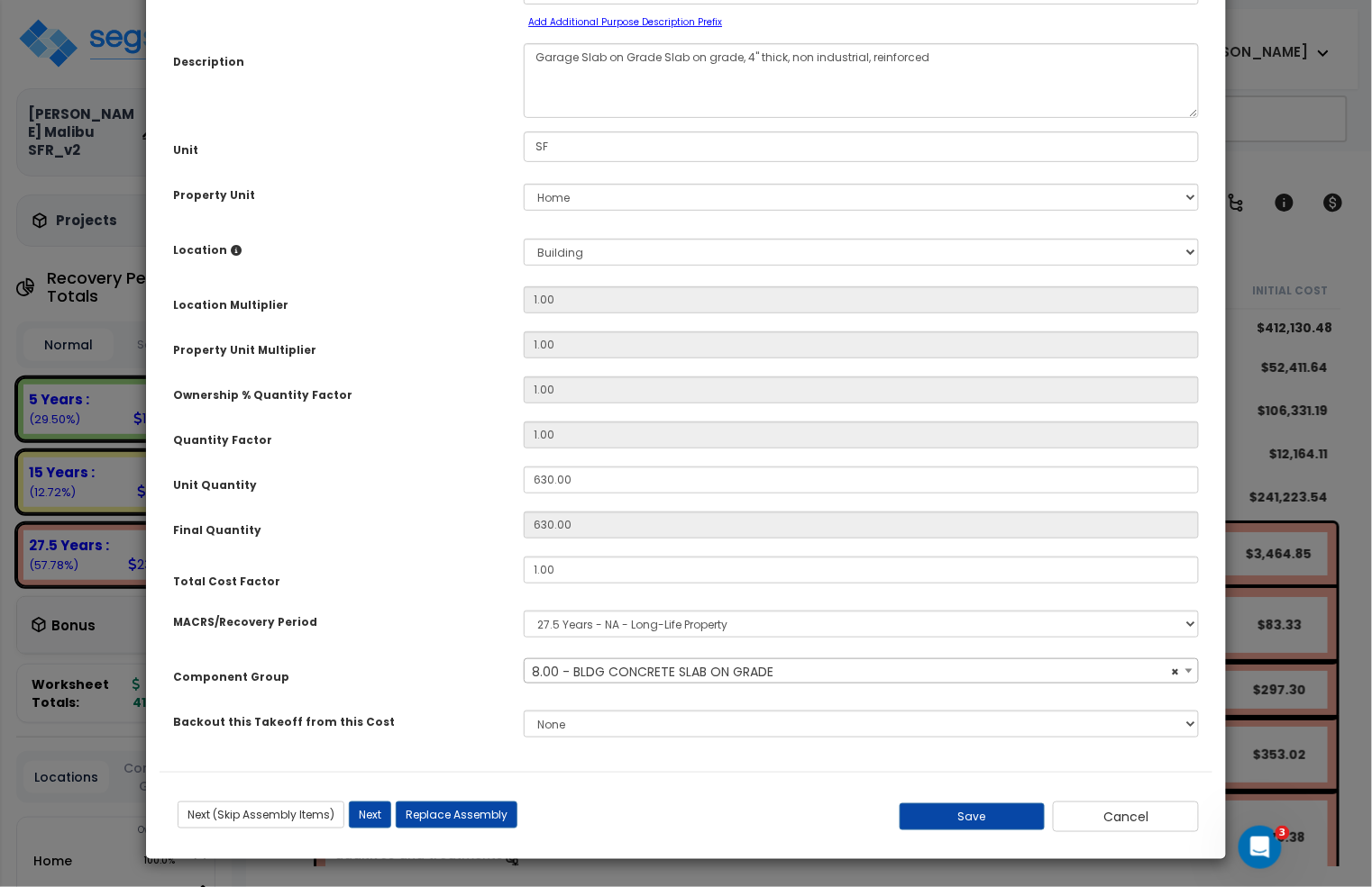
click at [800, 682] on span "× 8.00 - BLDG CONCRETE SLAB ON GRADE" at bounding box center [860, 672] width 673 height 25
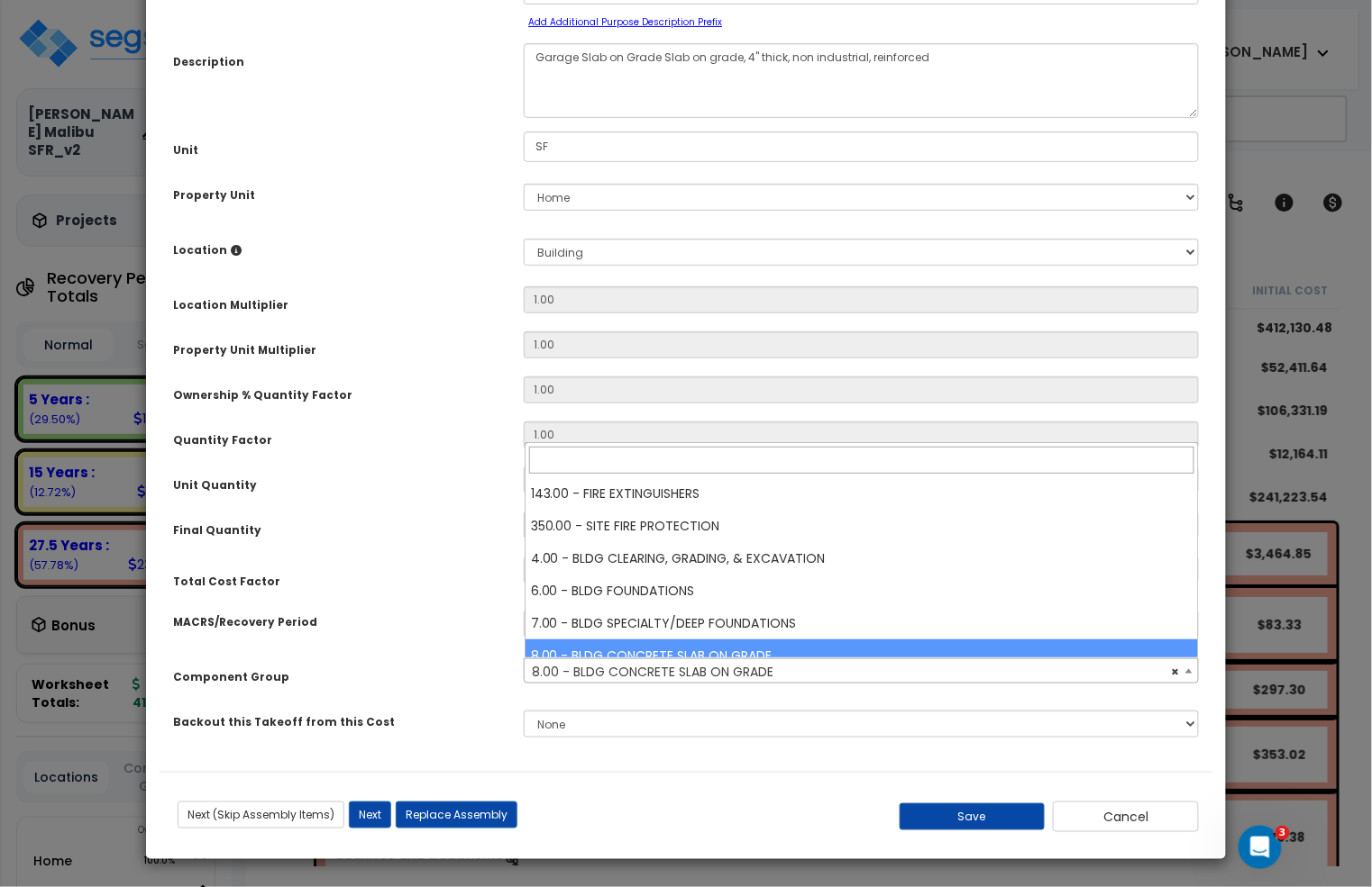
click at [442, 661] on div "Component Group" at bounding box center [335, 674] width 351 height 32
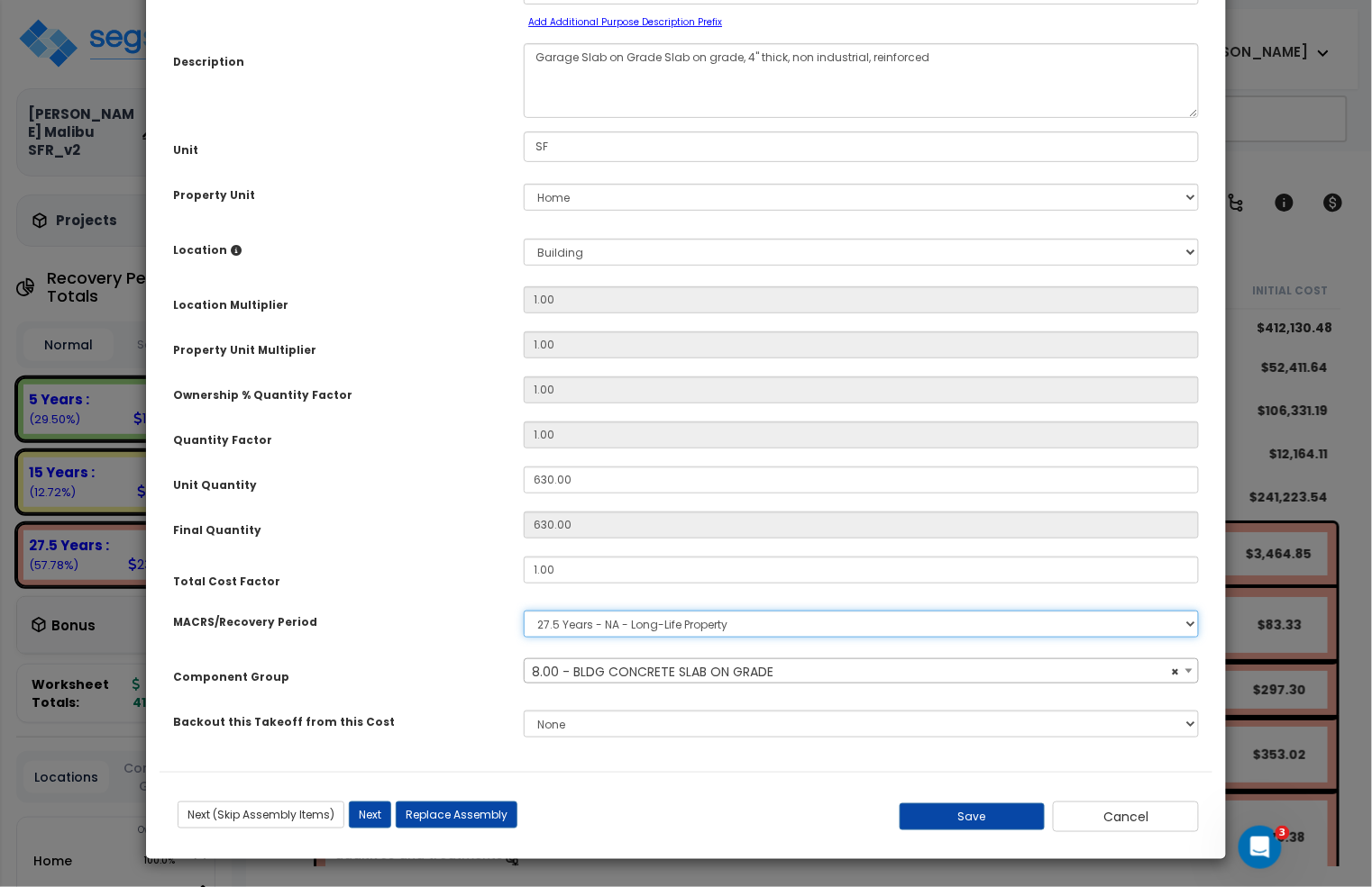
click at [681, 628] on select "Select MACRS/Recovery Period 5 Years - 57.0 - Distributive Trades & Services 5 …" at bounding box center [860, 624] width 675 height 27
click at [523, 611] on select "Select MACRS/Recovery Period 5 Years - 57.0 - Distributive Trades & Services 5 …" at bounding box center [860, 624] width 675 height 27
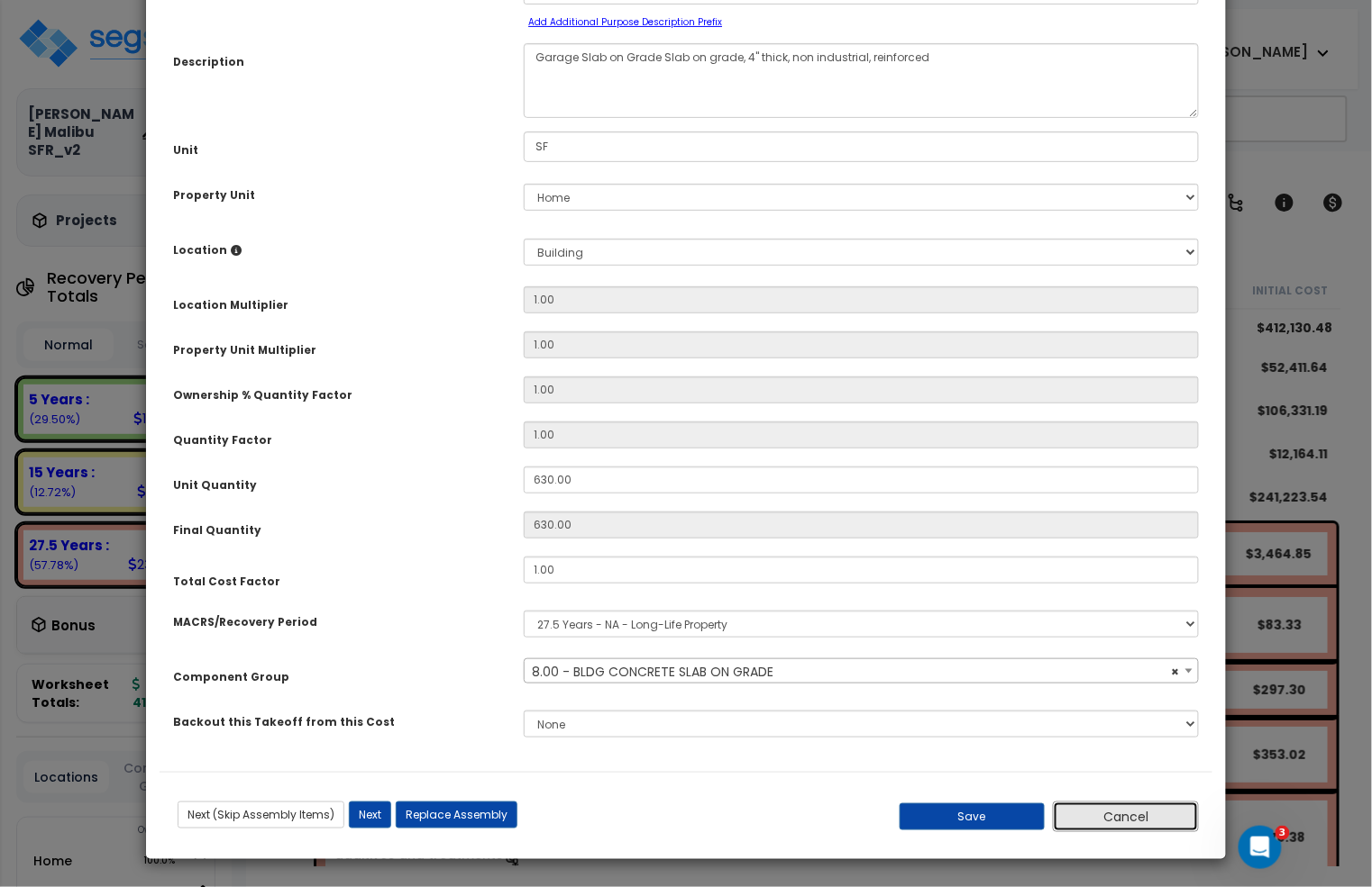
click at [1119, 822] on button "Cancel" at bounding box center [1125, 817] width 146 height 31
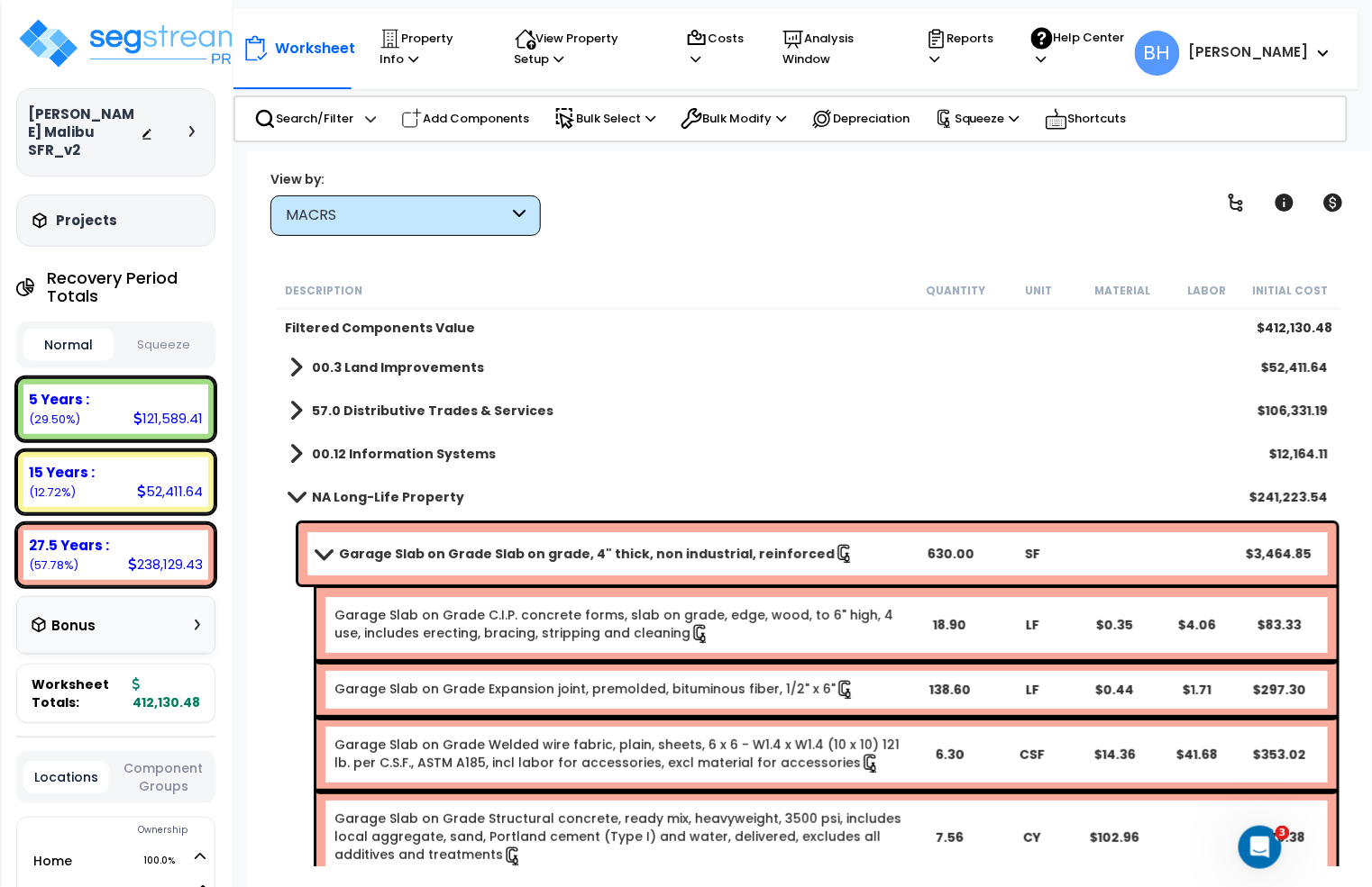
click at [306, 495] on span at bounding box center [297, 497] width 25 height 13
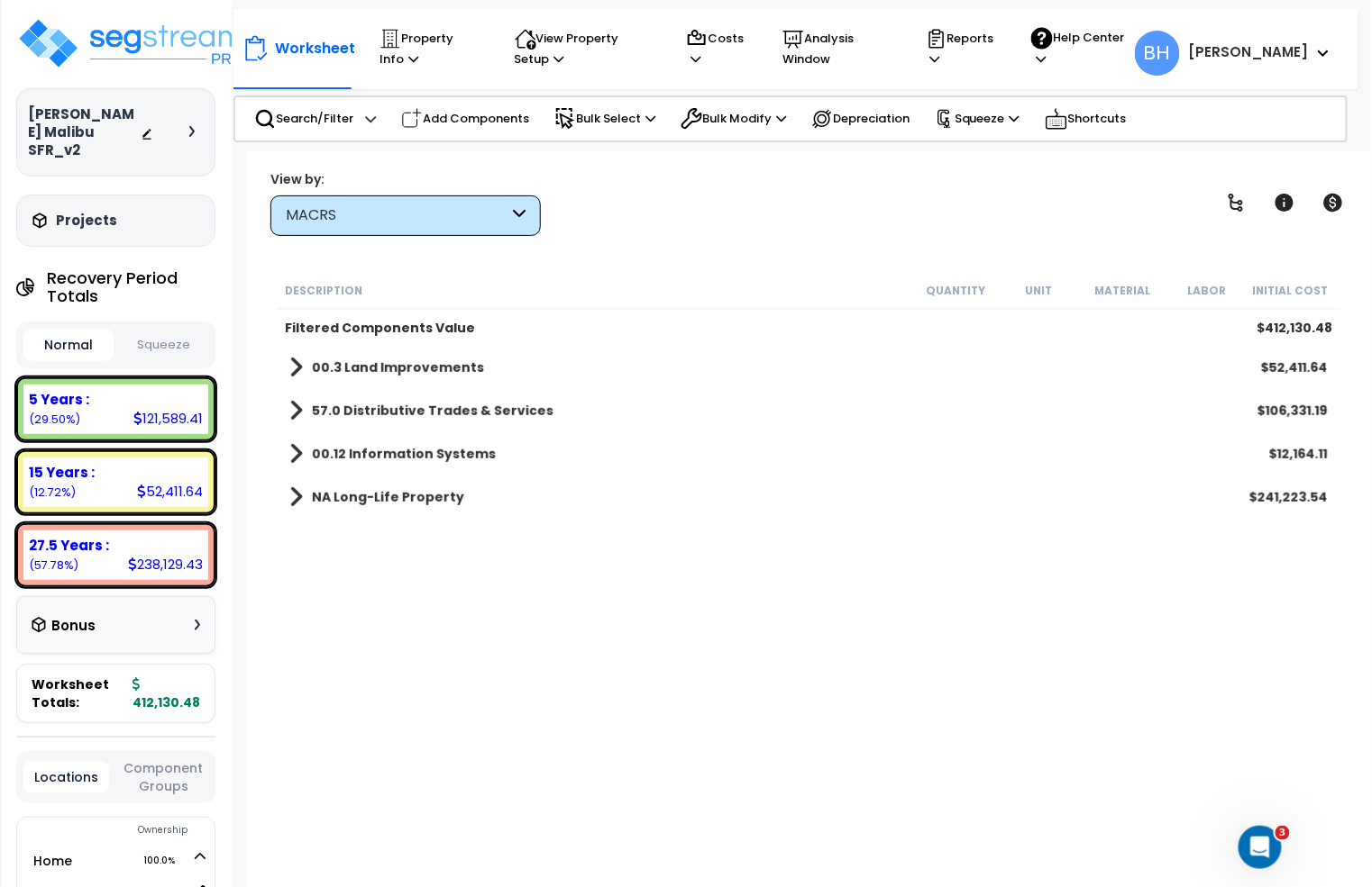
click at [300, 500] on span at bounding box center [296, 497] width 13 height 25
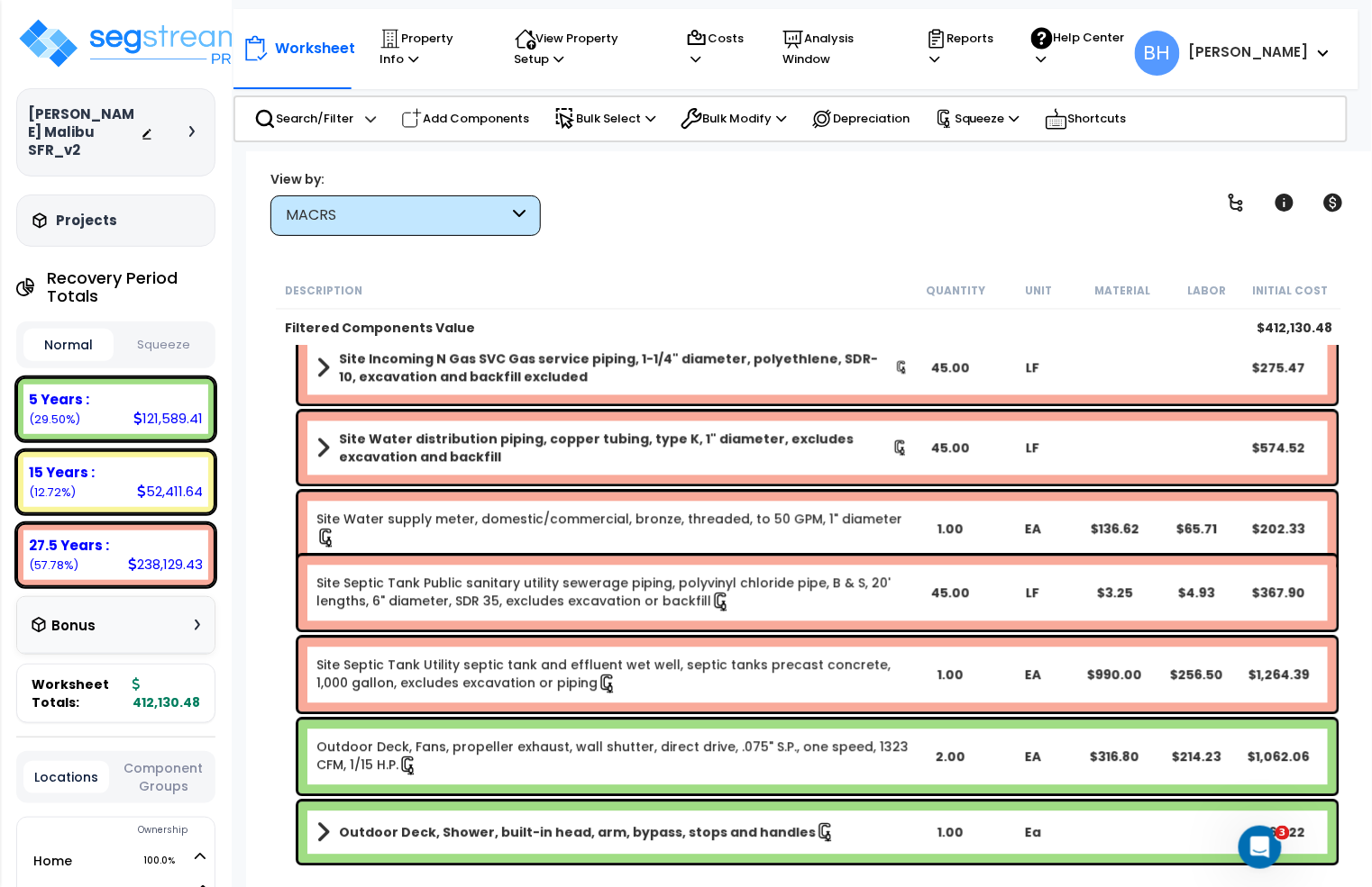
scroll to position [79, 0]
click at [530, 838] on b "Outdoor Deck, Shower, built-in head, arm, bypass, stops and handles" at bounding box center [577, 833] width 477 height 18
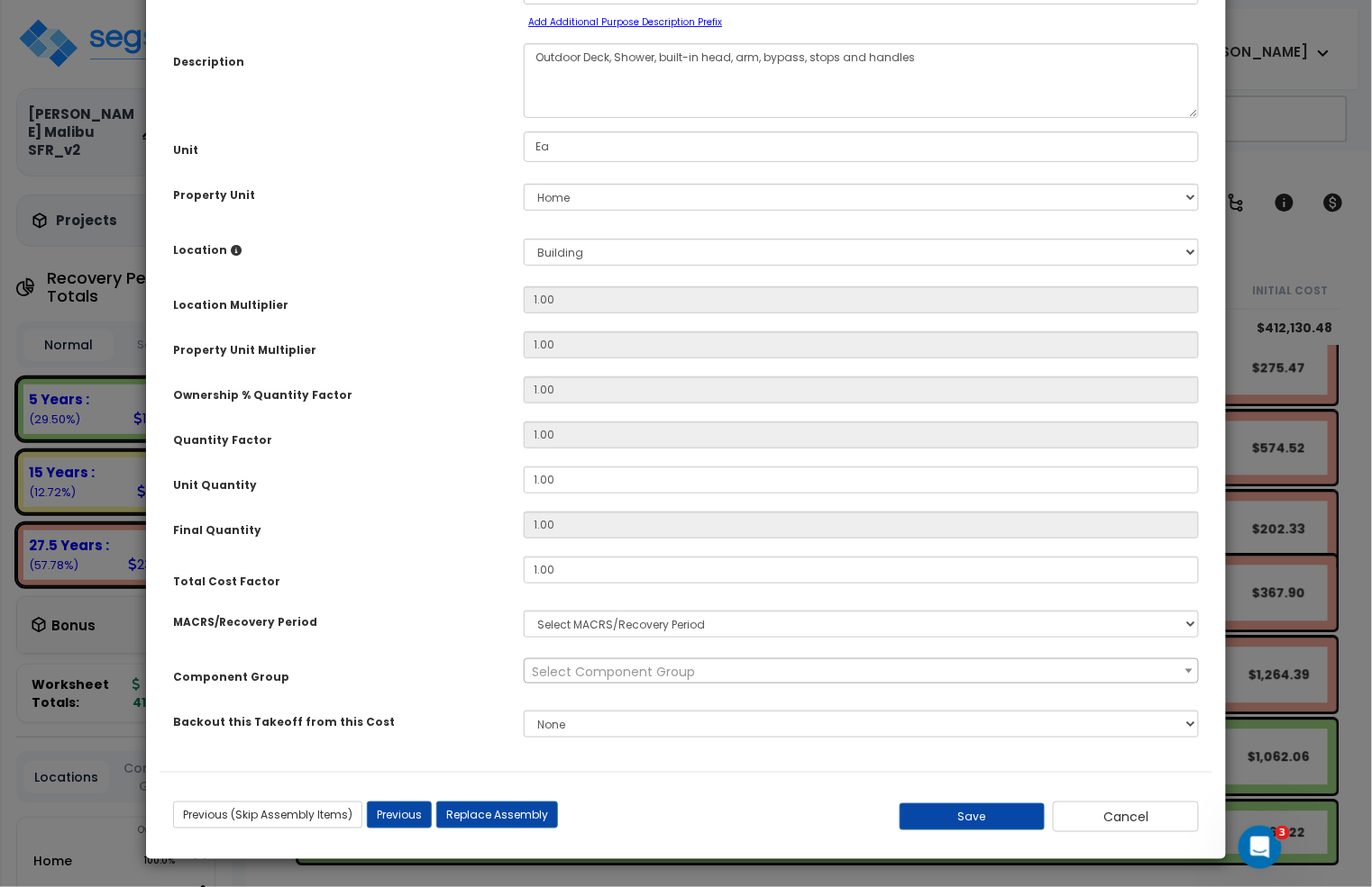
scroll to position [0, 0]
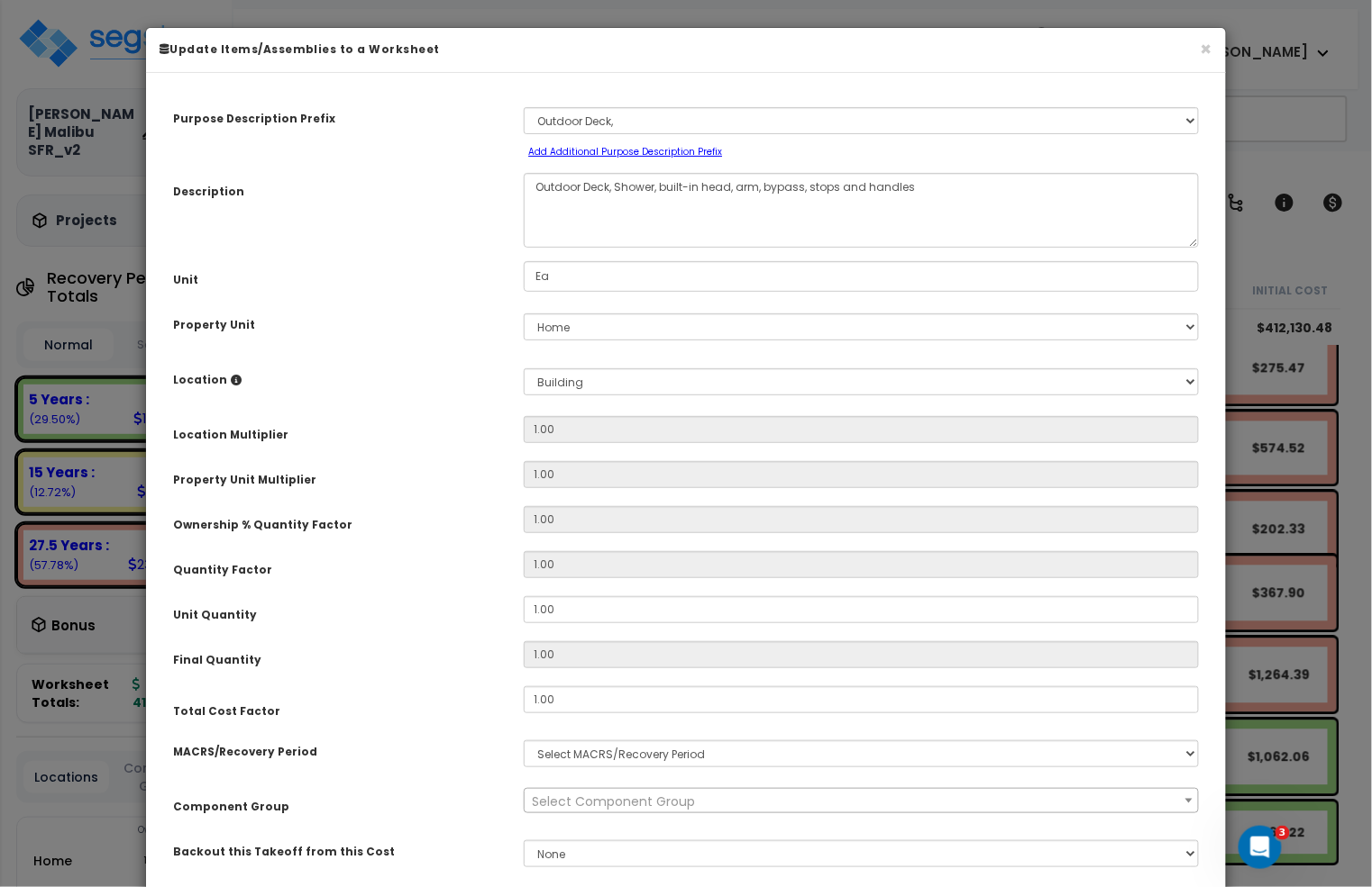
select select "3667"
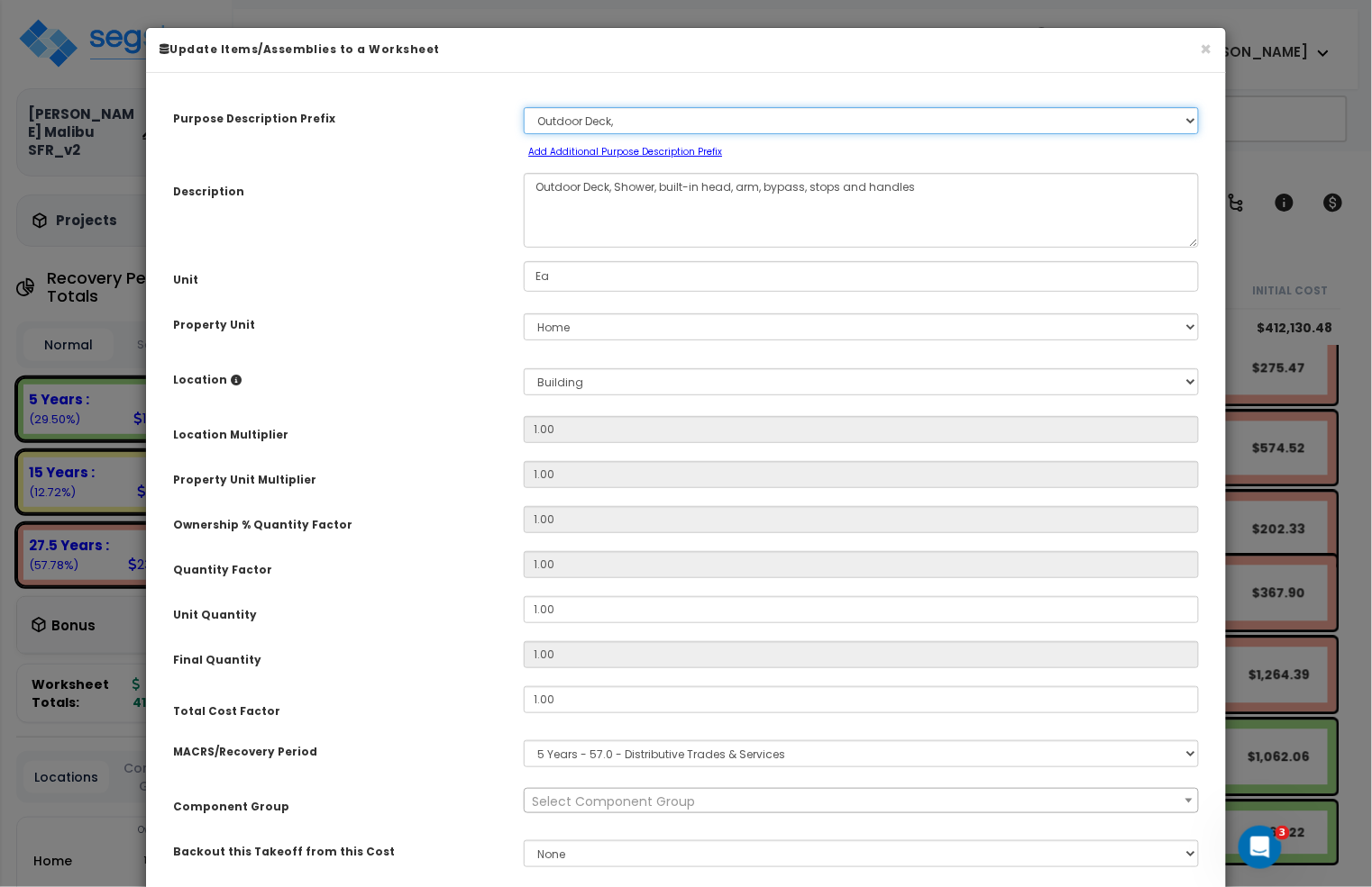
click at [628, 115] on select "Select A/V System A/V System Equipment A/V System Equipment A/V System Equipmen…" at bounding box center [860, 120] width 675 height 27
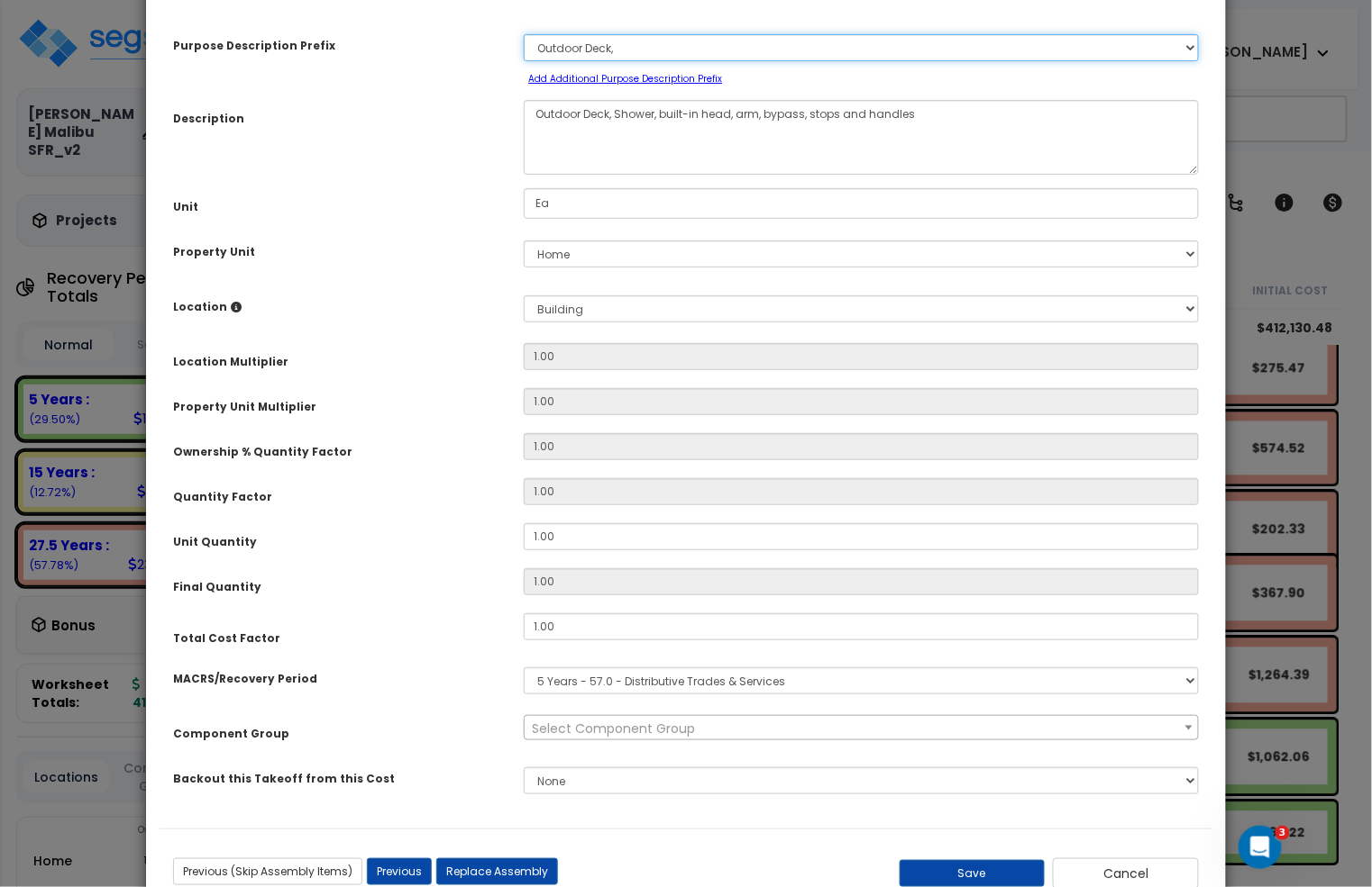
scroll to position [131, 0]
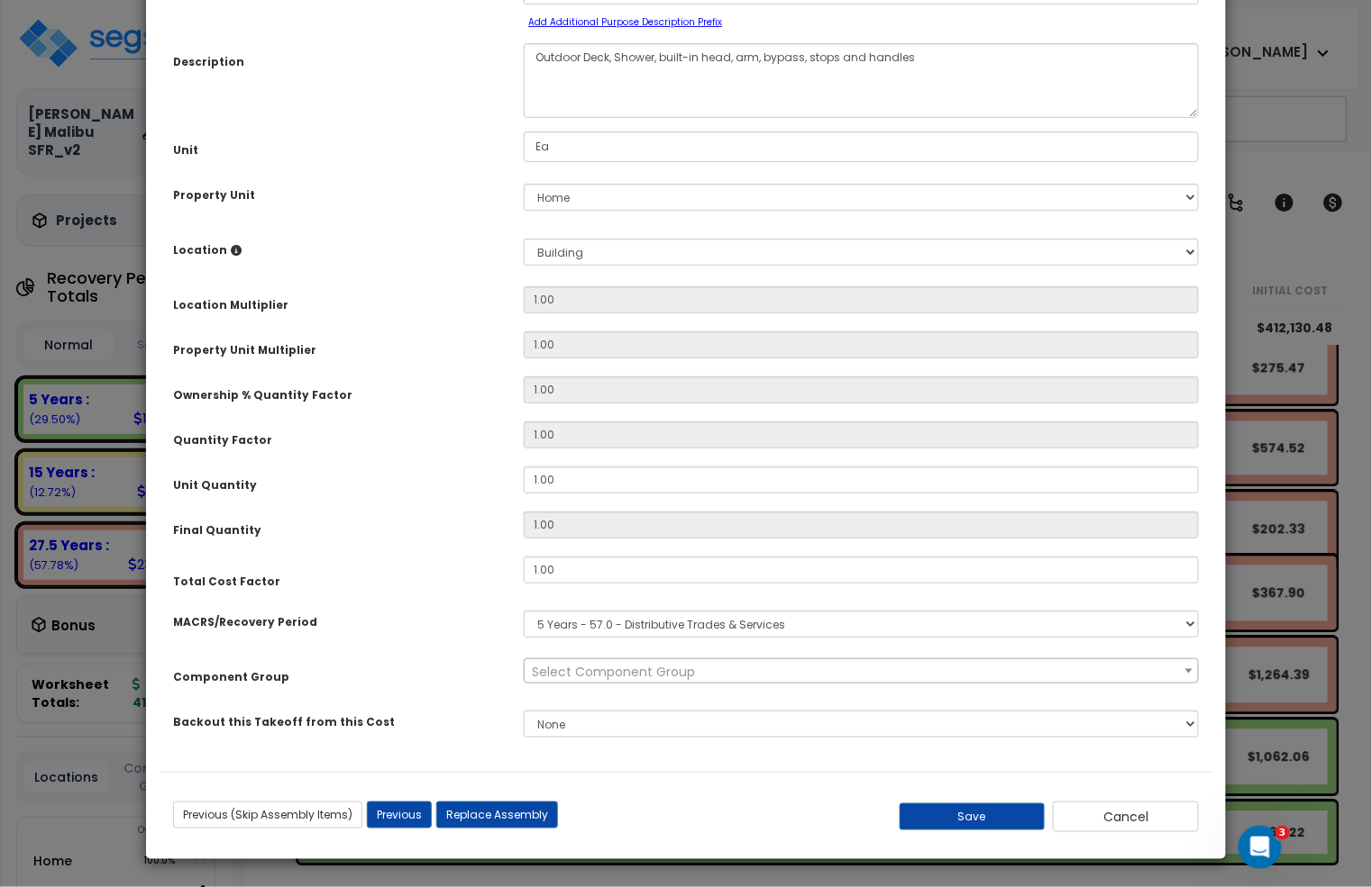
click at [724, 676] on span "Select Component Group" at bounding box center [860, 672] width 673 height 25
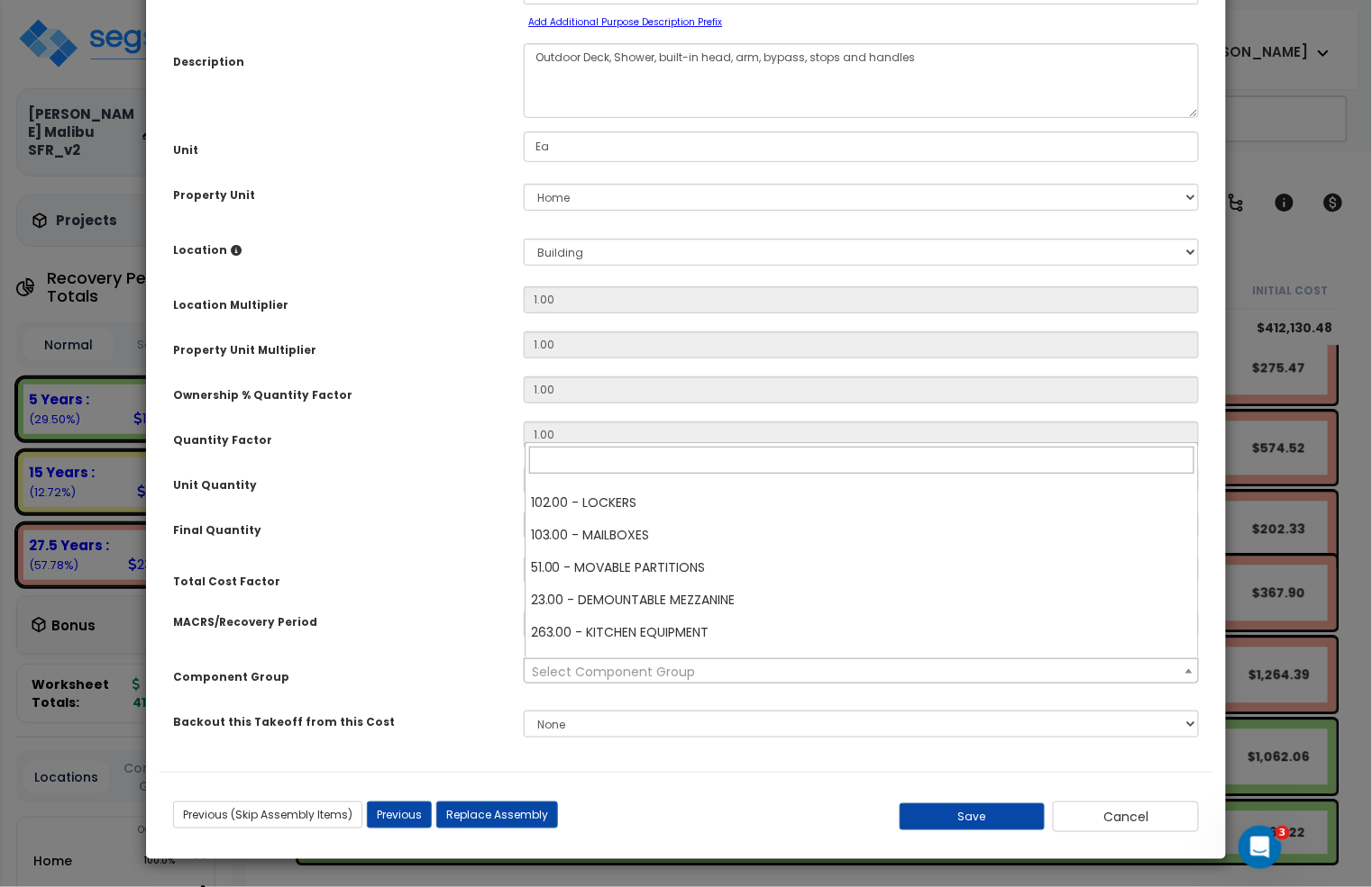
scroll to position [252, 0]
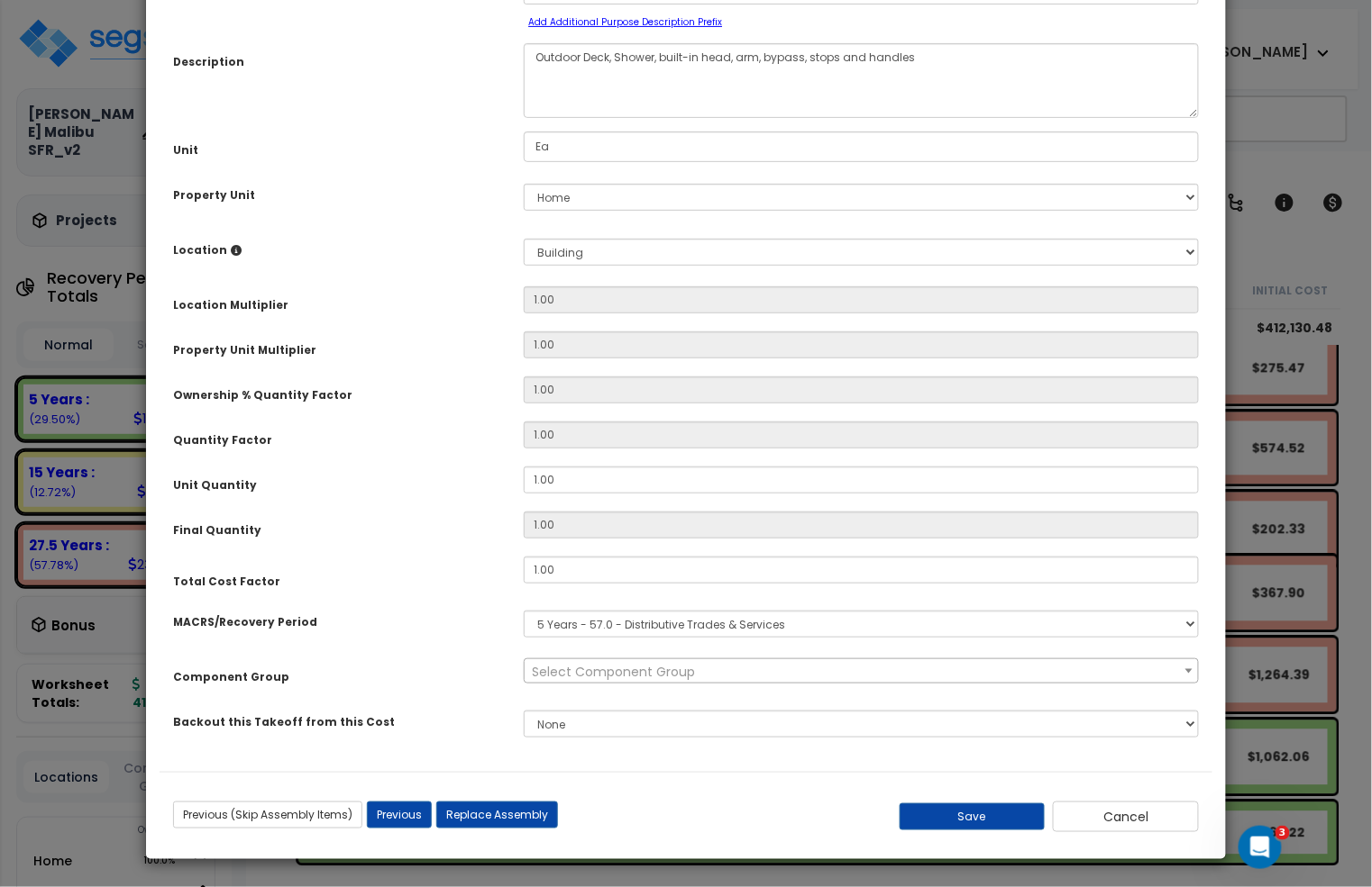
click at [420, 663] on div "Component Group" at bounding box center [335, 674] width 351 height 32
click at [635, 675] on span "Select Component Group" at bounding box center [613, 671] width 163 height 18
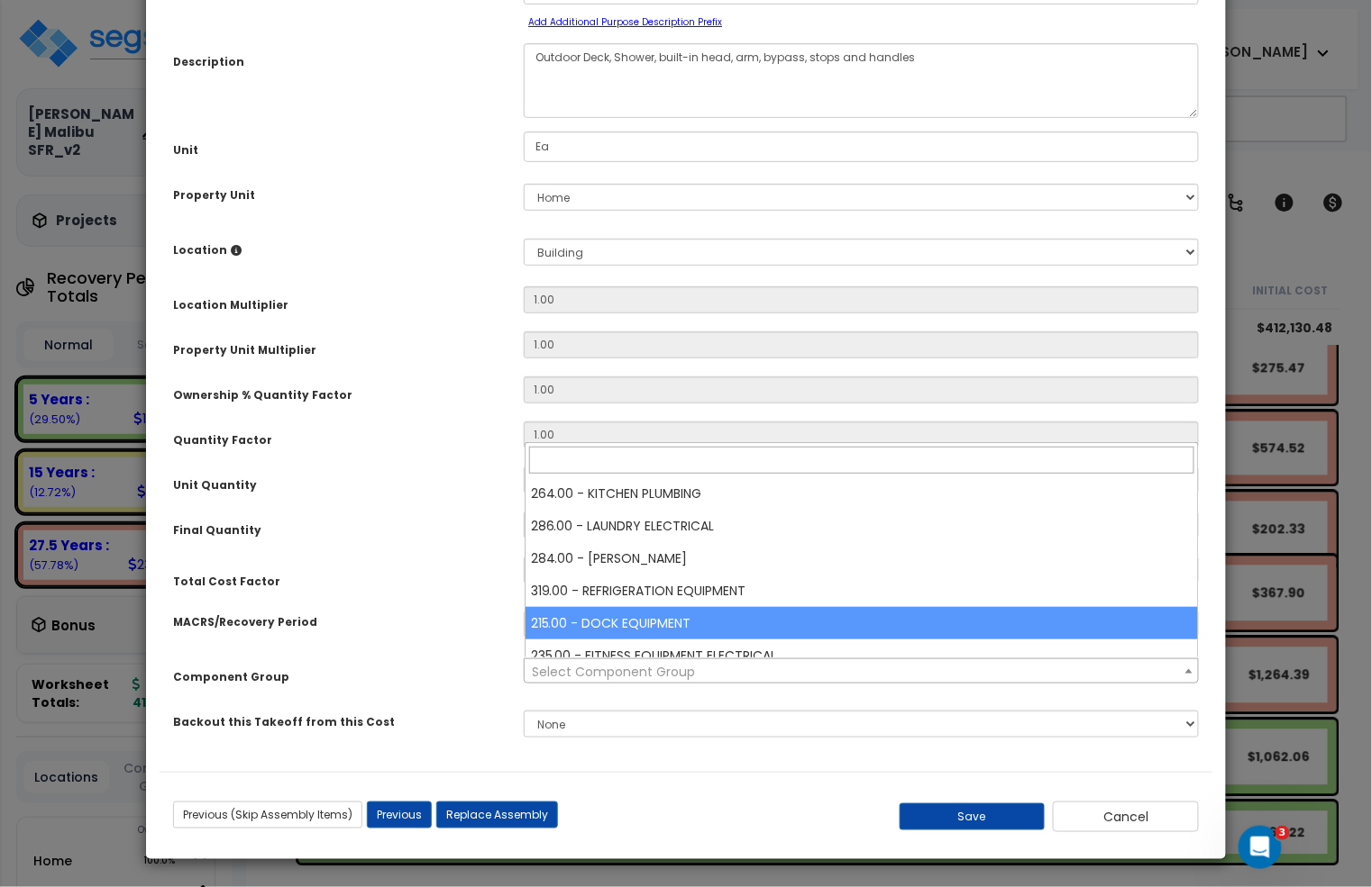
click at [440, 562] on div "Total Cost Factor" at bounding box center [335, 573] width 351 height 34
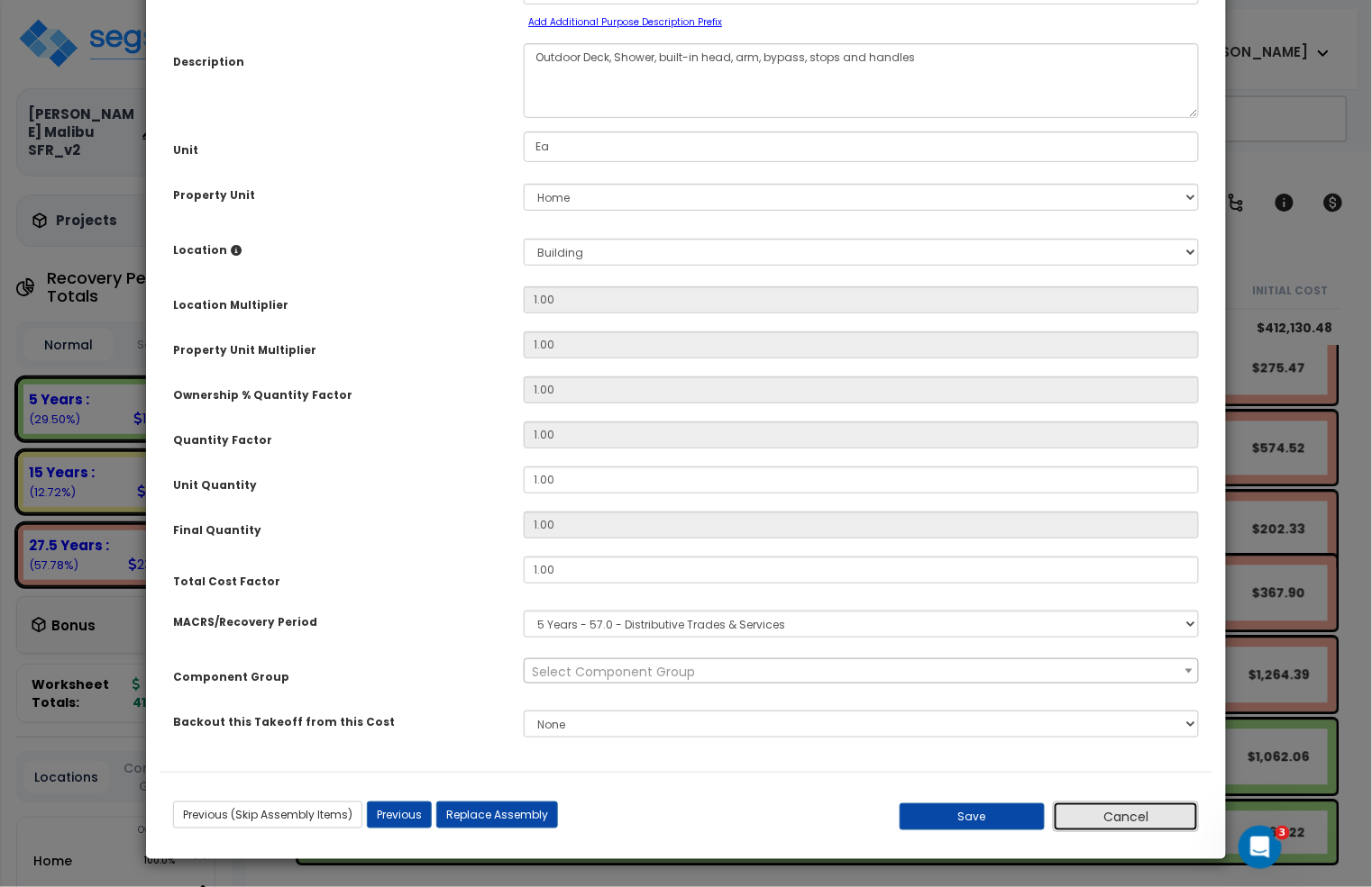
click at [1177, 817] on button "Cancel" at bounding box center [1125, 817] width 146 height 31
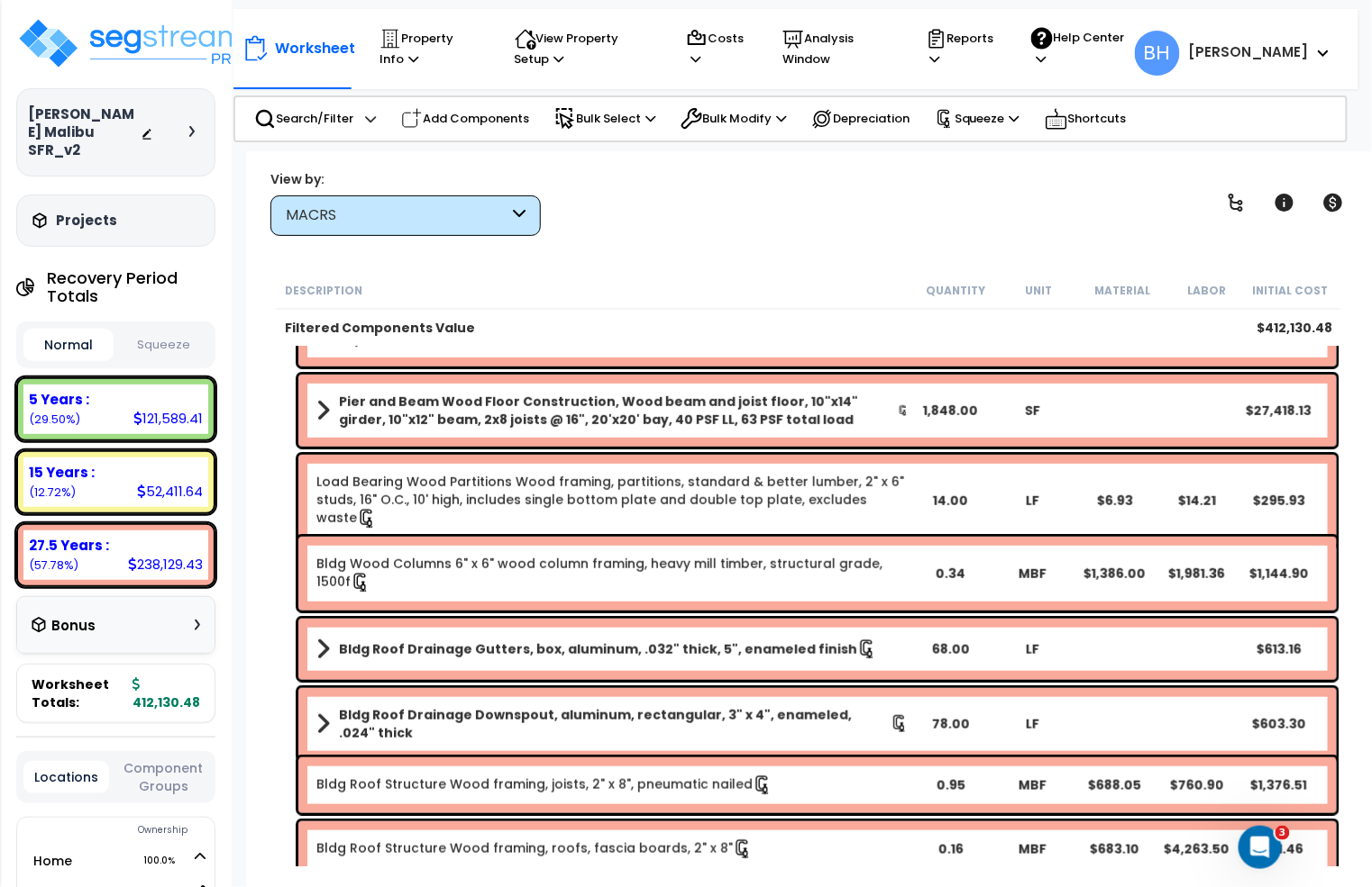
scroll to position [0, 0]
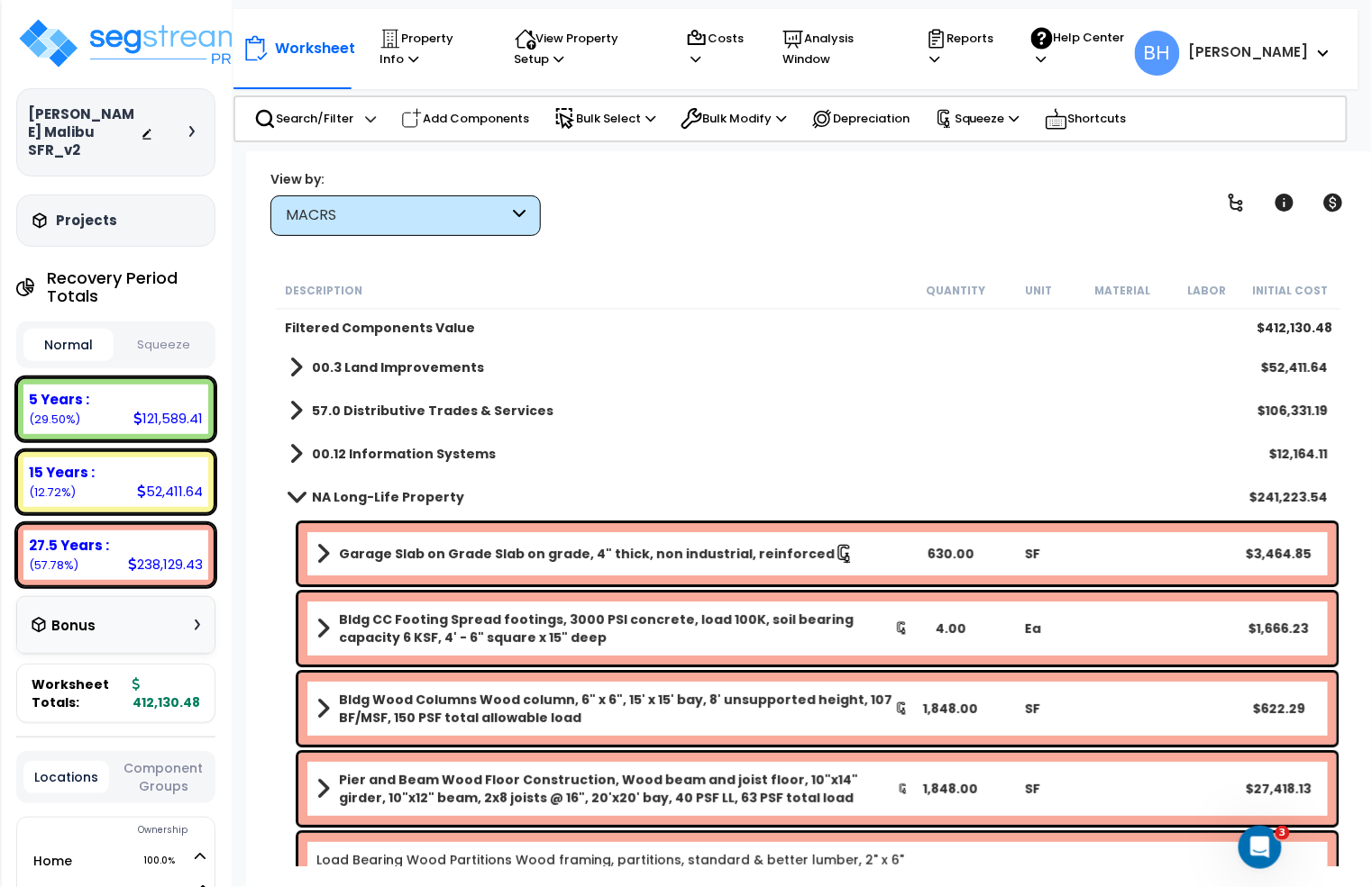
click at [304, 504] on span at bounding box center [297, 497] width 25 height 13
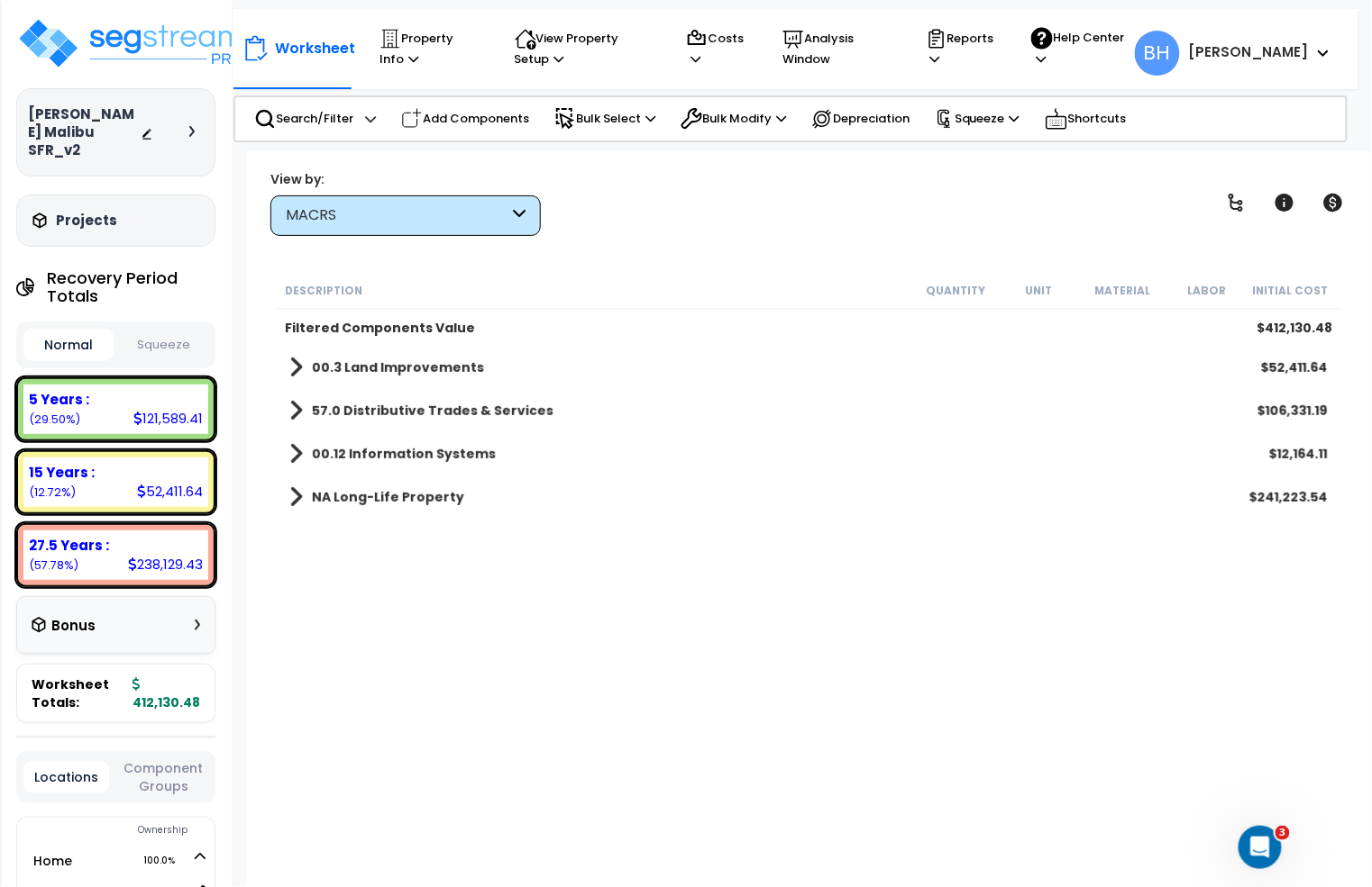
click at [306, 499] on link "NA Long-Life Property" at bounding box center [376, 497] width 174 height 25
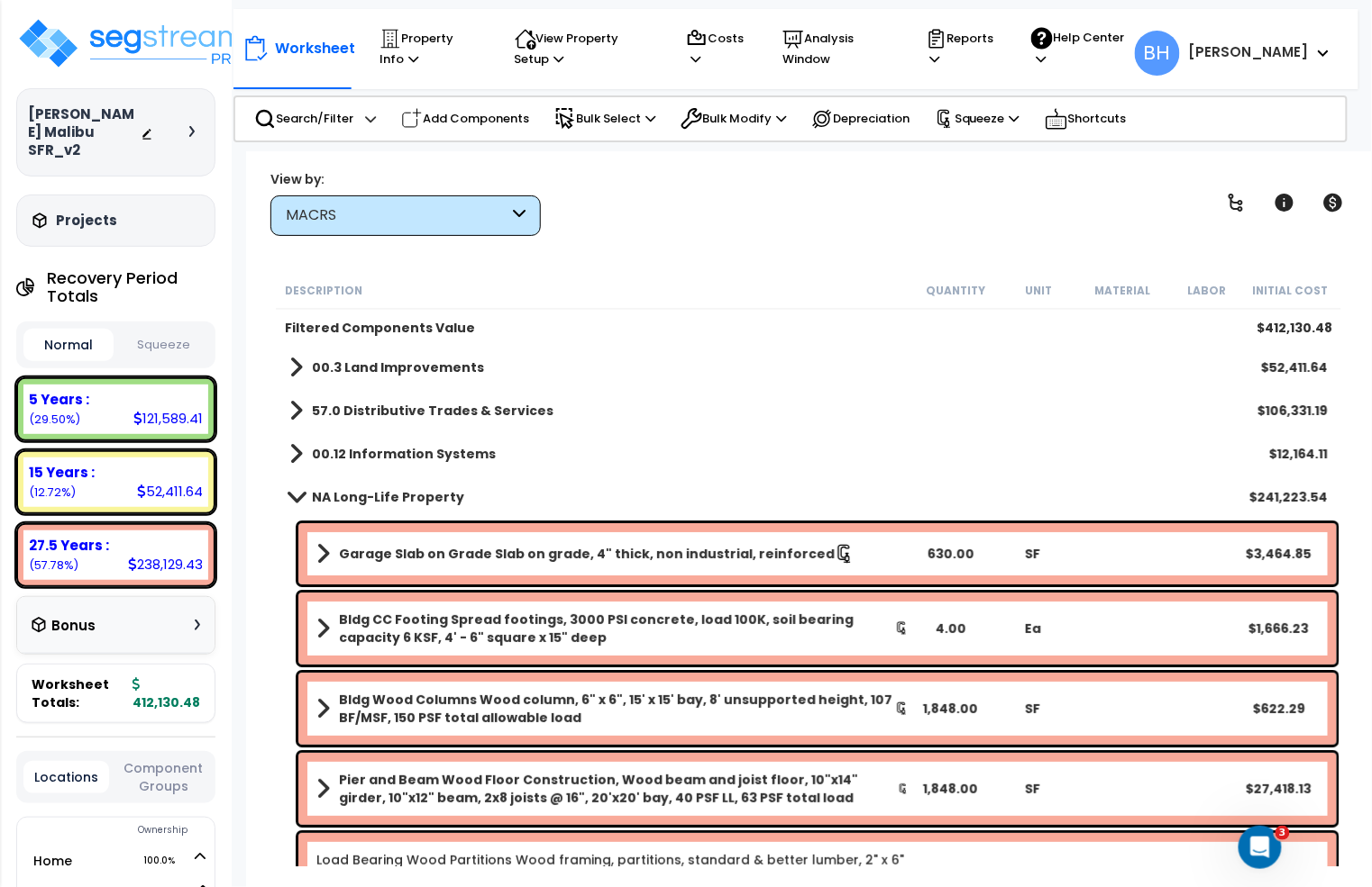
click at [325, 447] on b "00.12 Information Systems" at bounding box center [404, 454] width 184 height 18
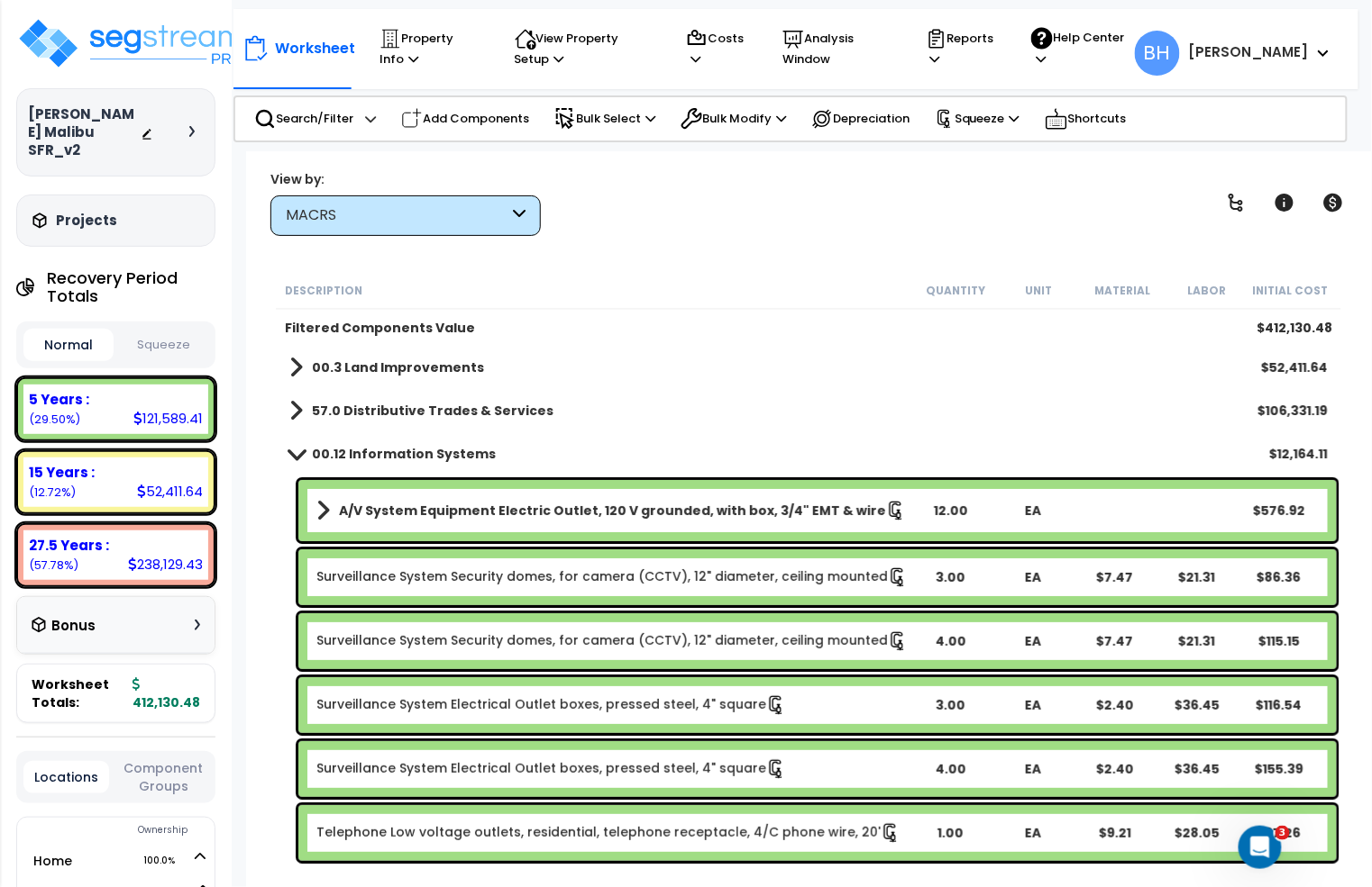
click at [295, 451] on span at bounding box center [297, 454] width 25 height 13
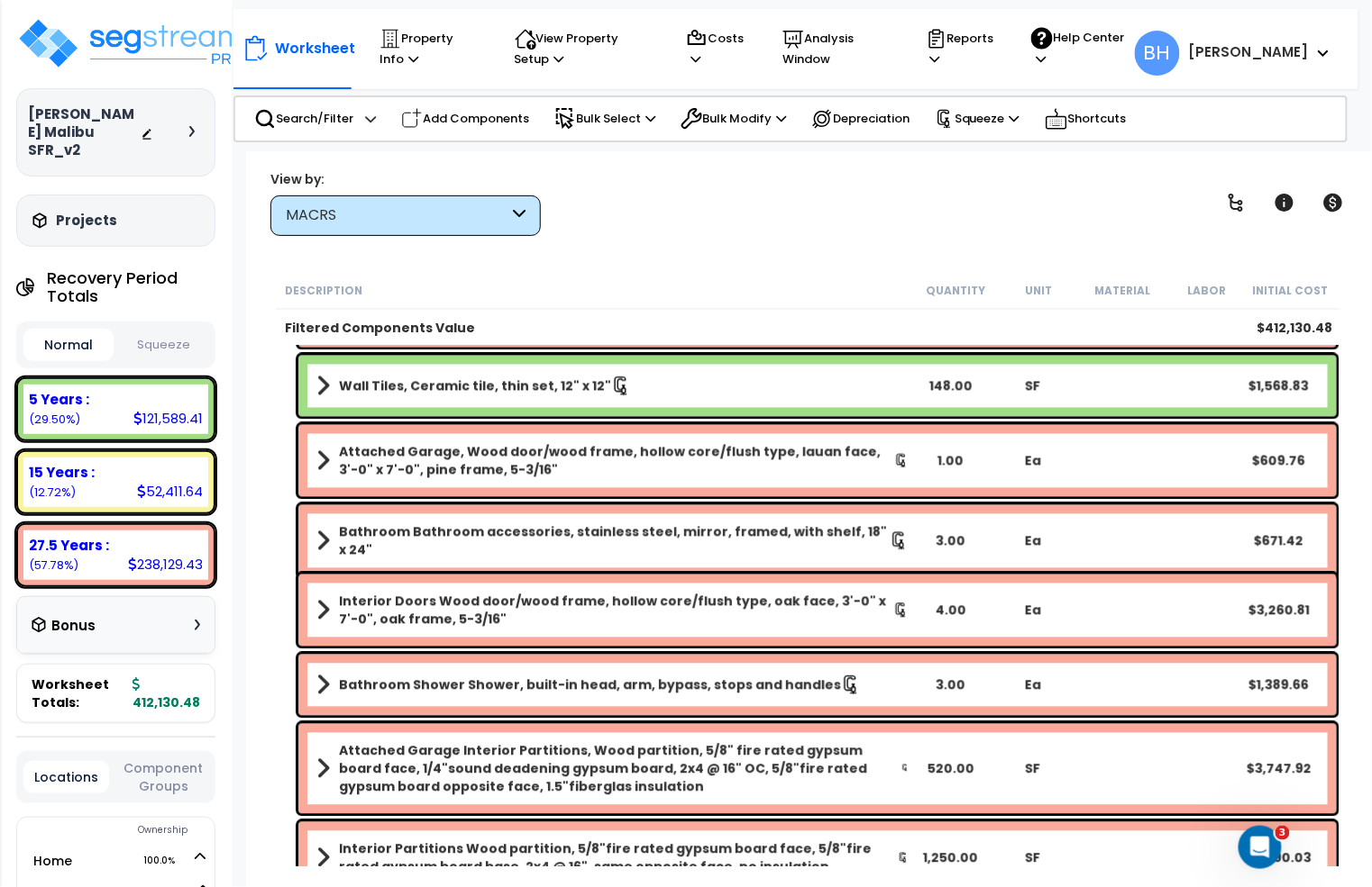
scroll to position [5130, 0]
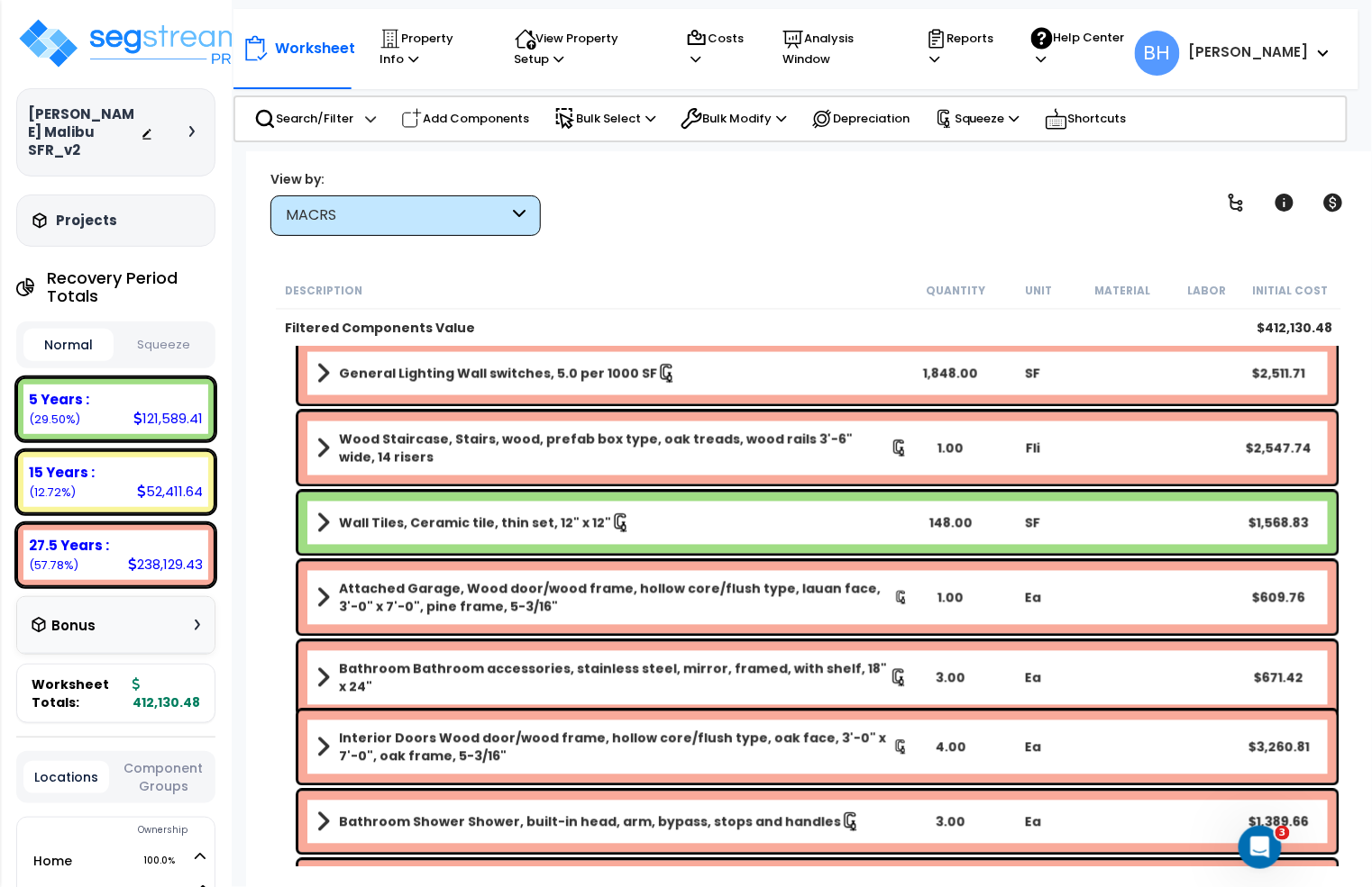
click at [700, 522] on link "Wall Tiles, Ceramic tile, thin set, 12" x 12"" at bounding box center [612, 523] width 592 height 25
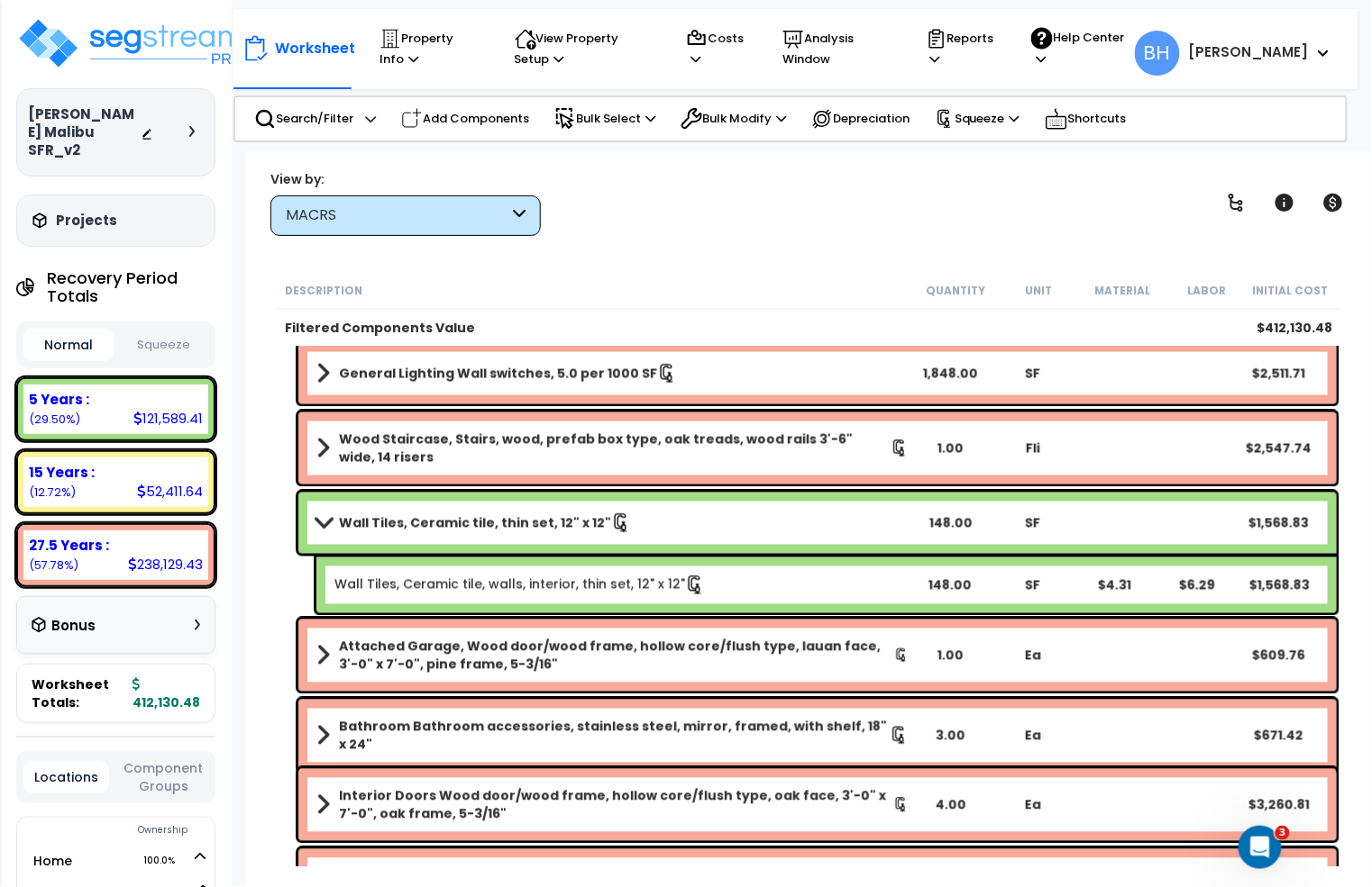
click at [700, 522] on link "Wall Tiles, Ceramic tile, thin set, 12" x 12"" at bounding box center [612, 523] width 592 height 25
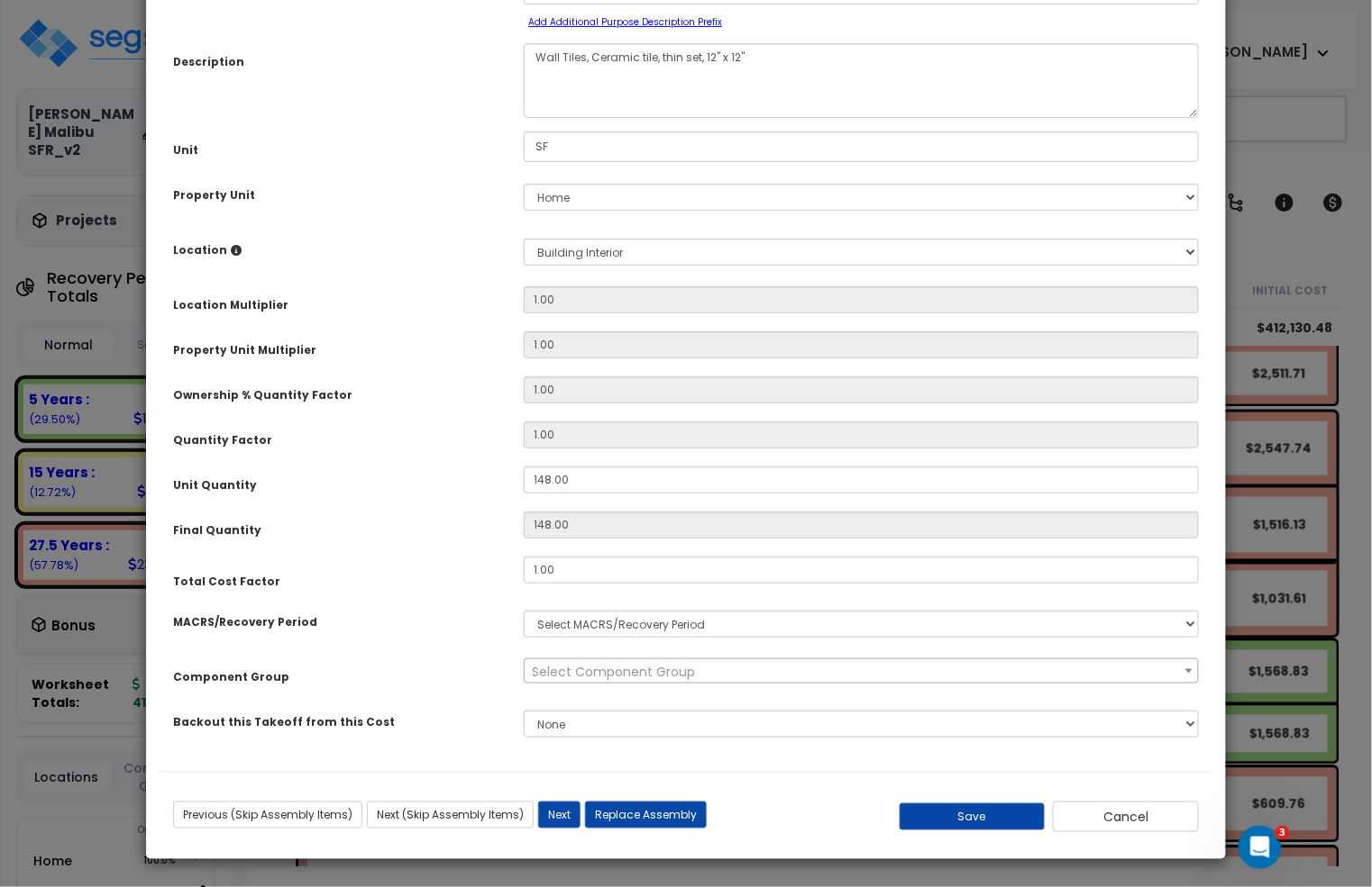
select select "3667"
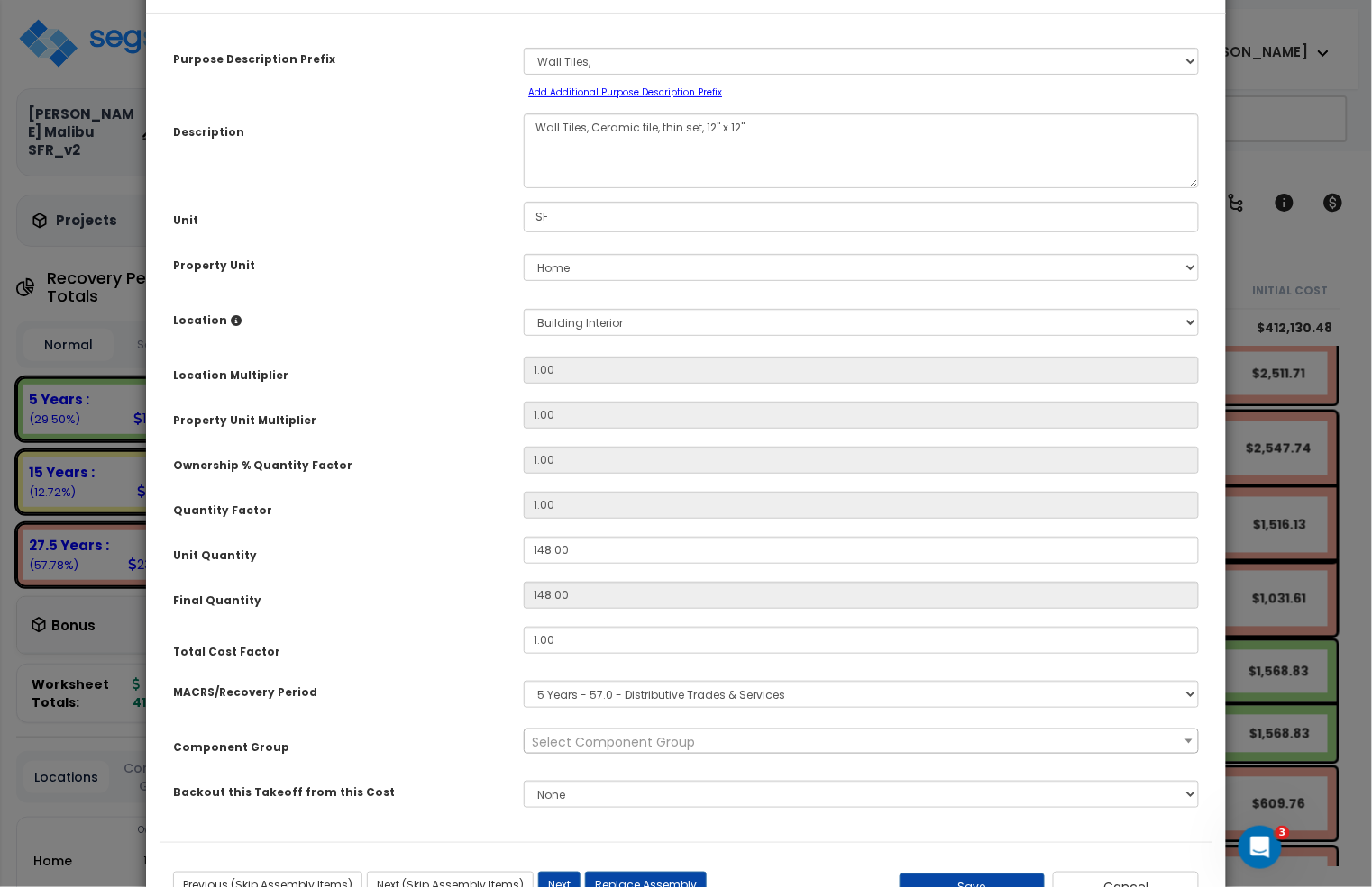
scroll to position [131, 0]
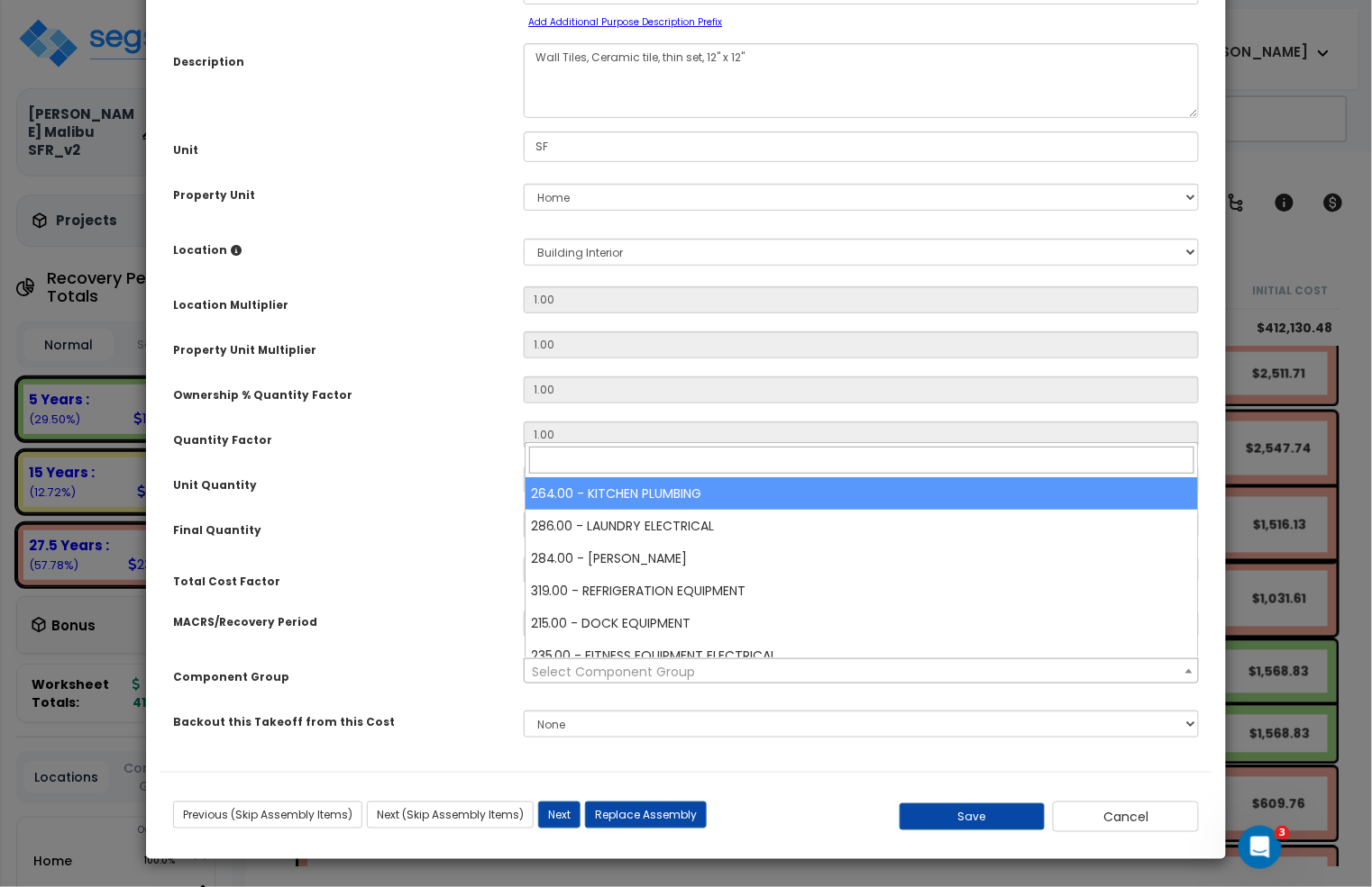
click at [709, 673] on span "Select Component Group" at bounding box center [860, 672] width 673 height 25
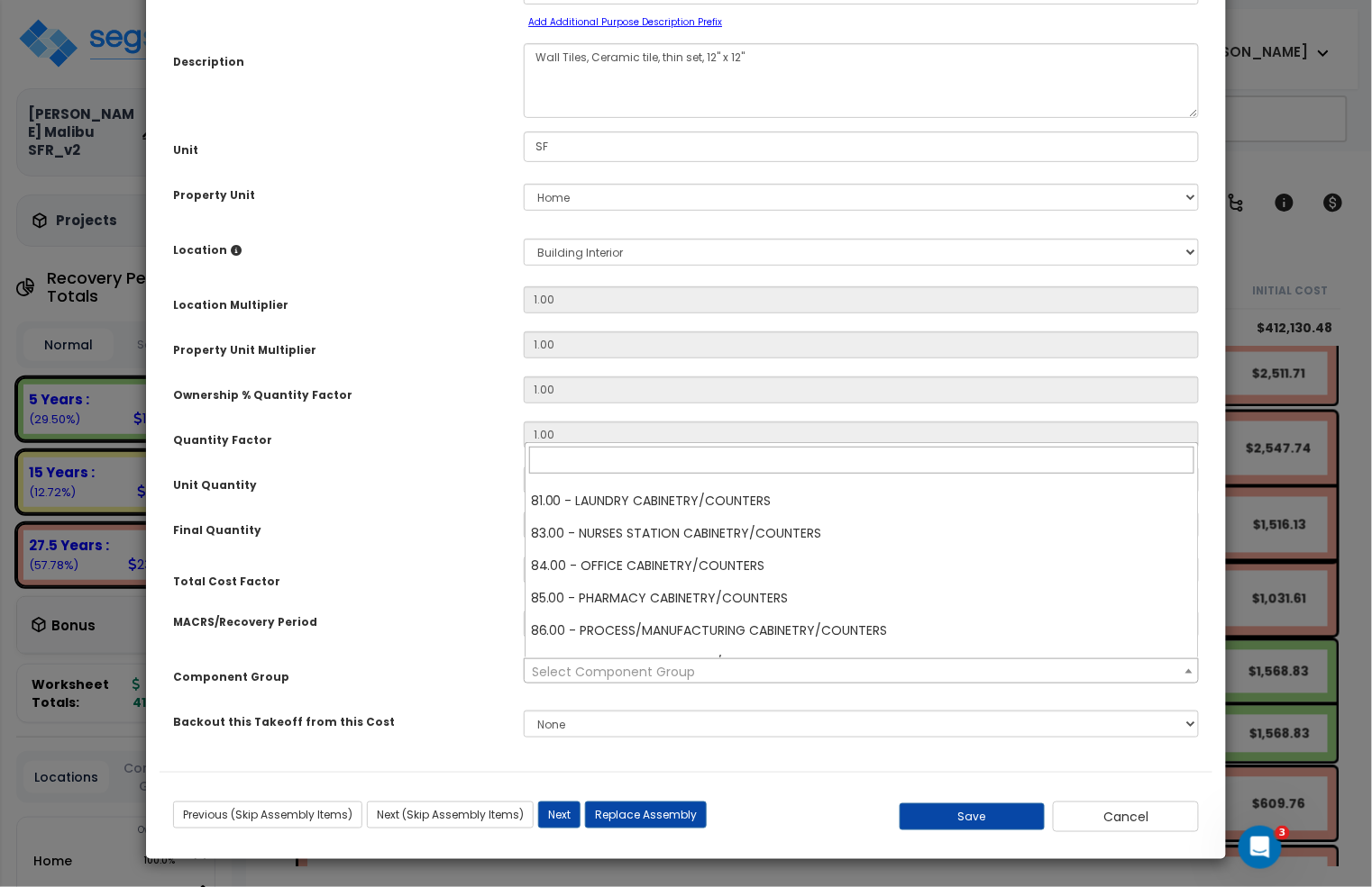
scroll to position [1618, 0]
click at [582, 463] on input "search" at bounding box center [861, 460] width 665 height 27
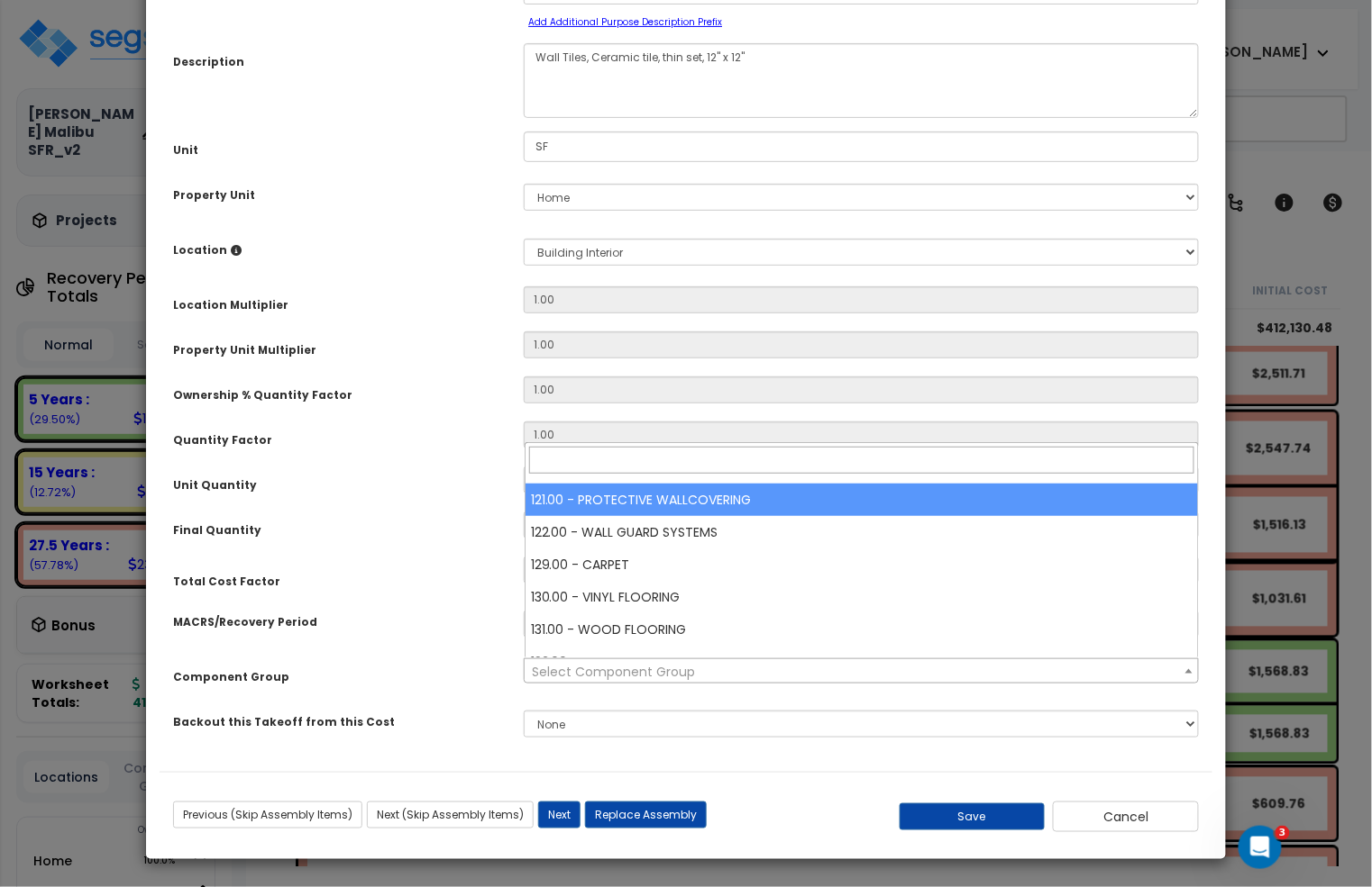
scroll to position [2423, 0]
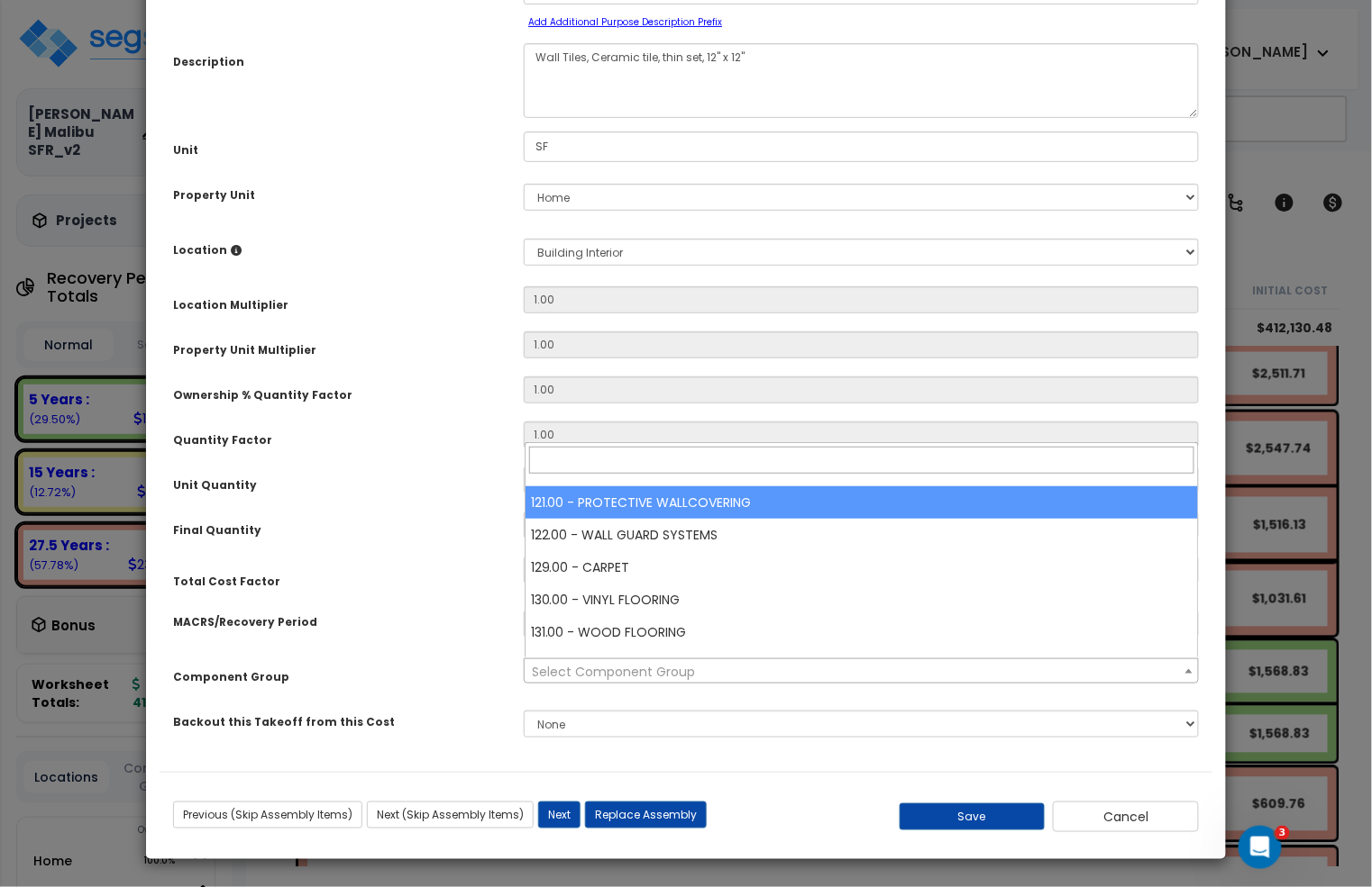
select select "15158"
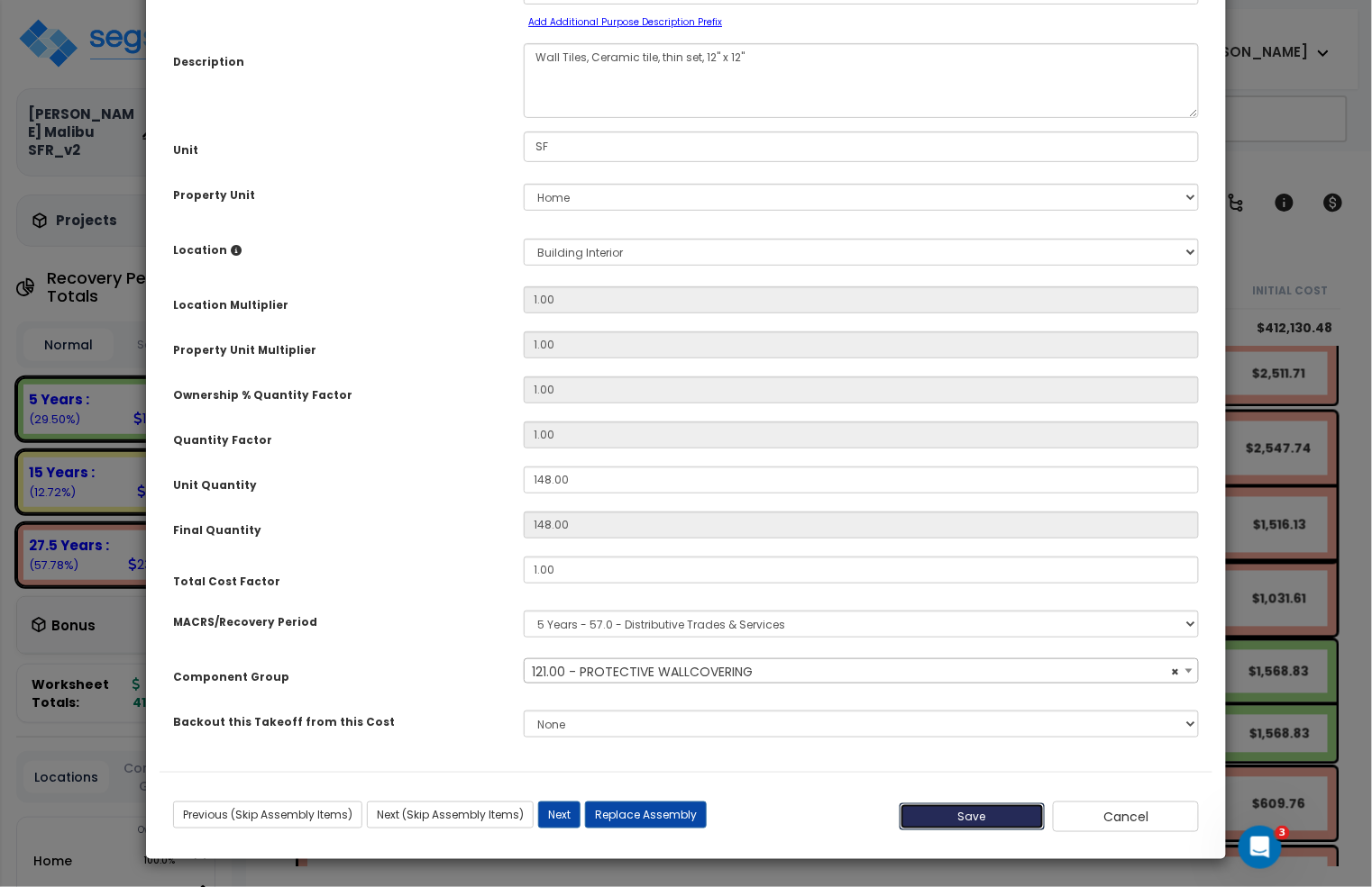
click at [984, 815] on button "Save" at bounding box center [972, 817] width 146 height 27
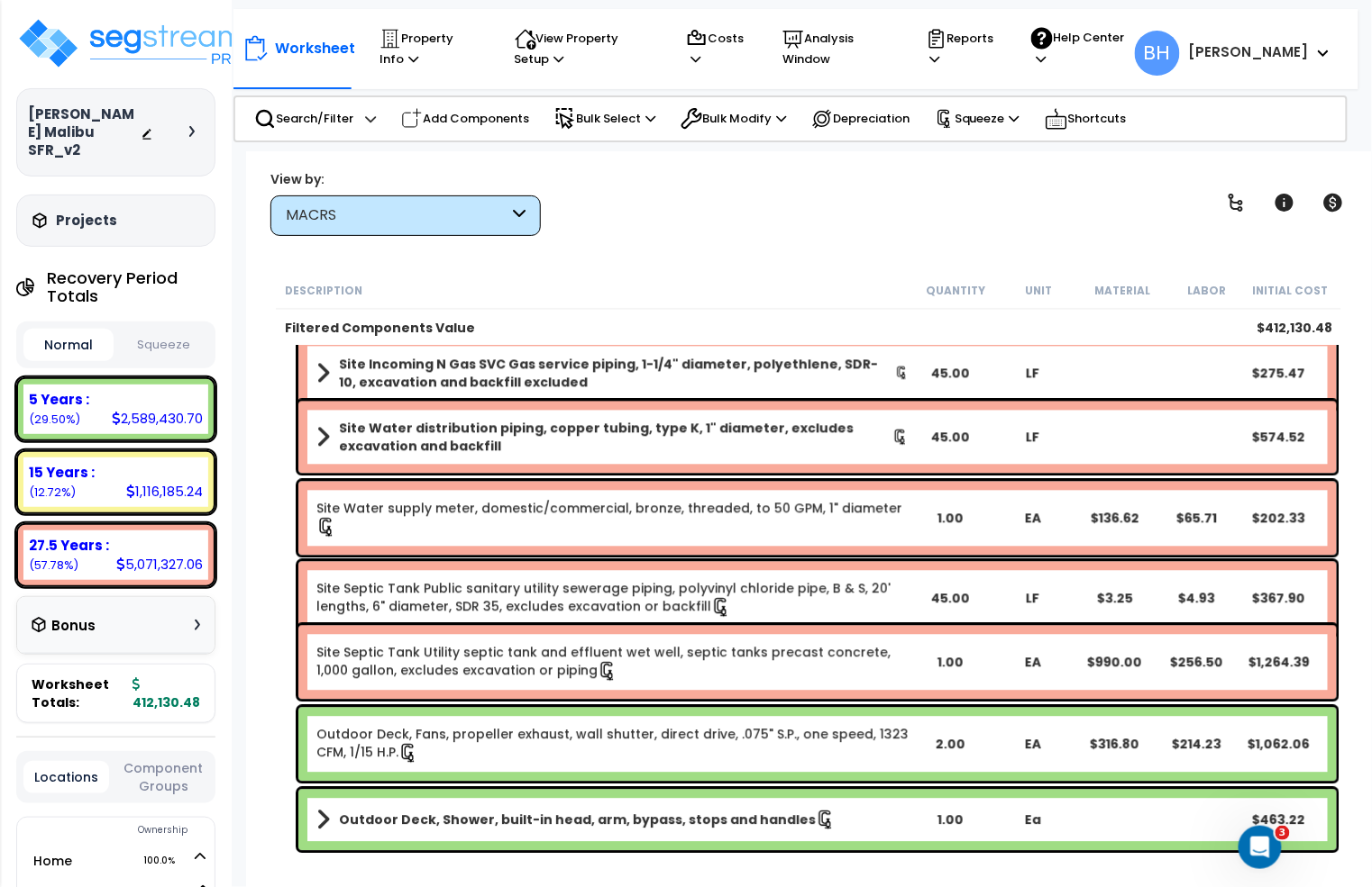
scroll to position [7512, 0]
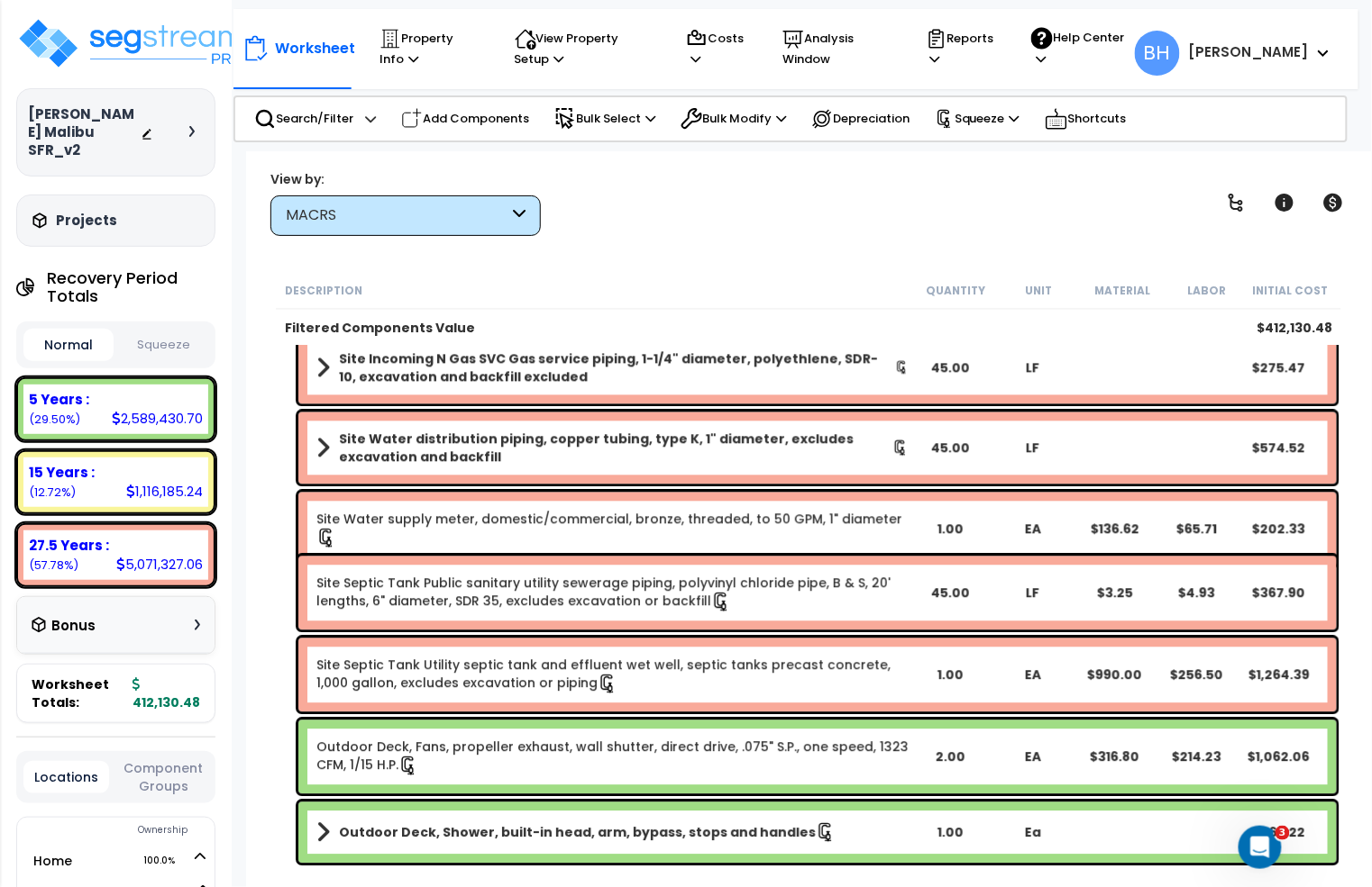
click at [726, 769] on link "Outdoor Deck, Fans, propeller exhaust, wall shutter, direct drive, .075" S.P., …" at bounding box center [612, 757] width 592 height 38
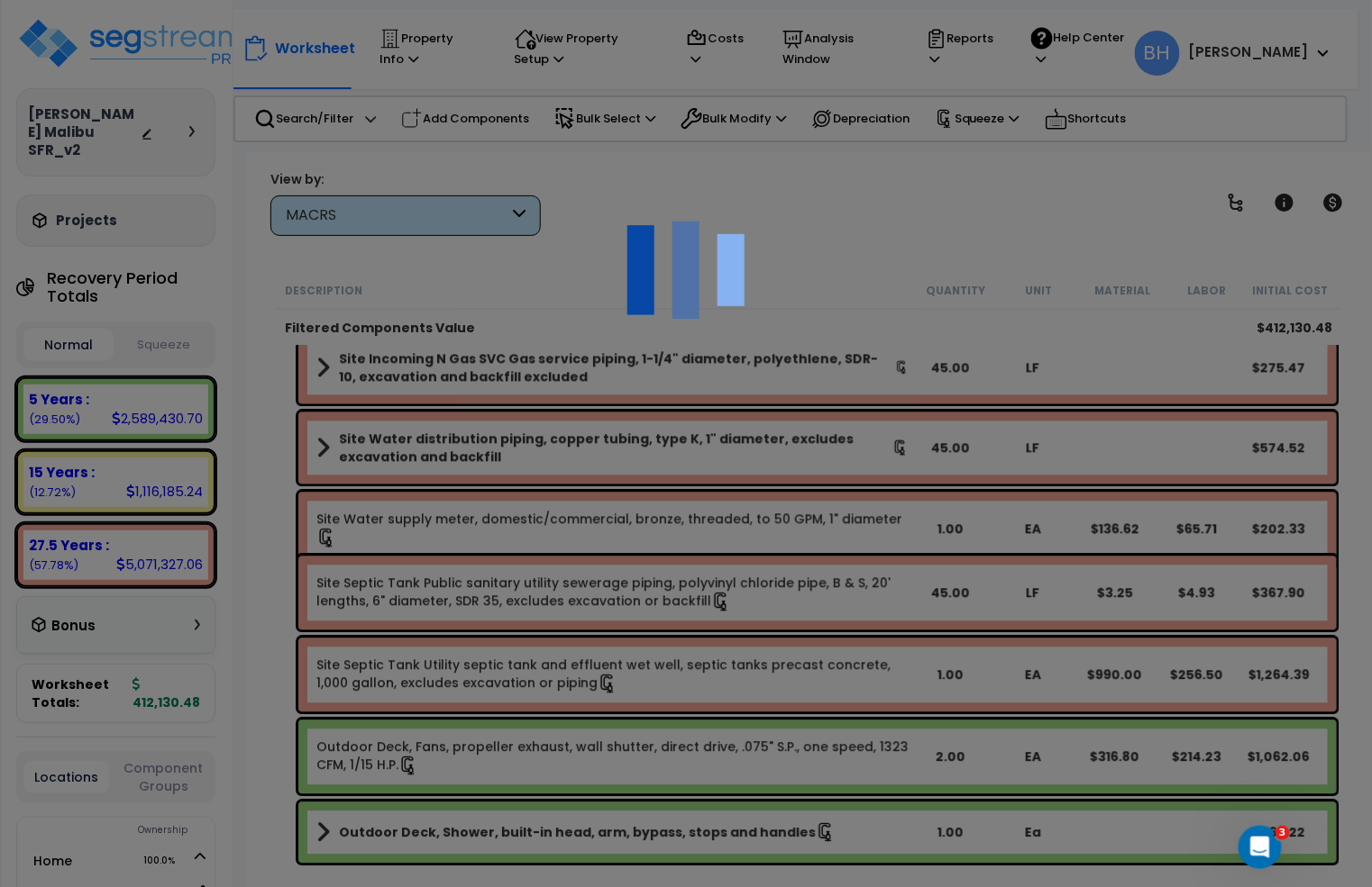
scroll to position [0, 0]
select select "3667"
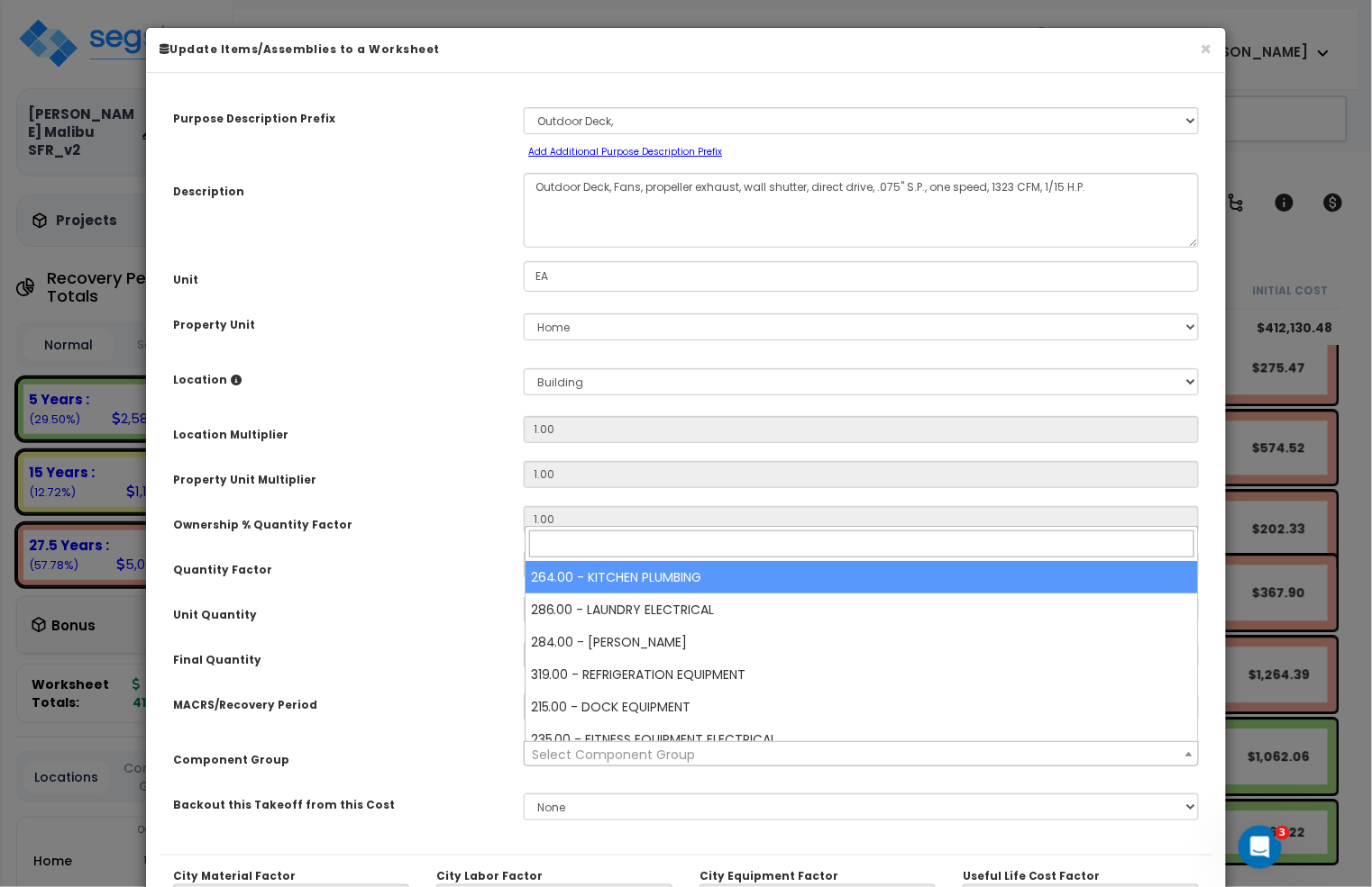
click at [718, 757] on span "Select Component Group" at bounding box center [860, 755] width 673 height 25
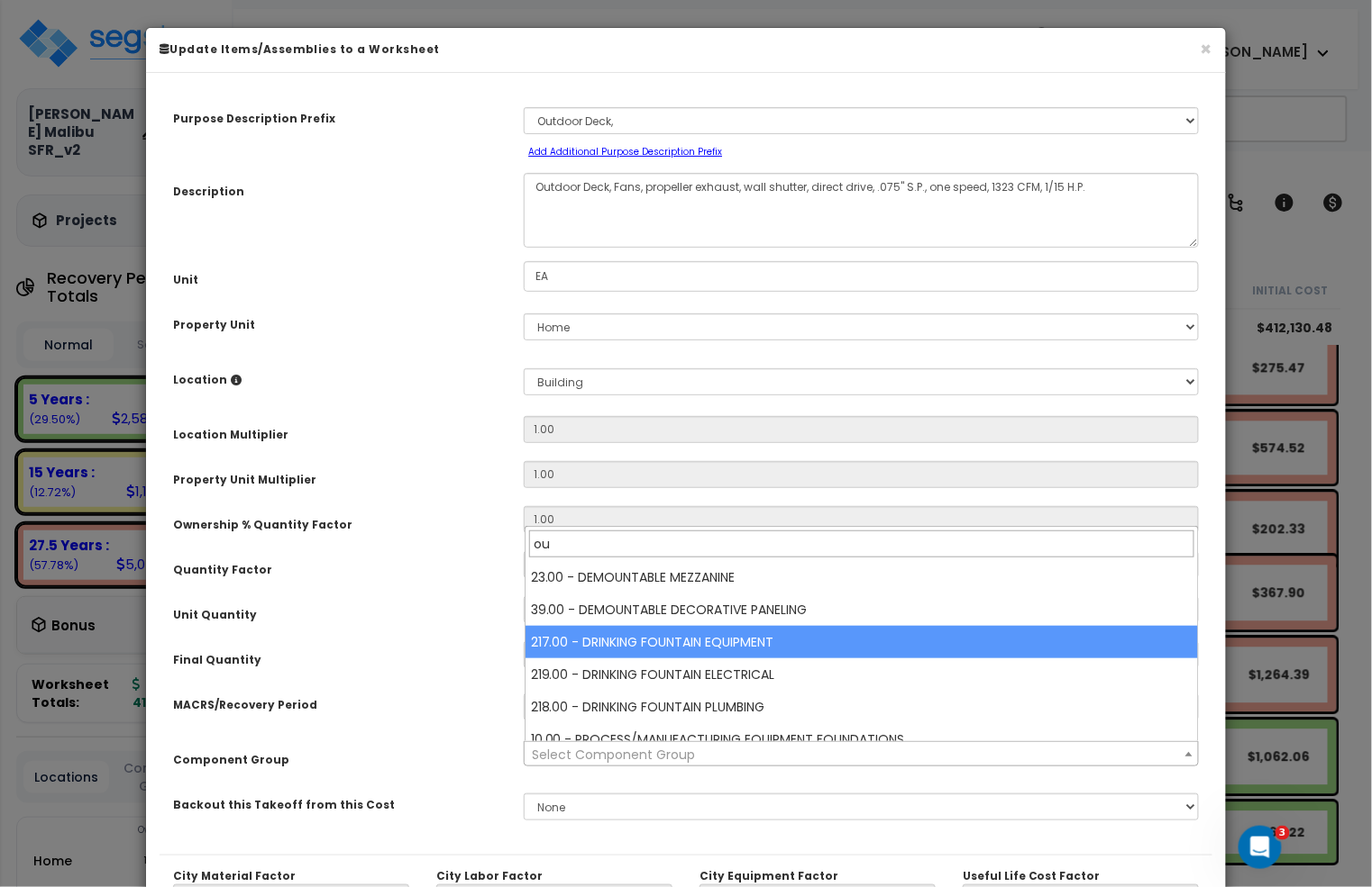
type input "o"
type input "d"
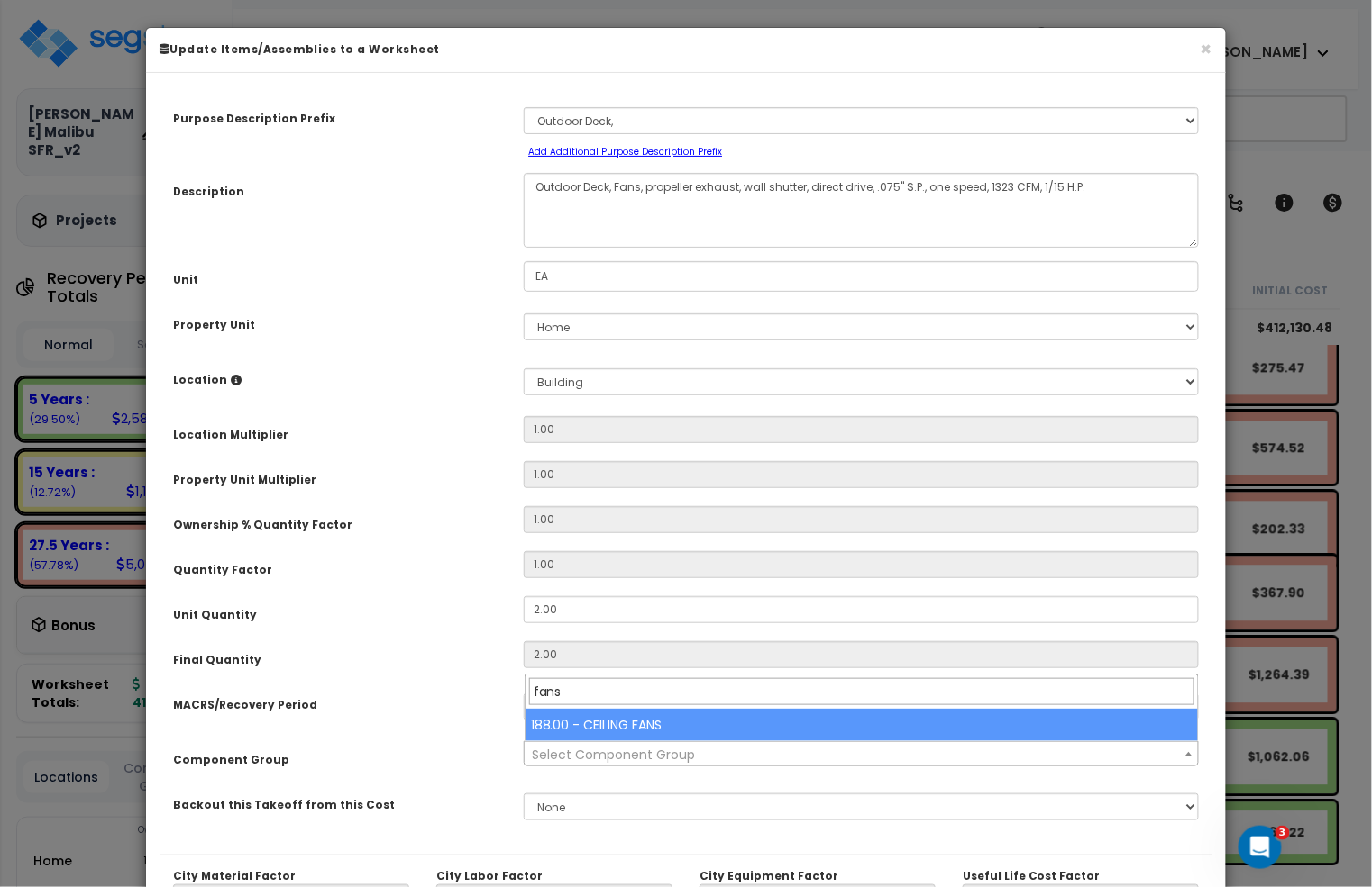
type input "fans"
select select "4127"
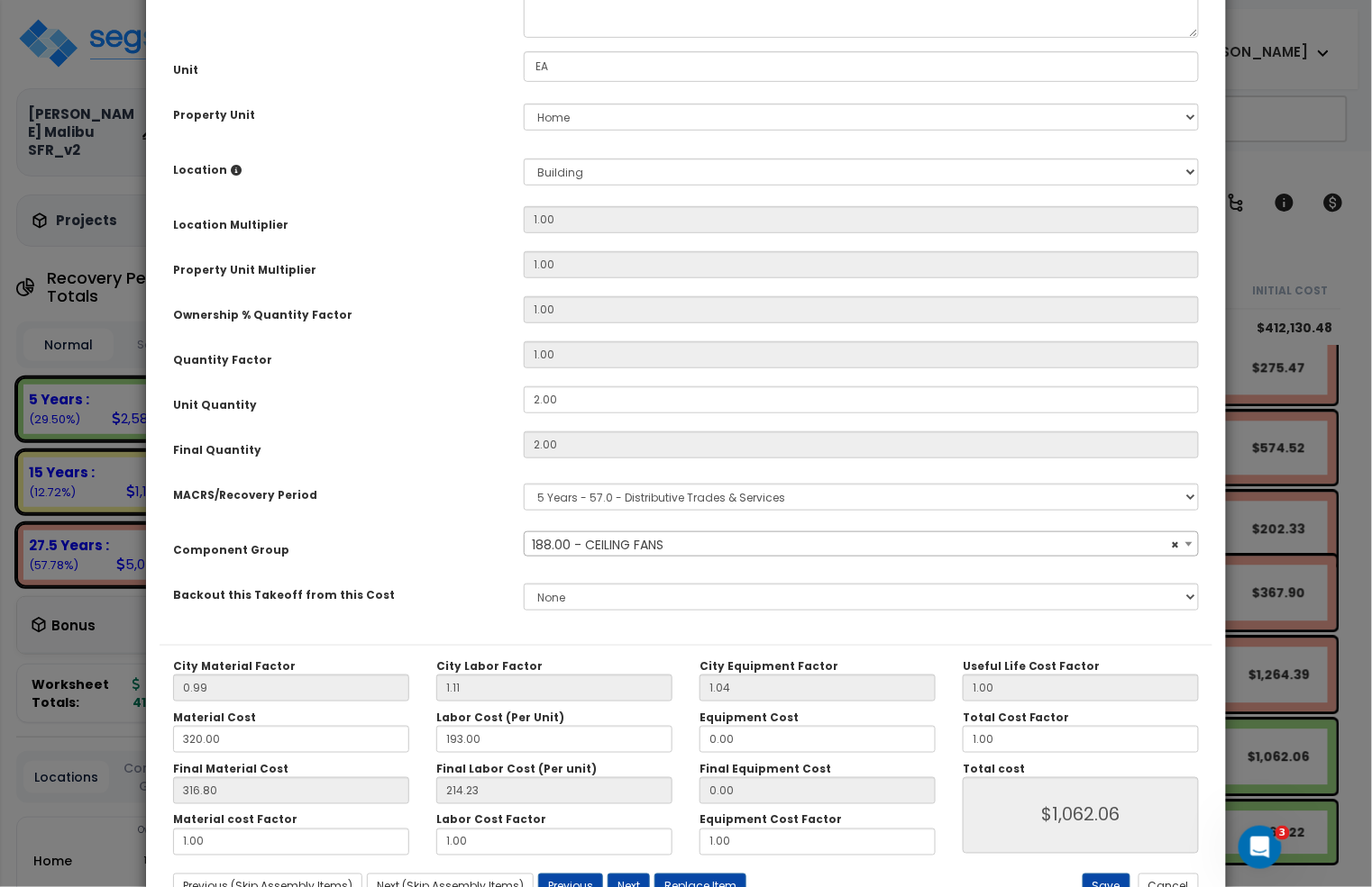
scroll to position [279, 0]
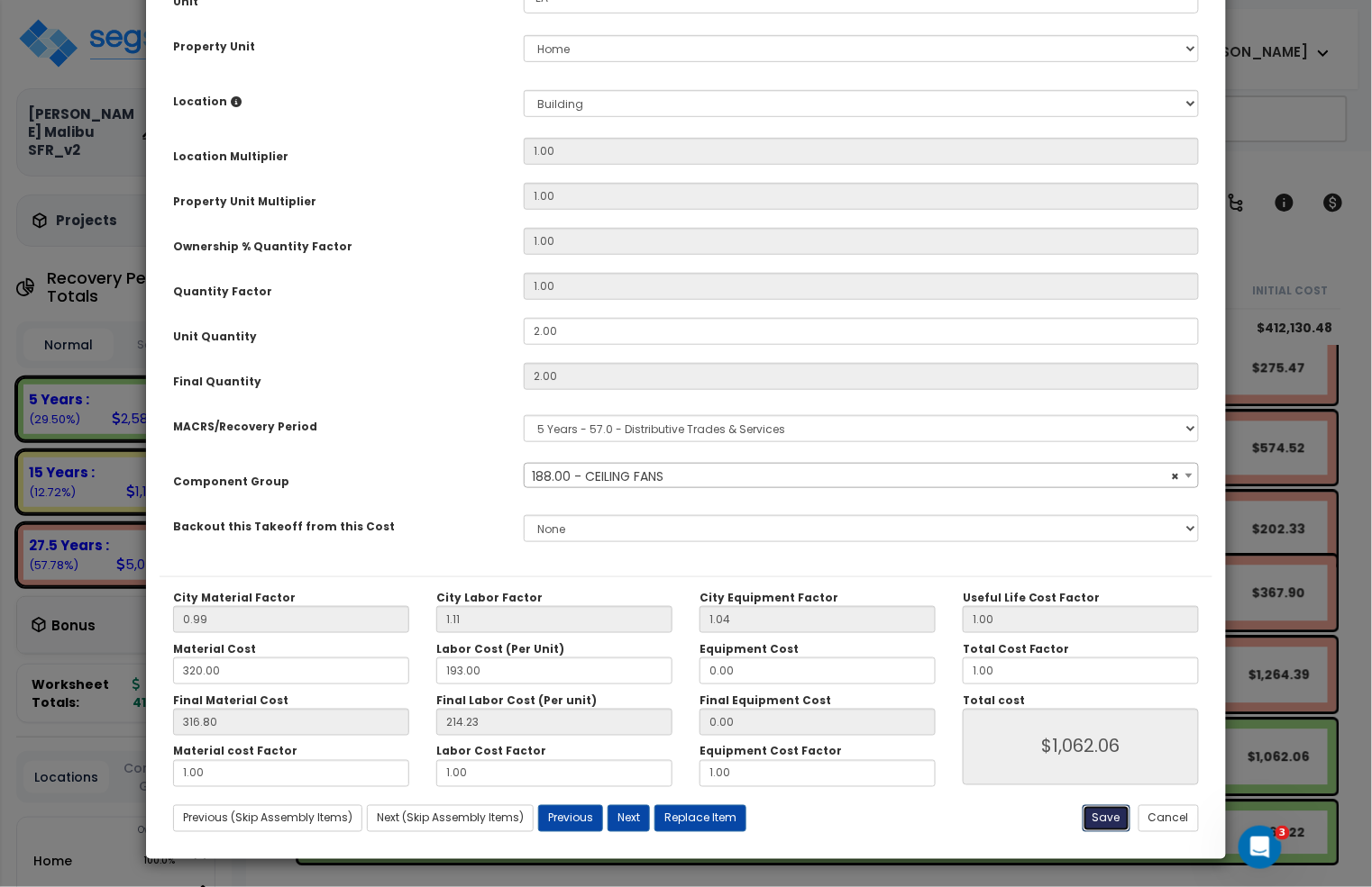
click at [1102, 819] on button "Save" at bounding box center [1106, 819] width 48 height 27
type input "1062.06"
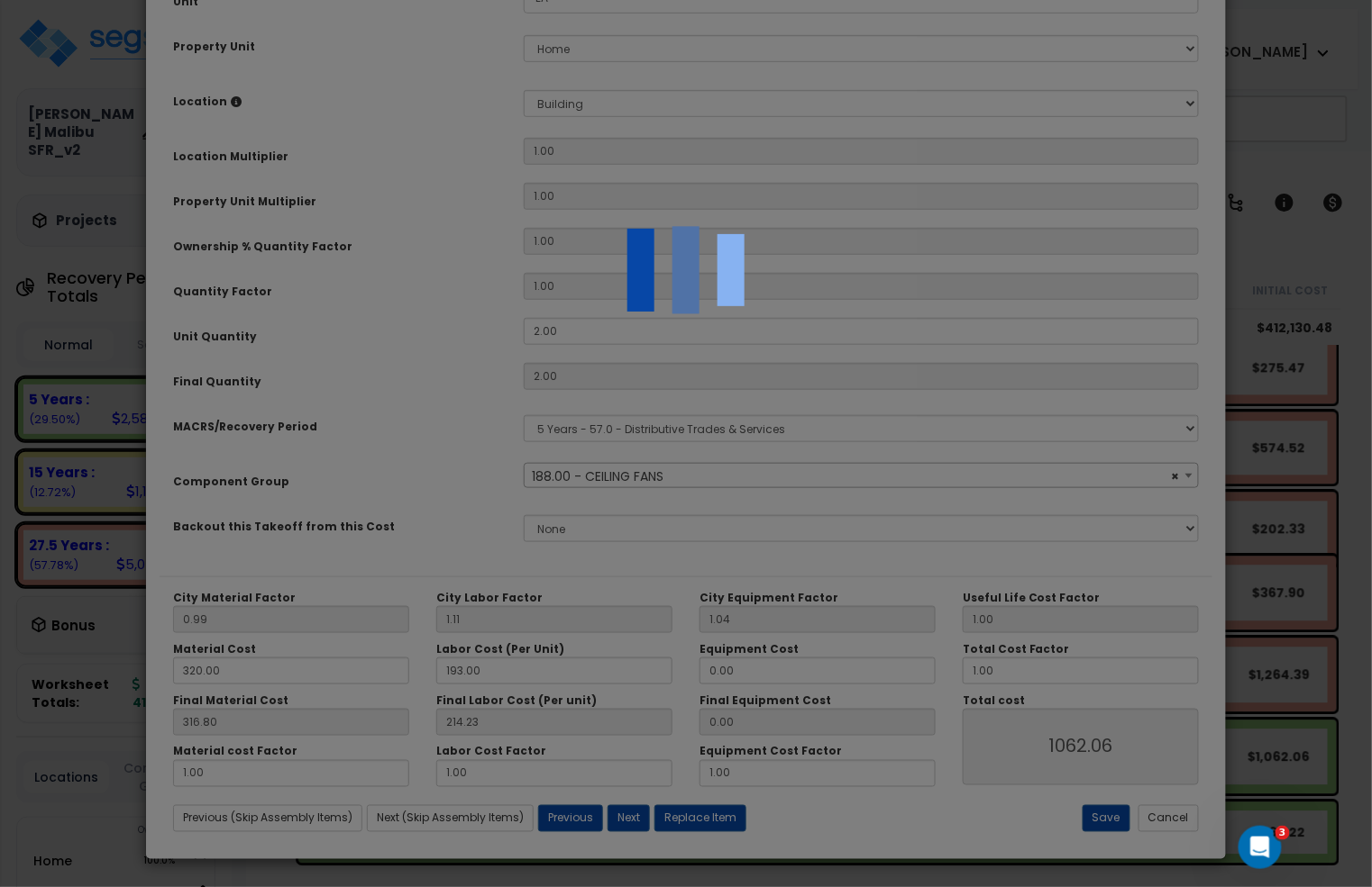
scroll to position [7430, 0]
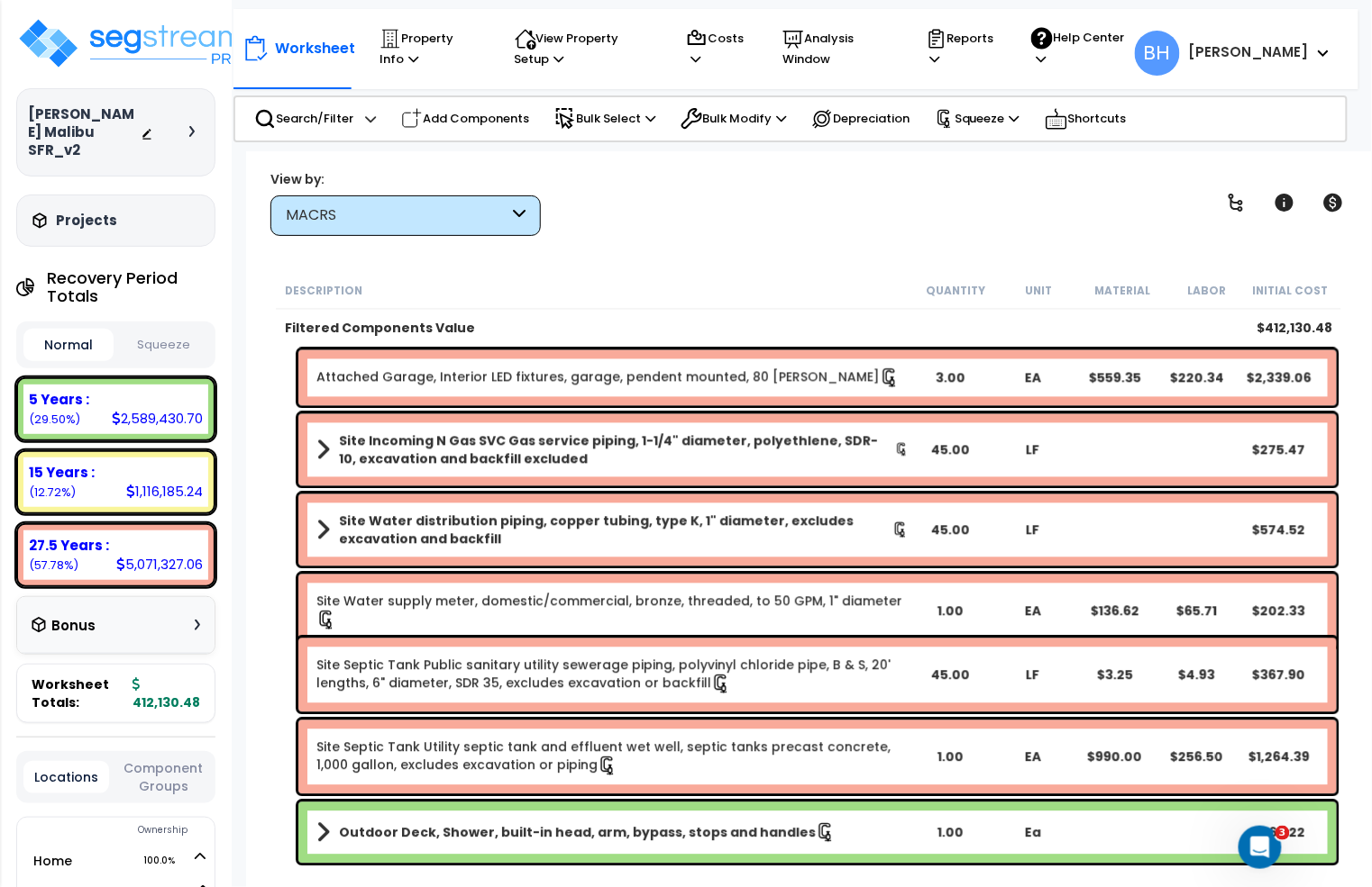
click at [330, 823] on link "Outdoor Deck, Shower, built-in head, arm, bypass, stops and handles" at bounding box center [612, 833] width 592 height 25
click at [324, 830] on span at bounding box center [324, 833] width 25 height 13
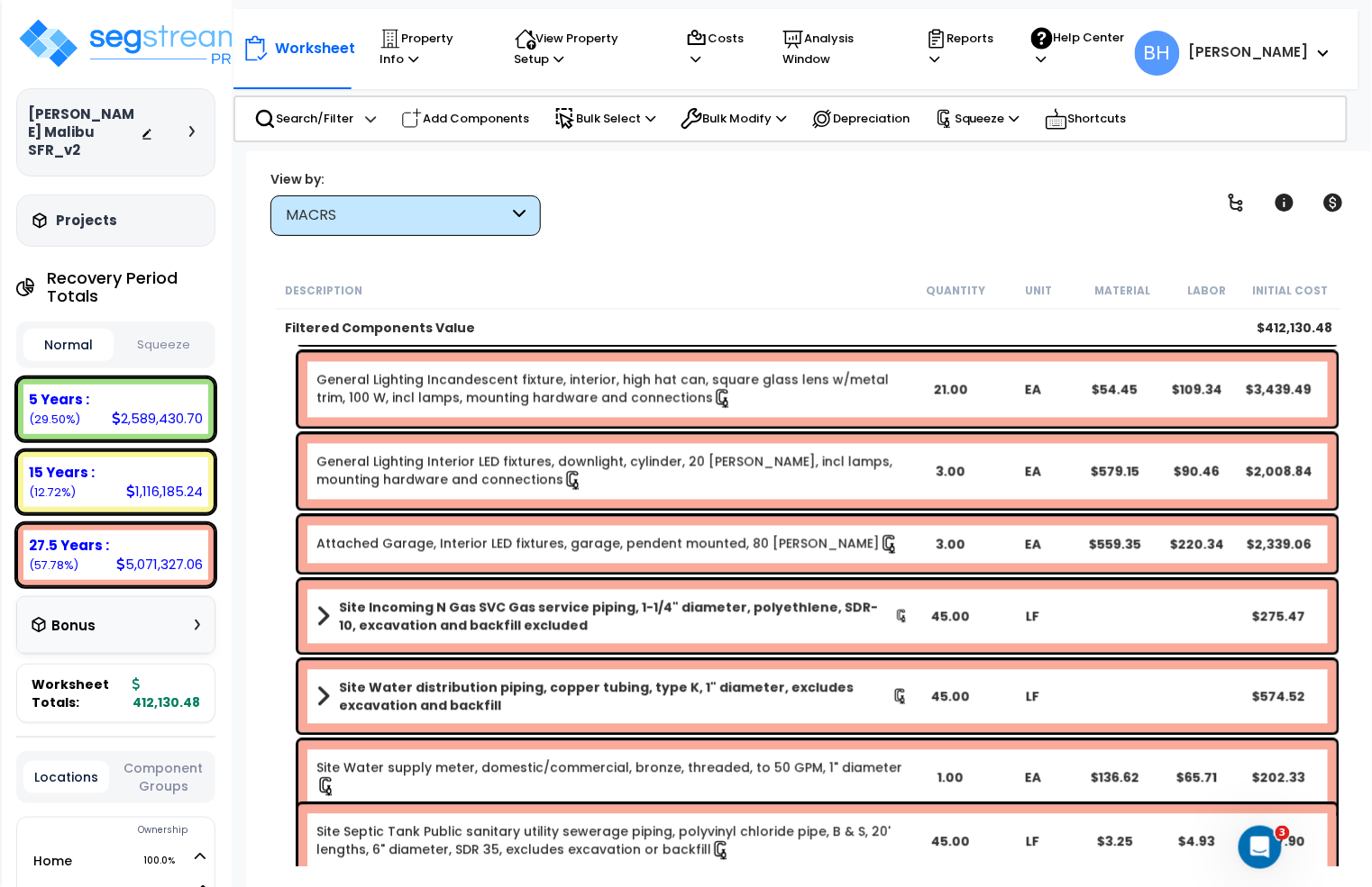
scroll to position [79, 0]
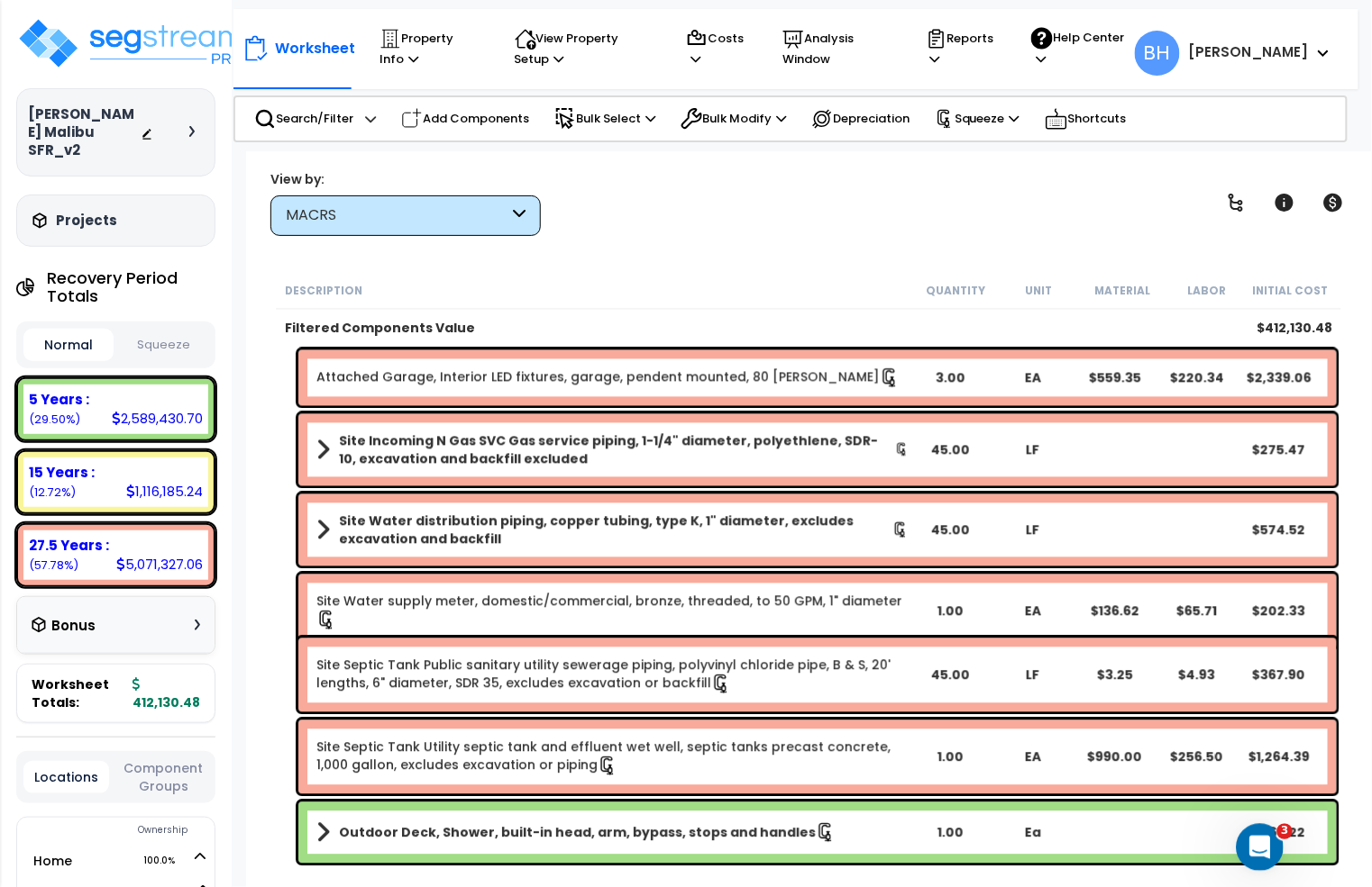
click at [1260, 850] on icon "Open Intercom Messenger" at bounding box center [1257, 845] width 30 height 30
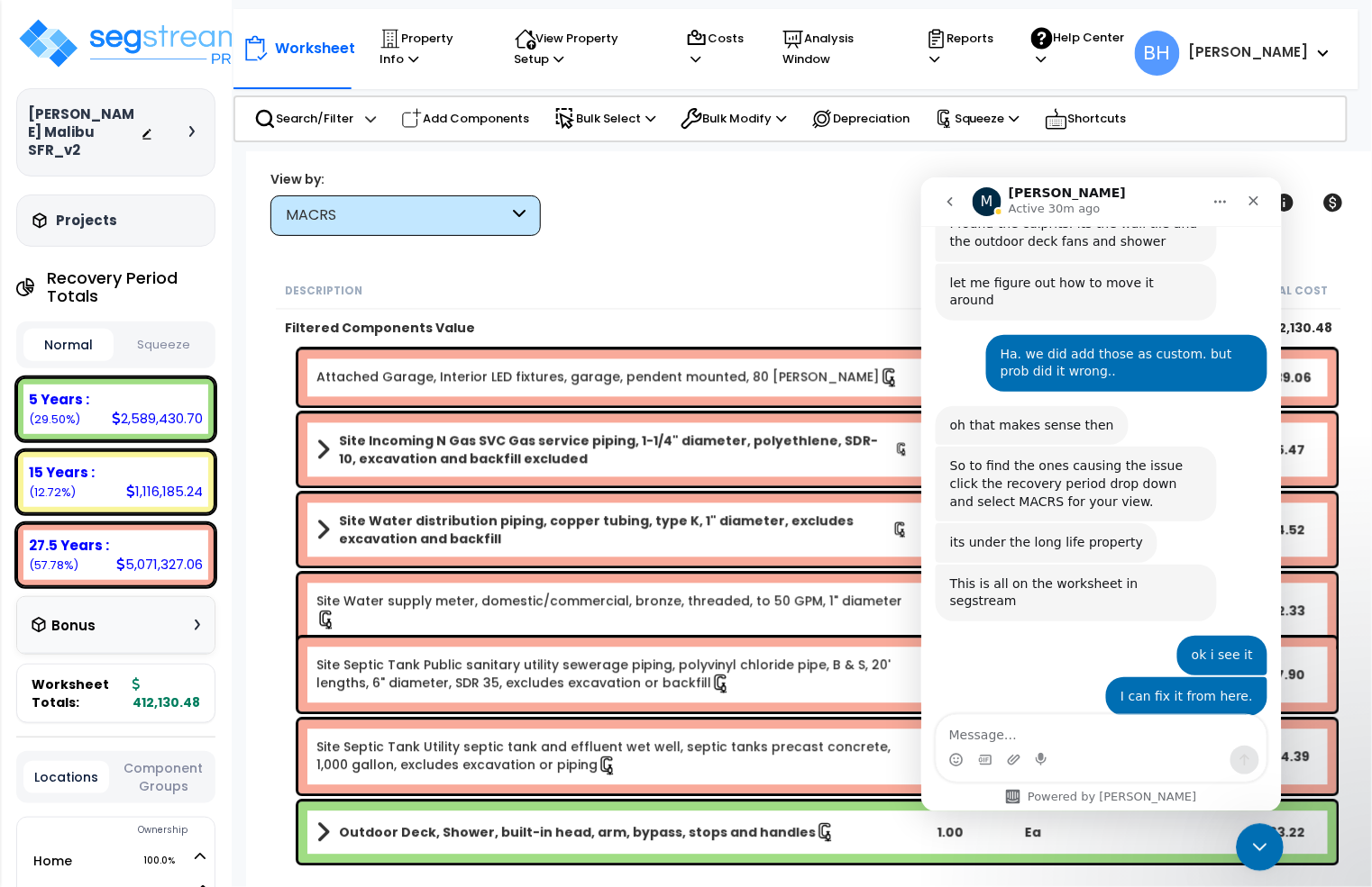
scroll to position [1372, 0]
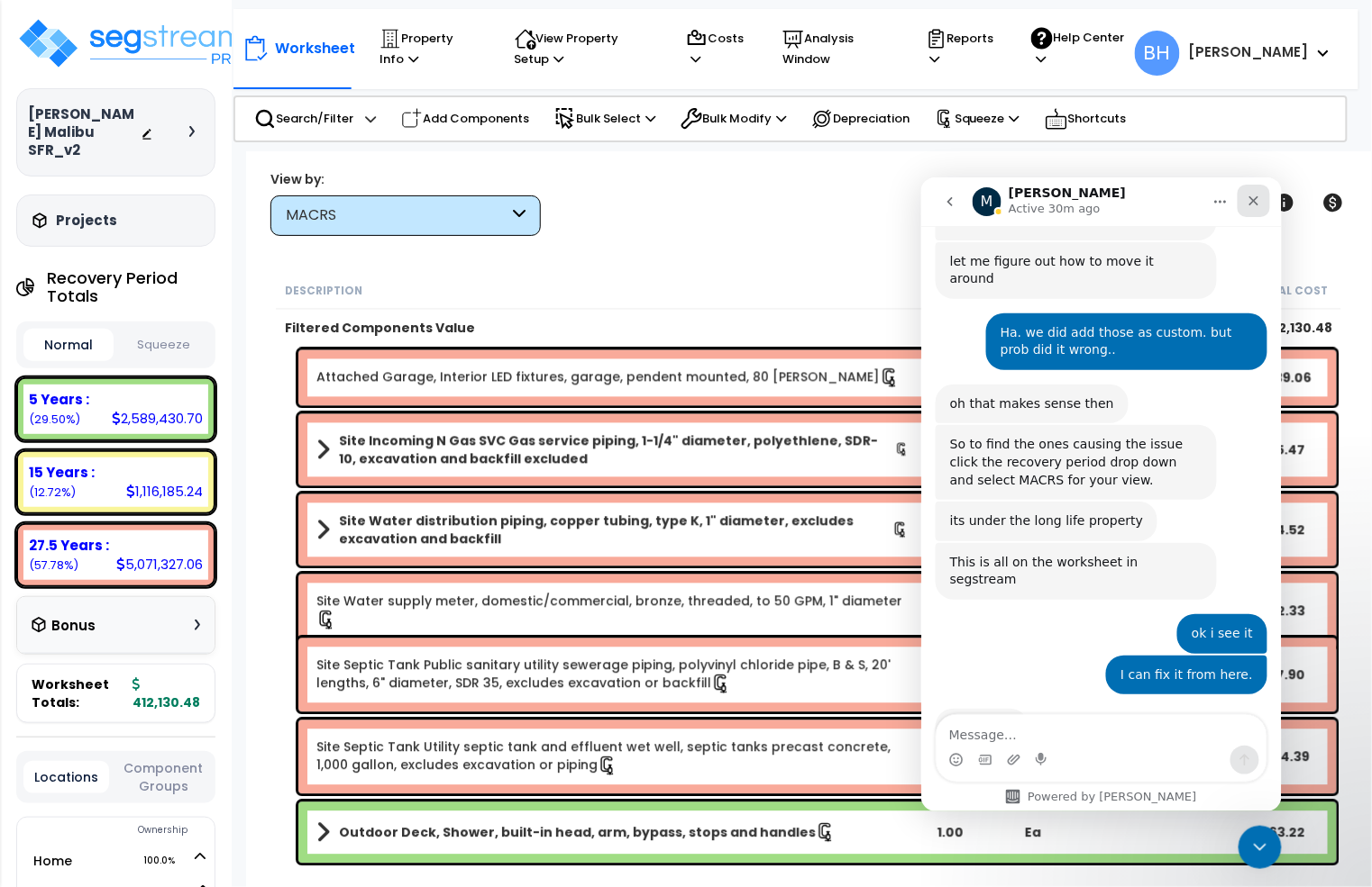
click at [1255, 202] on icon "Close" at bounding box center [1253, 200] width 10 height 10
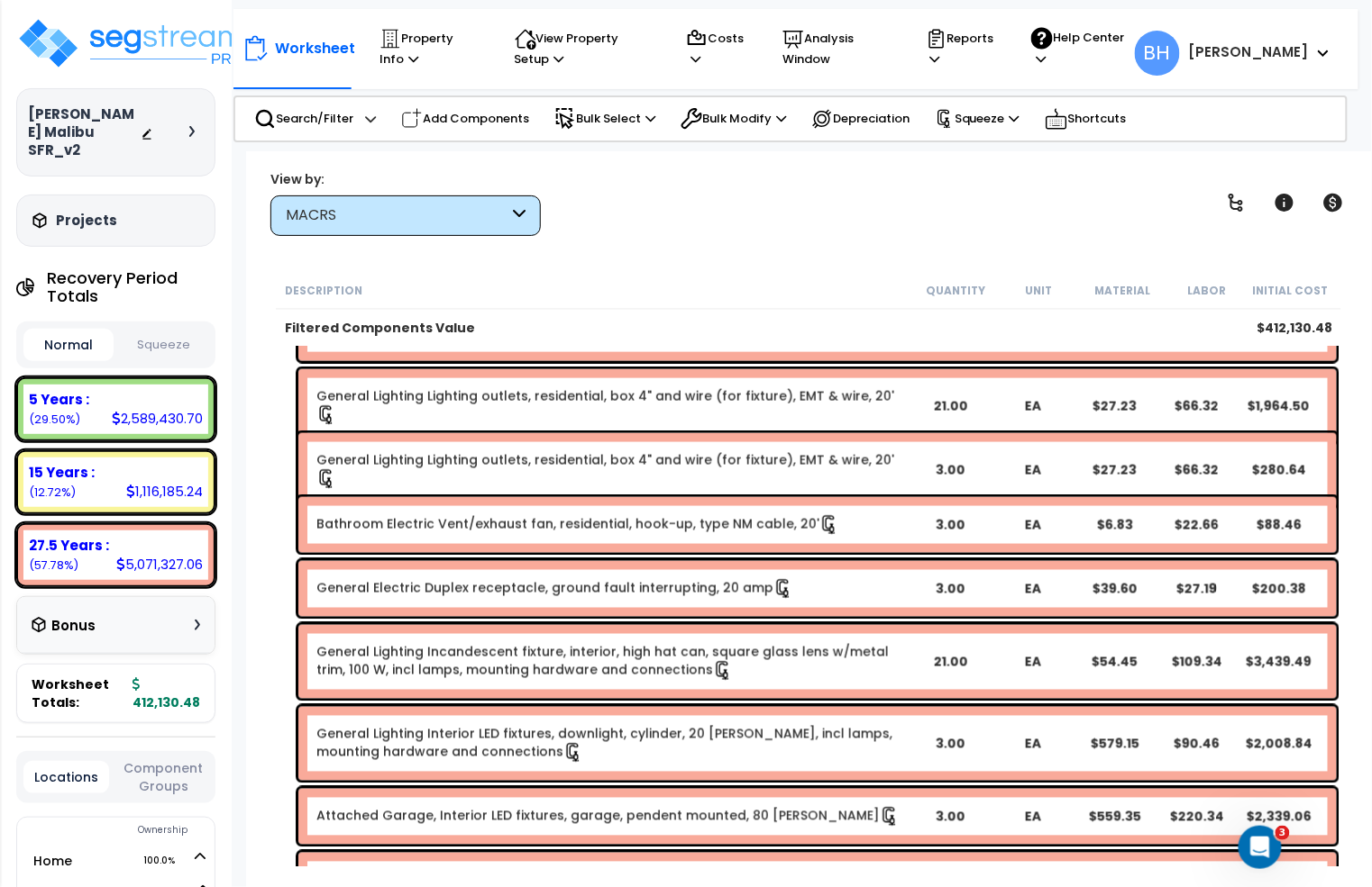
scroll to position [6984, 0]
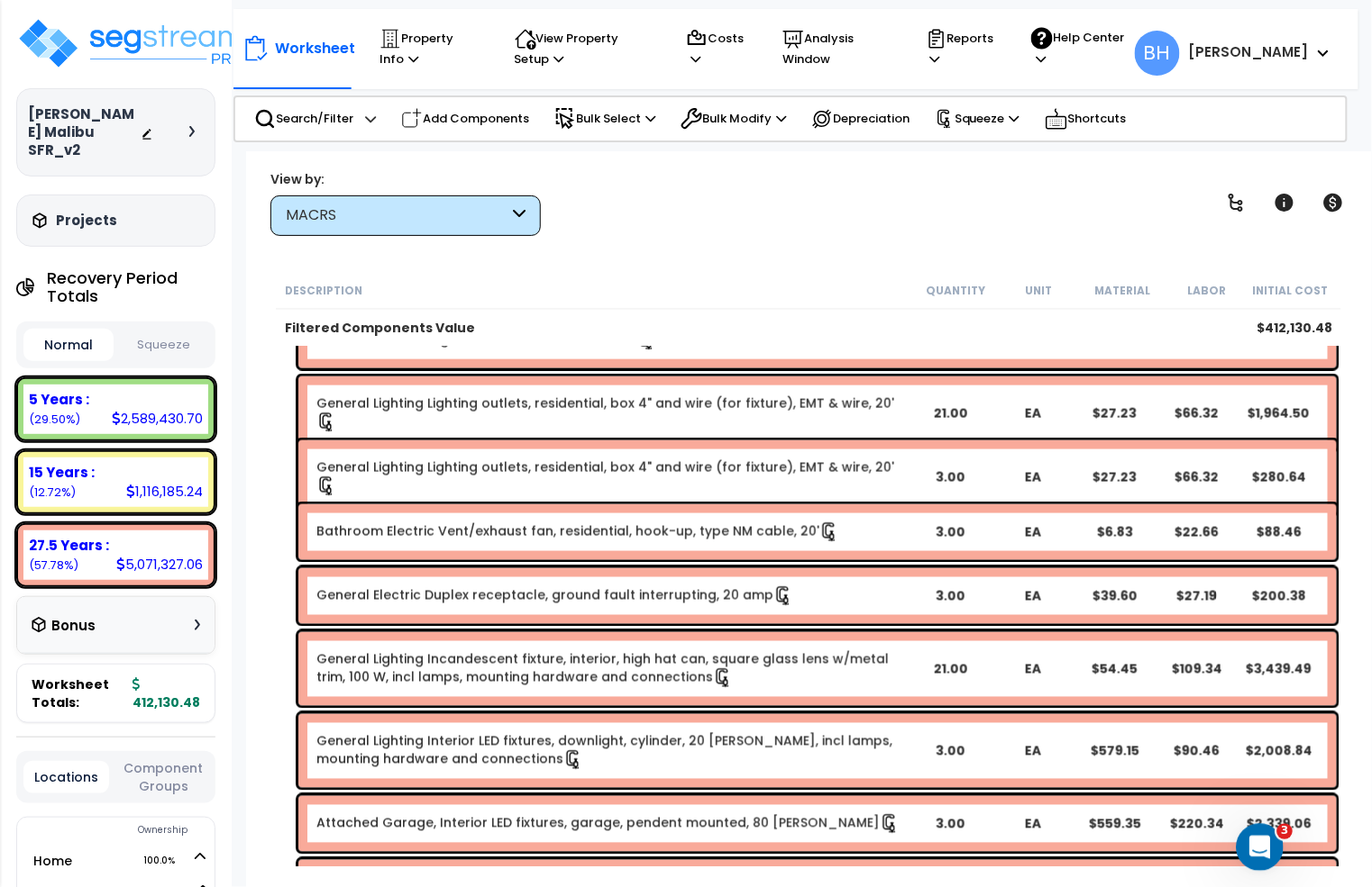
click at [1267, 834] on div "Open Intercom Messenger" at bounding box center [1257, 845] width 60 height 60
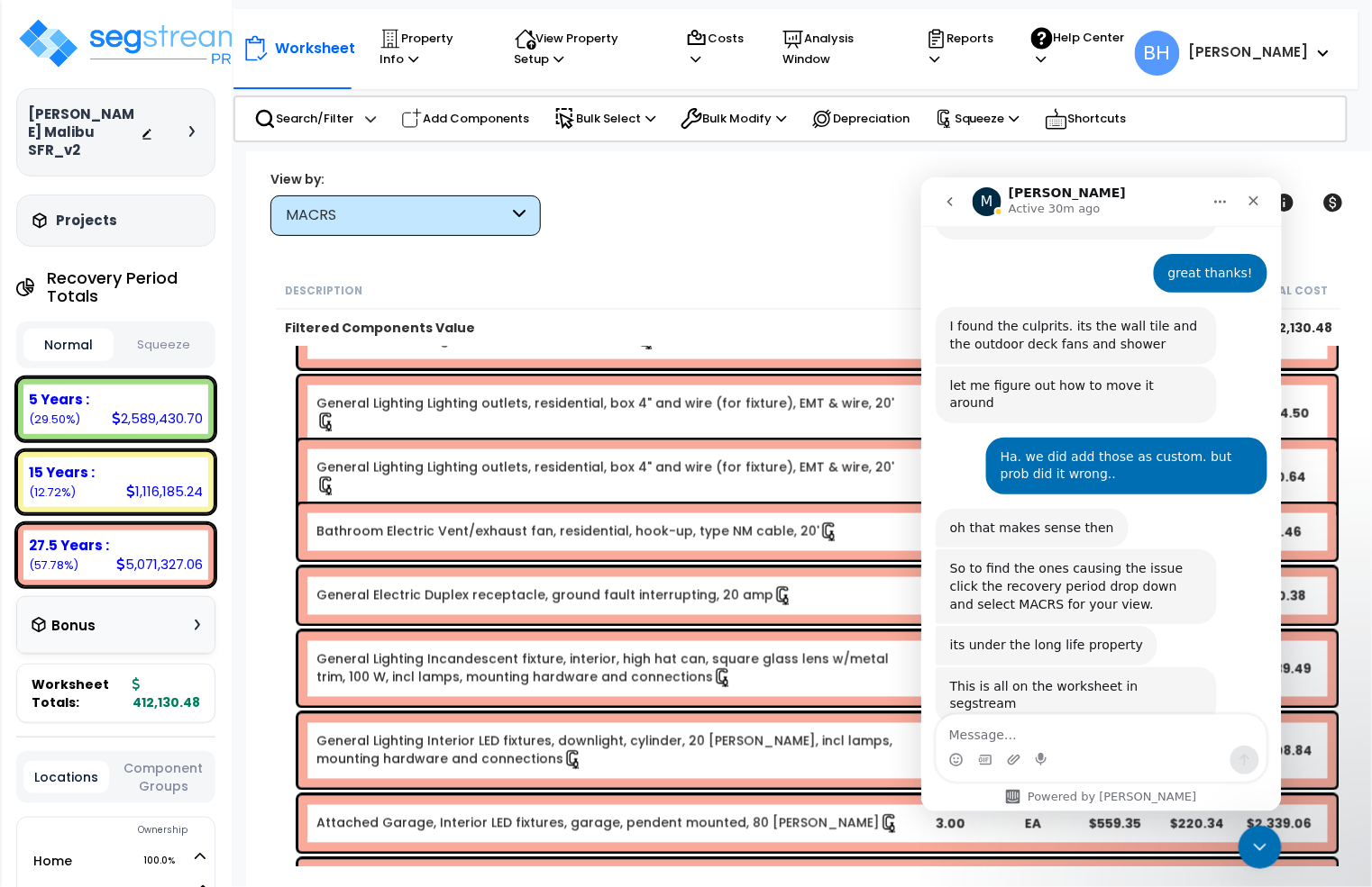
scroll to position [1372, 0]
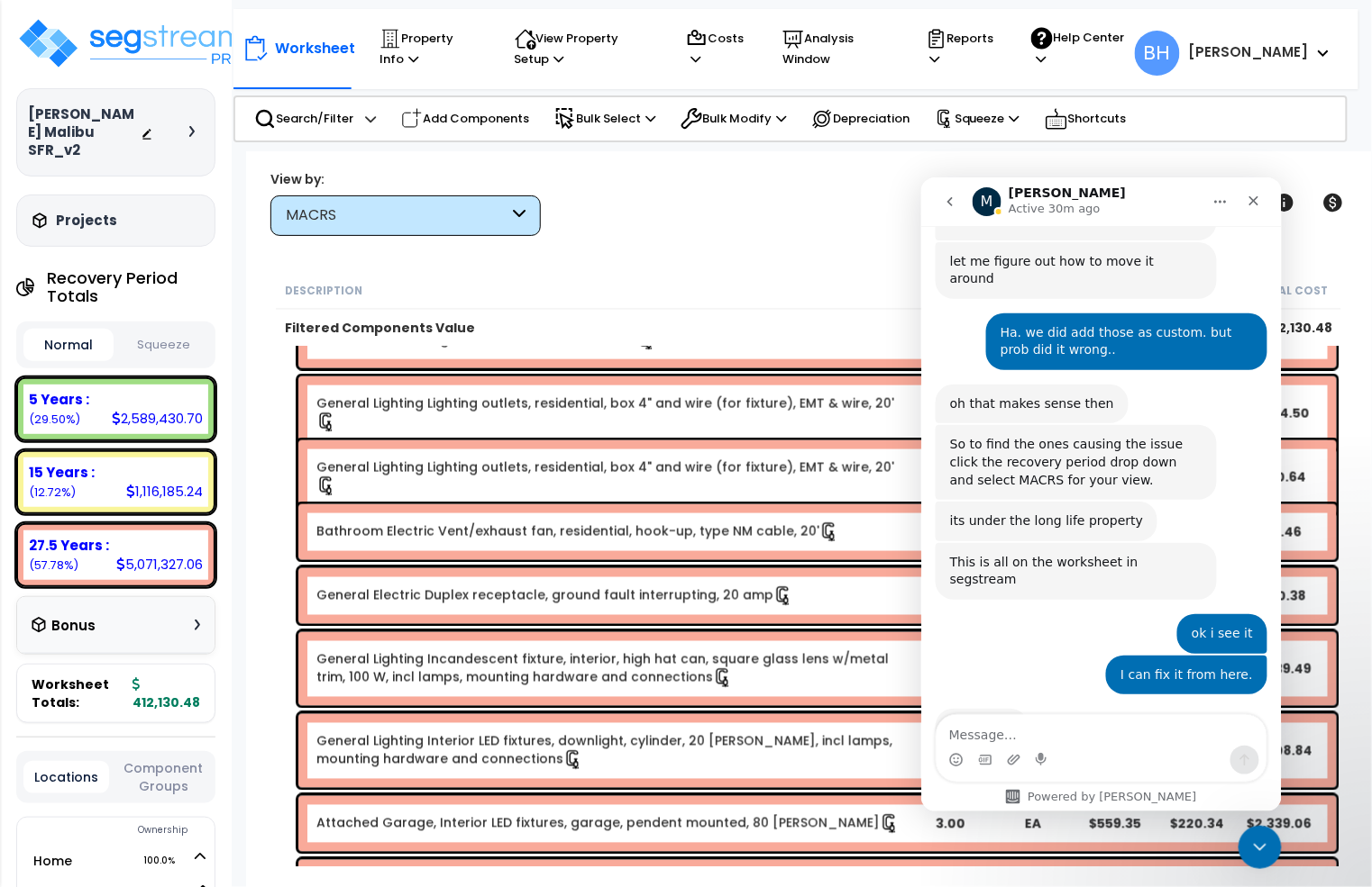
click at [620, 282] on div "Description" at bounding box center [599, 290] width 628 height 18
click at [431, 216] on div "MACRS" at bounding box center [396, 216] width 223 height 21
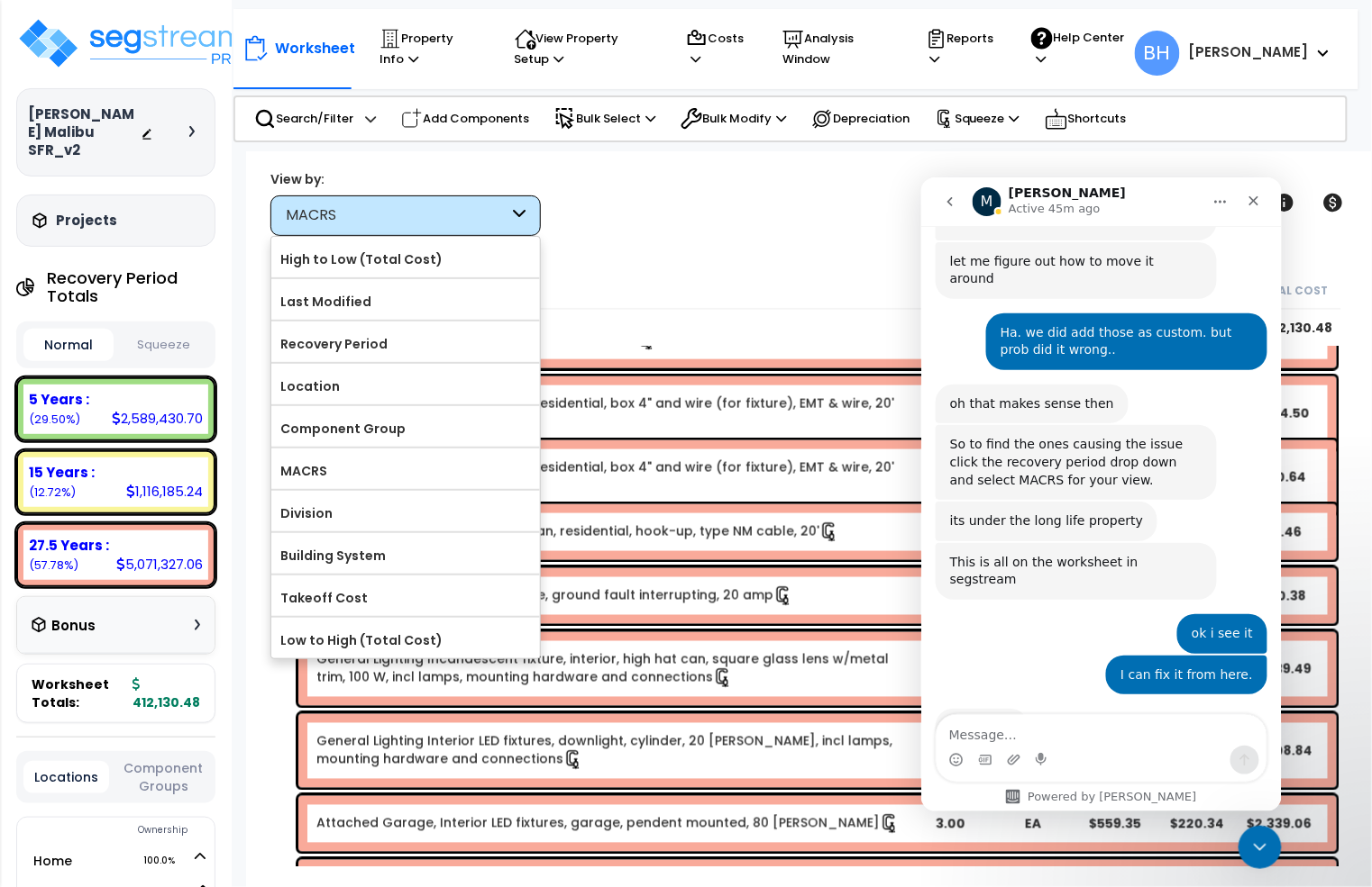
drag, startPoint x: 362, startPoint y: 463, endPoint x: 633, endPoint y: 380, distance: 283.4
click at [362, 463] on label "MACRS" at bounding box center [406, 471] width 269 height 27
click at [0, 0] on input "MACRS" at bounding box center [0, 0] width 0 height 0
click at [1253, 200] on icon "Close" at bounding box center [1253, 199] width 14 height 14
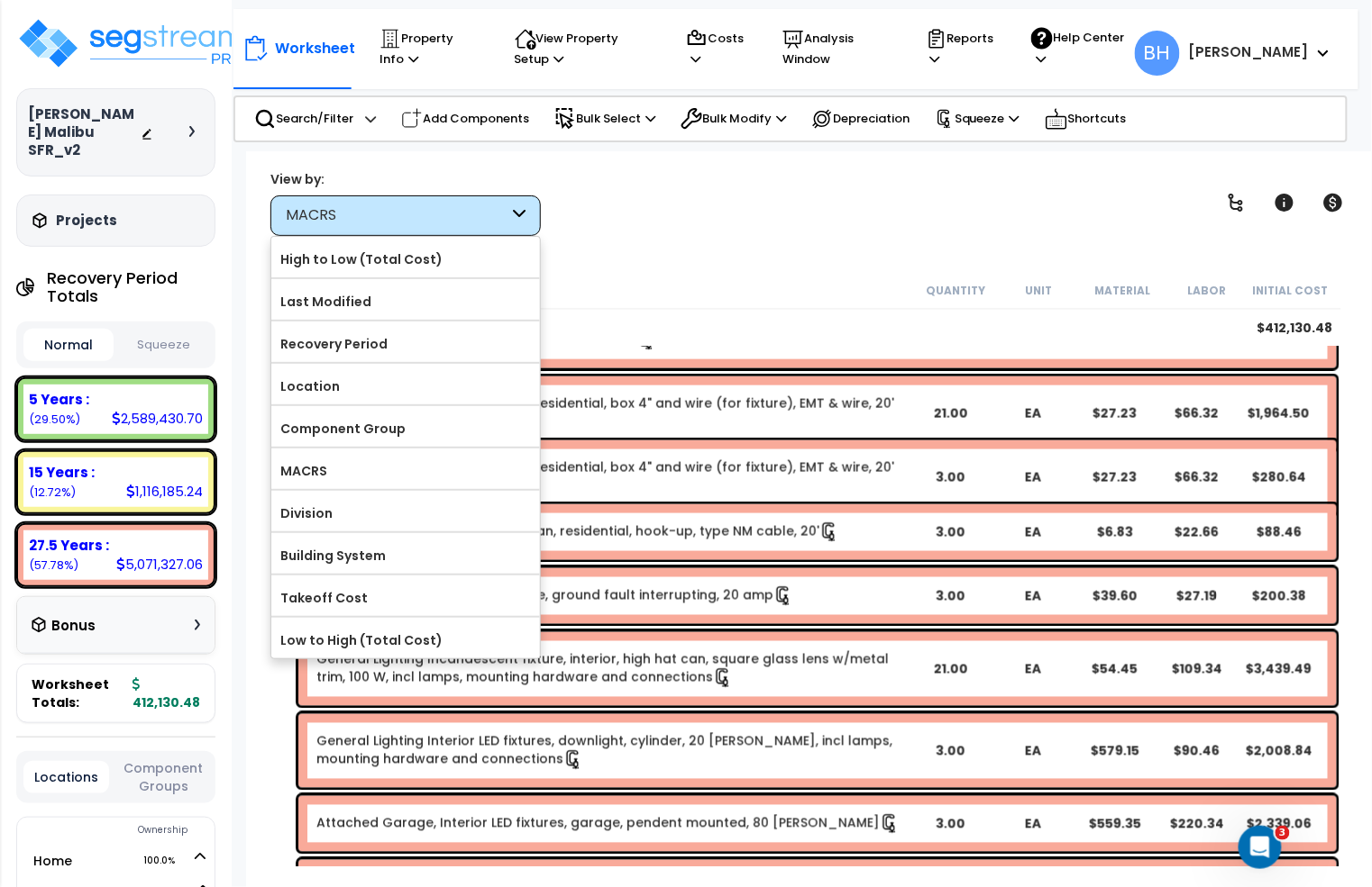
click at [657, 247] on div "Worksheet Property Info Property Setup Add Property Unit Template property Clon…" at bounding box center [807, 594] width 1124 height 887
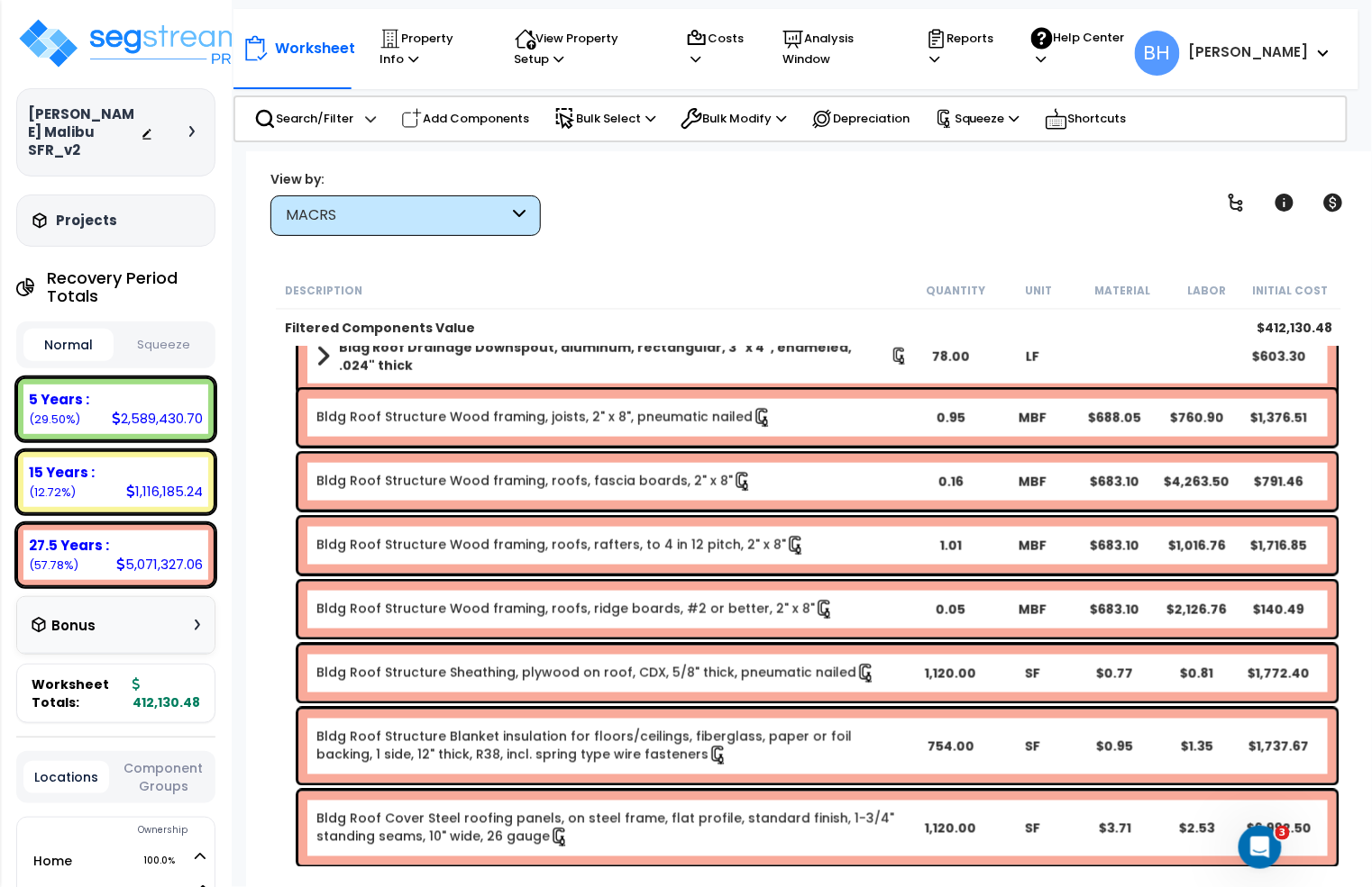
scroll to position [0, 0]
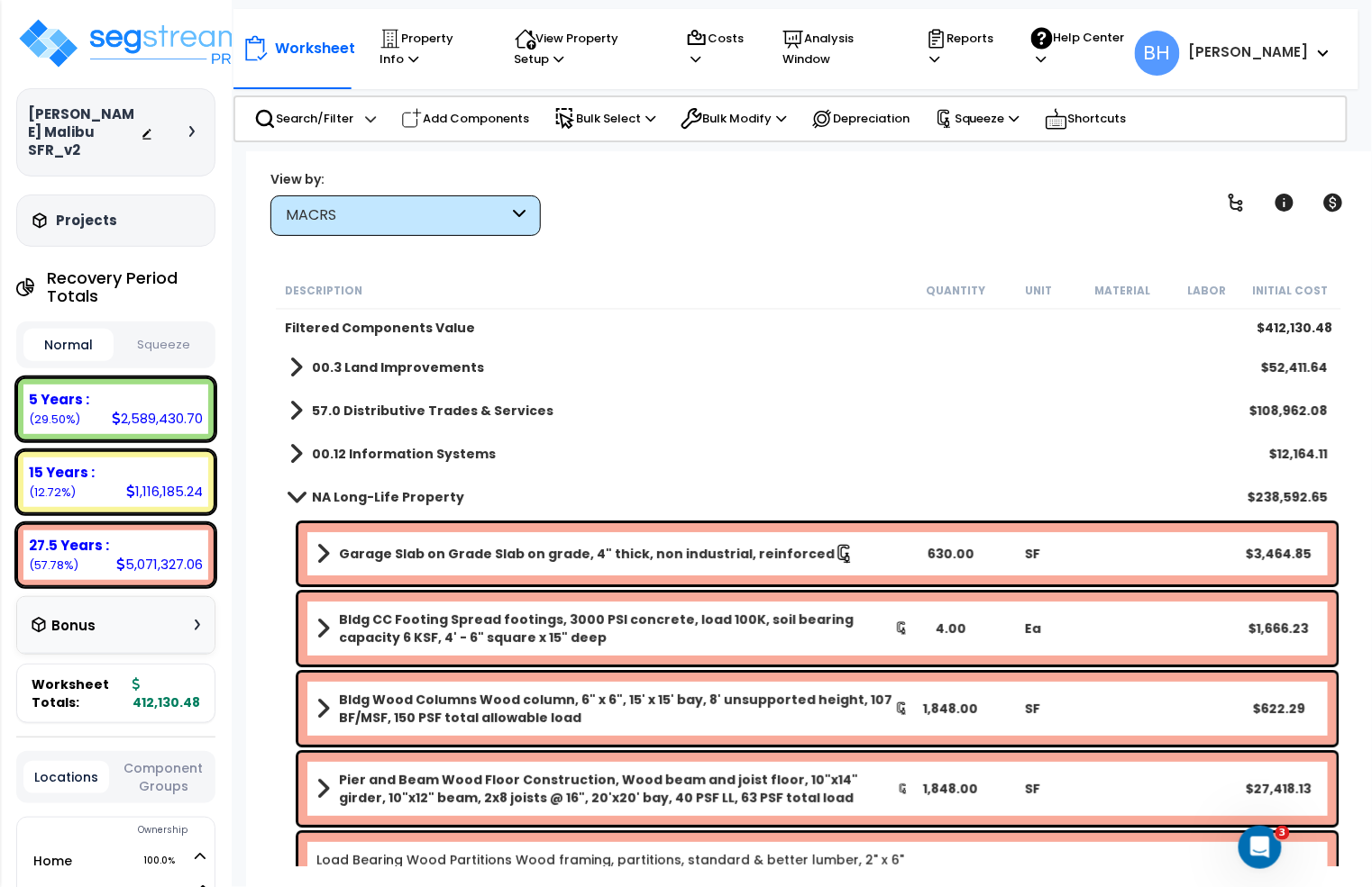
click at [293, 499] on span at bounding box center [297, 497] width 25 height 13
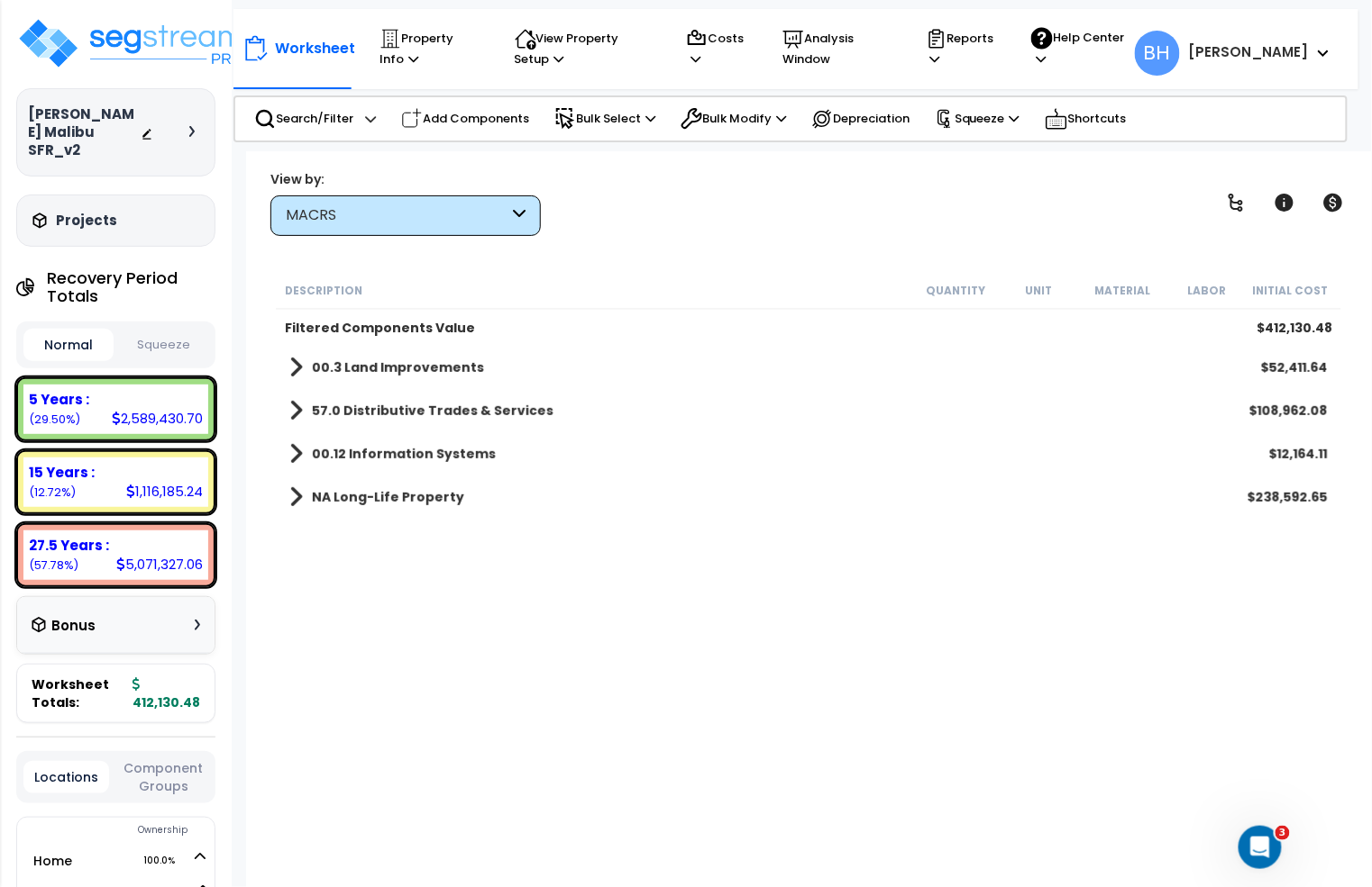
click at [295, 495] on span at bounding box center [296, 497] width 13 height 25
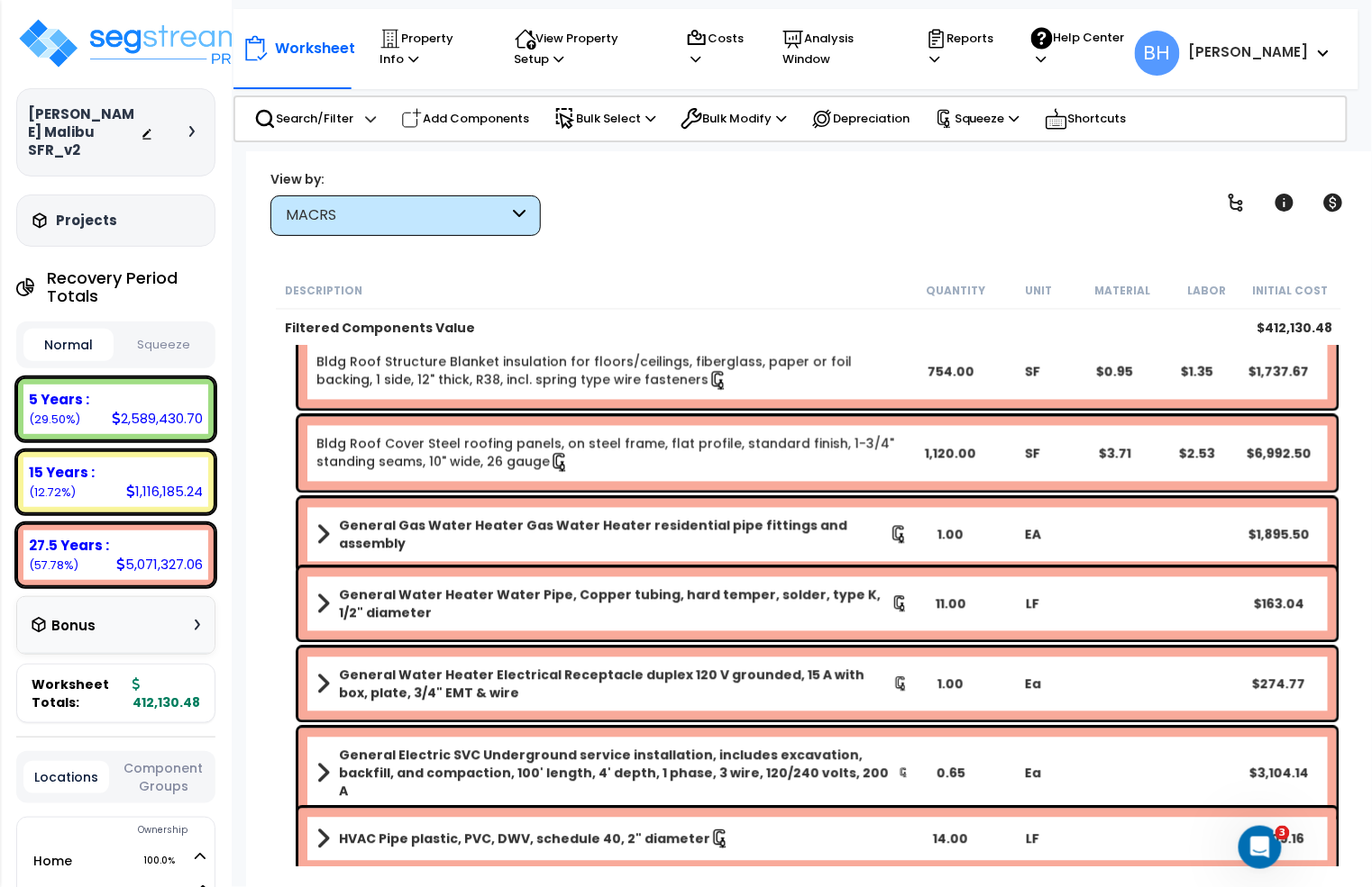
scroll to position [1121, 0]
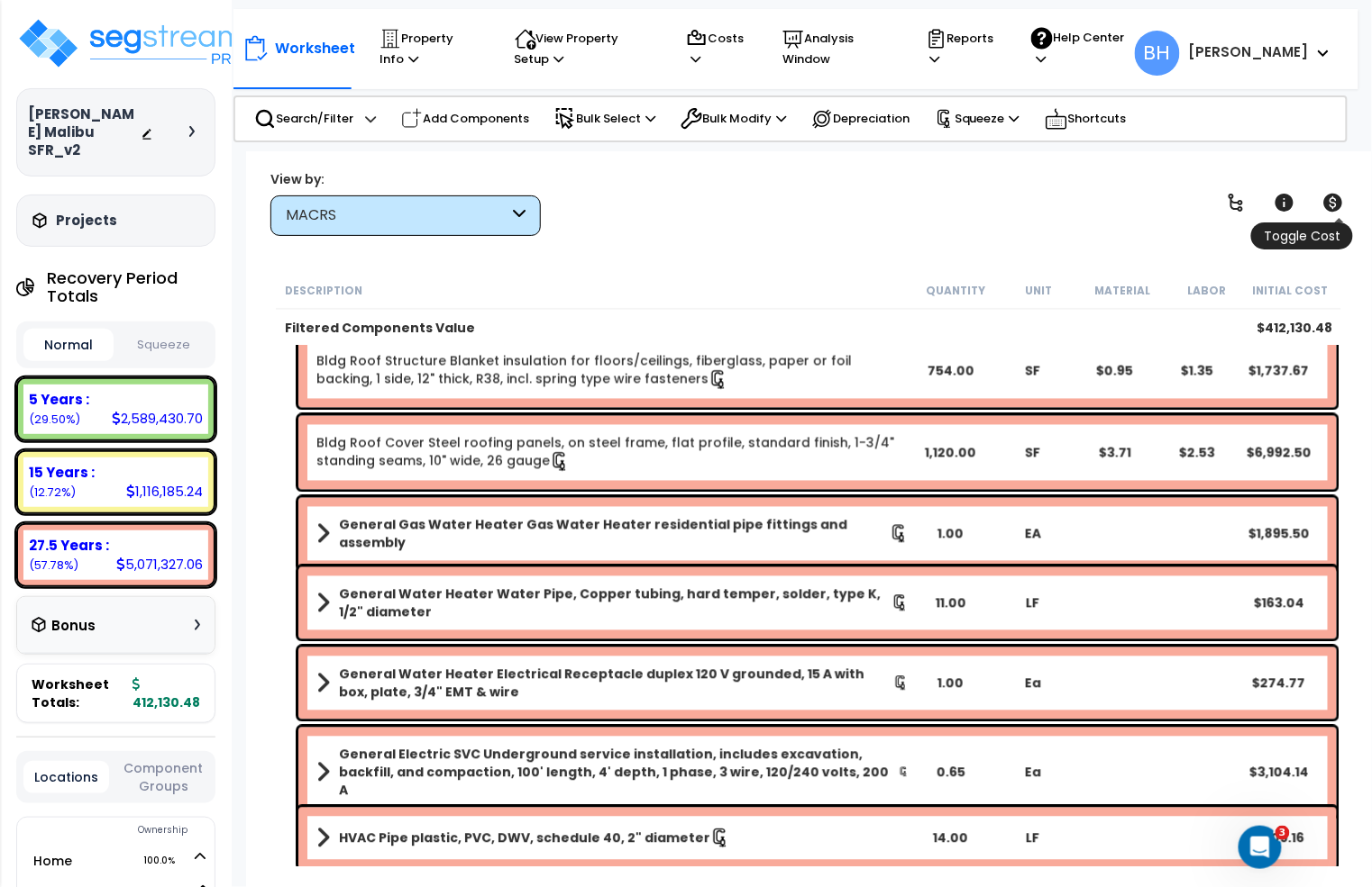
click at [1330, 206] on icon at bounding box center [1333, 202] width 19 height 18
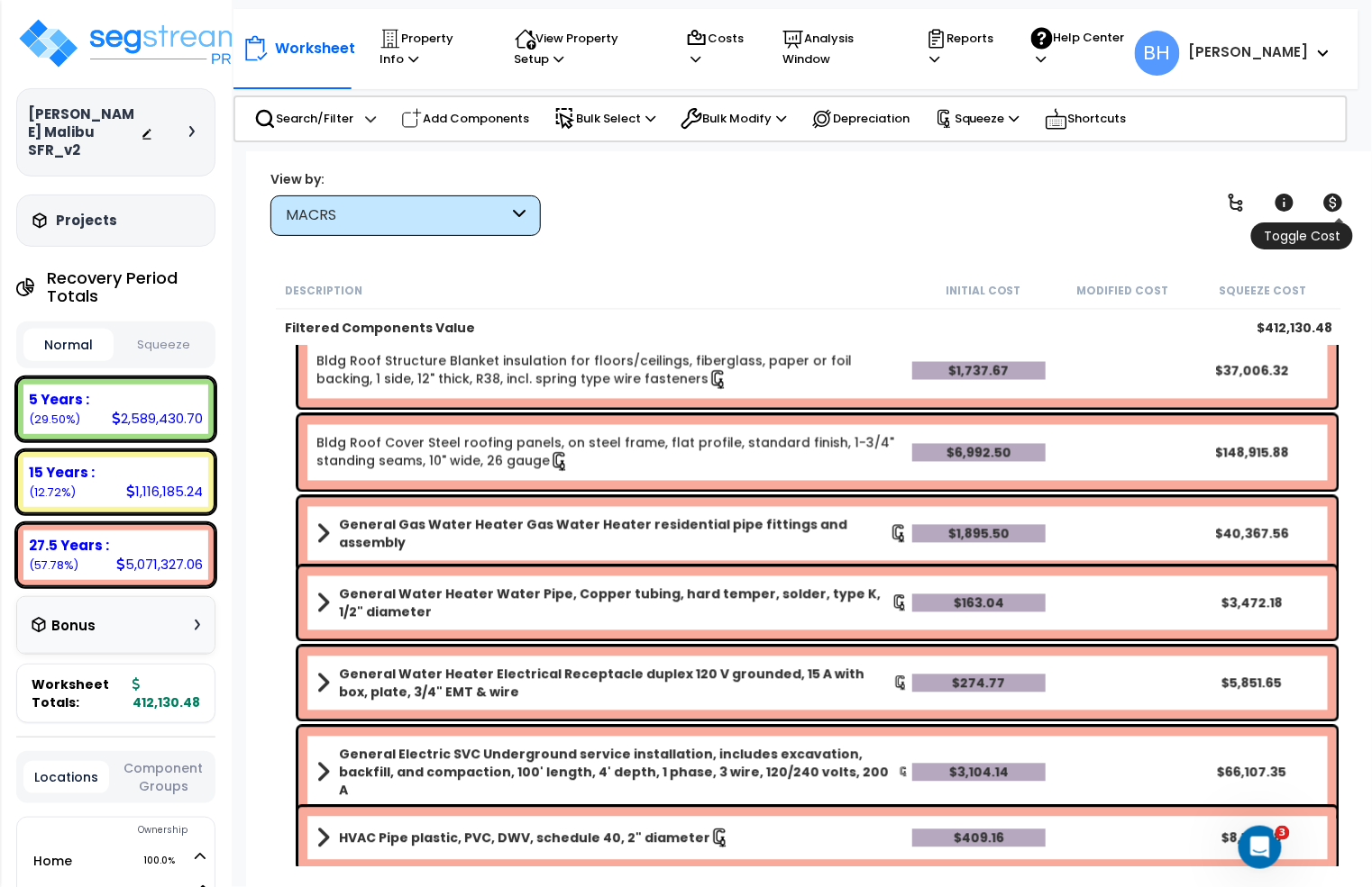
click at [1330, 206] on icon at bounding box center [1333, 202] width 19 height 18
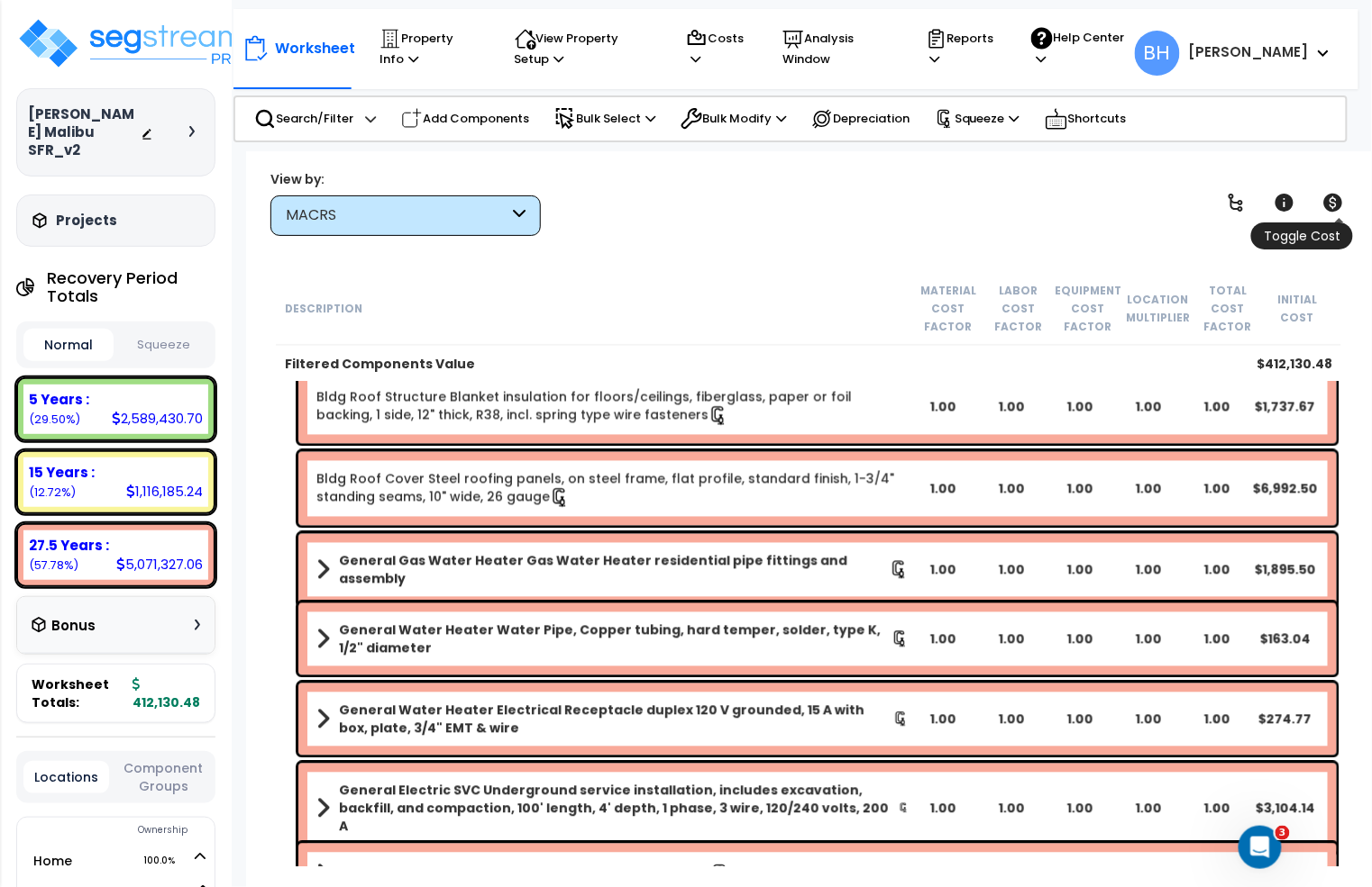
click at [1330, 206] on icon at bounding box center [1333, 202] width 19 height 18
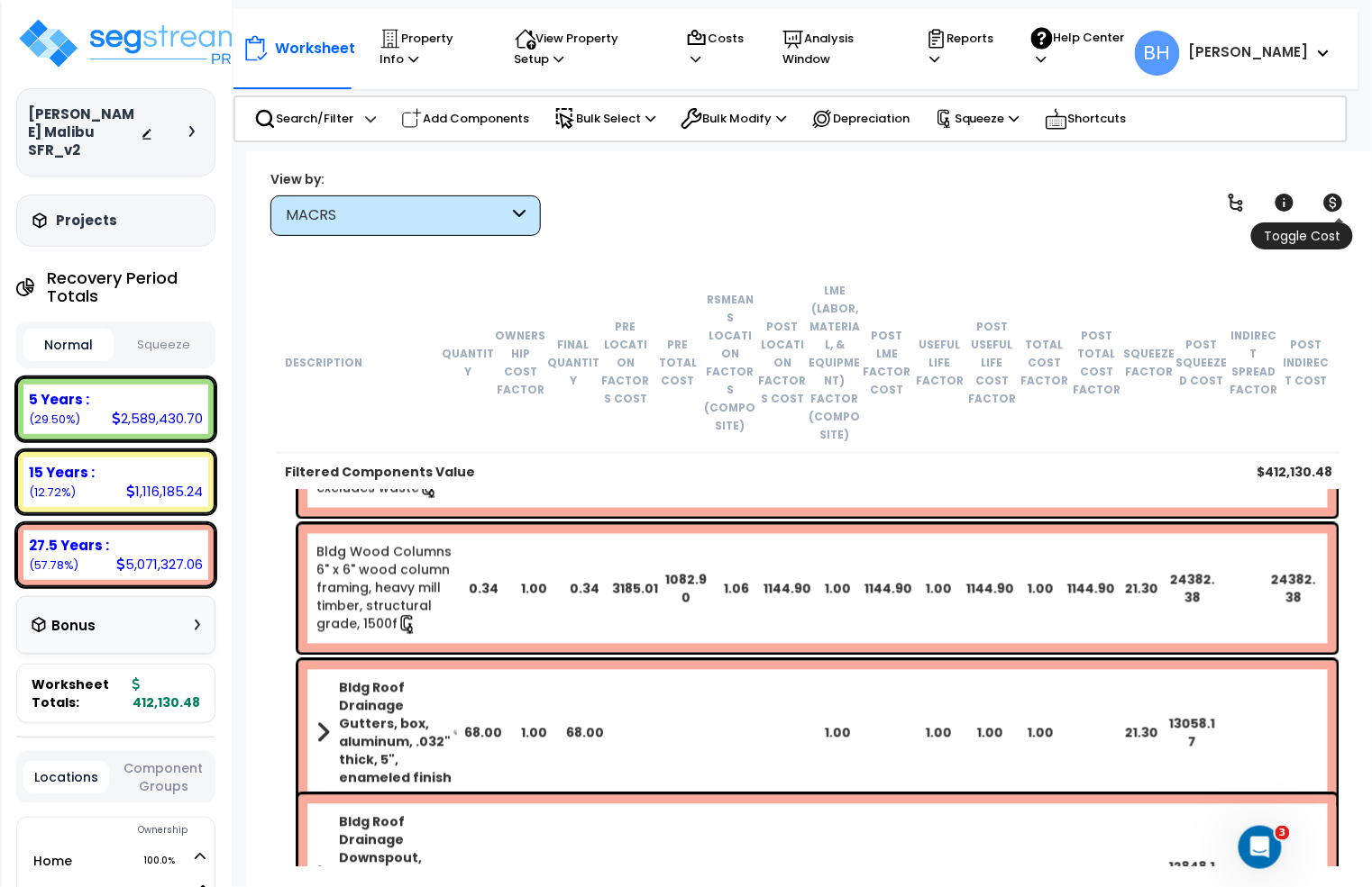
click at [1330, 206] on icon at bounding box center [1333, 202] width 19 height 18
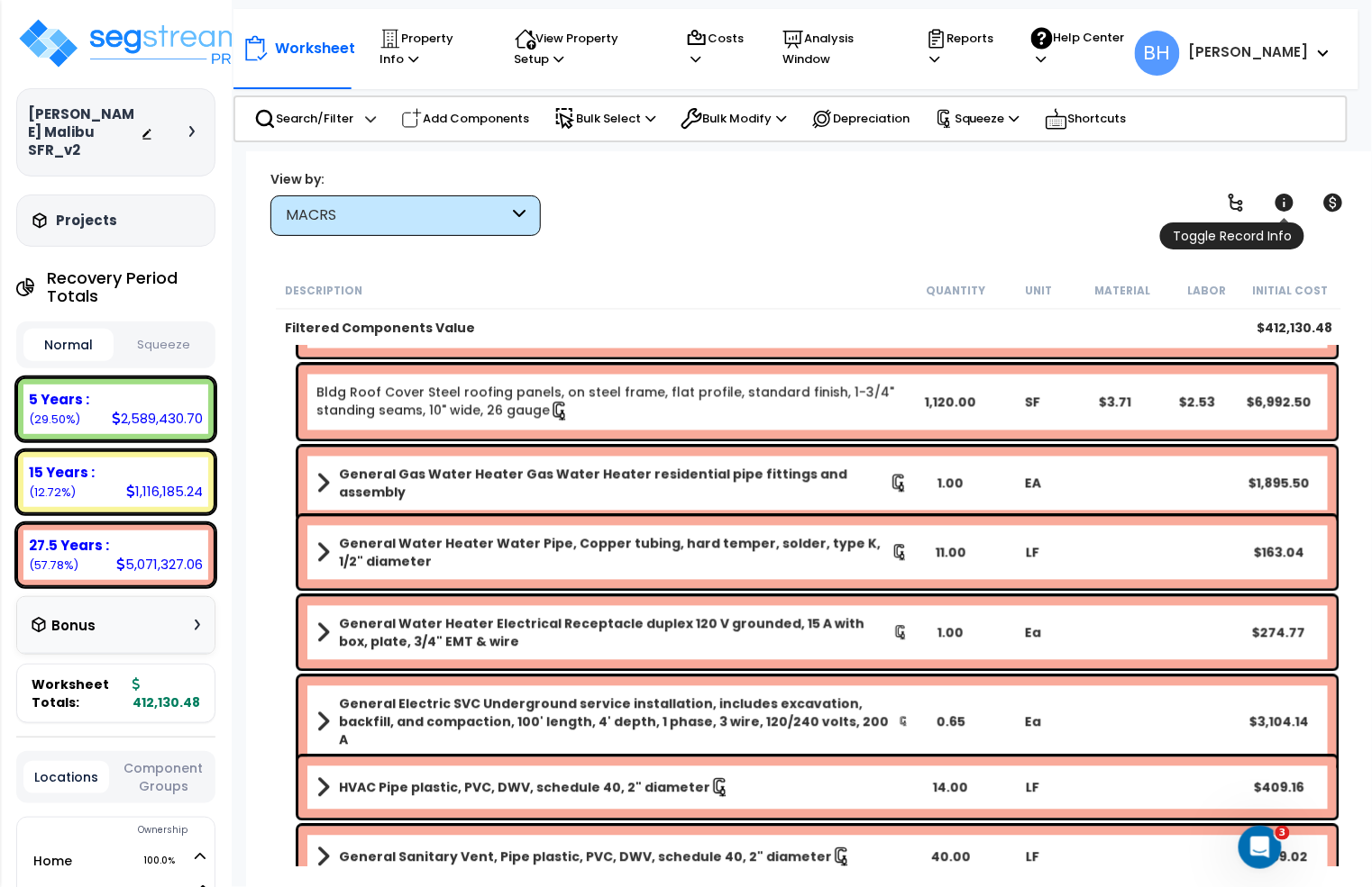
click at [1279, 209] on icon at bounding box center [1283, 202] width 18 height 18
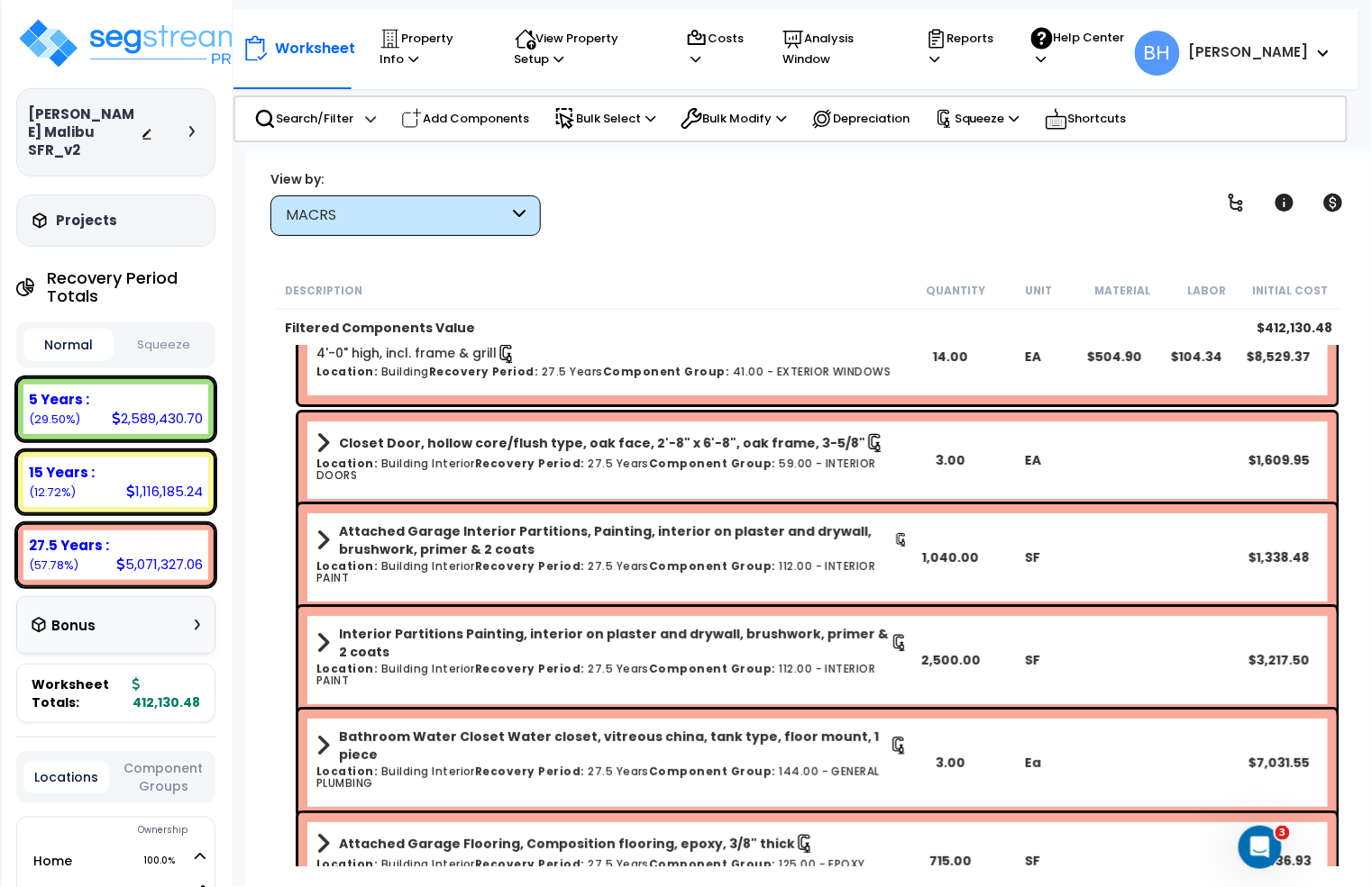
scroll to position [6130, 0]
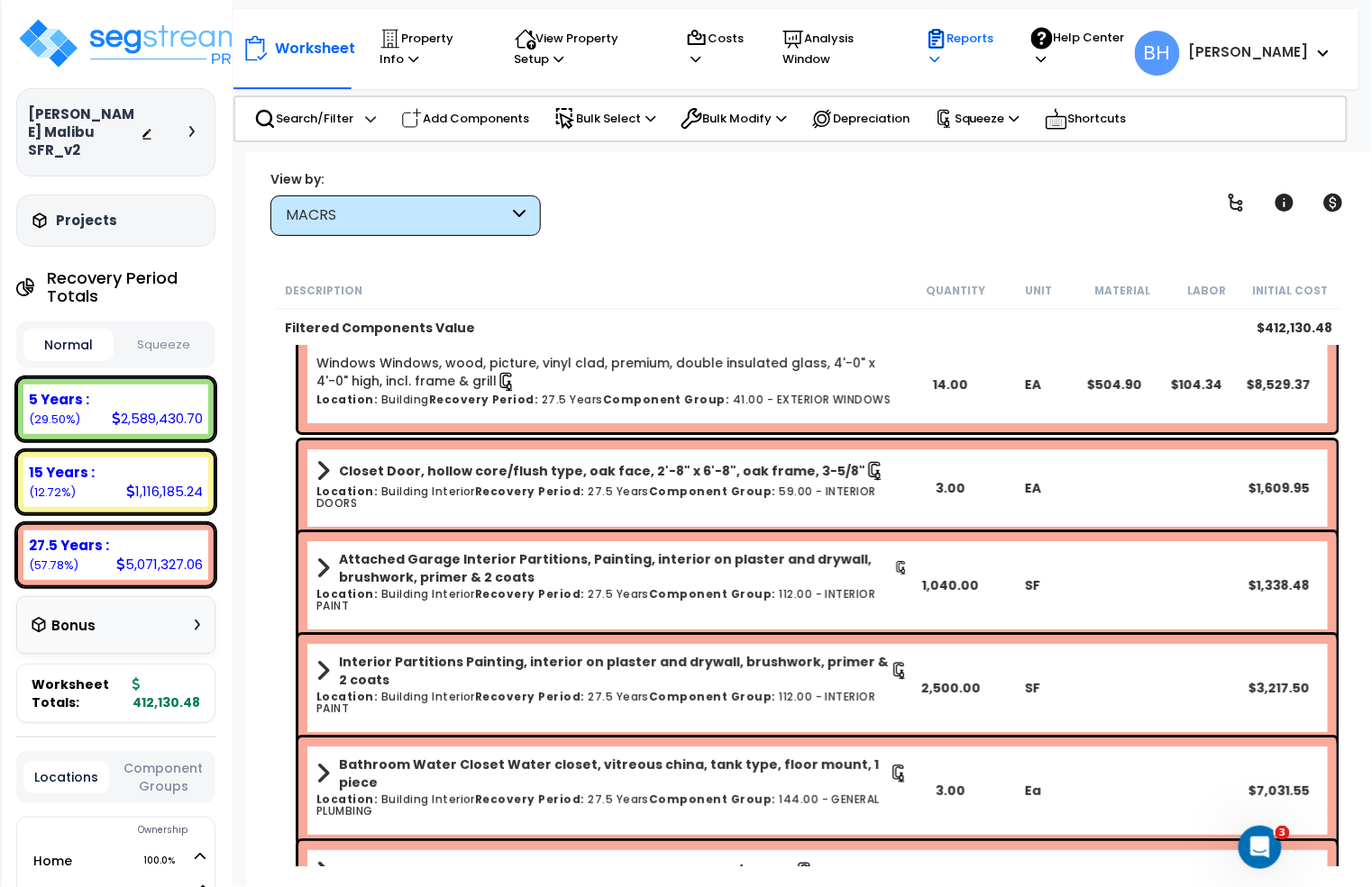
drag, startPoint x: 884, startPoint y: 211, endPoint x: 989, endPoint y: 59, distance: 184.7
click at [884, 210] on div "View by: MACRS High to Low (Total Cost)" at bounding box center [808, 202] width 1089 height 66
click at [997, 35] on p "Reports" at bounding box center [962, 48] width 72 height 41
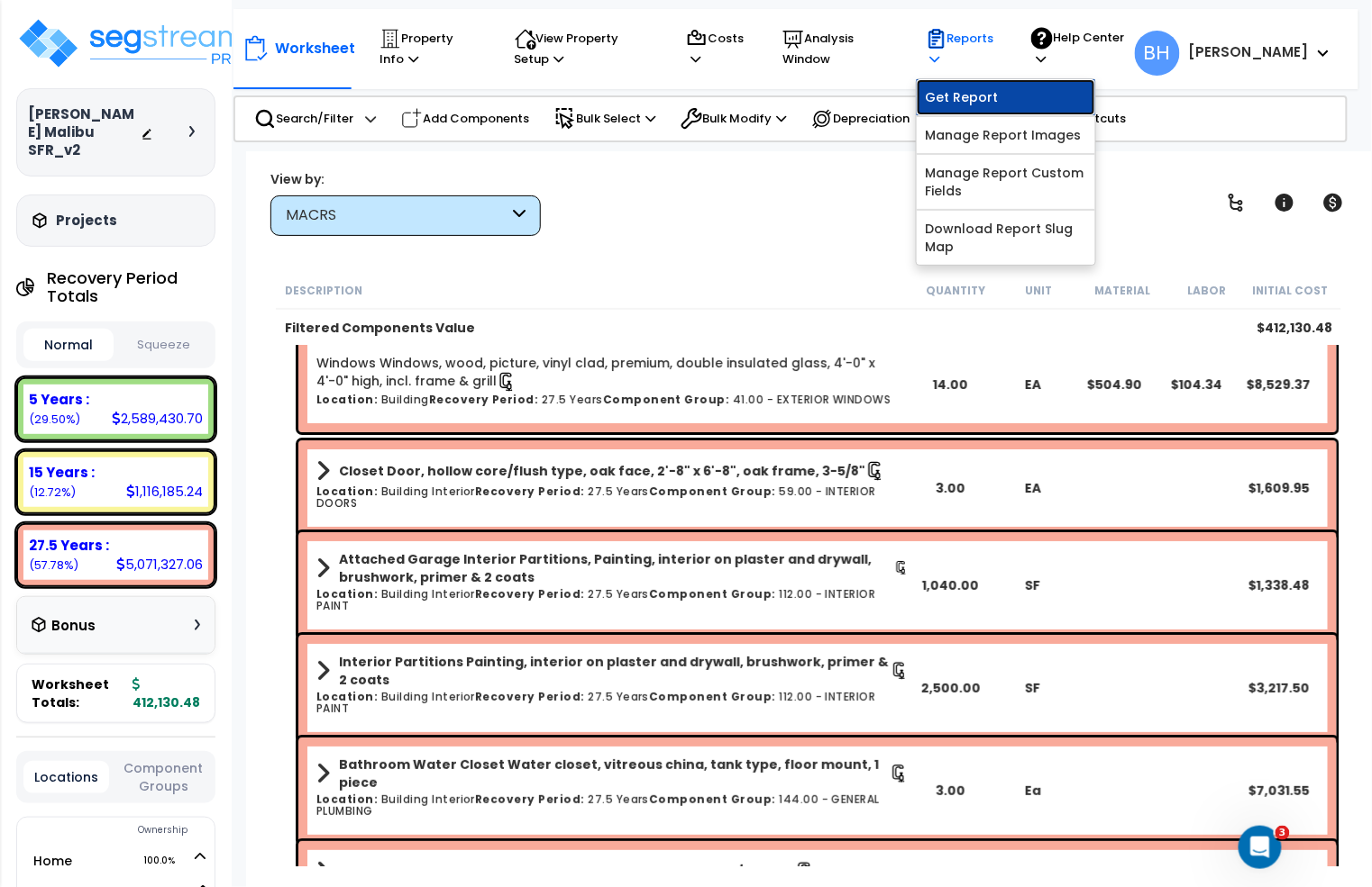
click at [1003, 93] on link "Get Report" at bounding box center [1005, 96] width 178 height 36
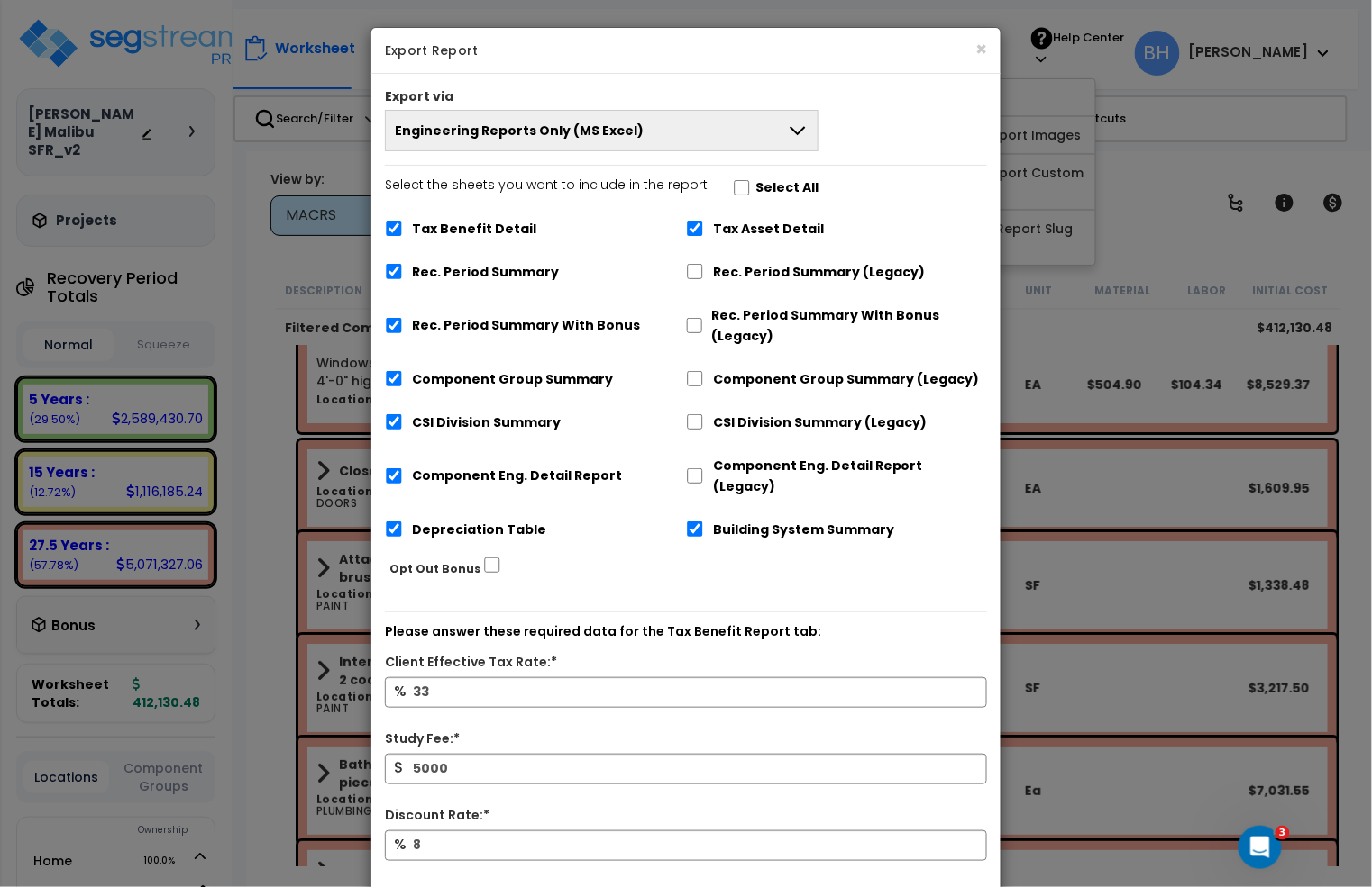
click at [646, 114] on button "Engineering Reports Only (MS Excel)" at bounding box center [601, 130] width 434 height 41
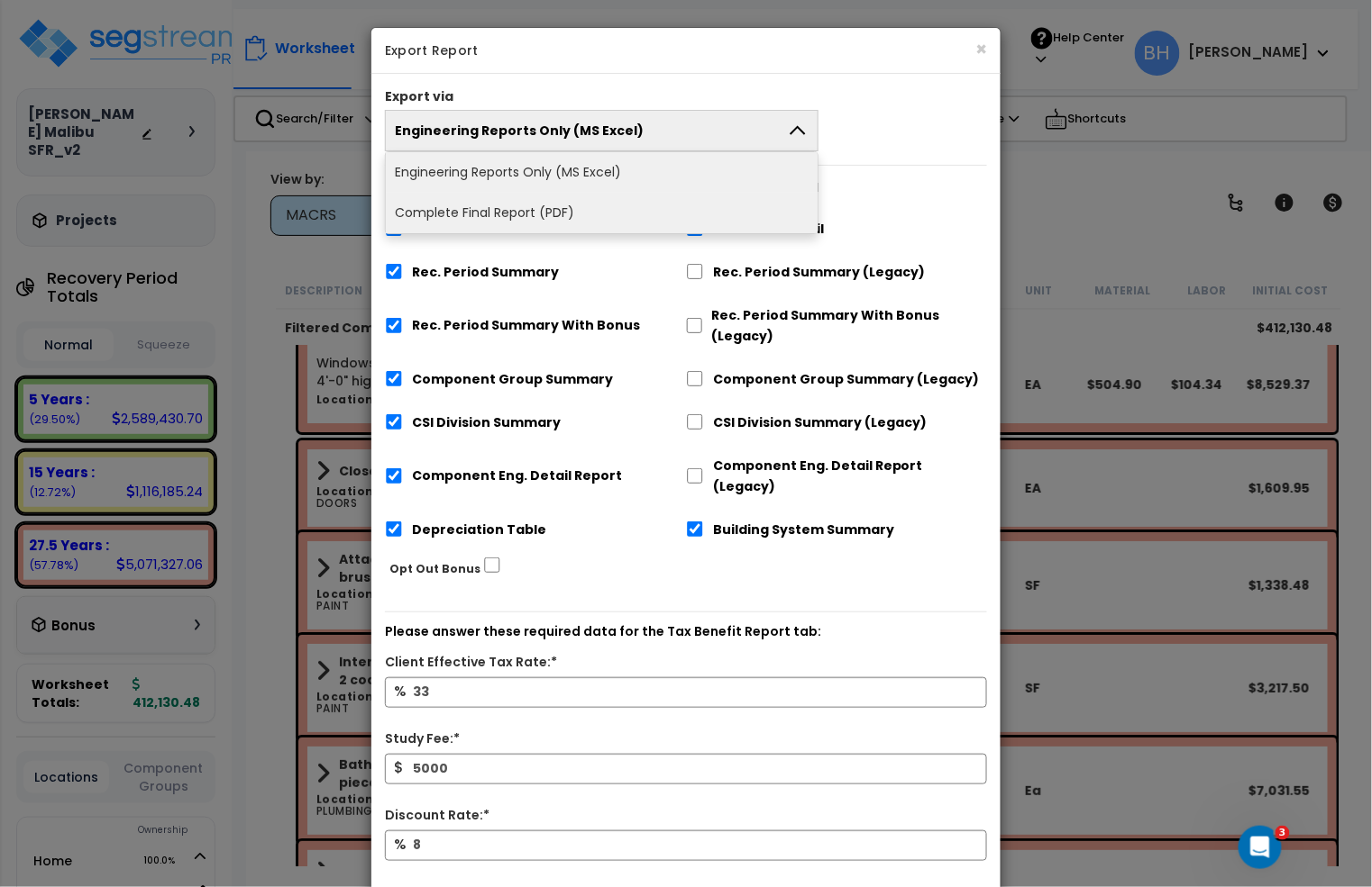
click at [520, 214] on li "Complete Final Report (PDF)" at bounding box center [601, 213] width 432 height 40
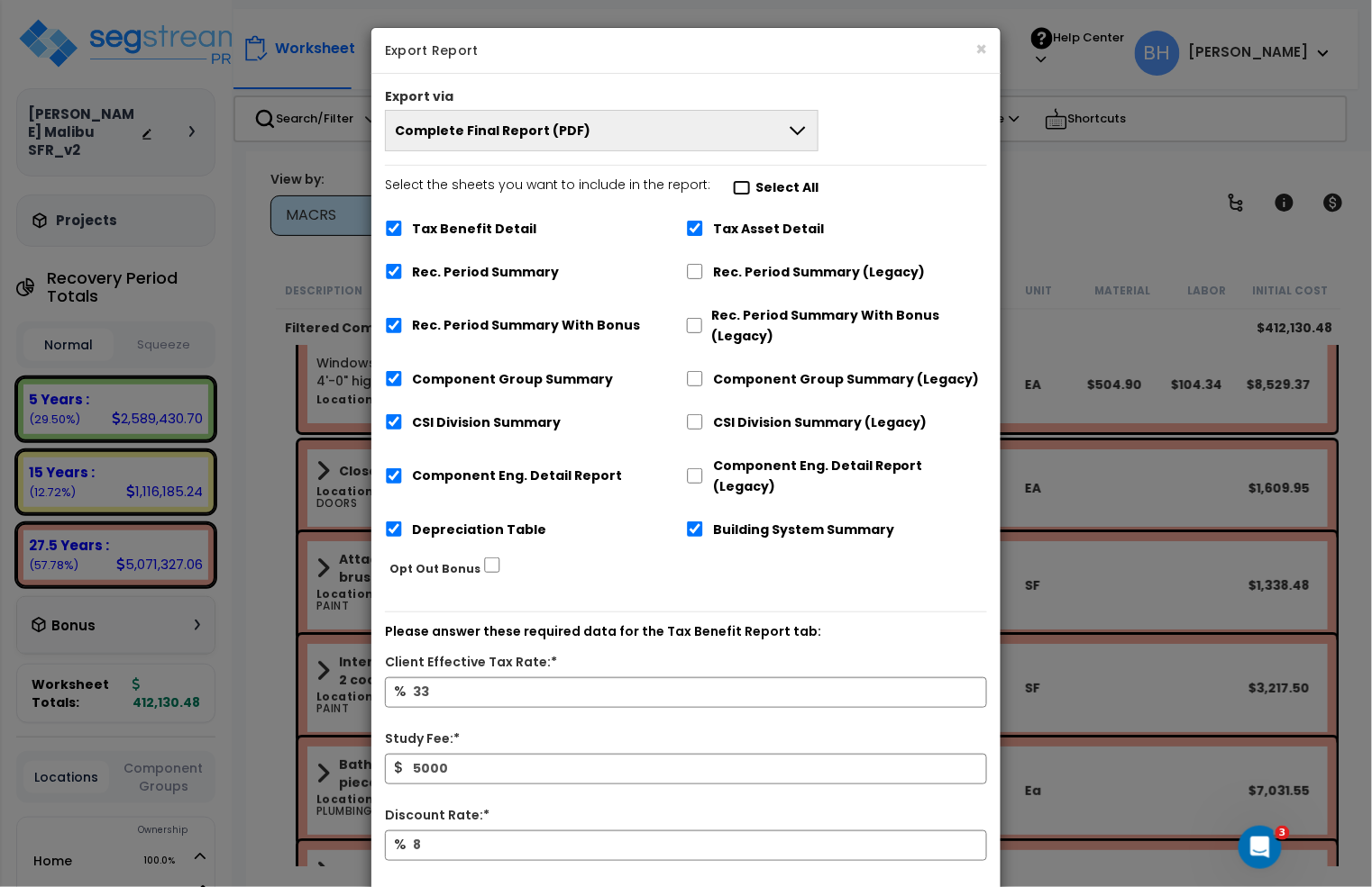
click at [736, 183] on input "Select the sheets you want to include in the report: Select All" at bounding box center [741, 188] width 18 height 15
checkbox input "true"
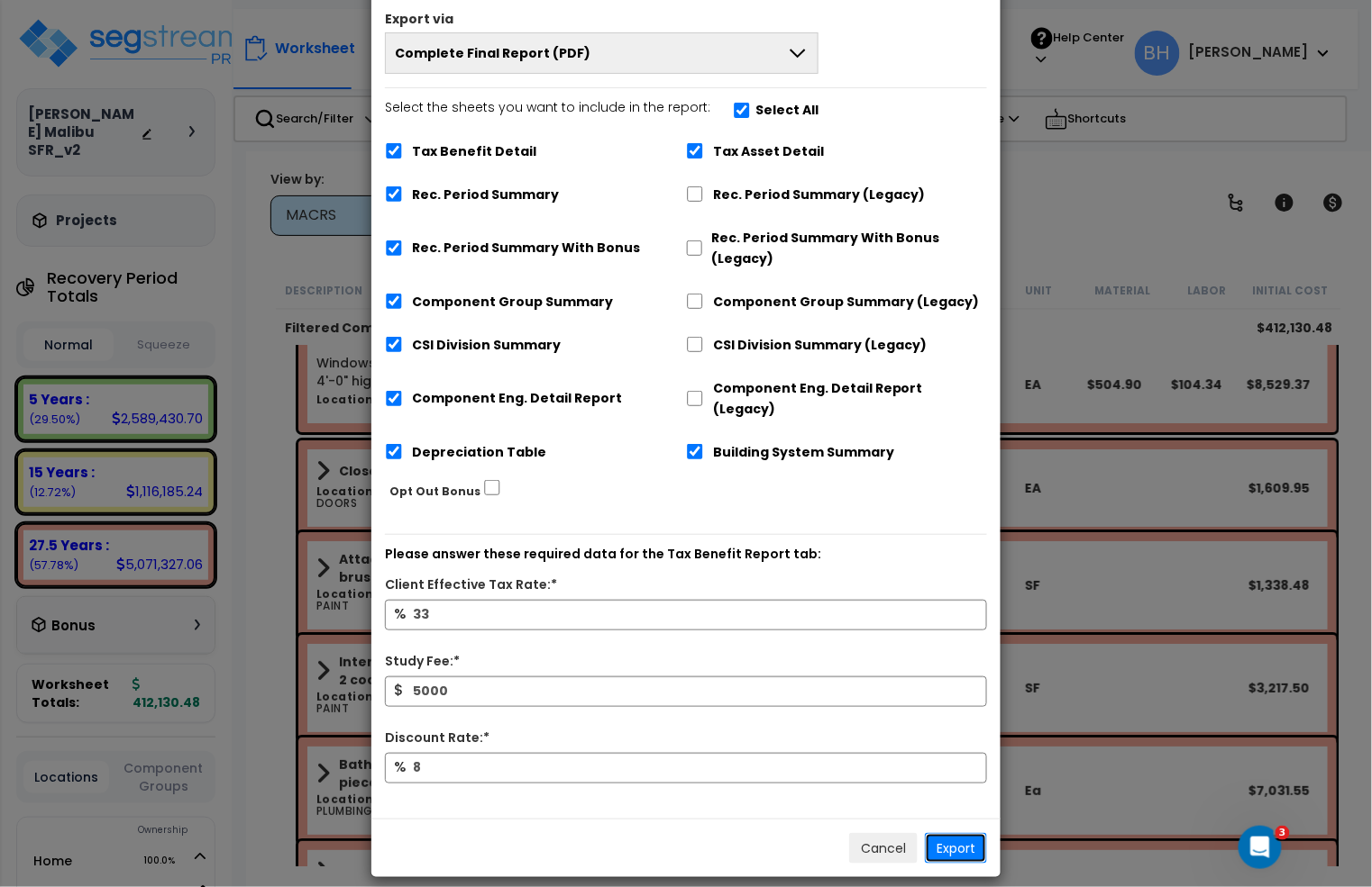
click at [950, 833] on button "Export" at bounding box center [956, 848] width 63 height 31
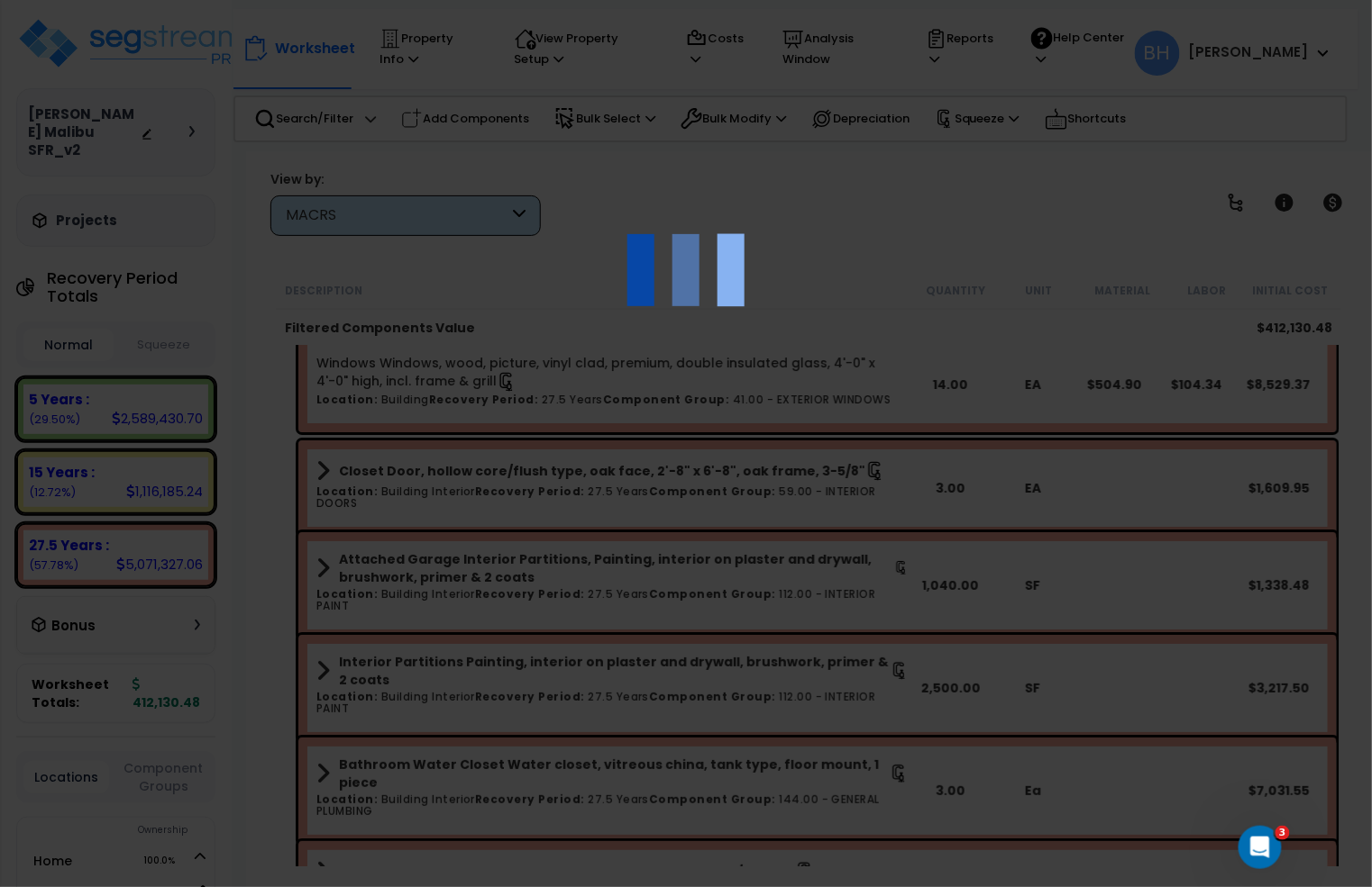
scroll to position [0, 0]
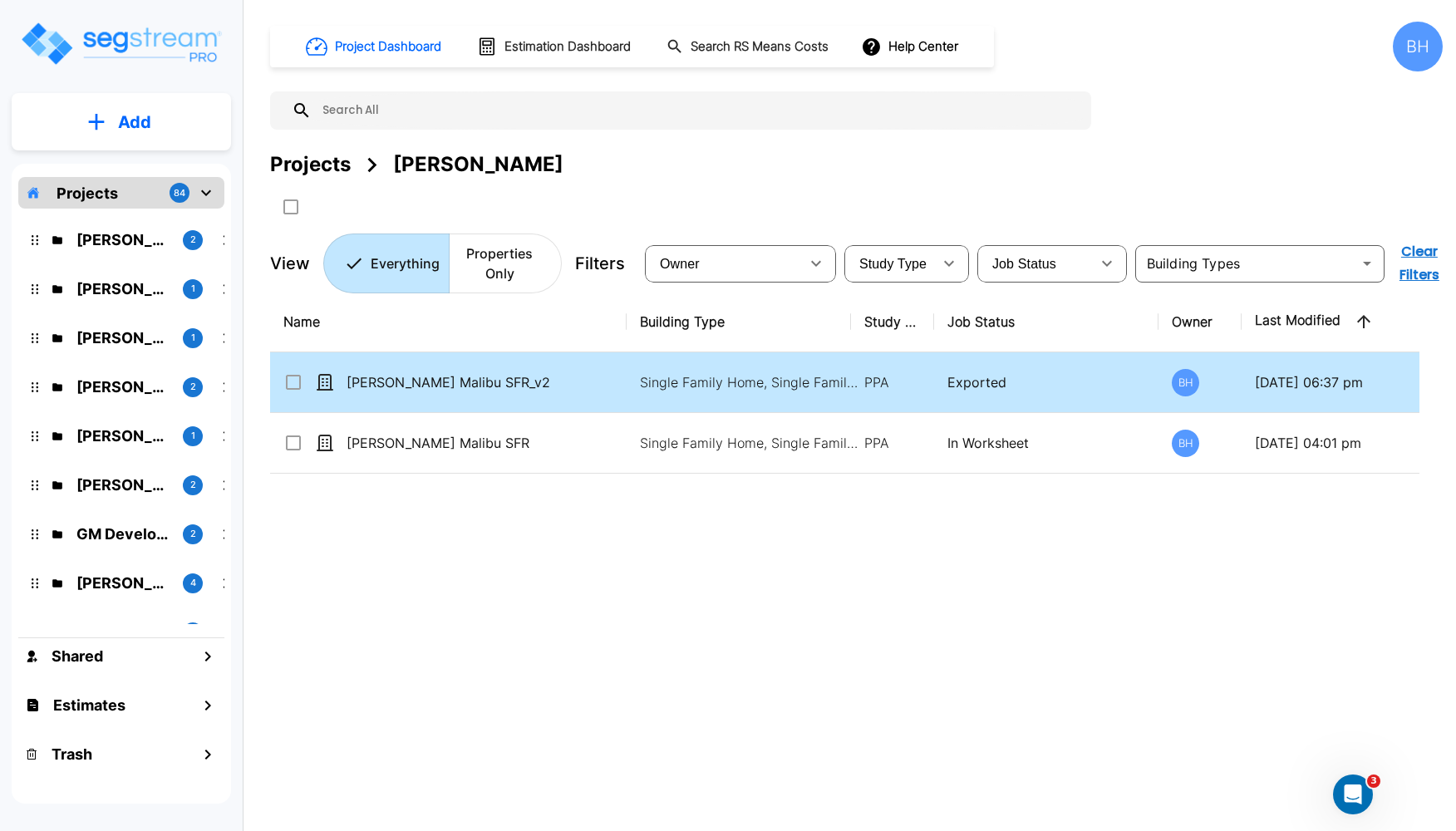
click at [572, 400] on td "[PERSON_NAME] Malibu SFR_v2" at bounding box center [448, 383] width 356 height 60
checkbox input "true"
click at [571, 400] on td "[PERSON_NAME] Malibu SFR_v2" at bounding box center [448, 383] width 356 height 60
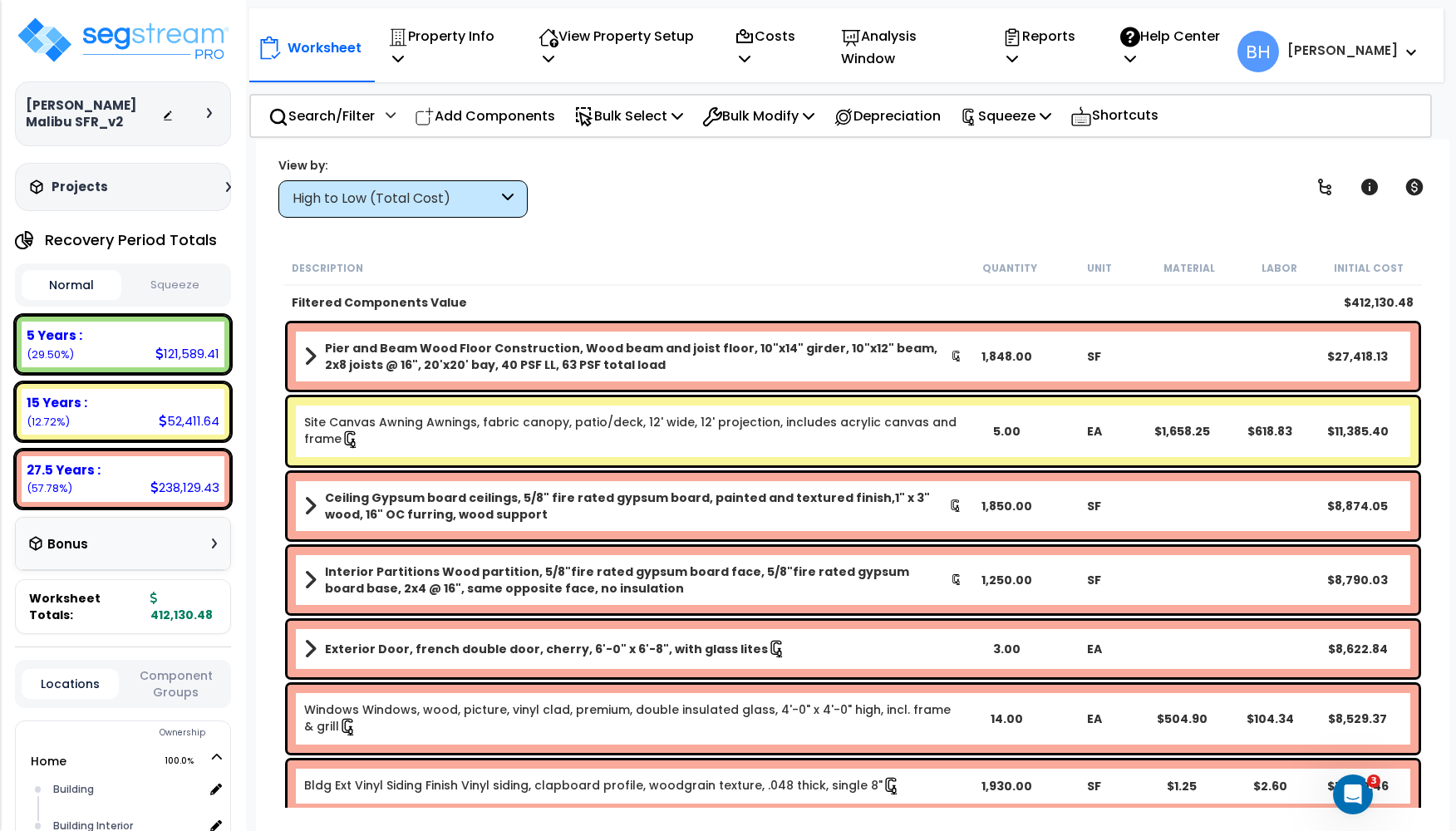
click at [410, 217] on div "Worksheet Property Info Property Setup Add Property Unit Template property Clon…" at bounding box center [853, 555] width 1194 height 831
click at [400, 199] on div "High to Low (Total Cost)" at bounding box center [394, 199] width 205 height 20
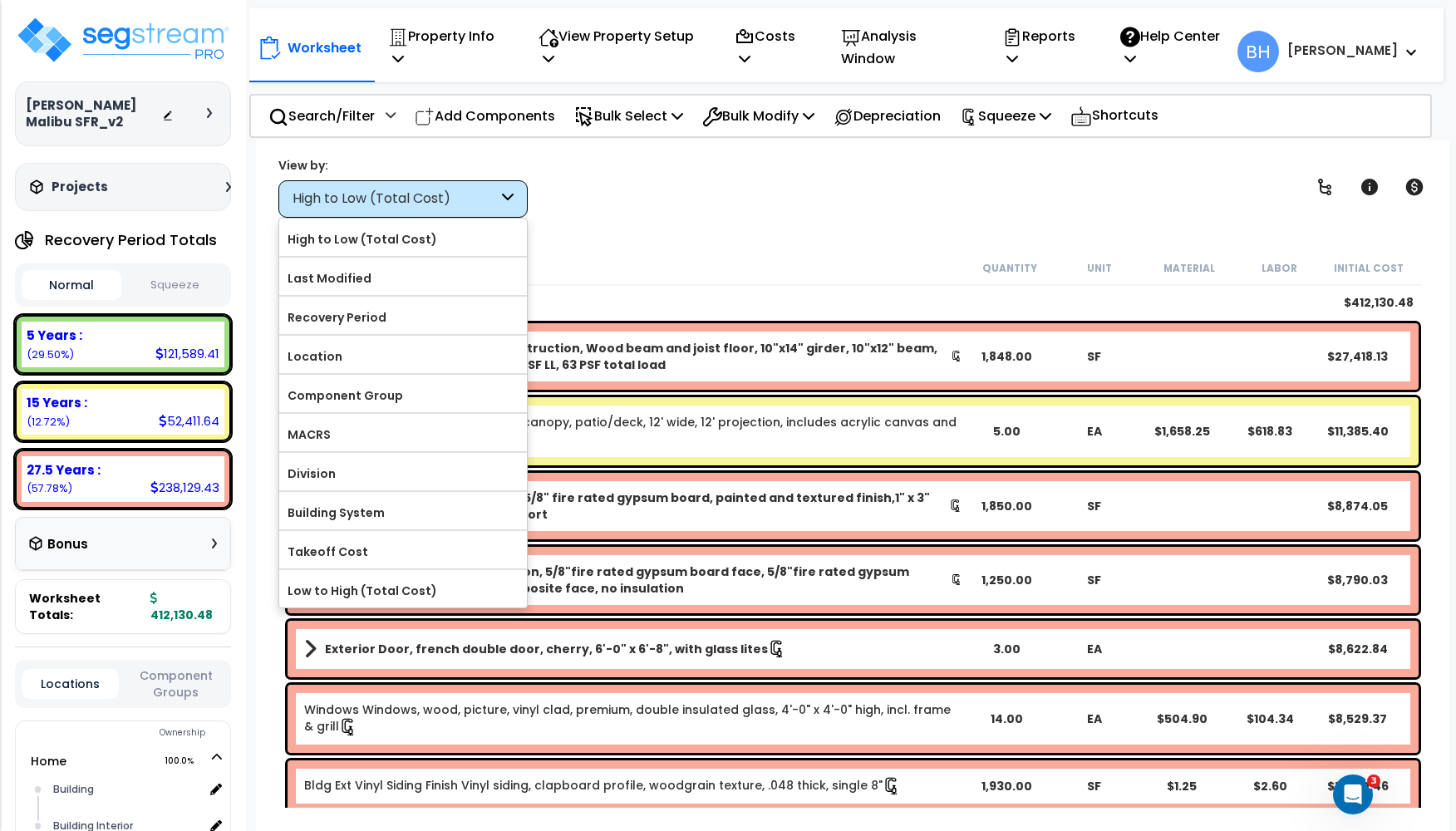
click at [335, 440] on label "MACRS" at bounding box center [402, 435] width 248 height 25
click at [0, 0] on input "MACRS" at bounding box center [0, 0] width 0 height 0
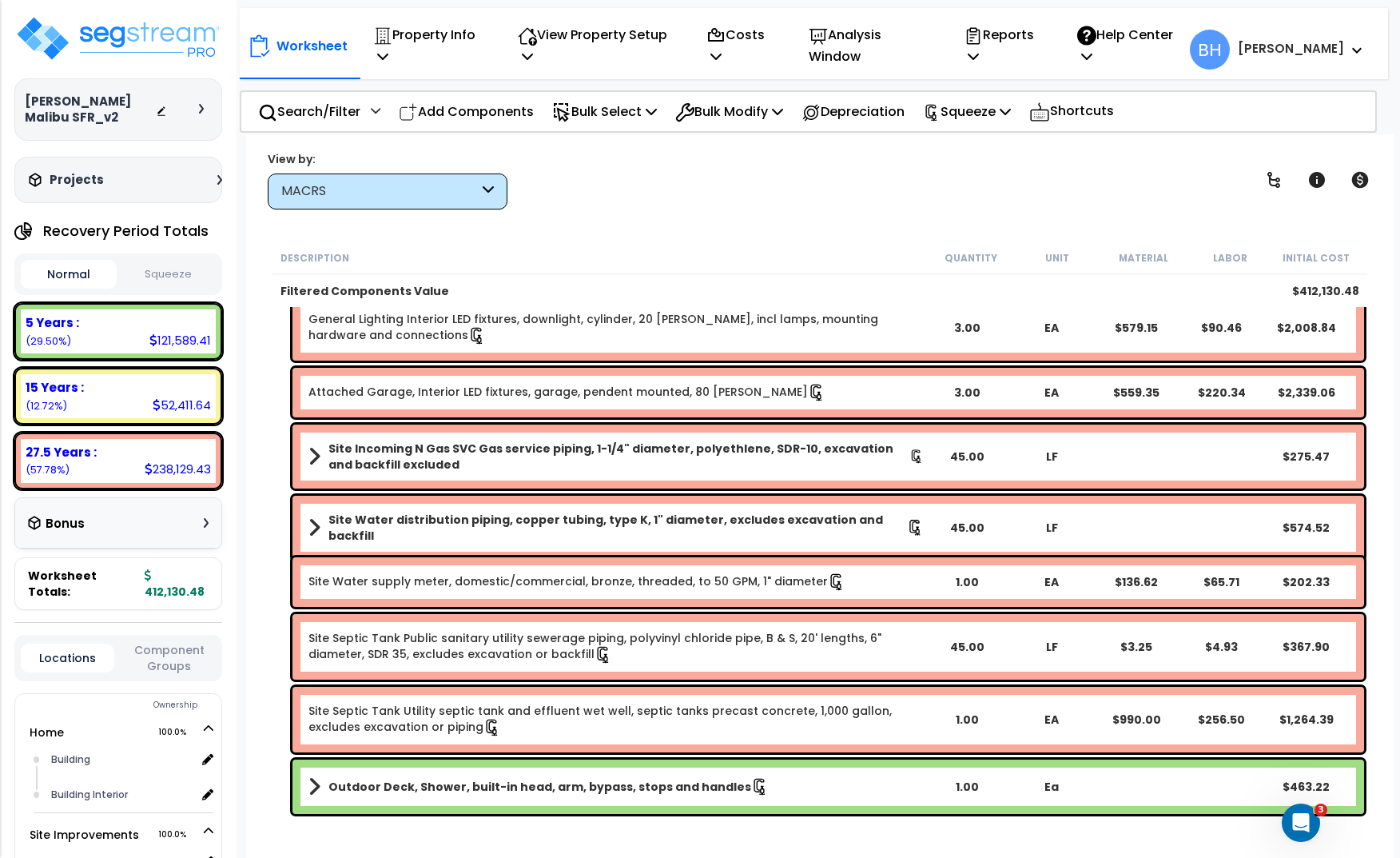
scroll to position [70, 0]
click at [818, 789] on link "Outdoor Deck, Shower, built-in head, arm, bypass, stops and handles" at bounding box center [616, 786] width 615 height 22
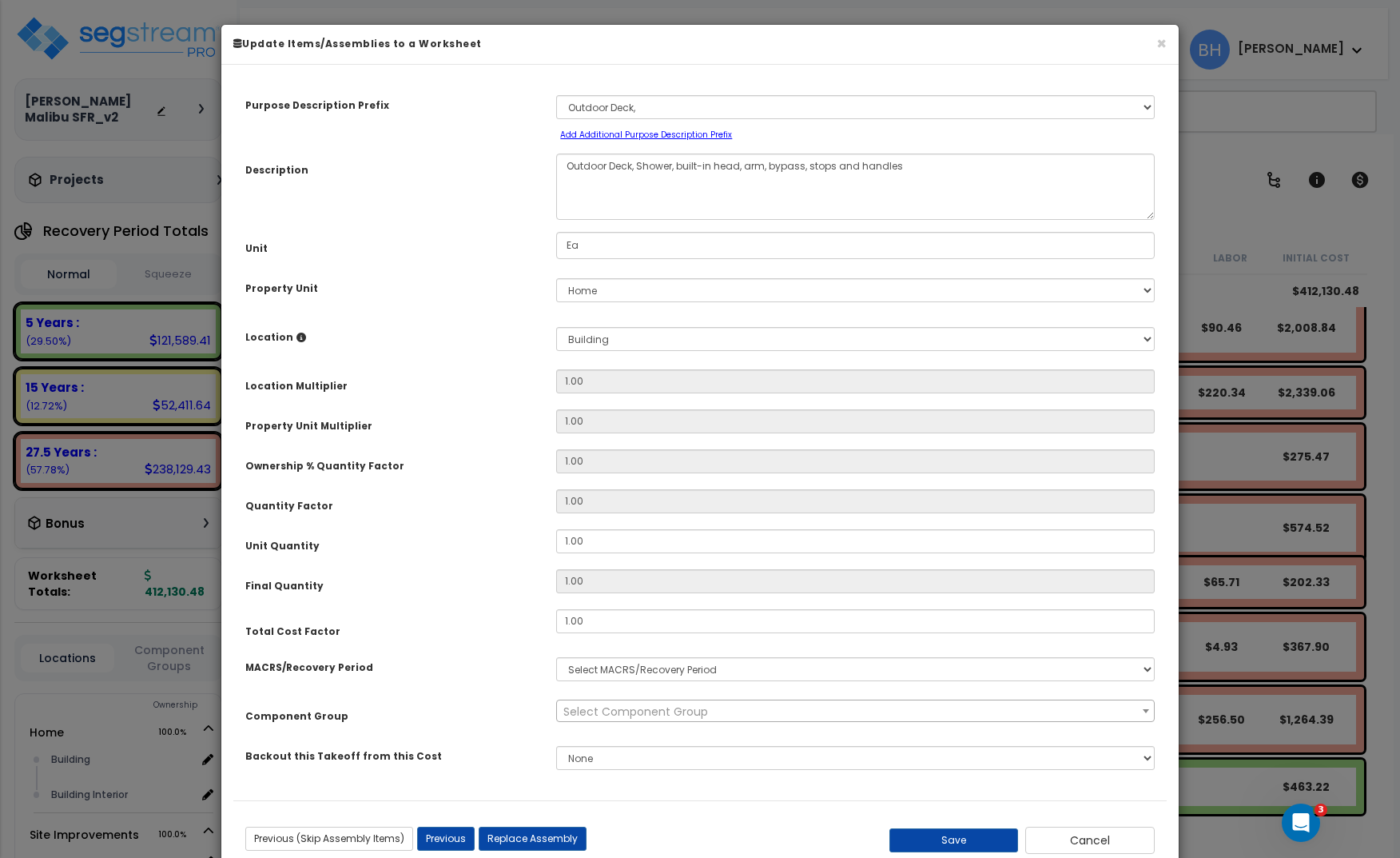
select select "3667"
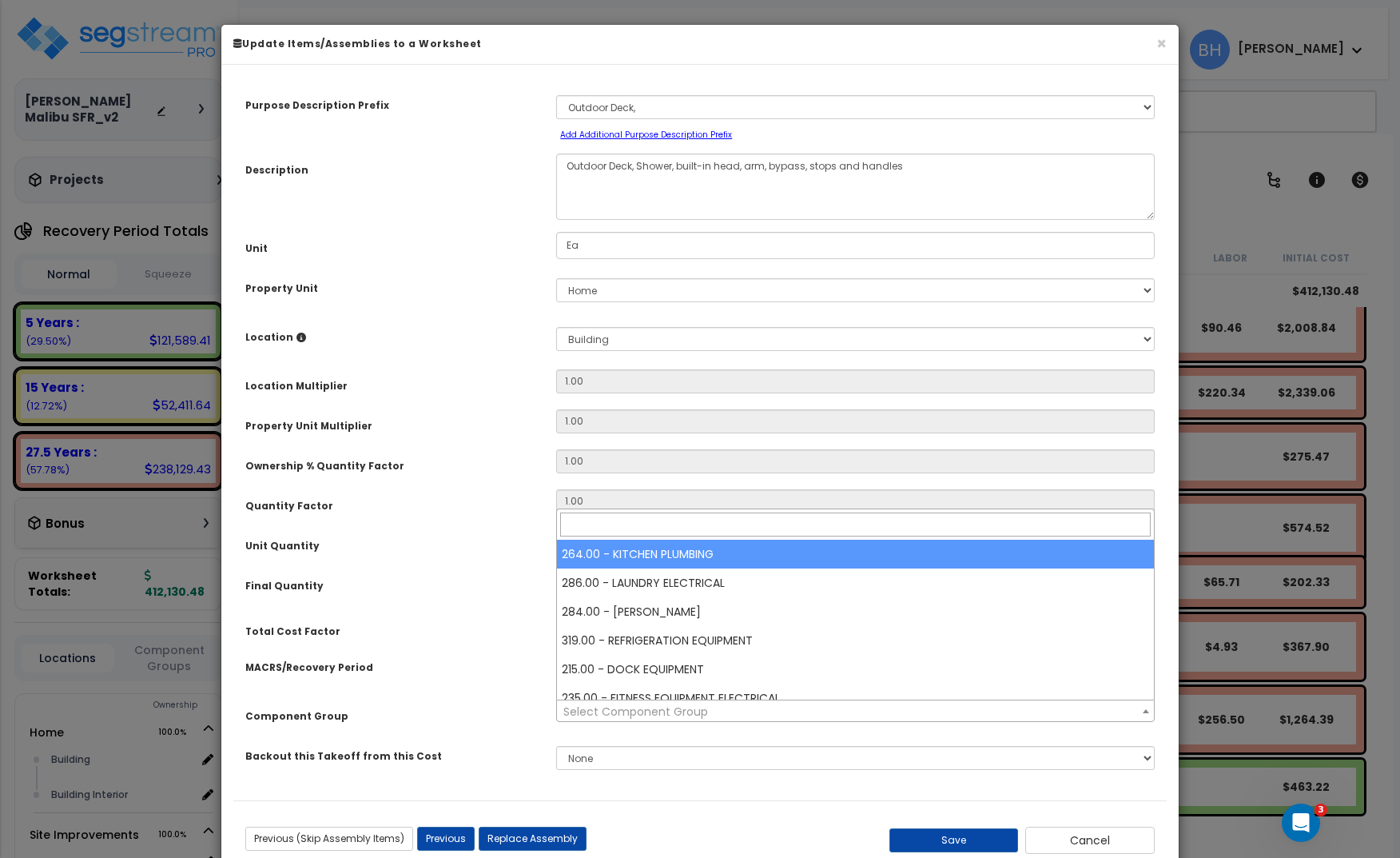
click at [661, 710] on span "Select Component Group" at bounding box center [635, 711] width 144 height 16
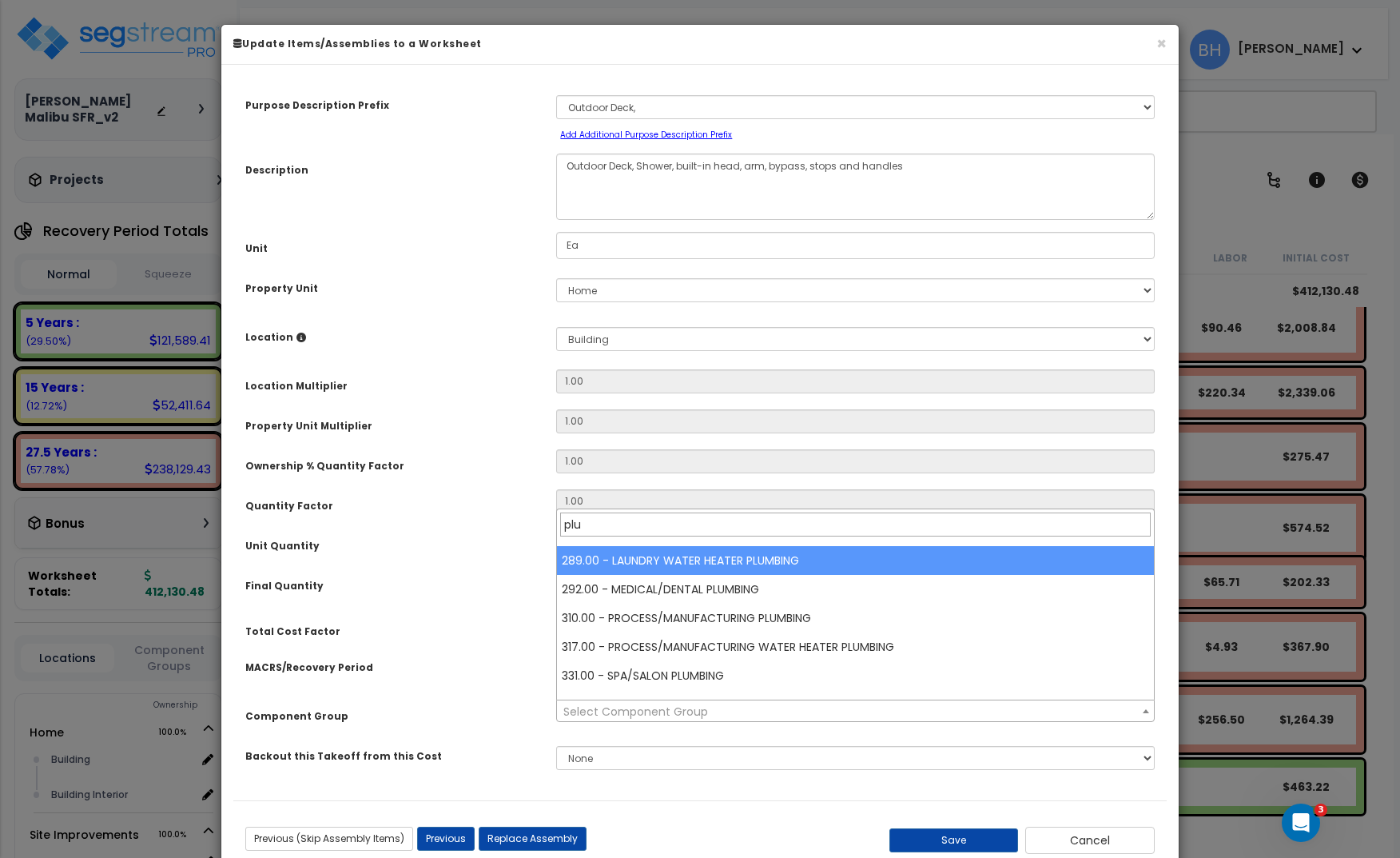
scroll to position [487, 0]
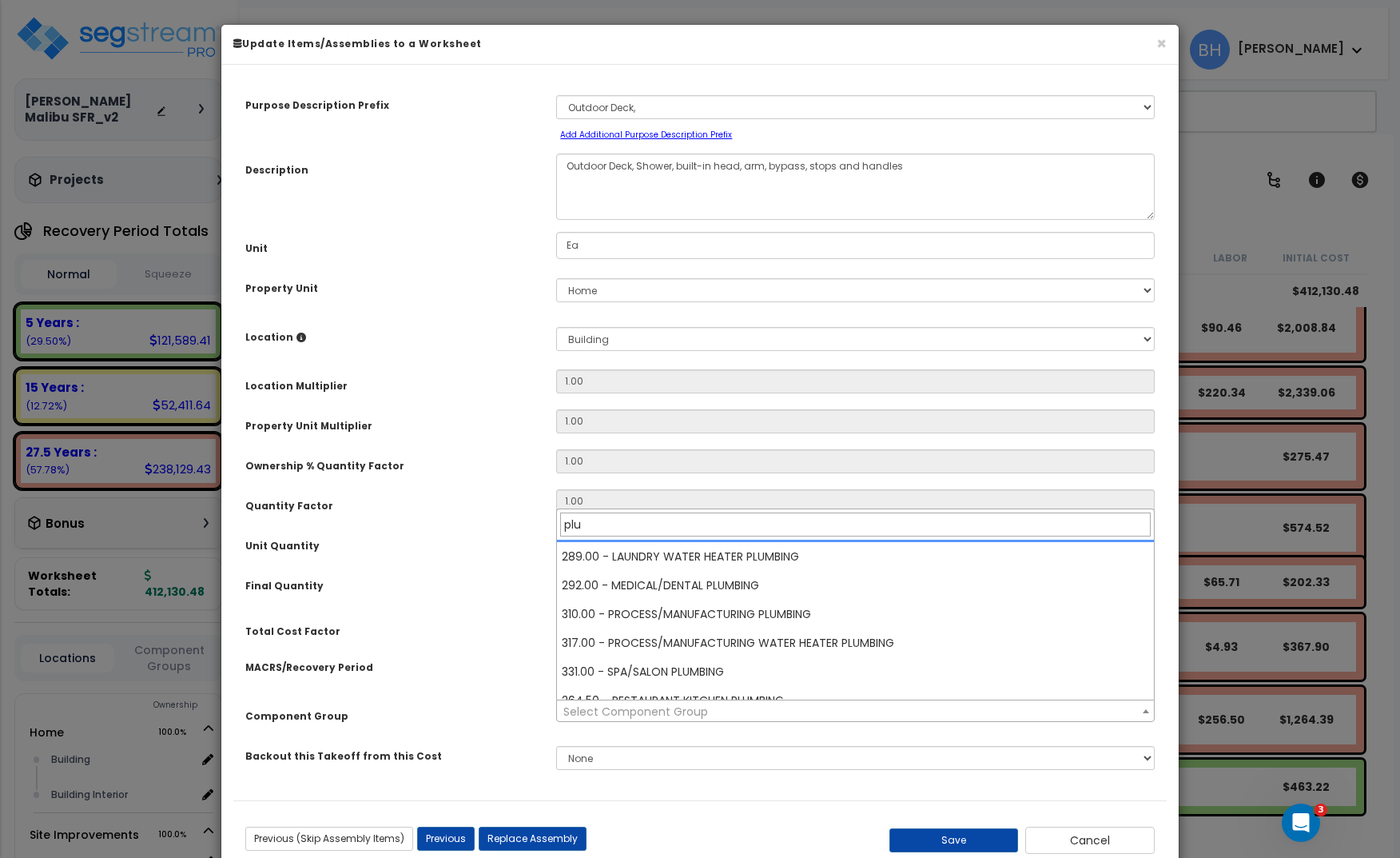
click at [600, 525] on input "plu" at bounding box center [855, 525] width 589 height 24
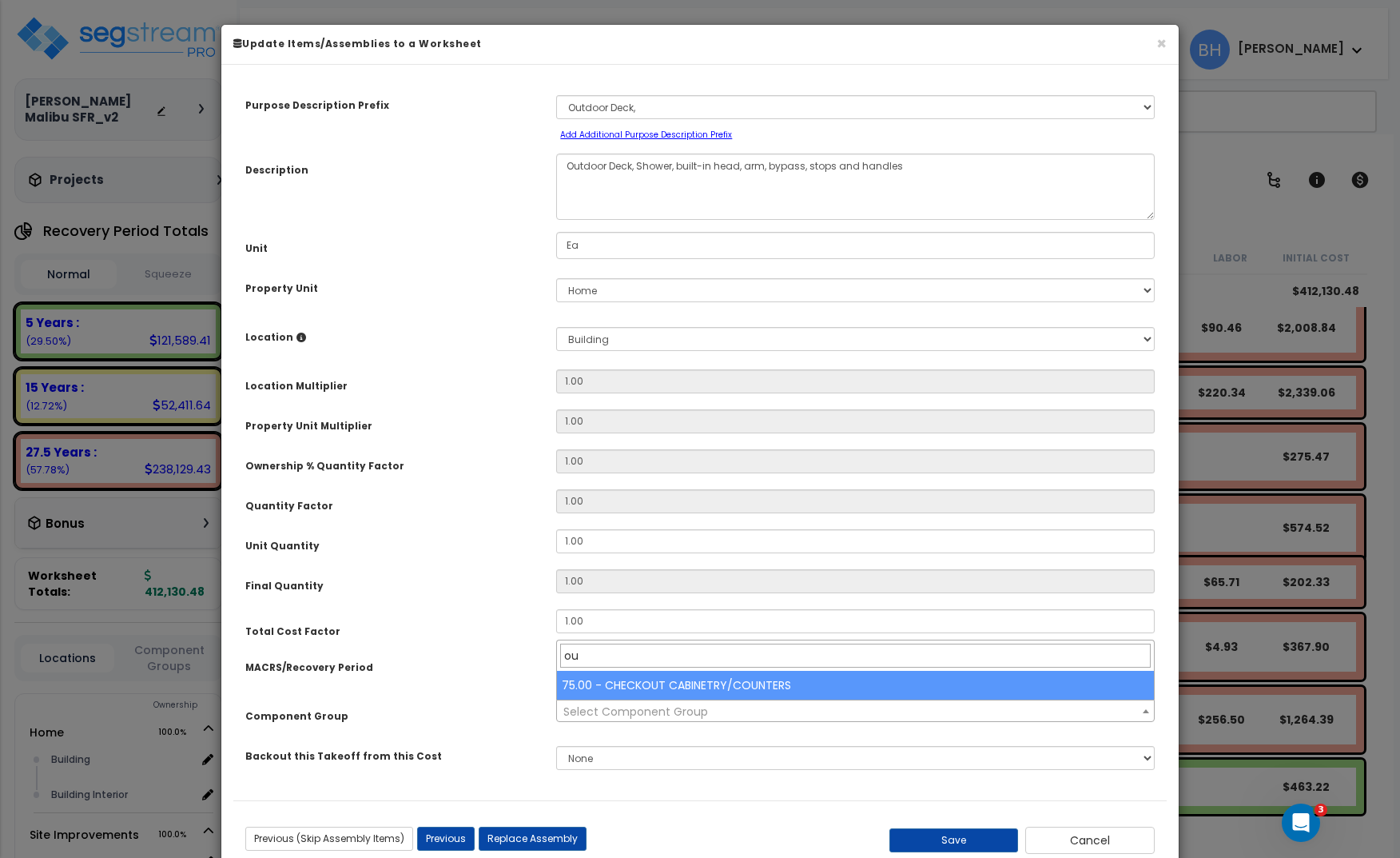
type input "o"
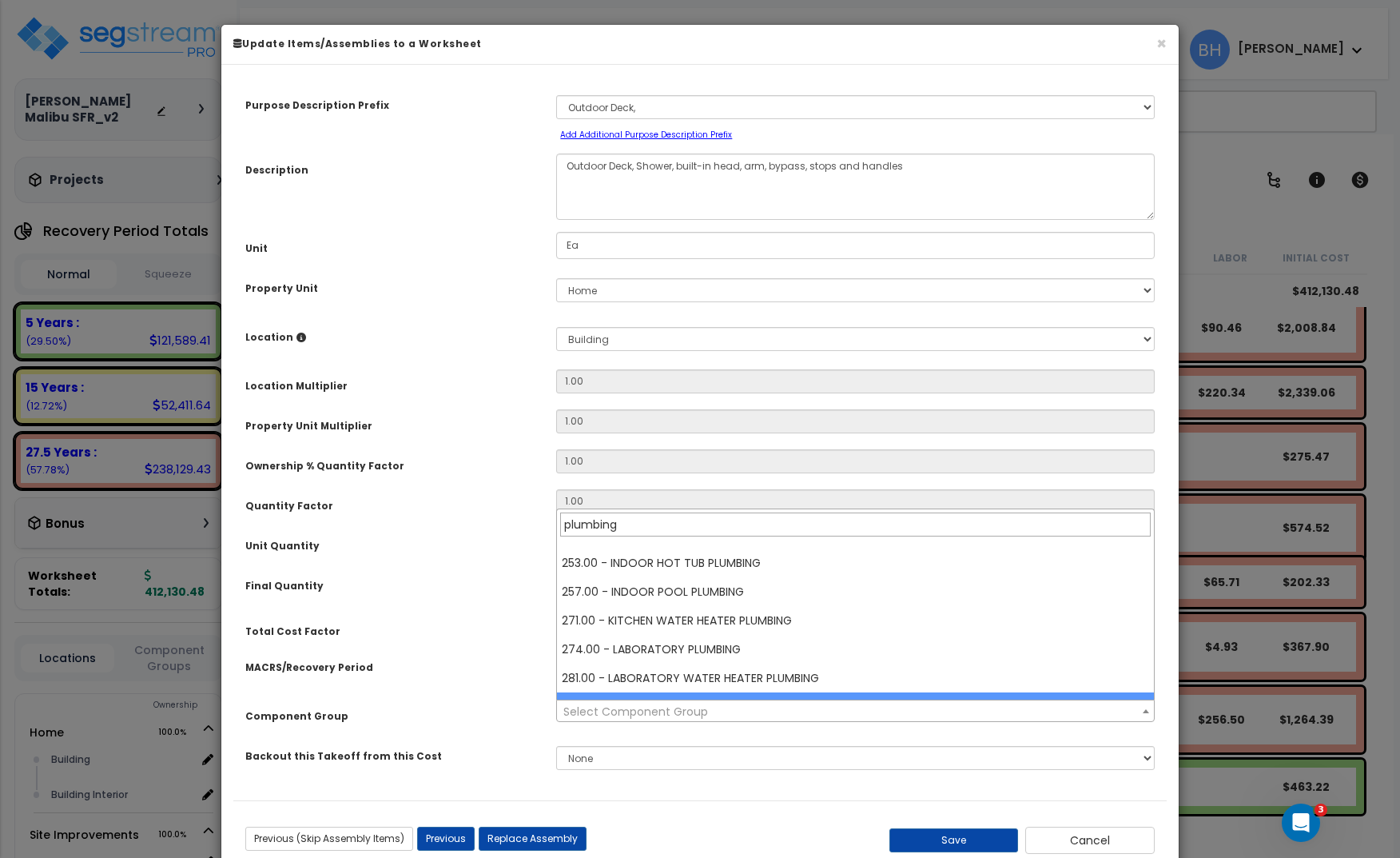
scroll to position [332, 0]
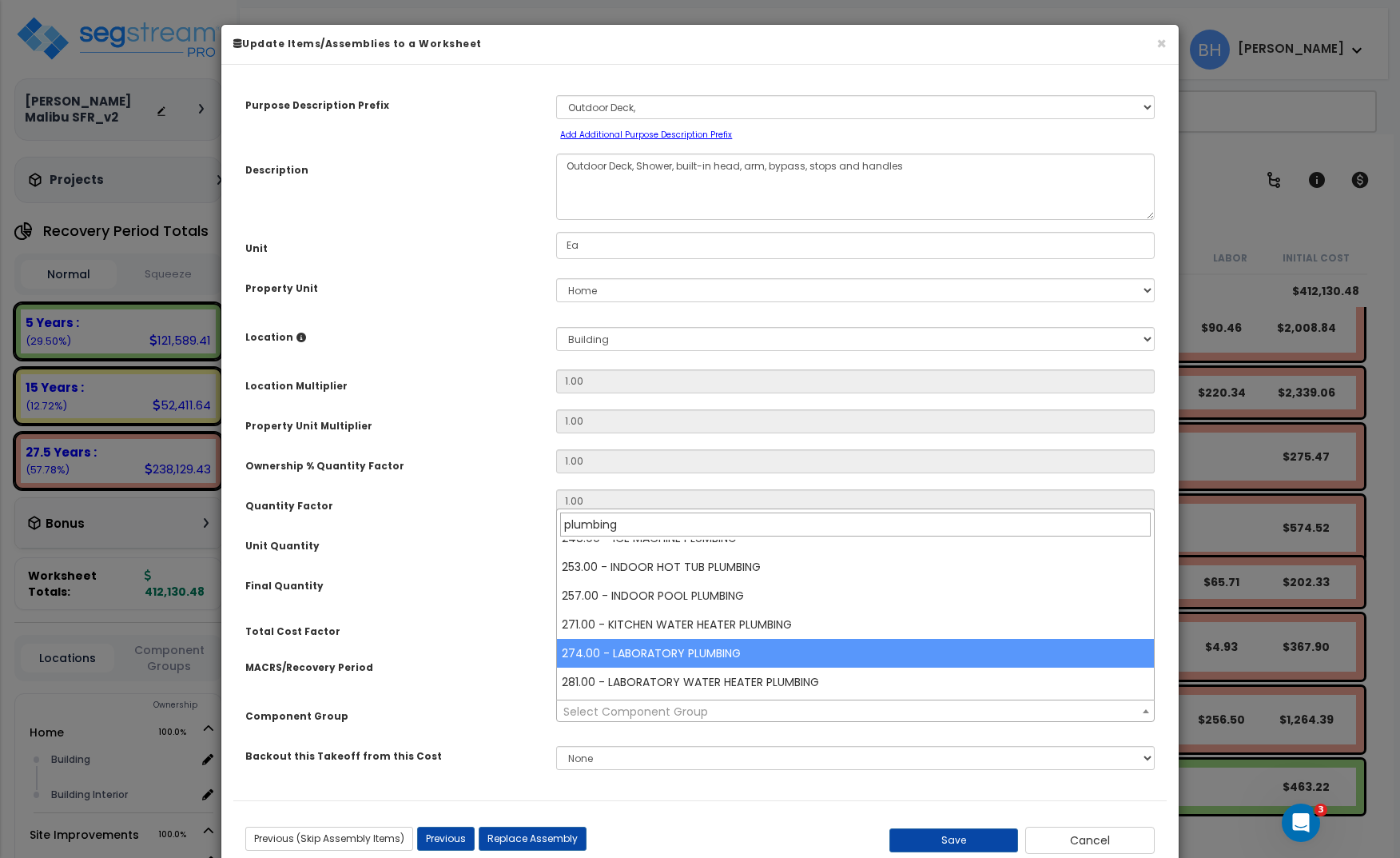
type input "plumbing"
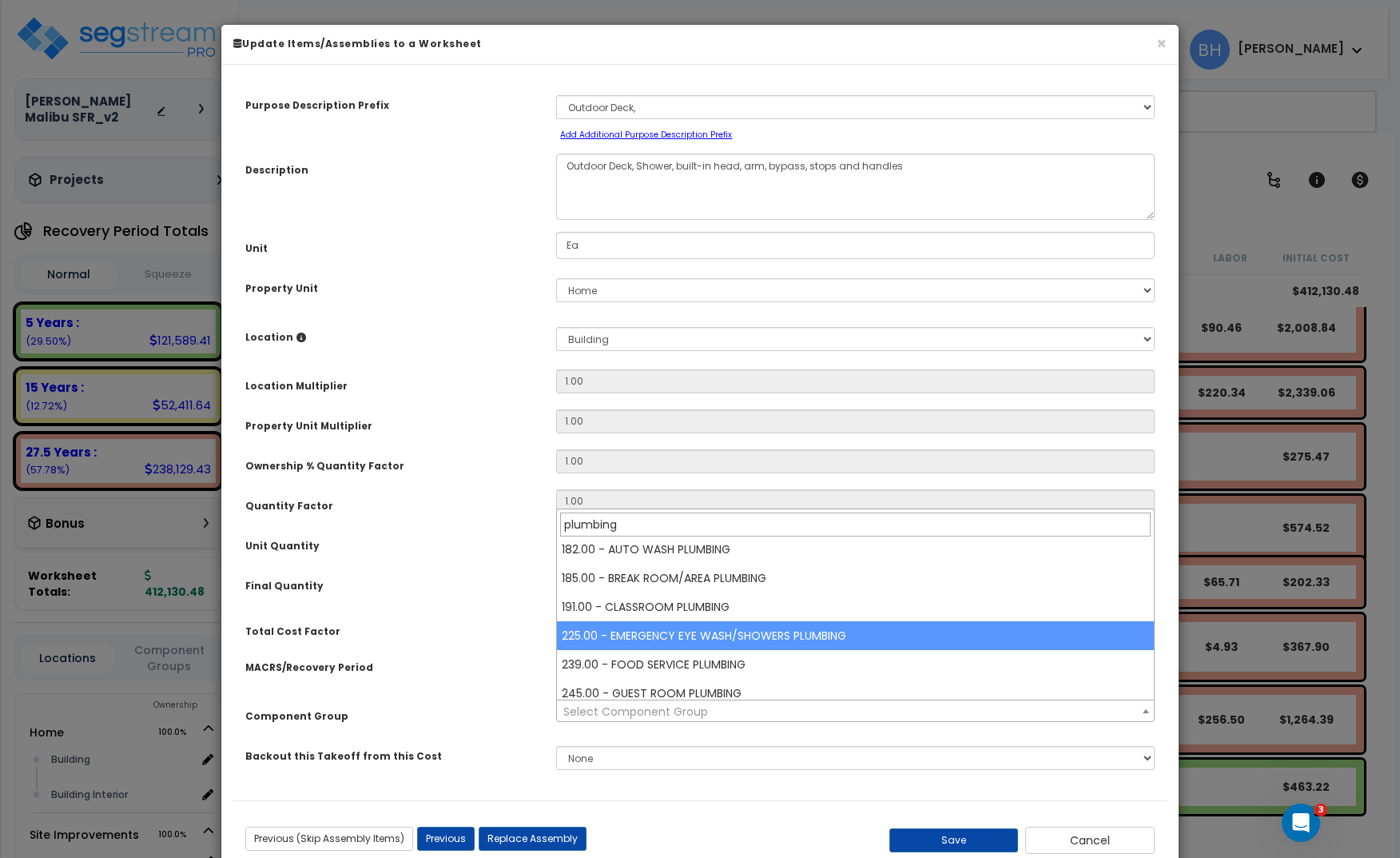
scroll to position [144, 0]
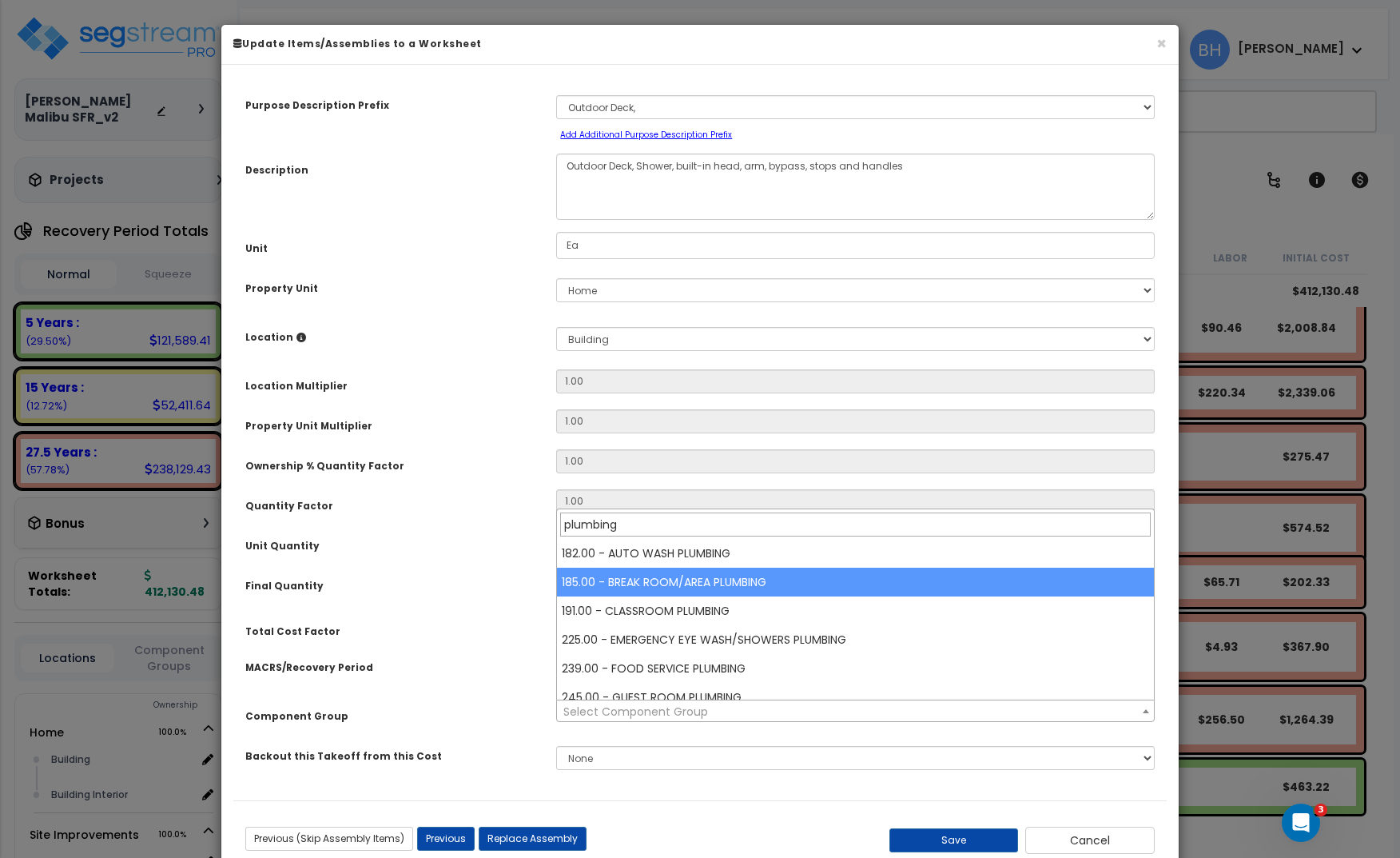
select select "18224"
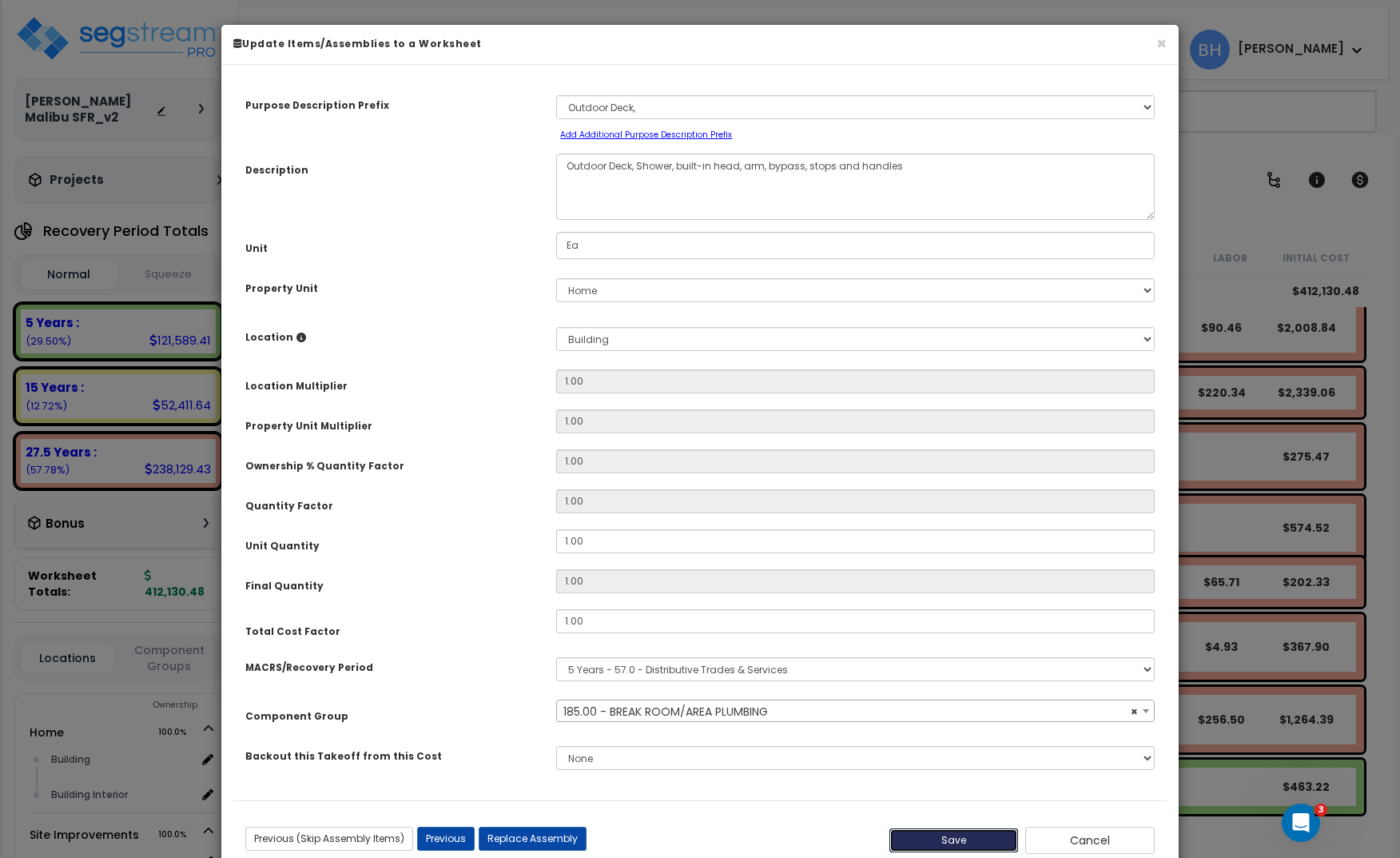
drag, startPoint x: 974, startPoint y: 839, endPoint x: 1005, endPoint y: 812, distance: 41.1
click at [974, 798] on button "Save" at bounding box center [954, 840] width 130 height 24
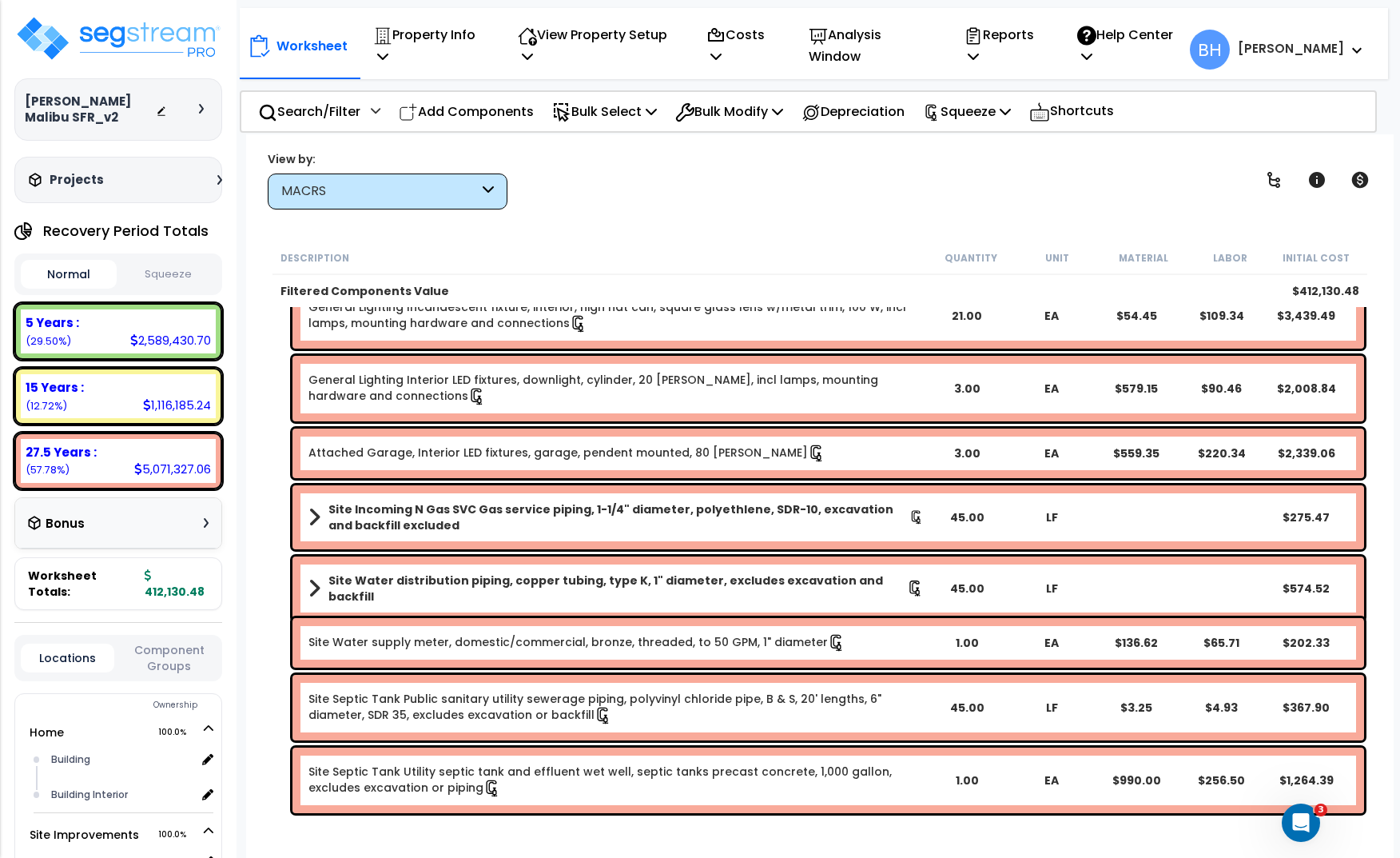
scroll to position [70, 0]
click at [1039, 33] on p "Reports" at bounding box center [1004, 45] width 80 height 44
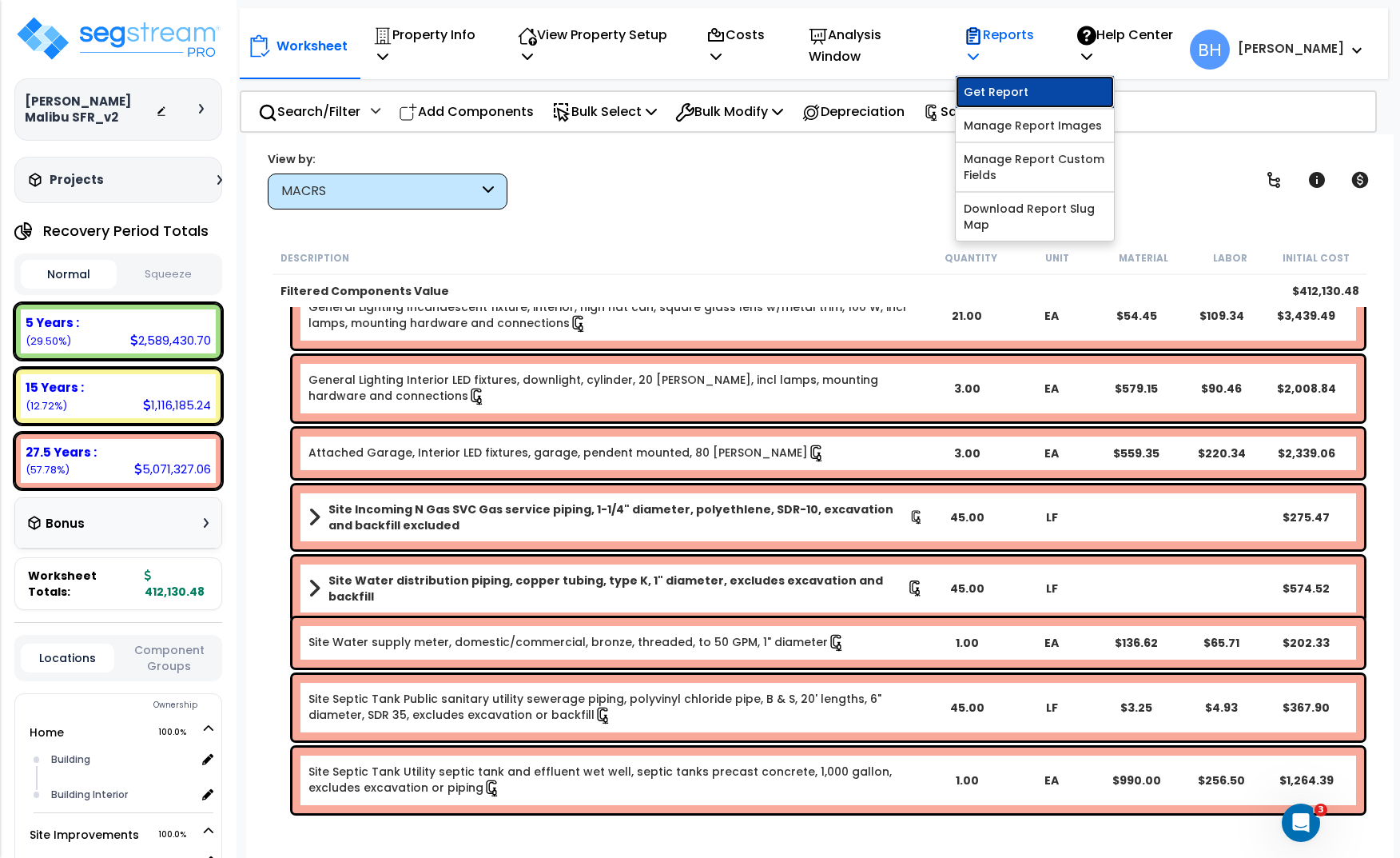
click at [1030, 79] on link "Get Report" at bounding box center [1034, 91] width 158 height 32
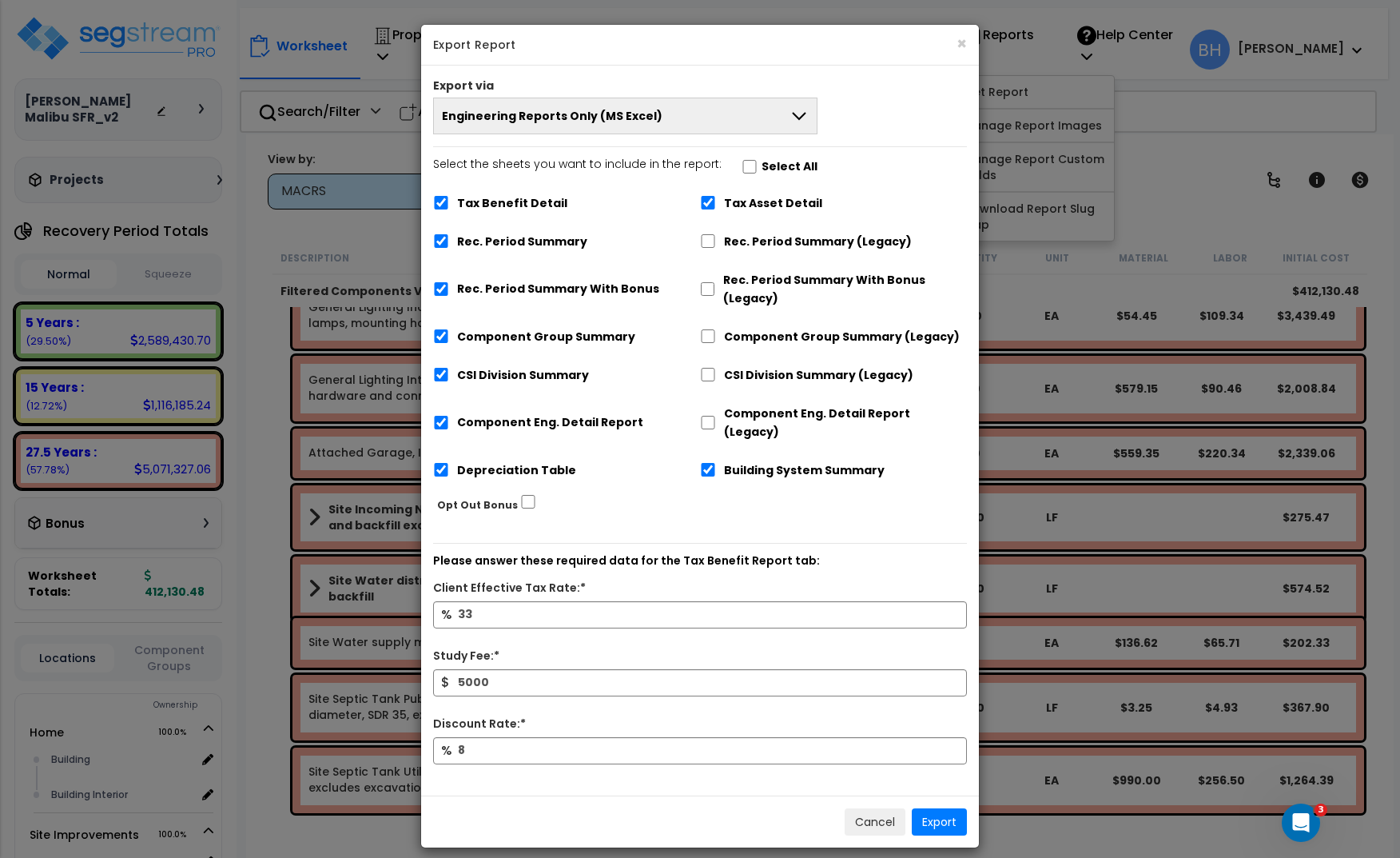
click at [748, 167] on label "Select the sheets you want to include in the report: Select All" at bounding box center [625, 168] width 384 height 27
click at [748, 167] on input "Select the sheets you want to include in the report: Select All" at bounding box center [749, 167] width 16 height 14
click at [741, 169] on input "Select the sheets you want to include in the report: Select All" at bounding box center [749, 167] width 16 height 14
checkbox input "false"
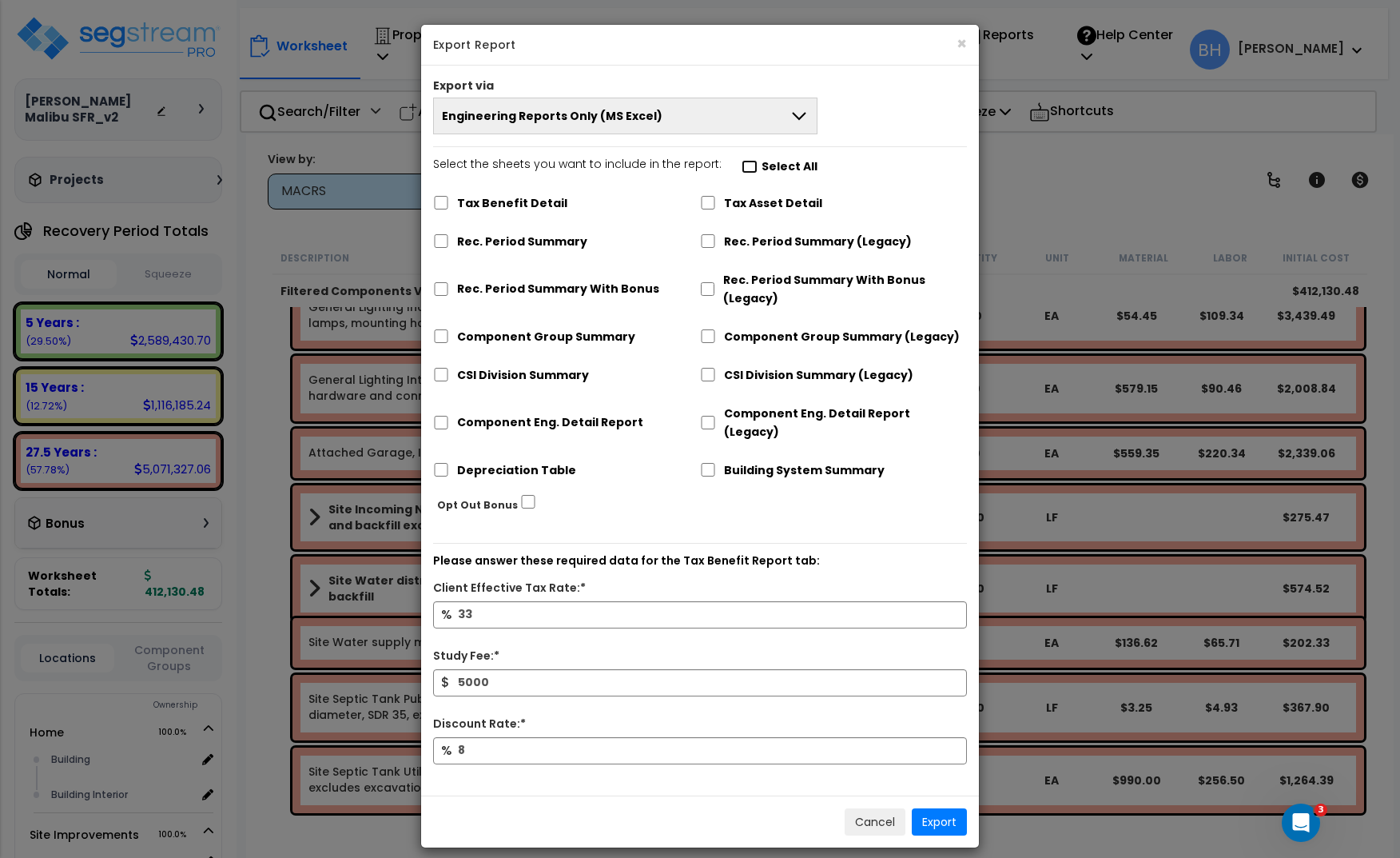
checkbox input "false"
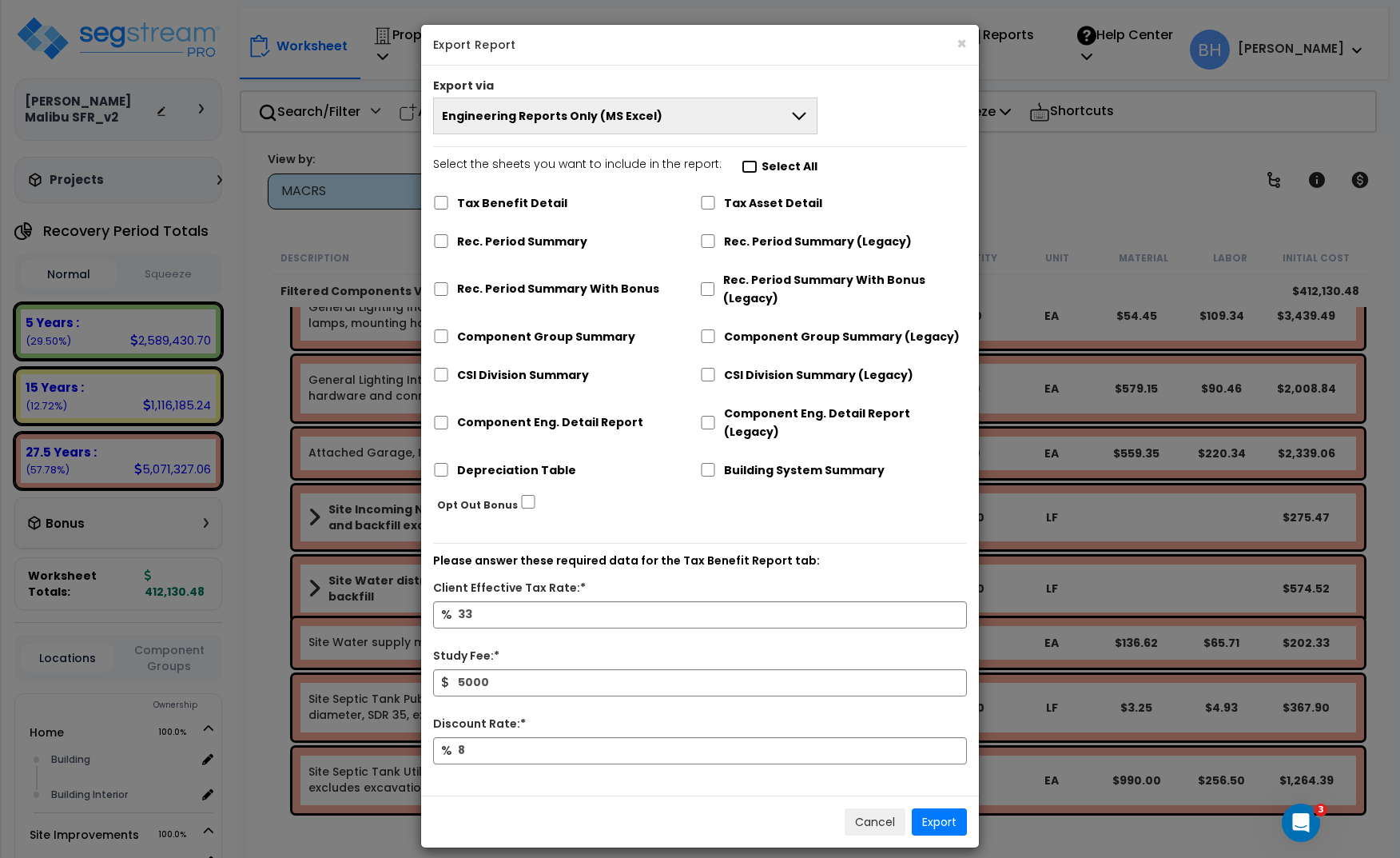
checkbox input "false"
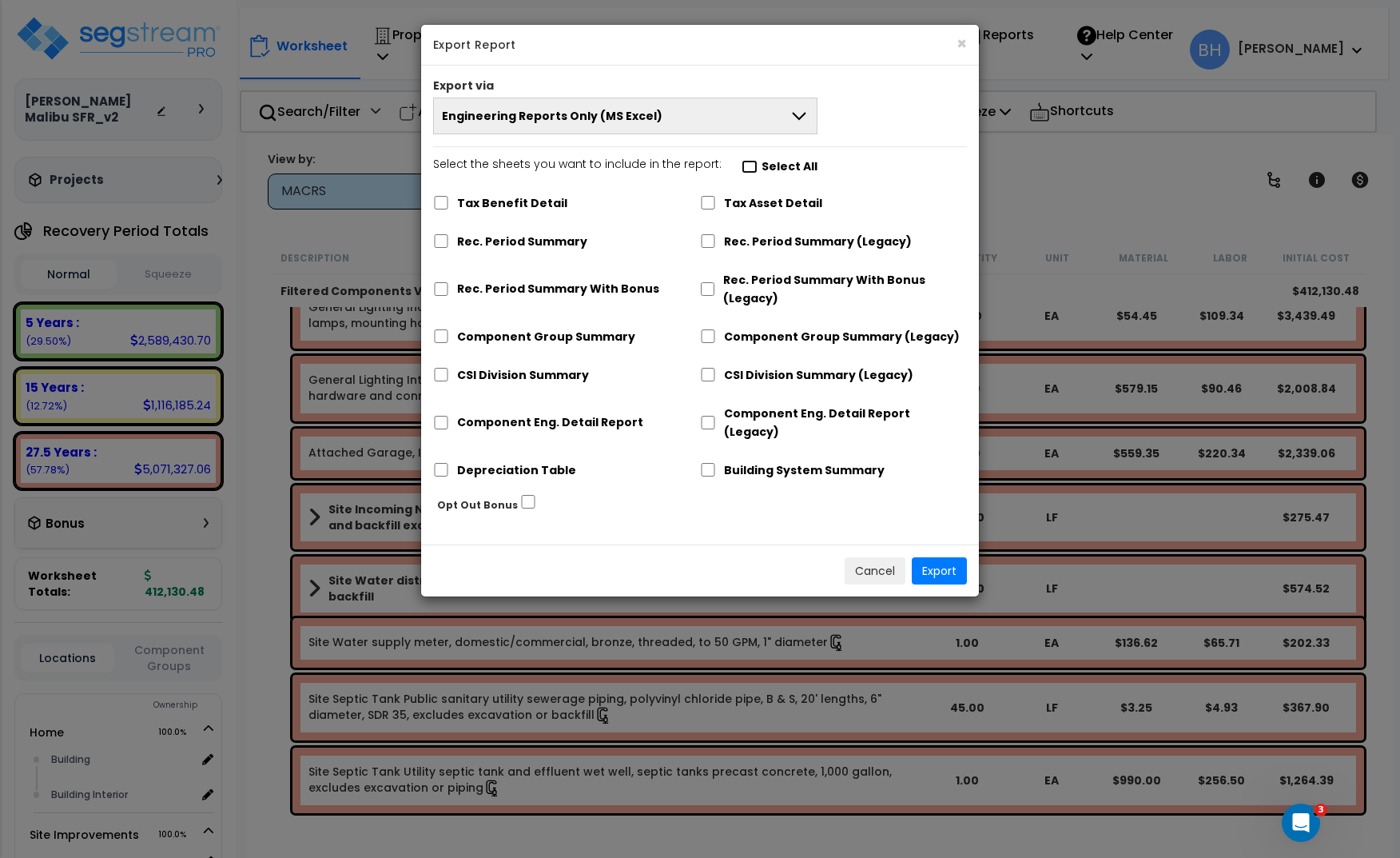
click at [741, 169] on input "Select the sheets you want to include in the report: Select All" at bounding box center [749, 167] width 16 height 14
checkbox input "true"
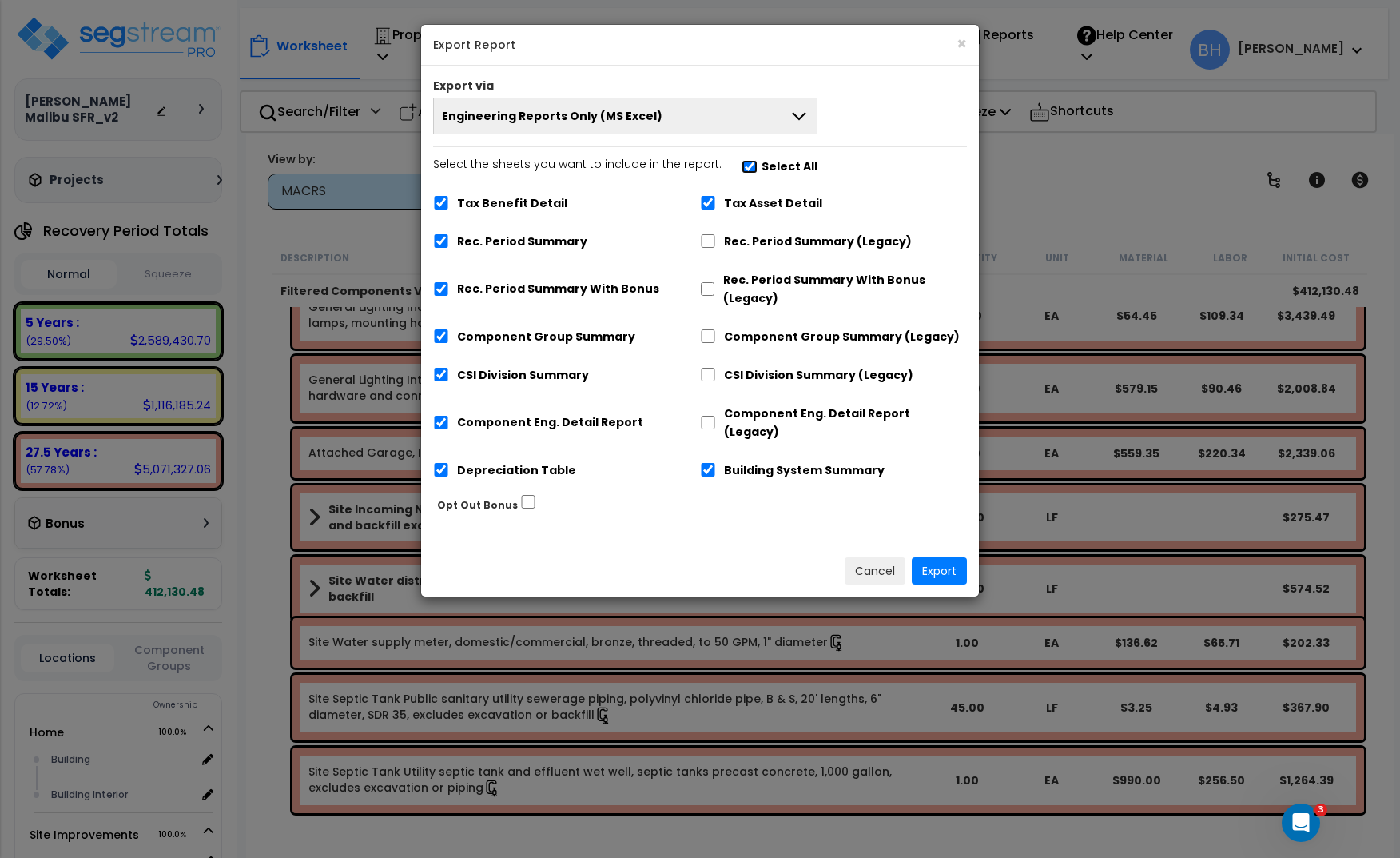
checkbox input "true"
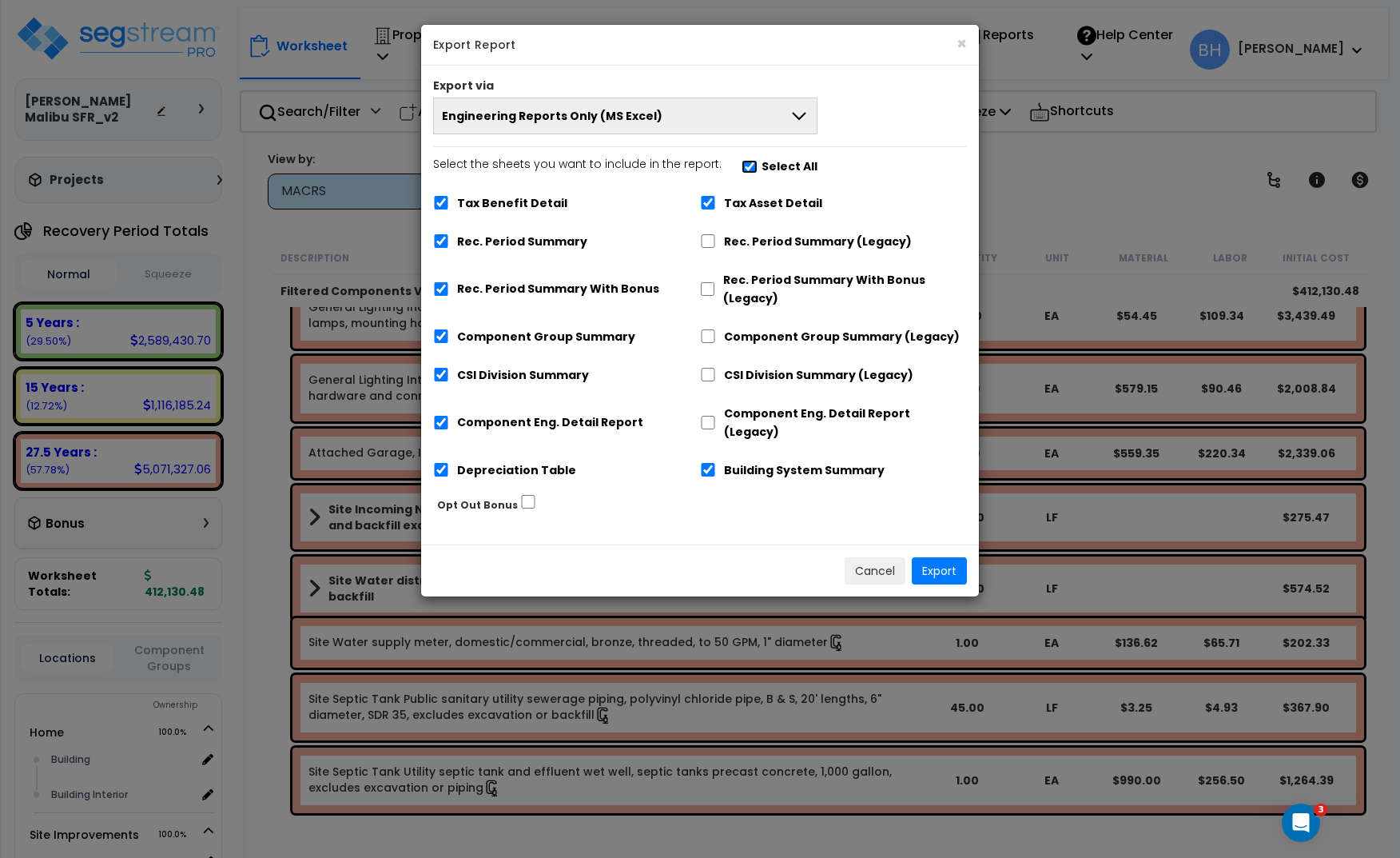
checkbox input "true"
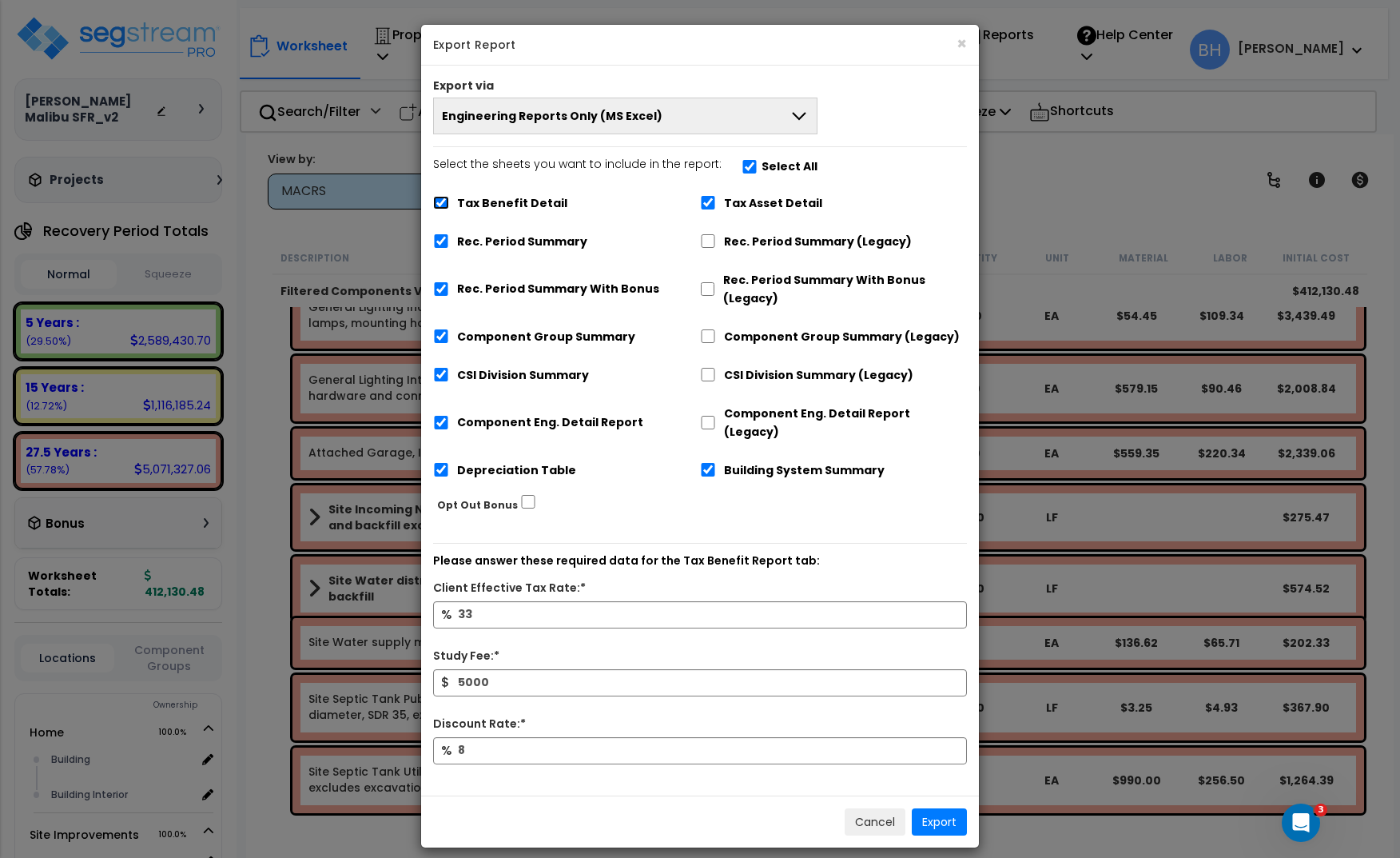
click at [443, 199] on input "Tax Benefit Detail" at bounding box center [441, 203] width 16 height 14
checkbox input "false"
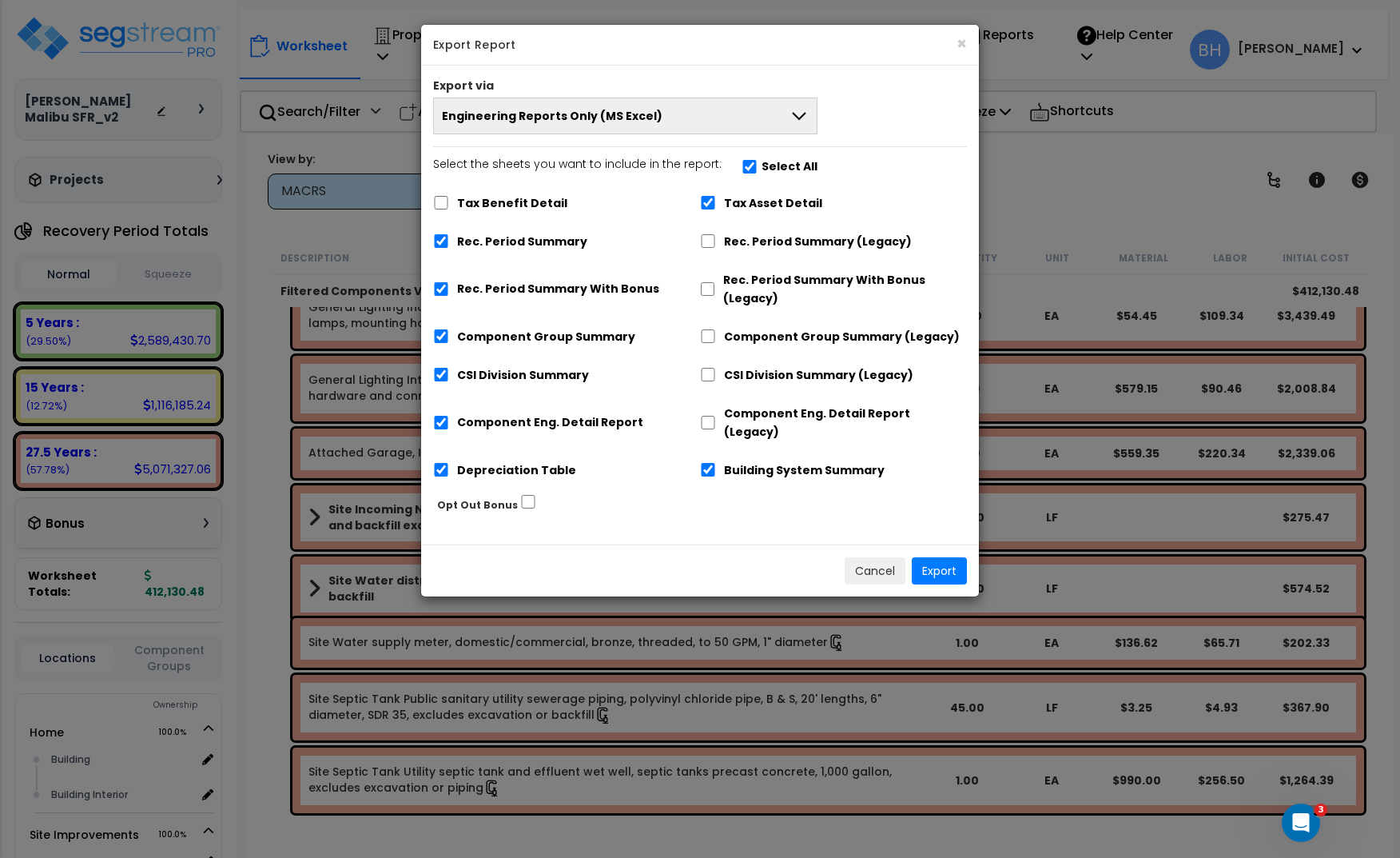
click at [715, 120] on button "Engineering Reports Only (MS Excel)" at bounding box center [625, 115] width 384 height 37
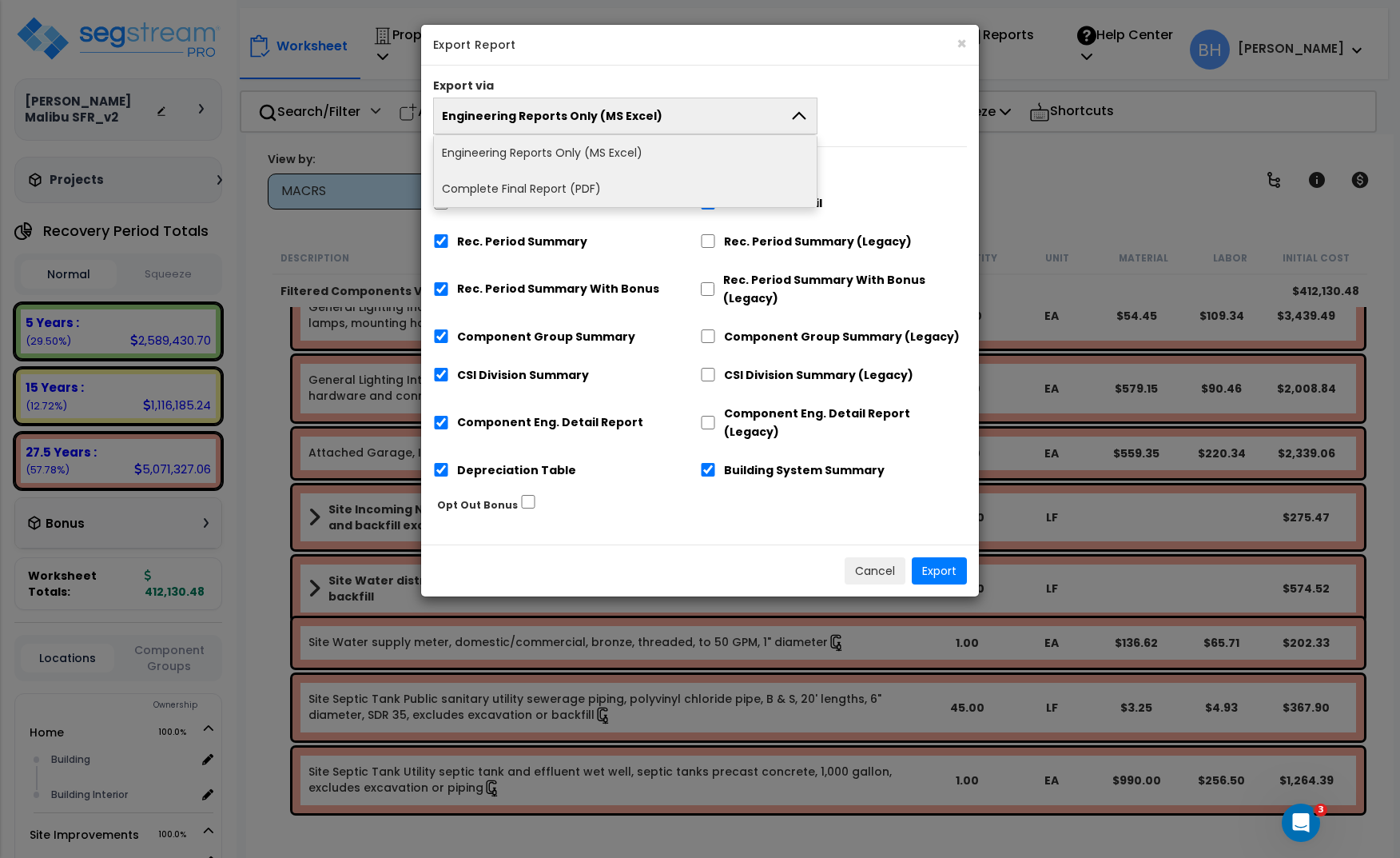
drag, startPoint x: 537, startPoint y: 189, endPoint x: 568, endPoint y: 205, distance: 34.9
click at [537, 189] on li "Complete Final Report (PDF)" at bounding box center [625, 189] width 383 height 36
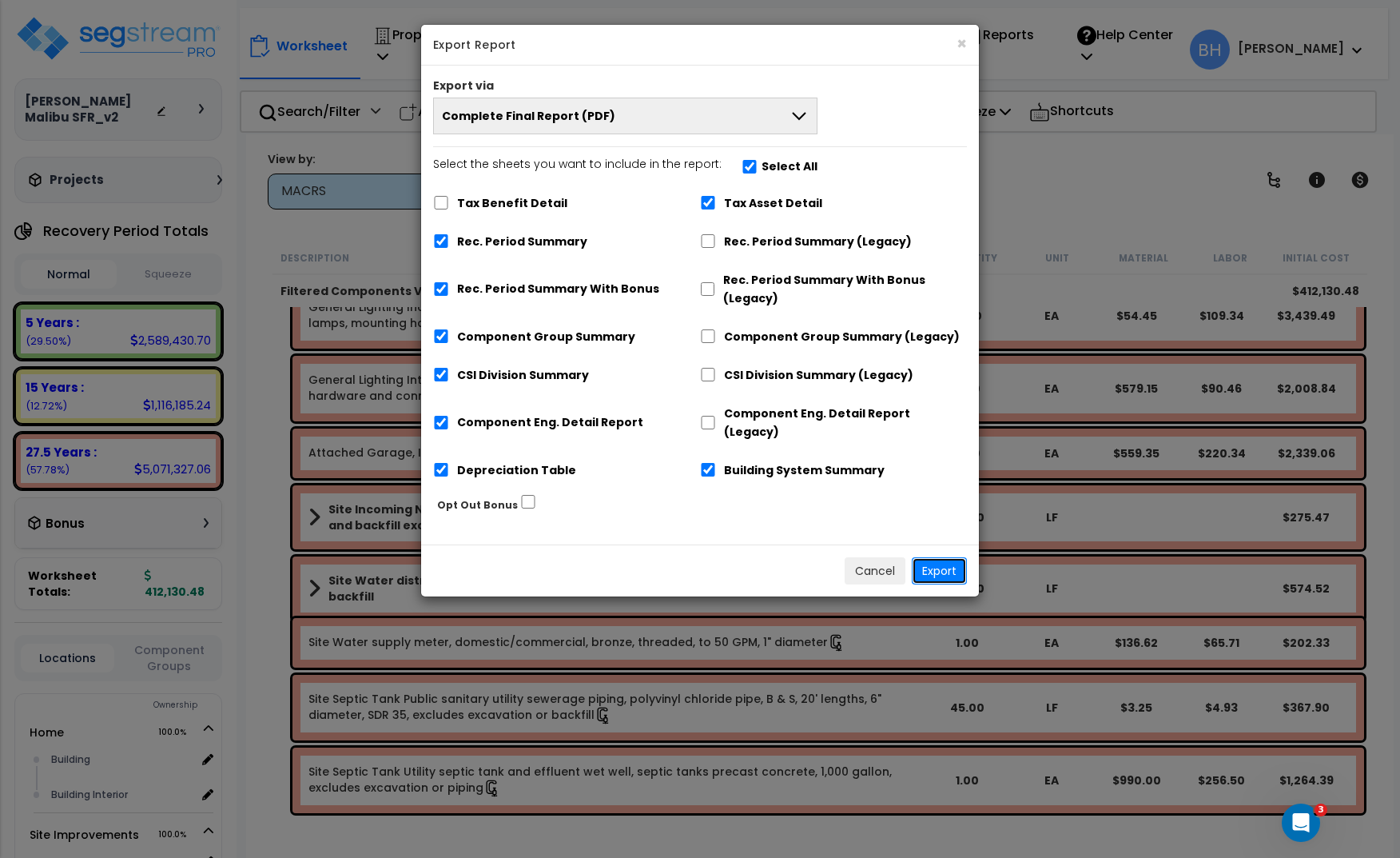
click at [948, 559] on button "Export" at bounding box center [939, 571] width 56 height 27
